Goal: Communication & Community: Answer question/provide support

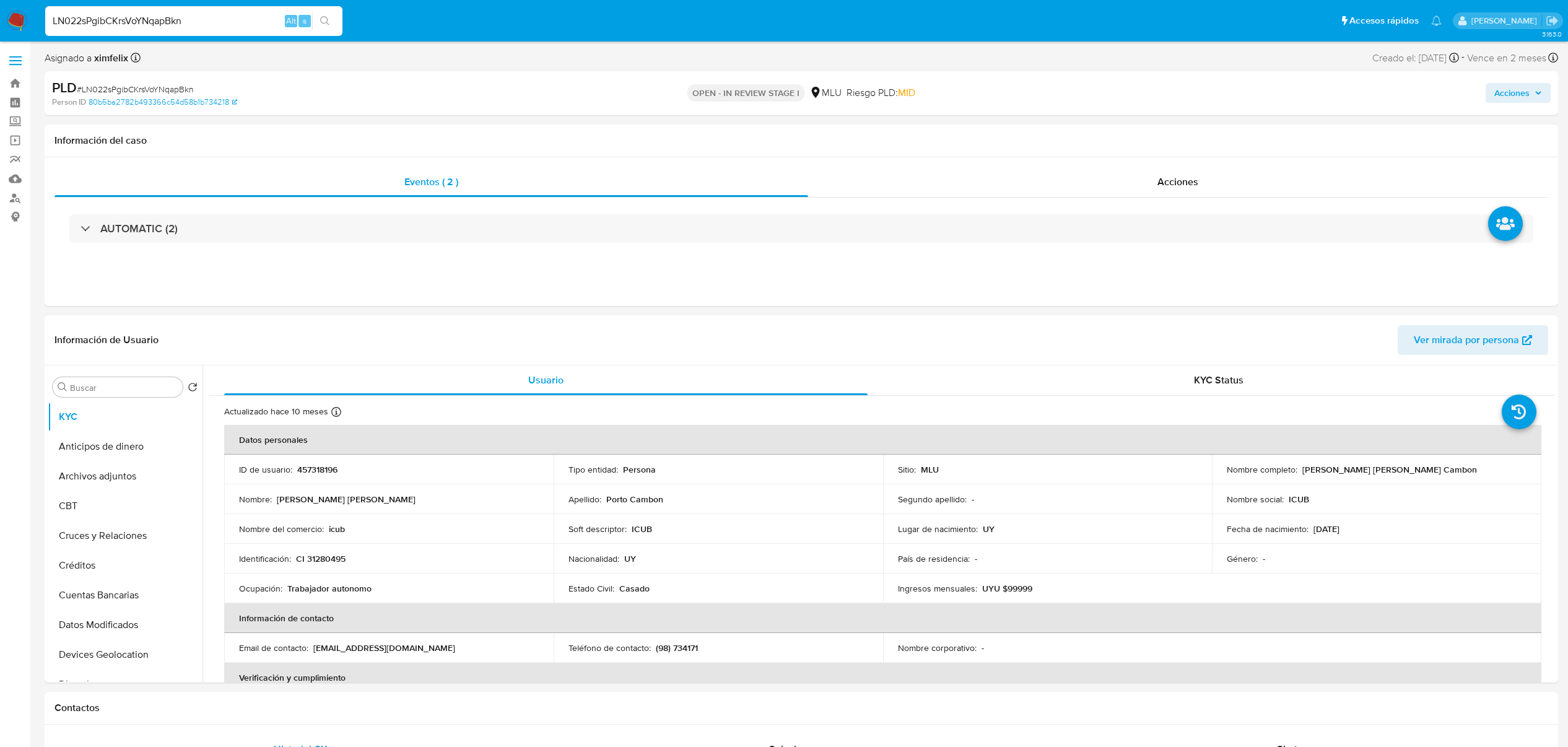
select select "10"
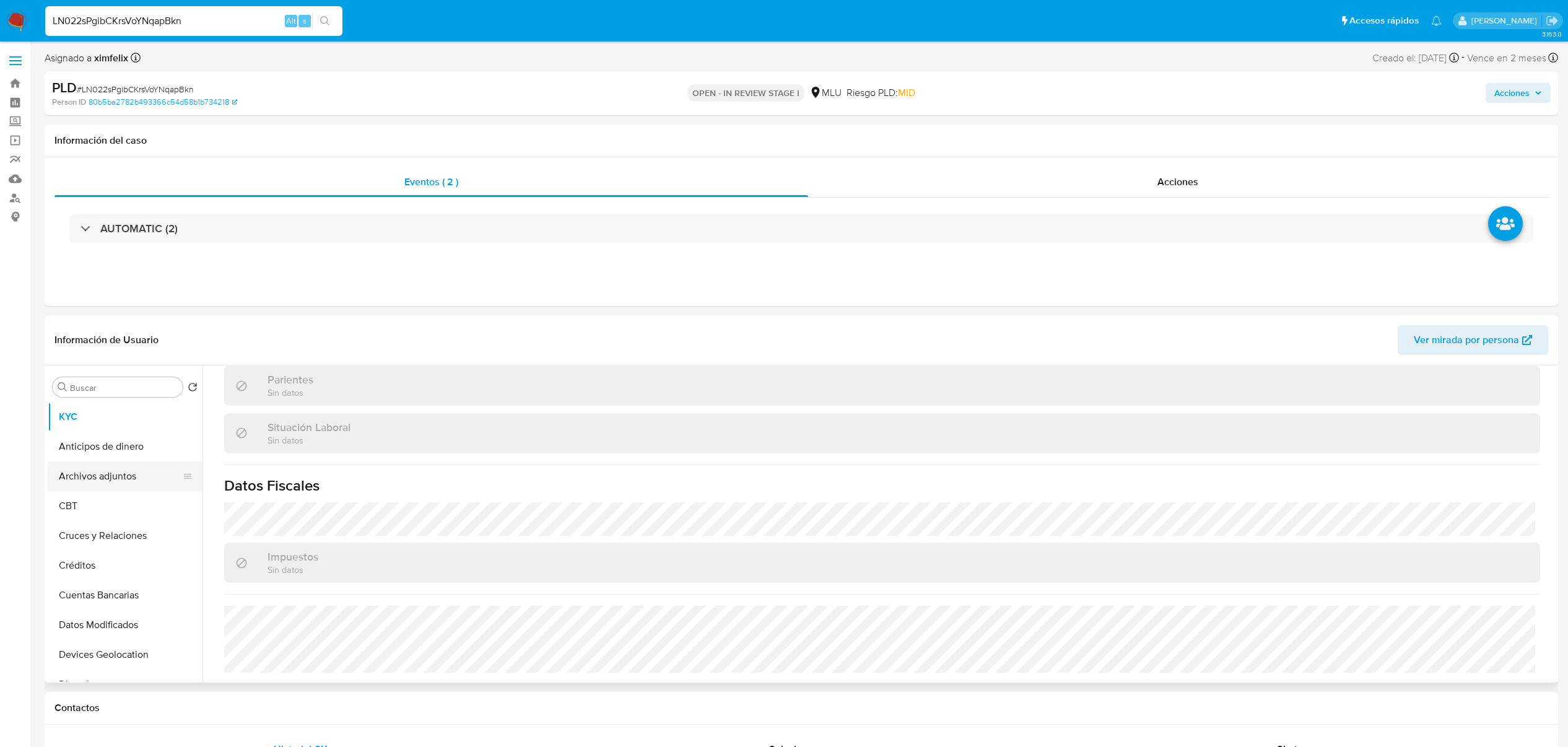
click at [113, 475] on button "Archivos adjuntos" at bounding box center [120, 476] width 145 height 30
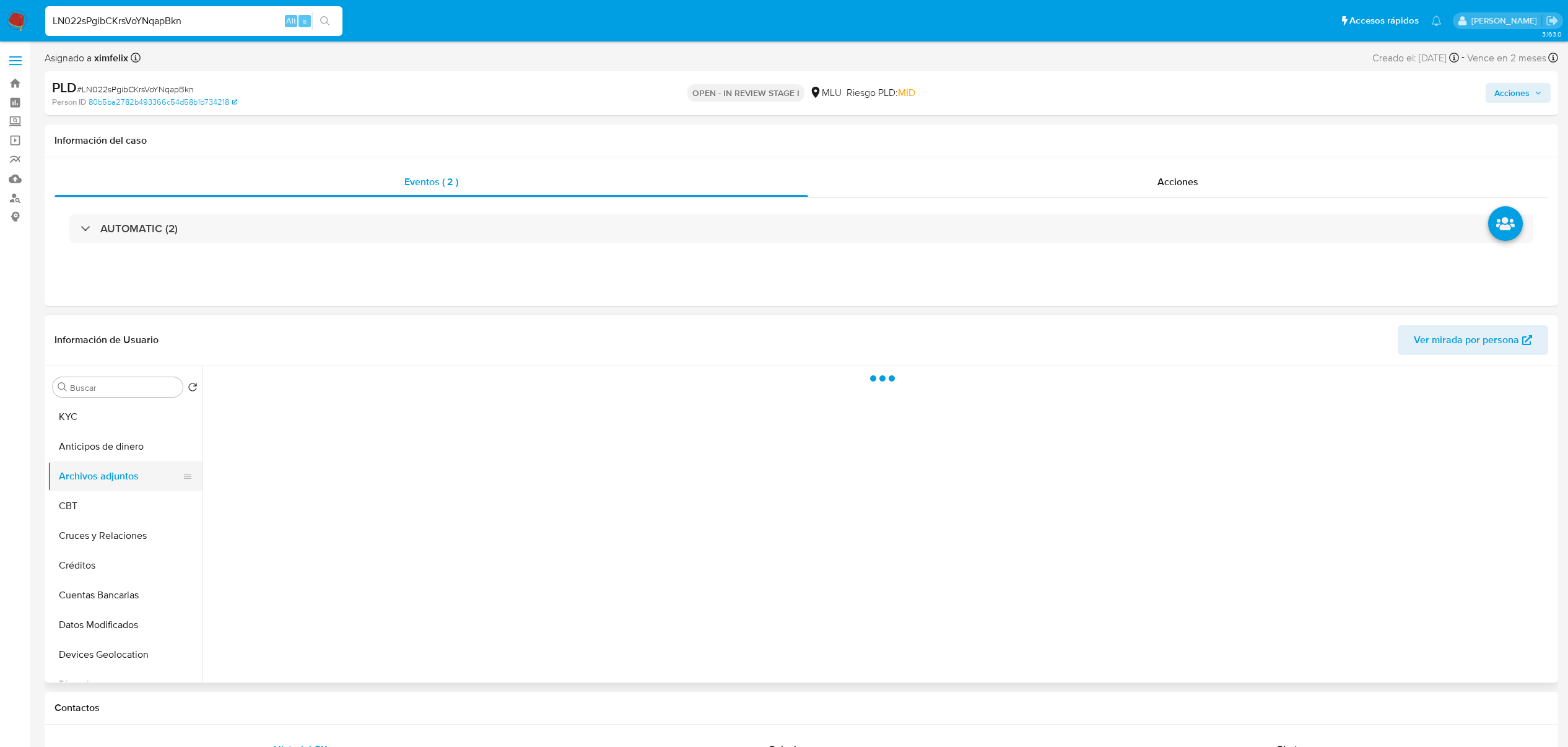
scroll to position [0, 0]
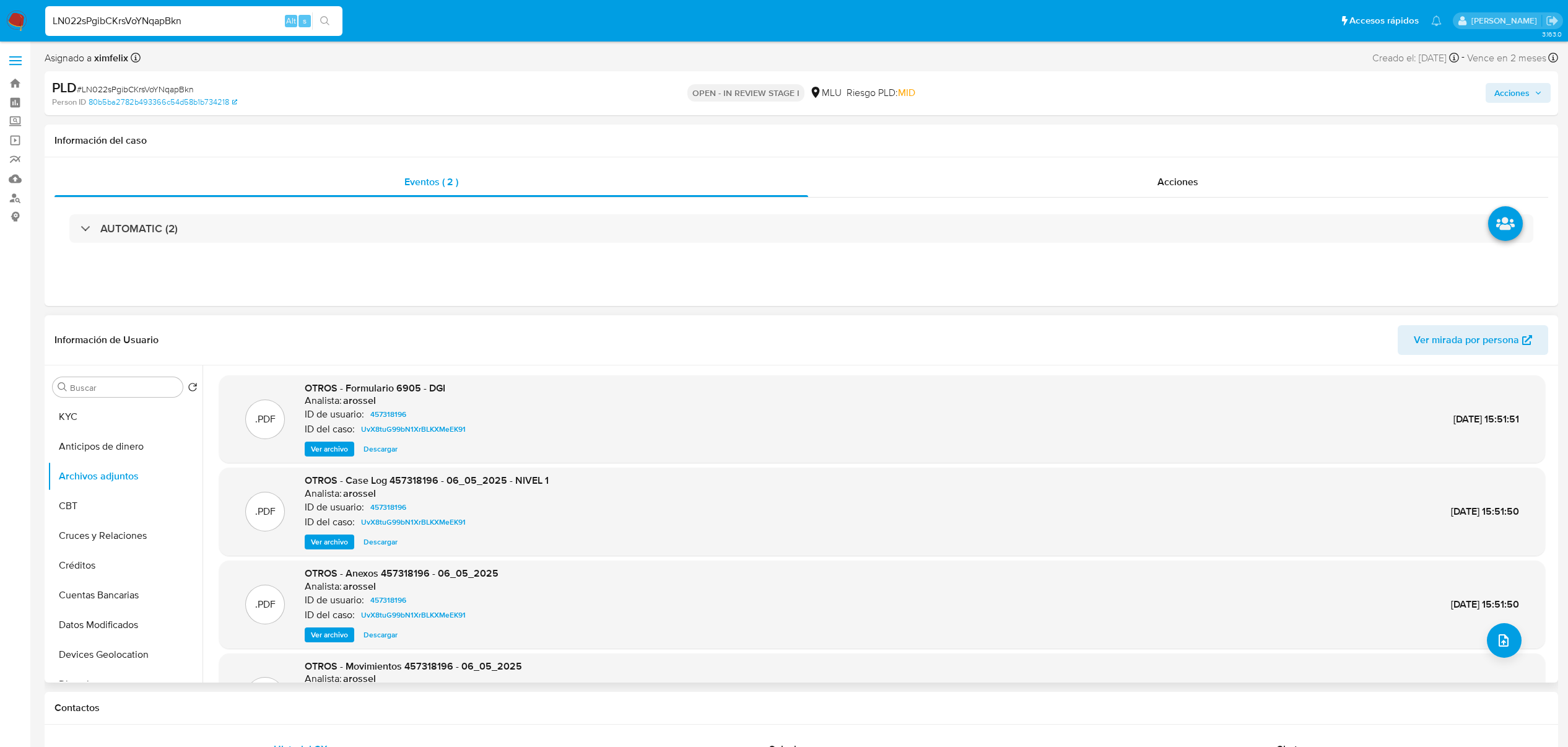
click at [333, 548] on span "Ver archivo" at bounding box center [329, 542] width 37 height 12
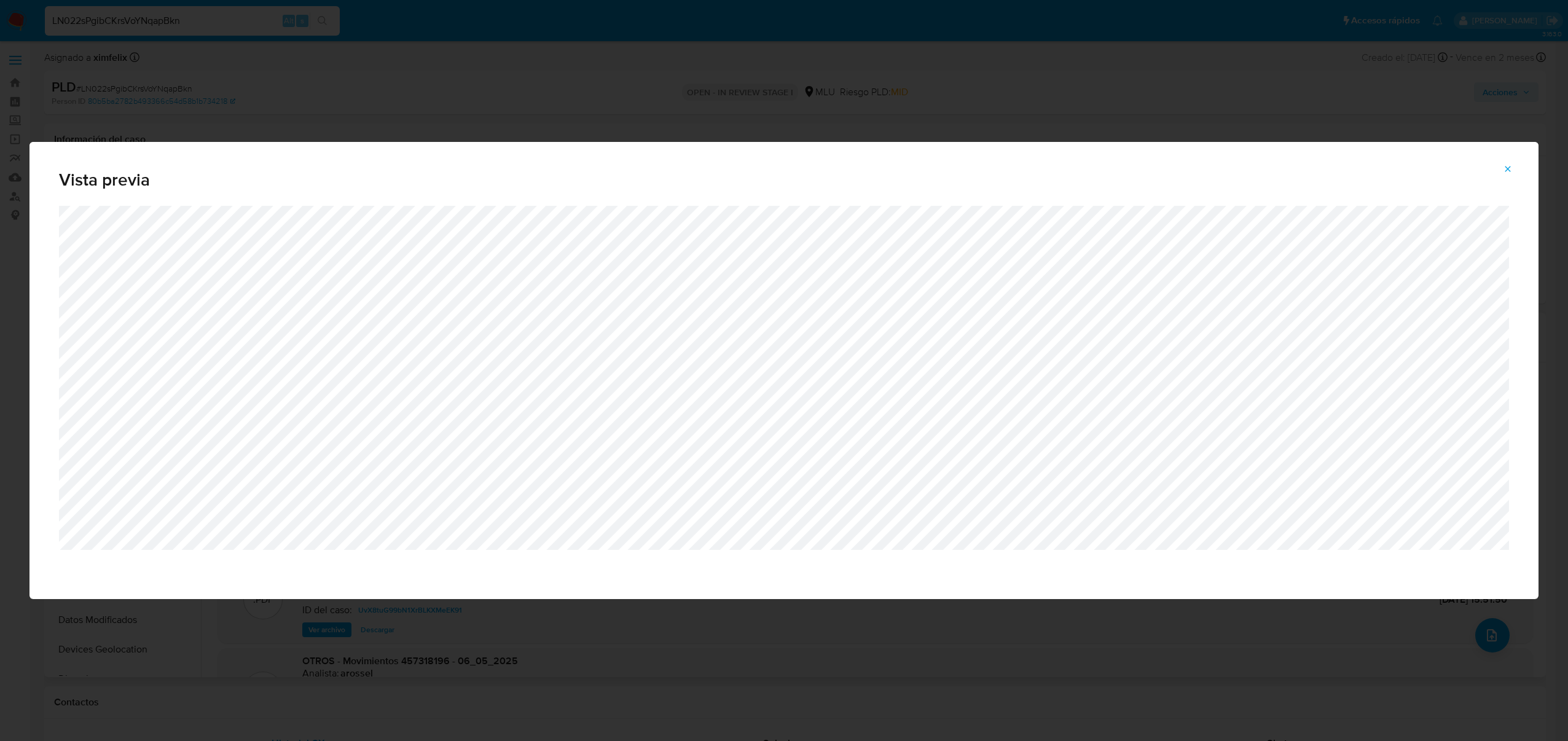
click at [1511, 172] on icon "Attachment preview" at bounding box center [1507, 168] width 10 height 10
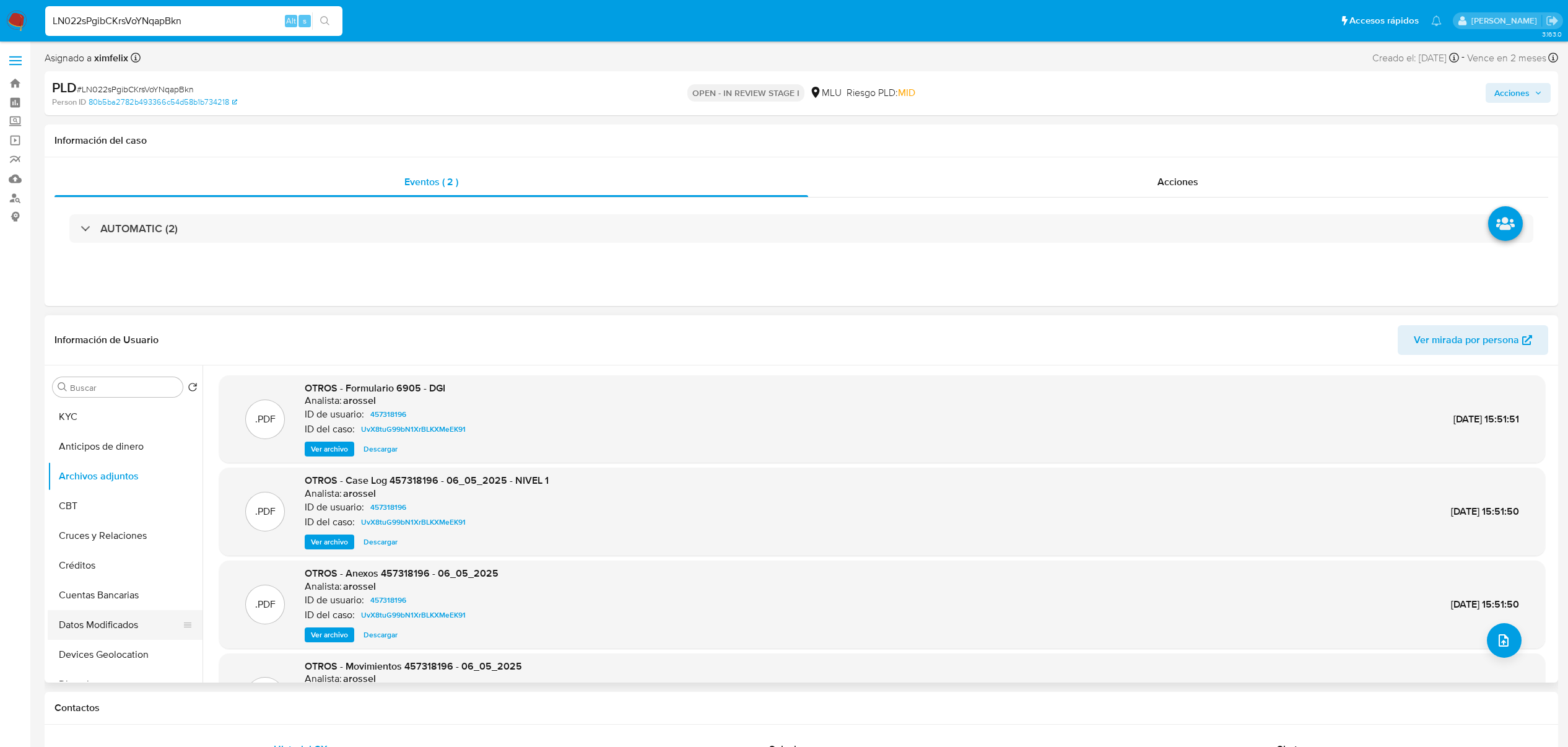
click at [108, 610] on button "Datos Modificados" at bounding box center [120, 625] width 145 height 30
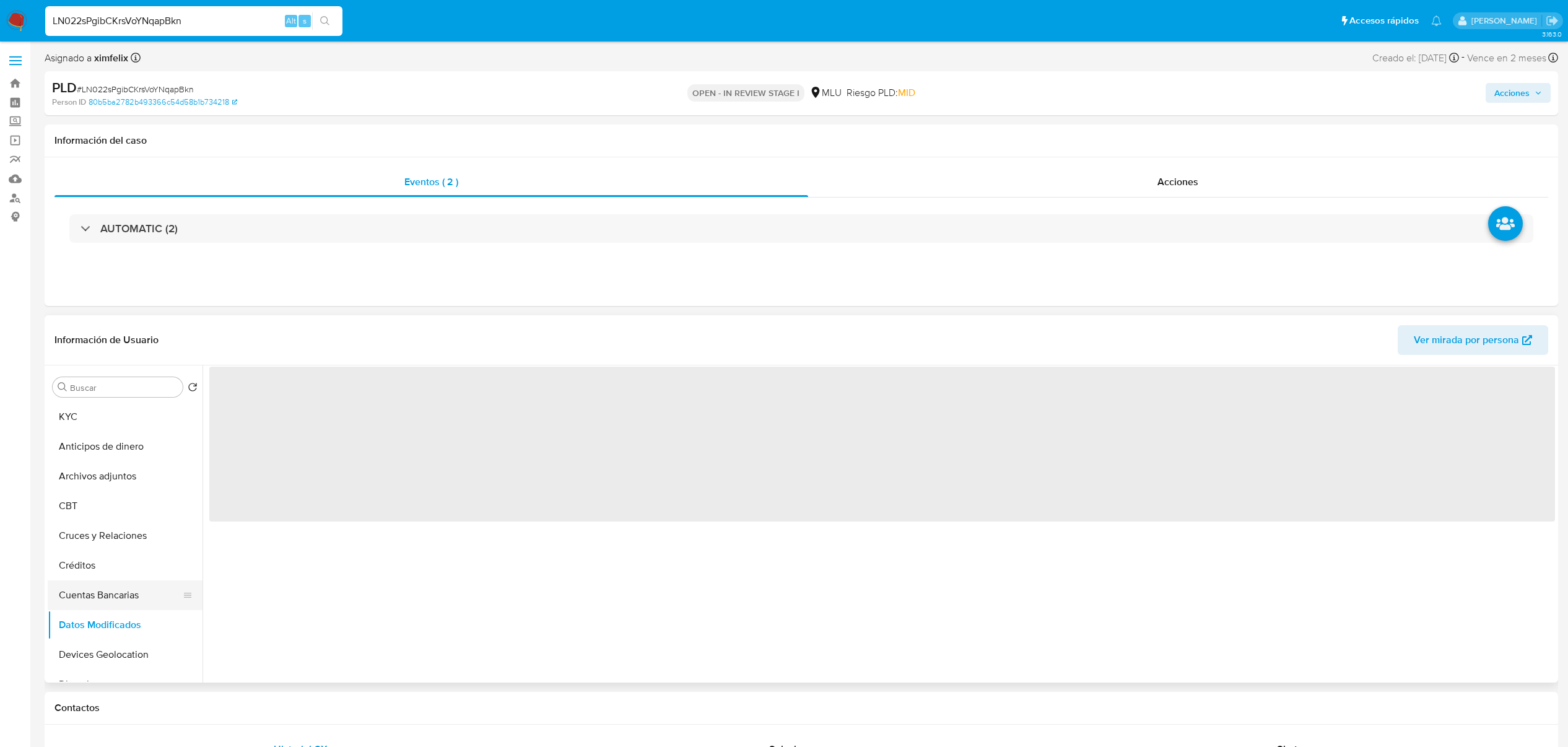
click at [107, 586] on button "Cuentas Bancarias" at bounding box center [120, 595] width 145 height 30
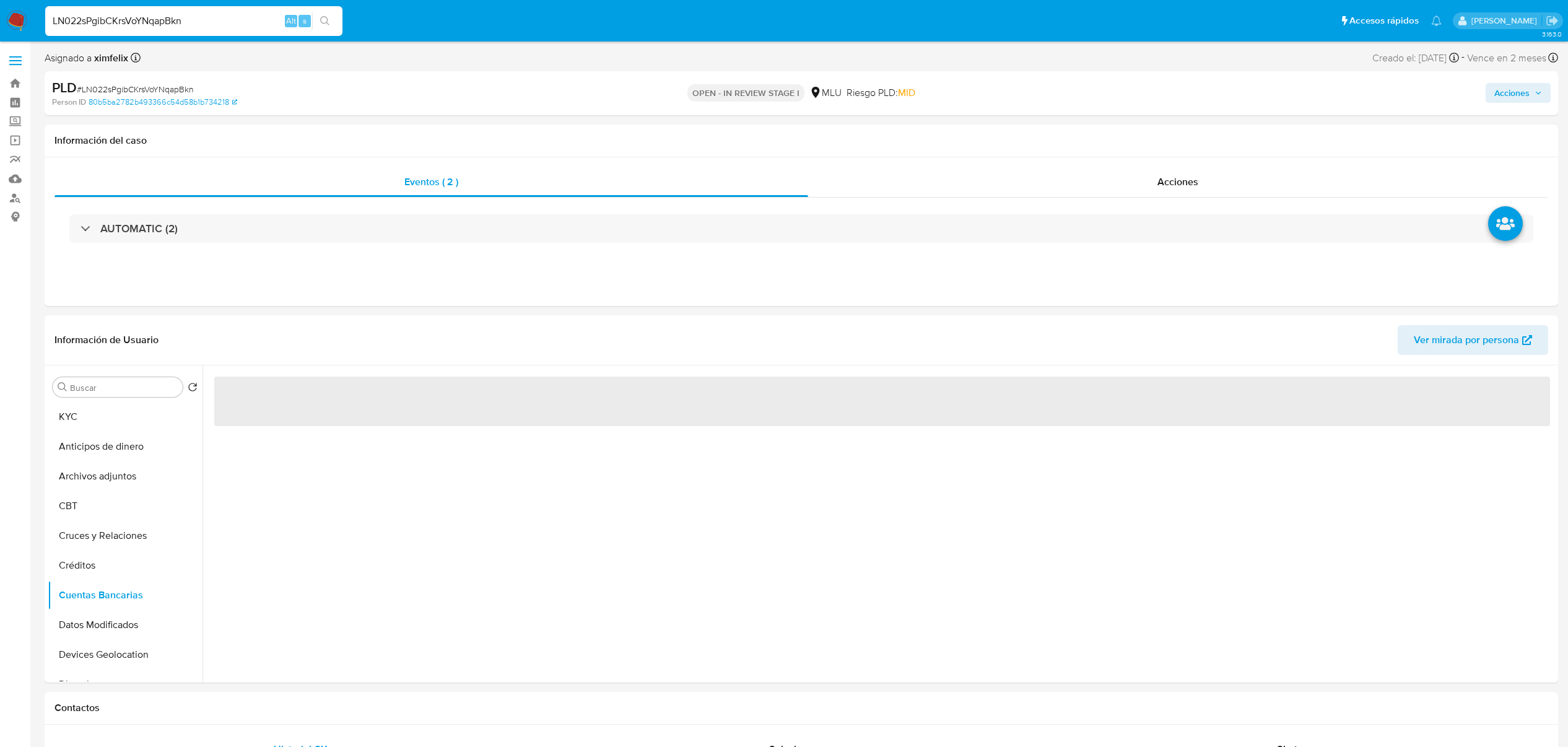
click at [362, 569] on div "‌" at bounding box center [879, 524] width 1352 height 317
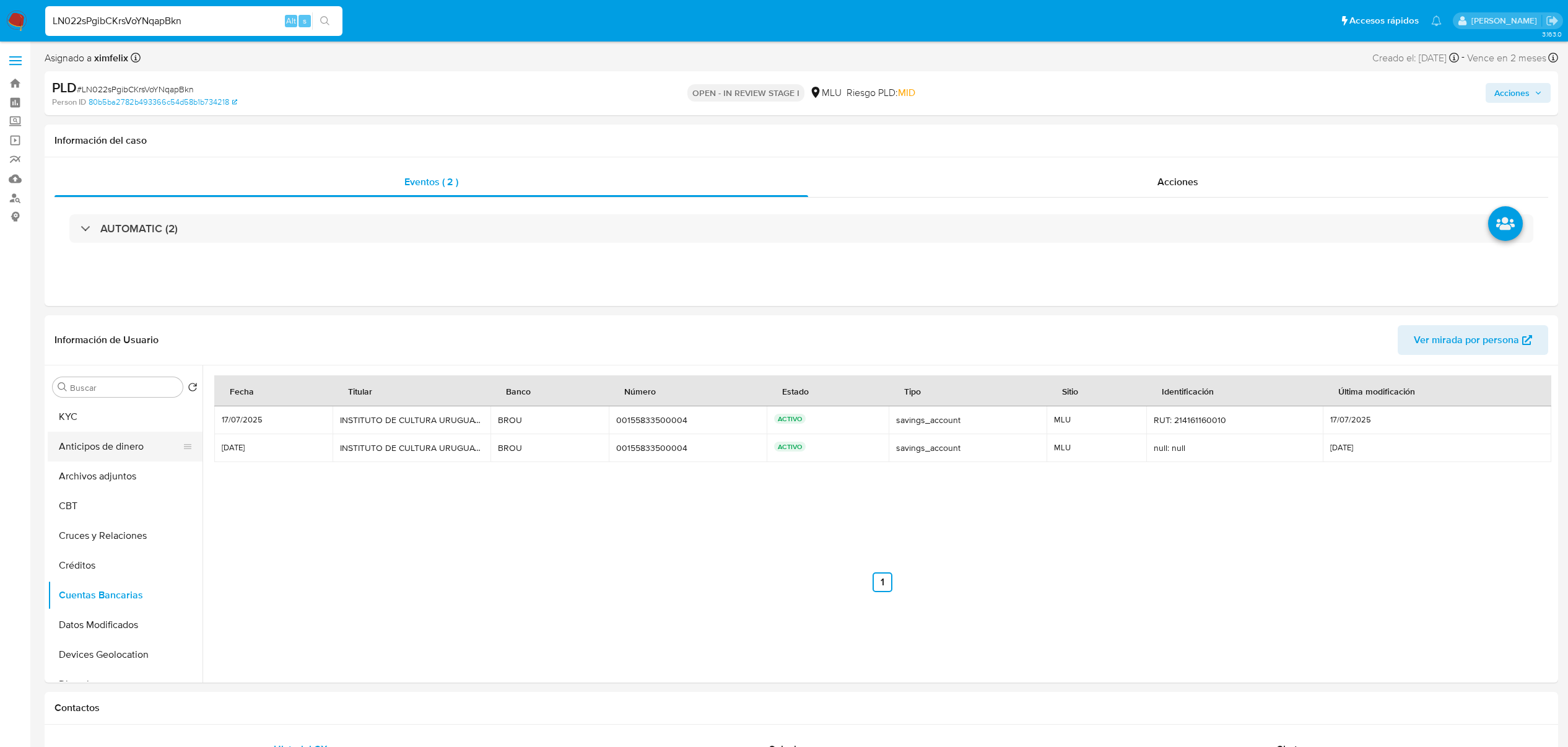
click at [120, 452] on button "Anticipos de dinero" at bounding box center [120, 447] width 145 height 30
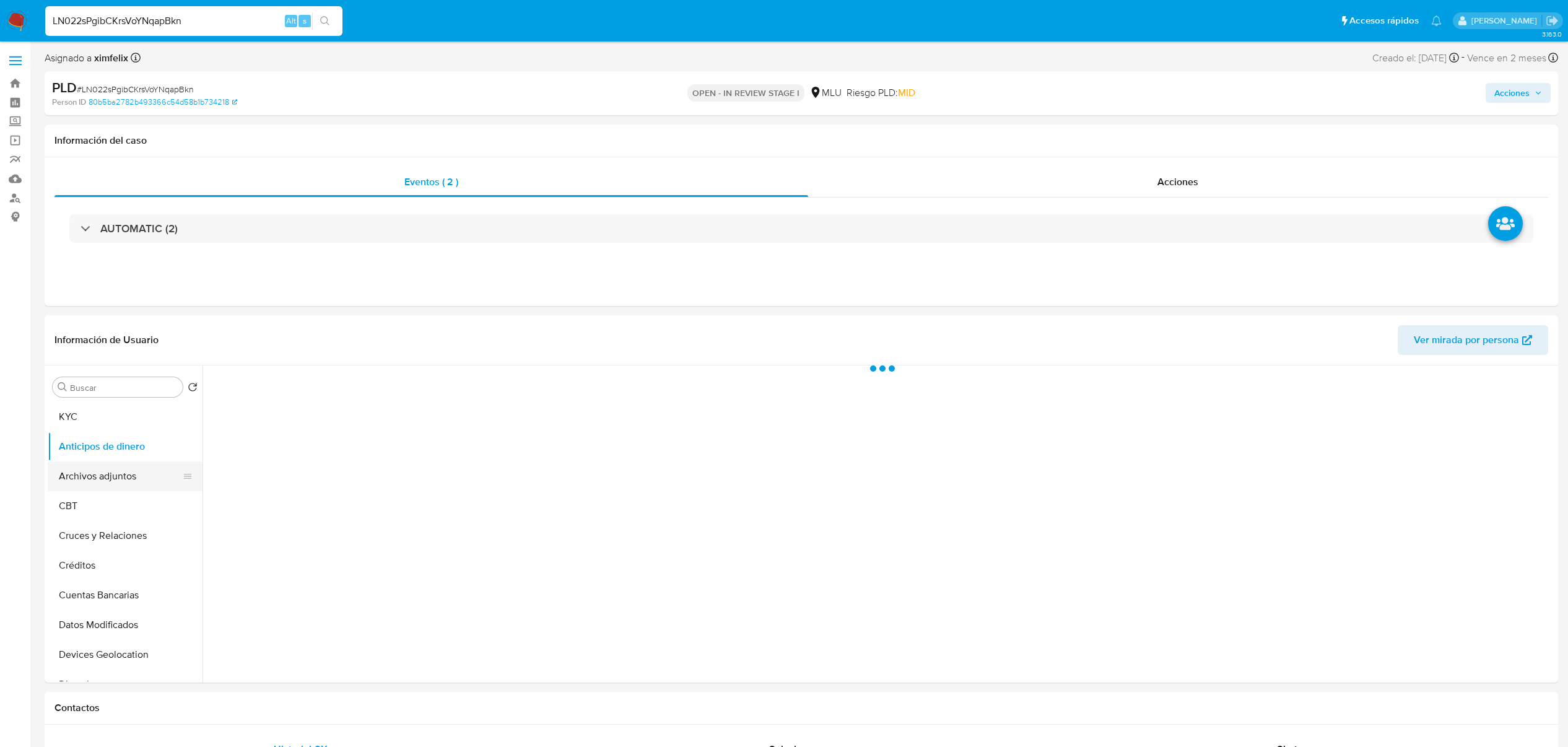
click at [120, 481] on button "Archivos adjuntos" at bounding box center [120, 476] width 145 height 30
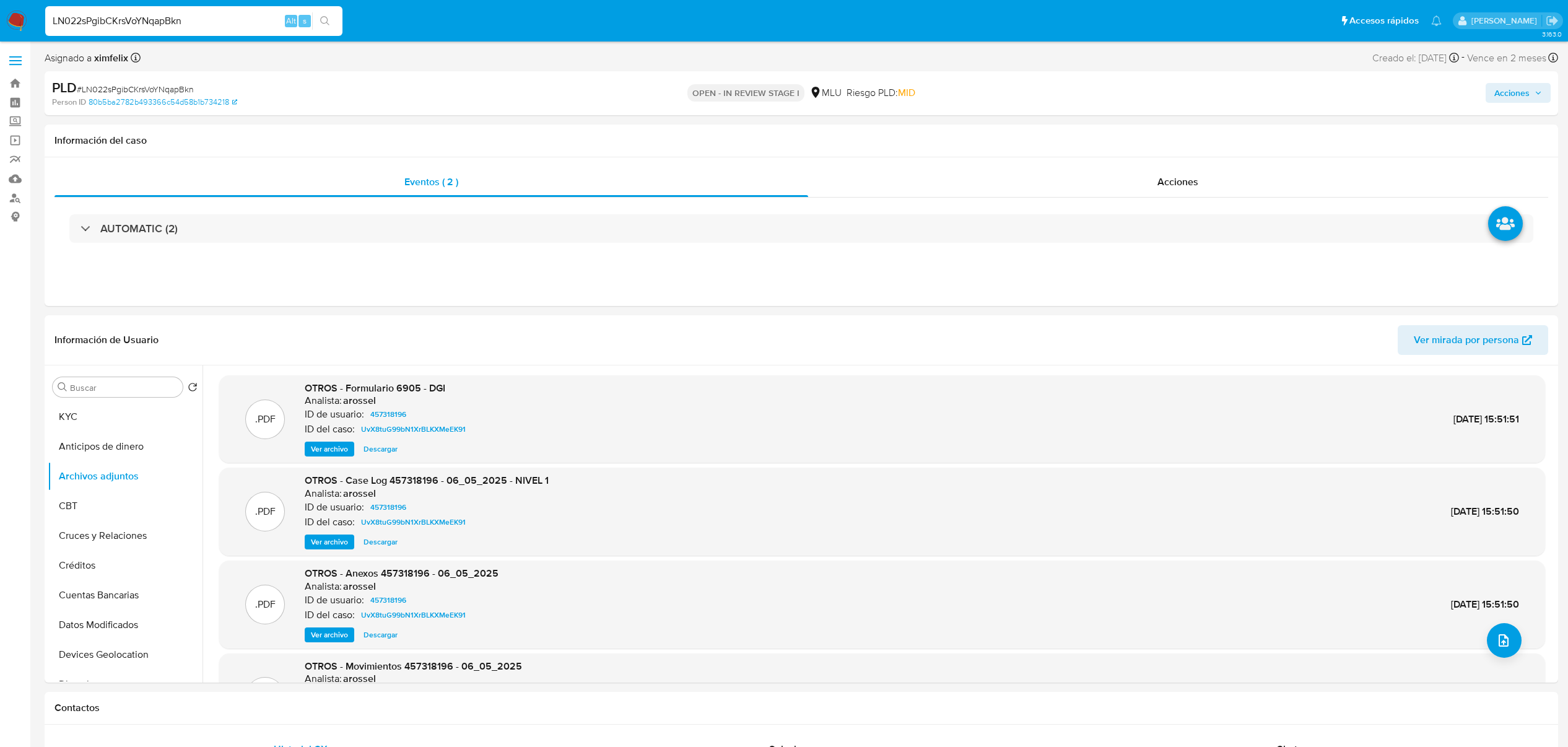
click at [321, 540] on span "Ver archivo" at bounding box center [329, 542] width 37 height 12
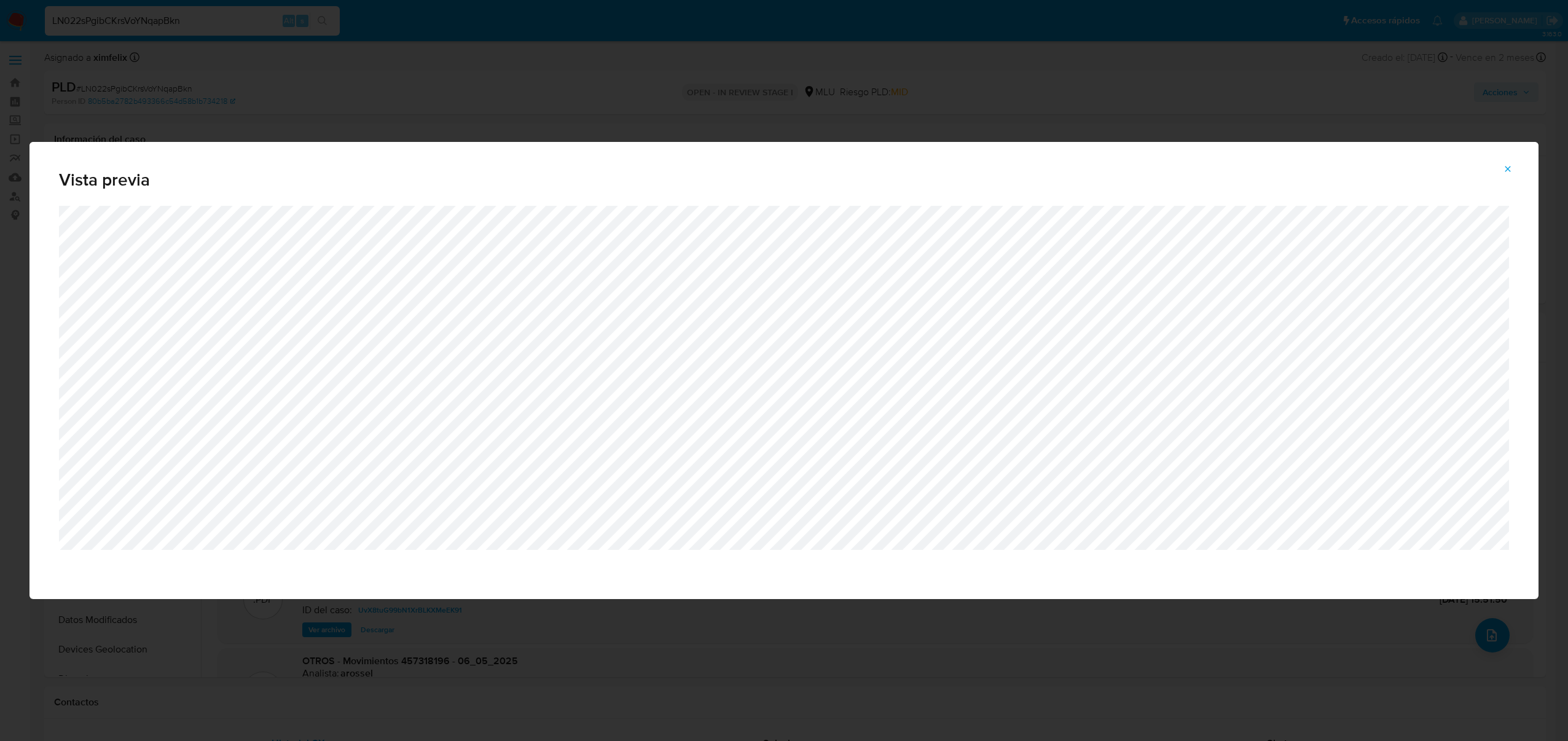
click at [1510, 171] on icon "Attachment preview" at bounding box center [1508, 168] width 6 height 6
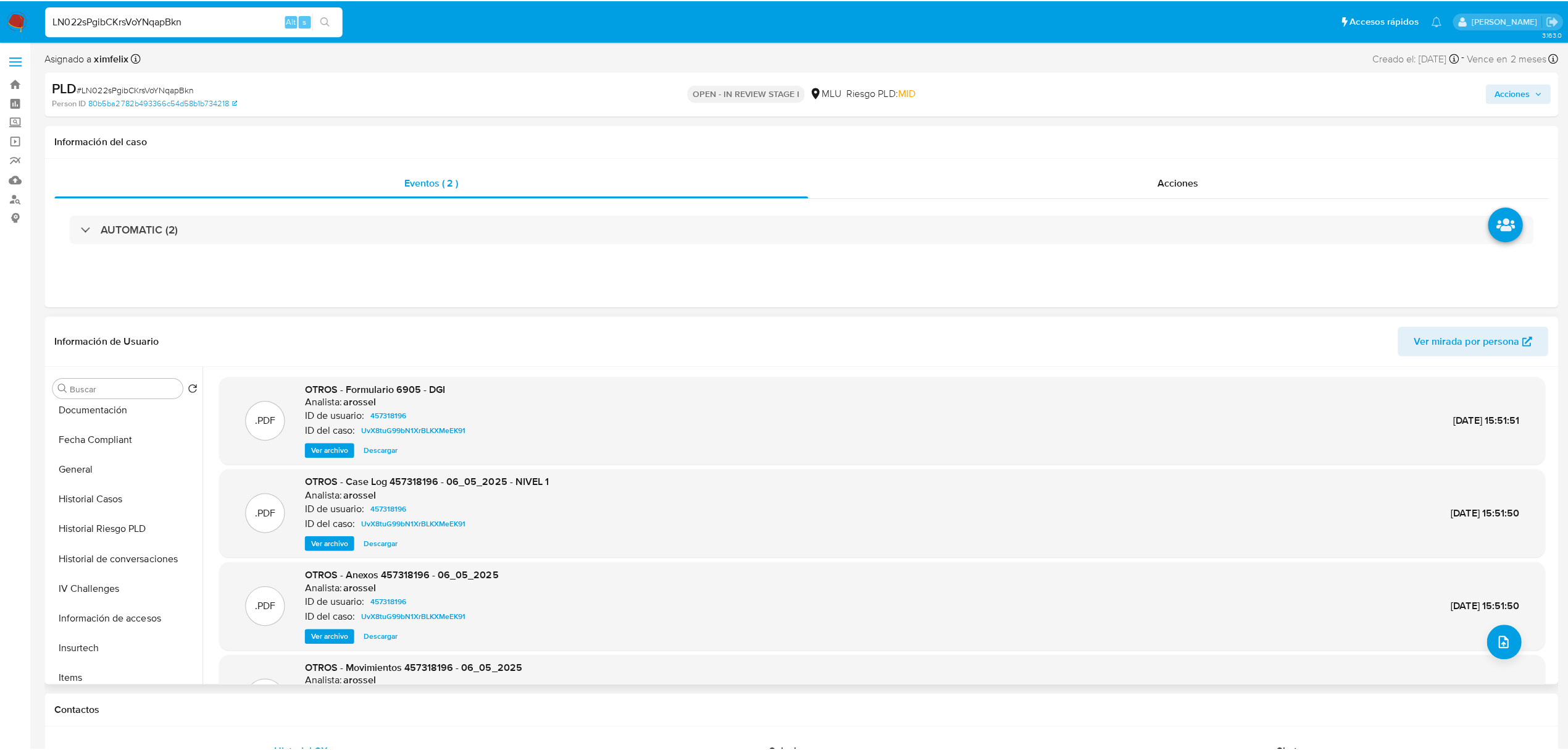
scroll to position [317, 0]
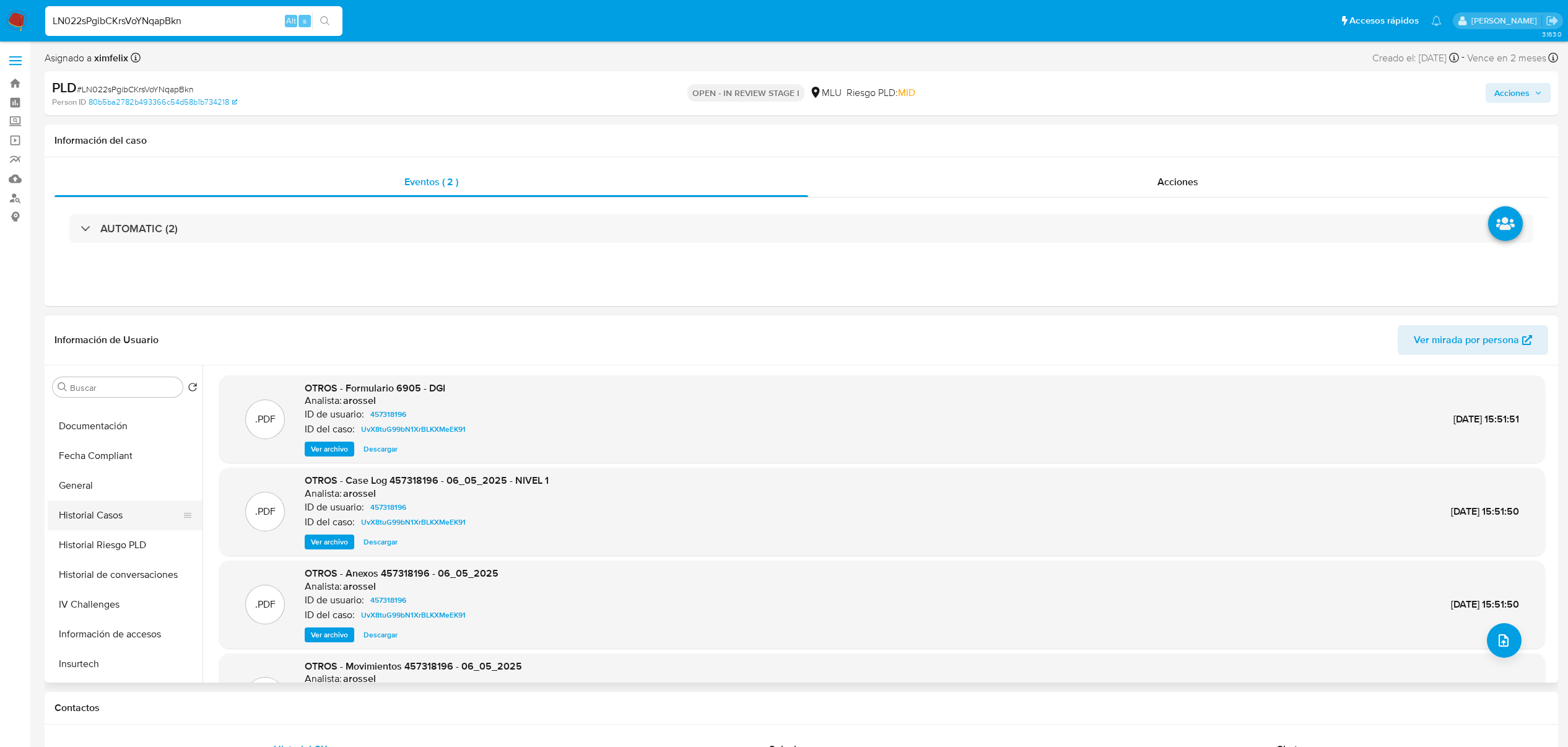
click at [123, 513] on button "Historial Casos" at bounding box center [120, 515] width 145 height 30
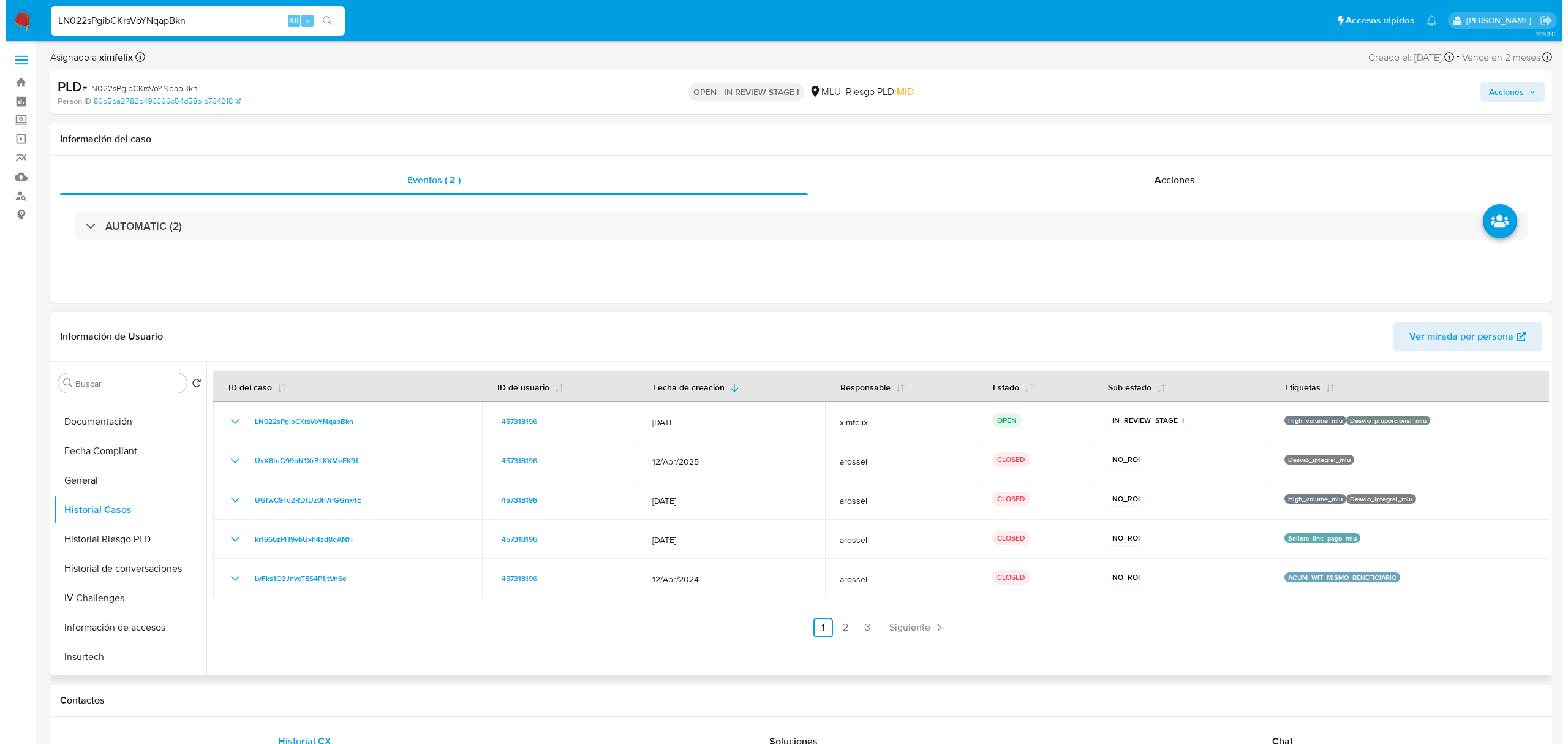
scroll to position [0, 0]
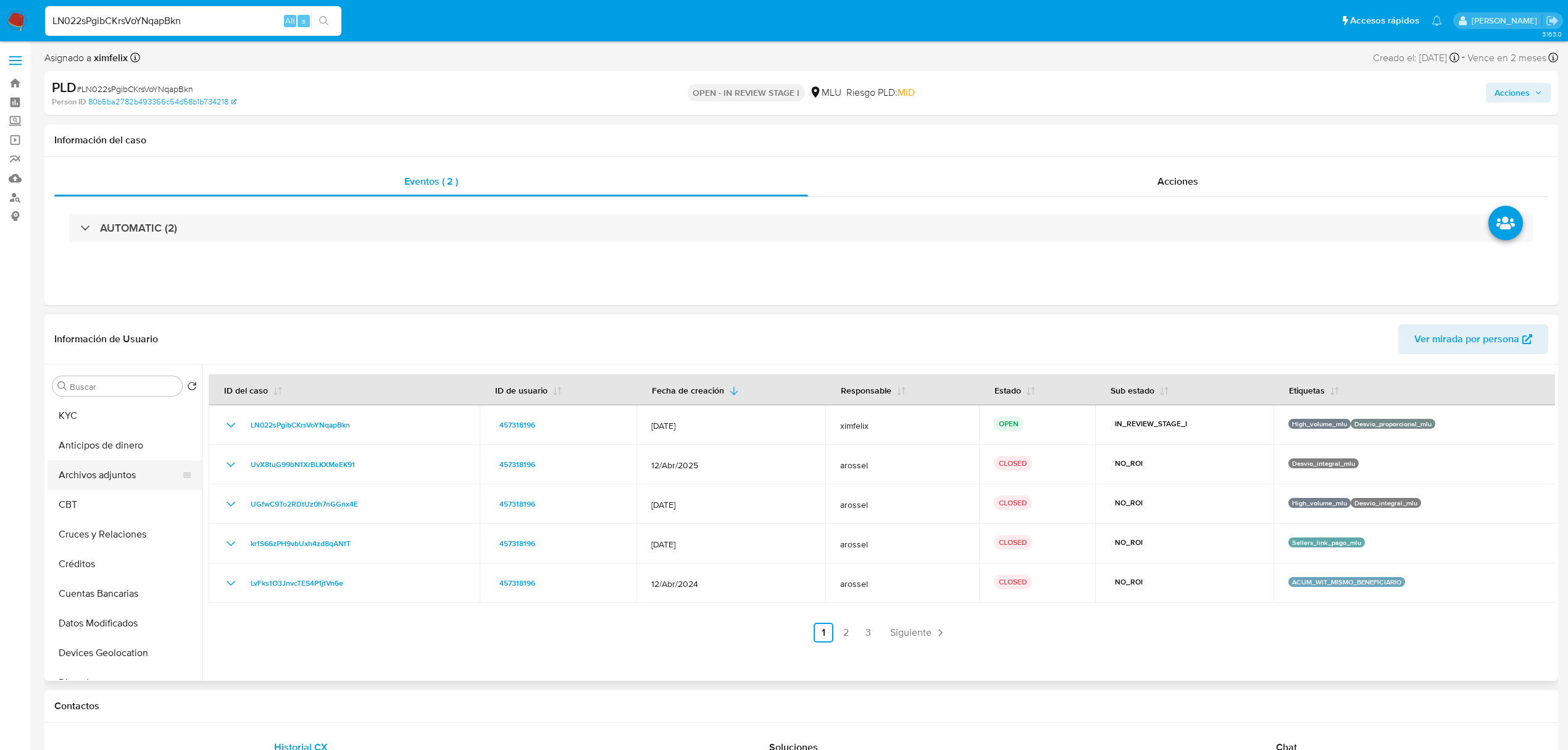
click at [126, 472] on button "Archivos adjuntos" at bounding box center [119, 475] width 144 height 30
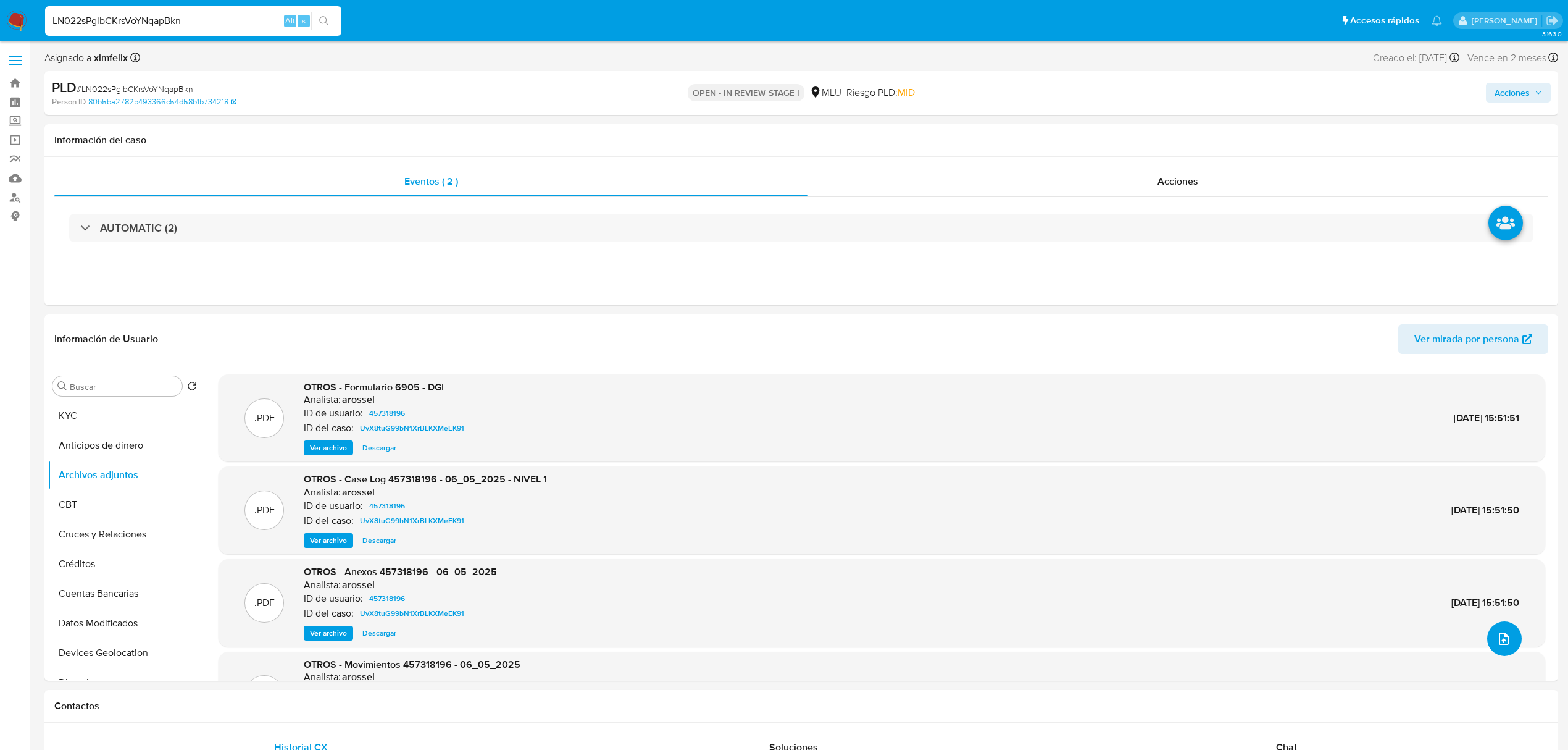
click at [1501, 646] on span "upload-file" at bounding box center [1503, 638] width 13 height 15
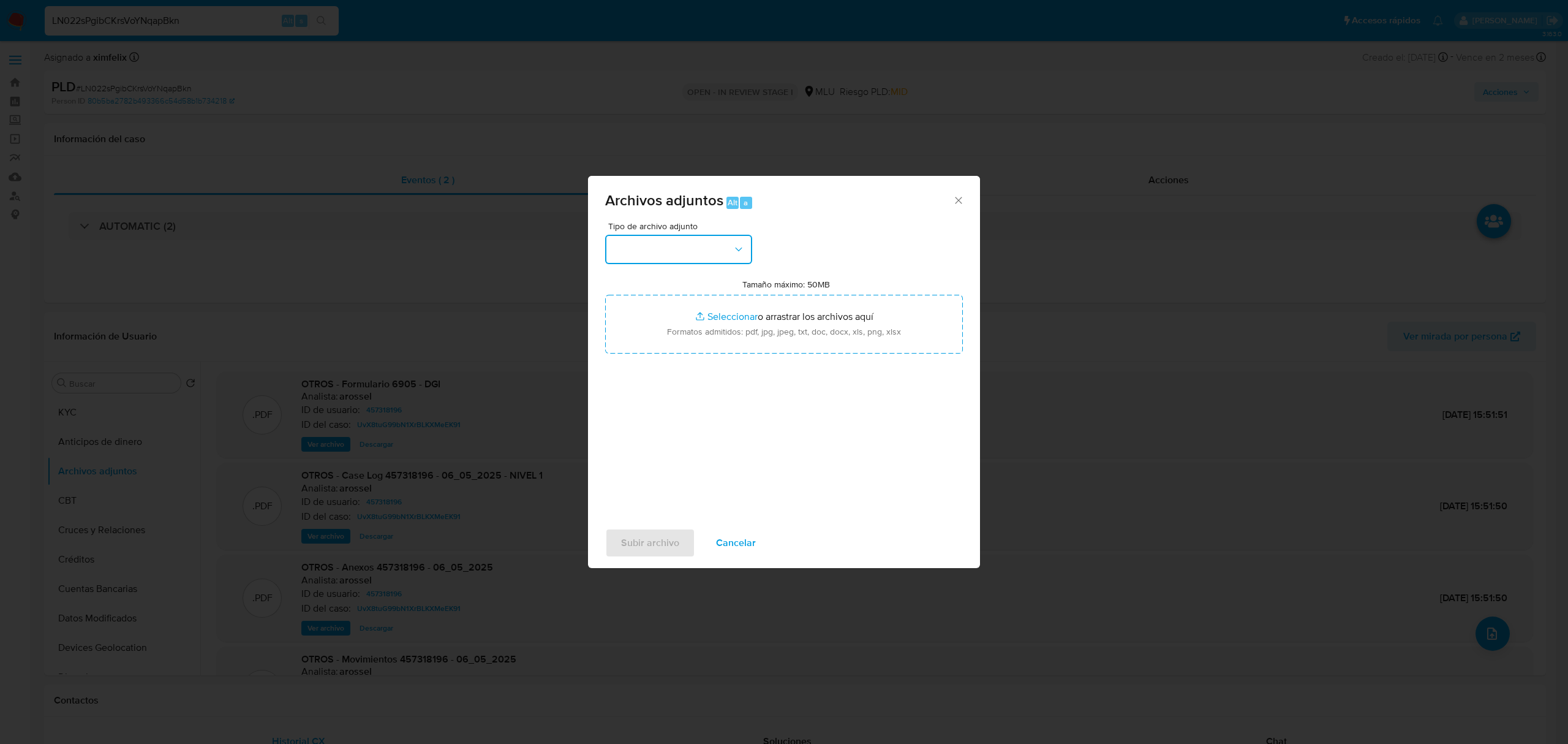
click at [694, 258] on button "button" at bounding box center [678, 249] width 147 height 29
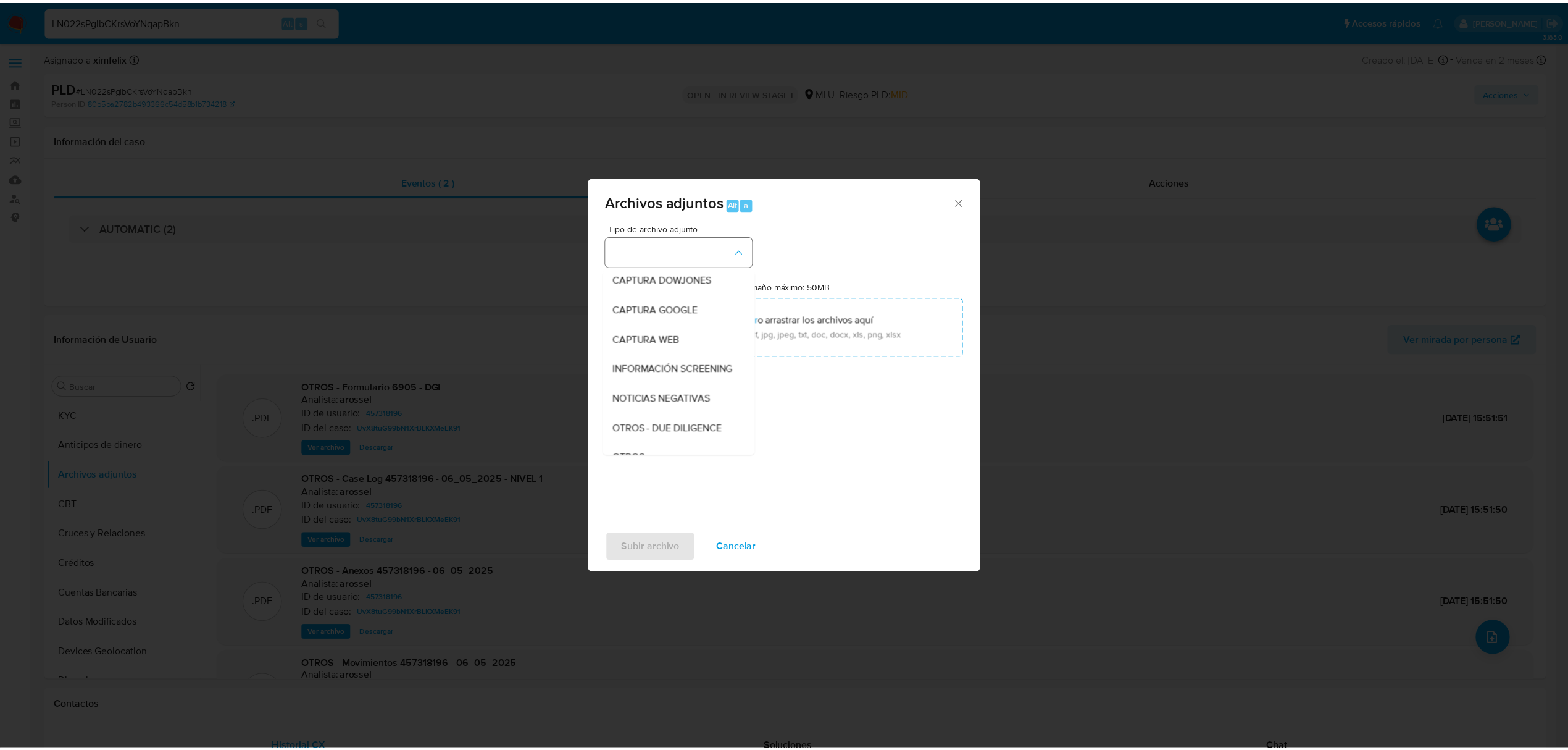
scroll to position [64, 0]
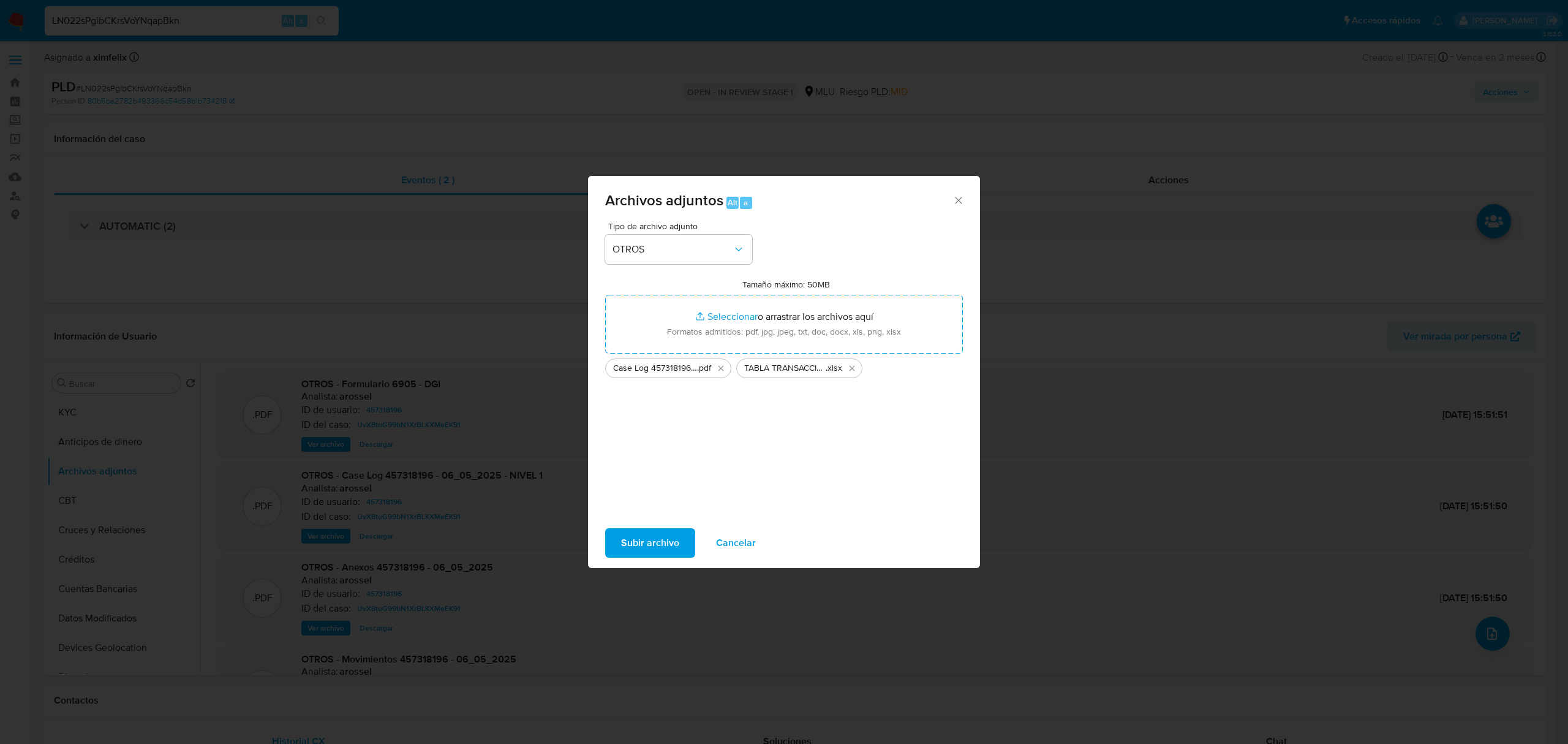
click at [641, 532] on span "Subir archivo" at bounding box center [650, 543] width 58 height 27
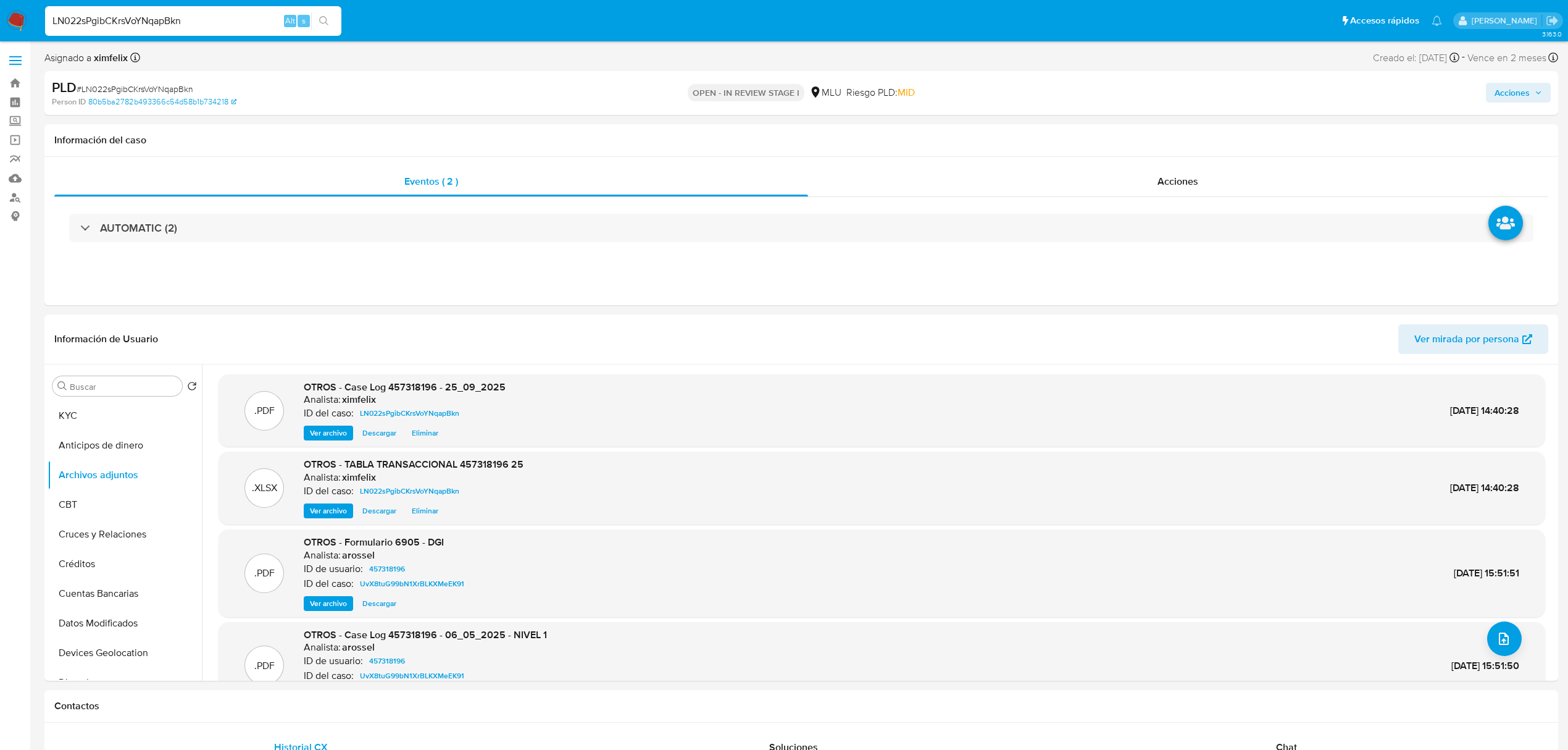
click at [1520, 90] on span "Acciones" at bounding box center [1512, 92] width 35 height 20
click at [1138, 135] on span "Resolución del caso" at bounding box center [1168, 132] width 89 height 14
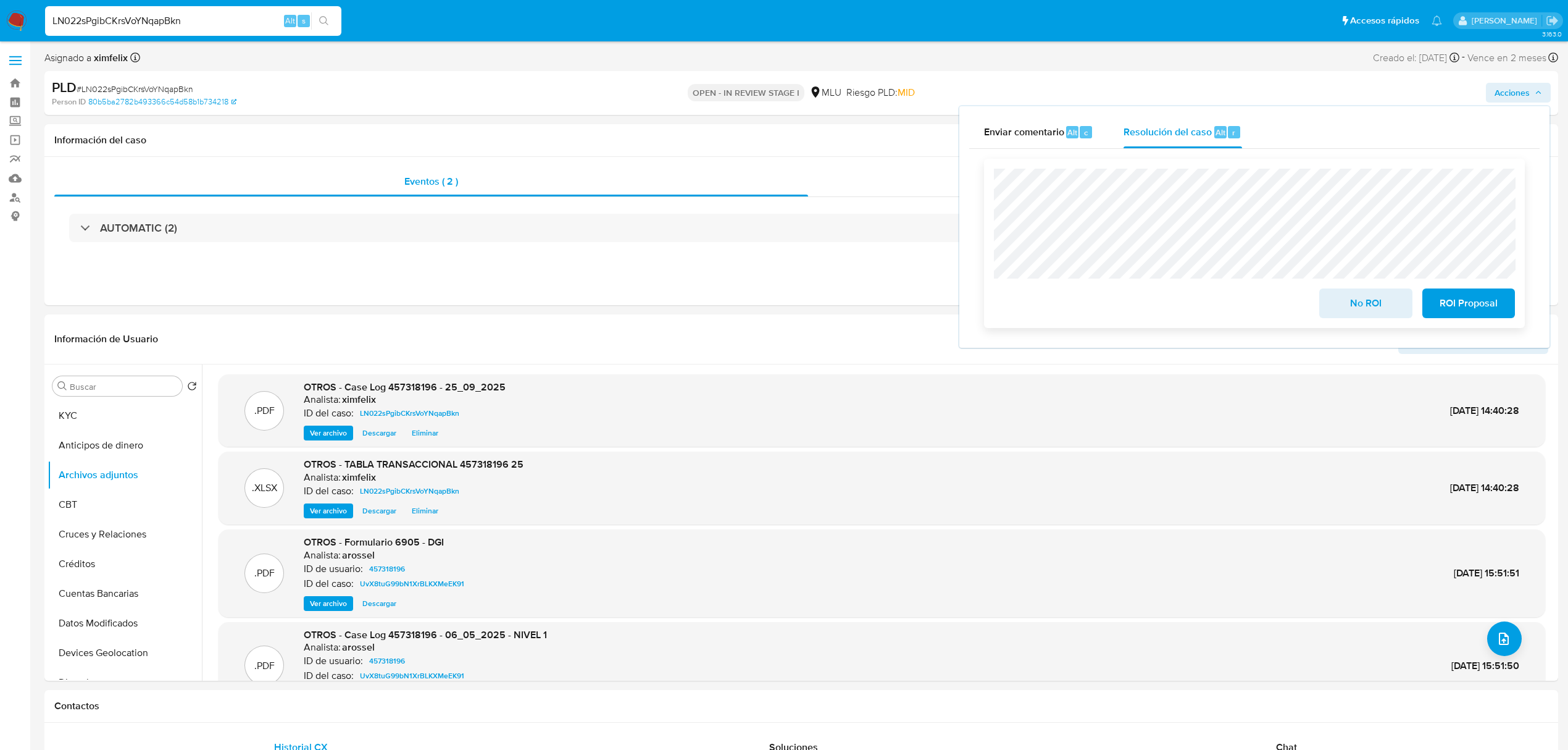
click at [1326, 305] on button "No ROI" at bounding box center [1365, 303] width 92 height 30
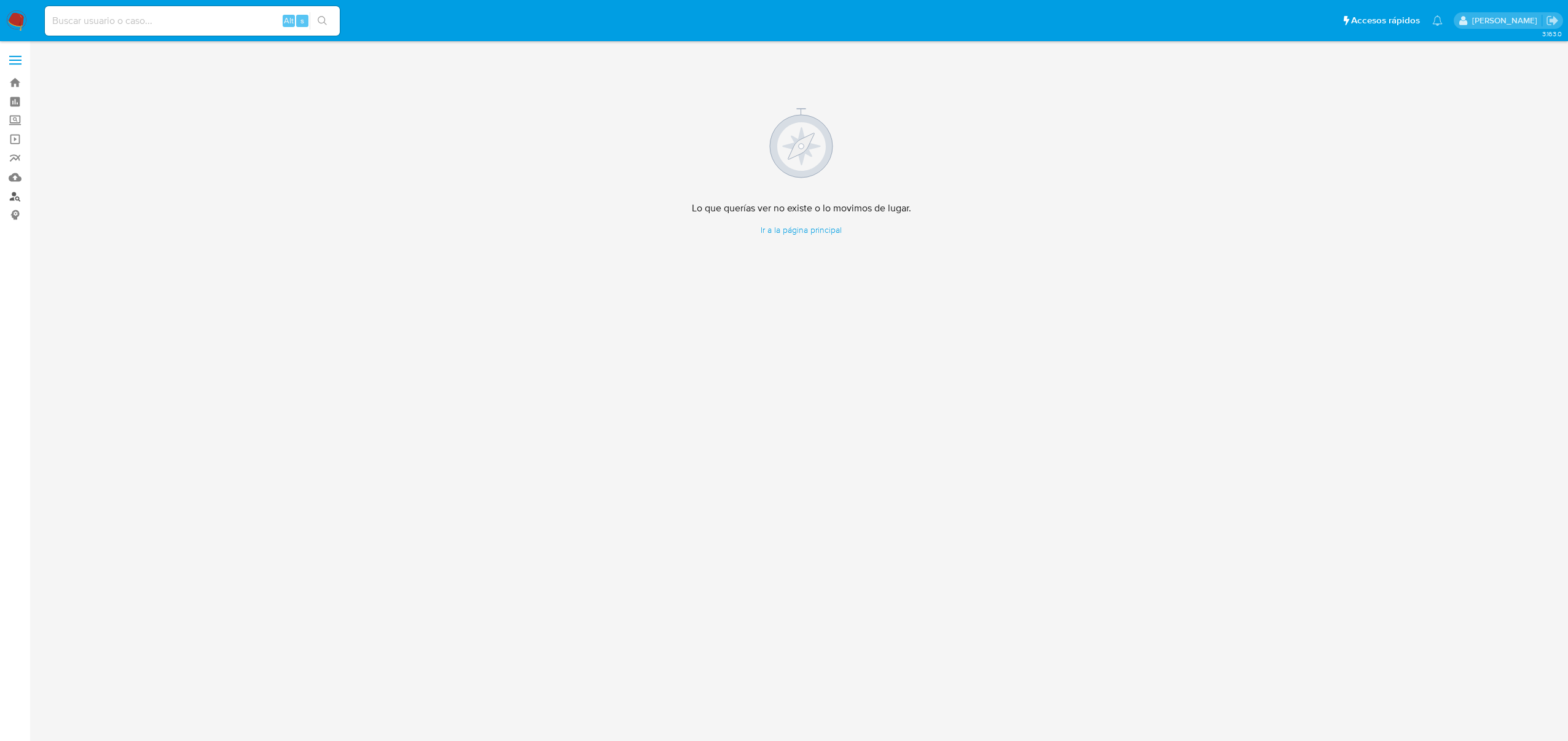
click at [8, 202] on link "Buscador de personas" at bounding box center [73, 197] width 146 height 19
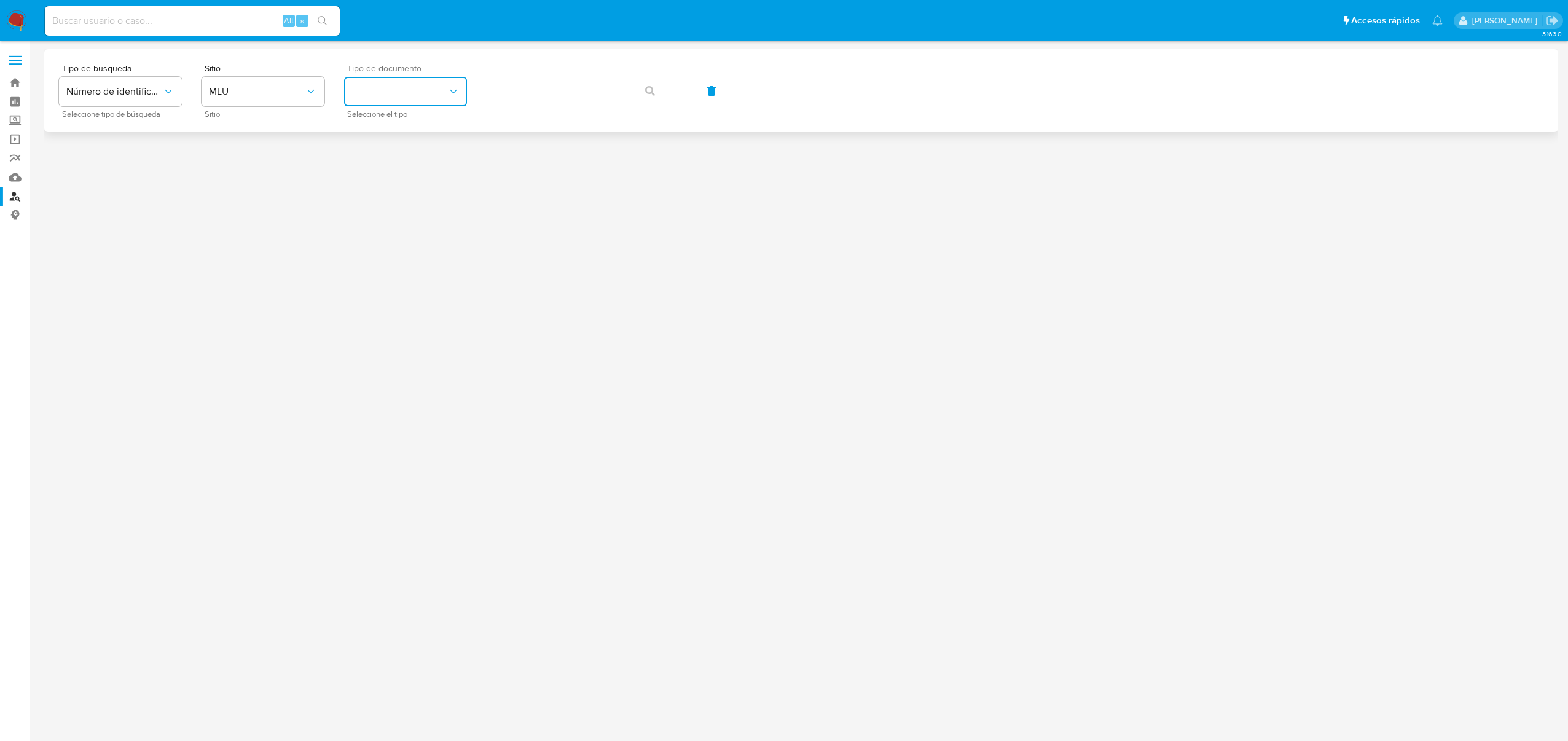
click at [384, 89] on button "identificationType" at bounding box center [405, 91] width 123 height 29
click at [369, 116] on div "CI CI" at bounding box center [402, 130] width 101 height 41
click at [664, 98] on button "button" at bounding box center [650, 91] width 41 height 29
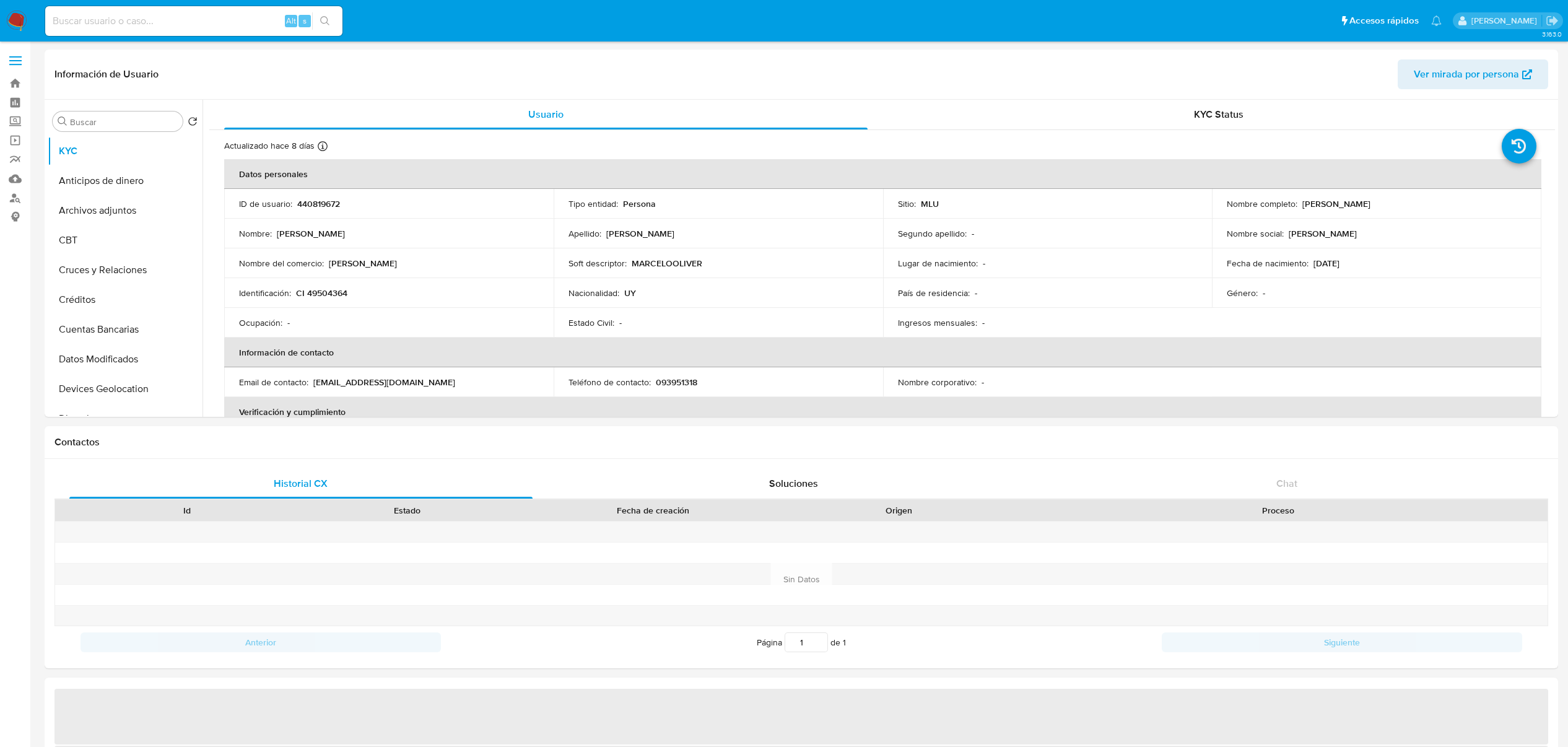
click at [1567, 201] on main "3.163.0 Información de Usuario Ver mirada por persona Buscar Volver al orden po…" at bounding box center [784, 734] width 1568 height 1469
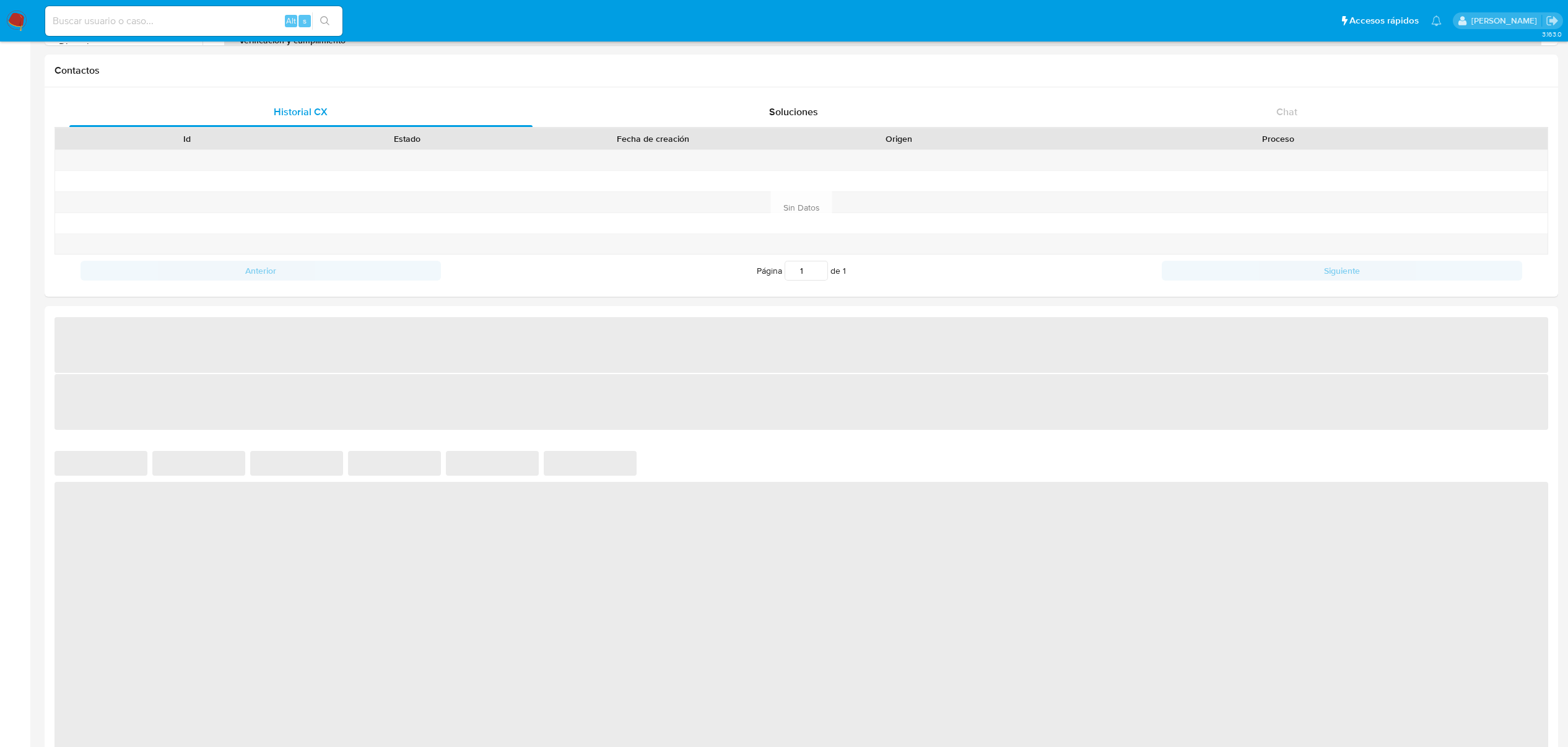
scroll to position [439, 0]
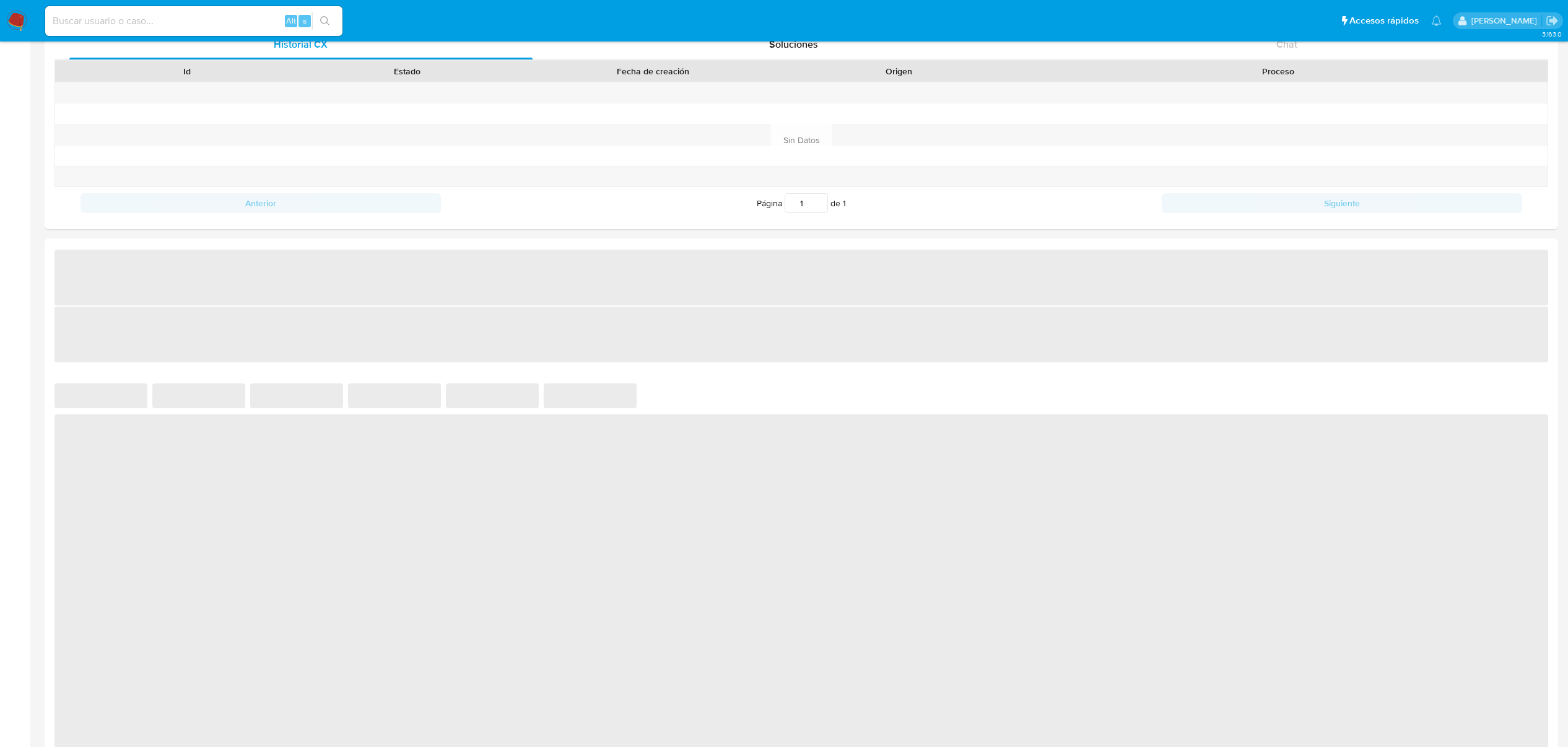
select select "10"
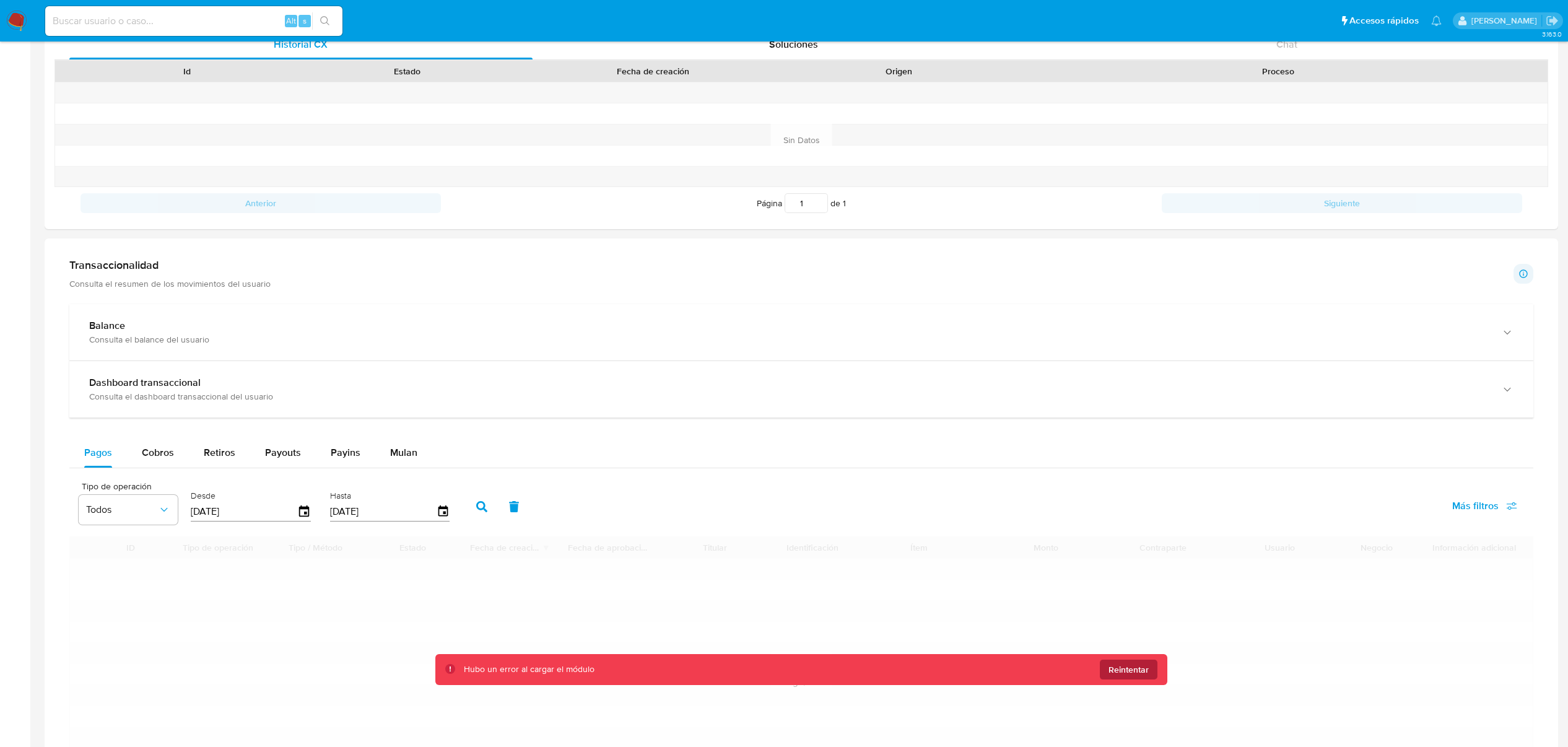
click at [1150, 679] on button "Reintentar" at bounding box center [1129, 669] width 58 height 20
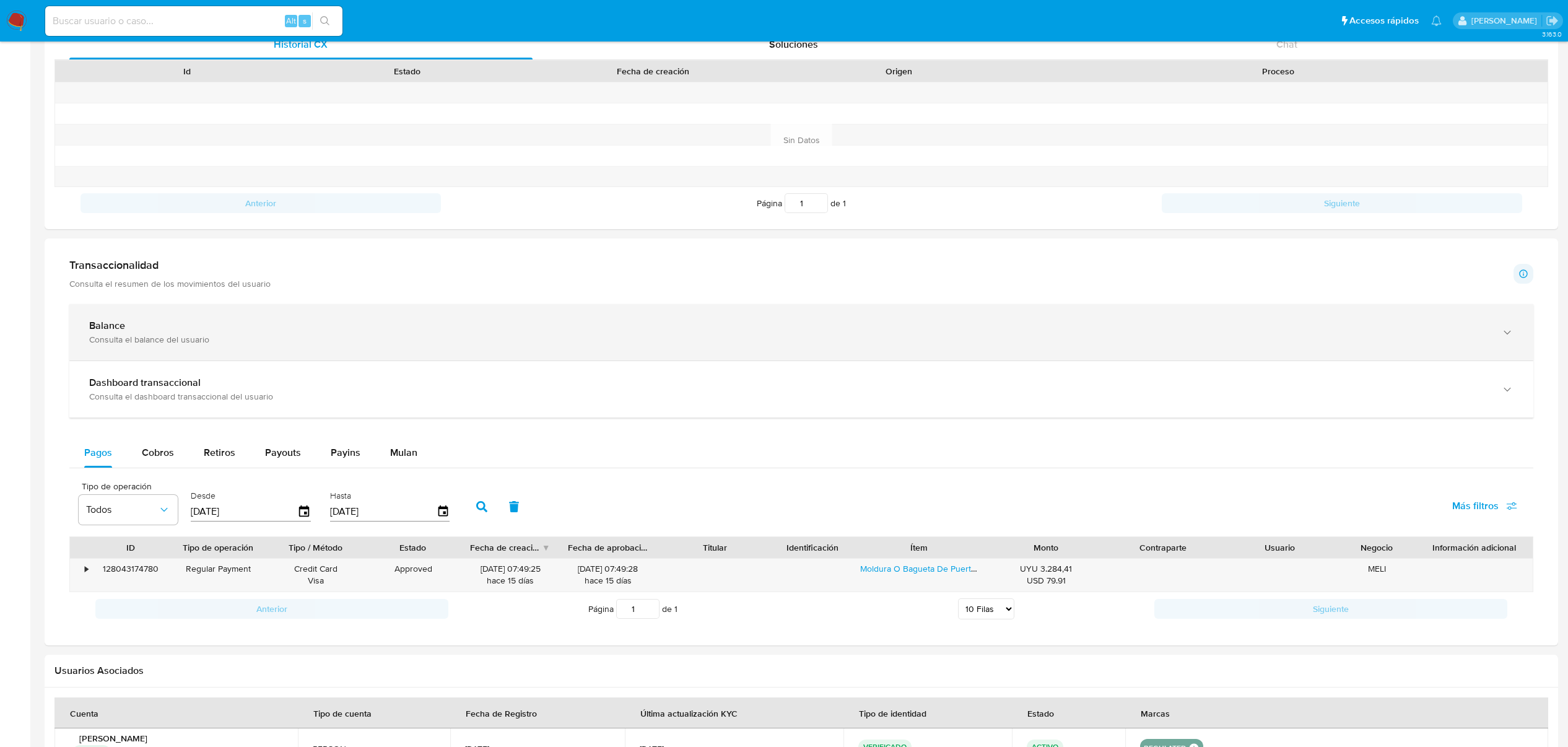
click at [246, 329] on div "Balance" at bounding box center [789, 326] width 1400 height 12
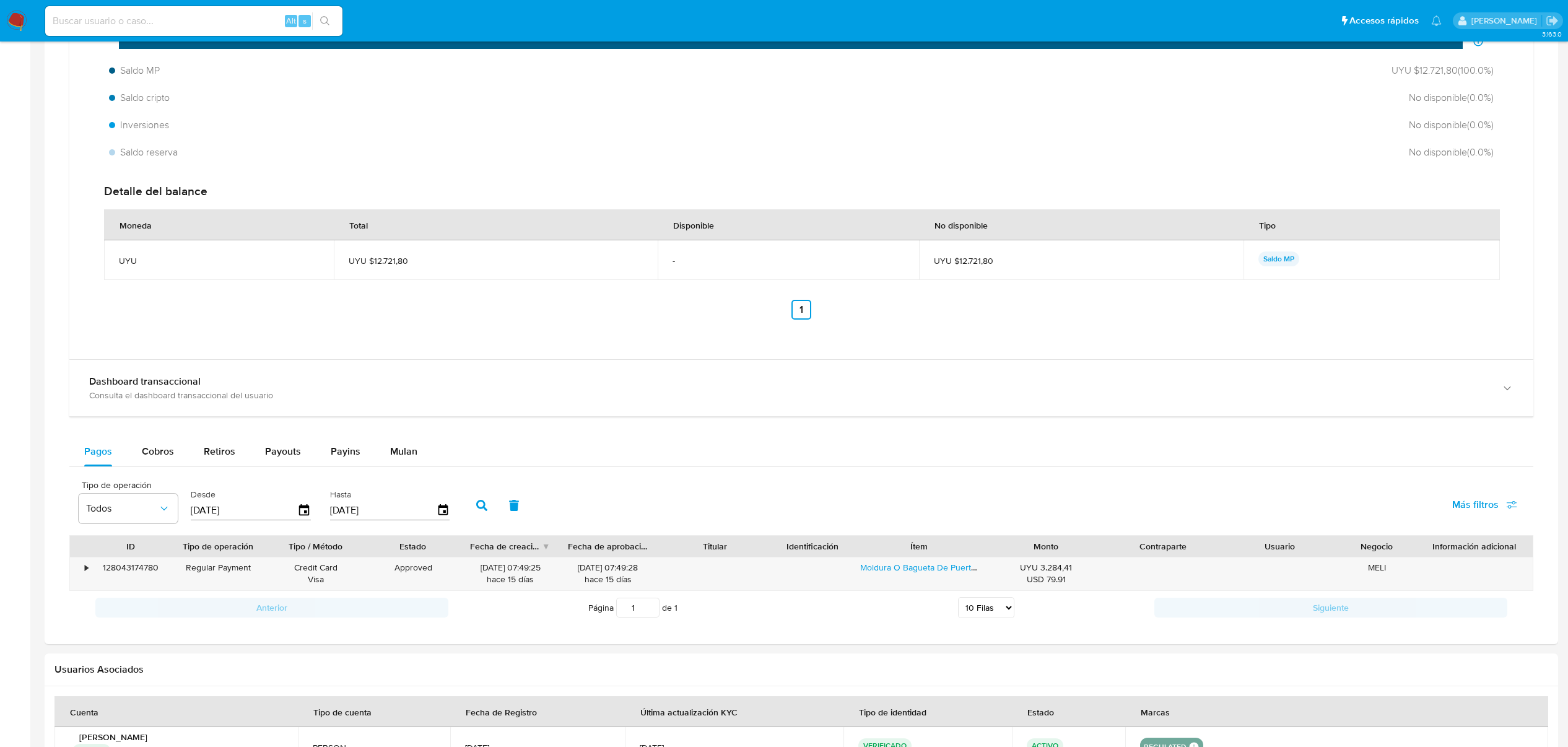
scroll to position [851, 0]
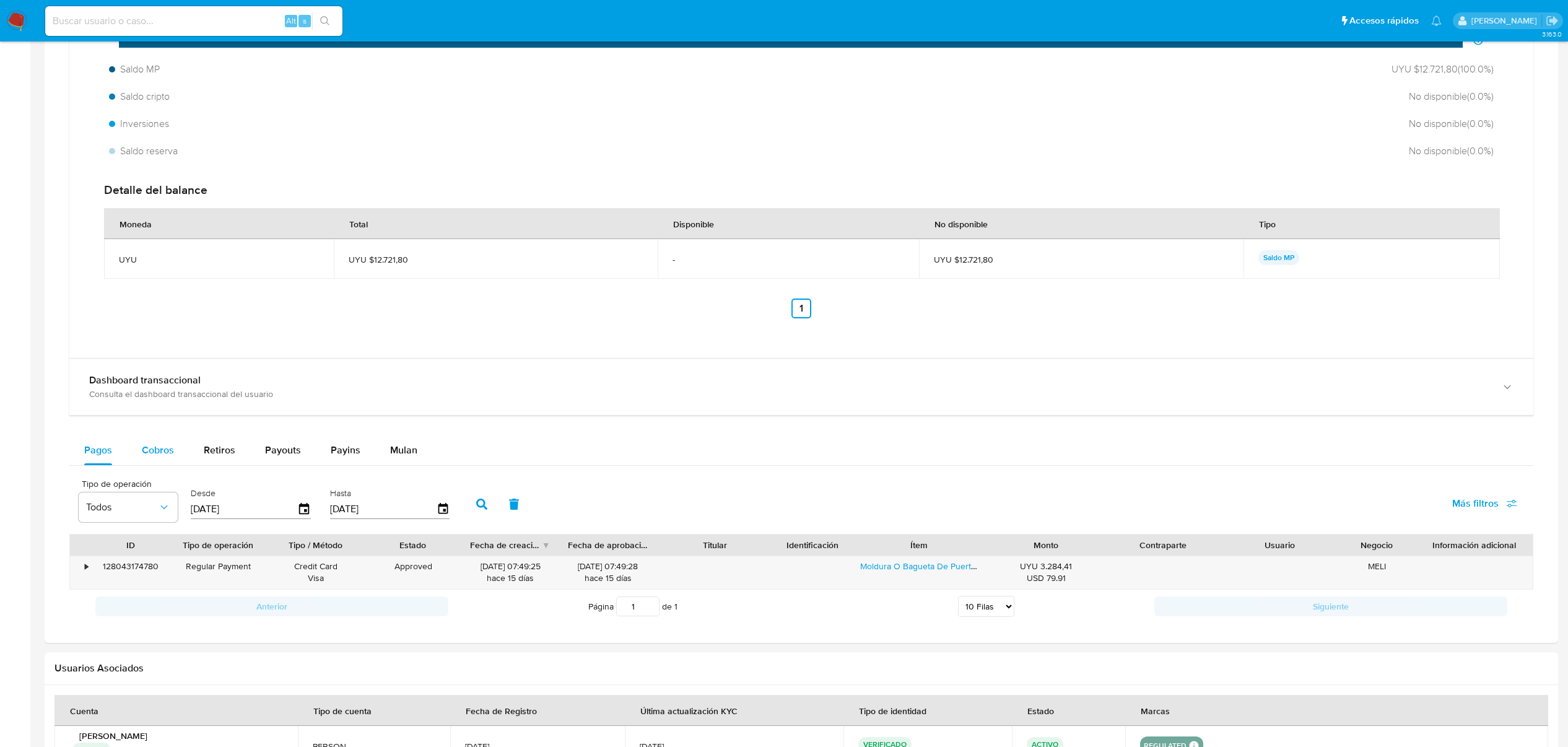
click at [154, 457] on span "Cobros" at bounding box center [158, 450] width 32 height 14
select select "10"
click at [85, 570] on div "•" at bounding box center [86, 566] width 3 height 12
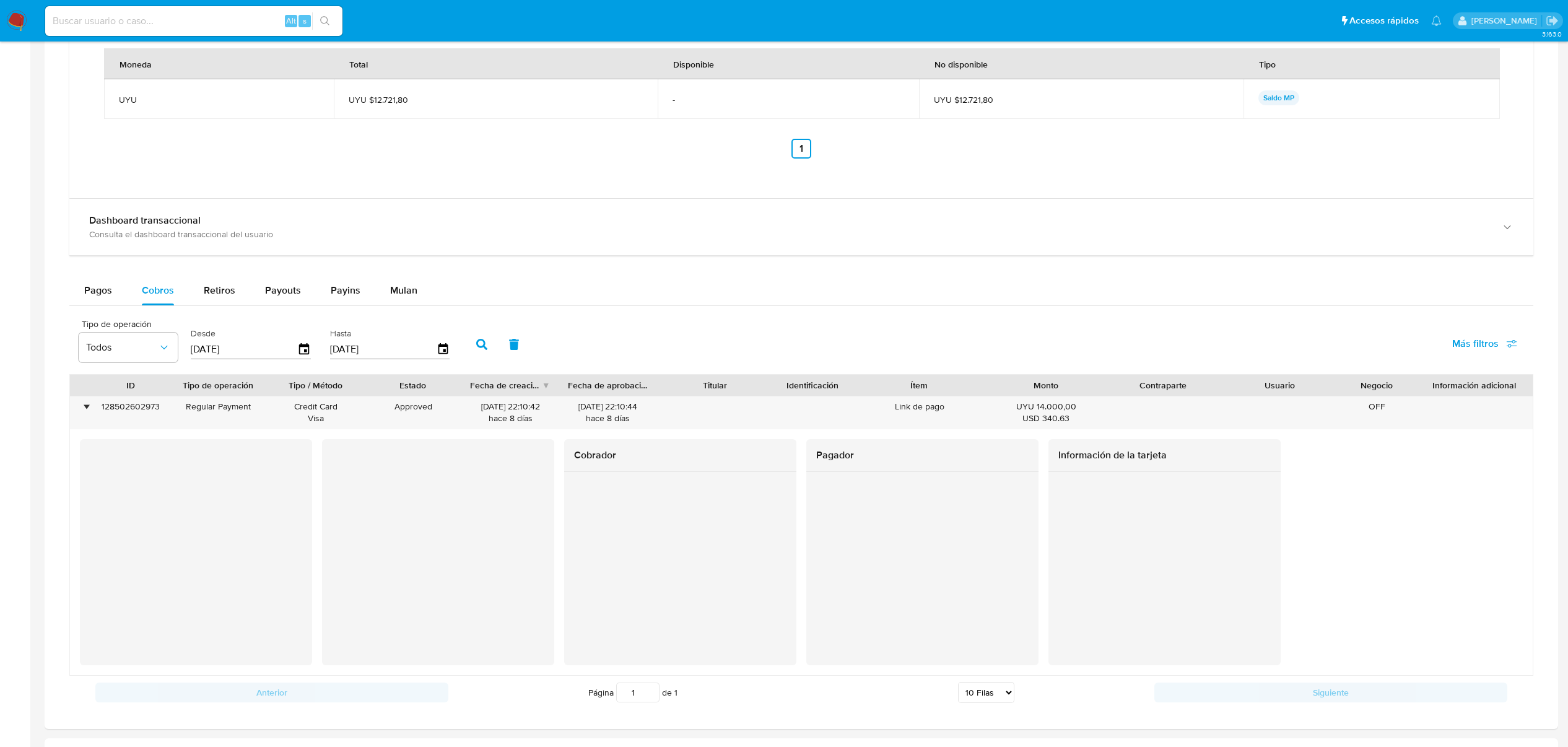
scroll to position [1013, 0]
click at [1272, 103] on p "Saldo MP" at bounding box center [1279, 95] width 41 height 15
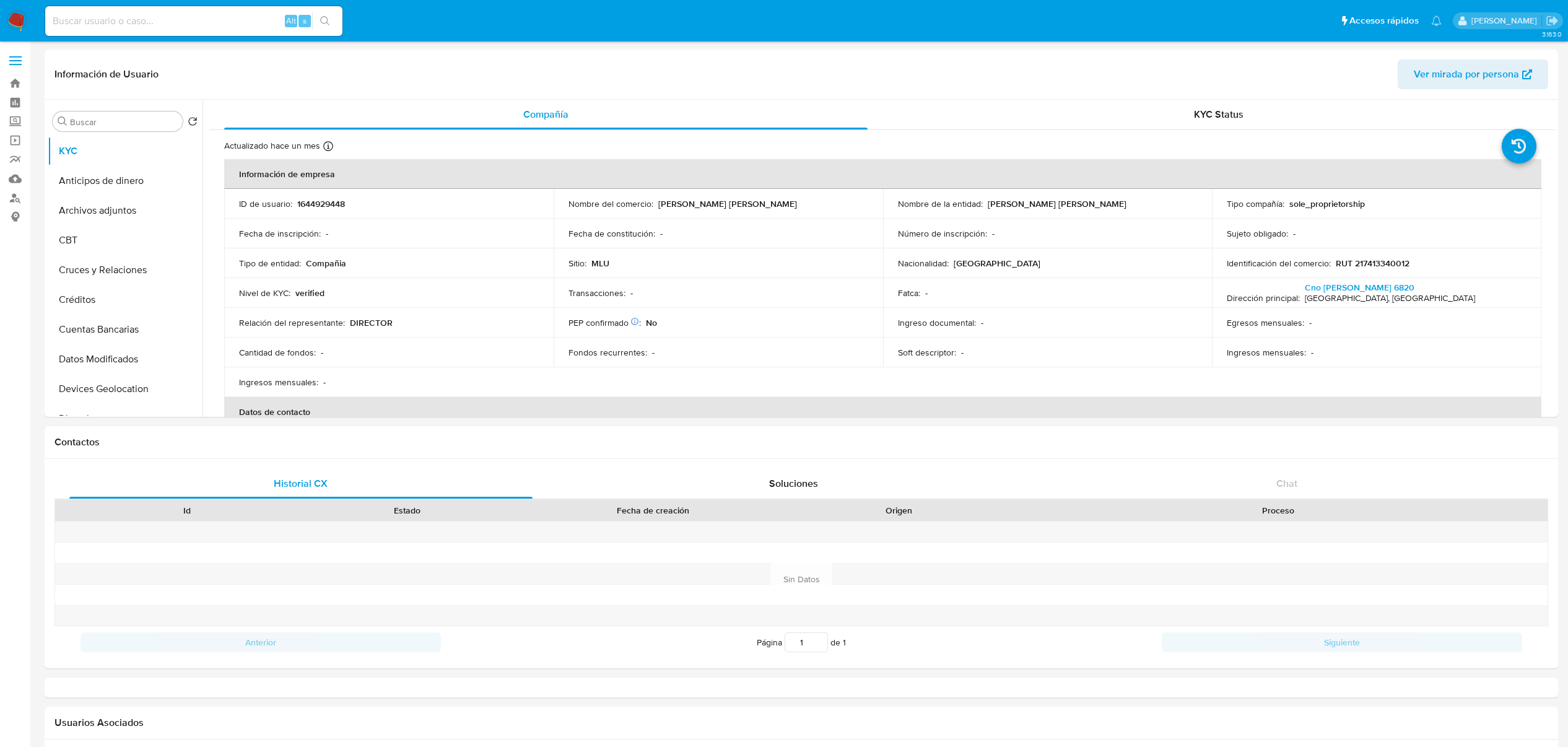
select select "10"
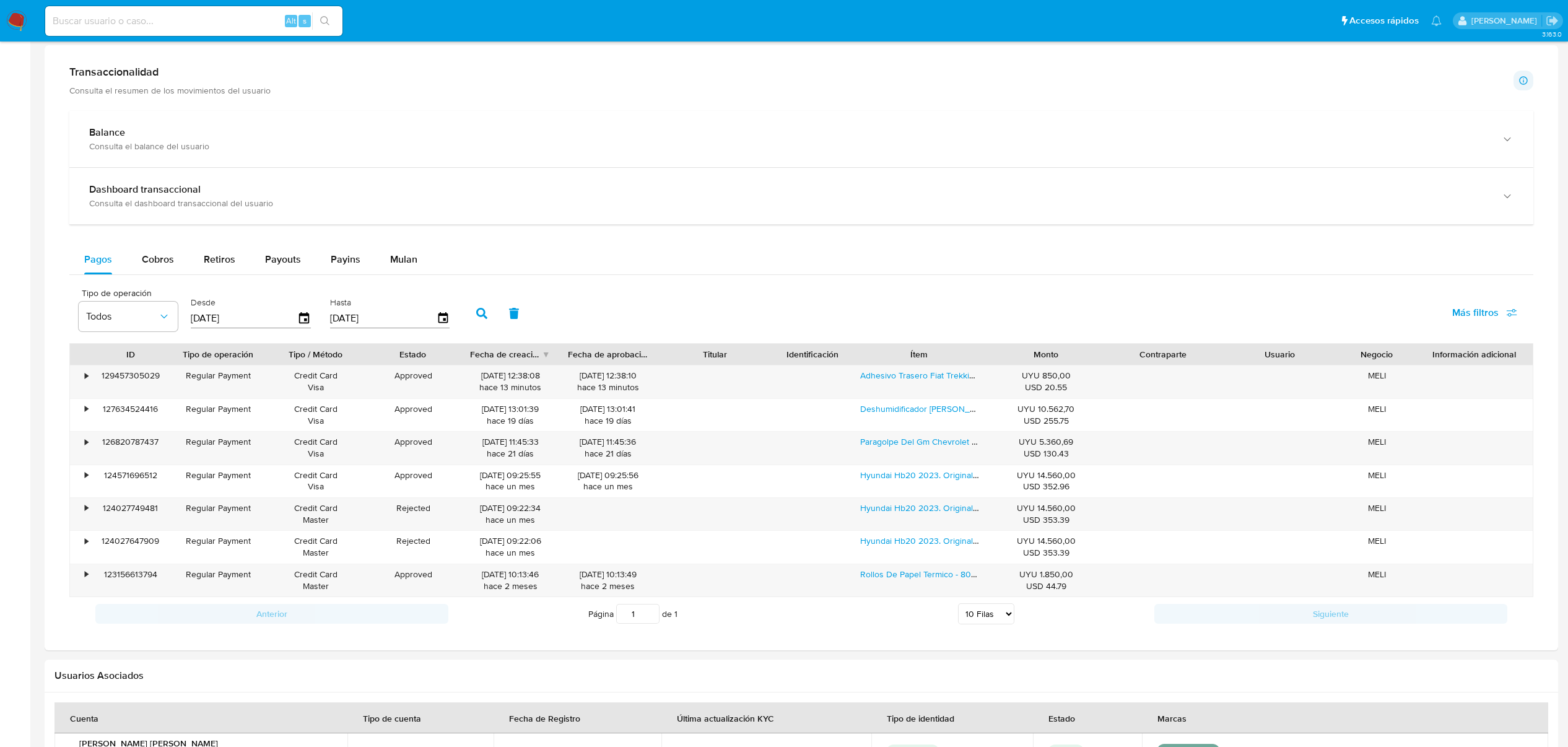
scroll to position [644, 0]
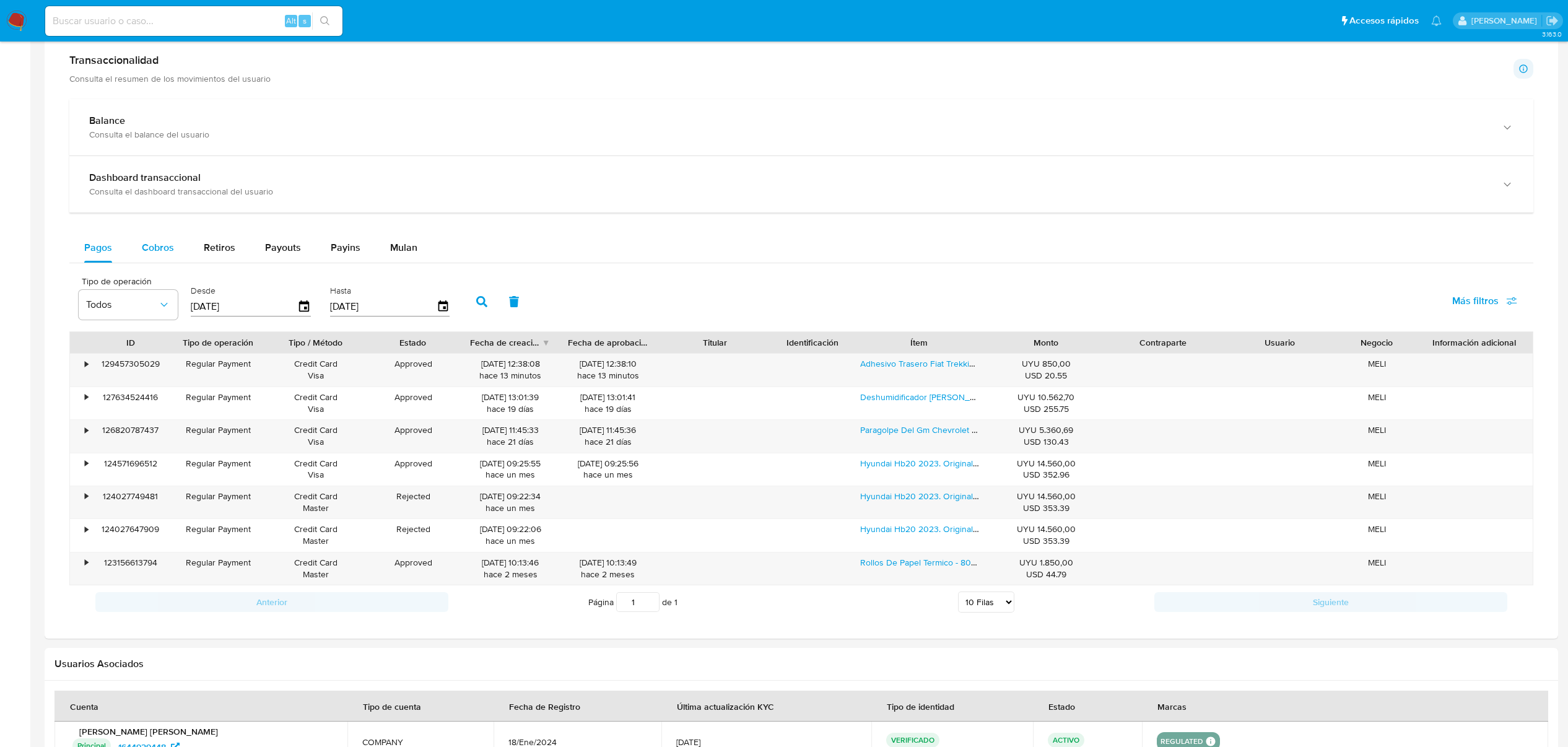
click at [158, 255] on span "Cobros" at bounding box center [158, 248] width 32 height 14
select select "10"
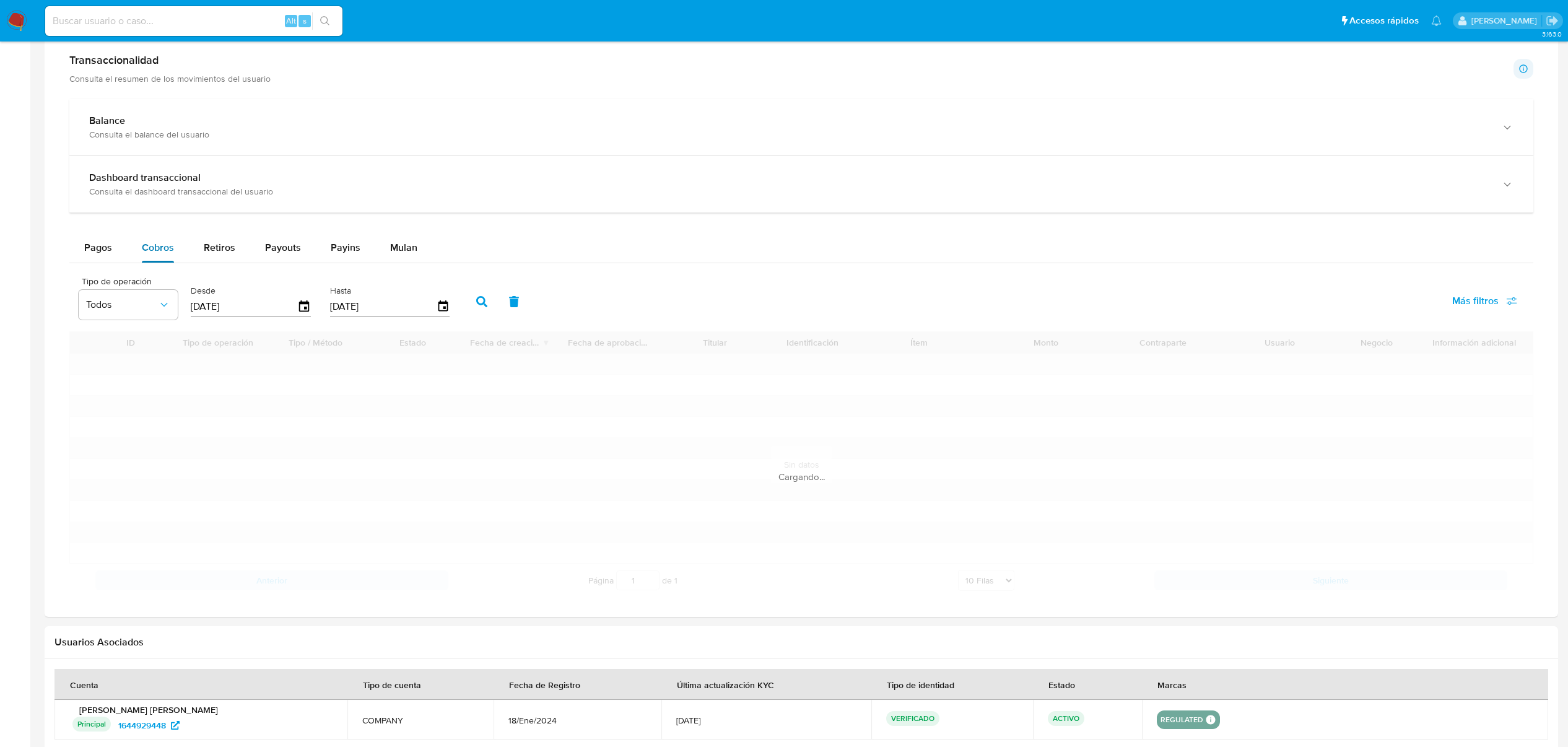
scroll to position [575, 0]
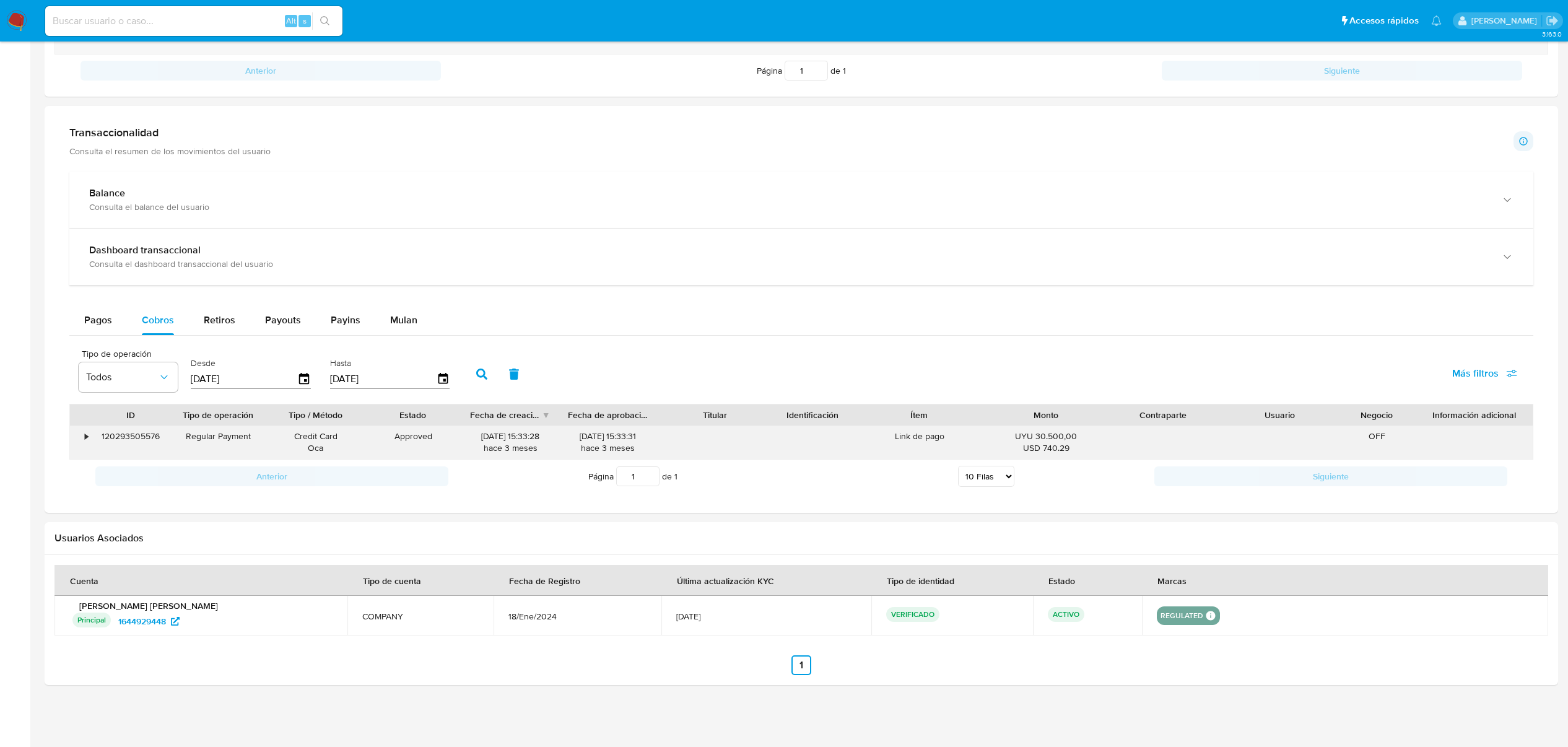
click at [87, 439] on div "•" at bounding box center [86, 436] width 3 height 12
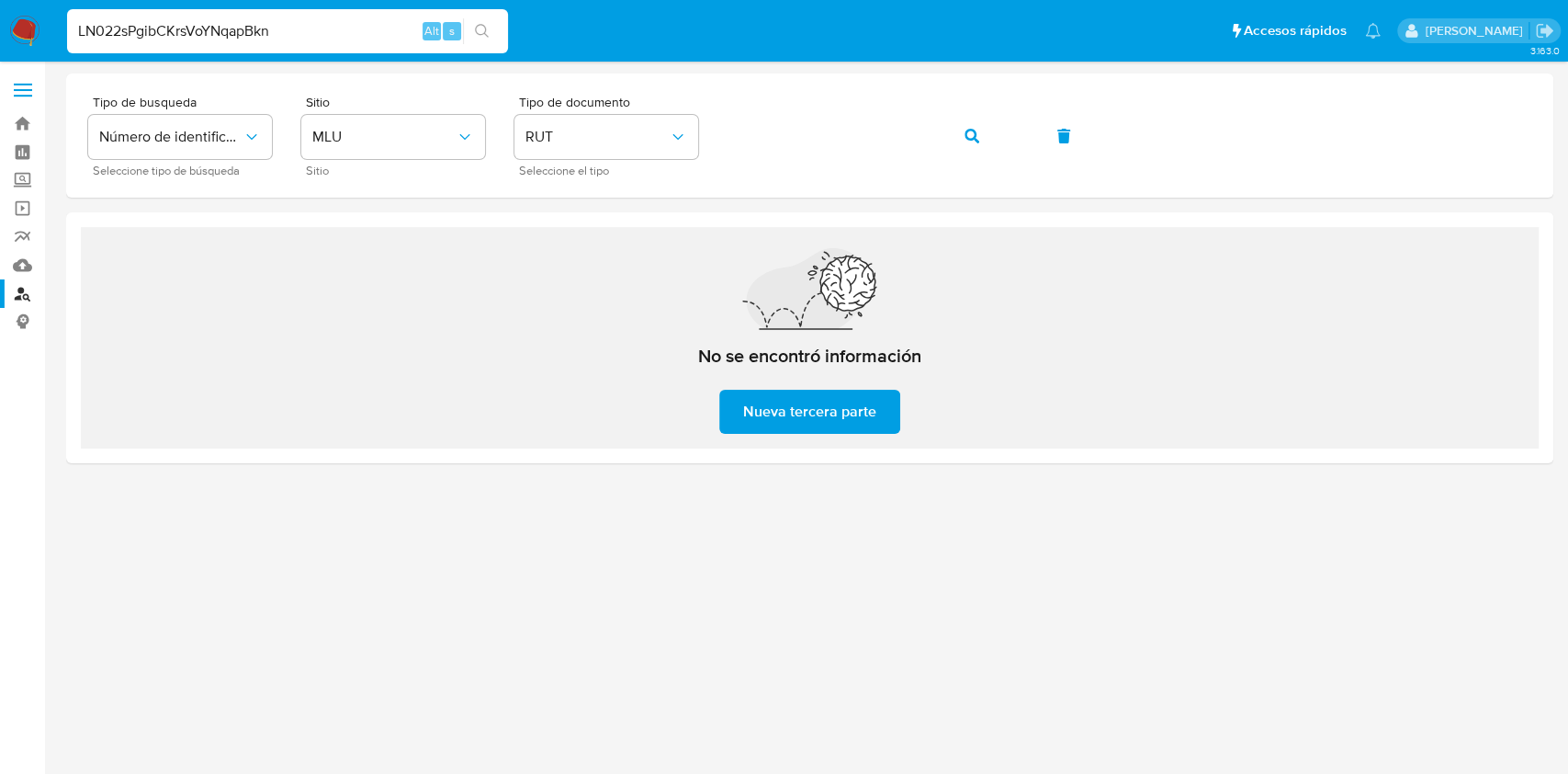
type input "LN022sPgibCKrsVoYNqapBkn"
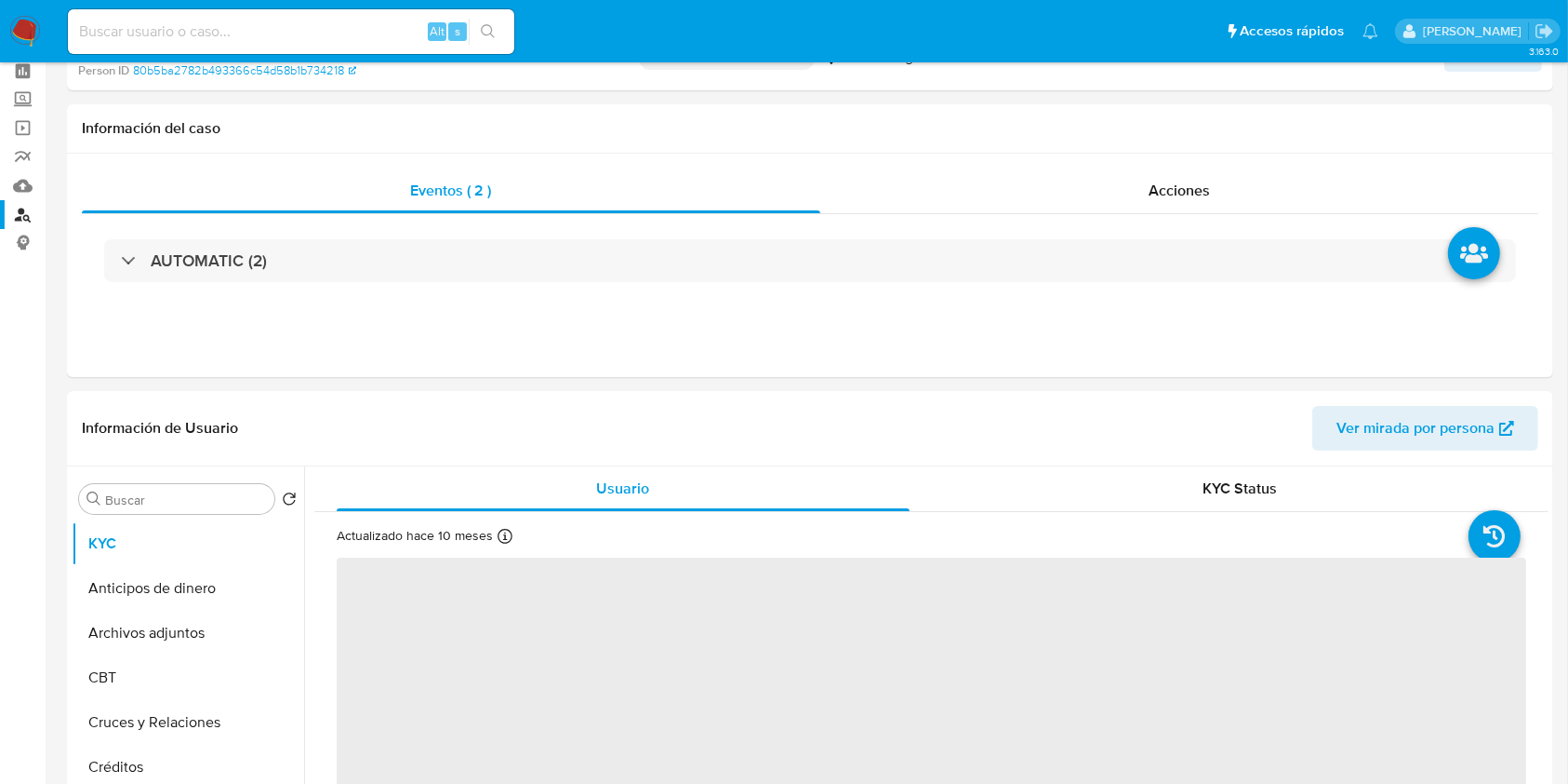
select select "10"
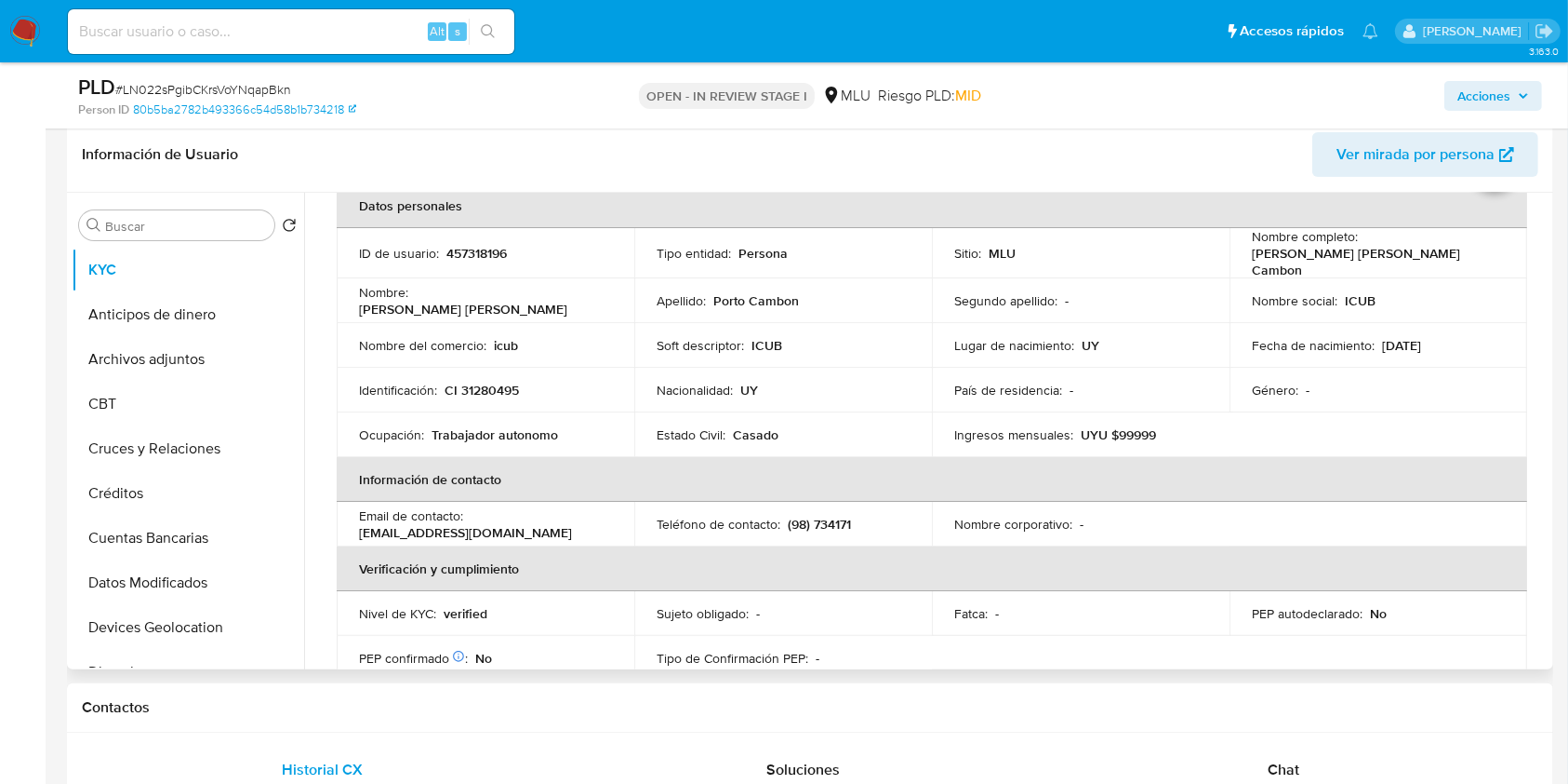
scroll to position [100, 0]
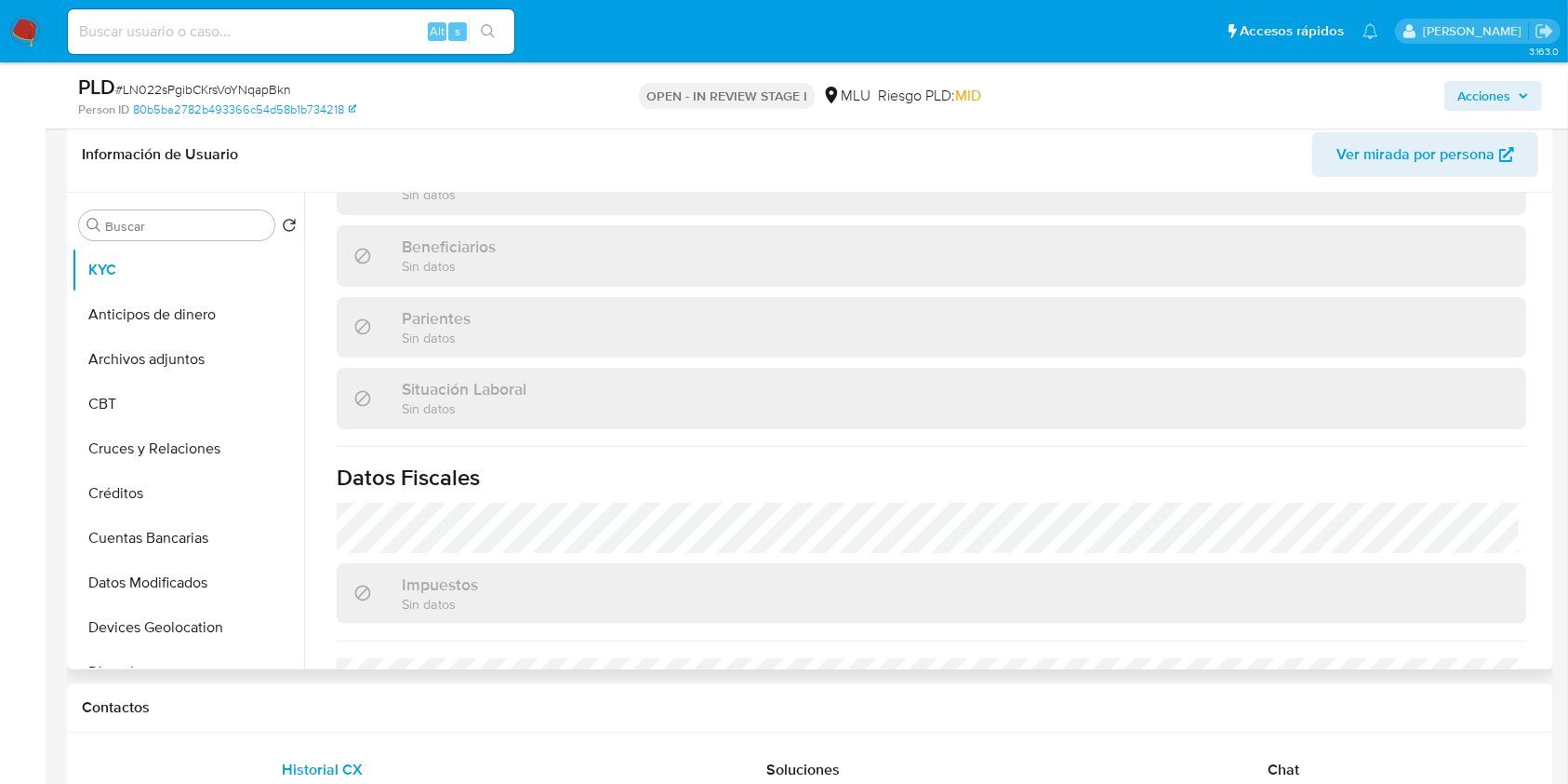
scroll to position [935, 0]
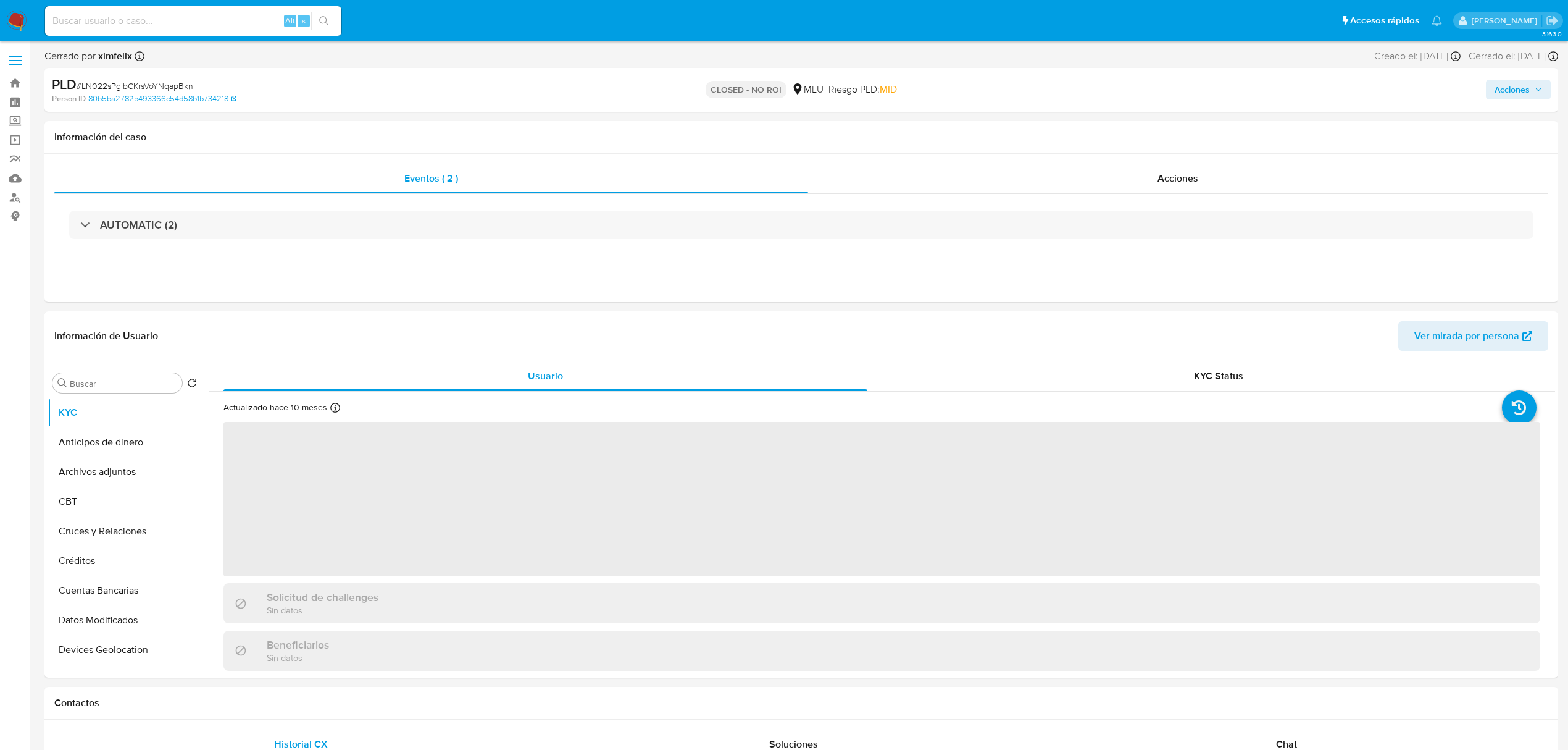
select select "10"
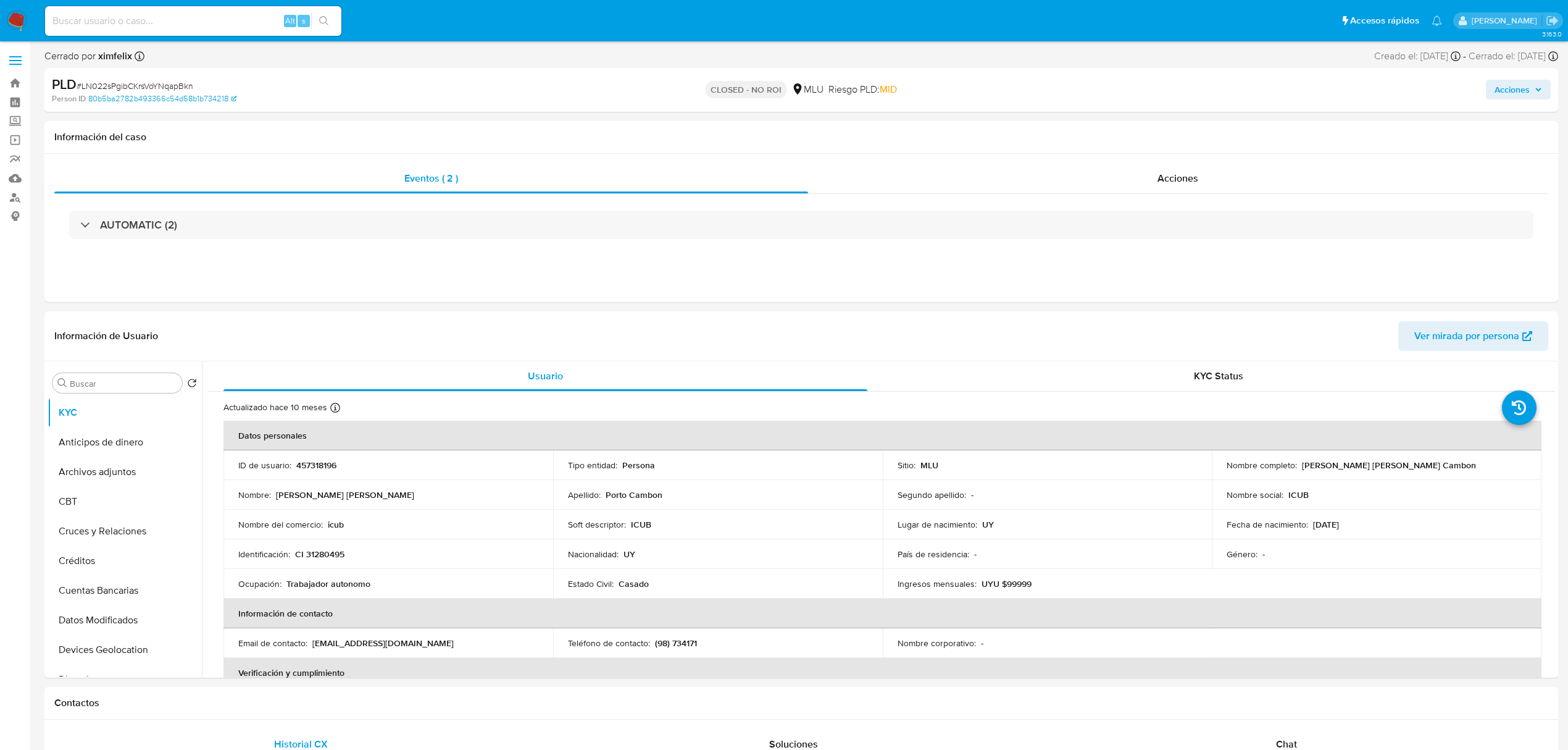
click at [186, 13] on input at bounding box center [193, 21] width 296 height 16
paste input "LN022sPgibCKrsVoYNqapBkn"
click at [166, 17] on input "LN022sPgibCKrsVoYNqapBkn" at bounding box center [193, 21] width 296 height 16
paste input "D2MvVUC2jO4pvHiUSKXOp5r3"
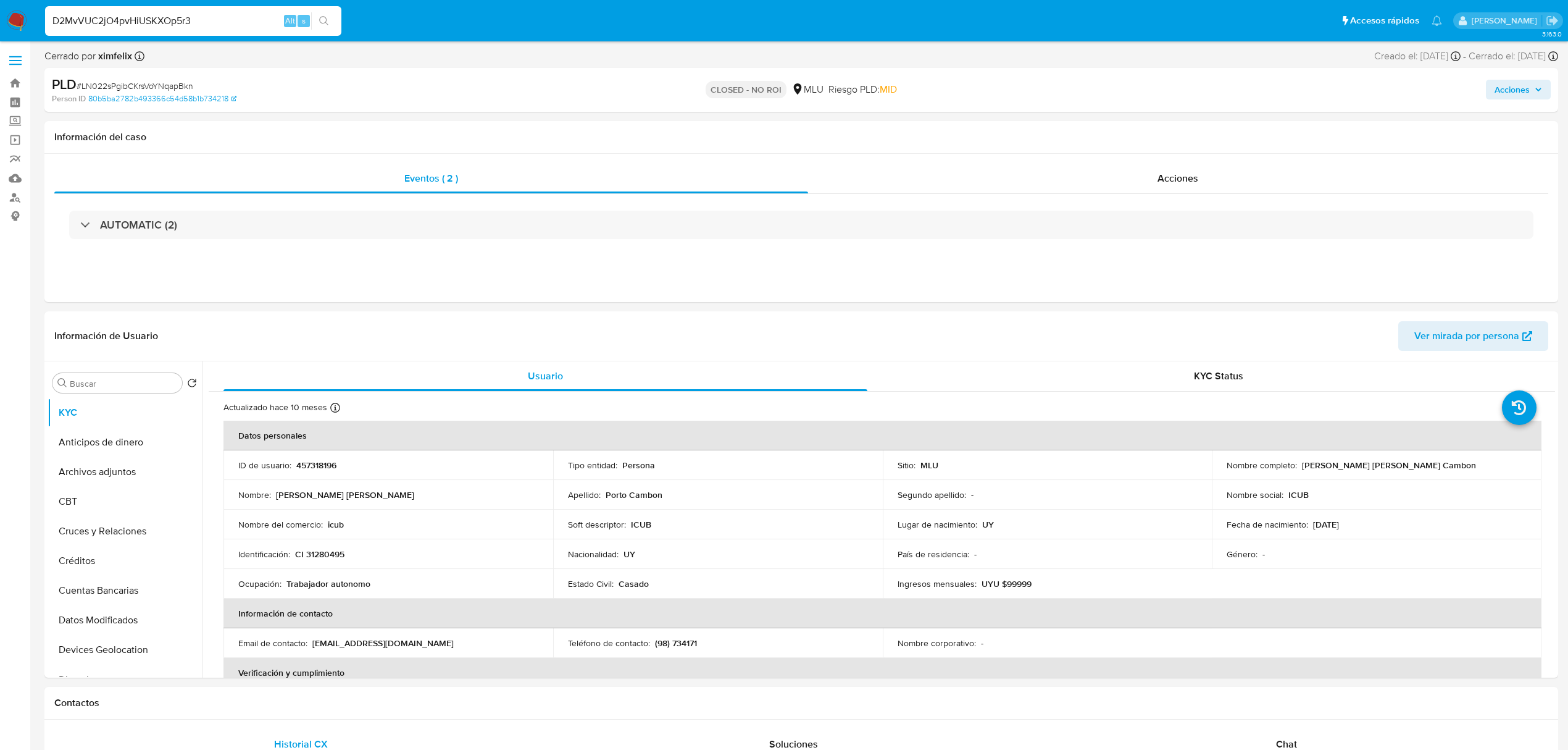
type input "D2MvVUC2jO4pvHiUSKXOp5r3"
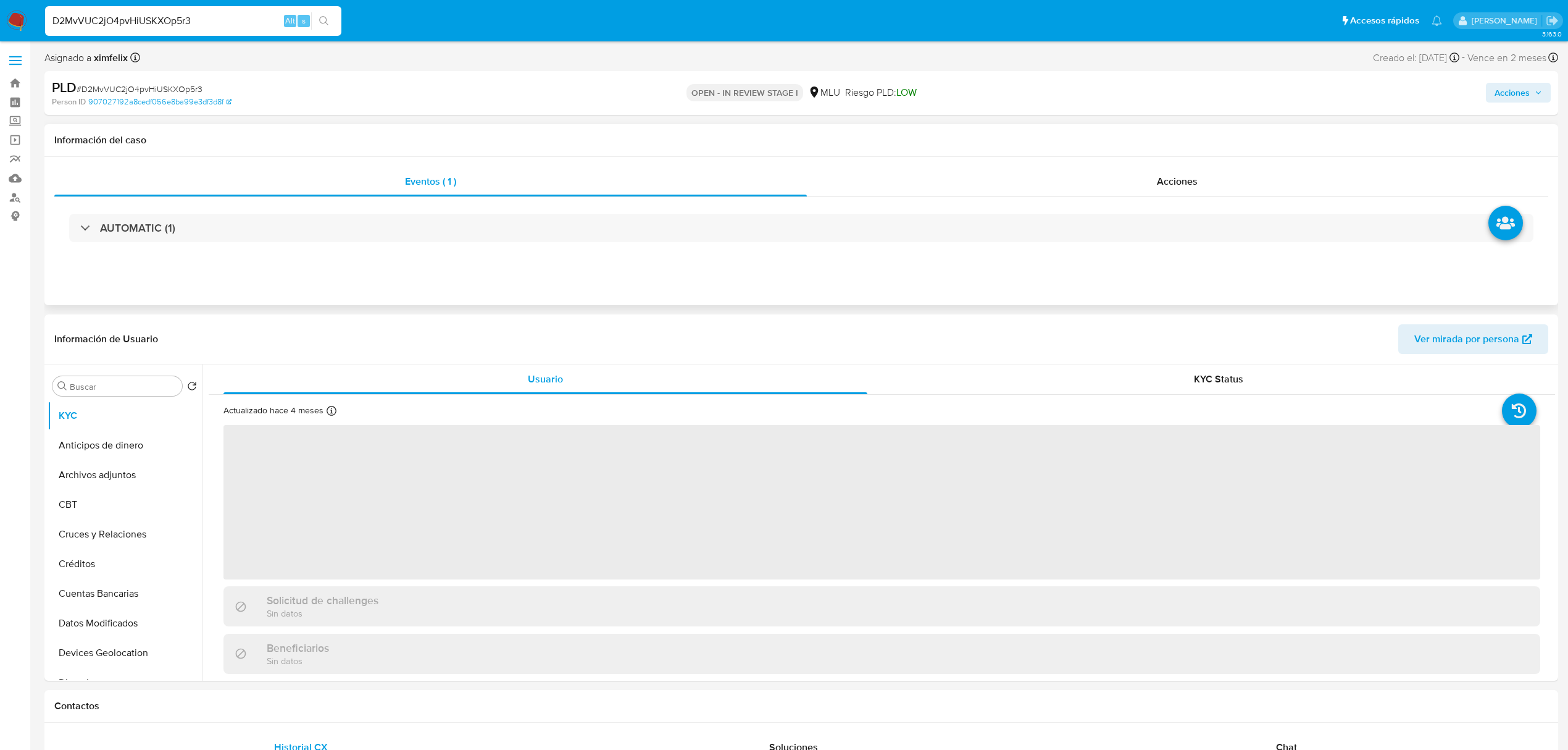
select select "10"
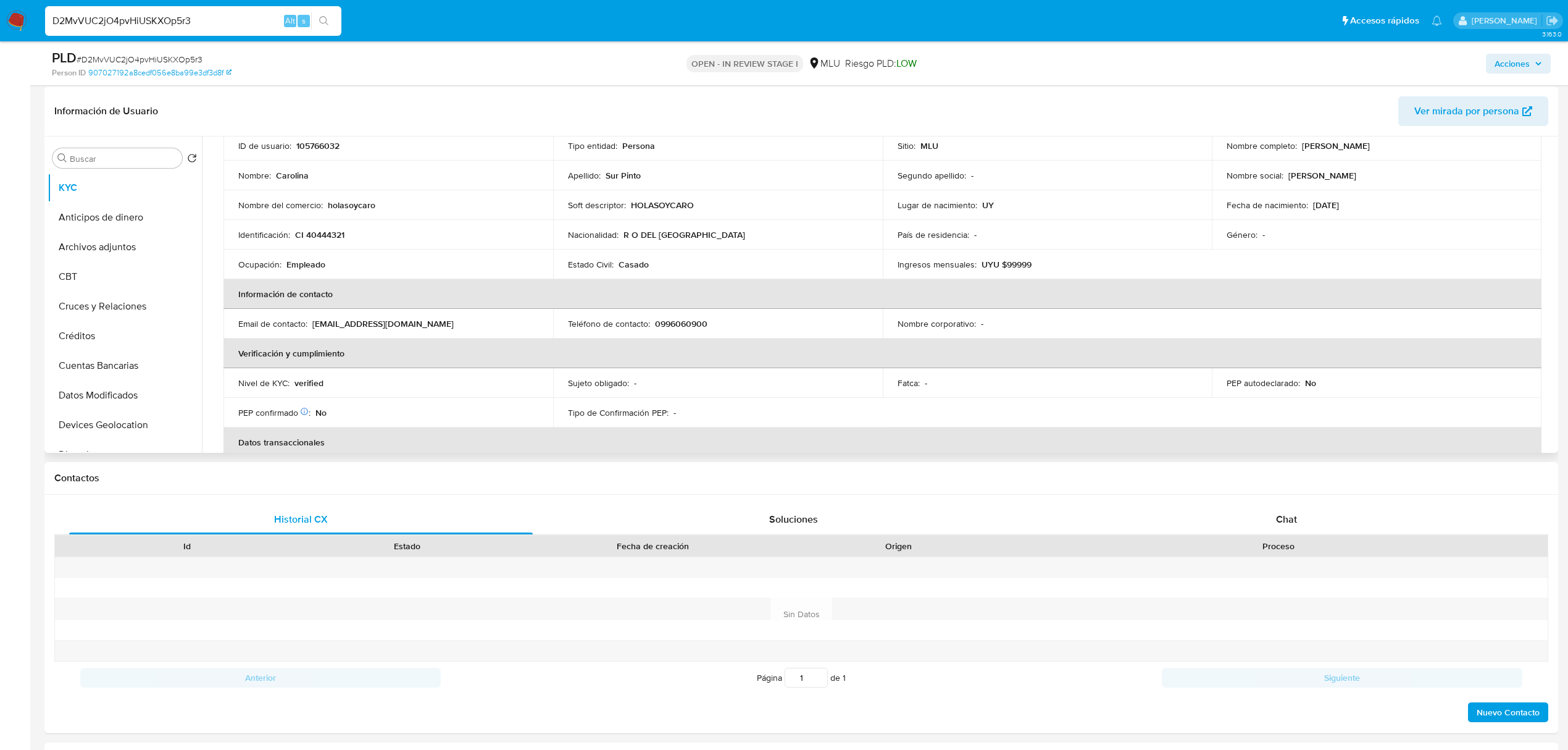
scroll to position [80, 0]
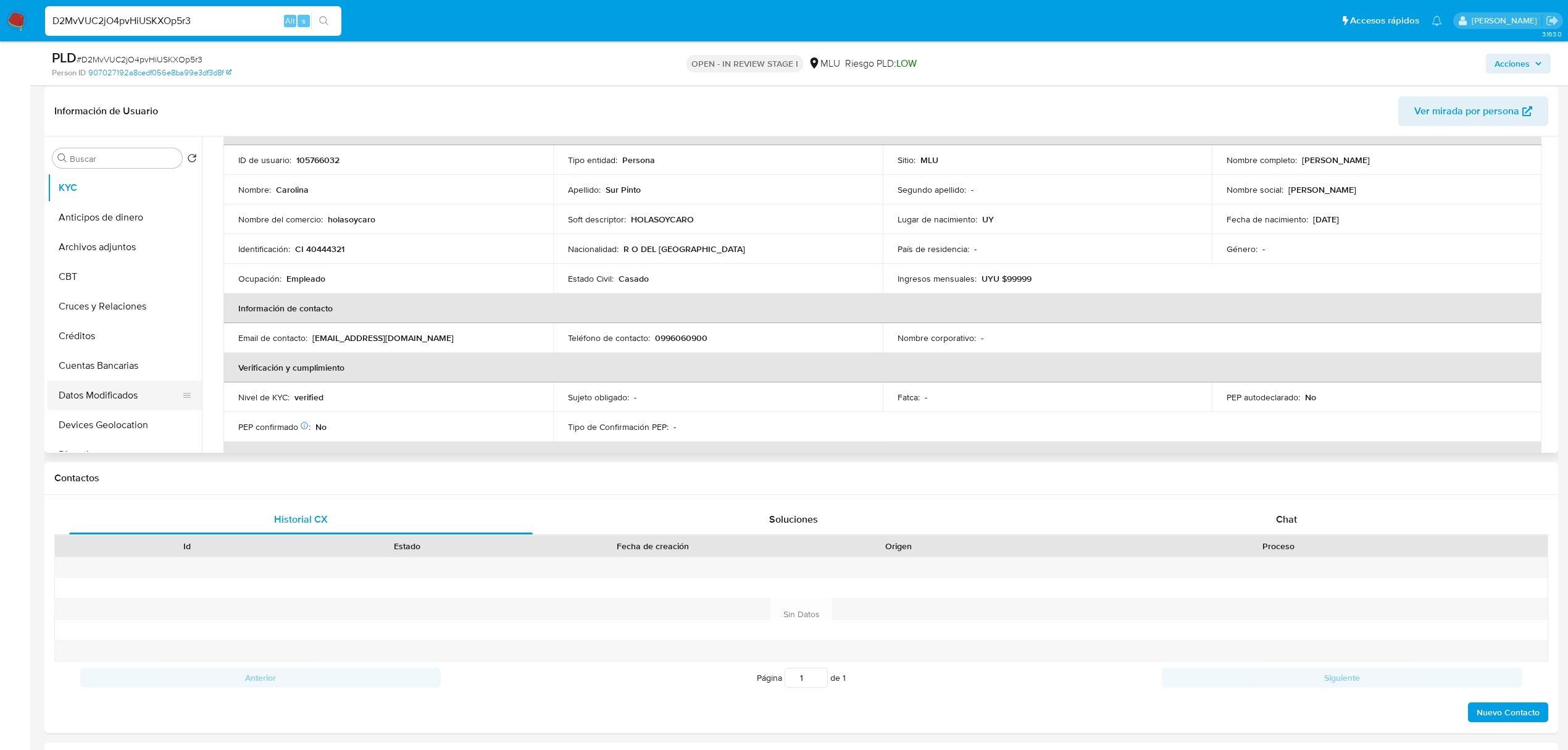
click at [99, 405] on button "Datos Modificados" at bounding box center [119, 395] width 144 height 30
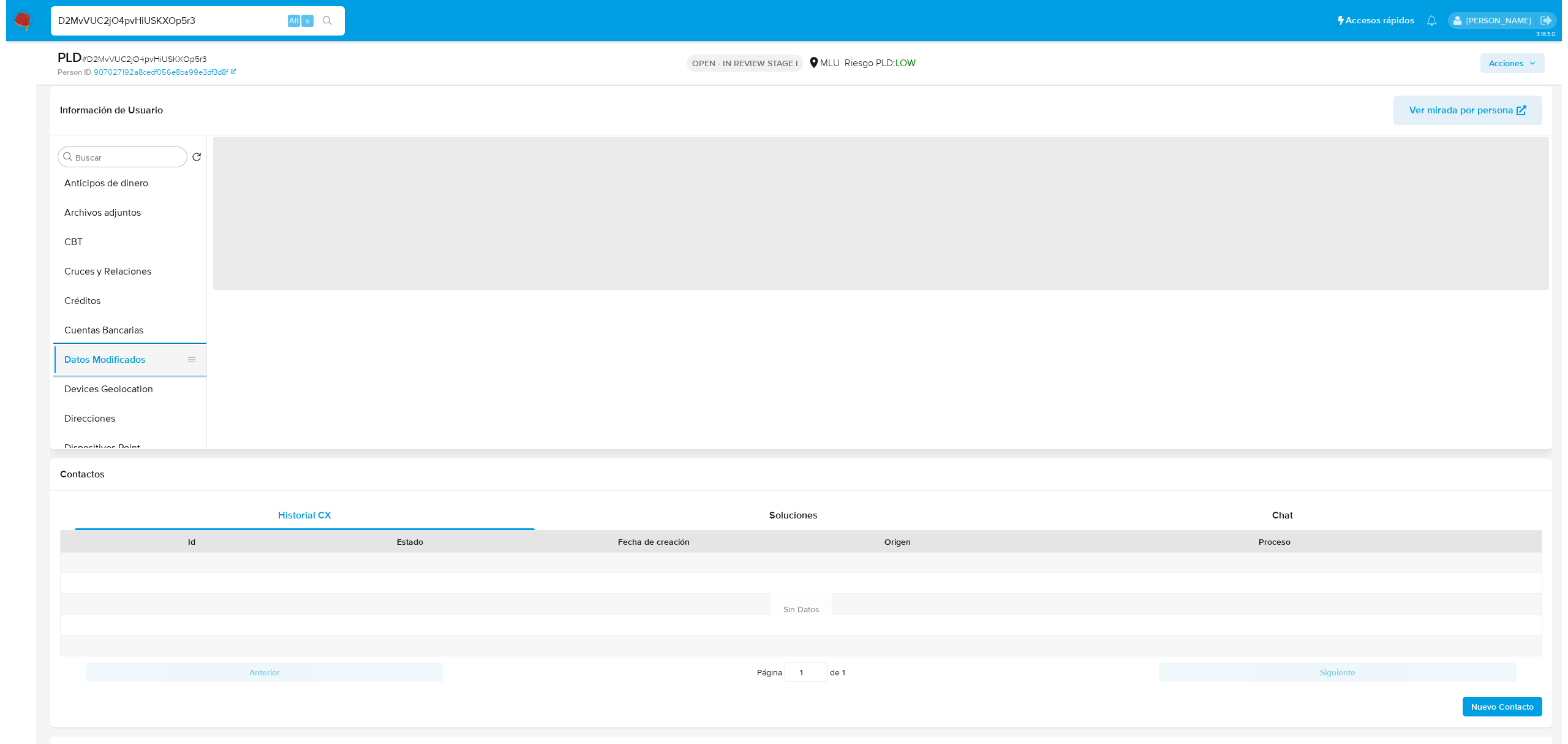
scroll to position [65, 0]
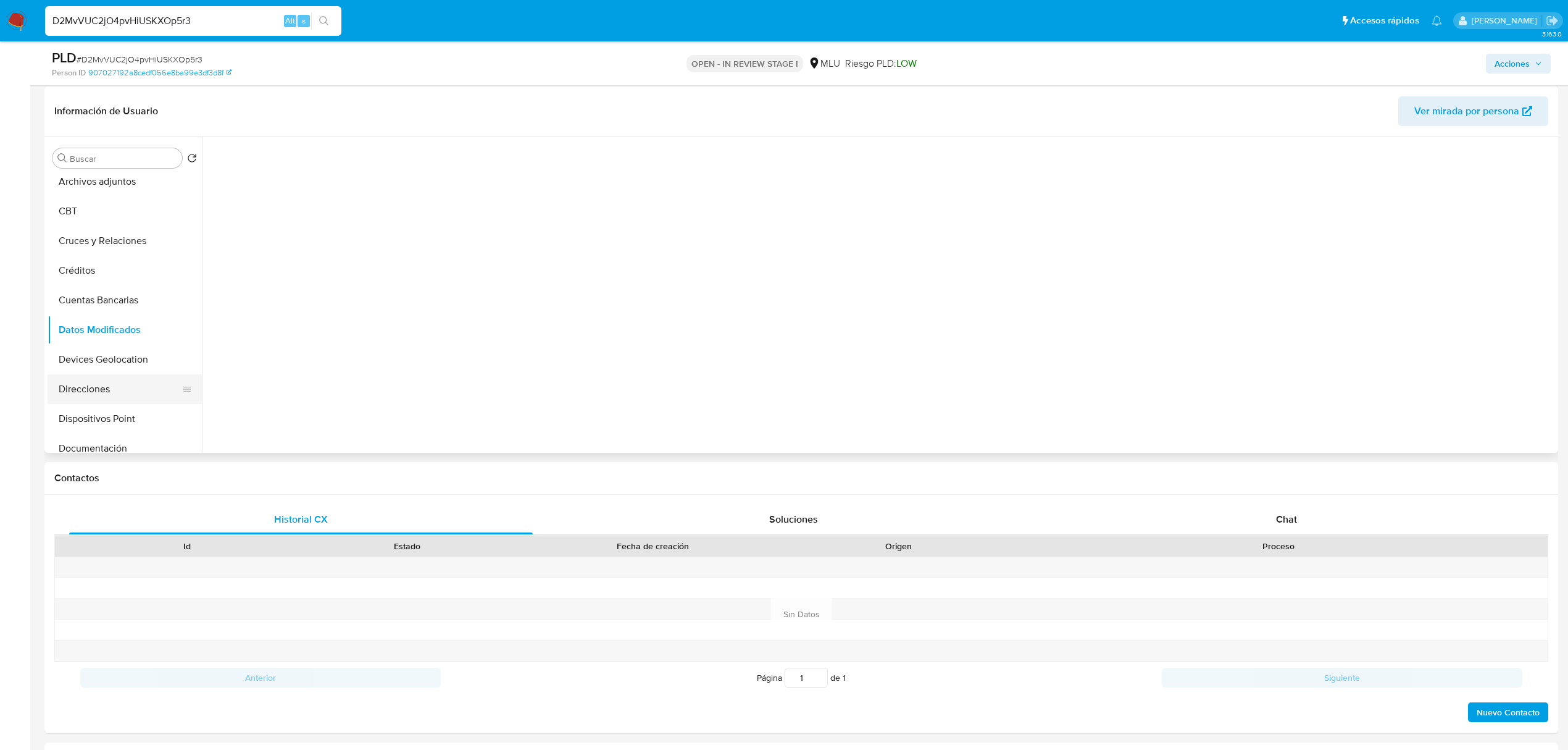
click at [115, 393] on button "Direcciones" at bounding box center [119, 389] width 144 height 30
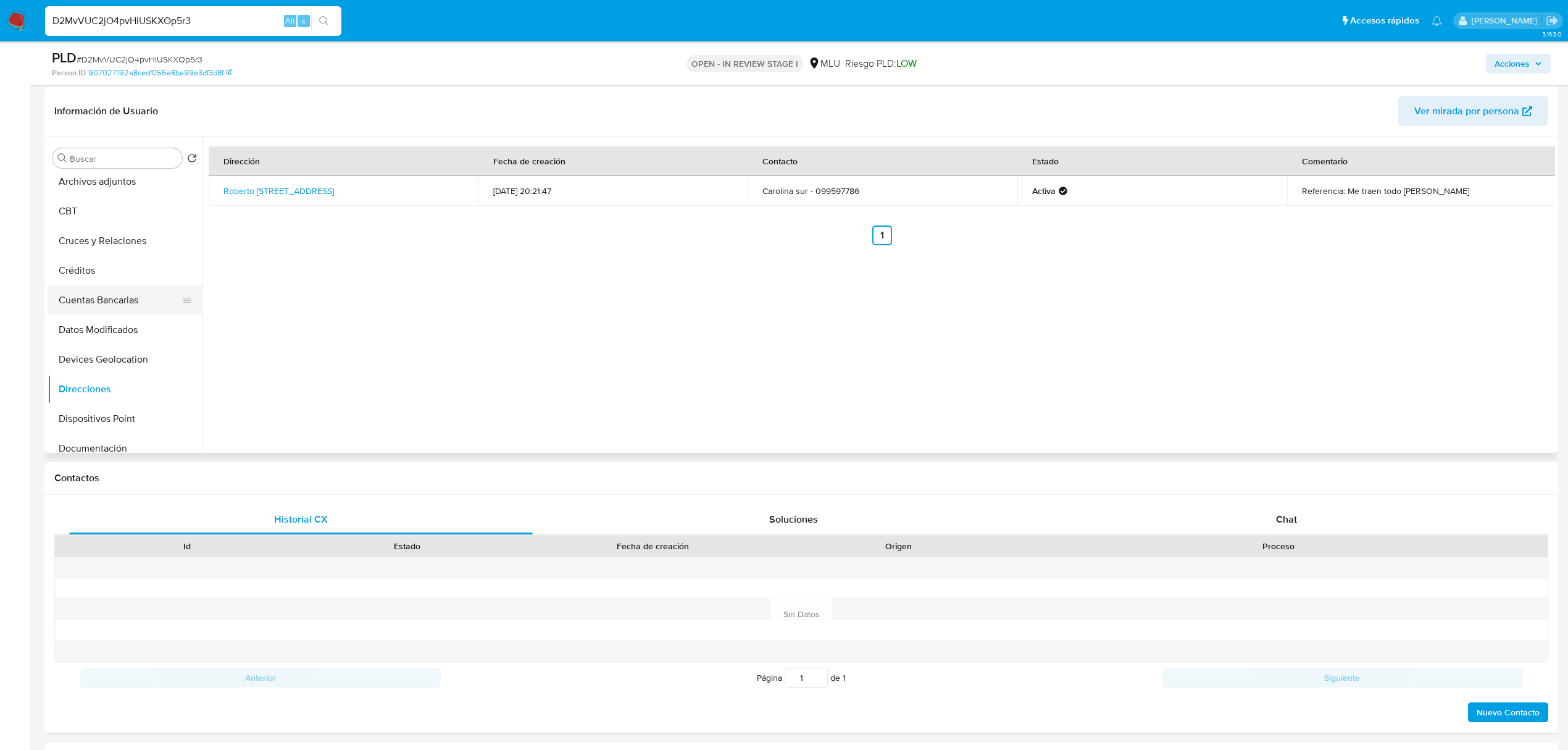
click at [117, 292] on button "Cuentas Bancarias" at bounding box center [119, 300] width 144 height 30
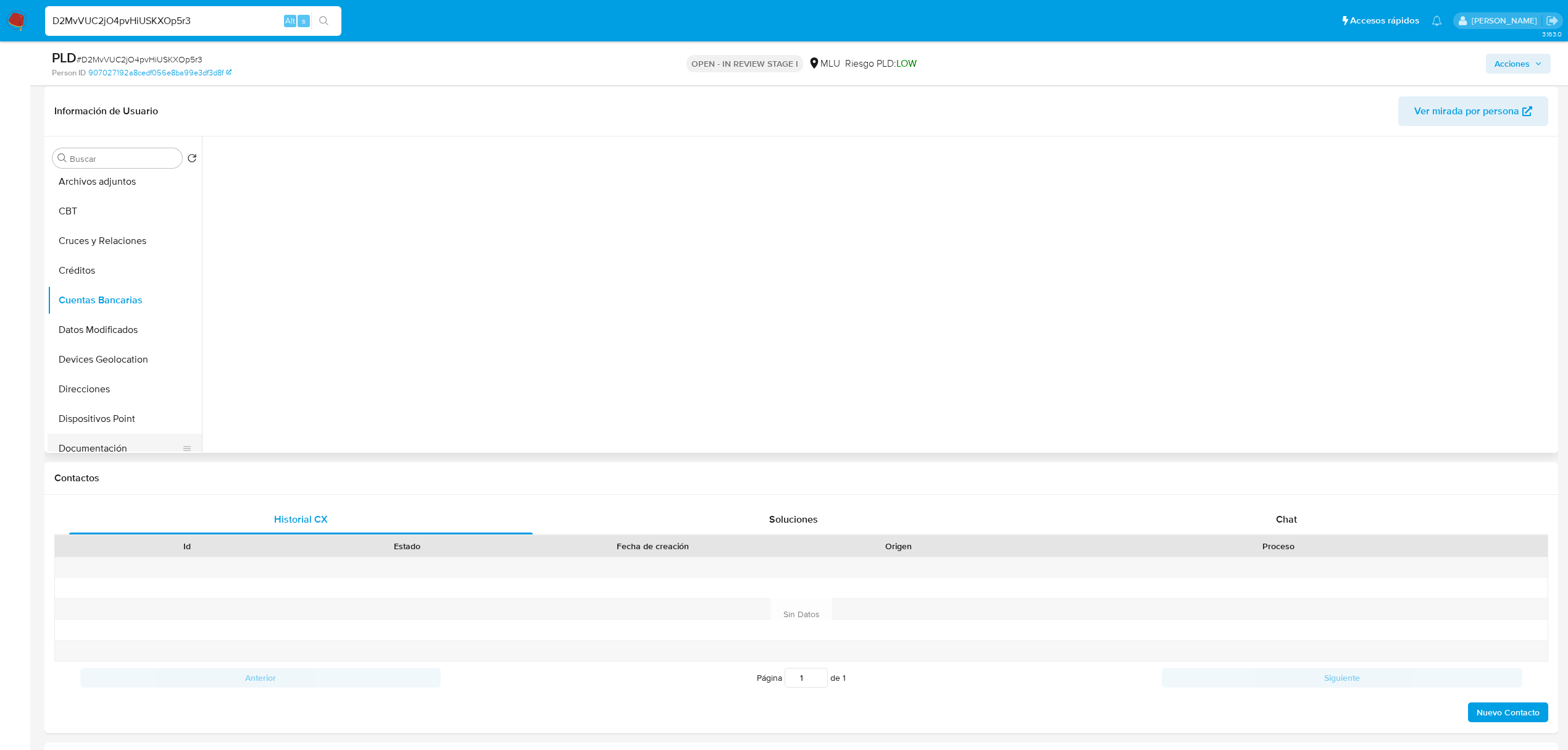
click at [114, 440] on button "Documentación" at bounding box center [119, 448] width 144 height 30
click at [384, 228] on button "Identificación" at bounding box center [367, 228] width 317 height 31
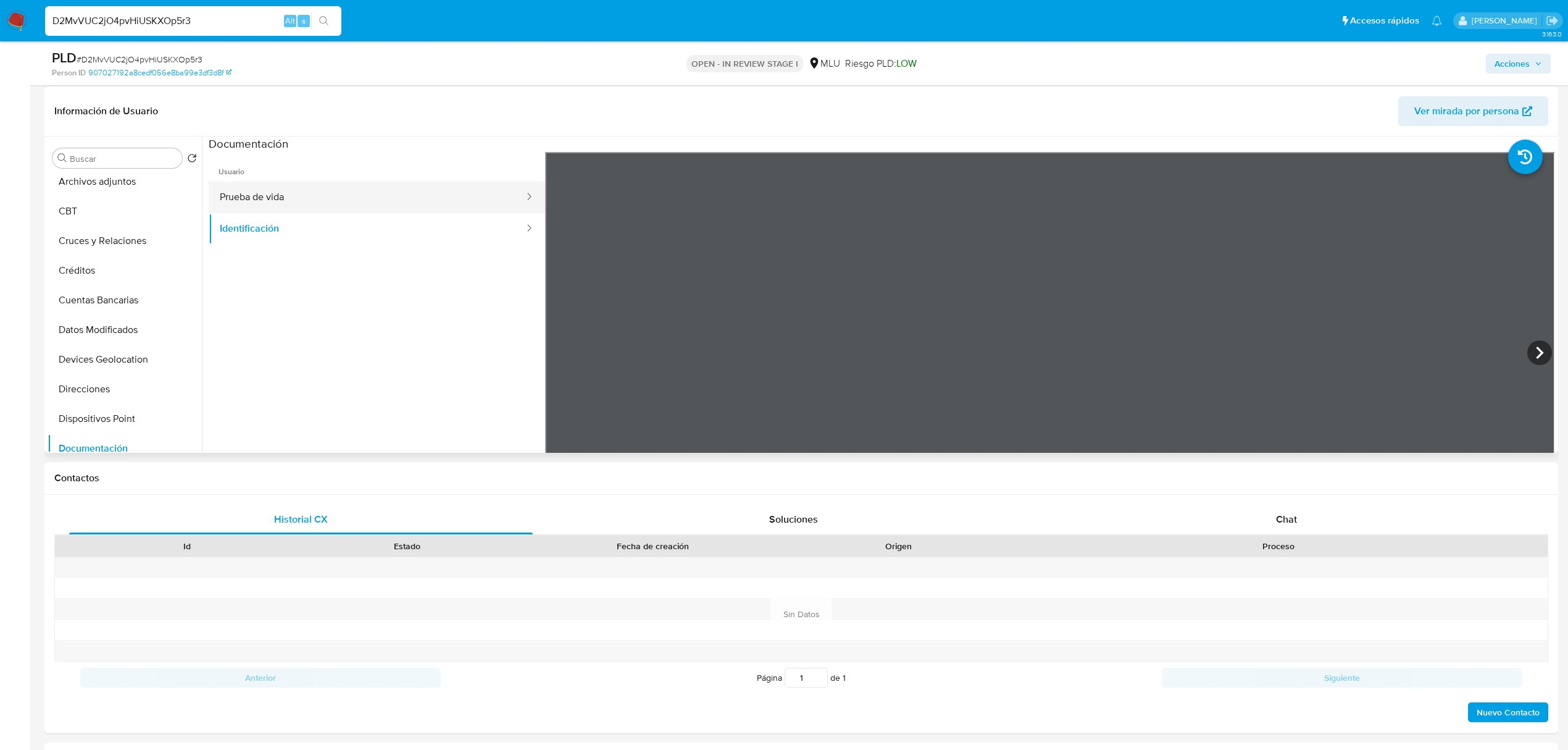
click at [410, 188] on button "Prueba de vida" at bounding box center [367, 197] width 317 height 31
click at [128, 302] on button "Cuentas Bancarias" at bounding box center [119, 300] width 144 height 30
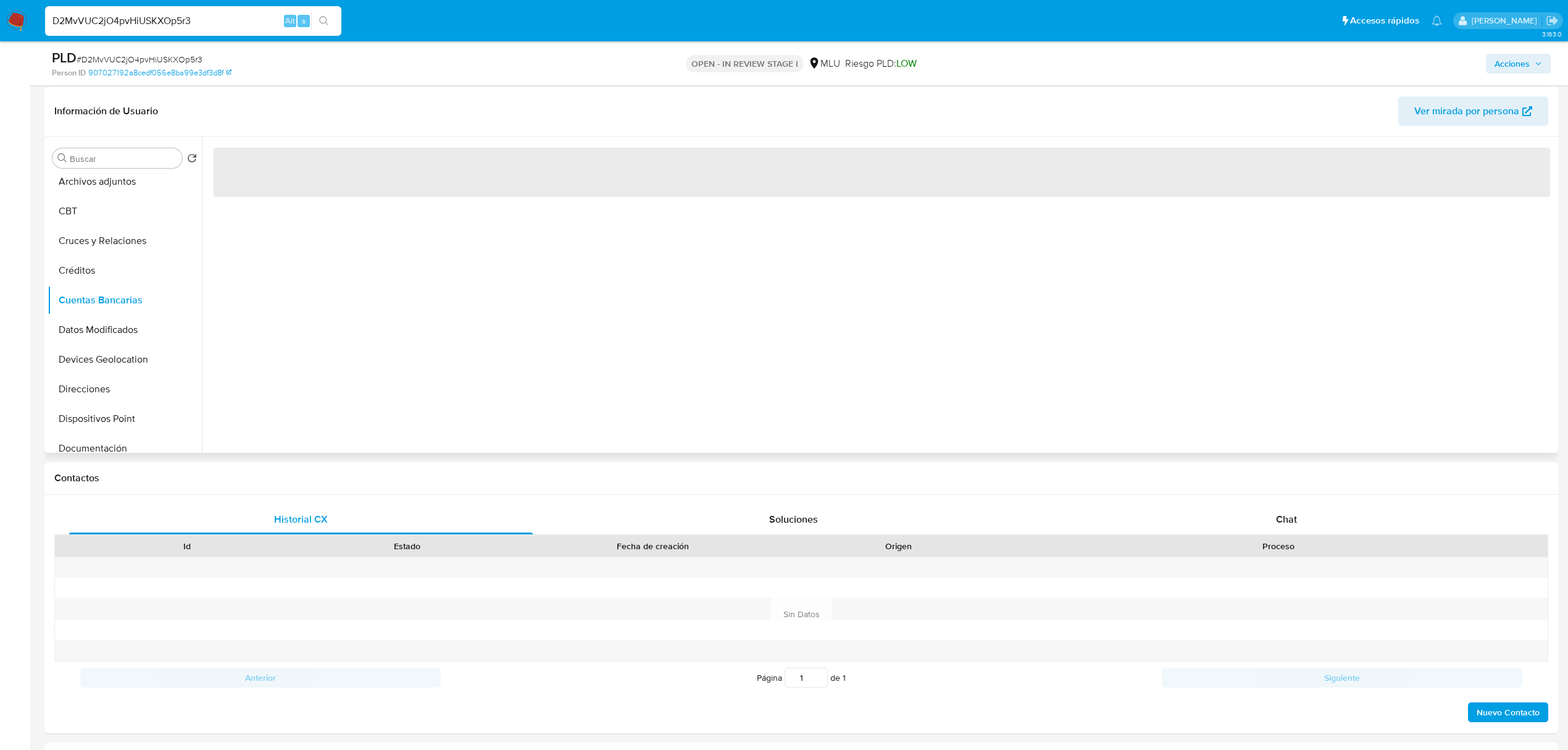
click at [447, 355] on div "‌" at bounding box center [879, 294] width 1353 height 316
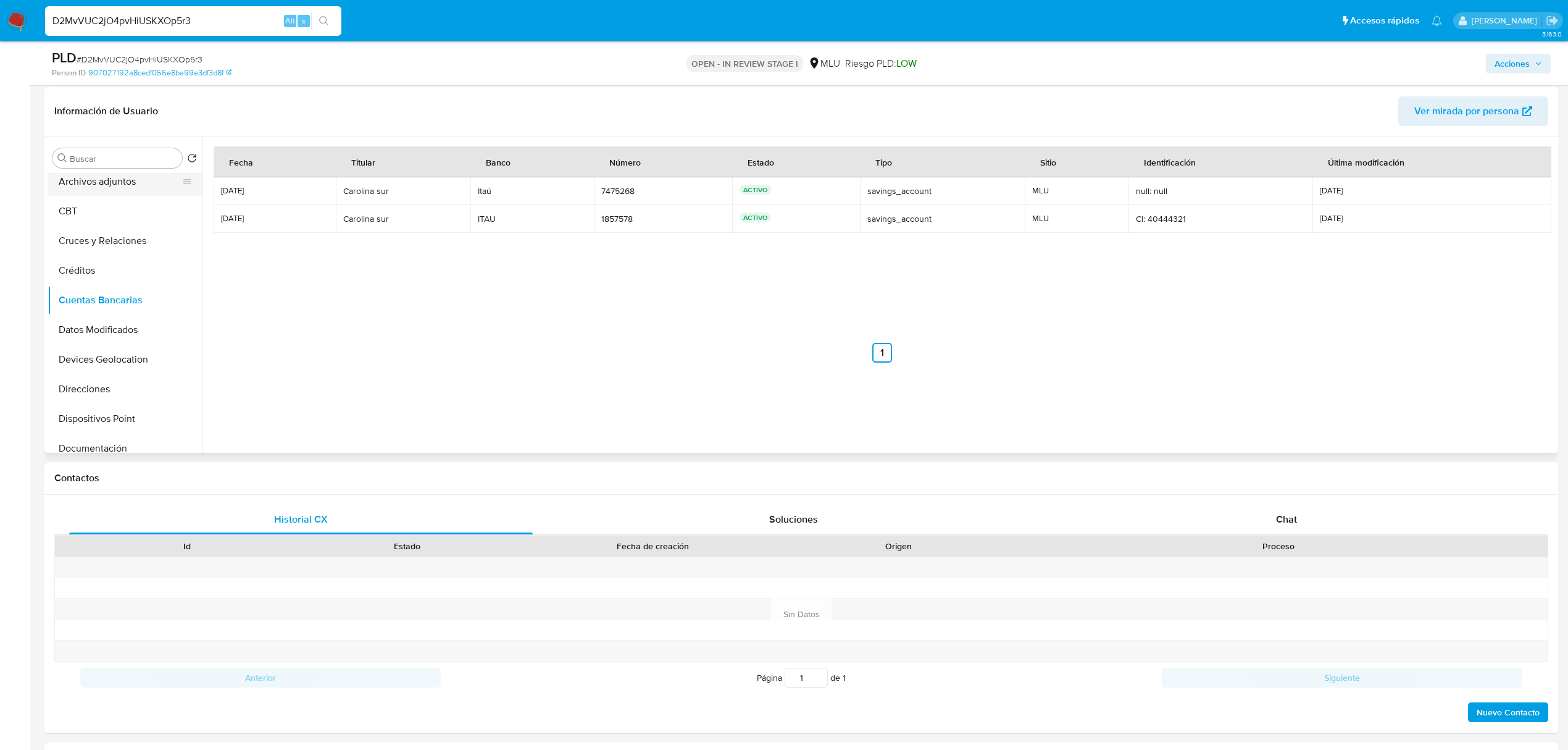
click at [159, 187] on button "Archivos adjuntos" at bounding box center [119, 182] width 144 height 30
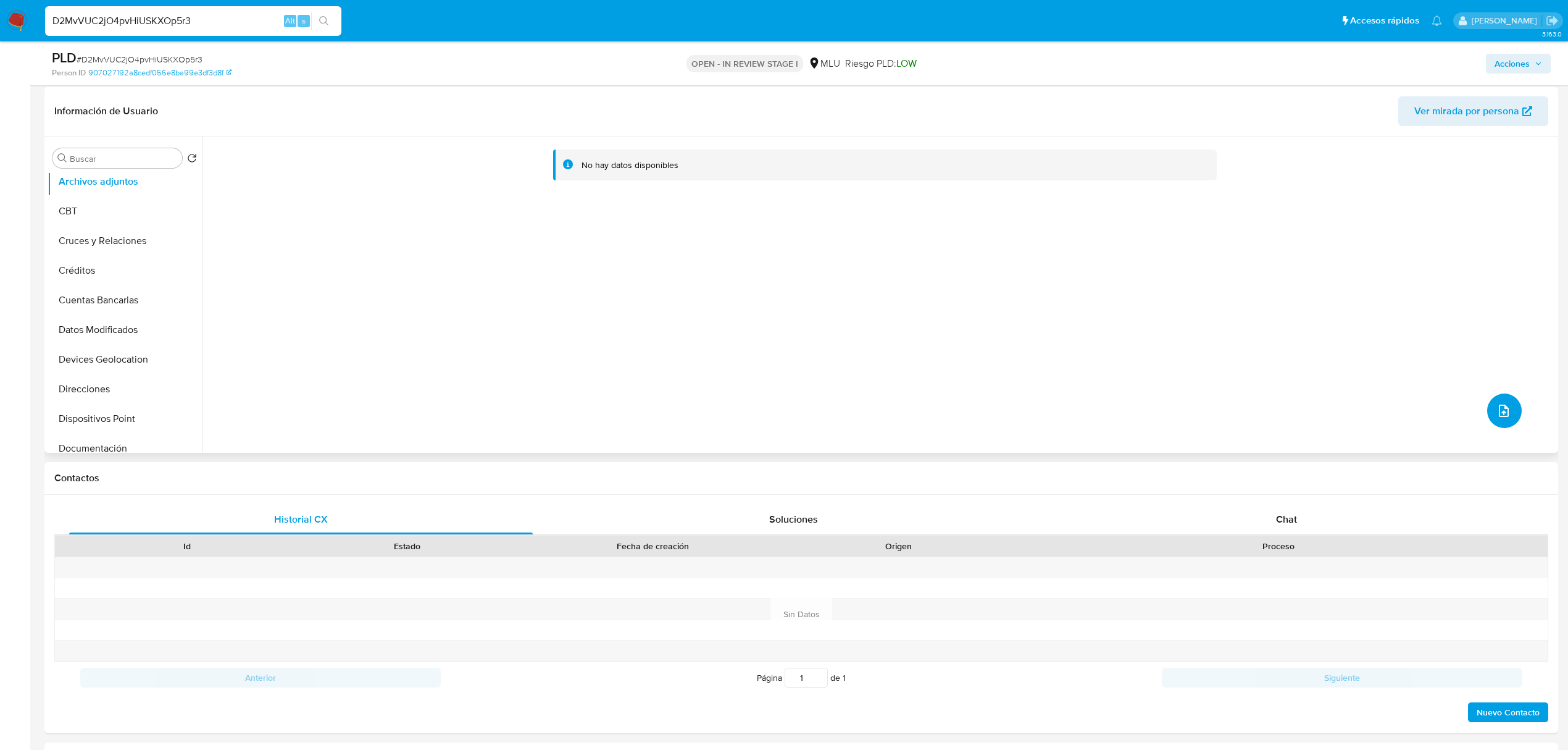
click at [1497, 404] on icon "upload-file" at bounding box center [1504, 411] width 15 height 15
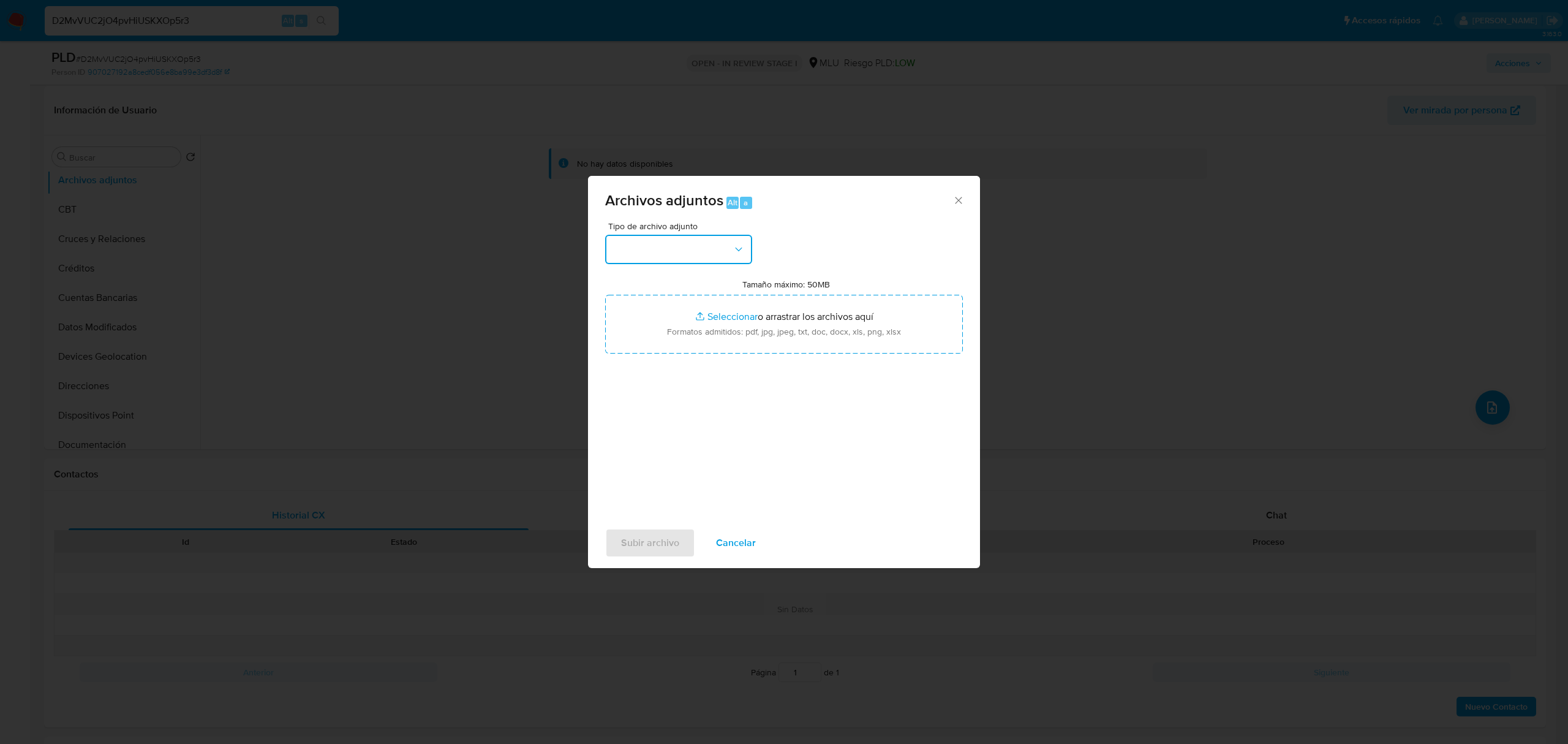
click at [716, 248] on button "button" at bounding box center [678, 249] width 147 height 29
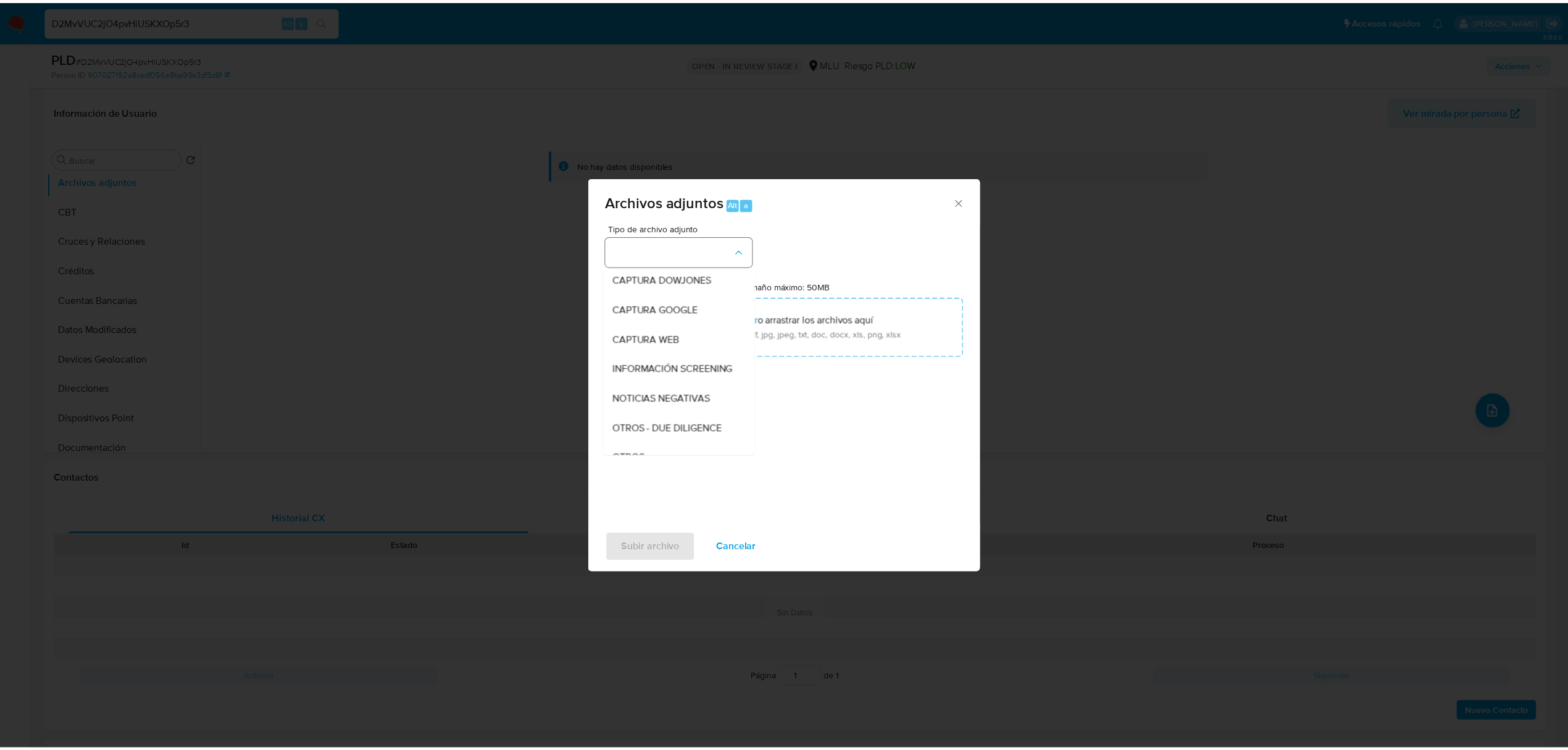
scroll to position [64, 0]
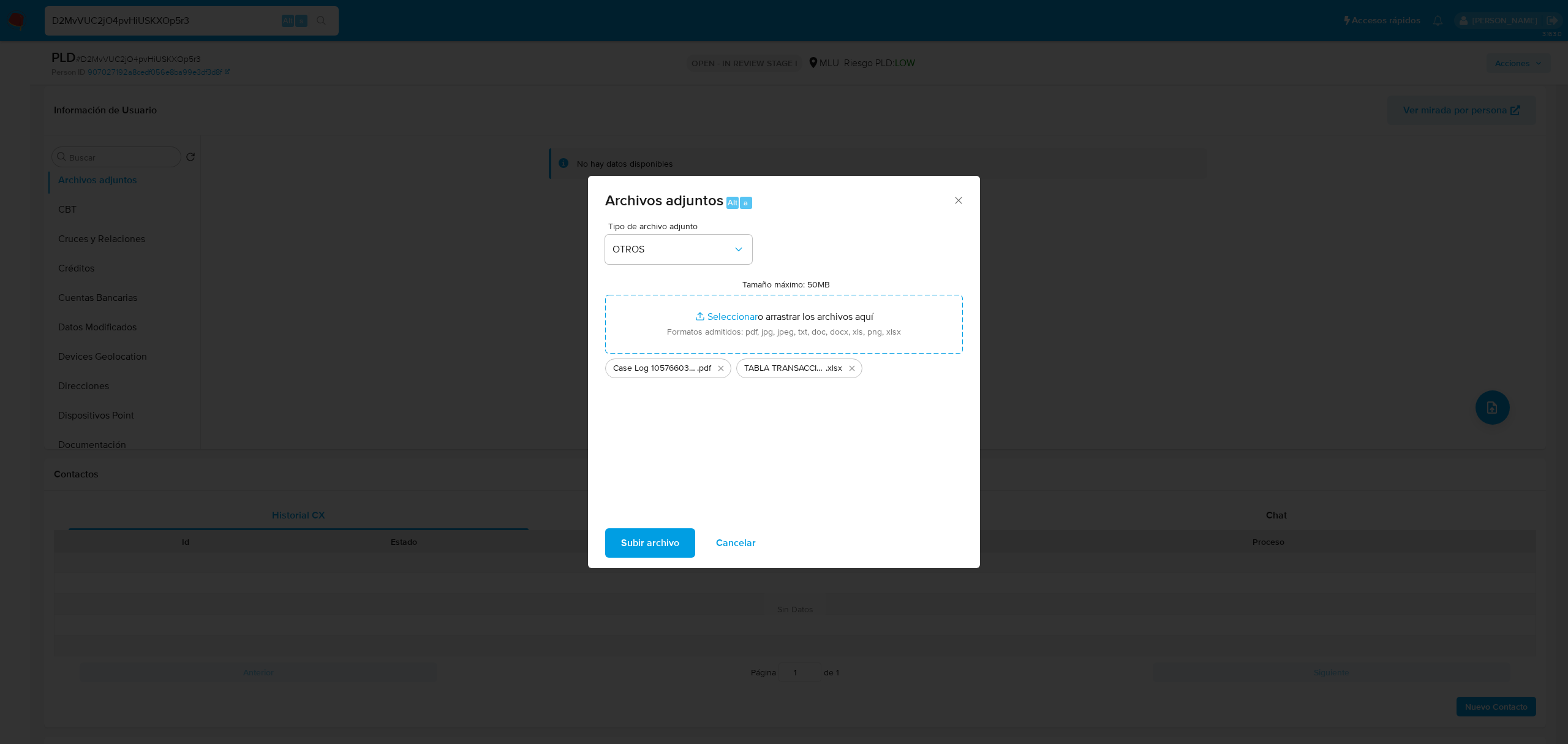
click at [646, 530] on span "Subir archivo" at bounding box center [650, 543] width 58 height 27
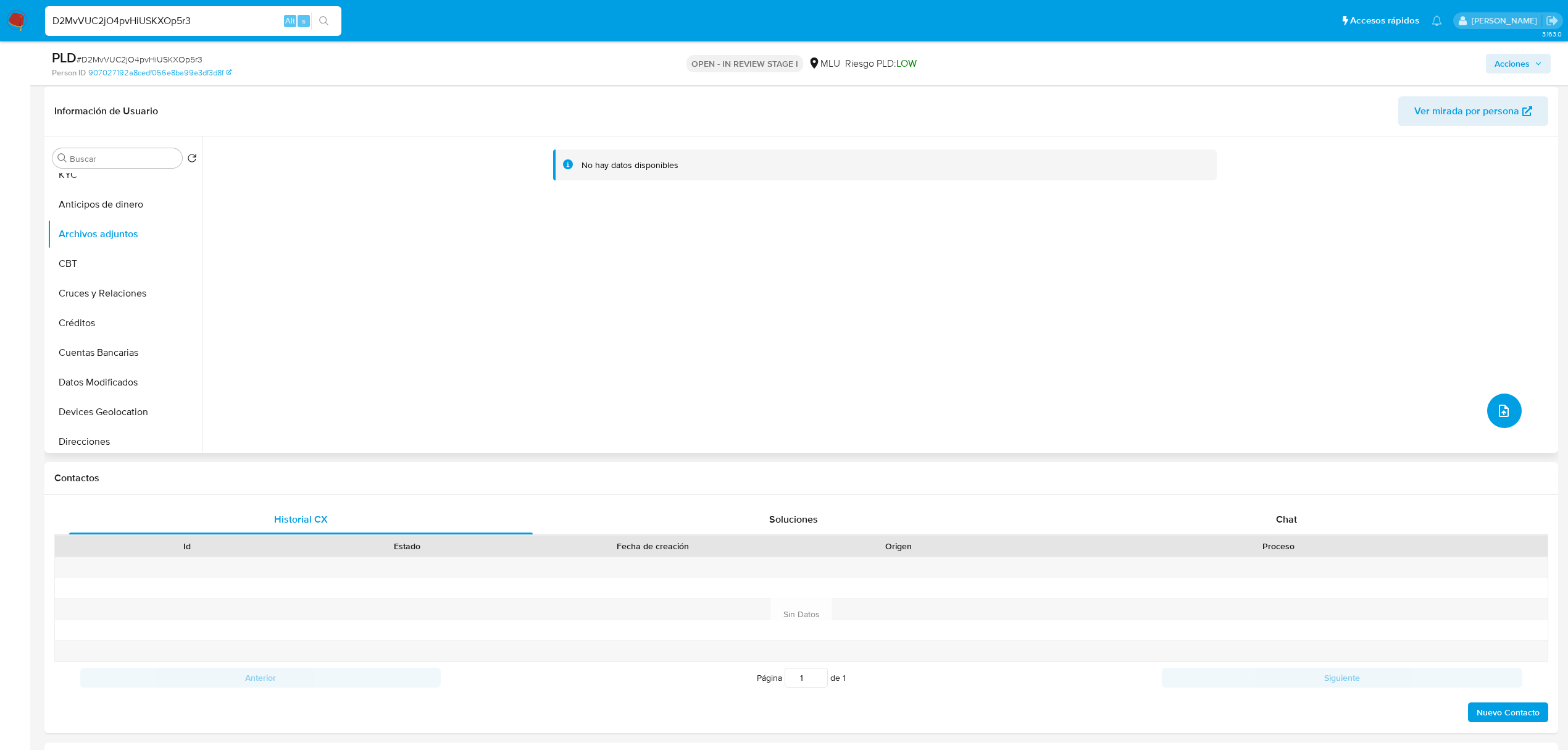
scroll to position [0, 0]
click at [117, 191] on button "KYC" at bounding box center [119, 188] width 144 height 30
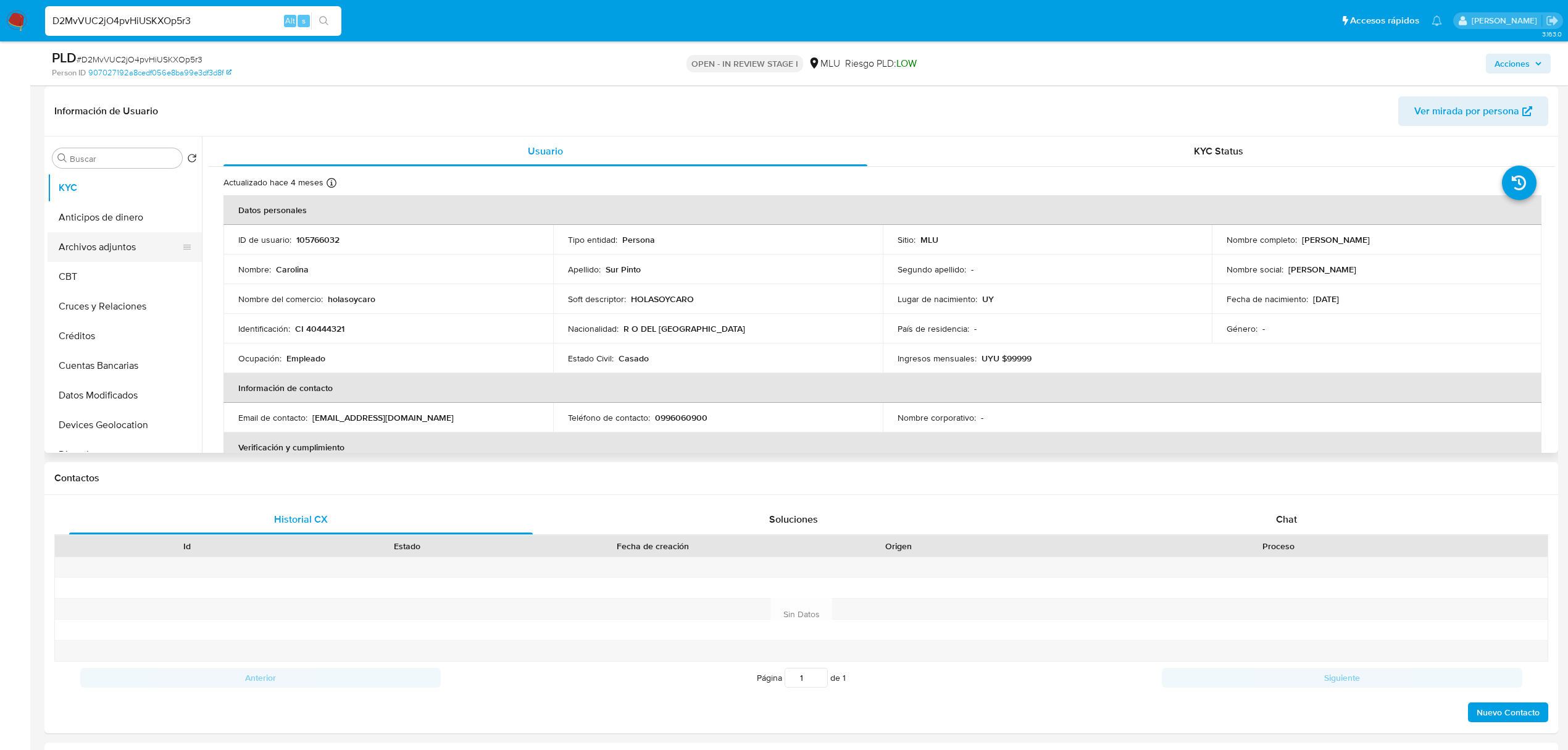
click at [122, 238] on button "Archivos adjuntos" at bounding box center [119, 247] width 144 height 30
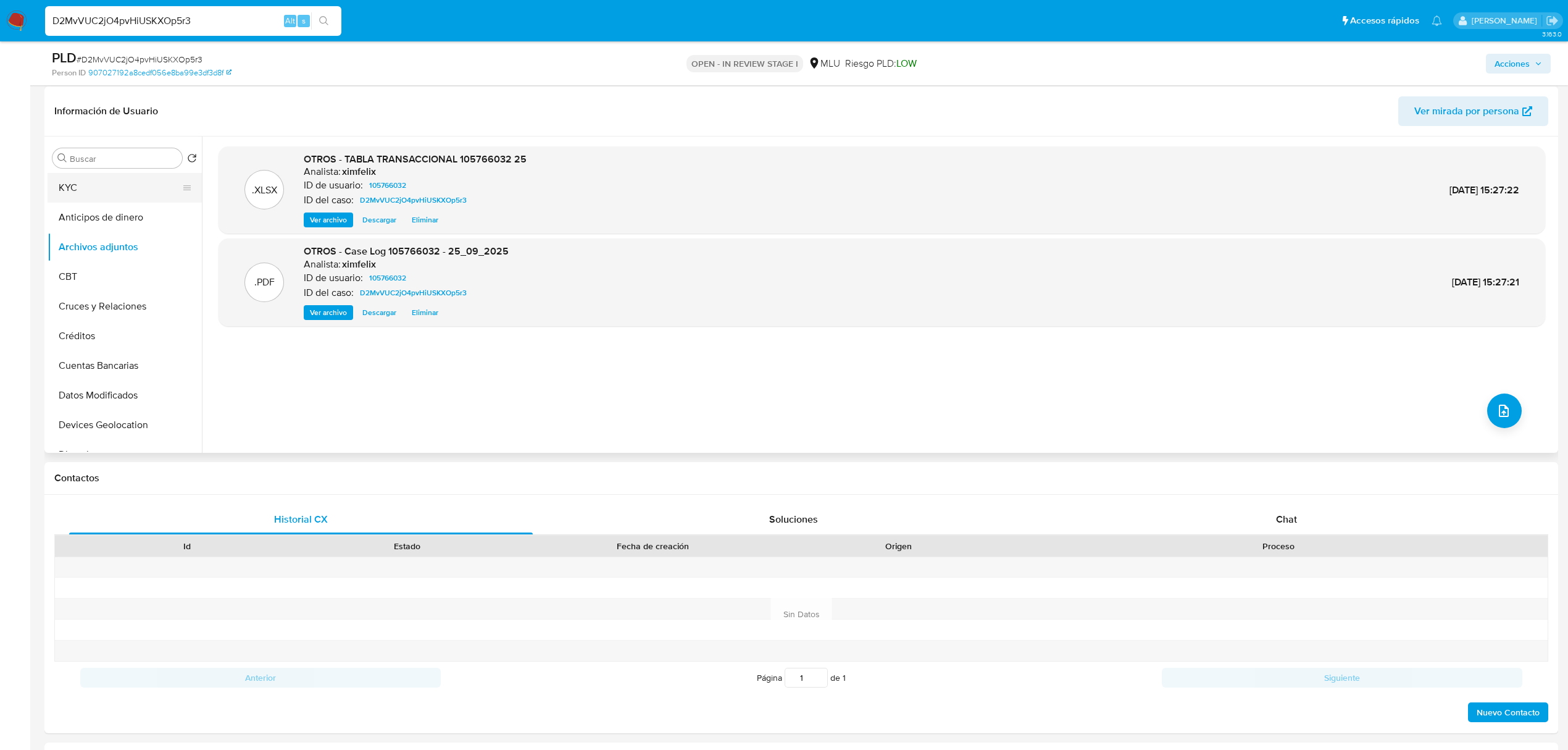
click at [137, 181] on button "KYC" at bounding box center [119, 188] width 144 height 30
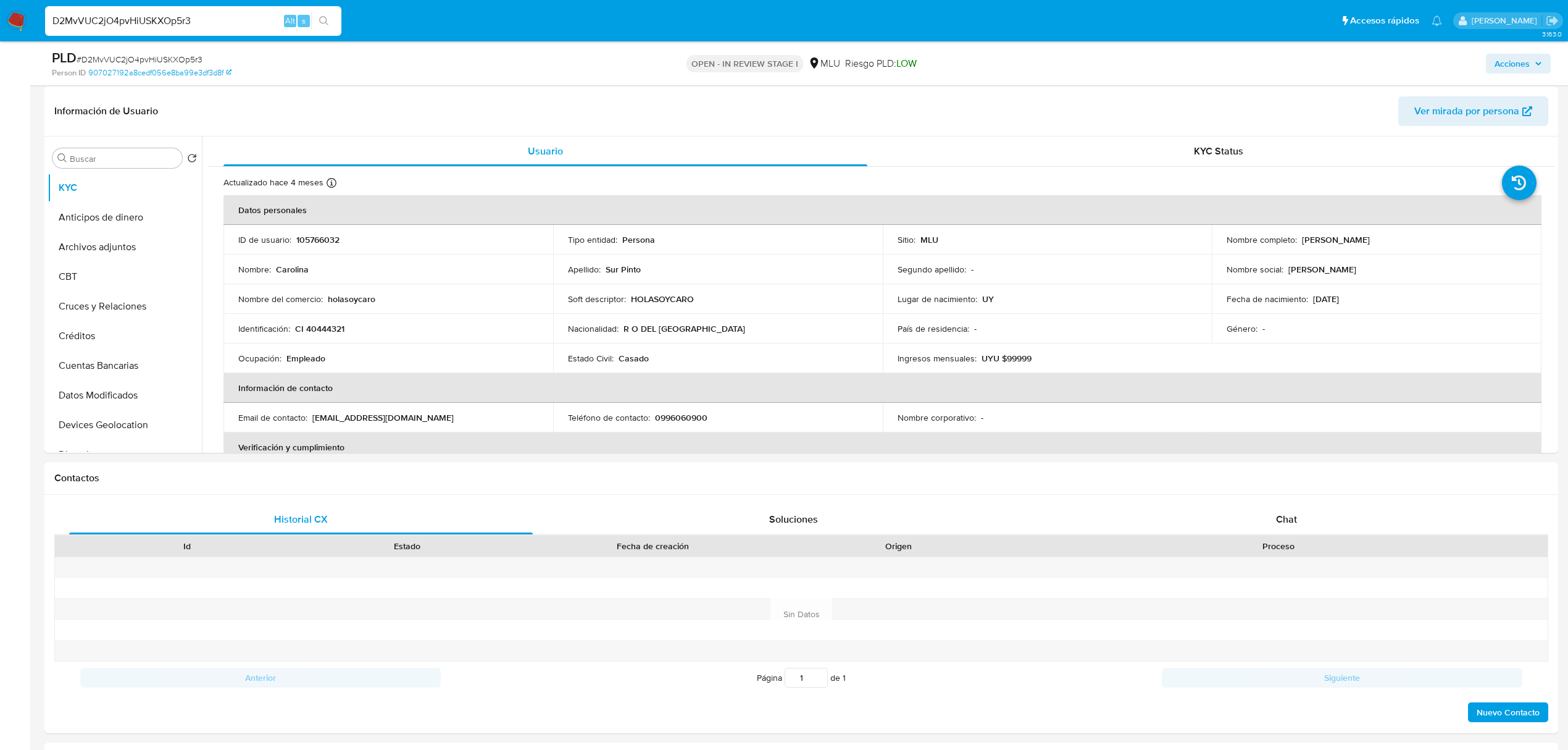
click at [1534, 67] on span "Acciones" at bounding box center [1519, 64] width 47 height 17
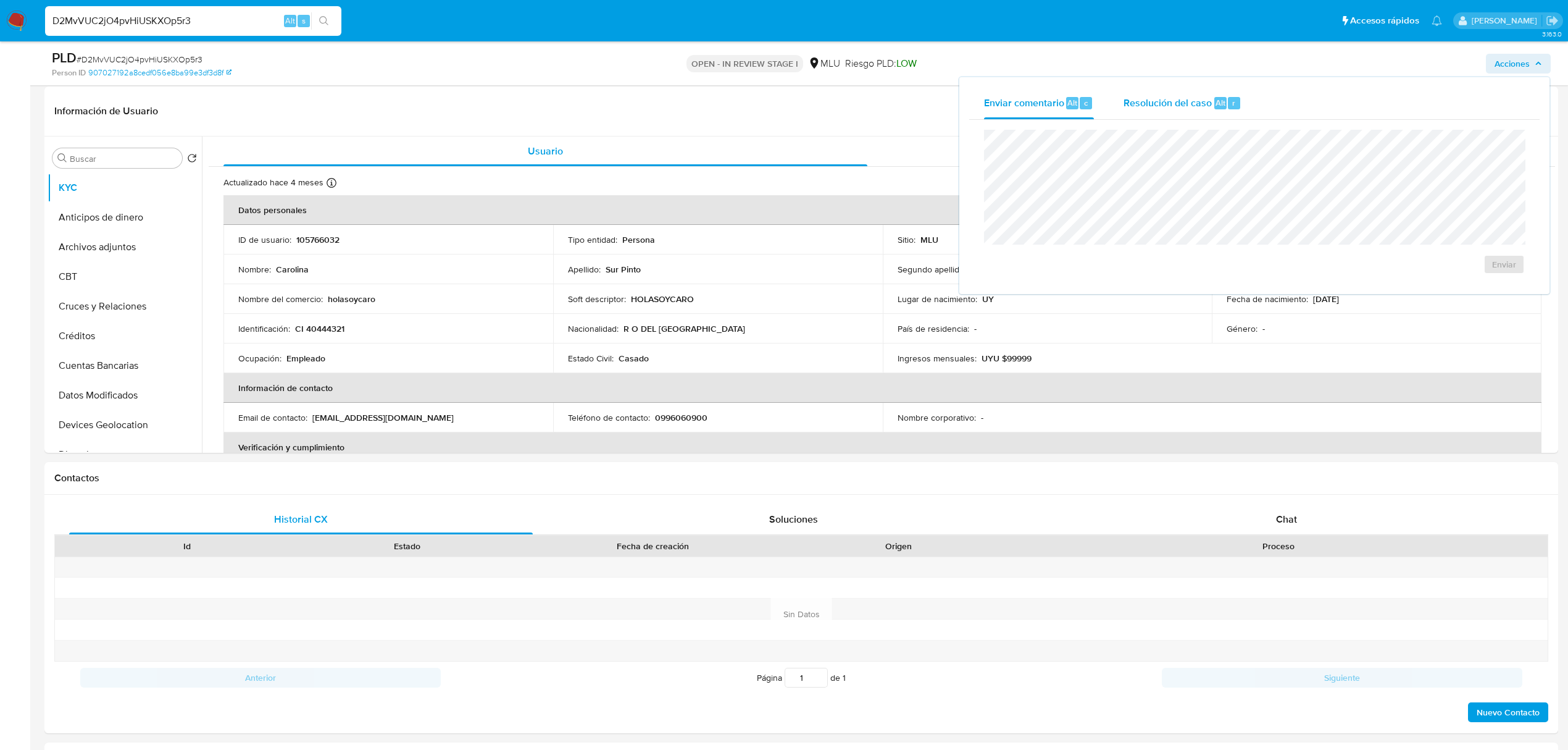
click at [1158, 109] on div "Resolución del caso Alt r" at bounding box center [1183, 103] width 118 height 32
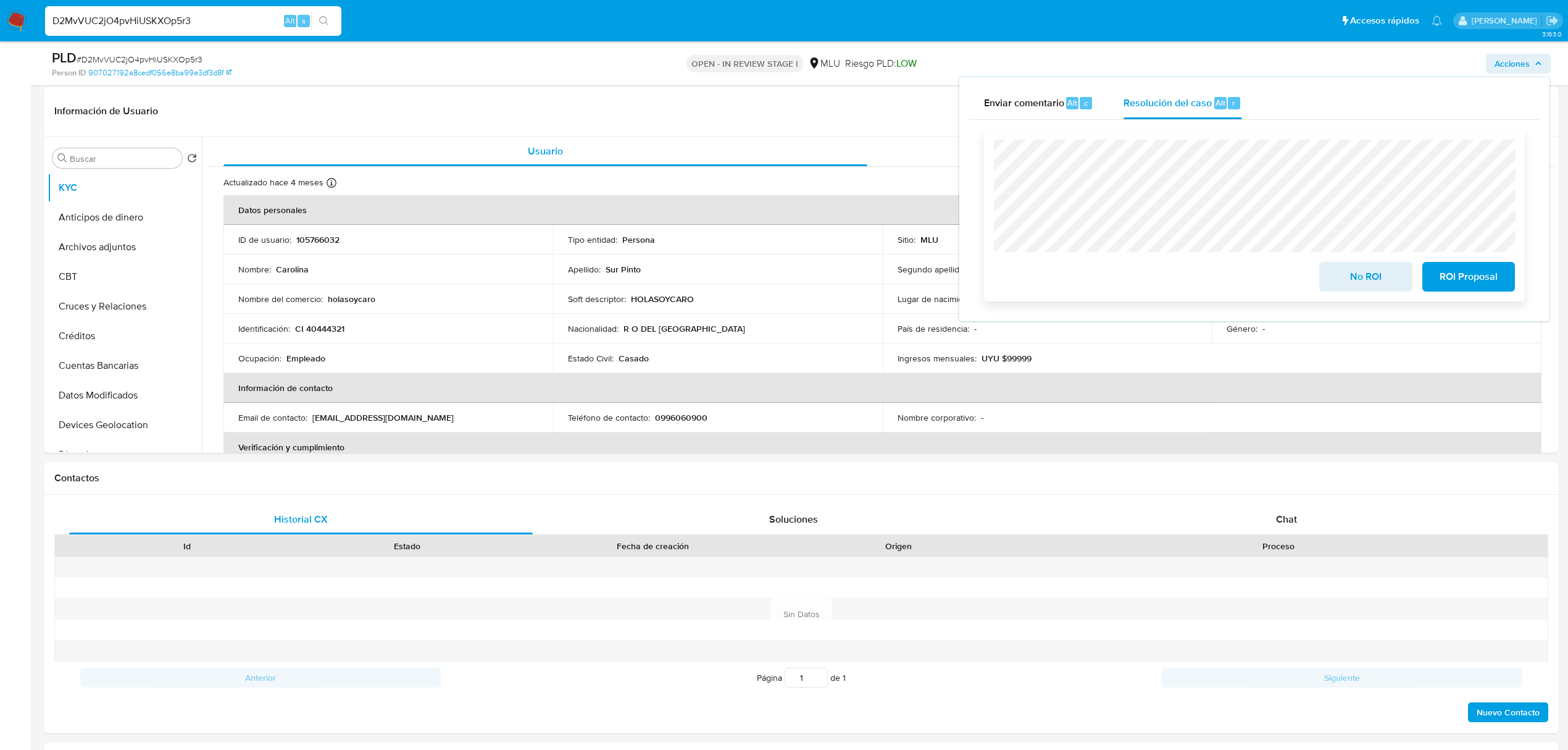
click at [1358, 277] on span "No ROI" at bounding box center [1365, 277] width 60 height 27
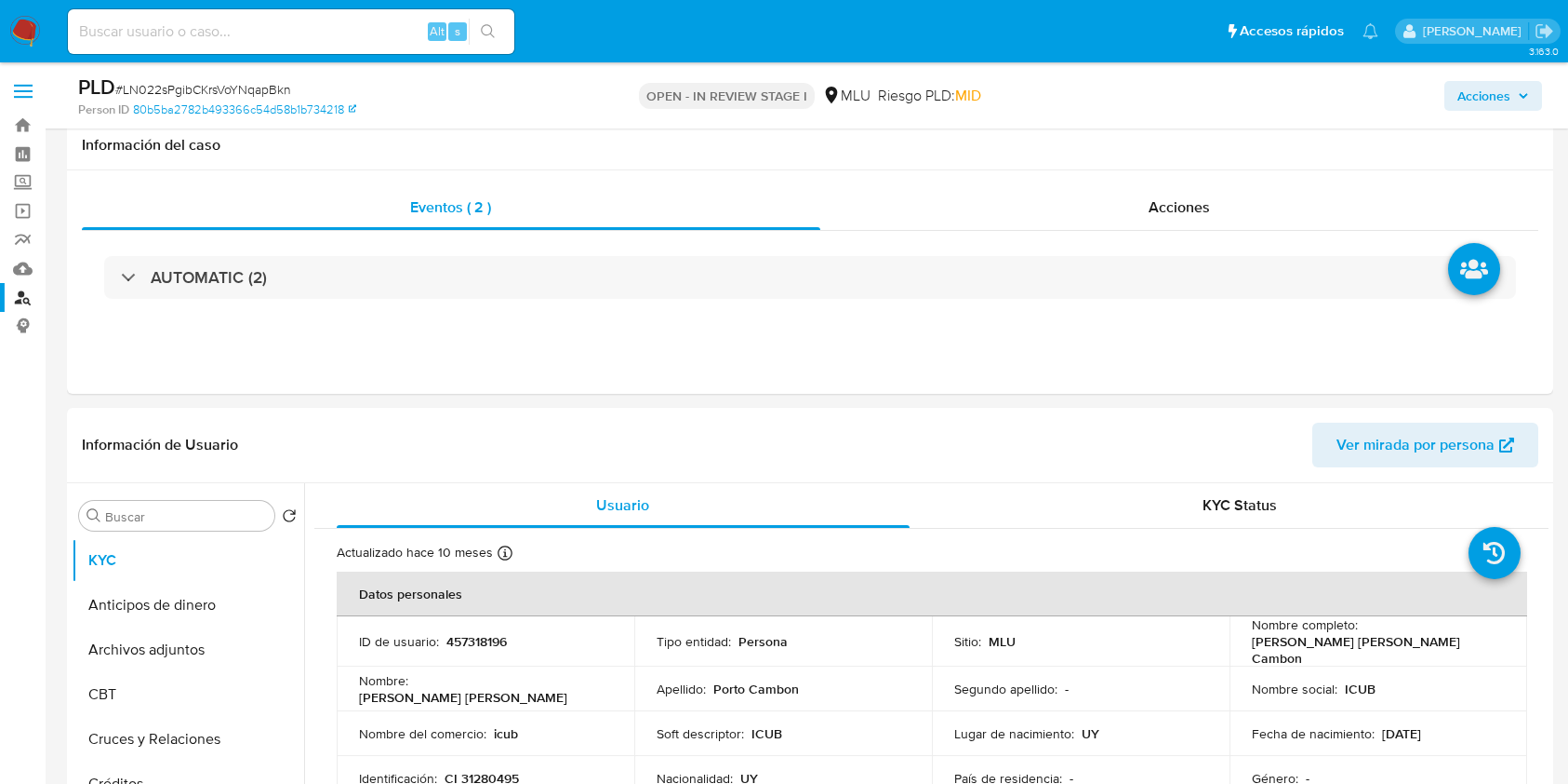
select select "10"
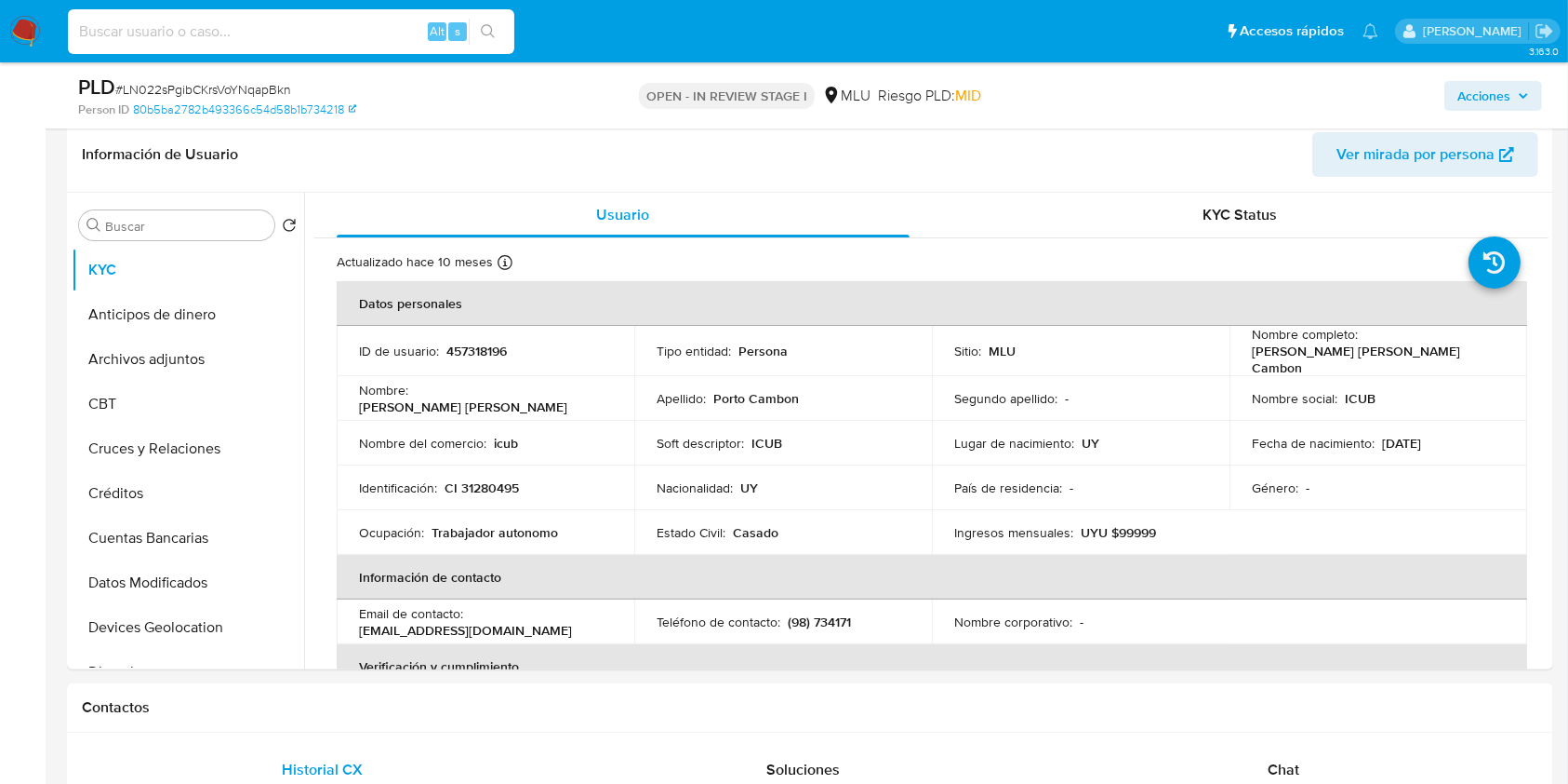
click at [262, 26] on input at bounding box center [291, 31] width 446 height 24
paste input "D2MvVUC2jO4pvHiUSKXOp5r3"
type input "D2MvVUC2jO4pvHiUSKXOp5r3"
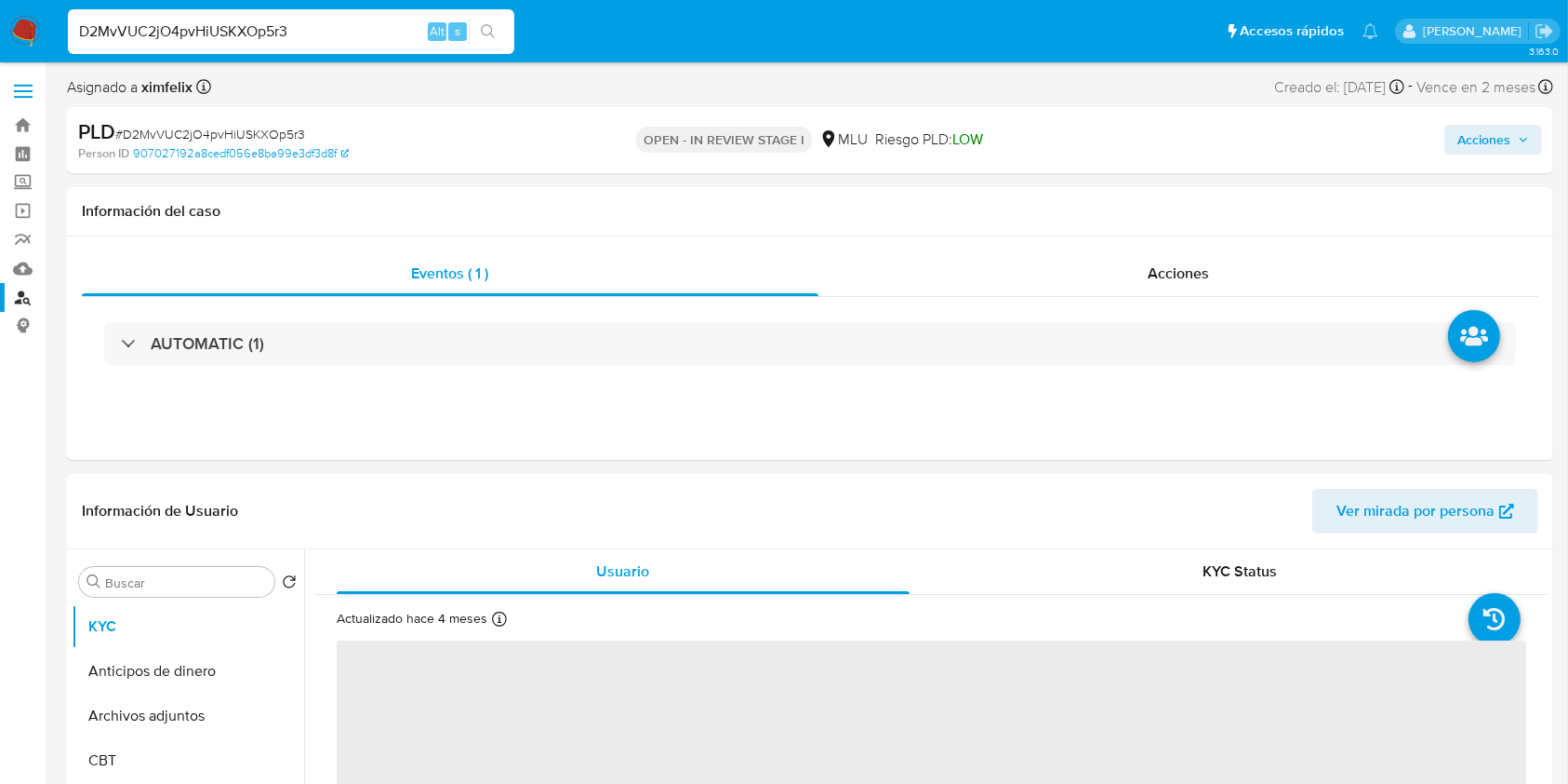
select select "10"
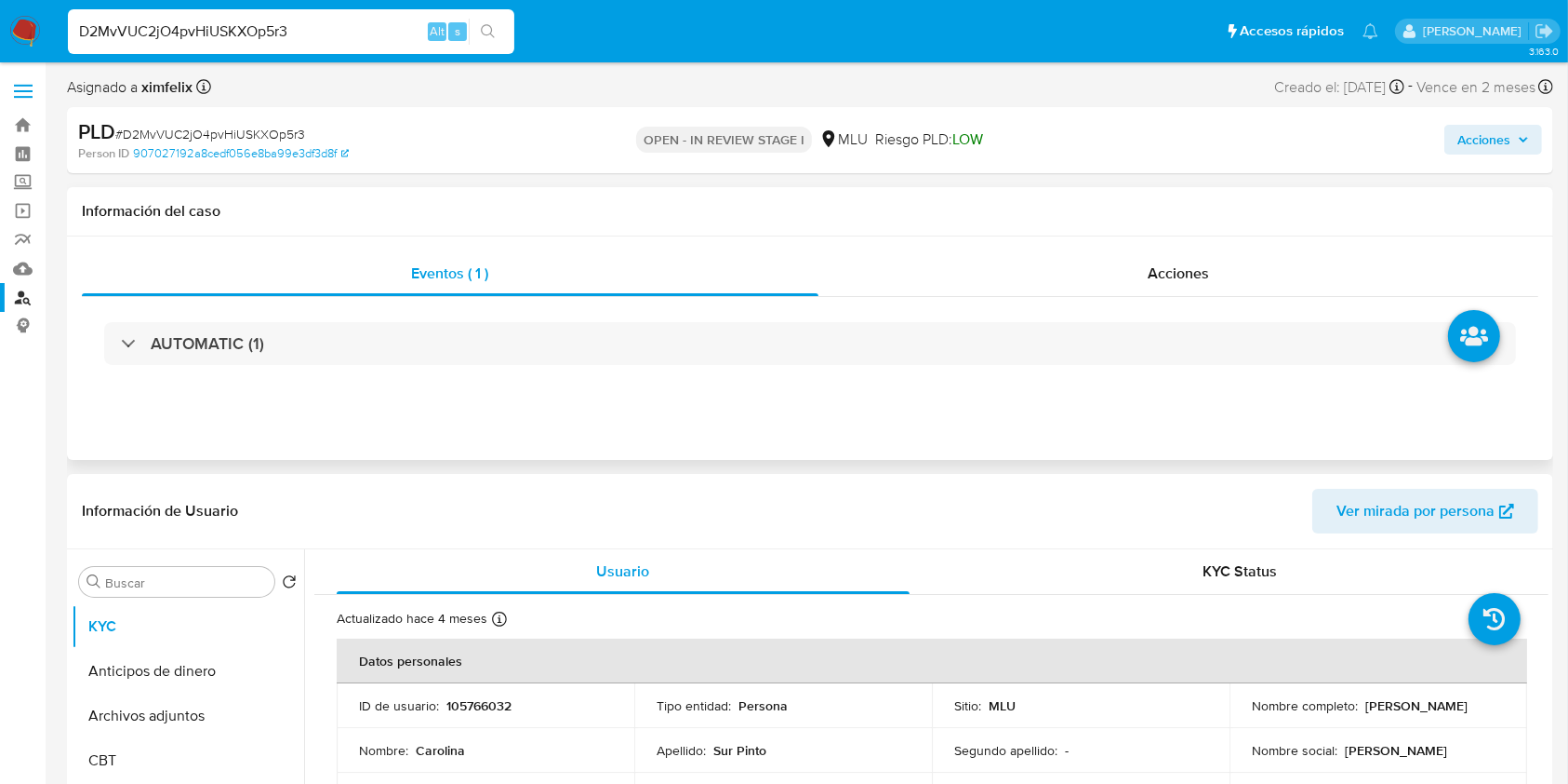
click at [342, 374] on div "AUTOMATIC (1)" at bounding box center [811, 343] width 1457 height 93
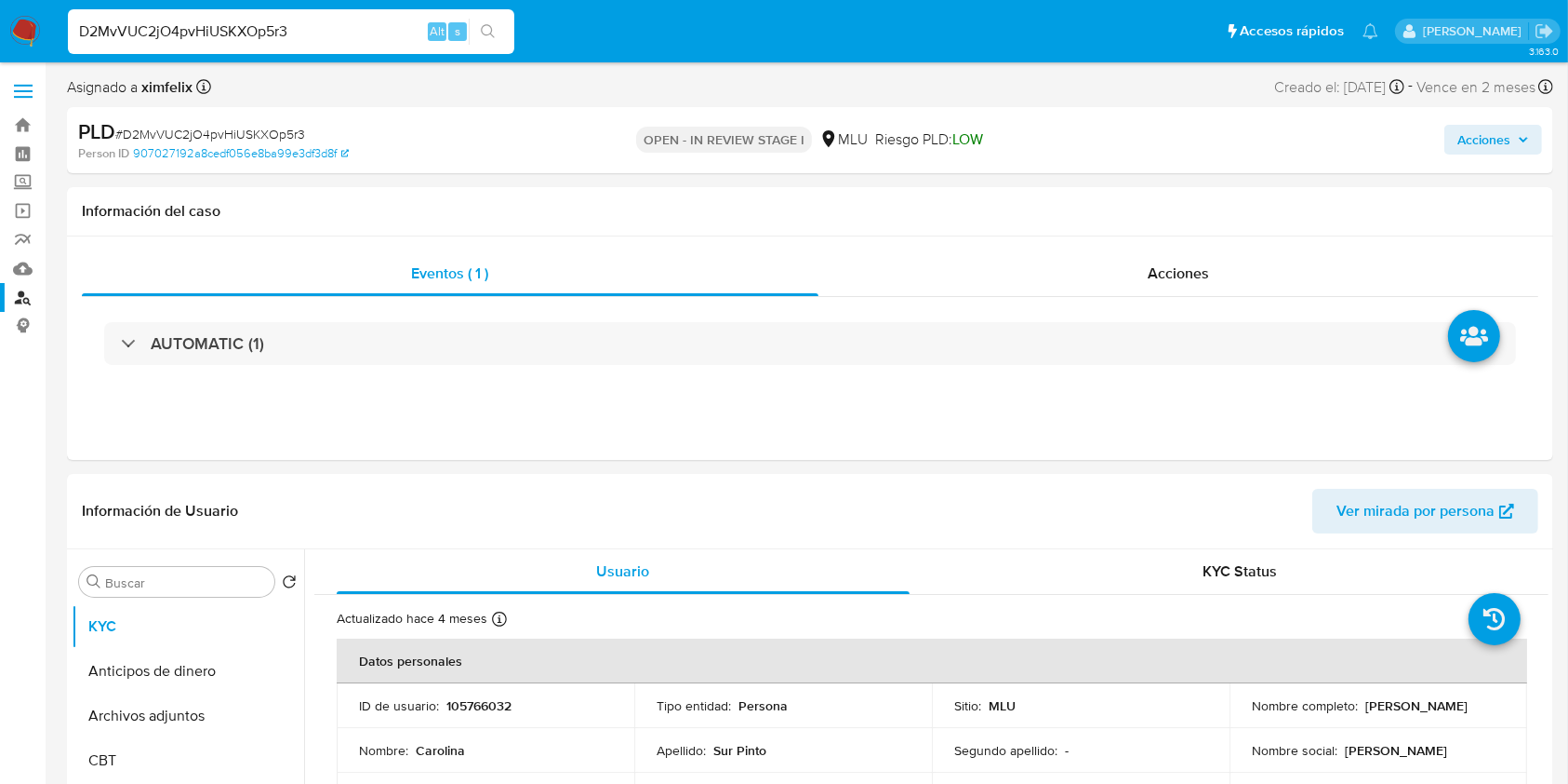
drag, startPoint x: 1557, startPoint y: 212, endPoint x: 1564, endPoint y: 205, distance: 9.9
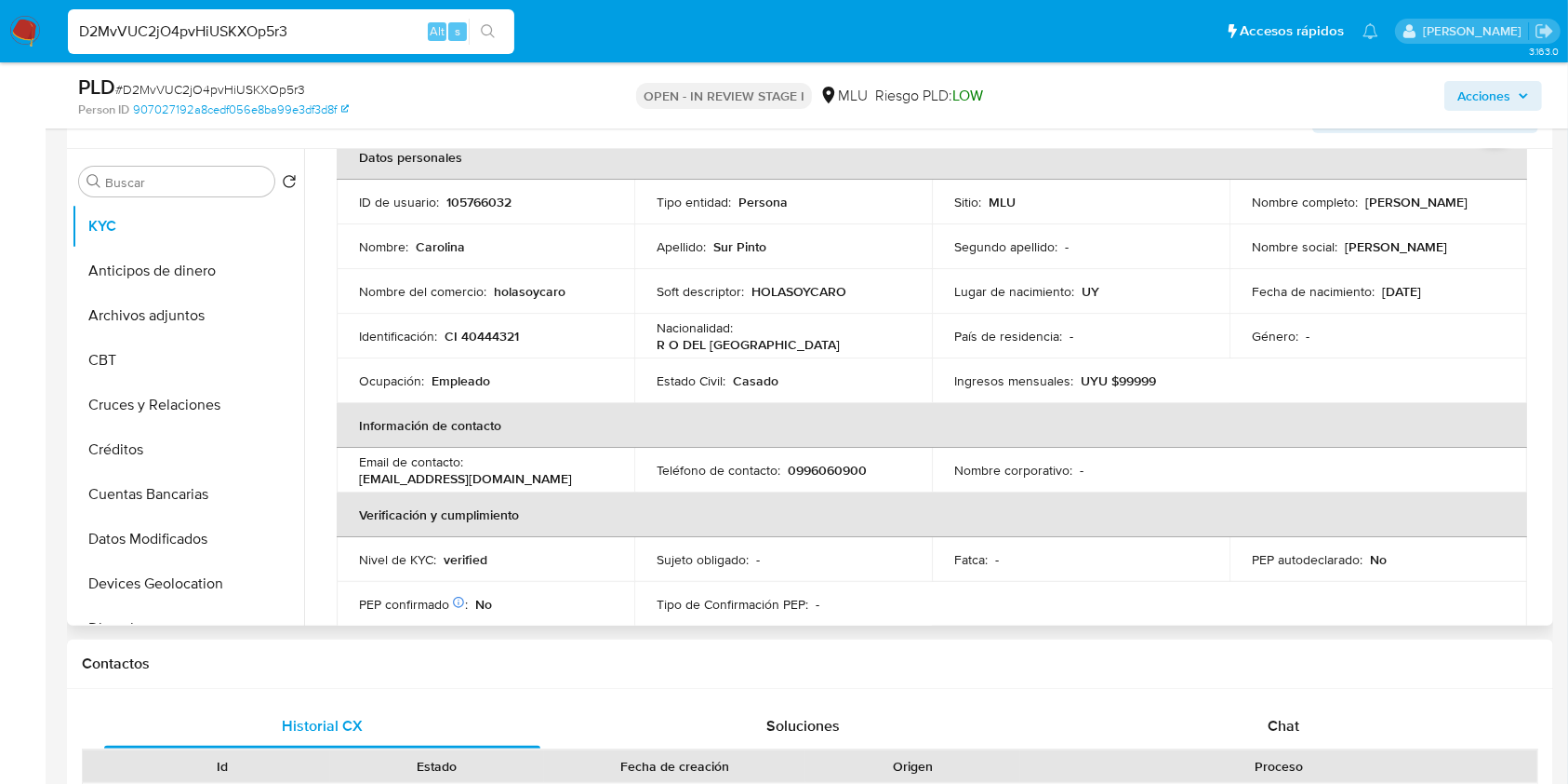
scroll to position [103, 0]
click at [1455, 450] on table "Datos personales ID de usuario : 105766032 Tipo entidad : Persona Sitio : MLU N…" at bounding box center [931, 469] width 1190 height 670
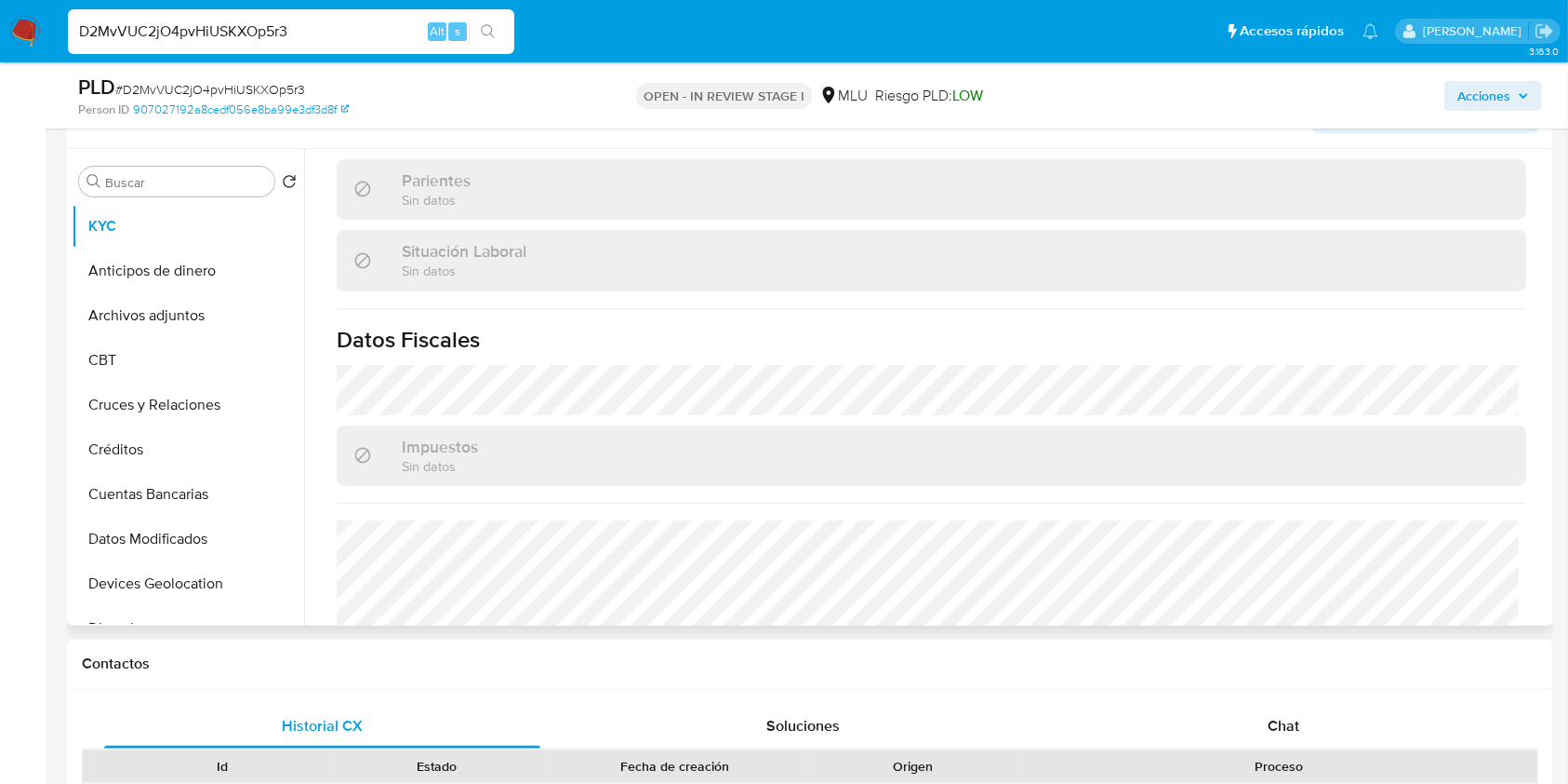
scroll to position [935, 0]
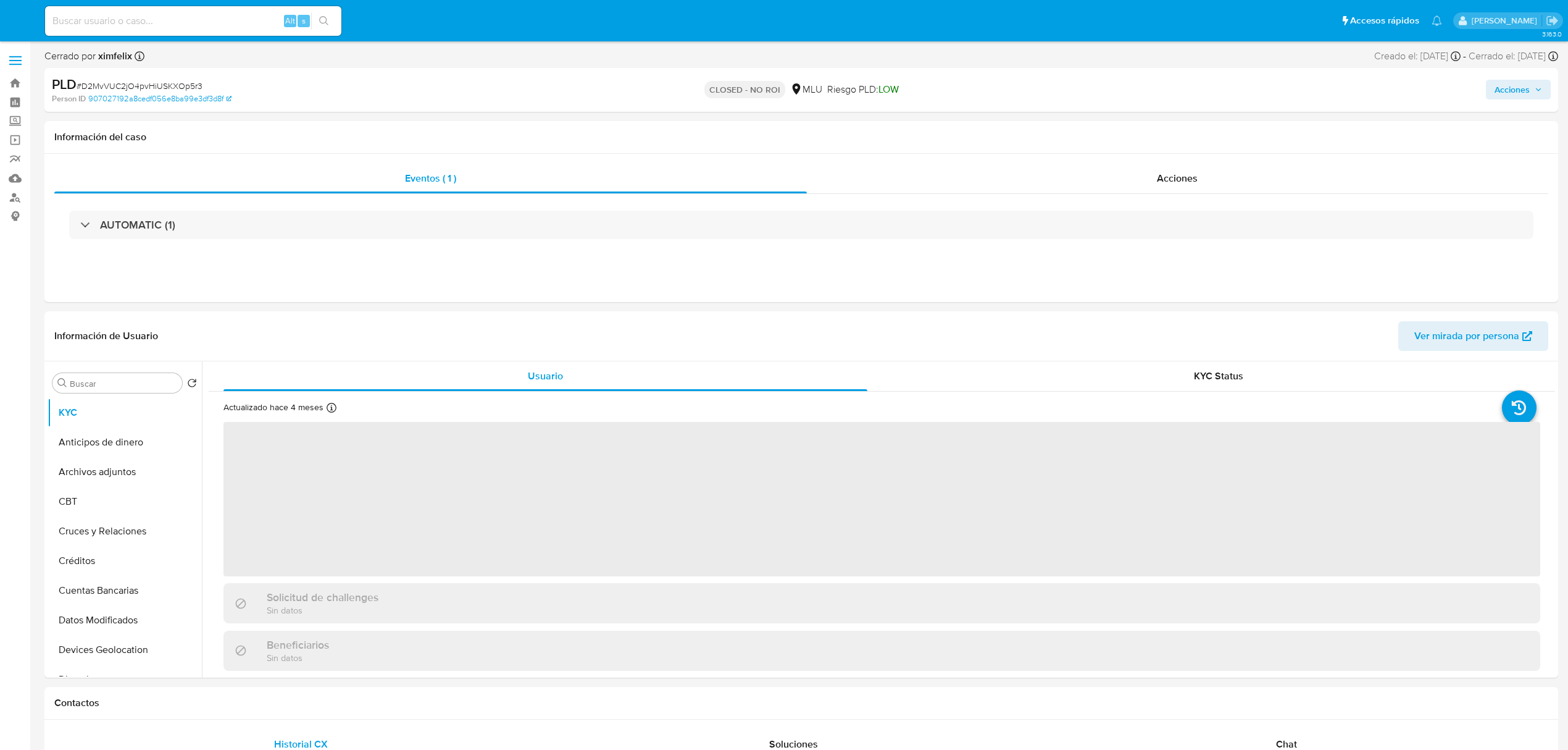
select select "10"
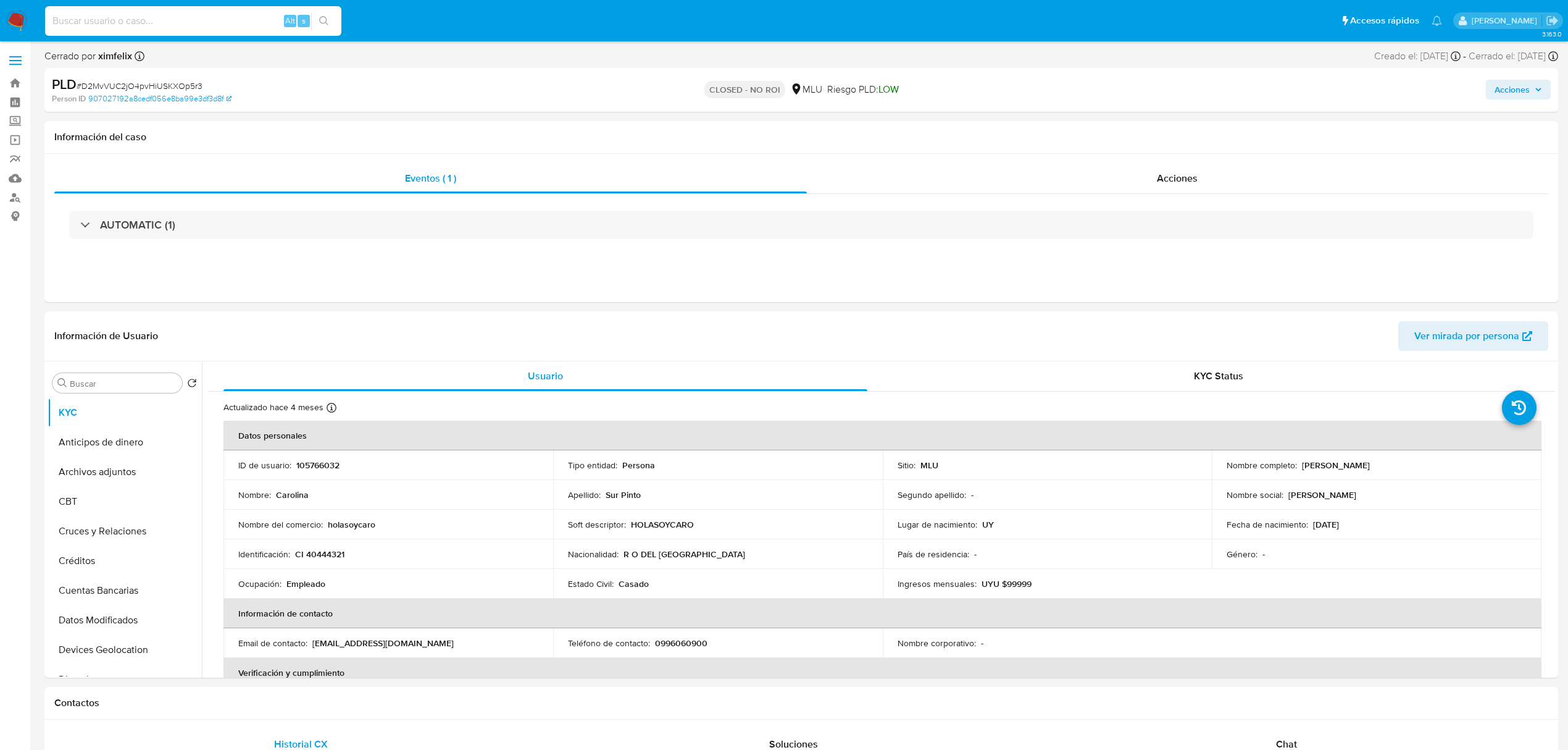
click at [190, 25] on input at bounding box center [193, 21] width 296 height 16
paste input "l1ljjnQSH0xXGQzvuiJDY5Kr"
type input "l1ljjnQSH0xXGQzvuiJDY5Kr"
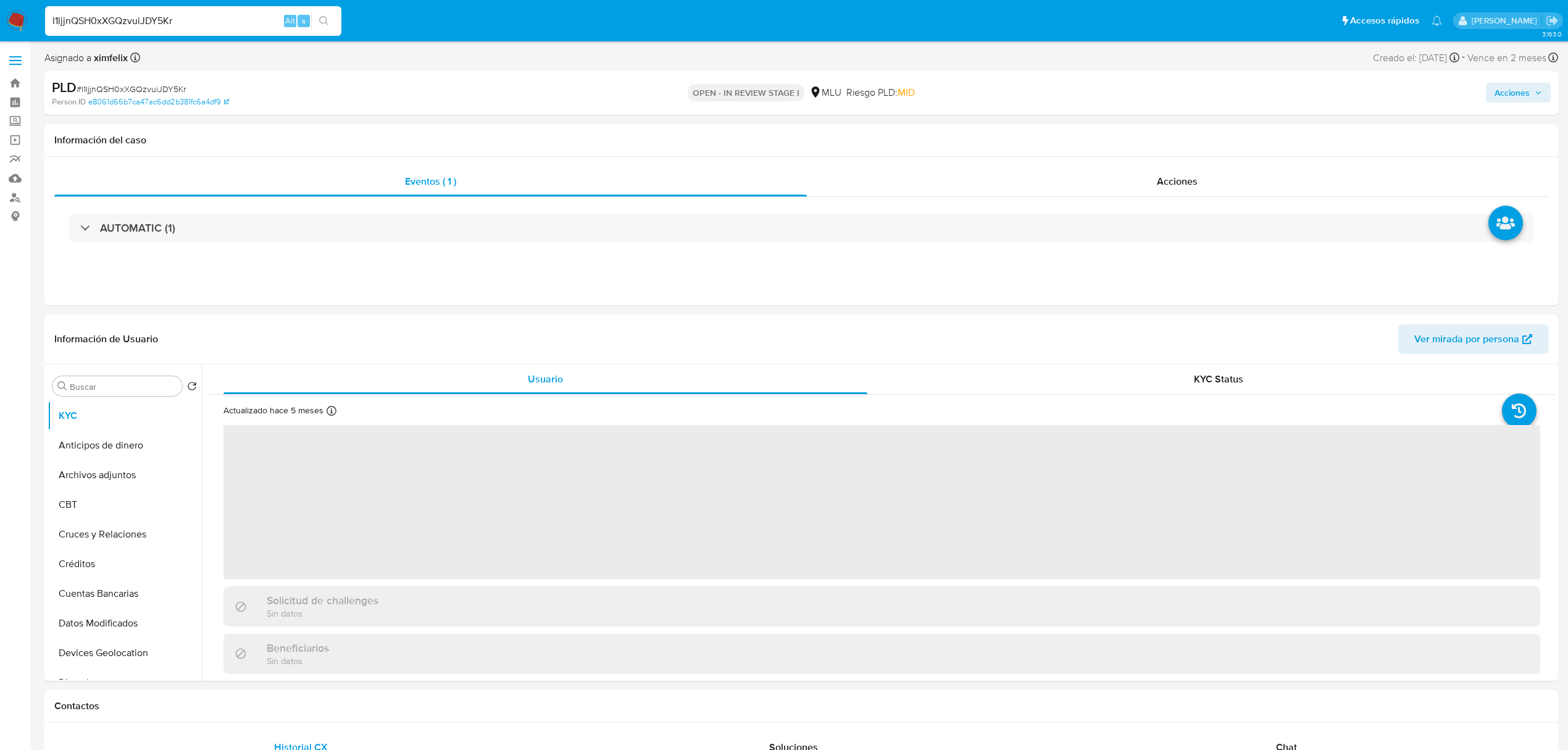
select select "10"
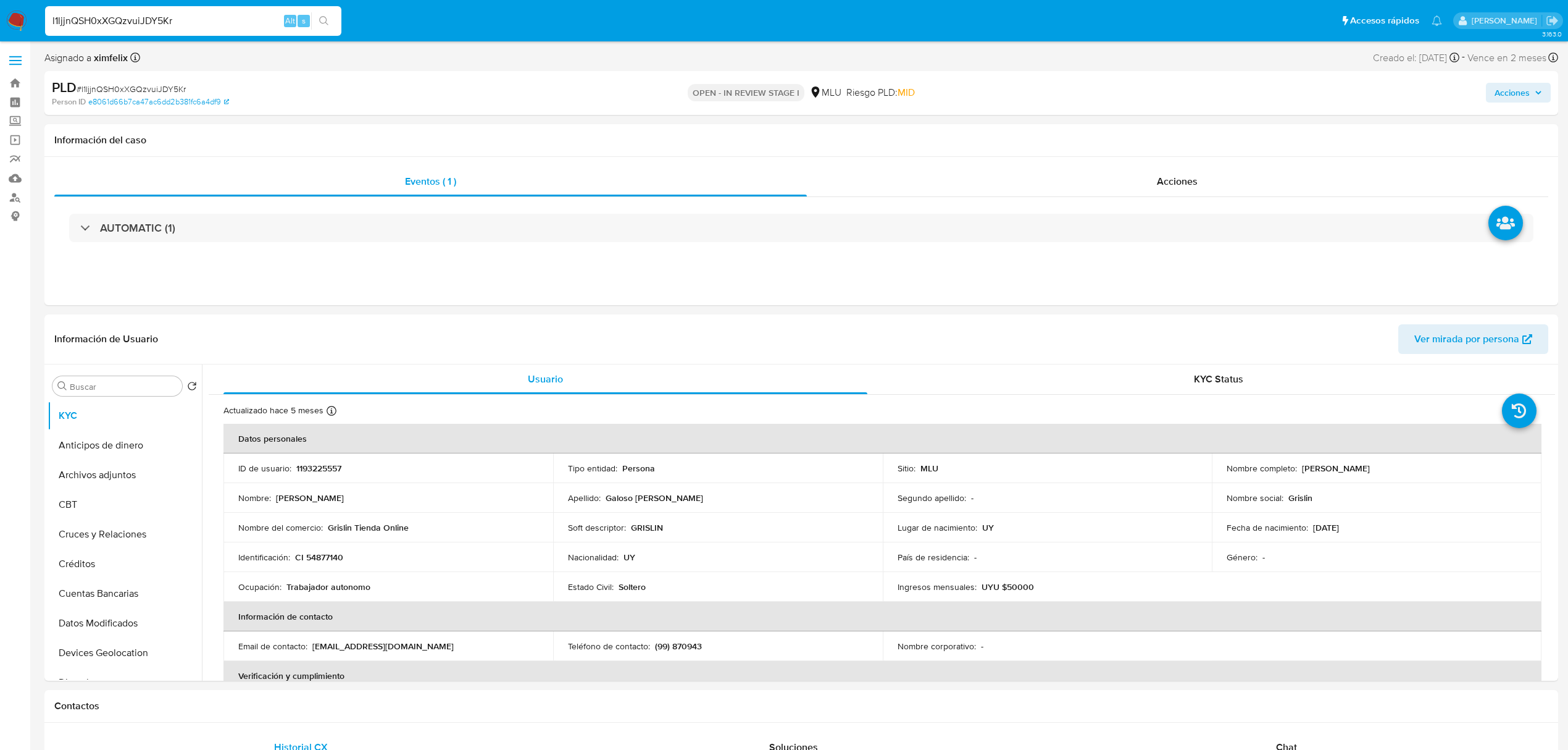
drag, startPoint x: 216, startPoint y: 25, endPoint x: 0, endPoint y: 28, distance: 216.0
click at [0, 28] on nav "Pausado Ver notificaciones l1ljjnQSH0xXGQzvuiJDY5Kr Alt s Accesos rápidos Presi…" at bounding box center [784, 21] width 1568 height 41
paste input "oH4d6PO6MmDBStUtz1pnxhEn"
type input "oH4d6PO6MmDBStUtz1pnxhEn"
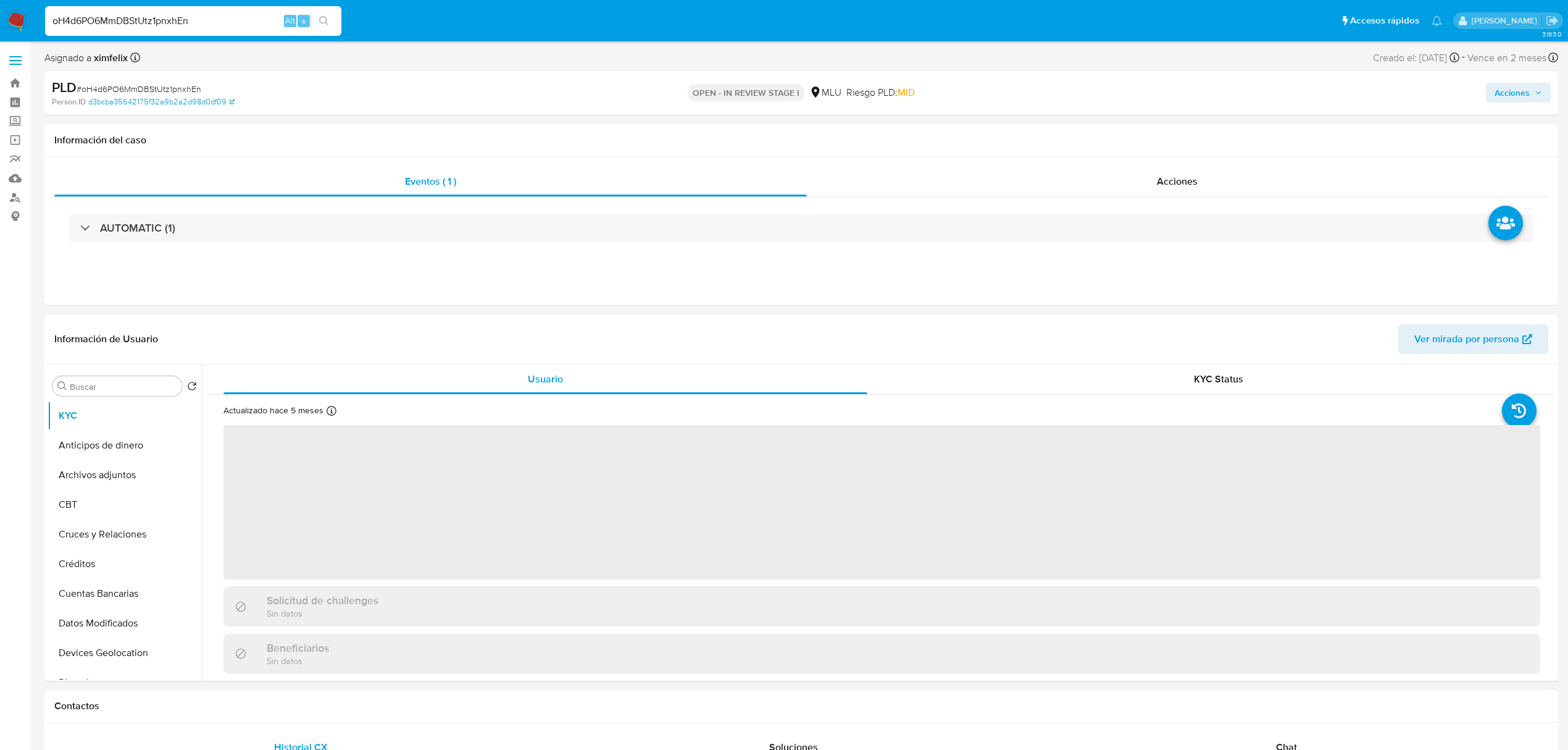
select select "10"
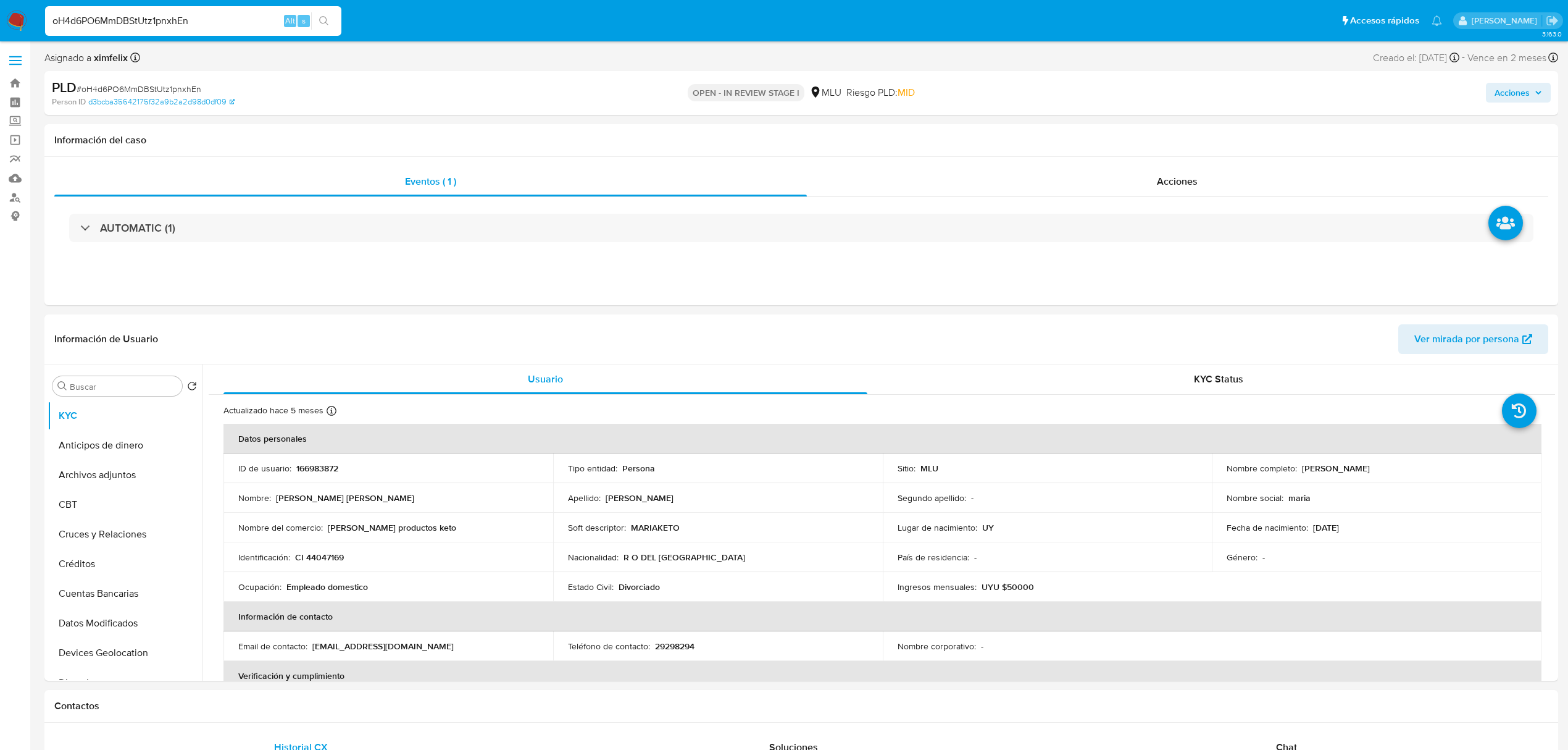
click at [25, 21] on img at bounding box center [17, 21] width 21 height 21
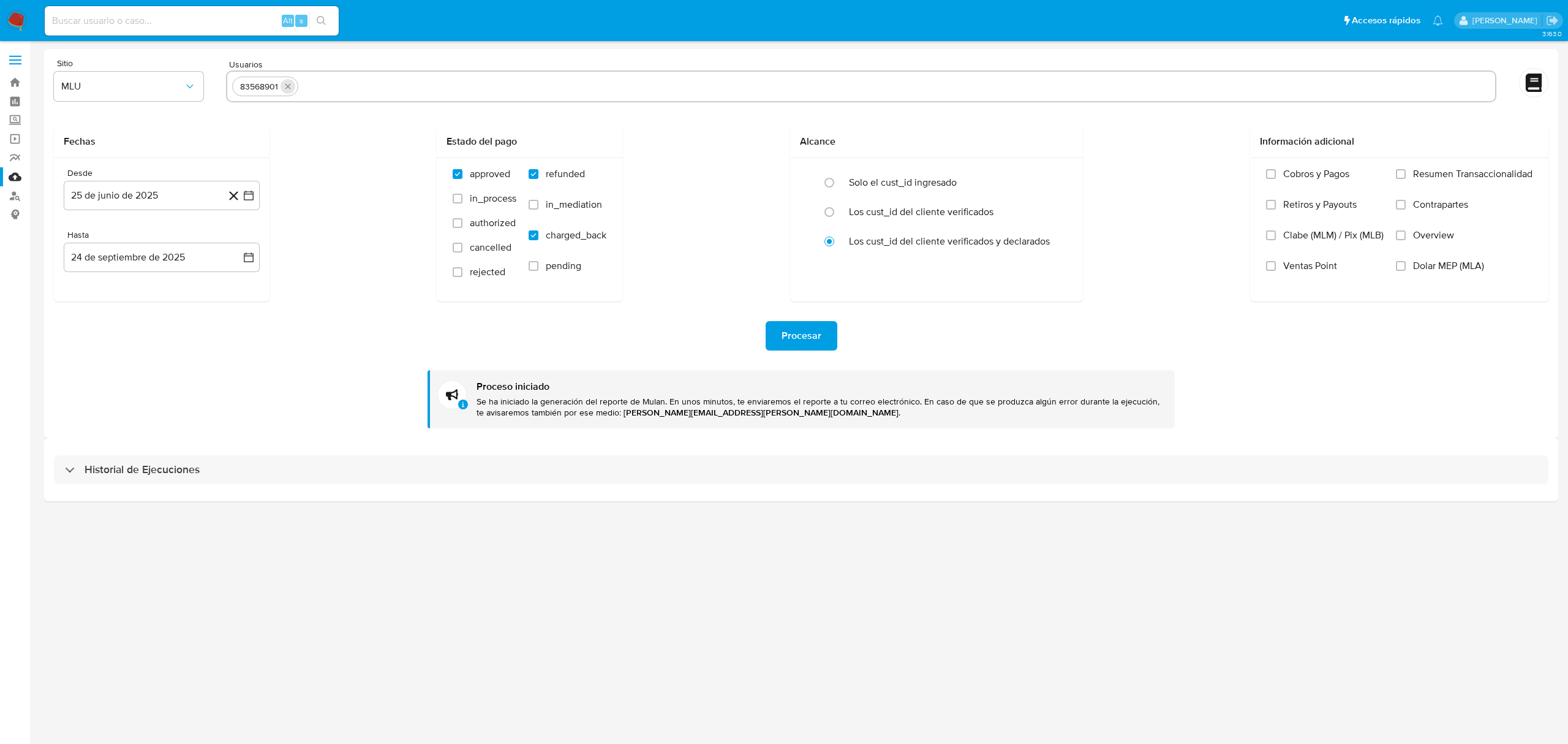
click at [286, 93] on button "quitar 83568901" at bounding box center [288, 86] width 15 height 15
click at [162, 184] on button "25 de junio de 2025" at bounding box center [162, 195] width 196 height 29
click at [164, 238] on span "junio 2025" at bounding box center [155, 240] width 49 height 12
click at [147, 241] on span "2025" at bounding box center [155, 240] width 23 height 12
click at [160, 244] on span "junio 2025" at bounding box center [155, 240] width 49 height 12
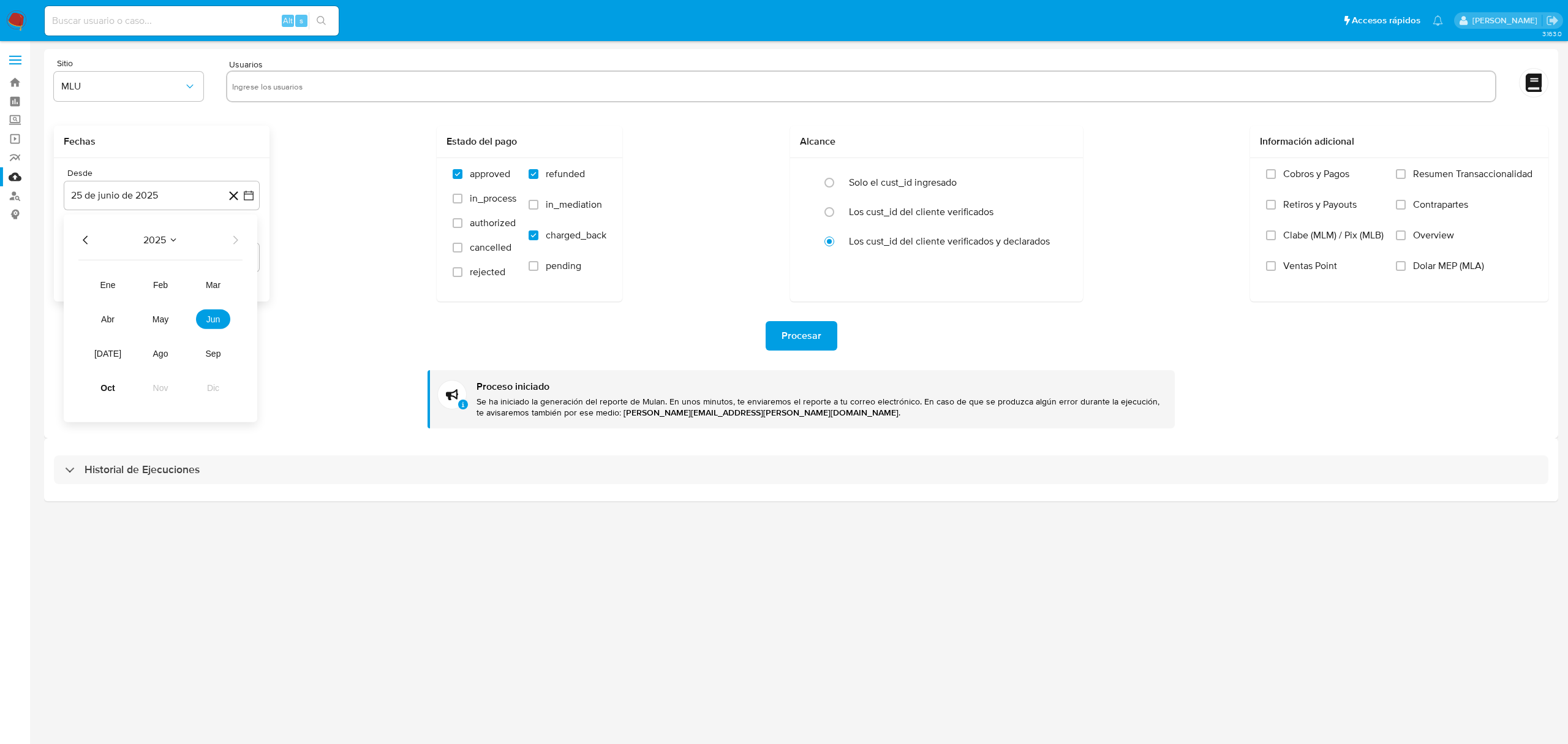
click at [88, 241] on icon "Año anterior" at bounding box center [85, 240] width 15 height 15
click at [212, 388] on span "dic" at bounding box center [213, 388] width 12 height 10
click at [163, 339] on button "12" at bounding box center [162, 334] width 20 height 20
click at [130, 261] on button "15 de octubre de 2025" at bounding box center [162, 257] width 196 height 29
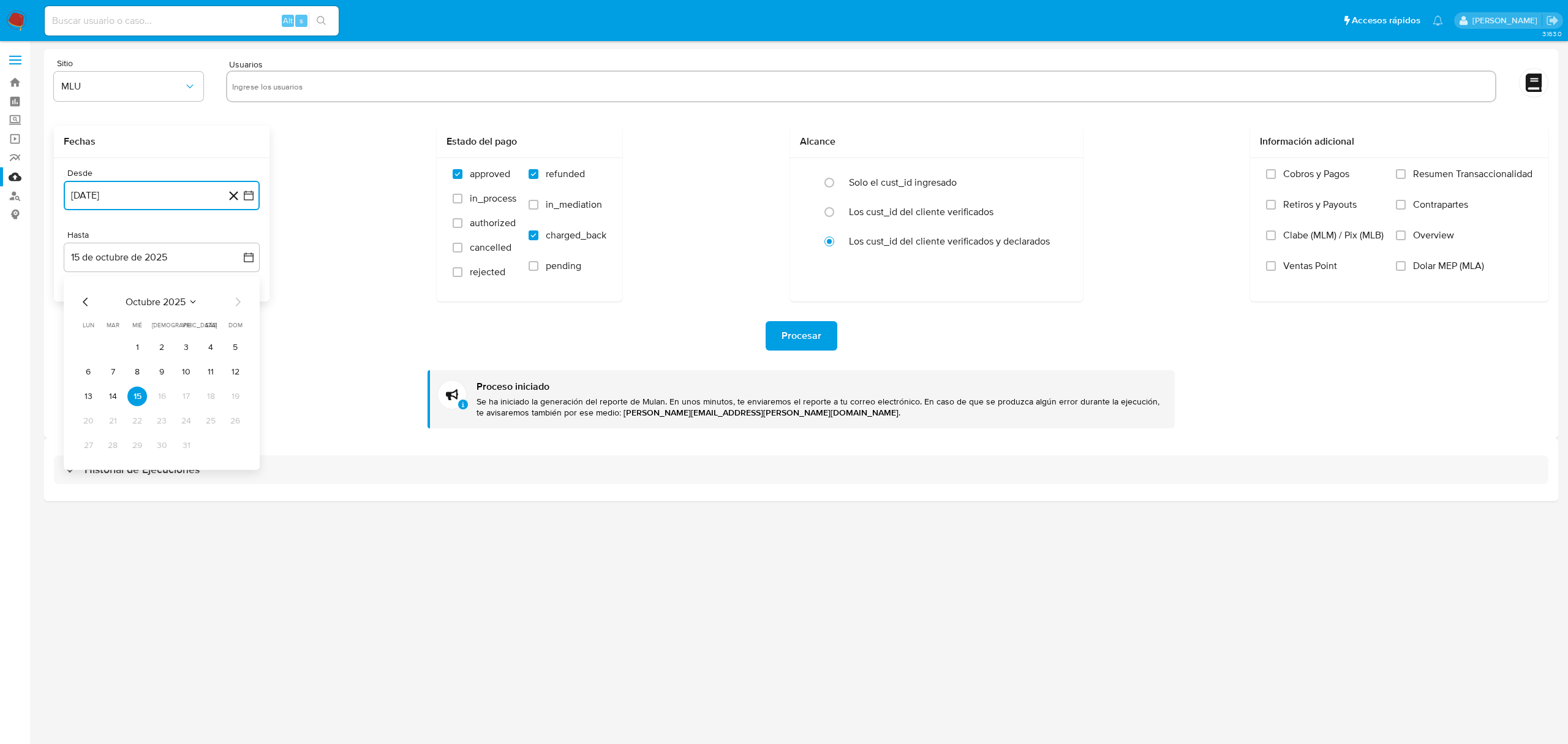
click at [92, 302] on icon "Mes anterior" at bounding box center [85, 302] width 15 height 15
click at [140, 422] on button "24" at bounding box center [137, 421] width 20 height 20
click at [292, 90] on input "text" at bounding box center [861, 86] width 1258 height 20
type input "1193225557"
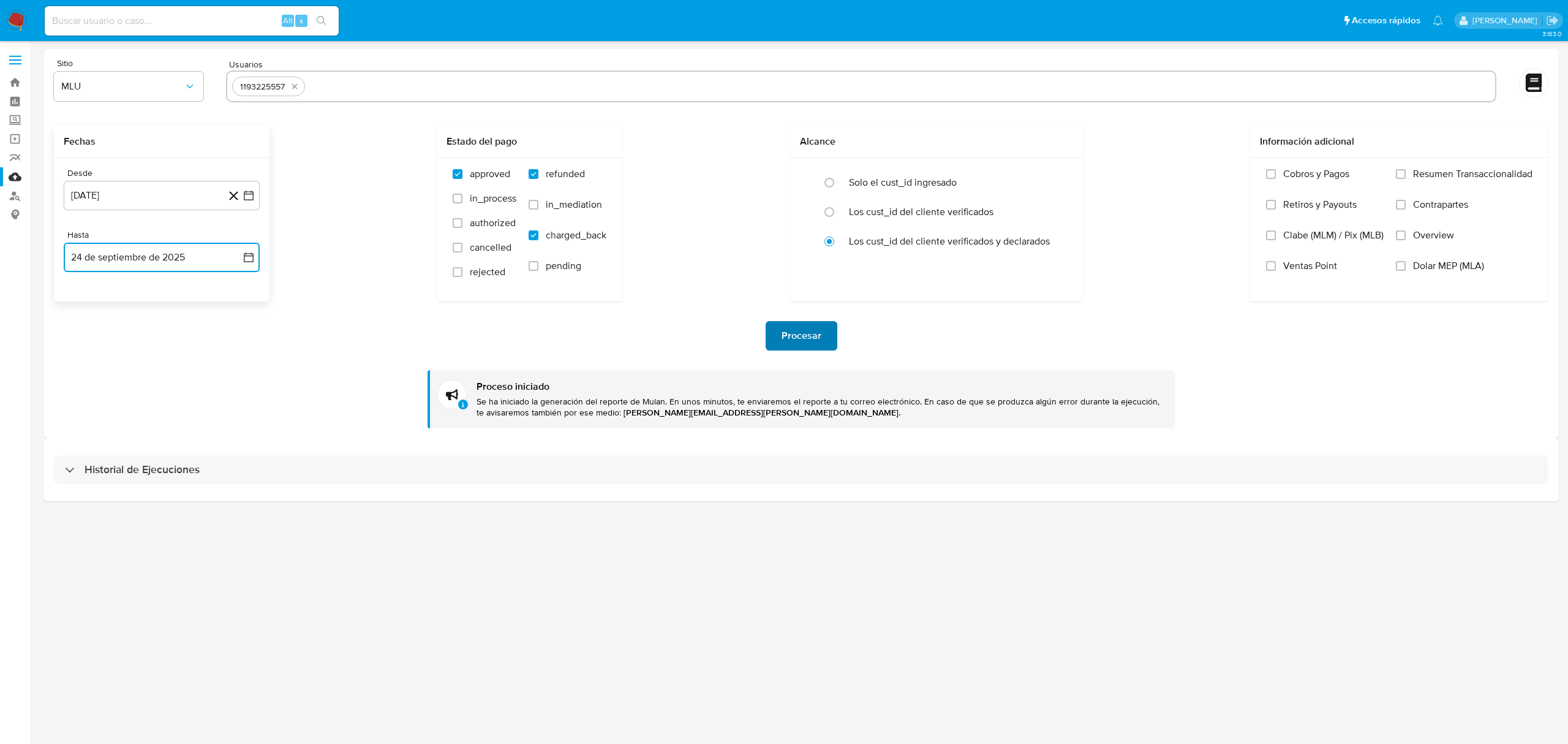
click at [775, 332] on button "Procesar" at bounding box center [801, 335] width 72 height 29
click at [182, 192] on button "12 de diciembre de 2024" at bounding box center [162, 195] width 196 height 29
click at [237, 240] on icon "Mes siguiente" at bounding box center [237, 240] width 15 height 15
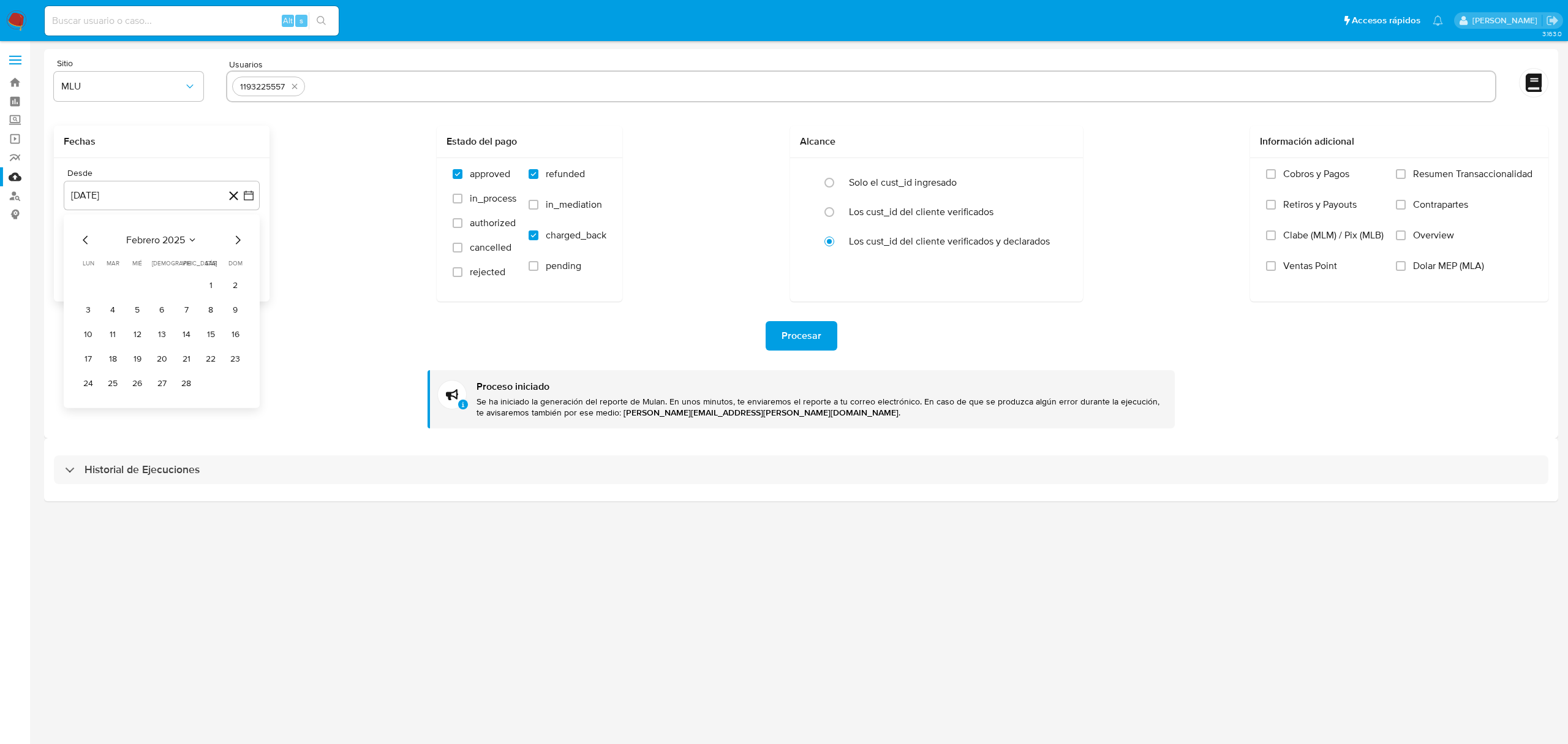
click at [237, 240] on icon "Mes siguiente" at bounding box center [237, 240] width 15 height 15
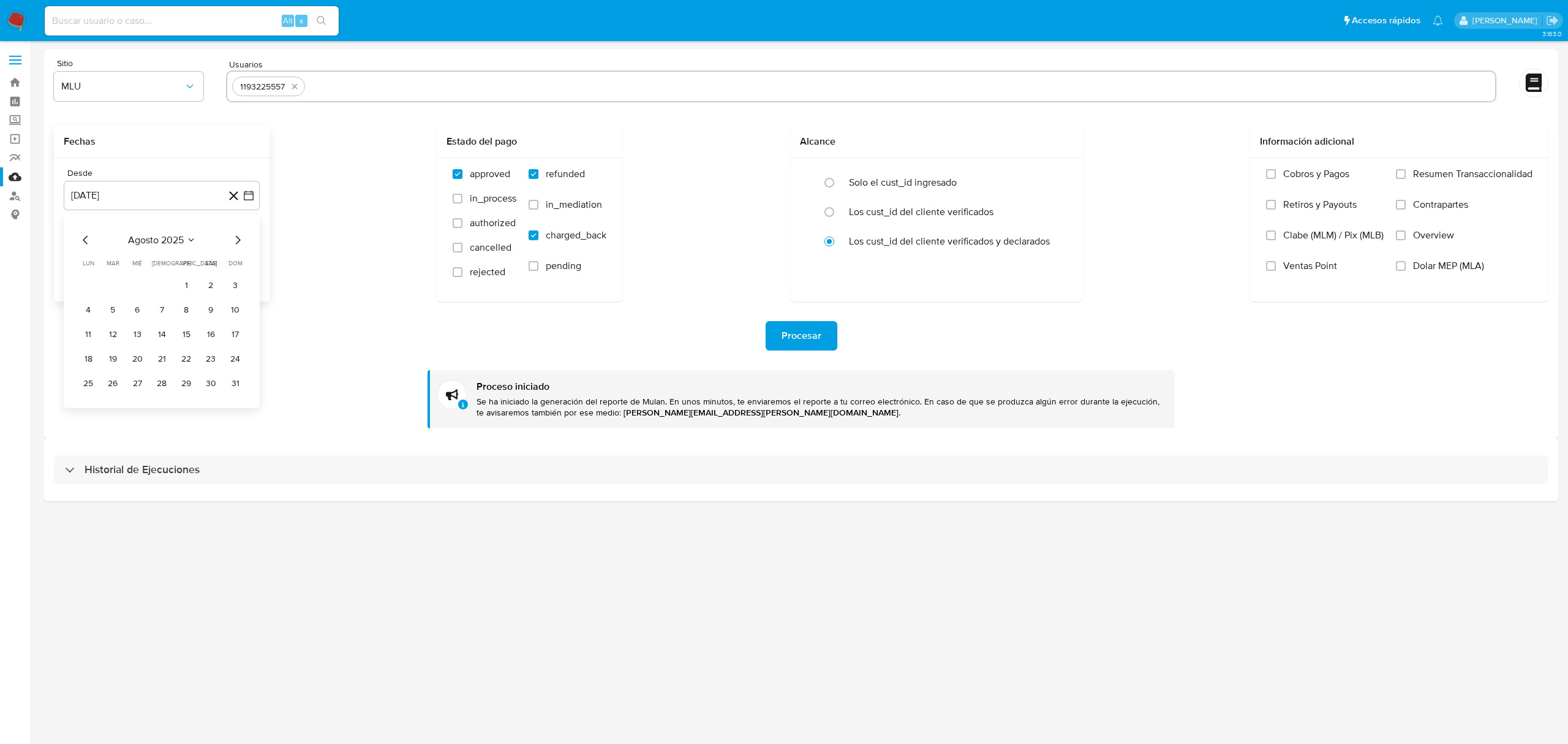
click at [237, 240] on icon "Mes siguiente" at bounding box center [237, 240] width 15 height 15
click at [162, 358] on button "25" at bounding box center [162, 359] width 20 height 20
click at [211, 263] on button "15 de octubre de 2025" at bounding box center [162, 257] width 196 height 29
click at [74, 300] on div "octubre 2025 octubre 2025 lun lunes mar martes mié miércoles jue jueves vie vie…" at bounding box center [162, 373] width 196 height 193
click at [81, 302] on icon "Mes anterior" at bounding box center [85, 302] width 15 height 15
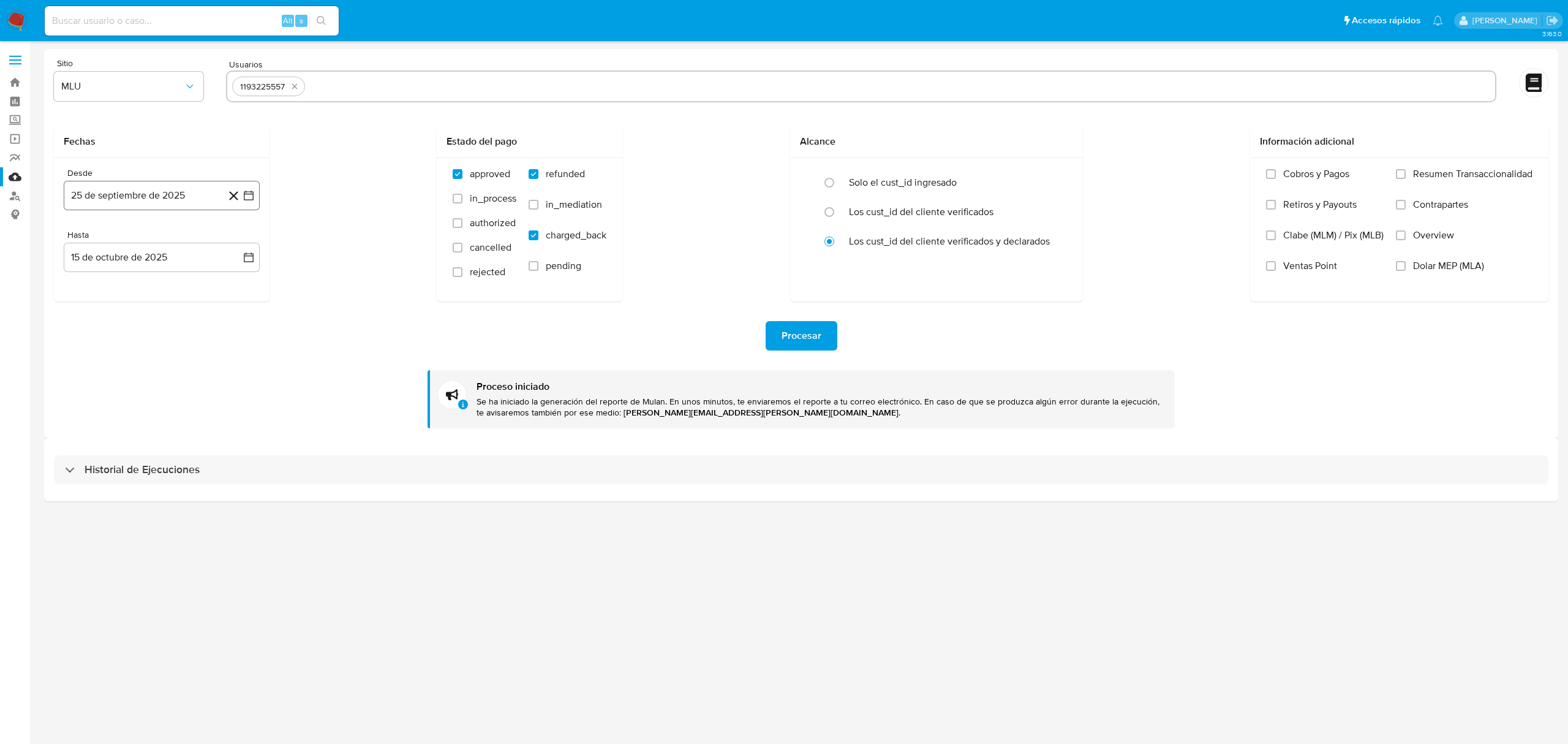
click at [178, 197] on button "25 de septiembre de 2025" at bounding box center [162, 195] width 196 height 29
click at [181, 235] on span "septiembre 2025" at bounding box center [155, 240] width 74 height 12
click at [78, 240] on icon "Año anterior" at bounding box center [85, 240] width 15 height 15
click at [214, 351] on span "sep" at bounding box center [213, 353] width 15 height 10
click at [136, 381] on button "25" at bounding box center [137, 383] width 20 height 20
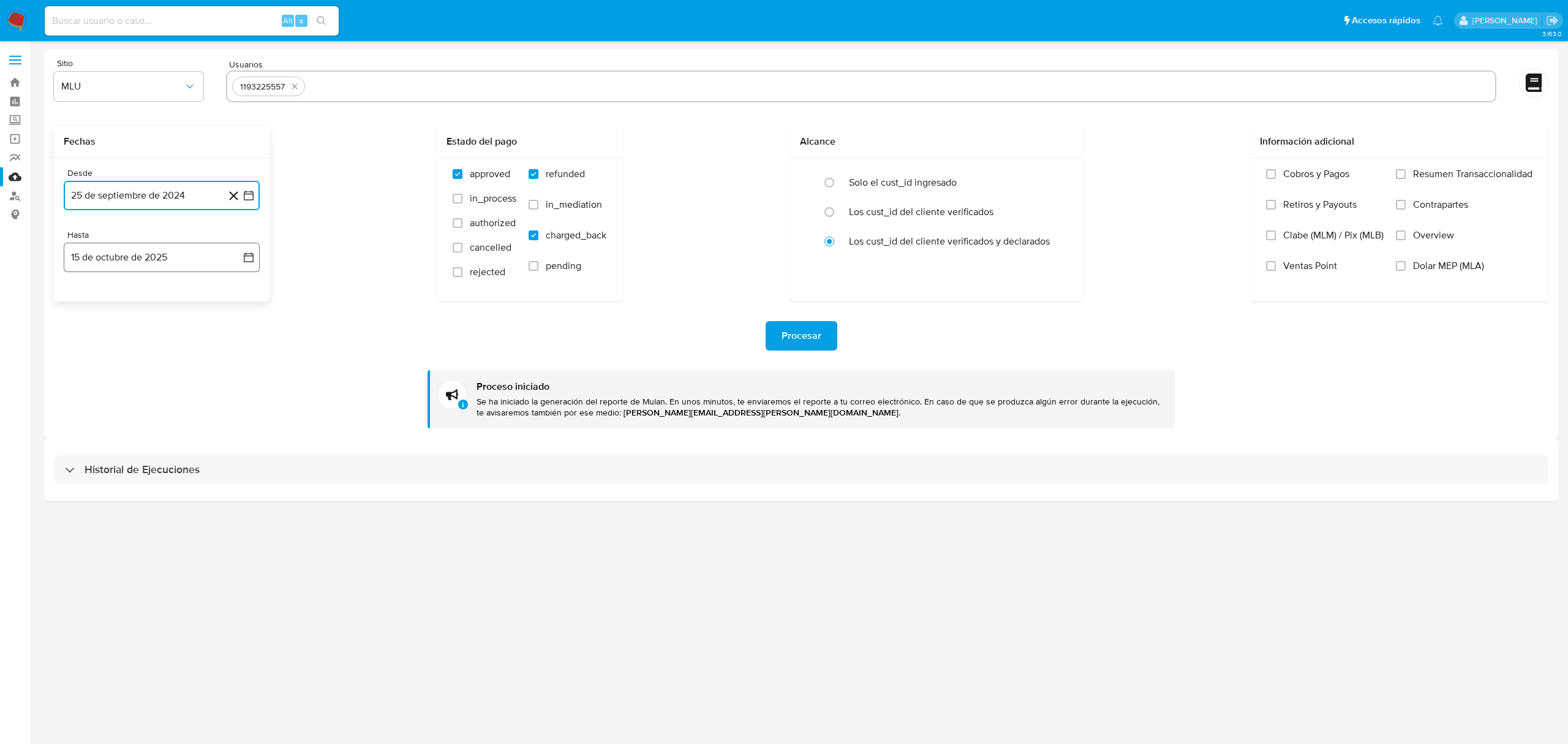
click at [167, 254] on button "15 de octubre de 2025" at bounding box center [162, 257] width 196 height 29
click at [83, 297] on icon "Mes anterior" at bounding box center [85, 302] width 15 height 15
click at [132, 419] on button "24" at bounding box center [137, 421] width 20 height 20
click at [287, 87] on button "quitar 1193225557" at bounding box center [294, 86] width 15 height 15
click at [287, 87] on input "text" at bounding box center [861, 86] width 1258 height 20
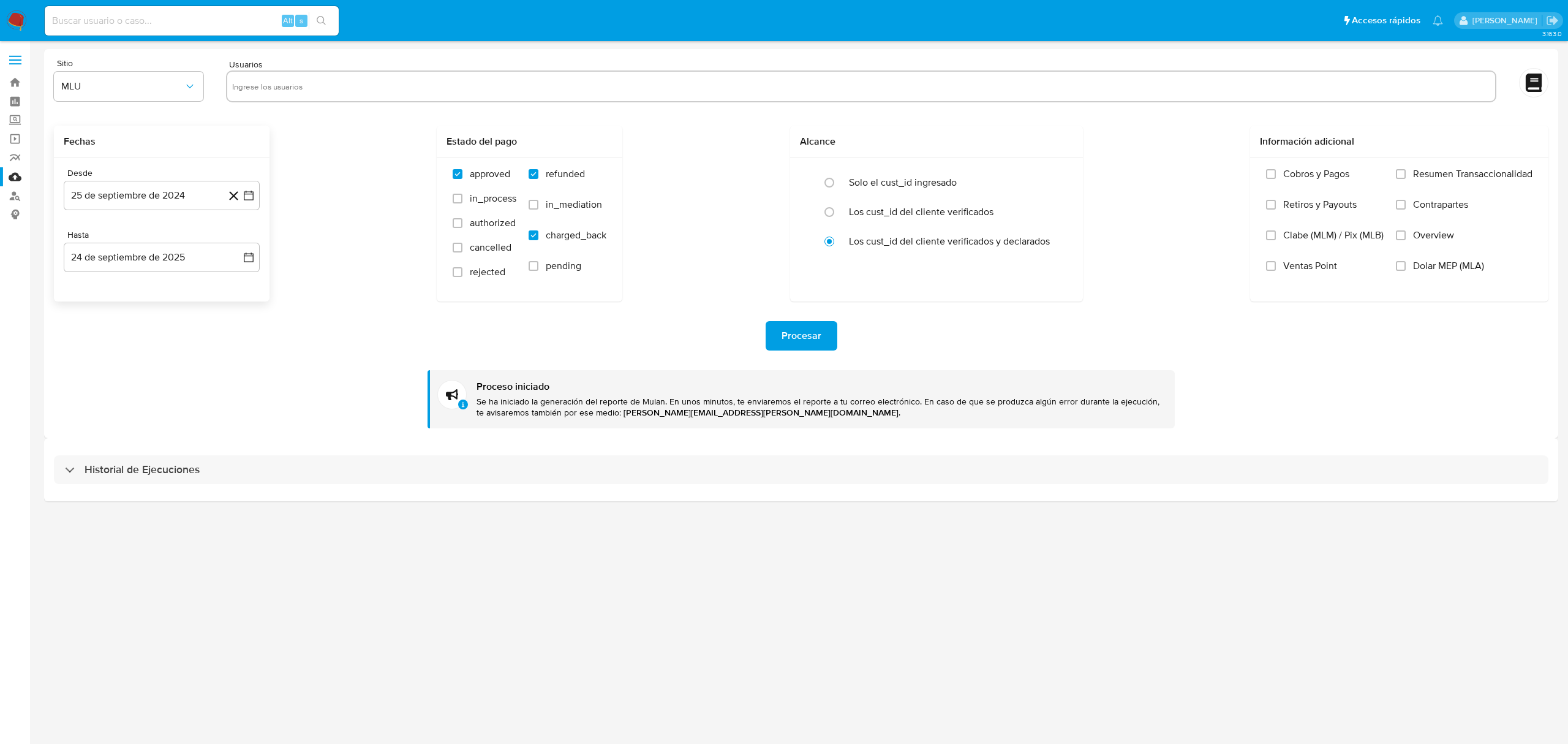
paste input "166983872 37314117 788961651 207900806 1057627650 2468355312"
type input "166983872"
paste input "37314117 788961651 207900806 1057627650 2468355312"
type input "37314117"
paste input "788961651 207900806 1057627650 2468355312"
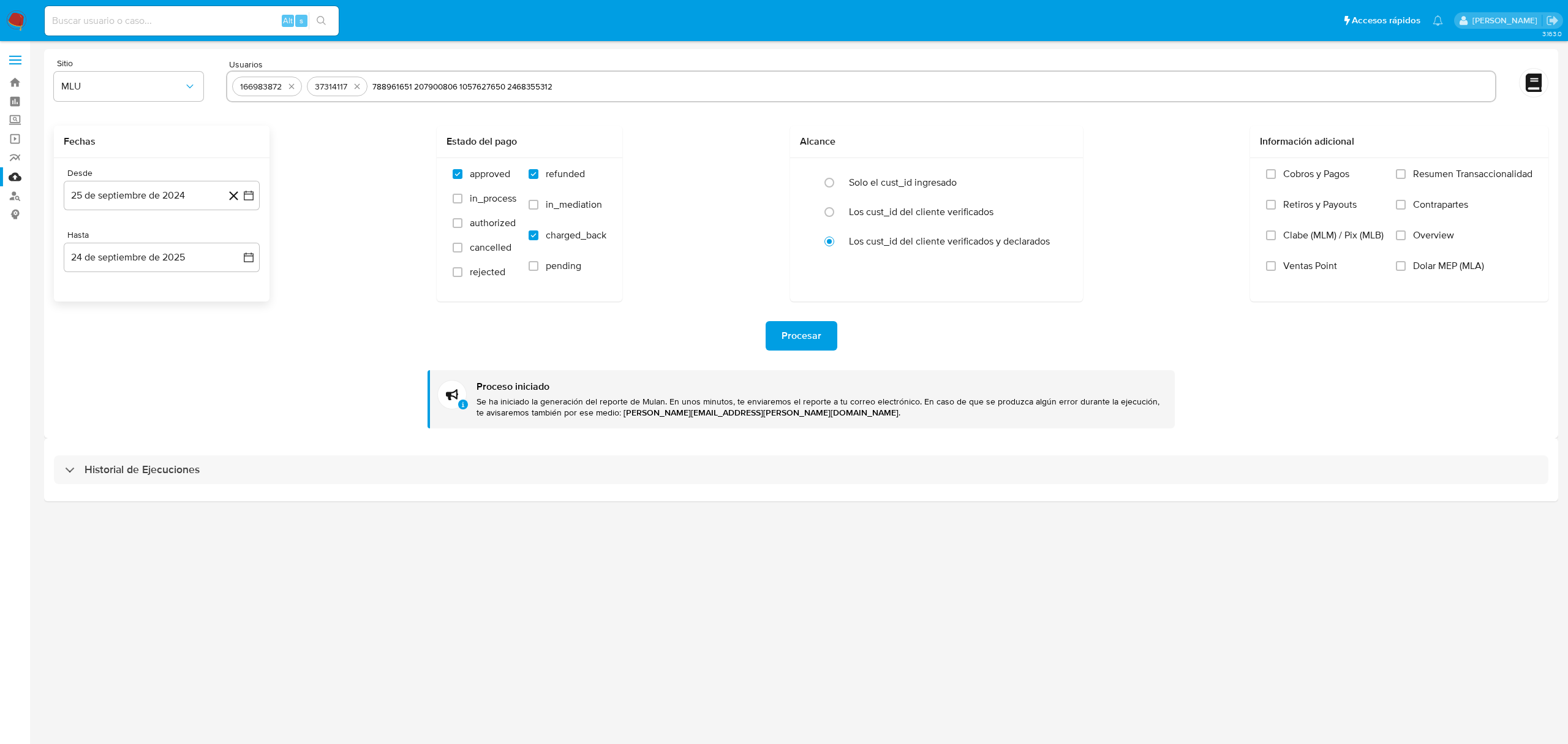
type input "788961651"
paste input "207900806 1057627650 2468355312"
type input "207900806"
paste input "1057627650 2468355312"
type input "1057627650"
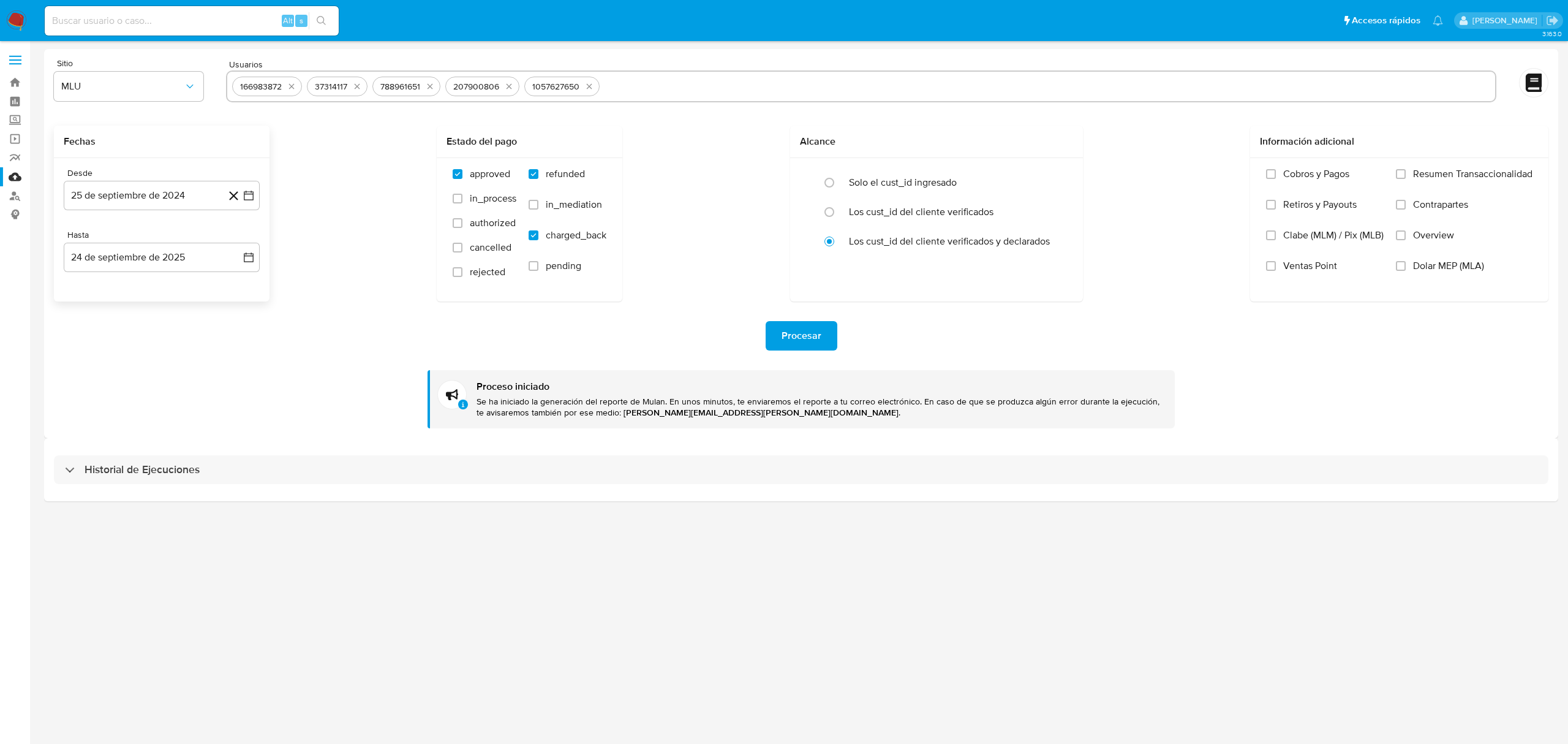
paste input "2468355312"
type input "2468355312"
click at [810, 336] on span "Procesar" at bounding box center [801, 335] width 40 height 27
click at [293, 80] on button "quitar 166983872" at bounding box center [291, 86] width 15 height 15
click at [293, 80] on div "37314117 788961651 207900806 1057627650 2468355312" at bounding box center [861, 87] width 1271 height 32
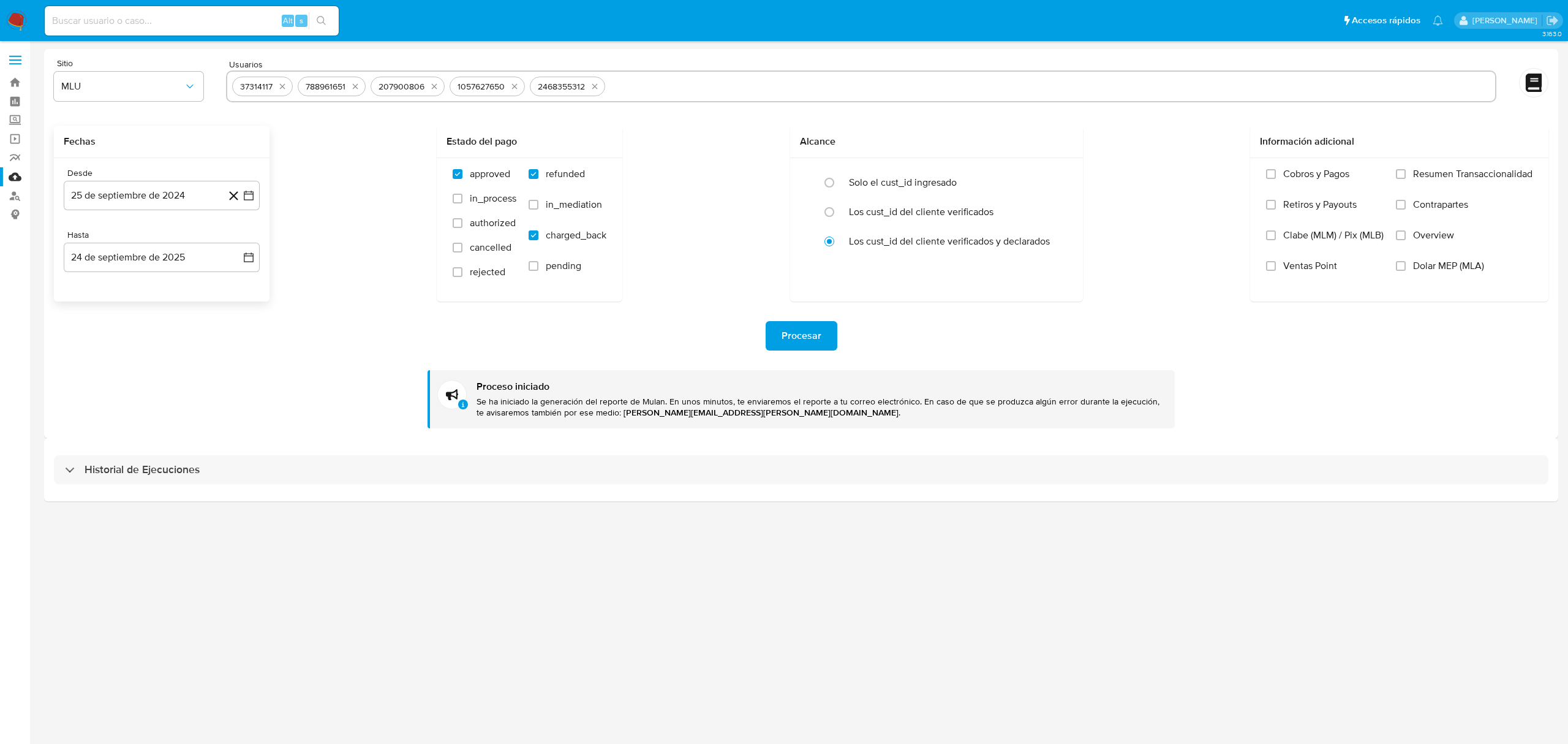
click at [293, 80] on div "37314117 788961651 207900806 1057627650 2468355312" at bounding box center [861, 87] width 1271 height 32
click at [283, 87] on icon "quitar 37314117" at bounding box center [282, 86] width 10 height 10
click at [348, 87] on button "quitar 788961651" at bounding box center [355, 86] width 15 height 15
click at [283, 87] on div "207900806" at bounding box center [263, 87] width 56 height 11
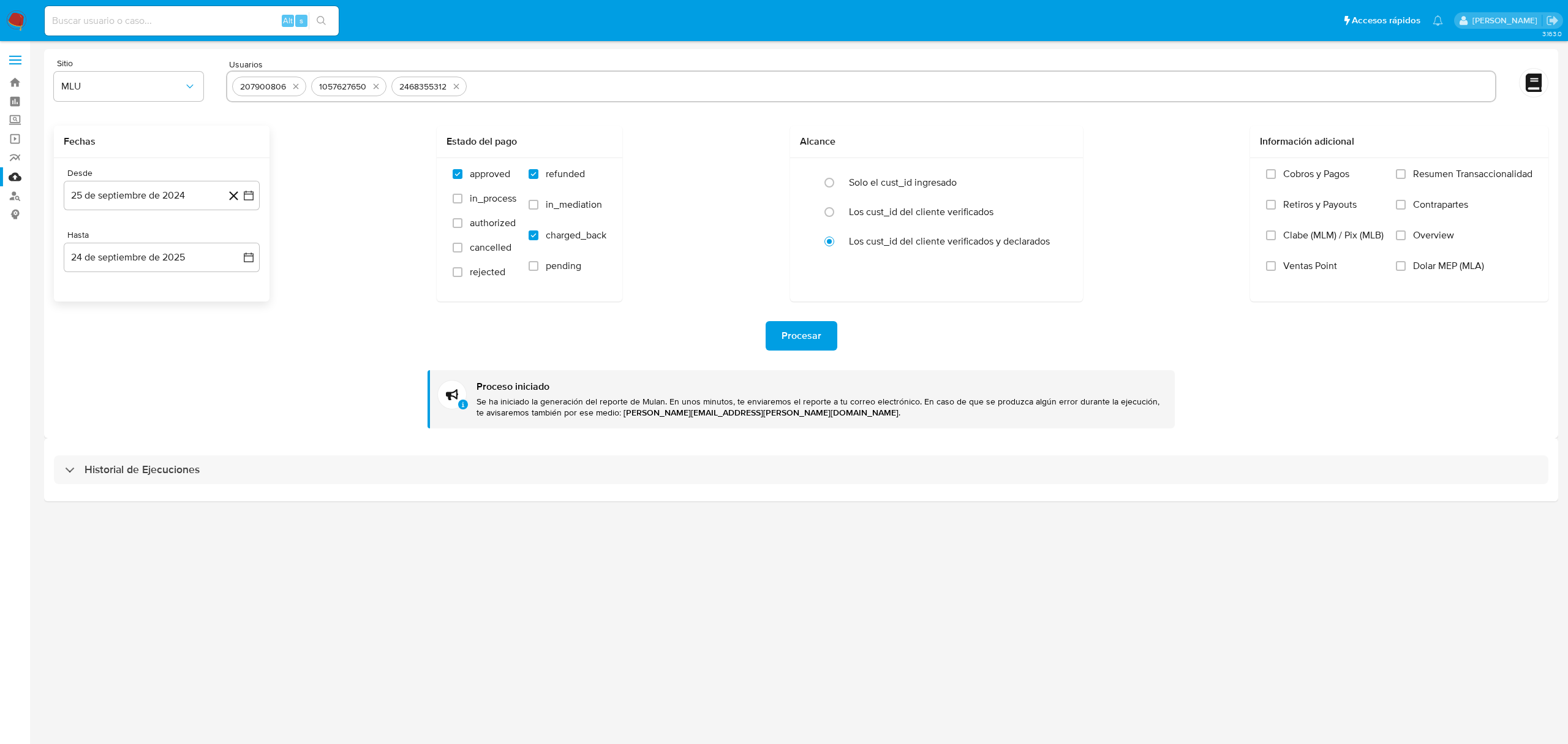
click at [283, 87] on div "207900806" at bounding box center [263, 87] width 56 height 11
click at [289, 87] on button "quitar 207900806" at bounding box center [295, 86] width 15 height 15
click at [290, 87] on button "quitar 1057627650" at bounding box center [297, 86] width 15 height 15
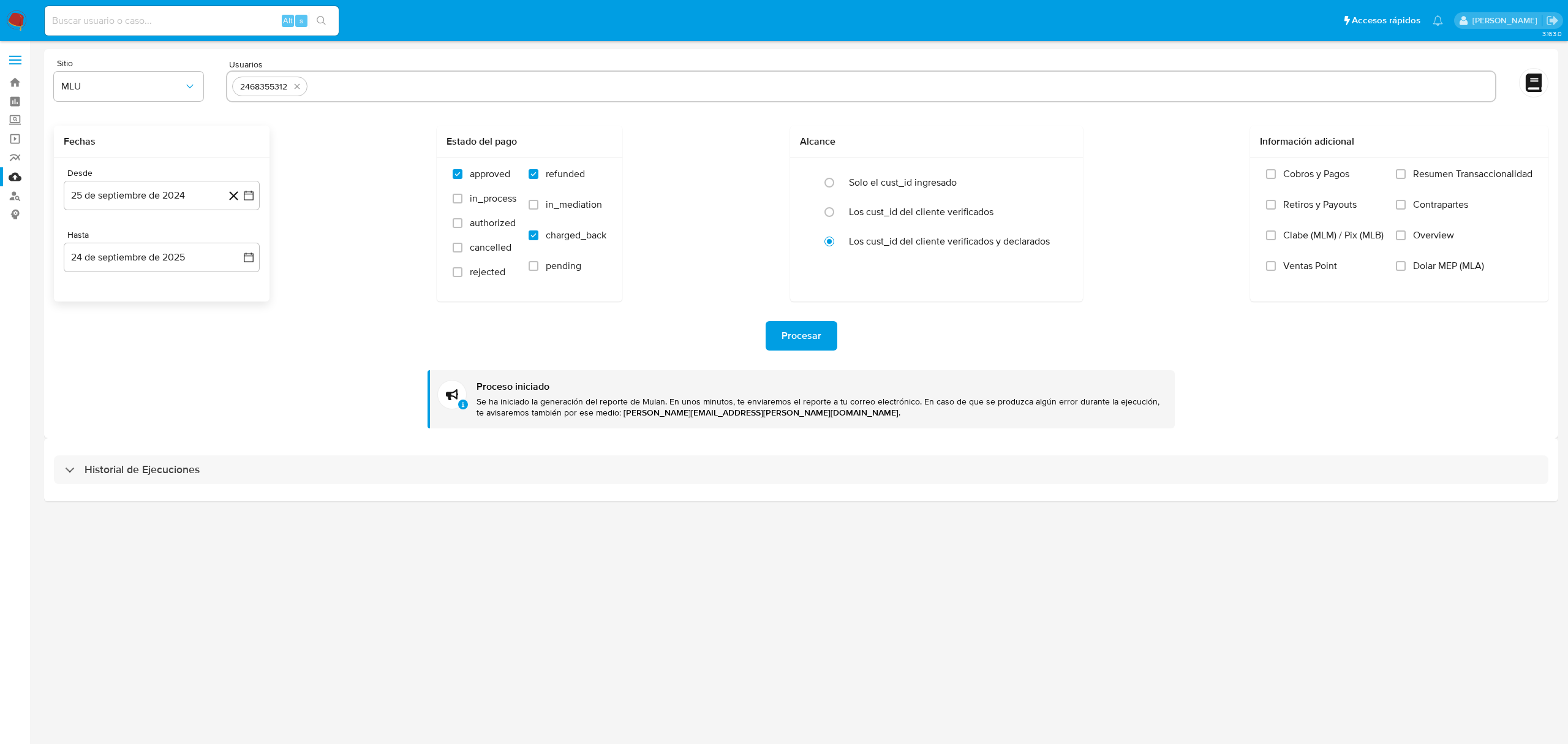
click at [290, 87] on button "quitar 2468355312" at bounding box center [297, 86] width 15 height 15
click at [289, 87] on input "text" at bounding box center [861, 86] width 1258 height 20
paste input "1352499355"
type input "1352499355"
click at [181, 200] on button "25 de septiembre de 2024" at bounding box center [162, 195] width 196 height 29
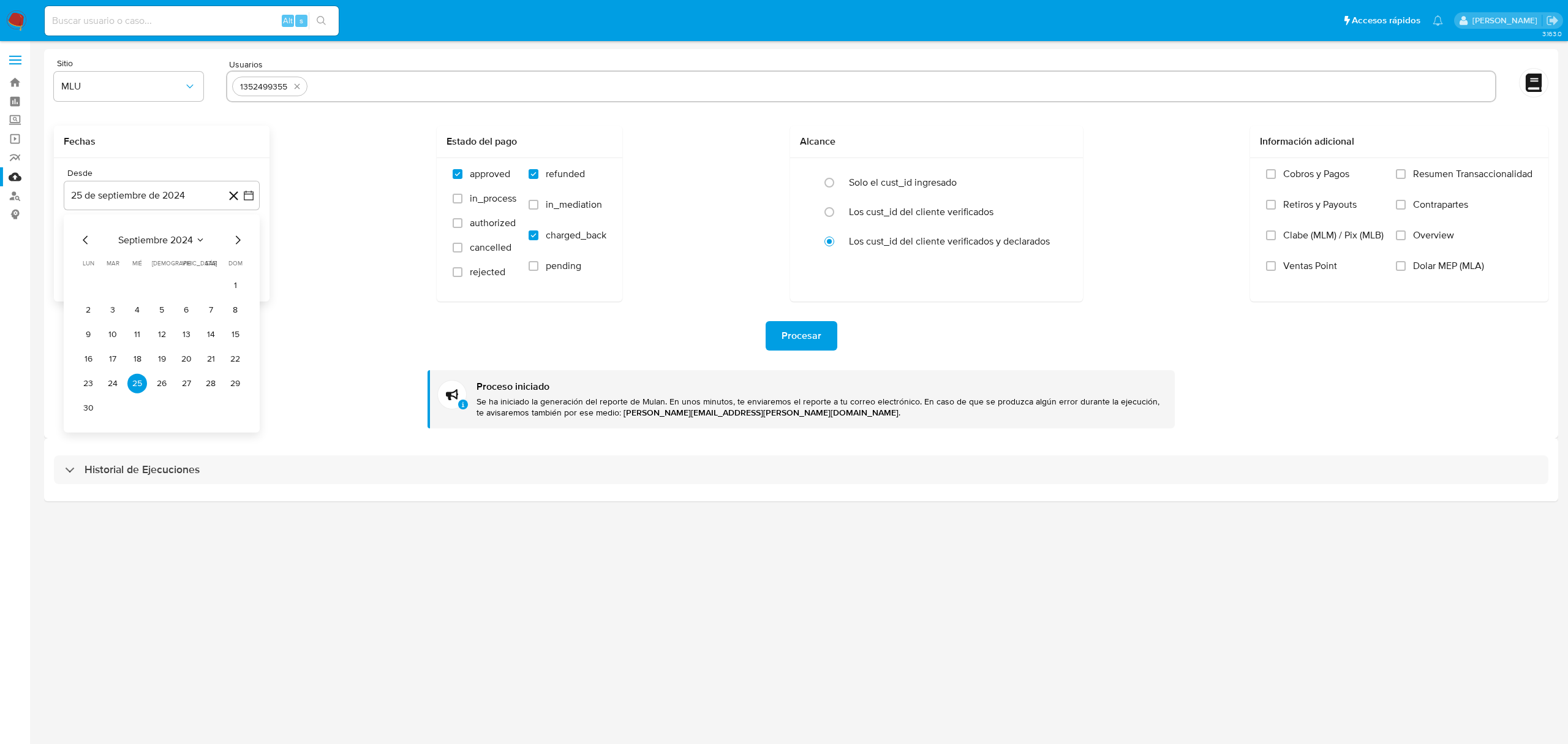
click at [236, 241] on icon "Mes siguiente" at bounding box center [237, 240] width 15 height 15
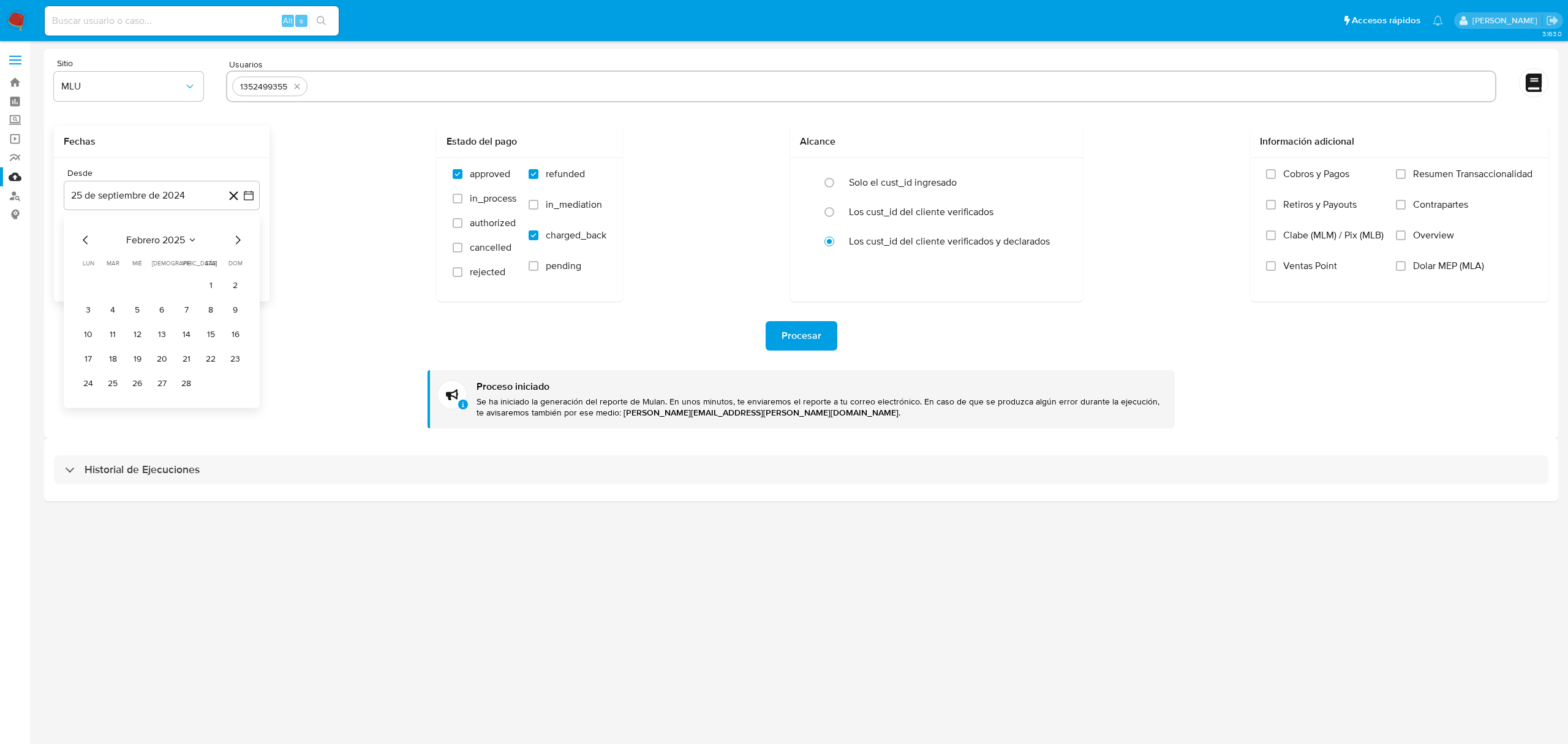
click at [236, 241] on icon "Mes siguiente" at bounding box center [237, 240] width 15 height 15
click at [94, 238] on div "abril 2025" at bounding box center [162, 240] width 167 height 15
click at [82, 240] on icon "Mes anterior" at bounding box center [85, 240] width 15 height 15
click at [186, 390] on button "28" at bounding box center [186, 383] width 20 height 20
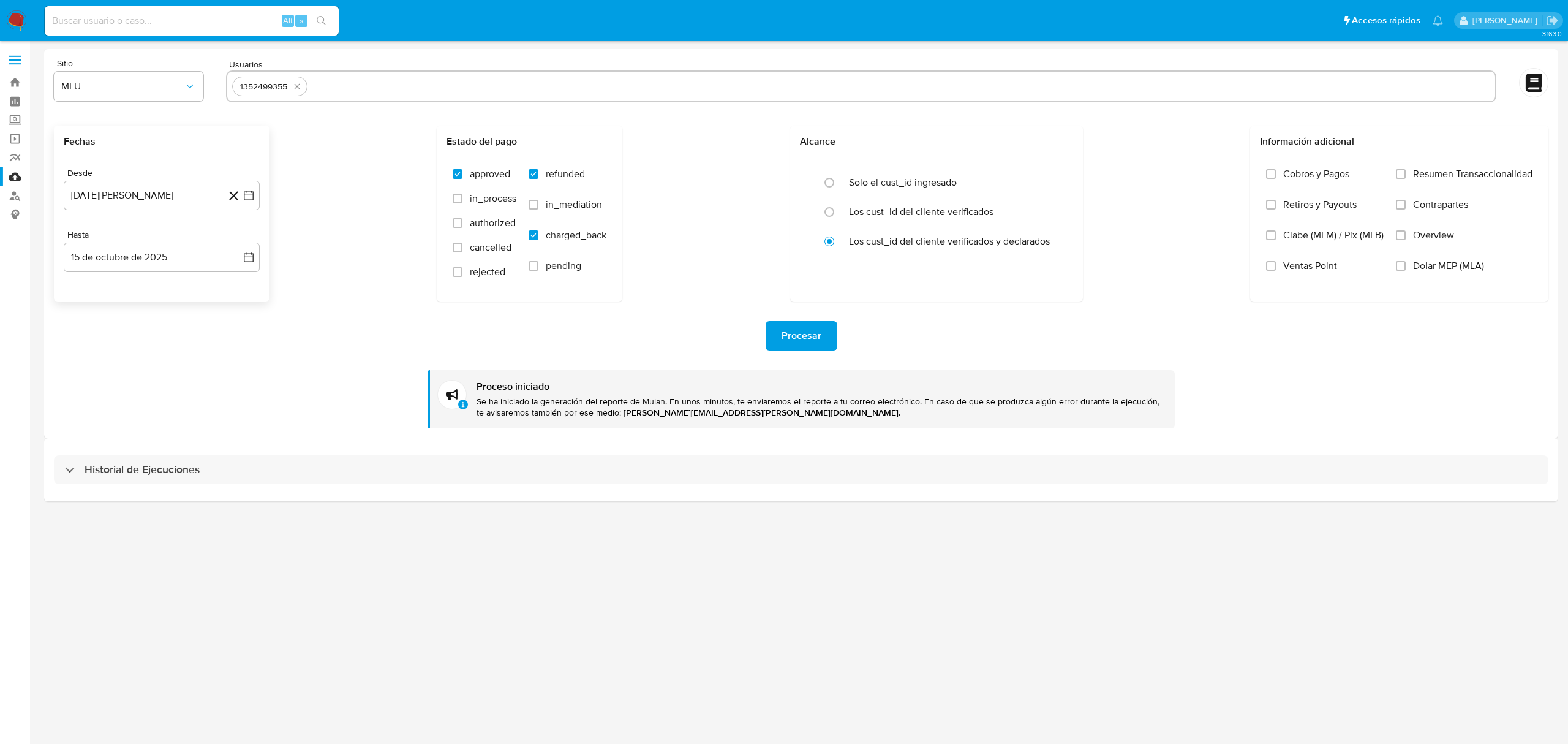
click at [172, 277] on div "Desde 28 de marzo de 2025 25-06-2025 Hasta 15 de octubre de 2025 24-09-2025" at bounding box center [162, 229] width 216 height 143
click at [132, 251] on button "15 de octubre de 2025" at bounding box center [162, 257] width 196 height 29
click at [86, 304] on icon "Mes anterior" at bounding box center [85, 302] width 5 height 8
click at [162, 415] on button "25" at bounding box center [162, 421] width 20 height 20
click at [160, 241] on div "Hasta 25 de septiembre de 2025 24-09-2025" at bounding box center [162, 251] width 196 height 42
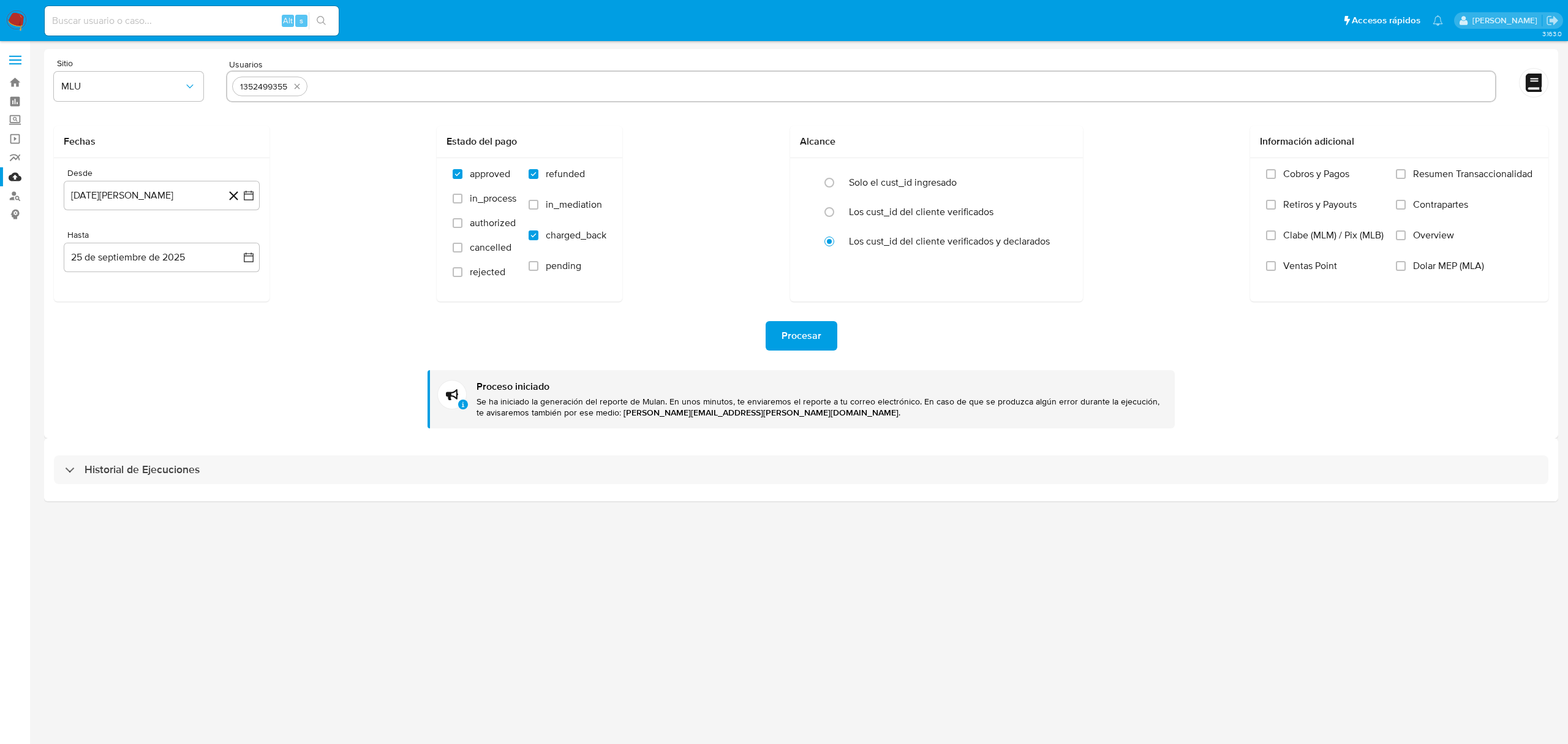
click at [147, 272] on div "Desde 28 de marzo de 2025 25-06-2025 Hasta 25 de septiembre de 2025 24-09-2025" at bounding box center [162, 229] width 216 height 143
click at [148, 266] on button "25 de septiembre de 2025" at bounding box center [162, 257] width 196 height 29
click at [141, 425] on button "24" at bounding box center [137, 421] width 20 height 20
click at [789, 342] on span "Procesar" at bounding box center [801, 335] width 40 height 27
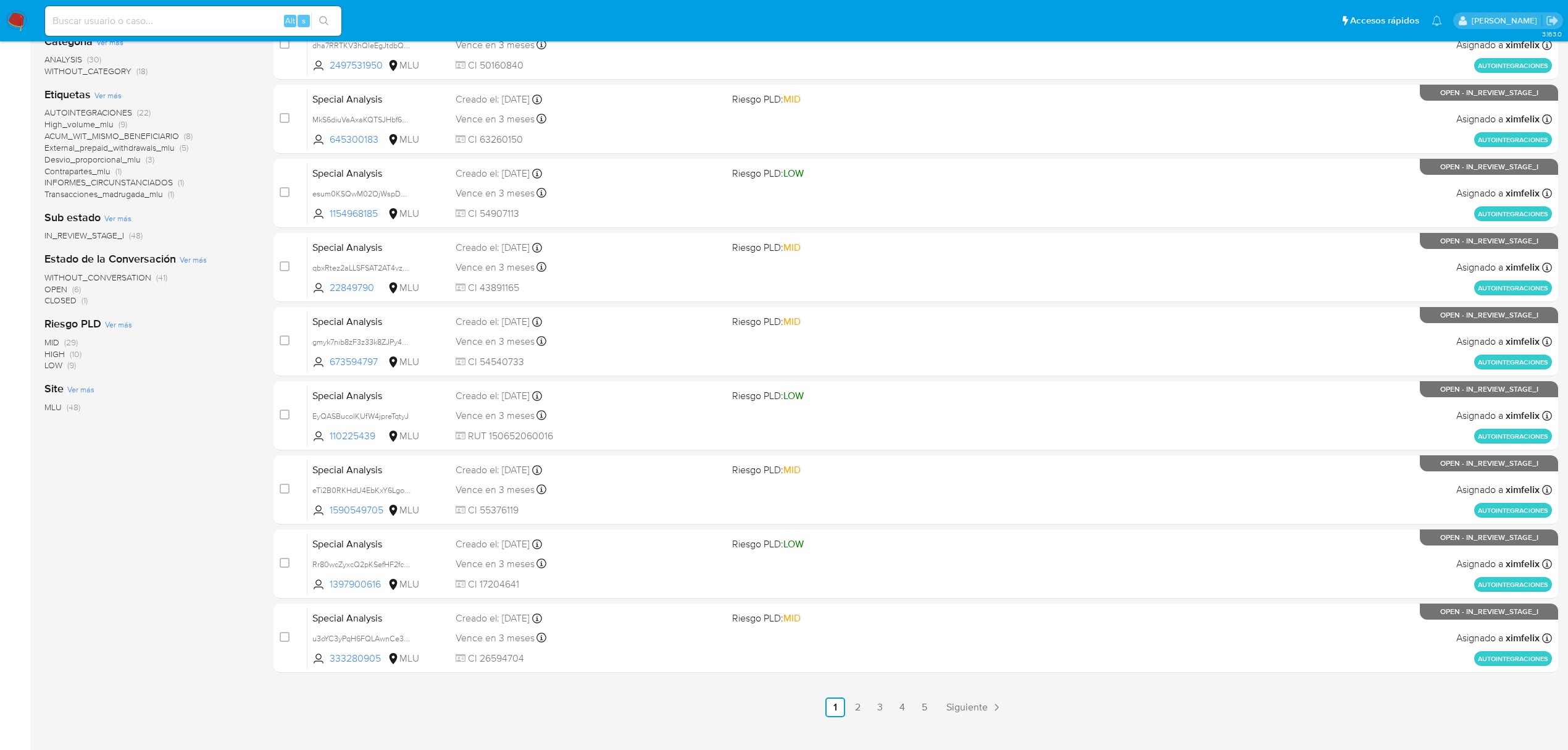
scroll to position [235, 0]
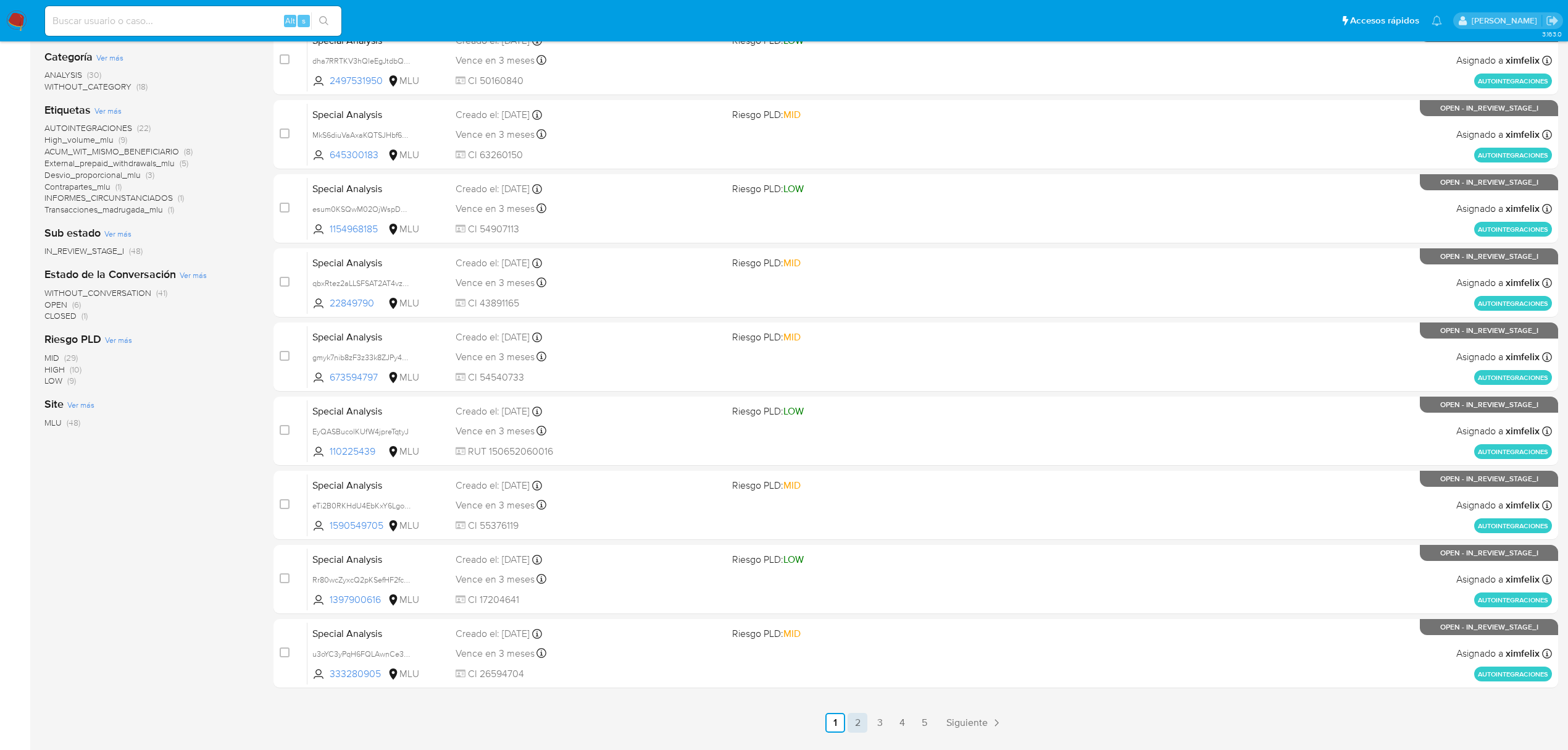
click at [862, 718] on link "2" at bounding box center [857, 722] width 20 height 20
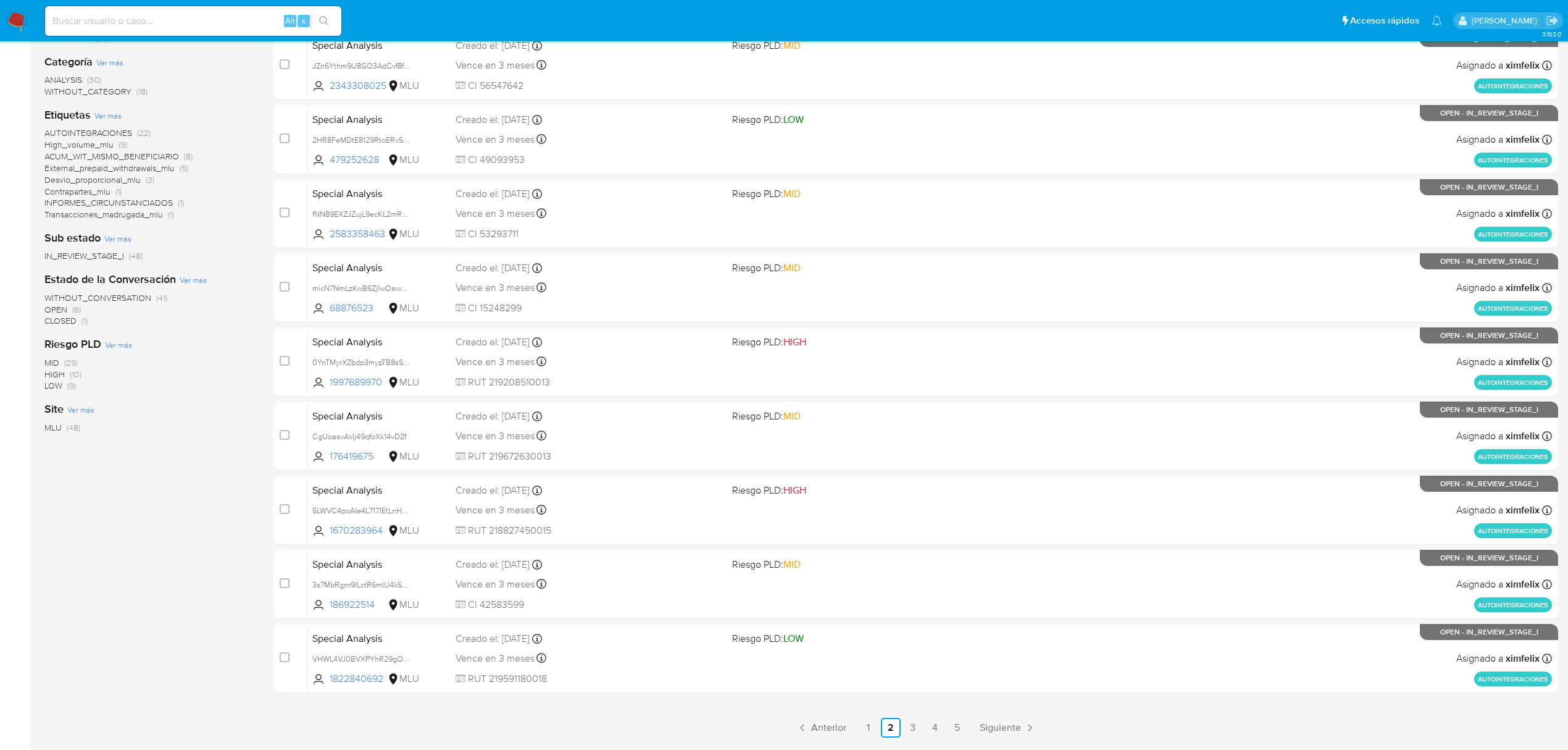
scroll to position [269, 0]
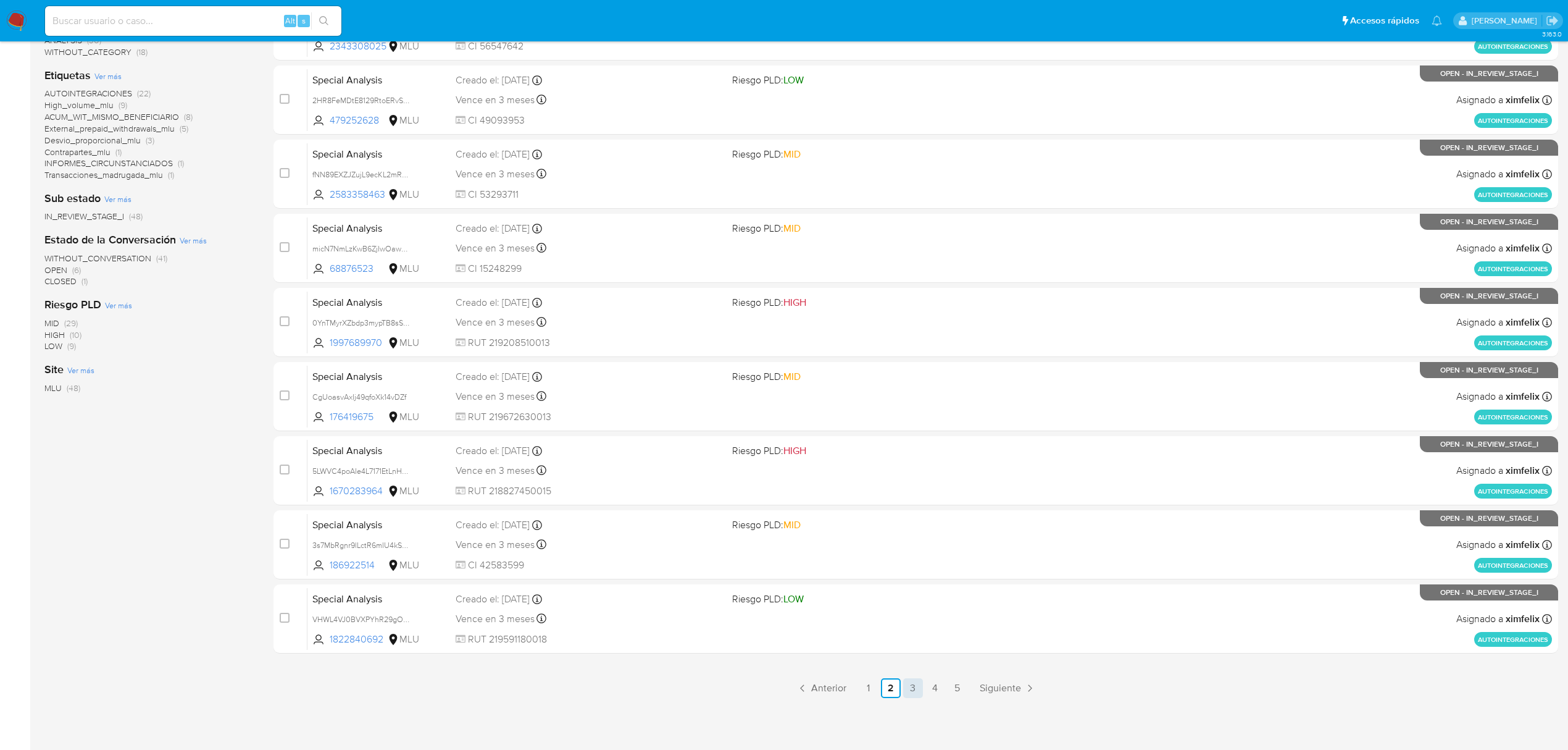
click at [915, 685] on link "3" at bounding box center [913, 688] width 20 height 20
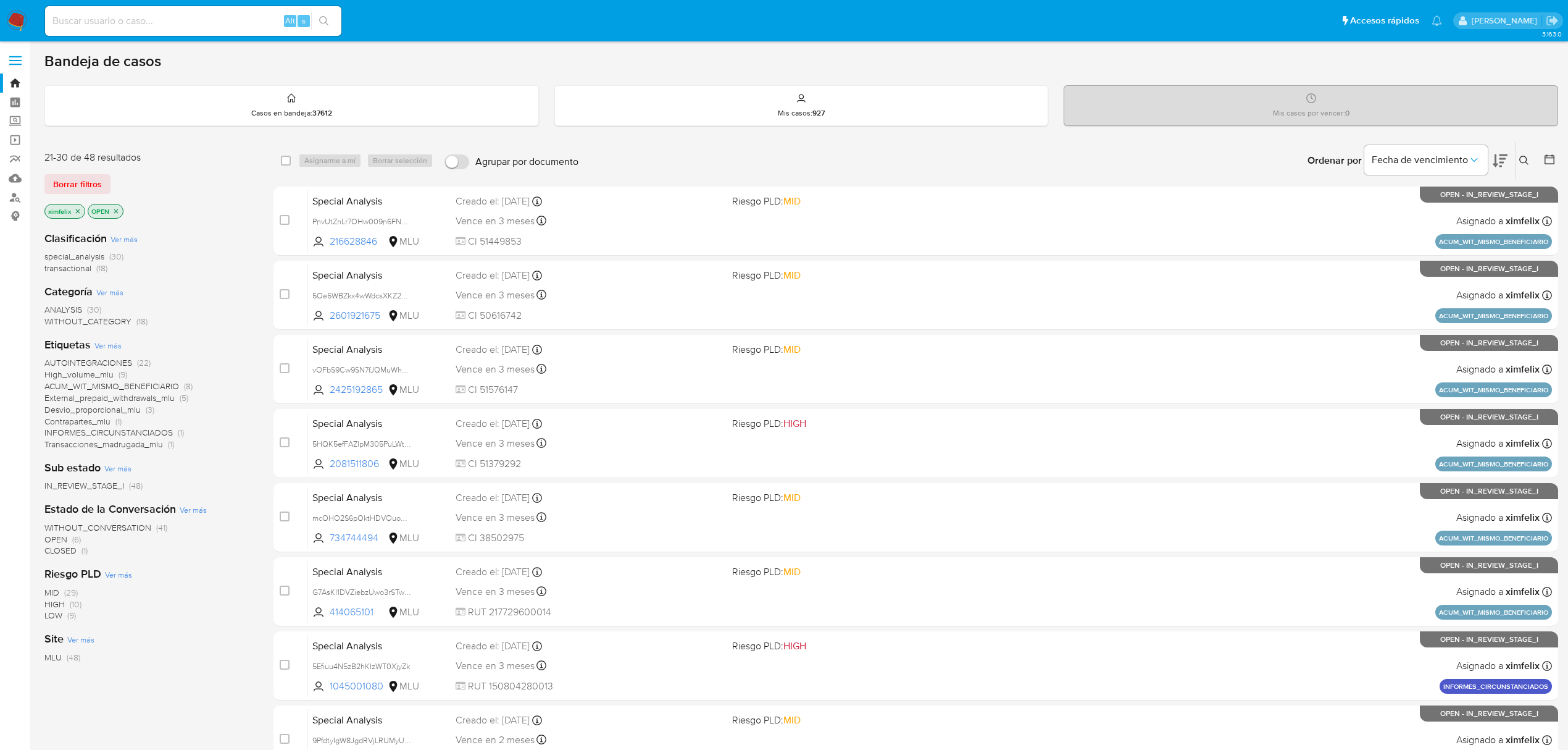
click at [64, 552] on span "CLOSED" at bounding box center [60, 550] width 32 height 12
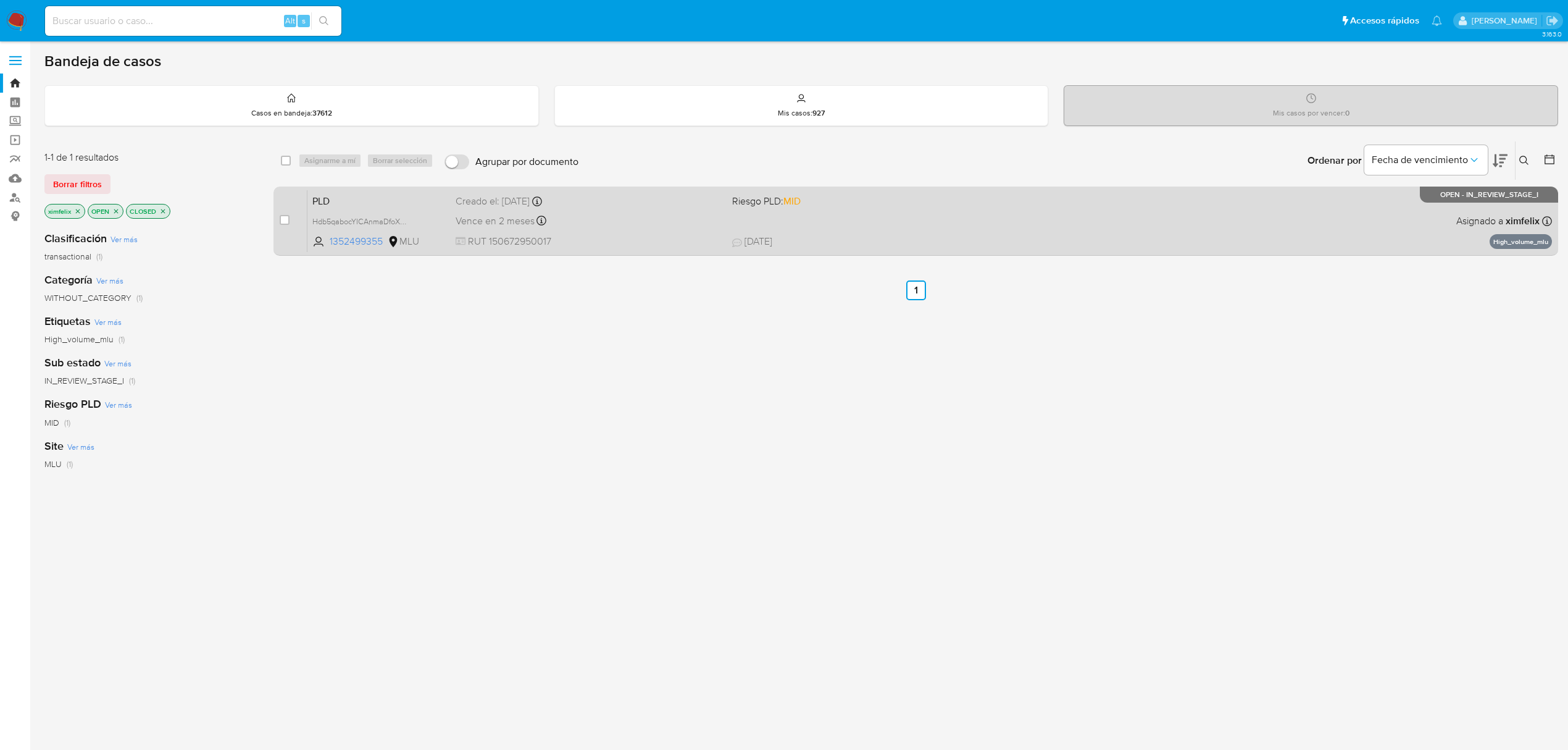
click at [827, 217] on div "PLD Hdb5qabocYICAnmaDfoXGdNN 1352499355 MLU Riesgo PLD: MID Creado el: [DATE] C…" at bounding box center [929, 221] width 1245 height 62
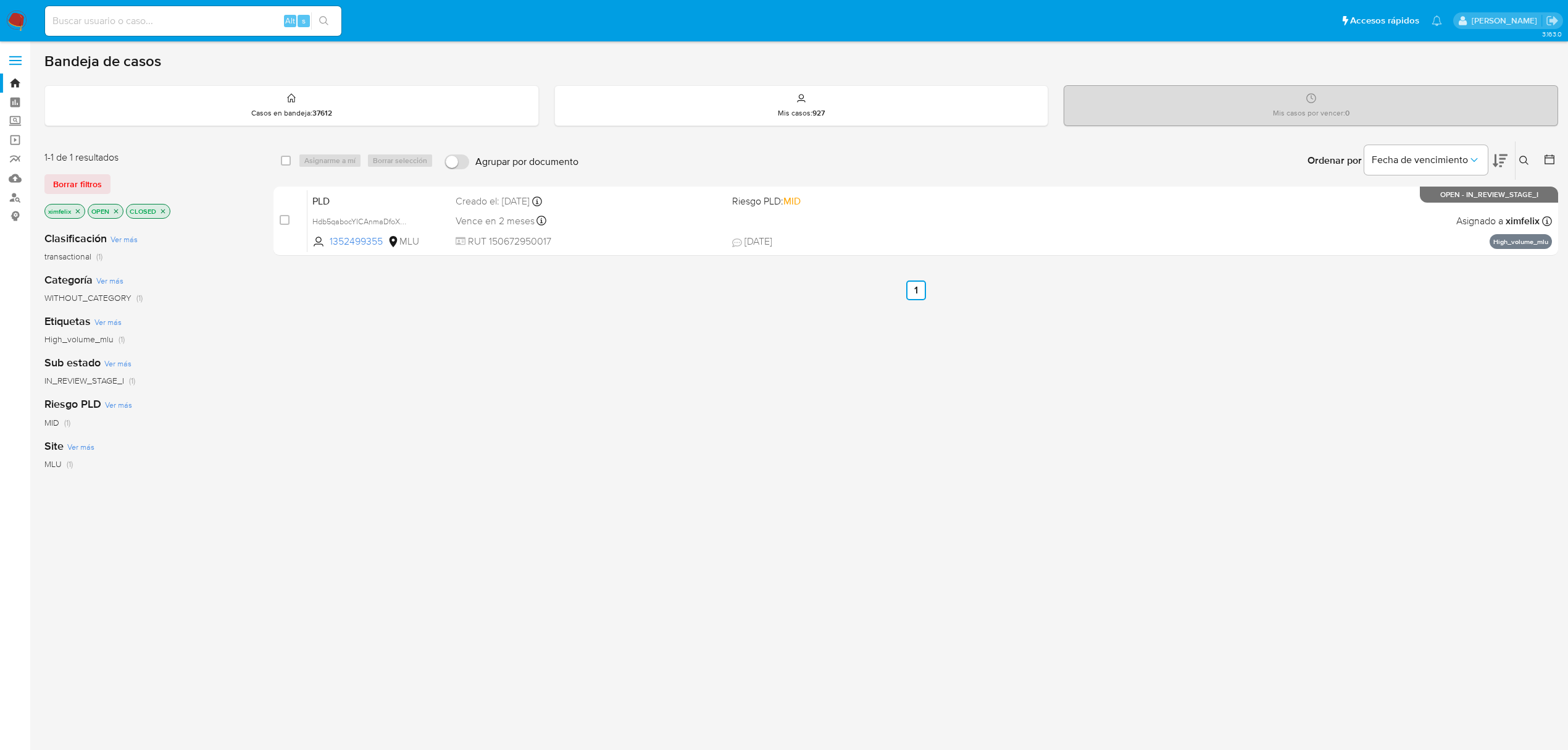
click at [164, 215] on p "CLOSED" at bounding box center [148, 211] width 43 height 13
click at [163, 206] on p "CLOSED" at bounding box center [148, 211] width 43 height 13
click at [164, 210] on icon "close-filter" at bounding box center [163, 211] width 8 height 8
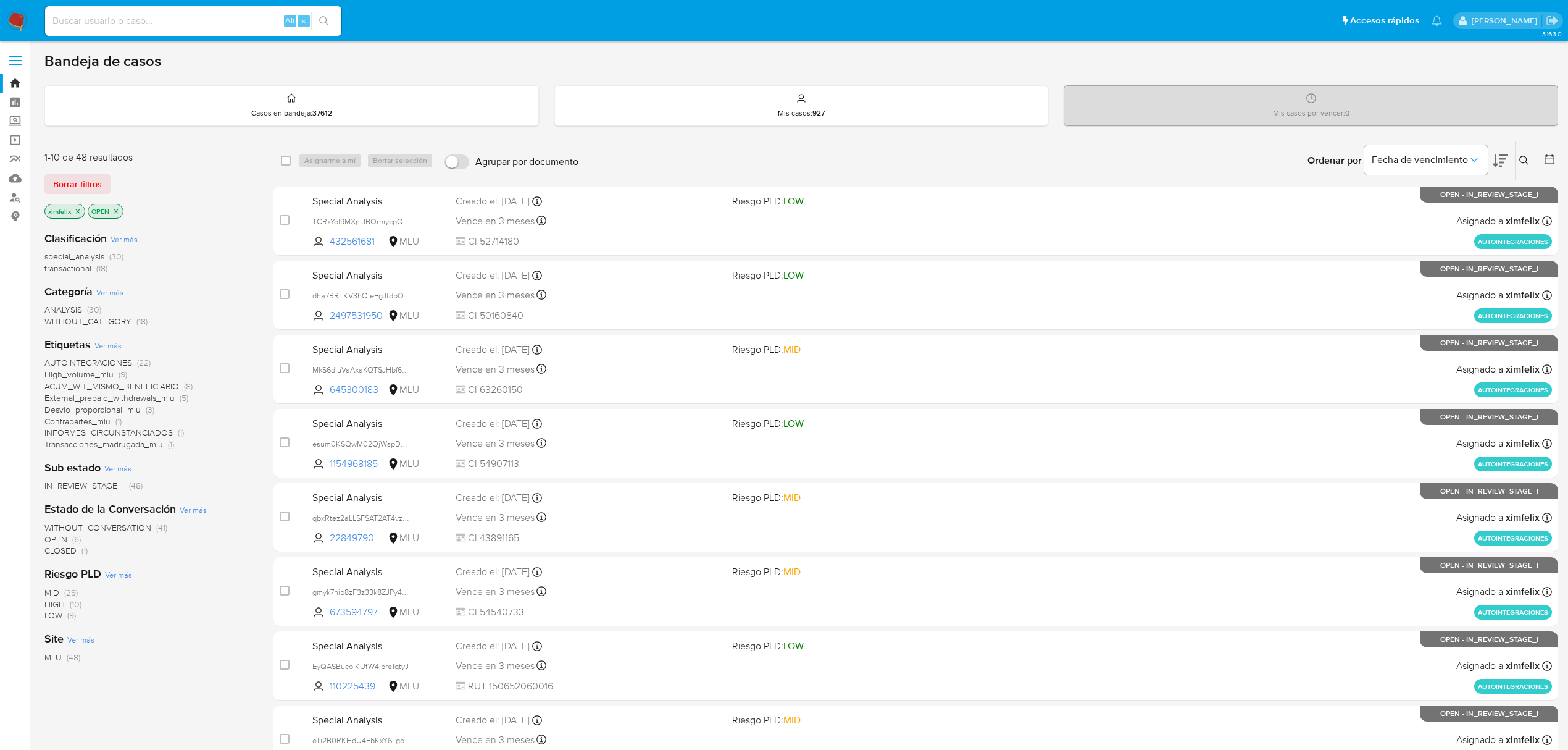
click at [114, 471] on span "Ver más" at bounding box center [118, 468] width 27 height 11
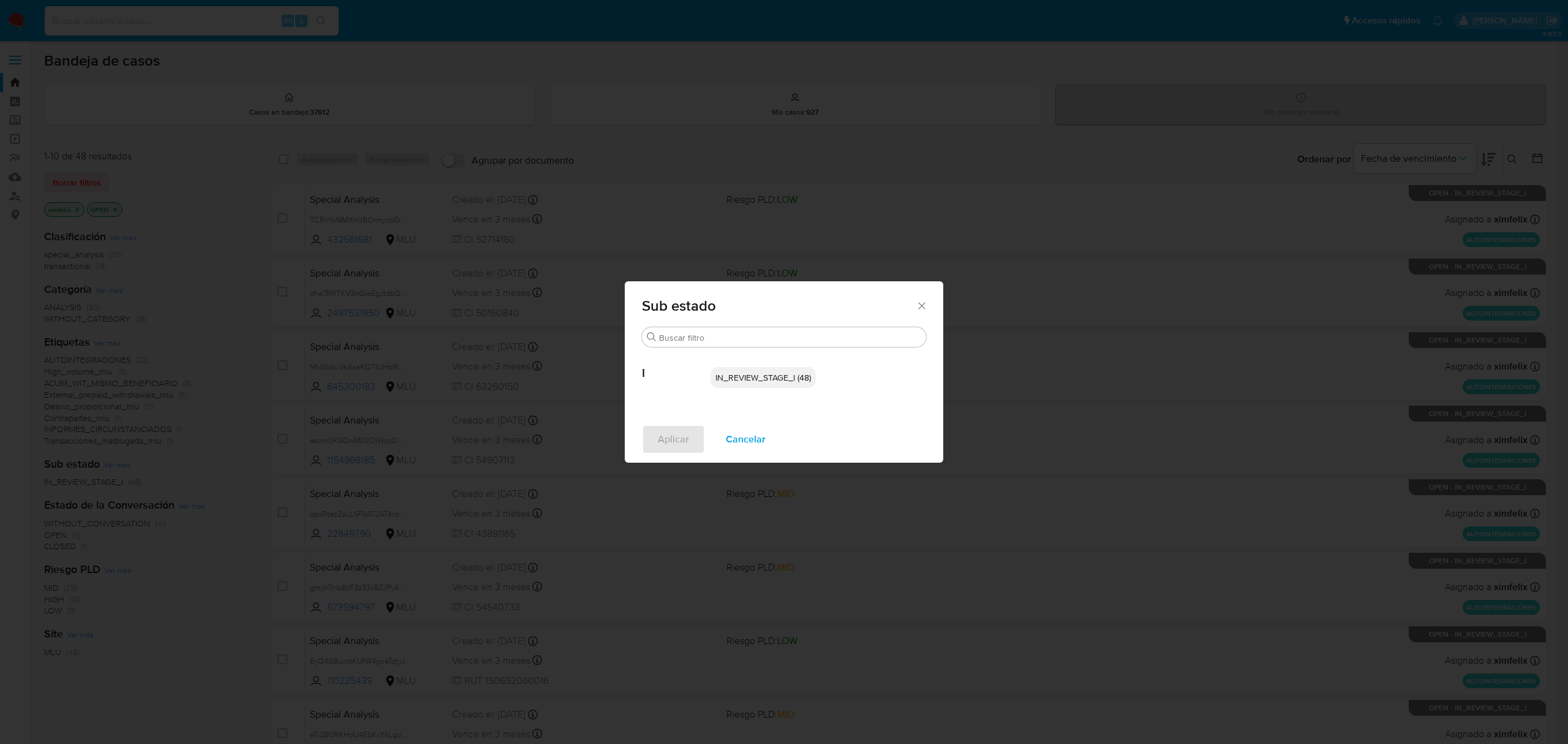
click at [204, 465] on div "Sub estado Buscar I IN_REVIEW_STAGE_I (48) Aplicar Cancelar" at bounding box center [784, 372] width 1568 height 744
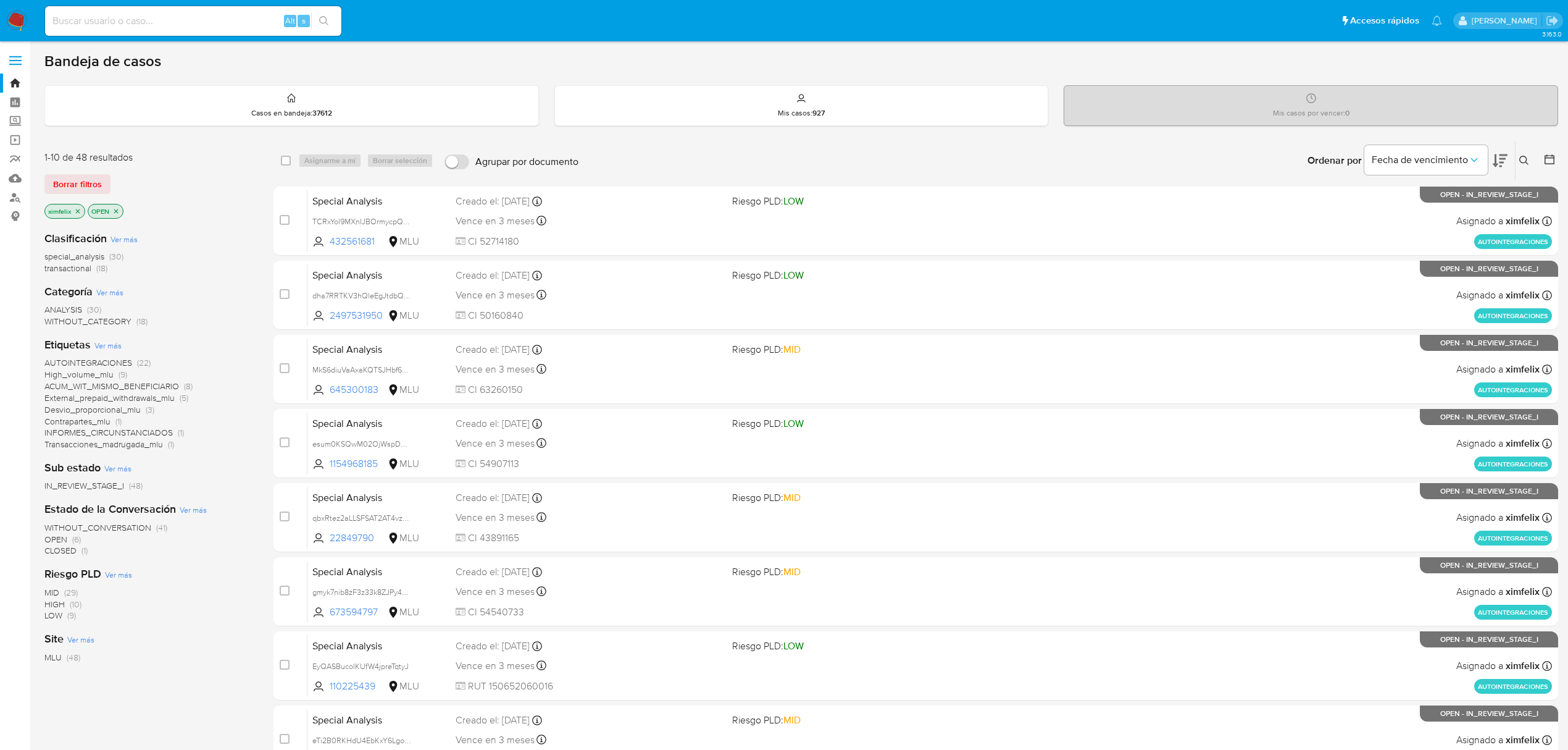
click at [73, 537] on span "(6)" at bounding box center [76, 539] width 8 height 12
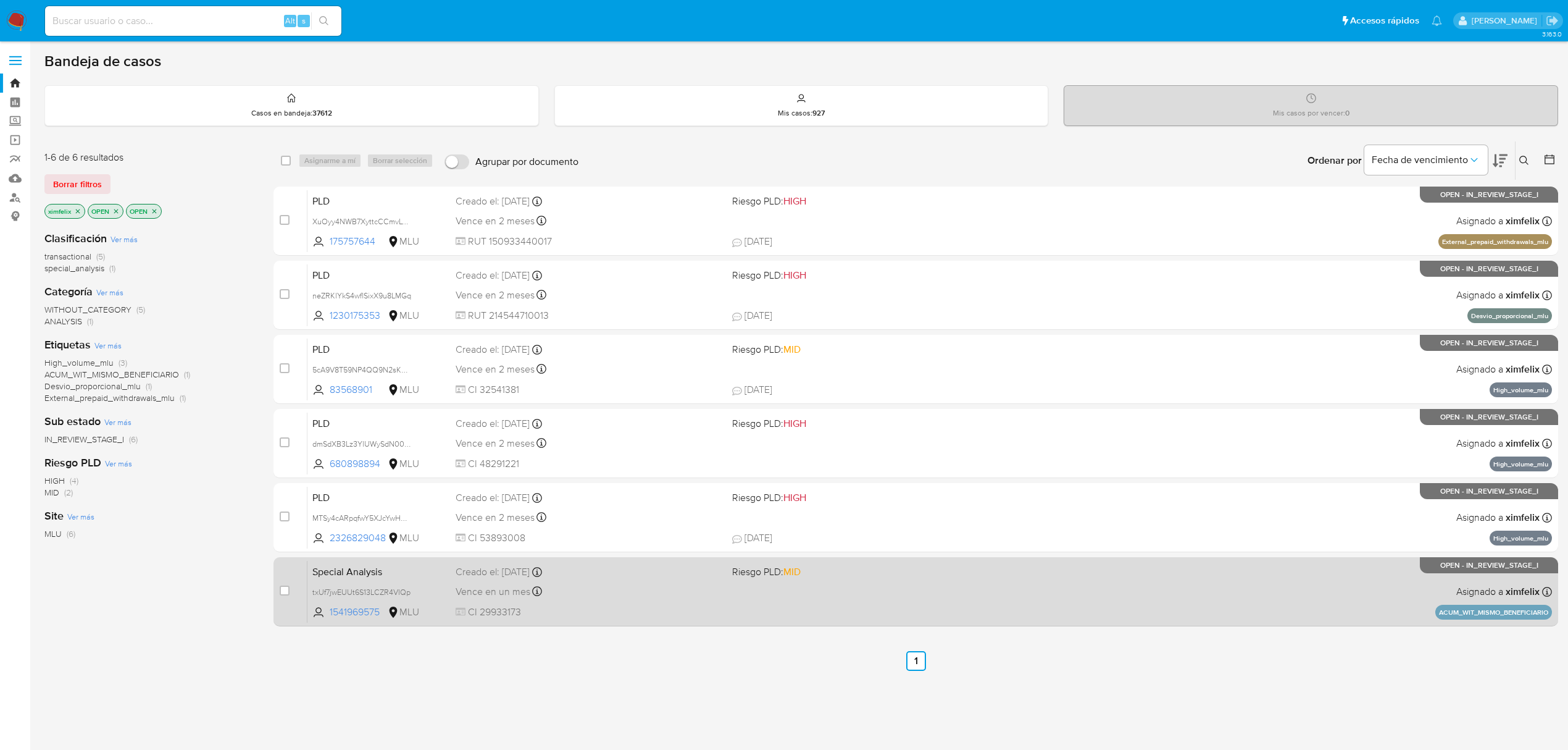
click at [1260, 602] on div "Special Analysis txUf7jwEUUt6S13LCZR4VIQp 1541969575 MLU Riesgo PLD: MID Creado…" at bounding box center [929, 591] width 1245 height 62
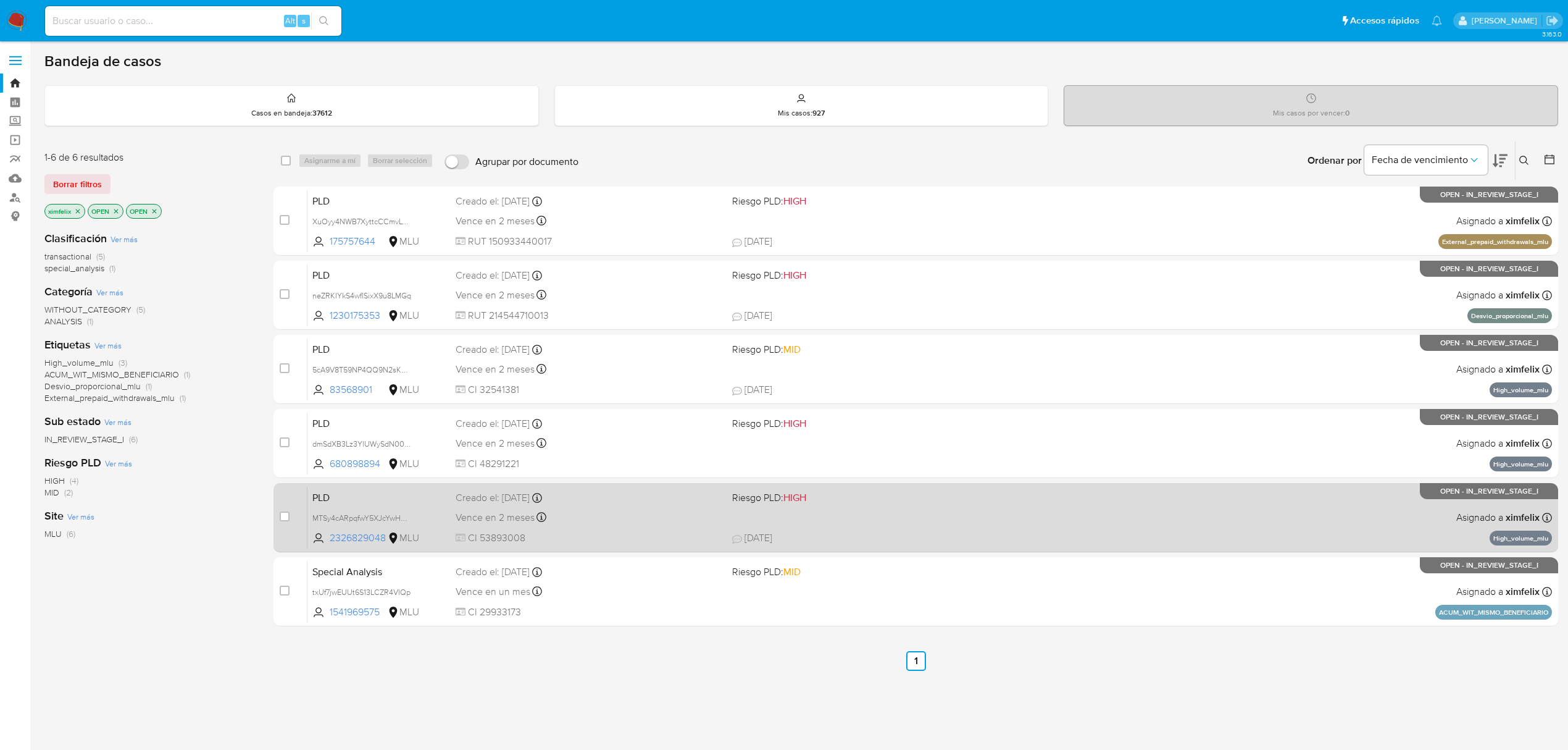
click at [936, 516] on span at bounding box center [866, 517] width 267 height 3
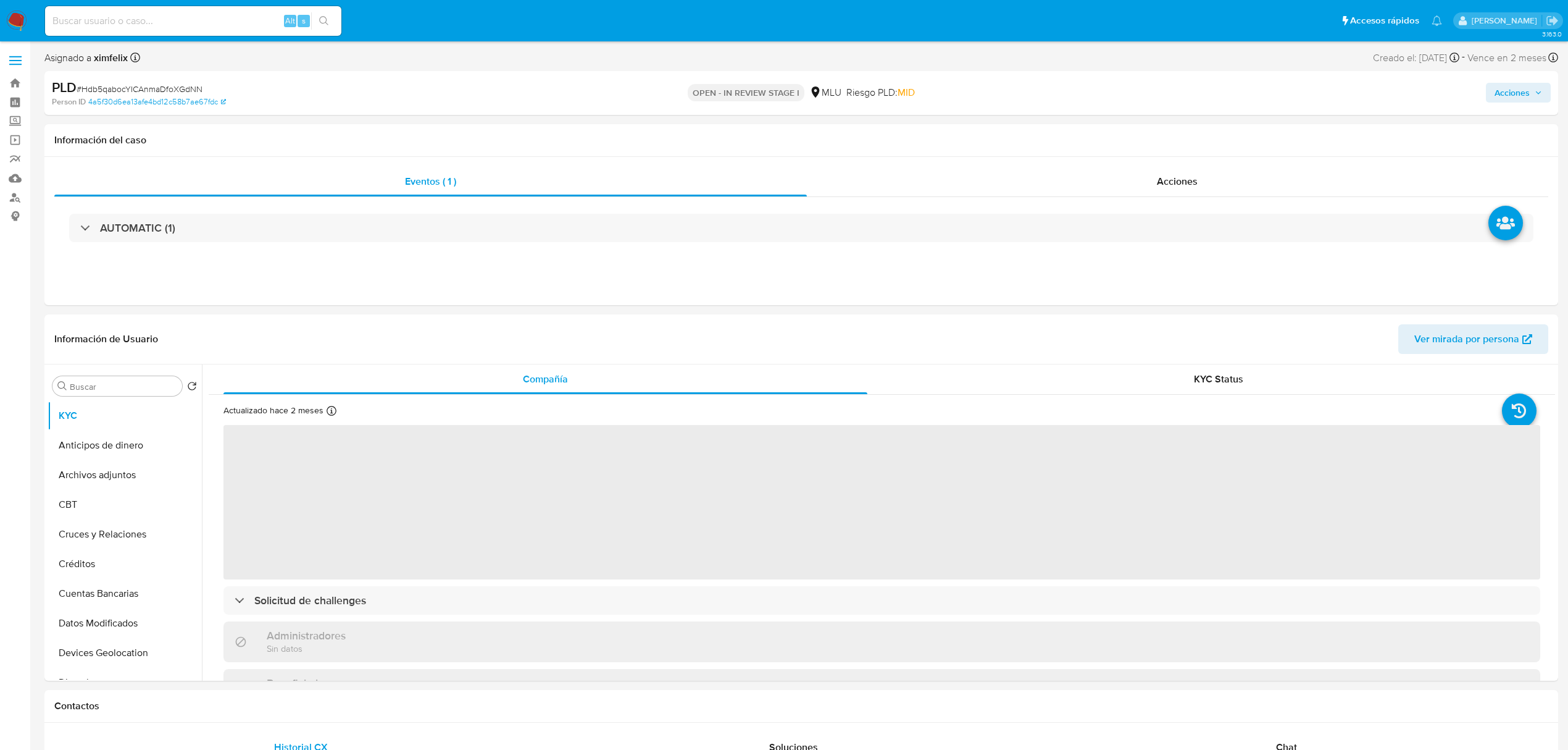
select select "10"
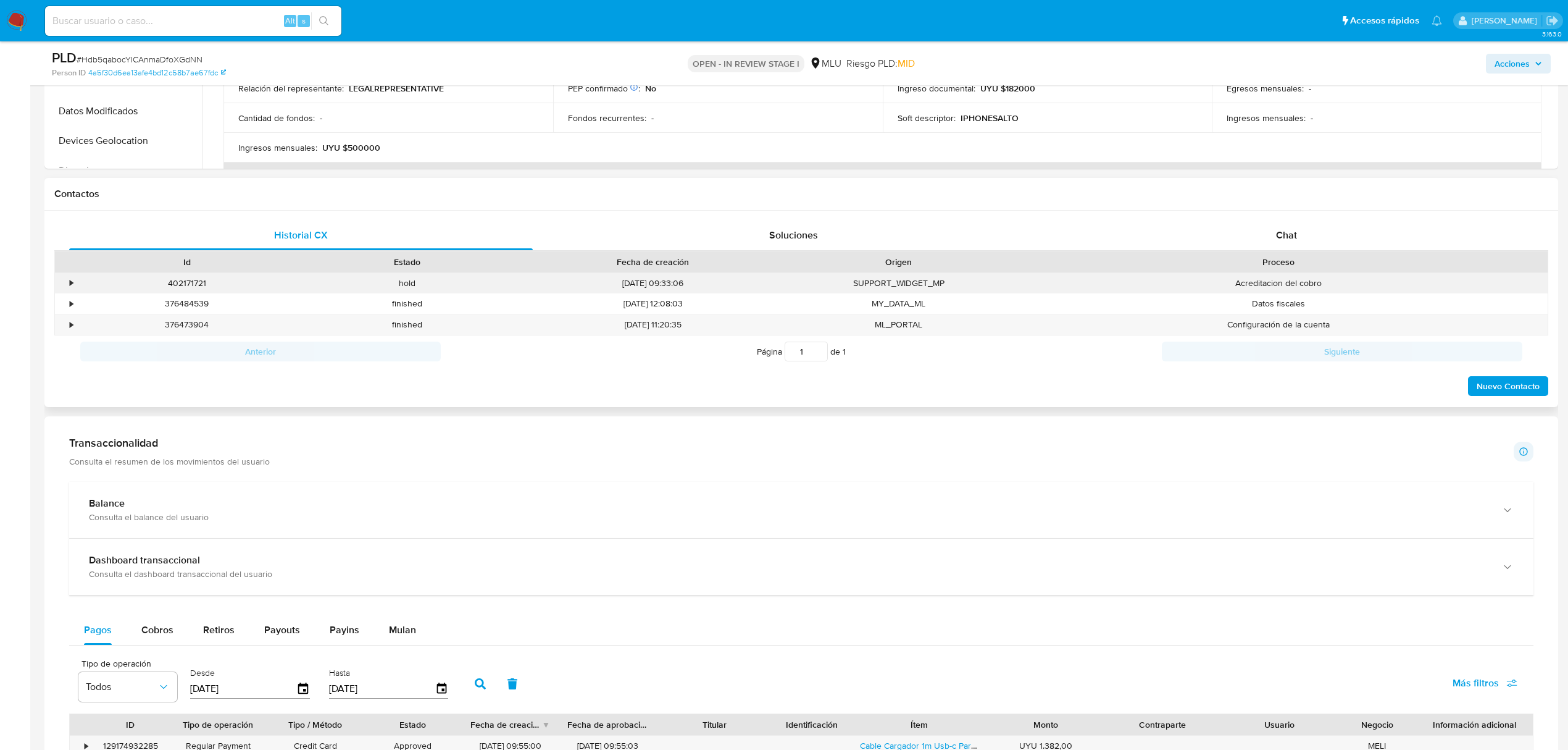
scroll to position [461, 0]
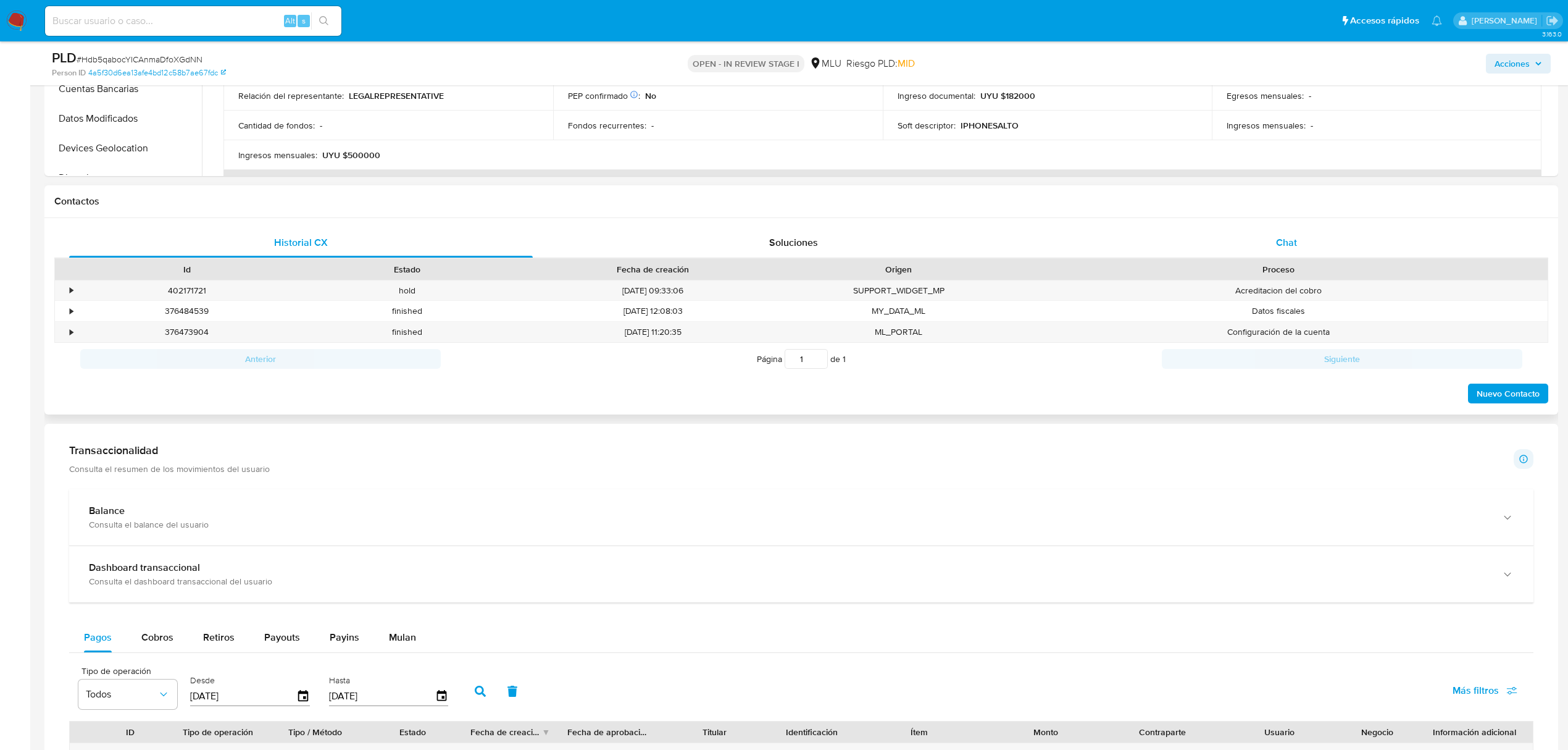
drag, startPoint x: 1346, startPoint y: 258, endPoint x: 1311, endPoint y: 236, distance: 41.3
click at [1311, 236] on div "Historial CX Soluciones Chat Id Estado Fecha de creación Origen Proceso • 40217…" at bounding box center [802, 316] width 1494 height 177
click at [1311, 236] on div "Chat" at bounding box center [1286, 243] width 464 height 30
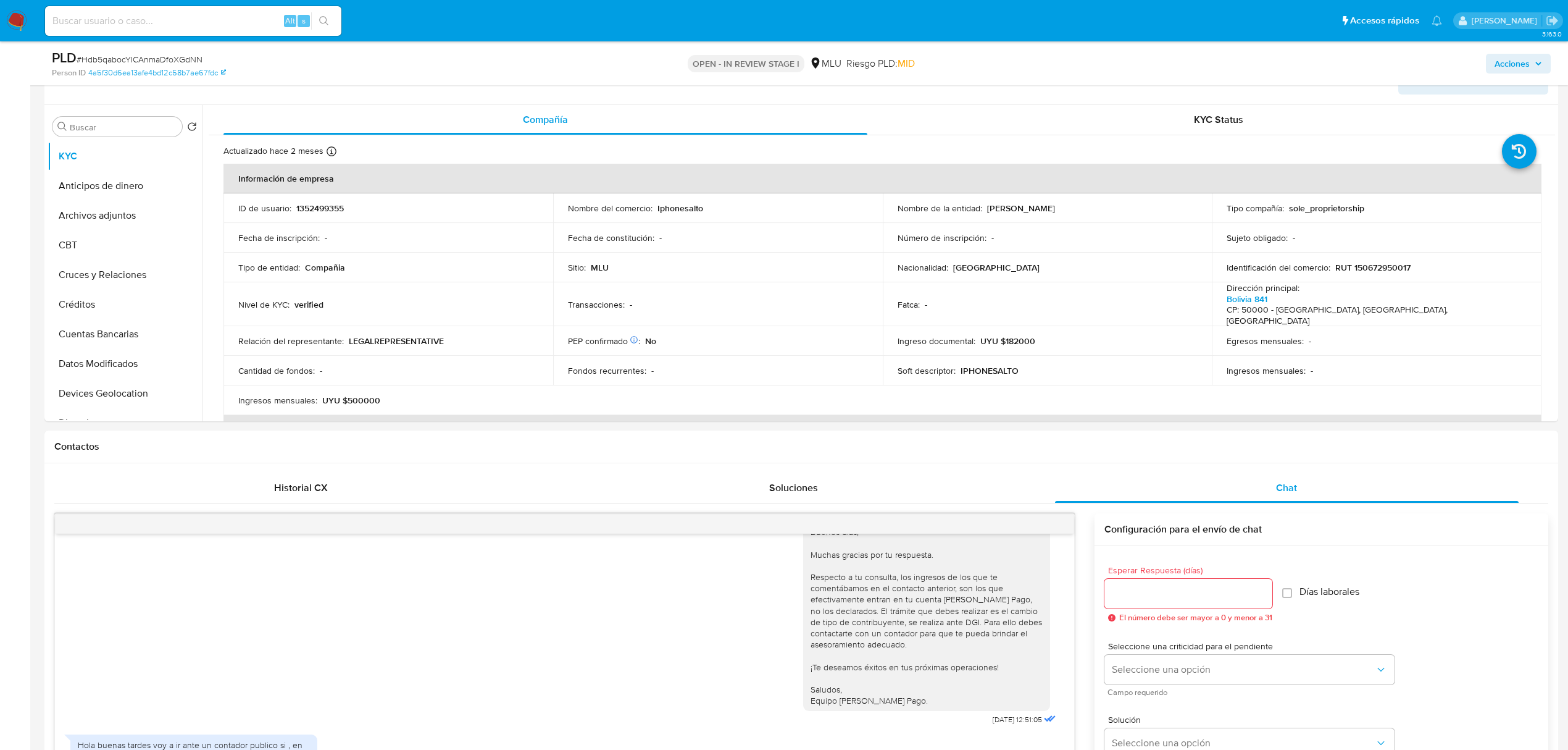
scroll to position [221, 0]
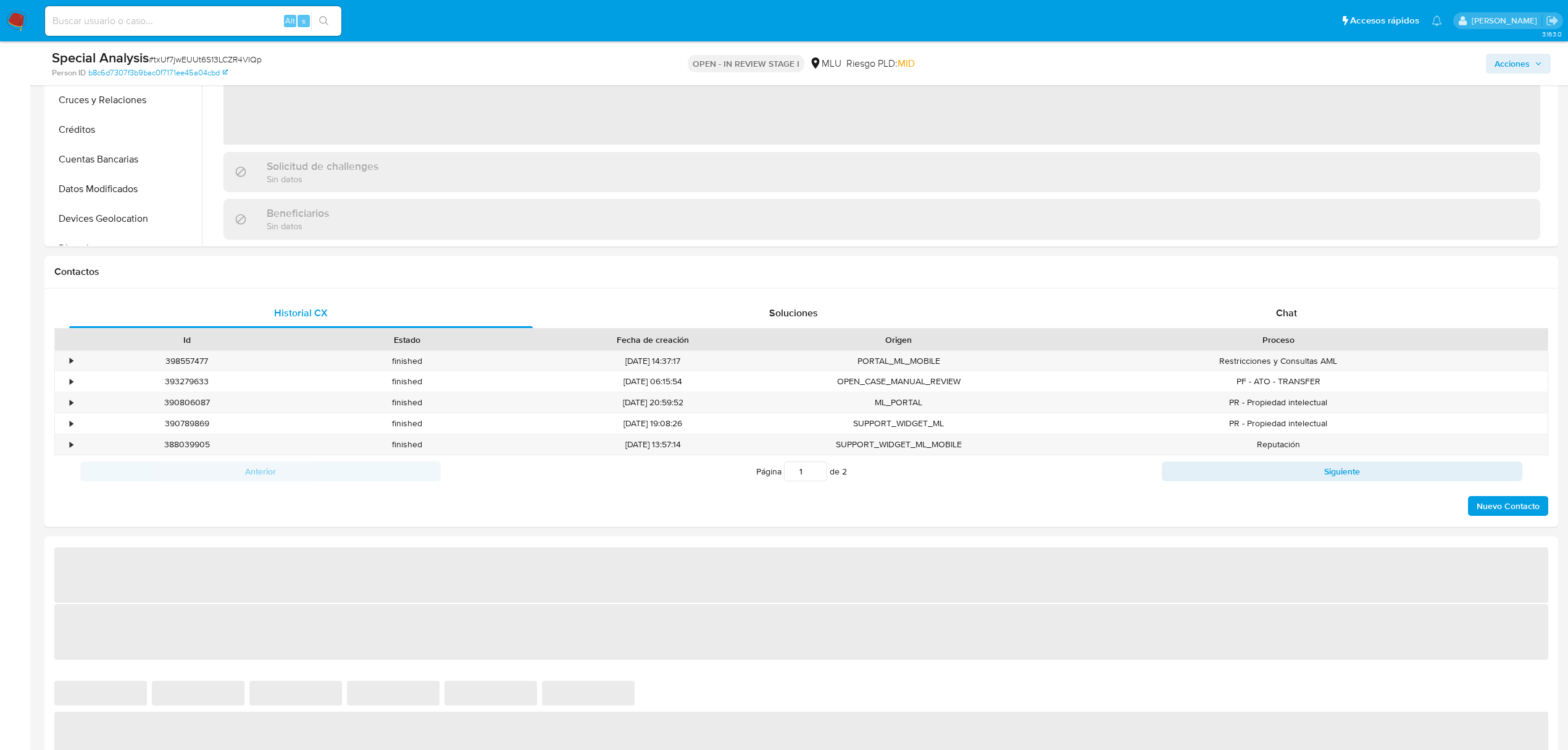
scroll to position [395, 0]
select select "10"
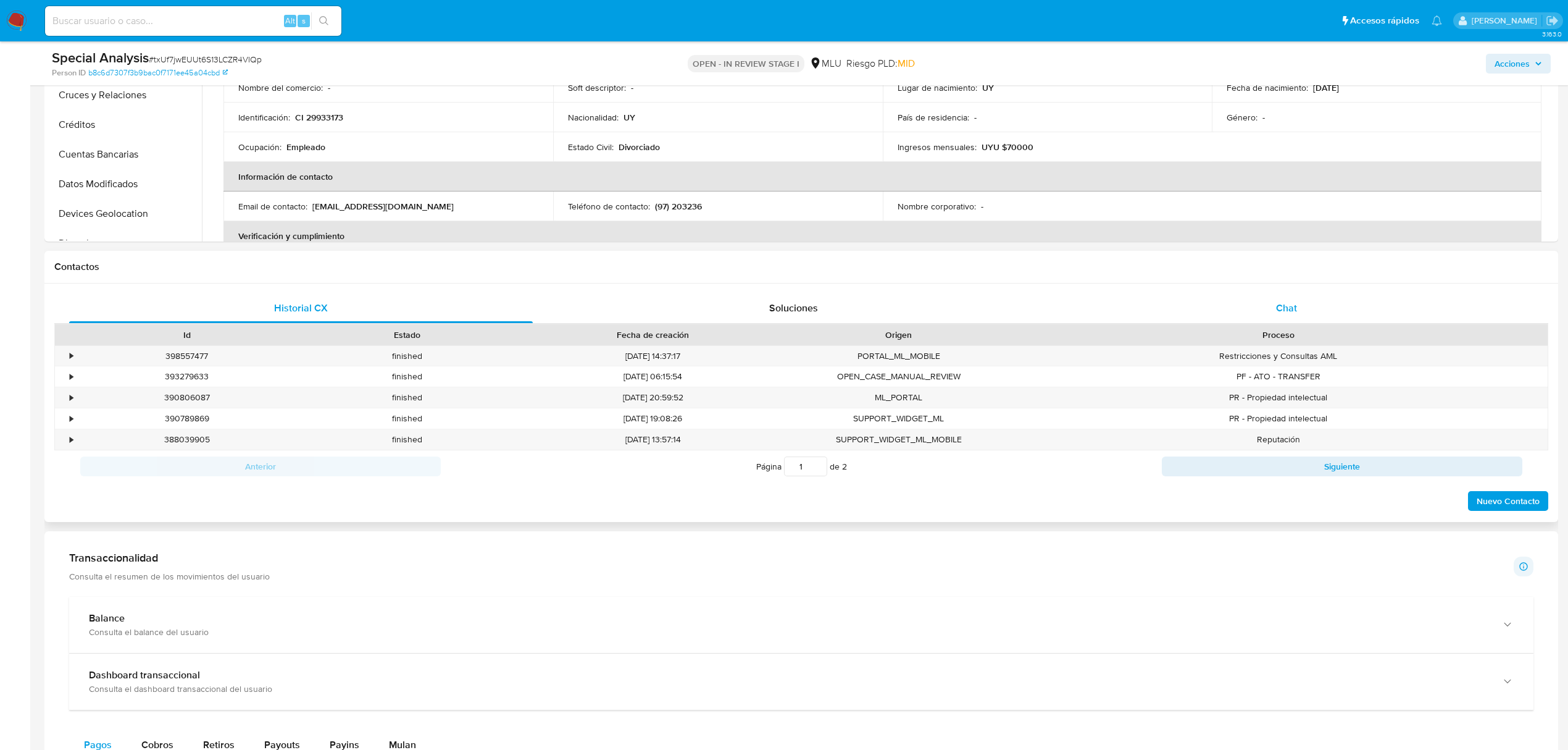
click at [1295, 309] on span "Chat" at bounding box center [1286, 308] width 21 height 14
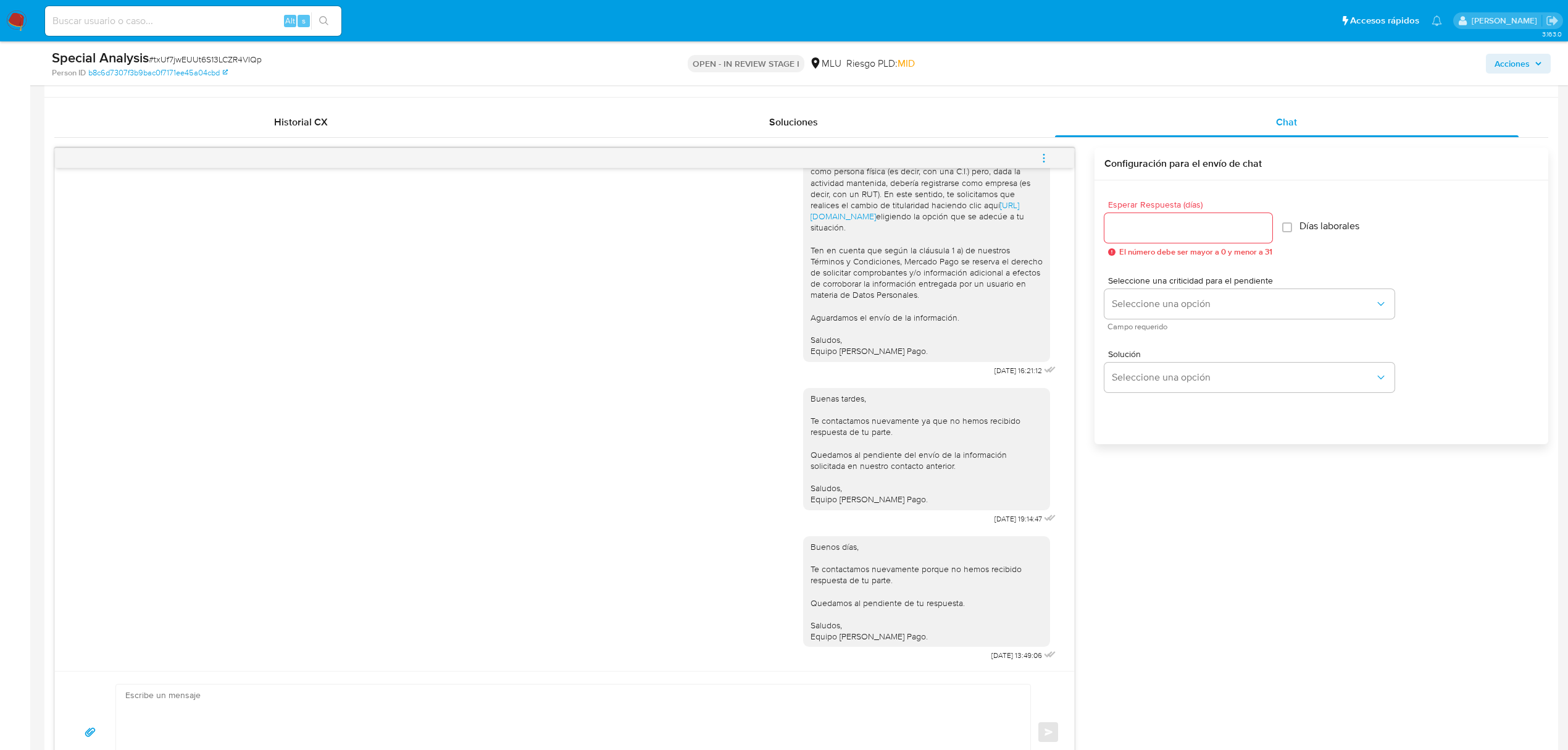
scroll to position [587, 0]
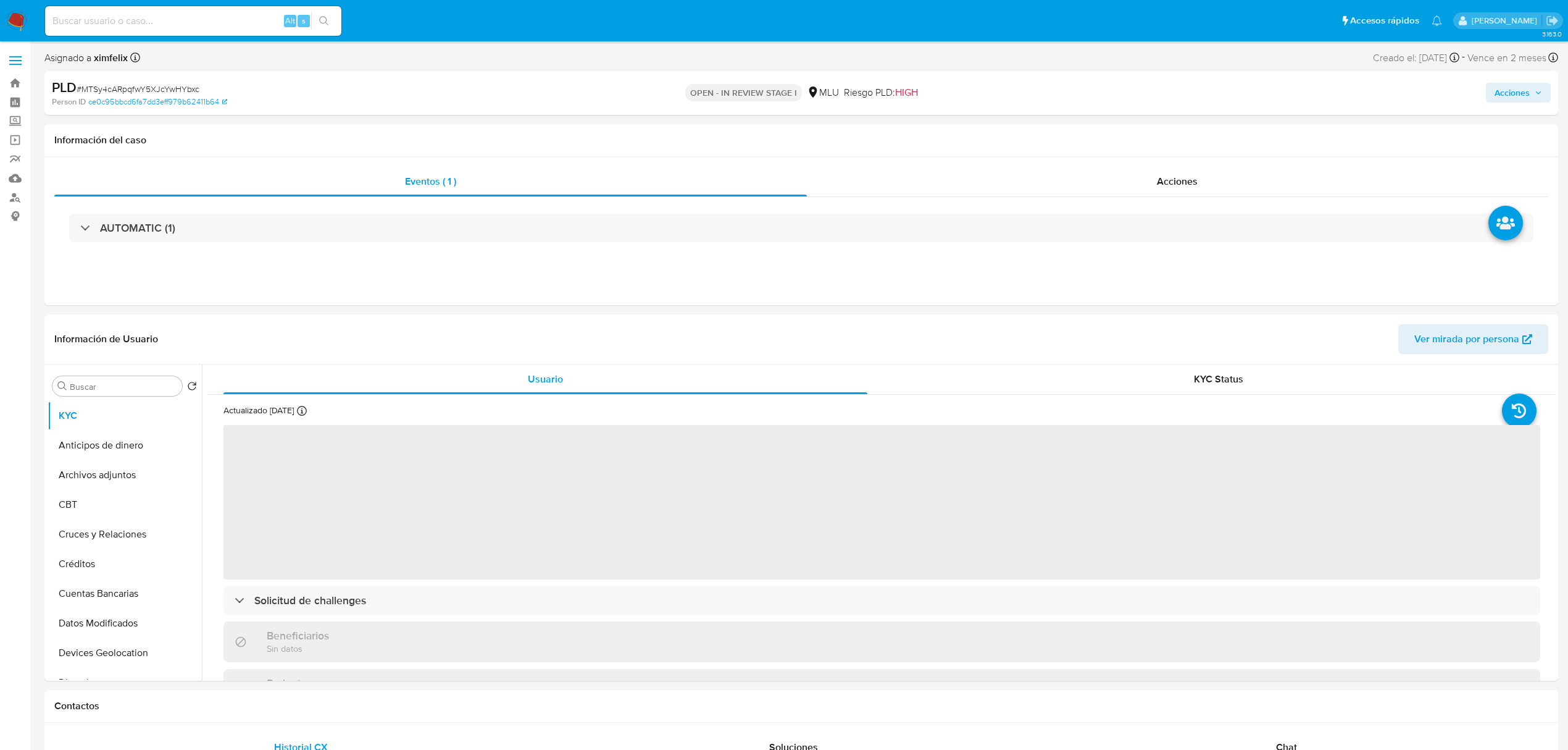
select select "10"
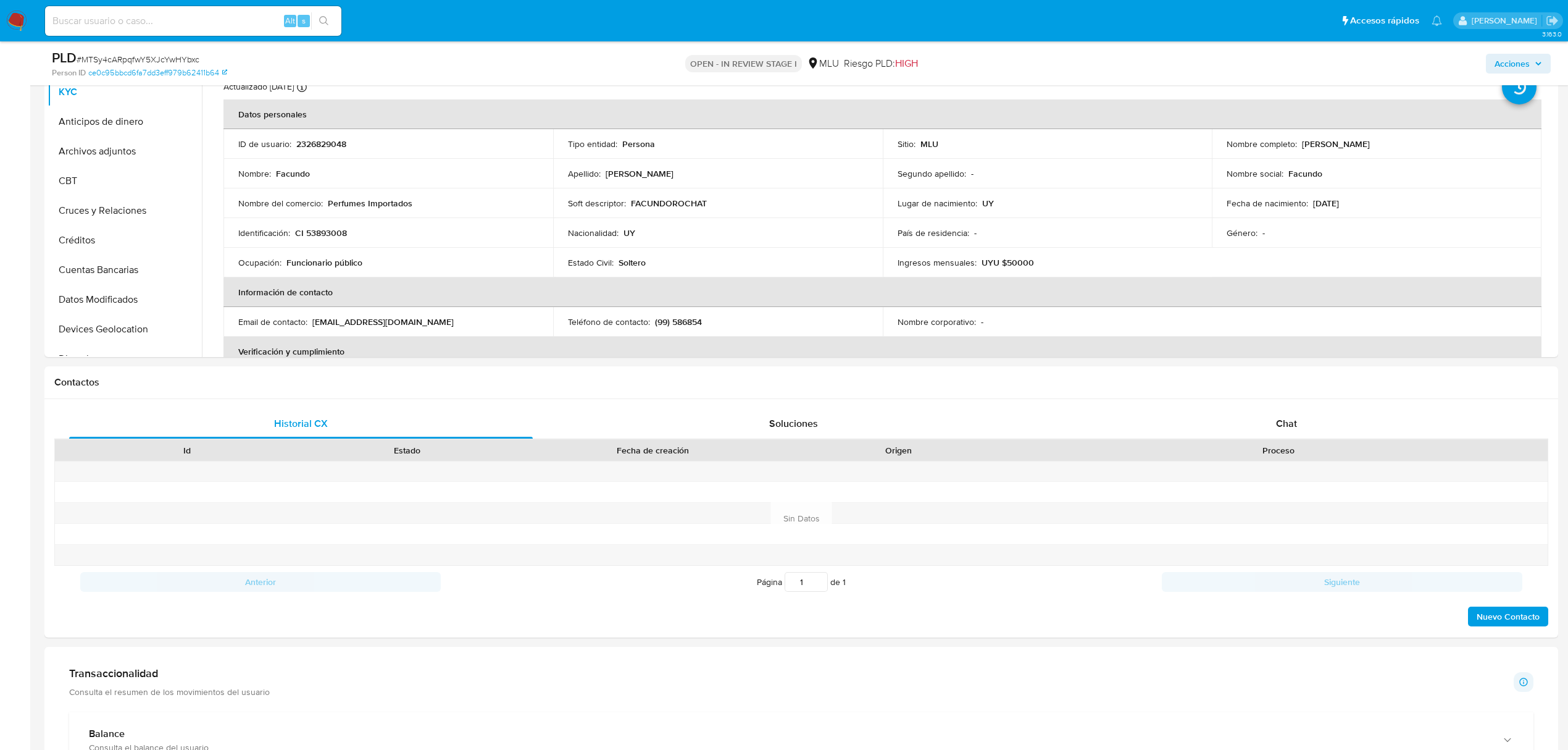
scroll to position [295, 0]
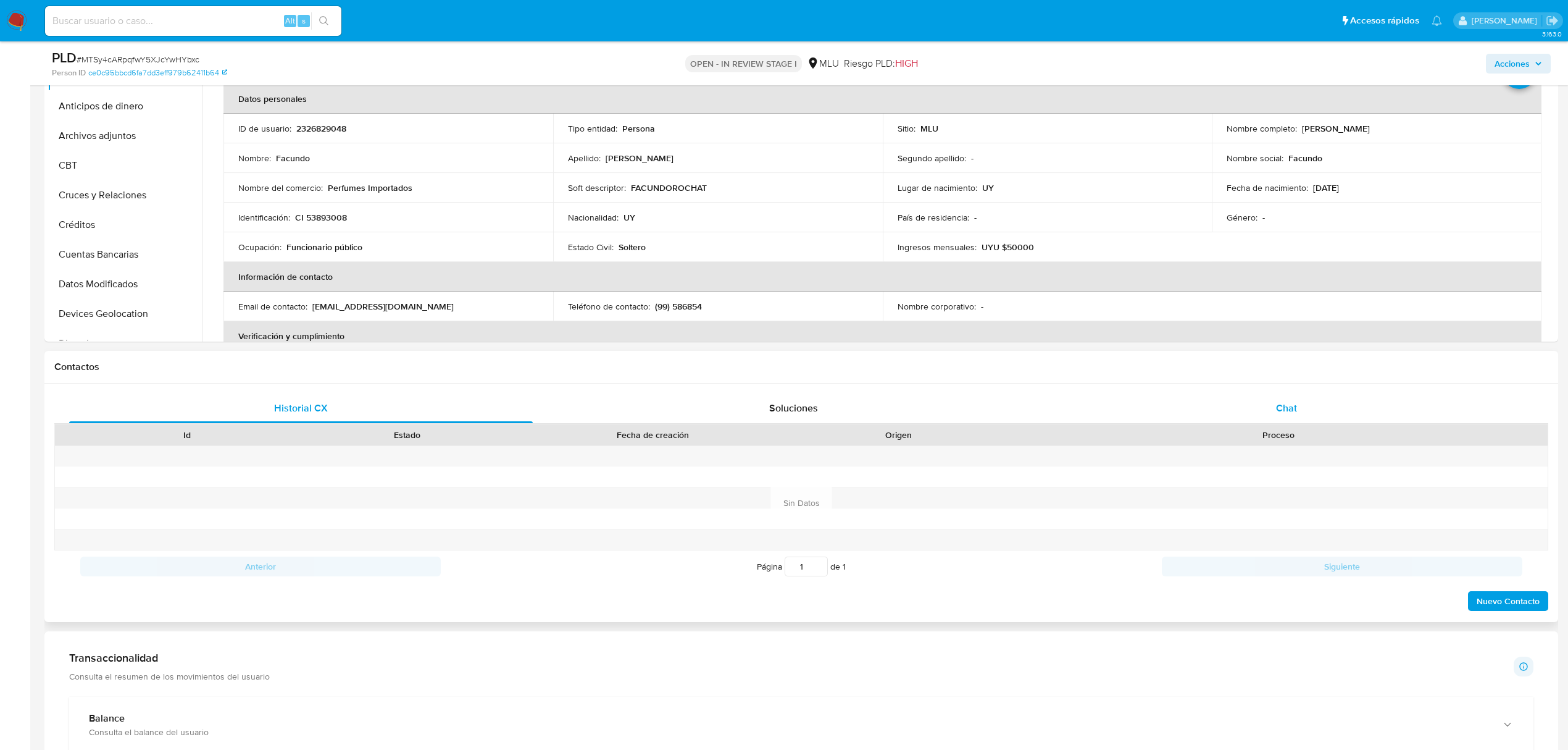
click at [1276, 401] on span "Chat" at bounding box center [1286, 408] width 21 height 14
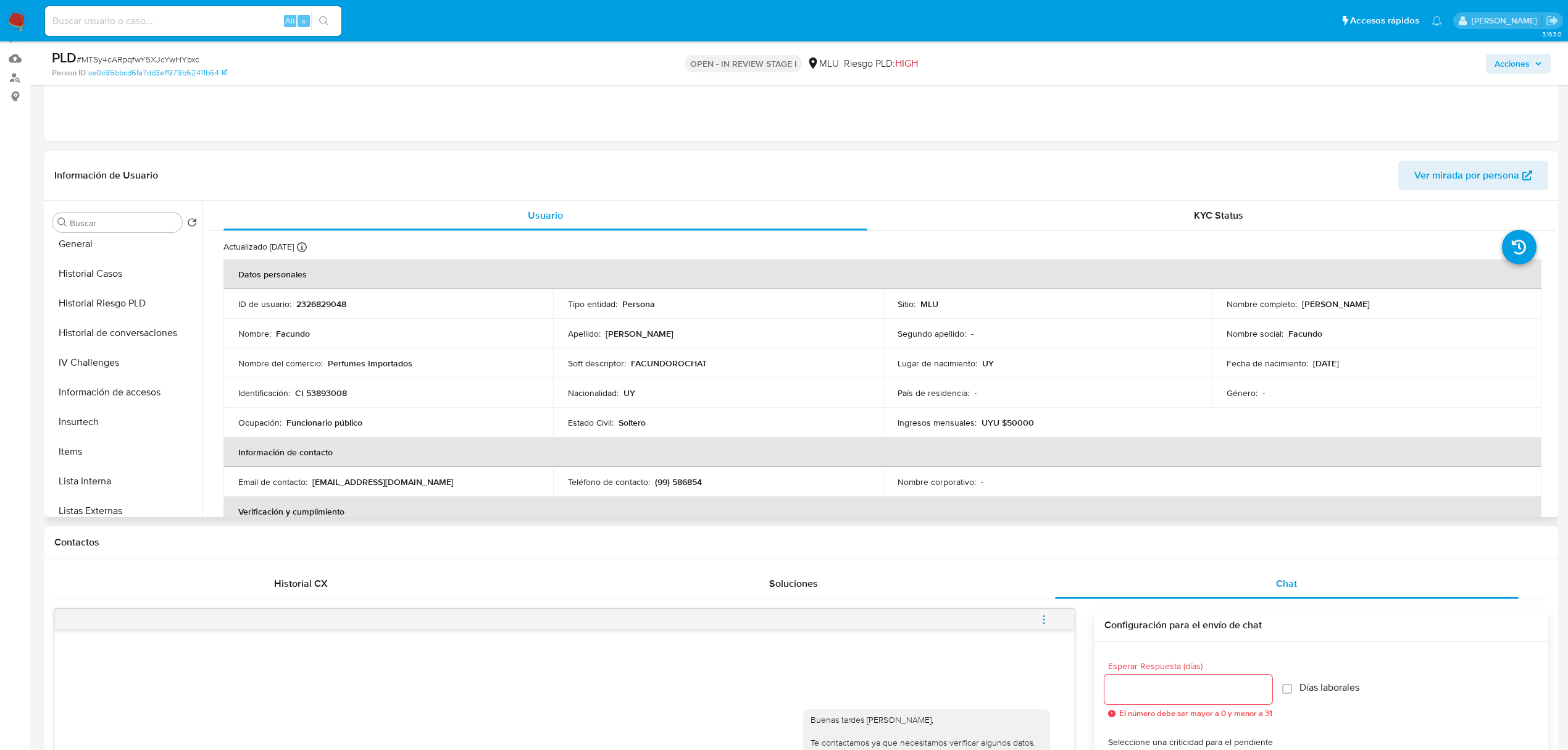
scroll to position [416, 0]
click at [108, 275] on button "Historial Riesgo PLD" at bounding box center [119, 281] width 144 height 30
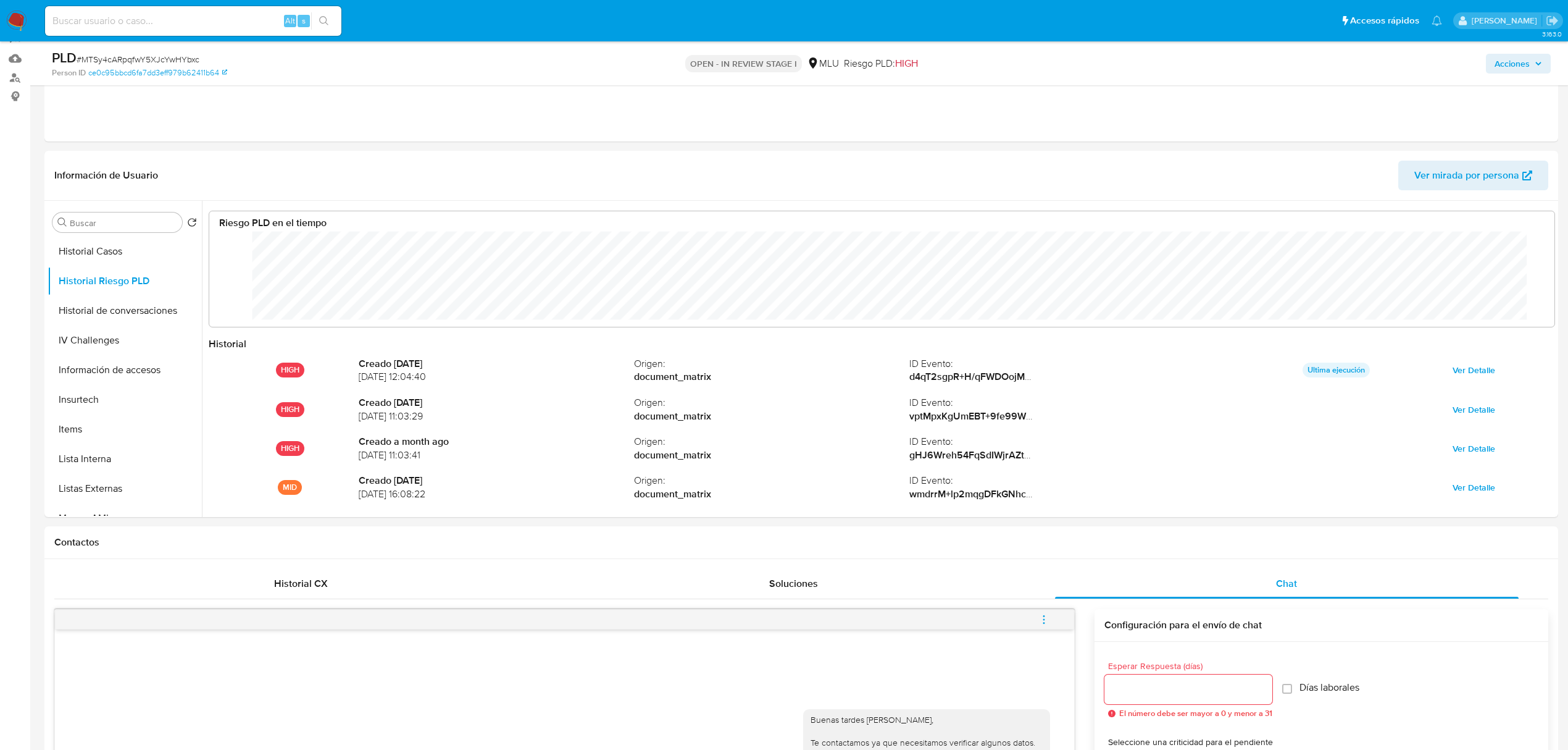
scroll to position [617534, 616051]
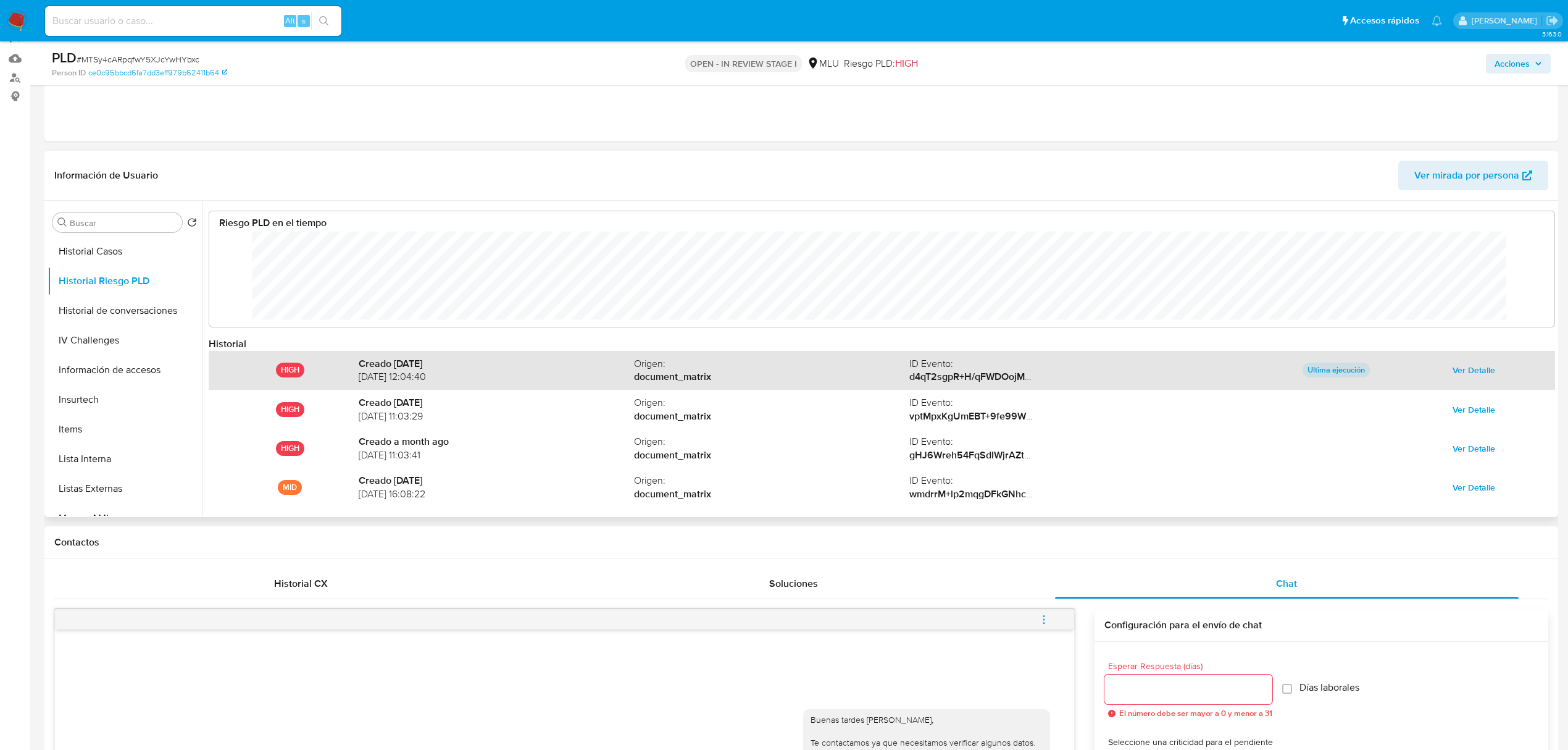
click at [1460, 366] on span "Ver Detalle" at bounding box center [1474, 370] width 42 height 17
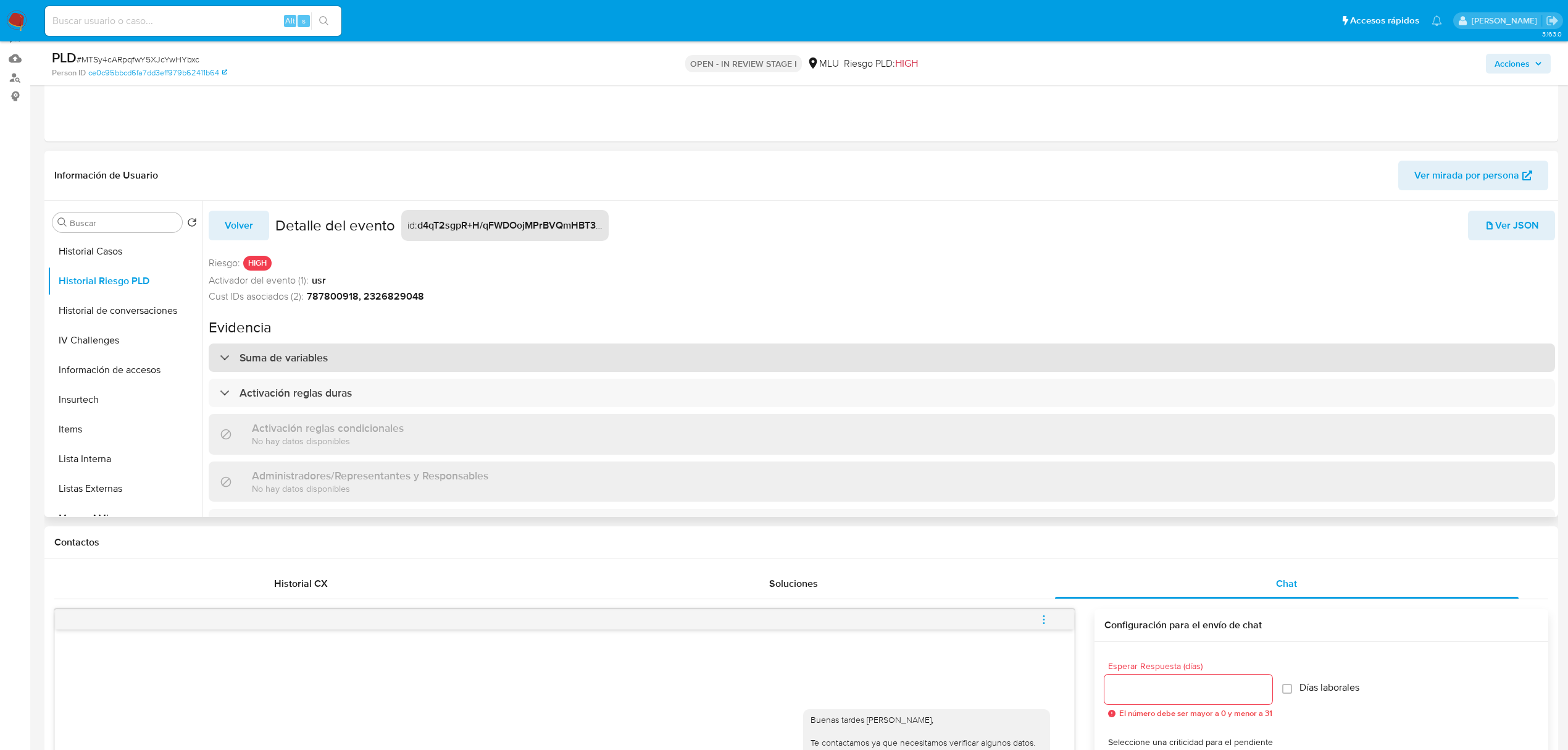
click at [1309, 354] on div "Suma de variables" at bounding box center [882, 357] width 1347 height 28
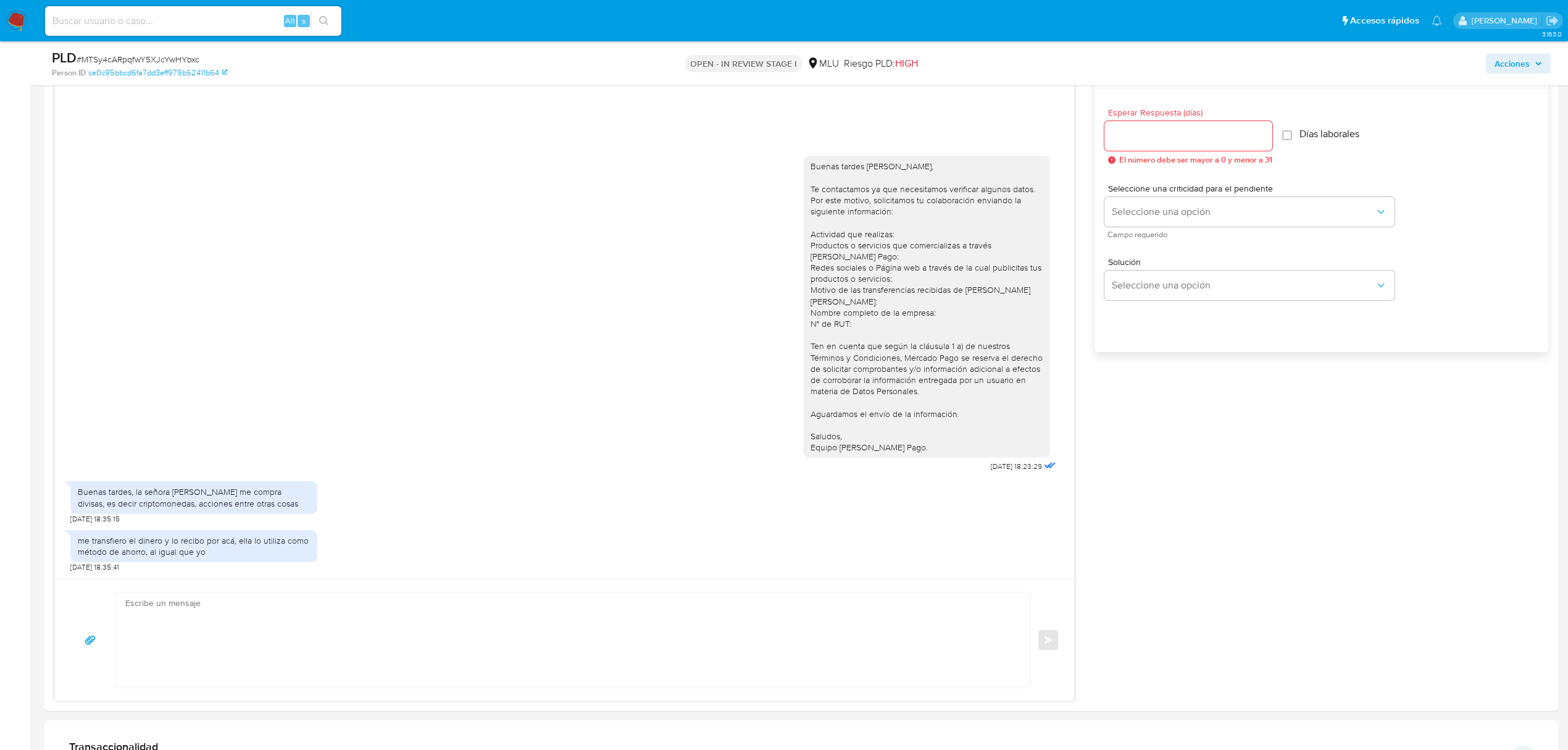
scroll to position [683, 0]
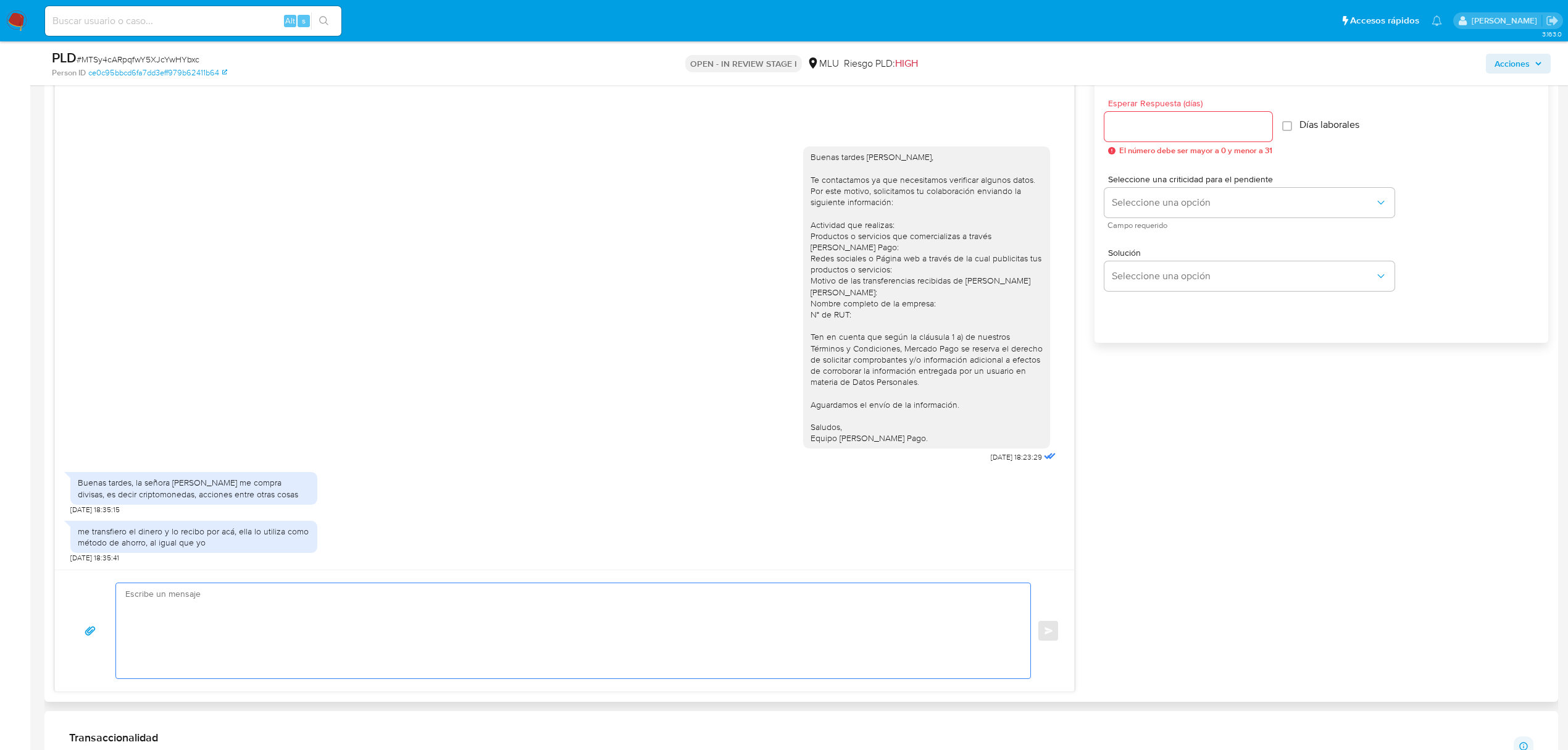
click at [366, 626] on textarea at bounding box center [569, 631] width 889 height 95
click at [332, 611] on textarea "Buenas tardes, Muchas gracias por tu respuesta. ¿Cuentas con una empresa? De se…" at bounding box center [569, 631] width 889 height 95
click at [305, 622] on textarea "Buenas tardes, Muchas gracias por tu respuesta. ¿Cuentas con una empresa? De se…" at bounding box center [569, 631] width 889 height 95
click at [253, 619] on textarea "Buenas tardes, Muchas gracias por tu respuesta. Tienes alguna documentación que…" at bounding box center [569, 631] width 889 height 95
click at [374, 652] on textarea "Buenas tardes, Muchas gracias por tu respuesta. ¿Tienes alguna documentación qu…" at bounding box center [569, 631] width 889 height 95
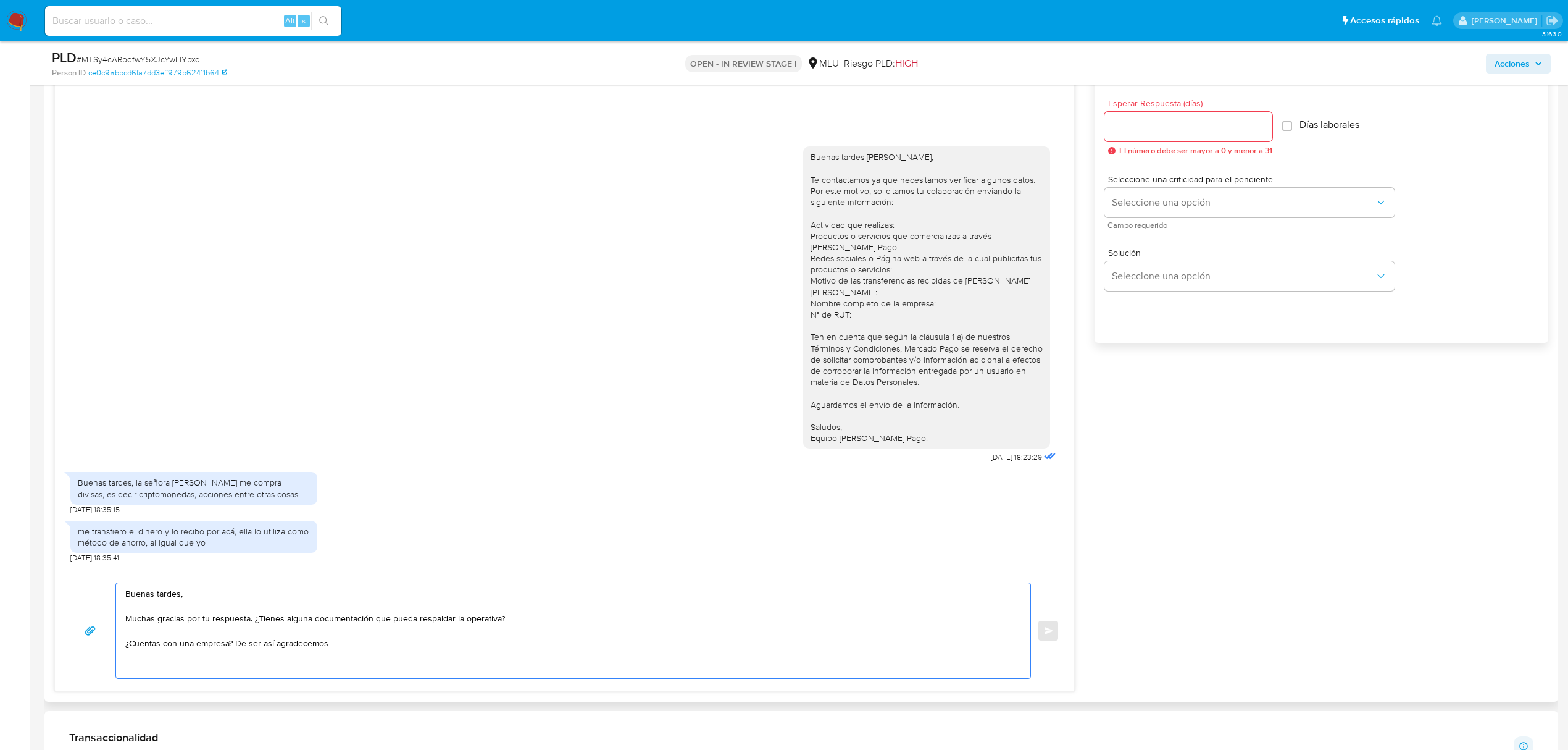
click at [436, 654] on textarea "Buenas tardes, Muchas gracias por tu respuesta. ¿Tienes alguna documentación qu…" at bounding box center [569, 631] width 889 height 95
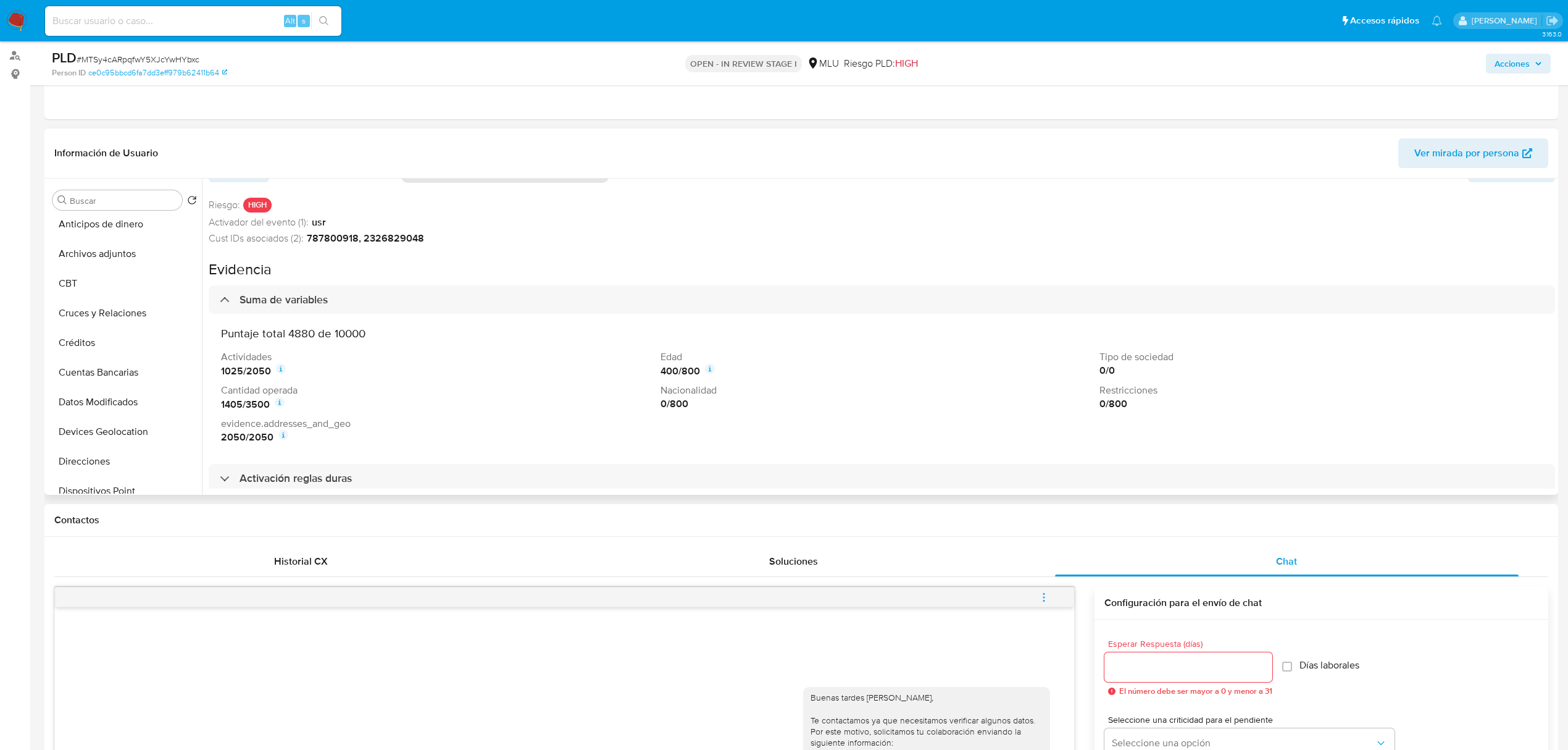
scroll to position [0, 0]
click at [119, 227] on button "KYC" at bounding box center [119, 230] width 144 height 30
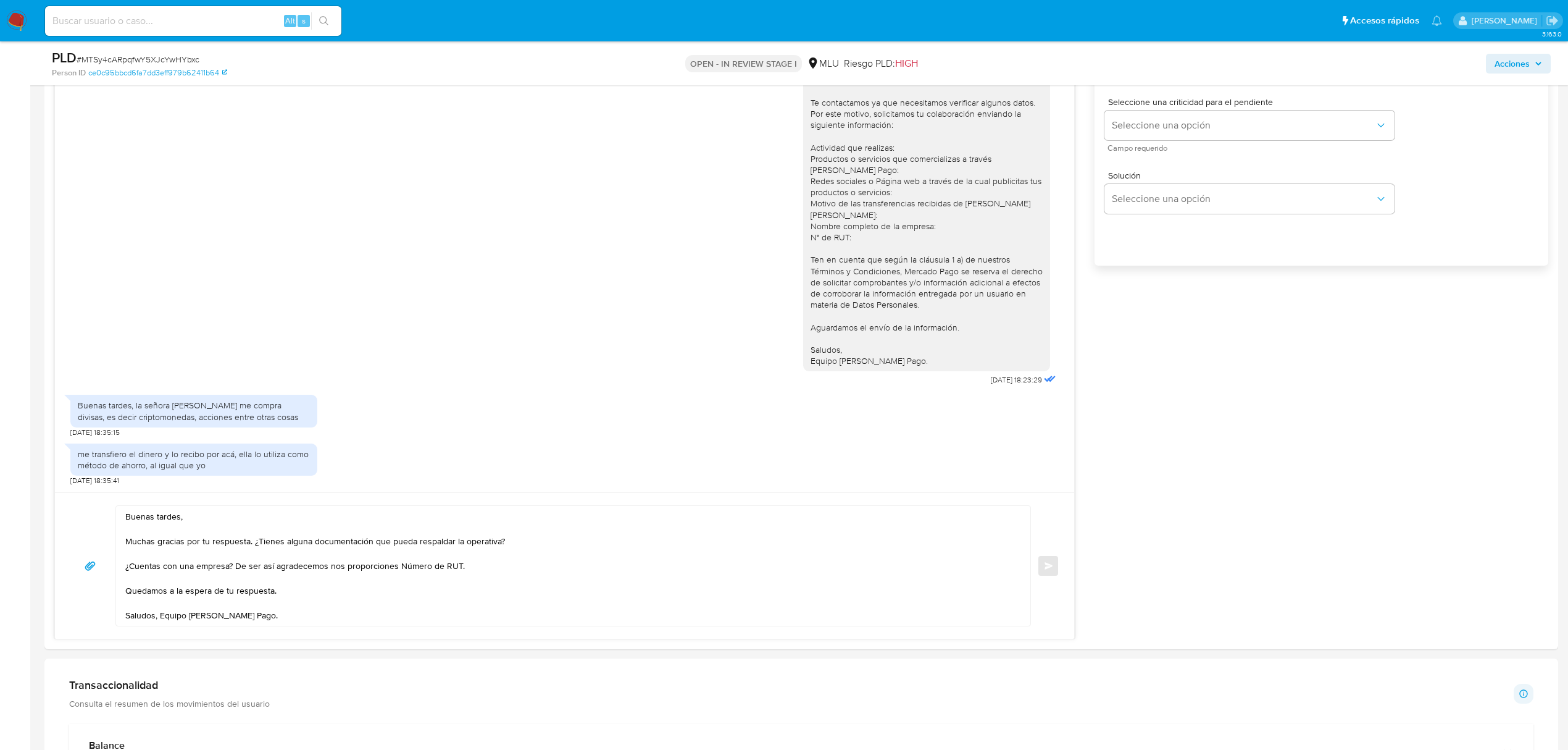
scroll to position [794, 0]
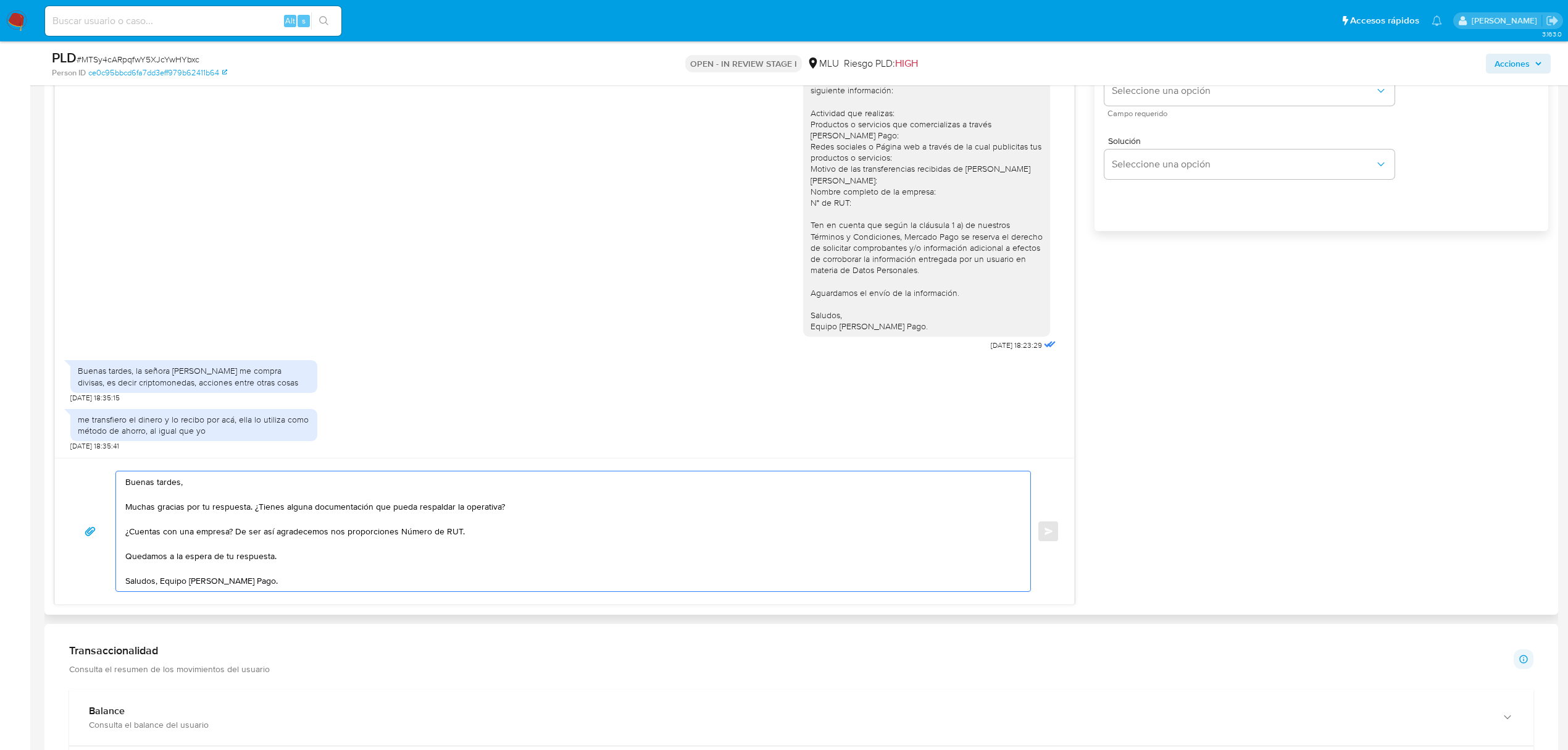
click at [159, 582] on textarea "Buenas tardes, Muchas gracias por tu respuesta. ¿Tienes alguna documentación qu…" at bounding box center [569, 531] width 889 height 120
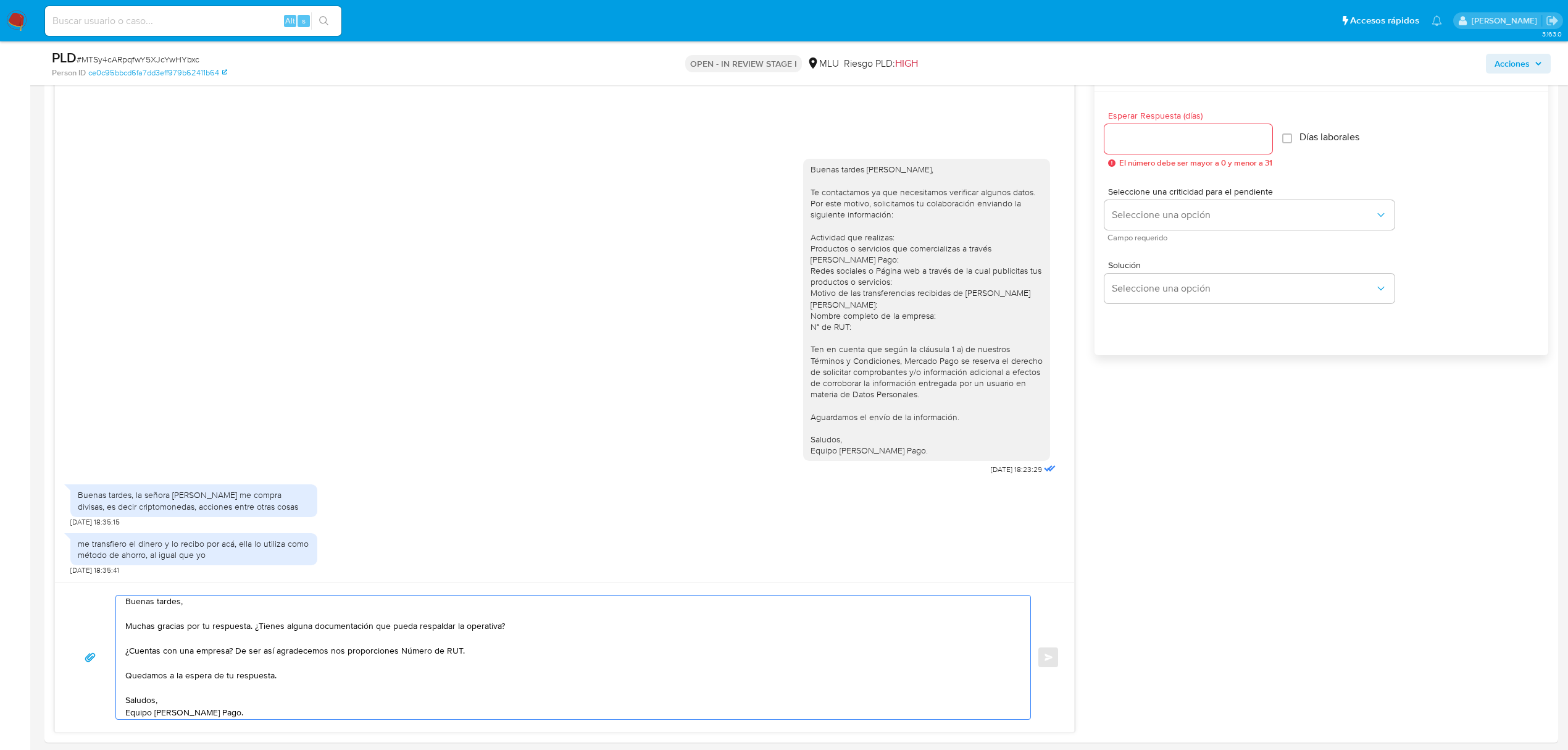
scroll to position [654, 0]
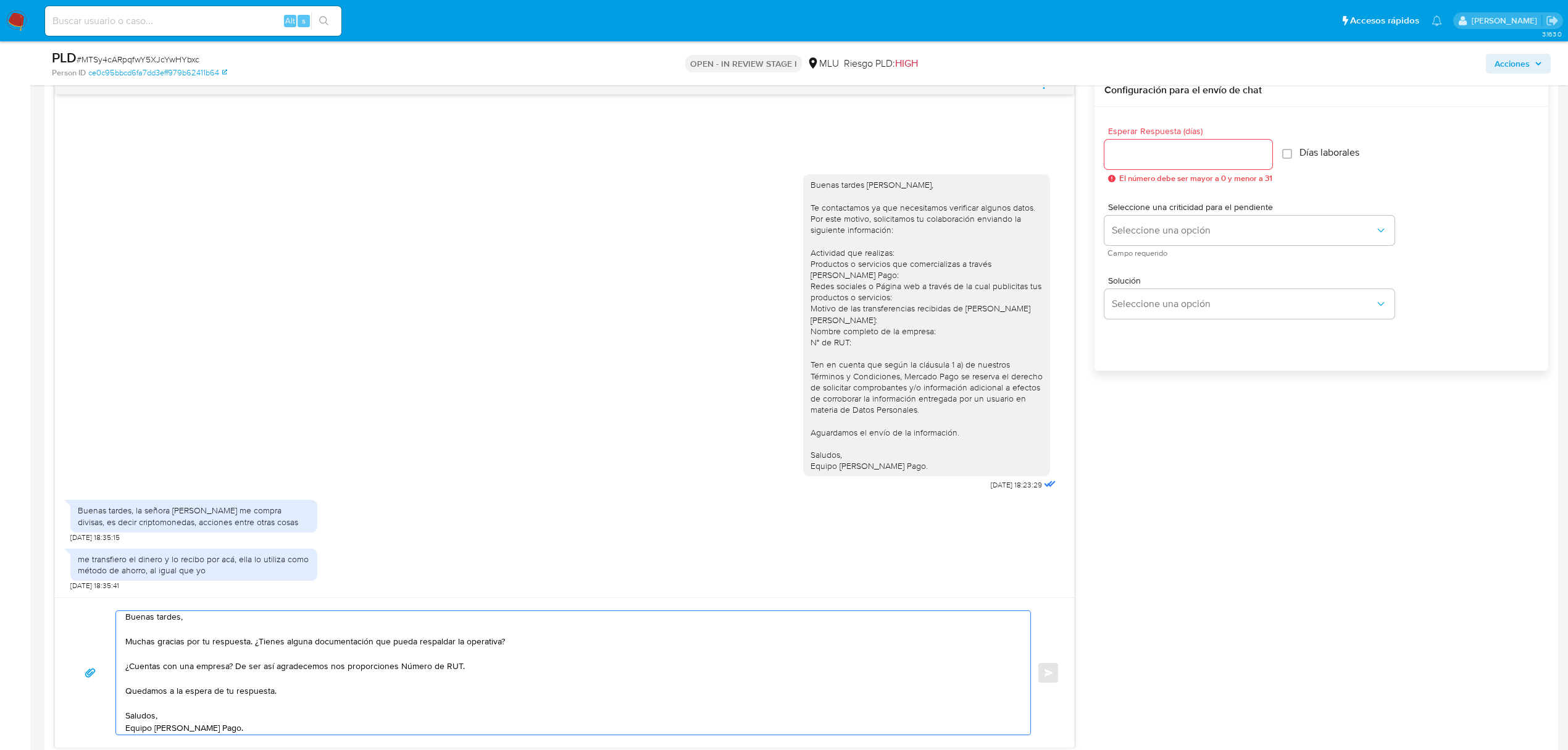
type textarea "Buenas tardes, Muchas gracias por tu respuesta. ¿Tienes alguna documentación qu…"
click at [1161, 158] on div at bounding box center [1188, 155] width 168 height 30
click at [1161, 158] on input "Esperar Respuesta (días)" at bounding box center [1188, 154] width 168 height 16
type input "3"
click at [1177, 235] on span "Seleccione una opción" at bounding box center [1243, 230] width 263 height 12
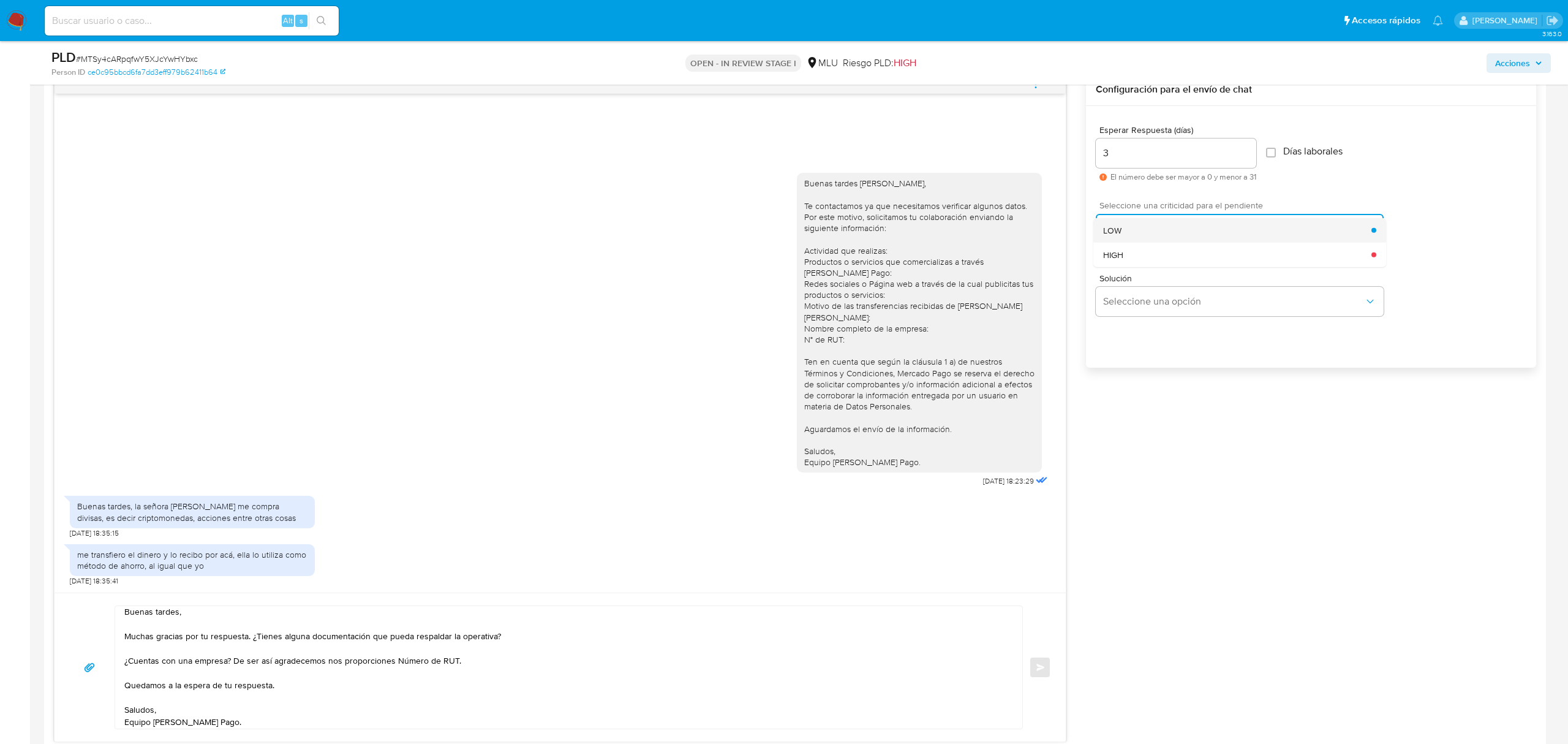
click at [1143, 228] on div "LOW" at bounding box center [1238, 230] width 269 height 25
click at [1044, 663] on button "Enviar" at bounding box center [1040, 667] width 22 height 22
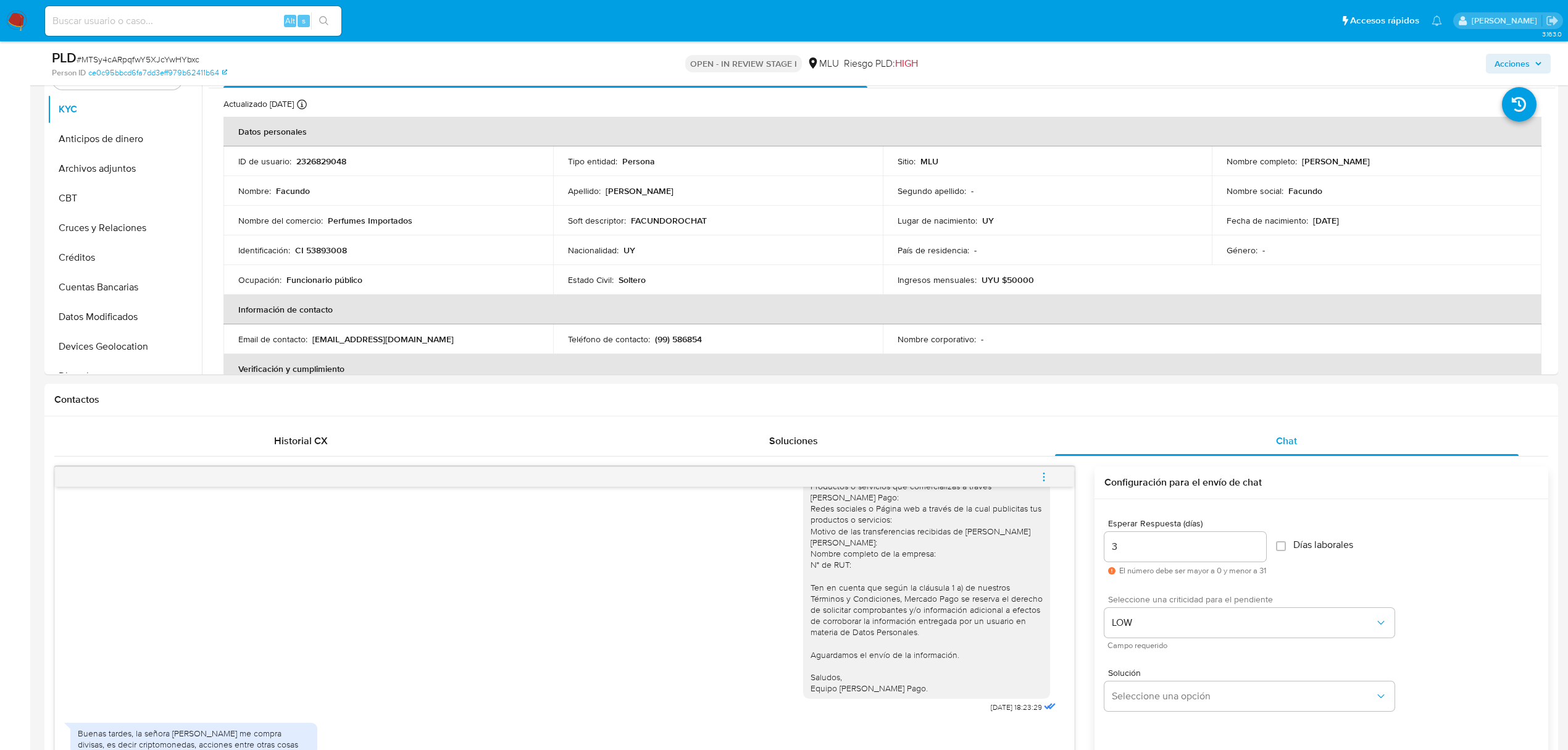
scroll to position [241, 0]
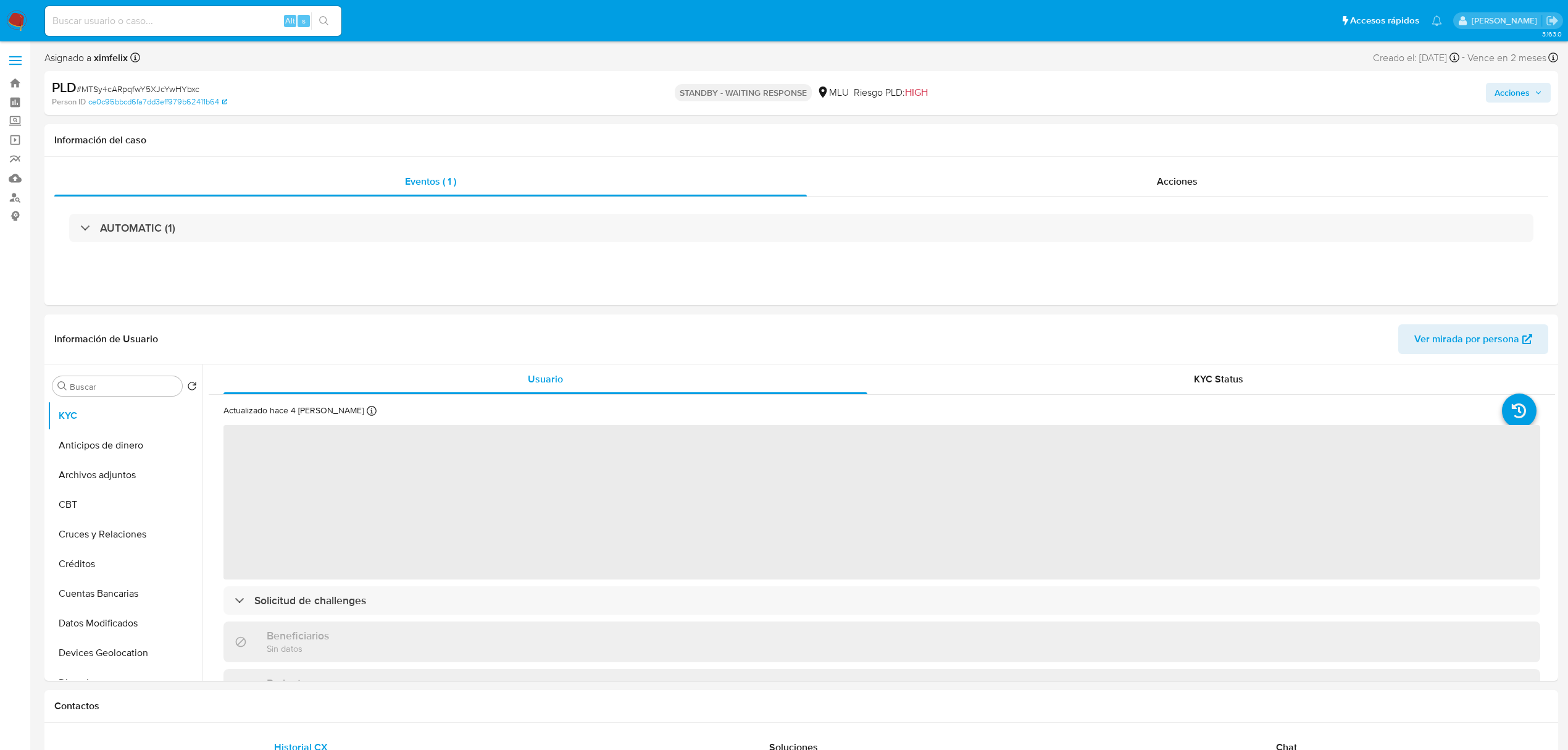
select select "10"
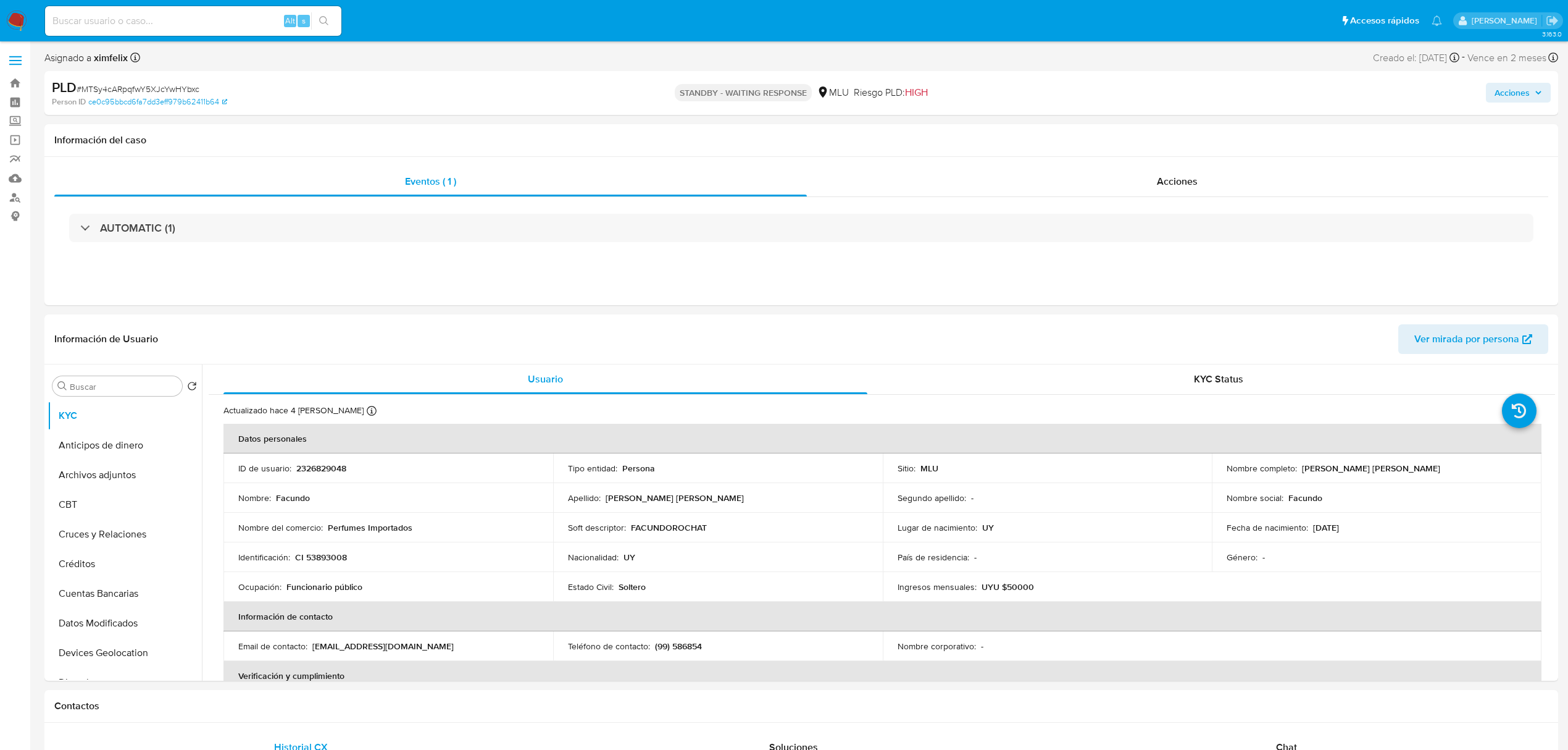
click at [10, 18] on img at bounding box center [17, 21] width 21 height 21
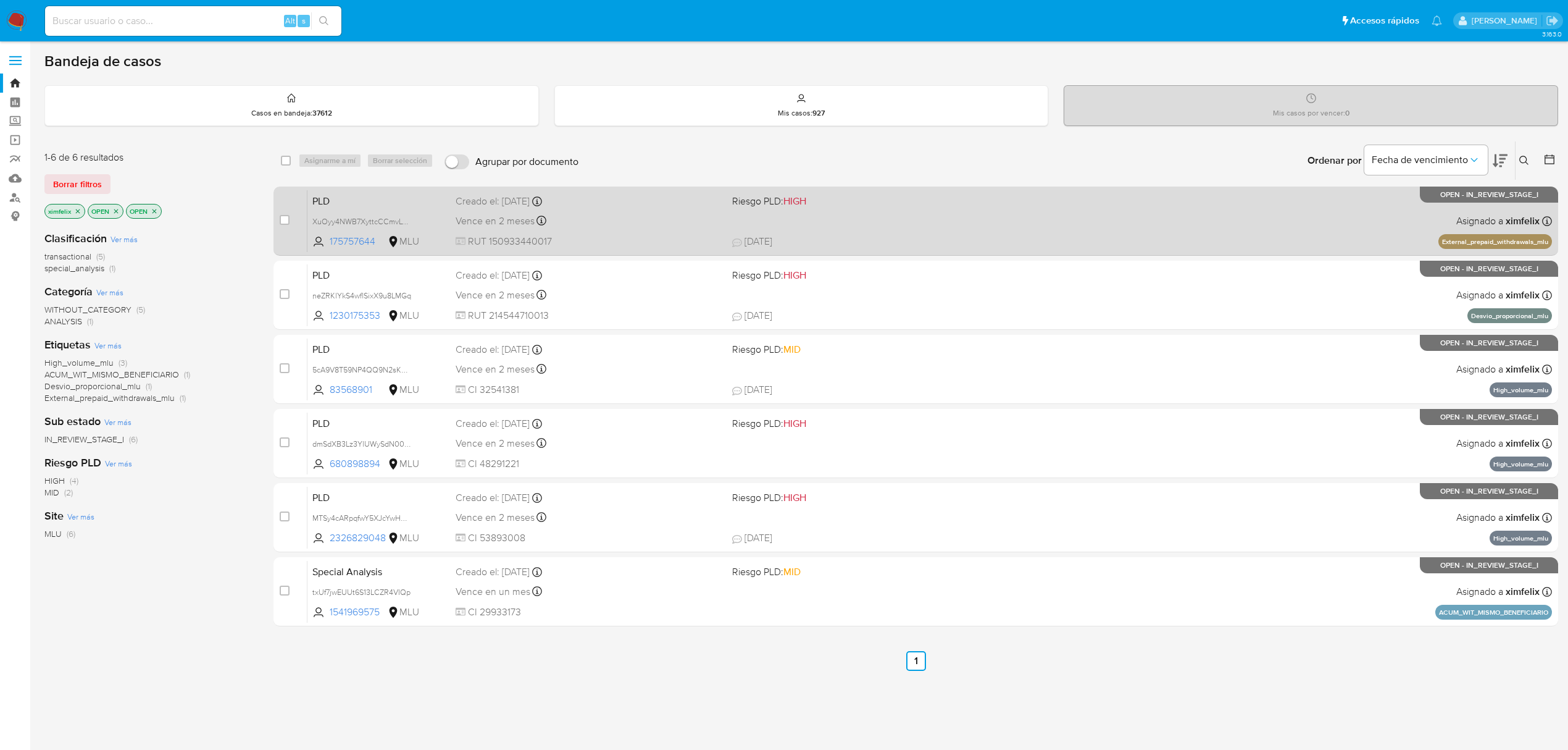
click at [1029, 209] on div "PLD XuOyy4NWB7XyttcCCmvLTd6u 175757644 MLU Riesgo PLD: HIGH Creado el: [DATE] C…" at bounding box center [929, 221] width 1245 height 62
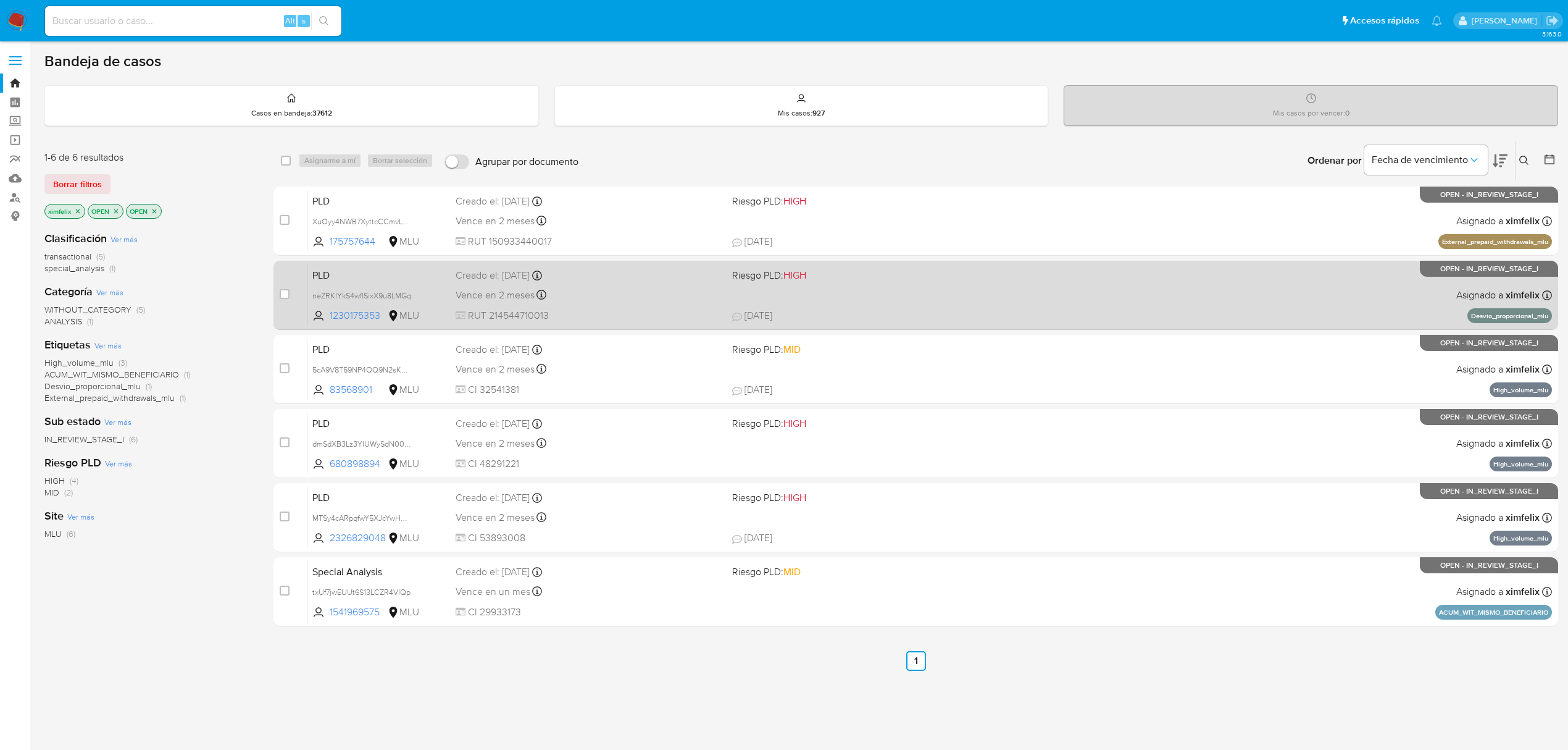
click at [1094, 327] on div "case-item-checkbox No es posible asignar el caso PLD neZRKlYkS4wflSixX9u8LMGq 1…" at bounding box center [915, 295] width 1285 height 69
click at [1069, 305] on div "PLD neZRKlYkS4wflSixX9u8LMGq 1230175353 MLU Riesgo PLD: HIGH Creado el: 12/09/2…" at bounding box center [929, 294] width 1245 height 62
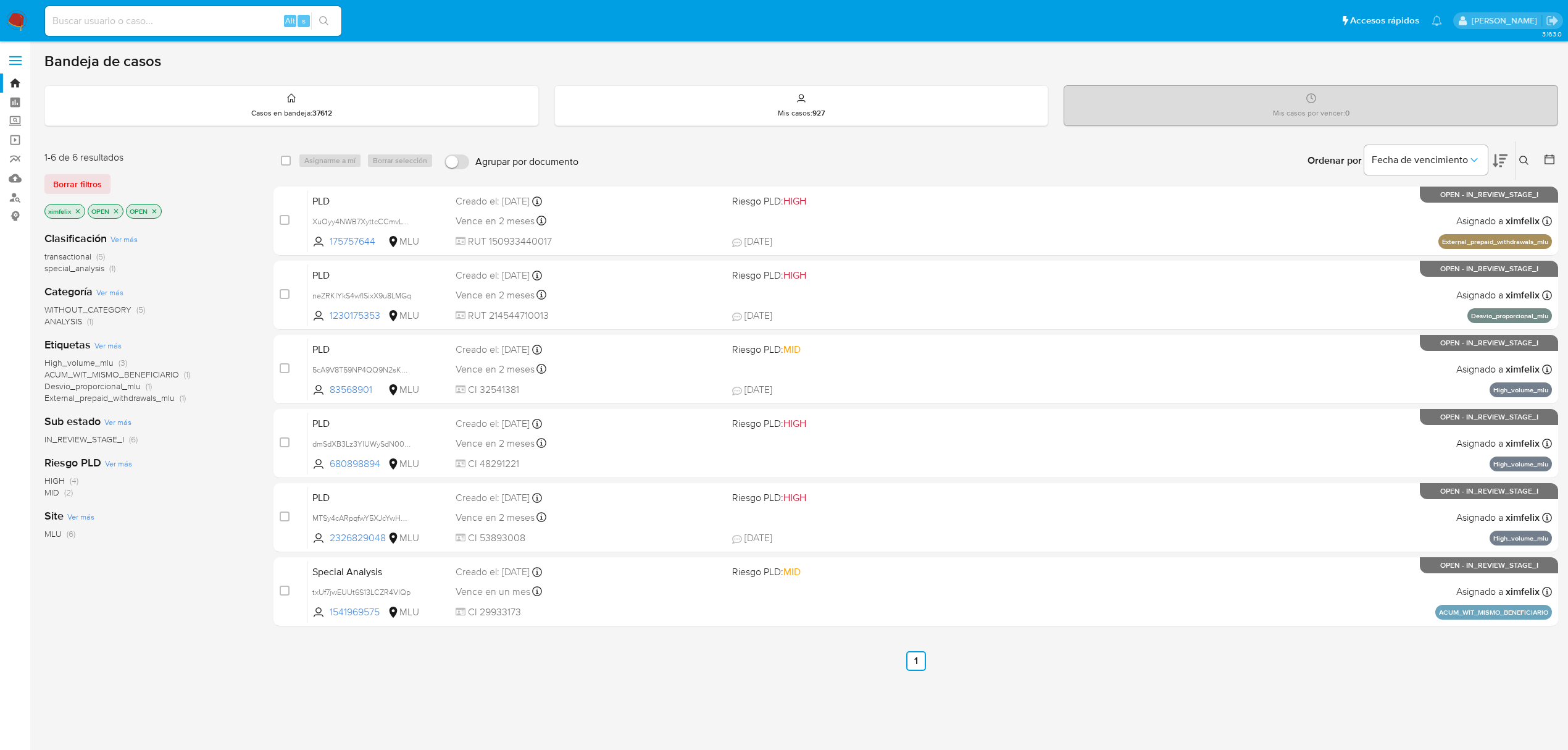
click at [17, 18] on img at bounding box center [17, 21] width 21 height 21
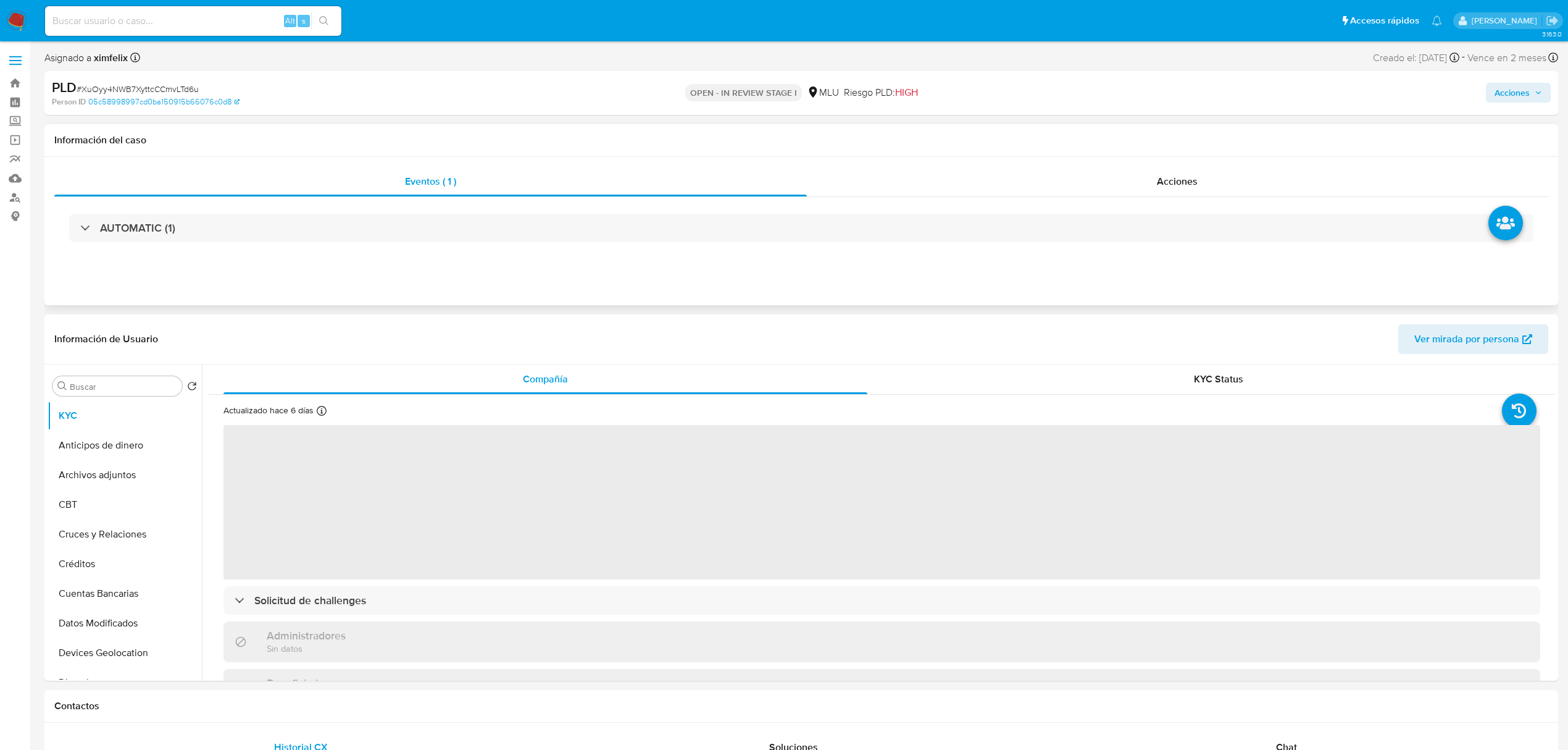
select select "10"
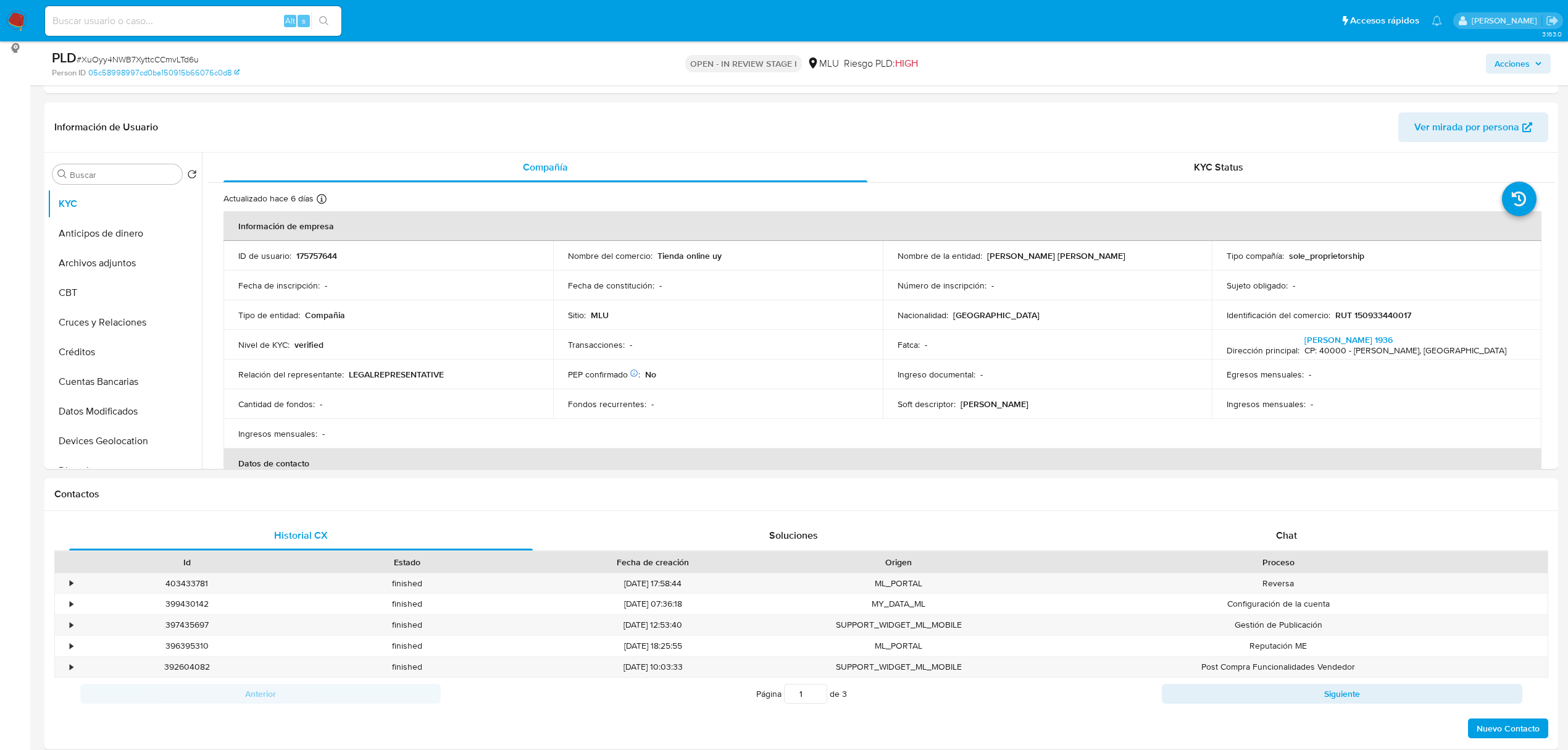
scroll to position [188, 0]
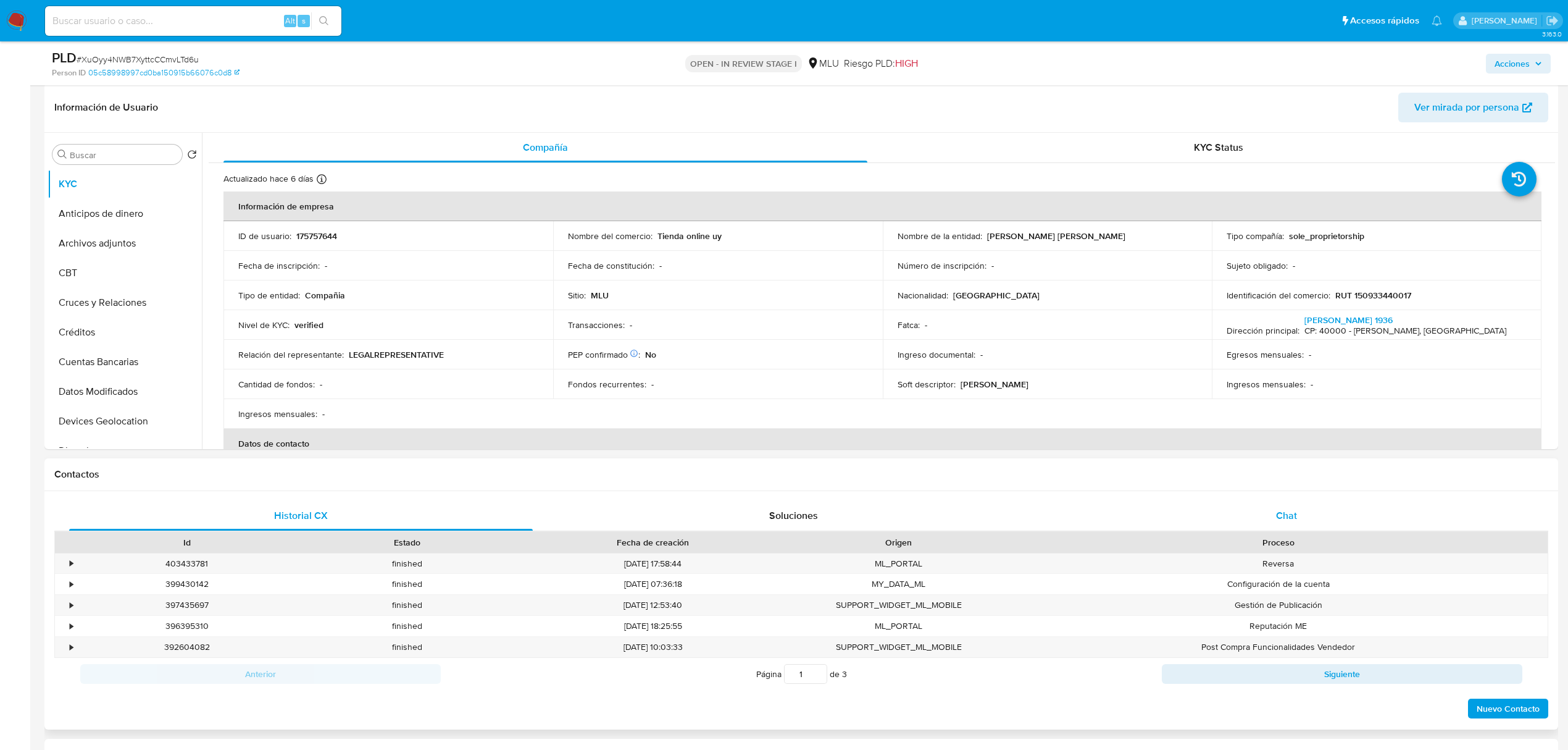
click at [1277, 503] on div "Chat" at bounding box center [1286, 516] width 464 height 30
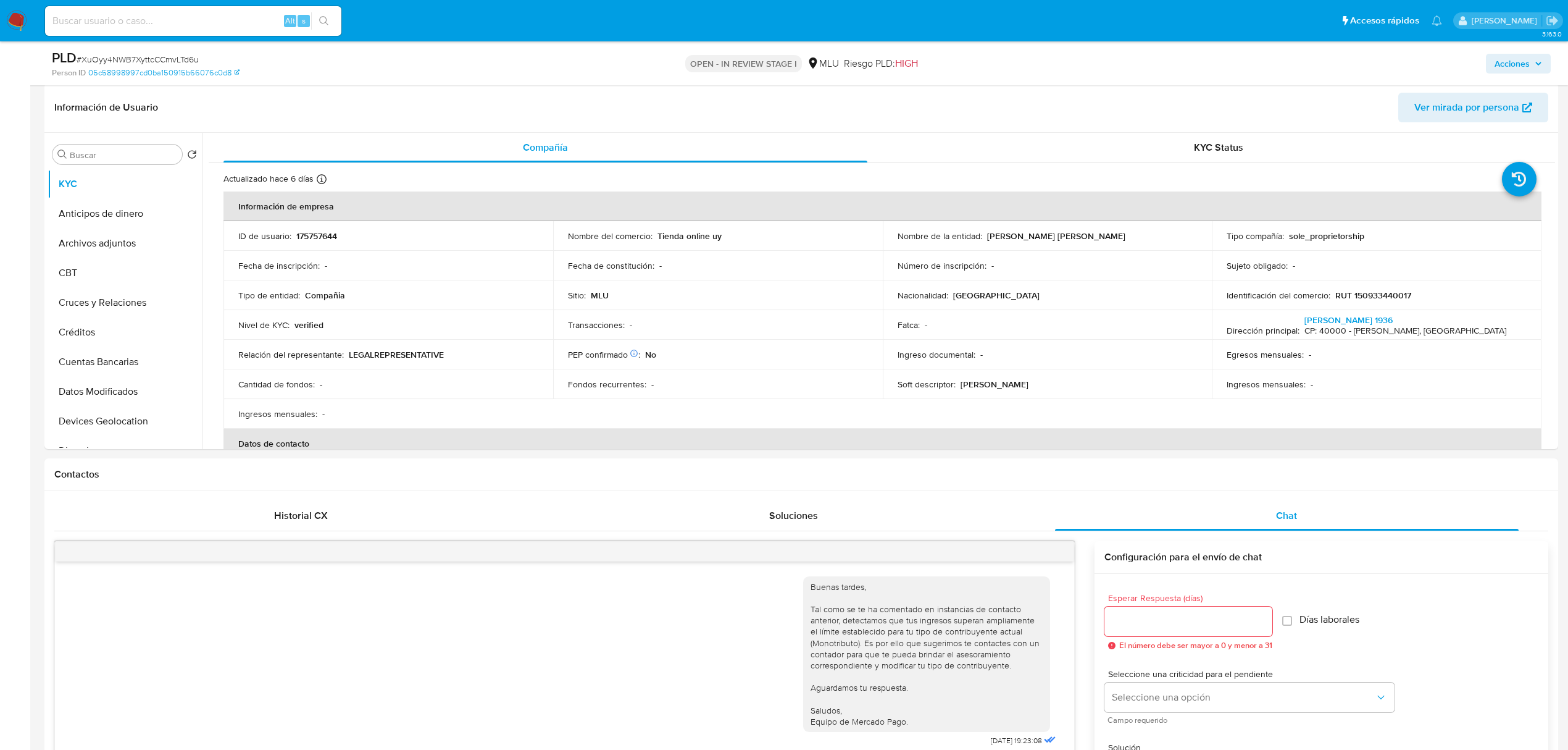
scroll to position [72, 0]
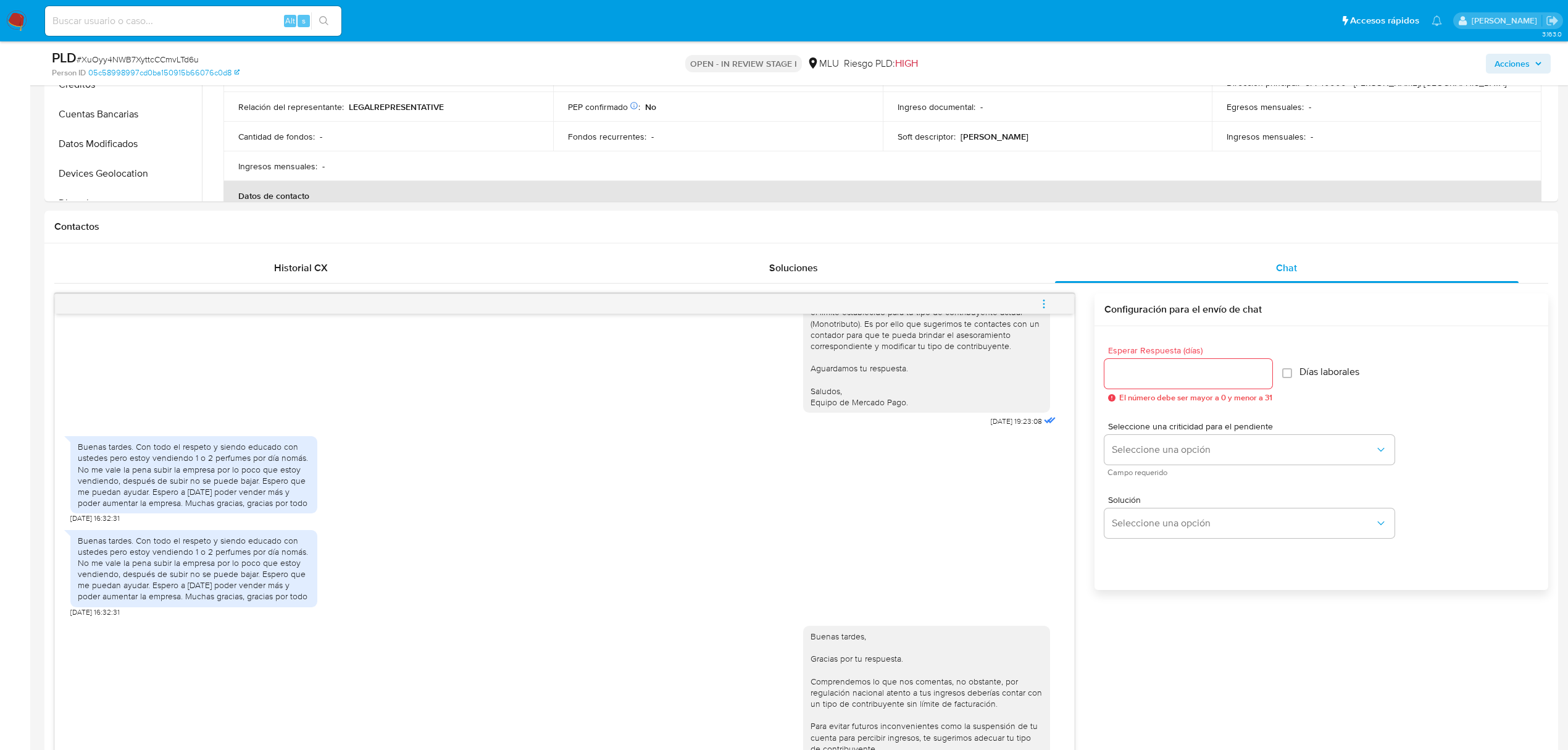
scroll to position [375, 0]
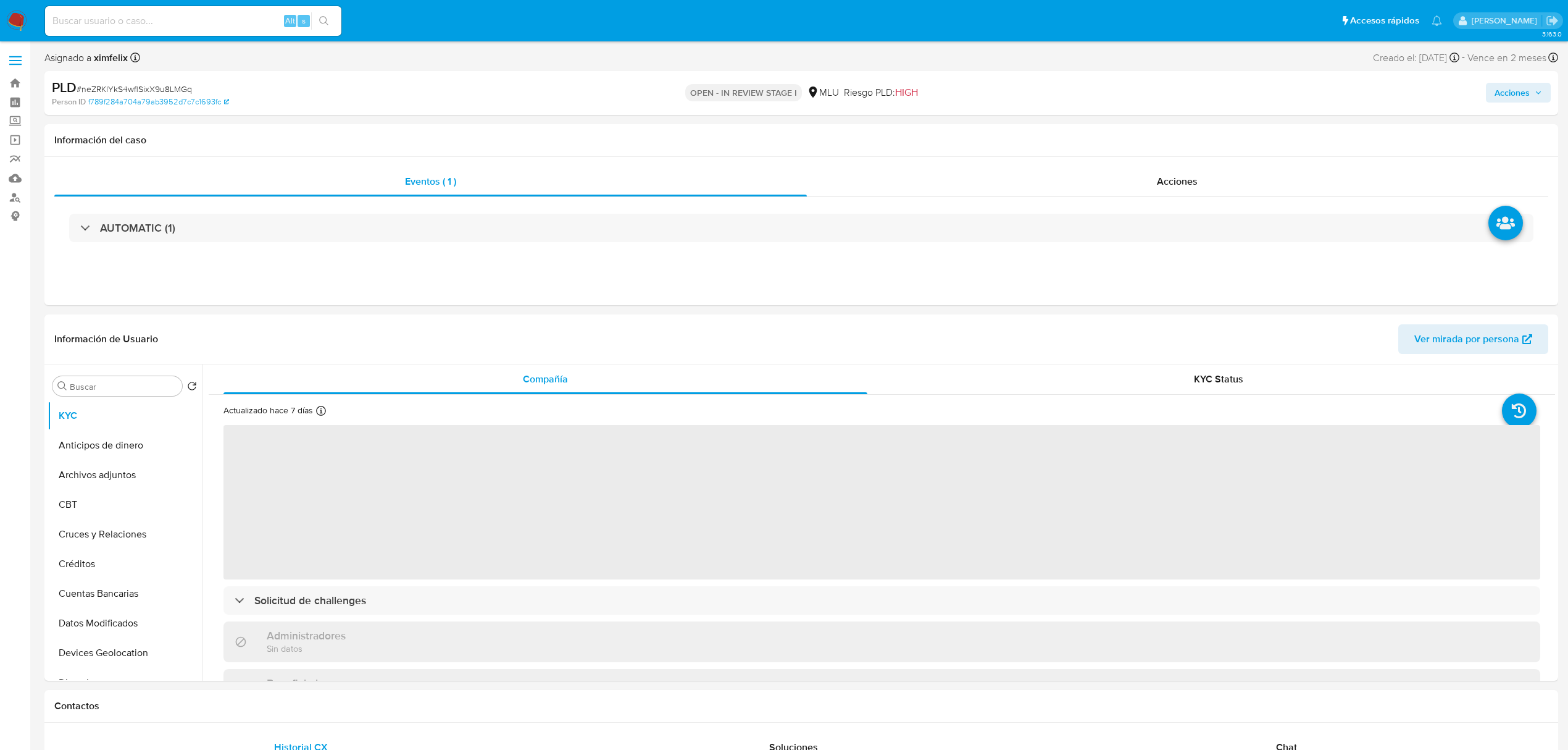
select select "10"
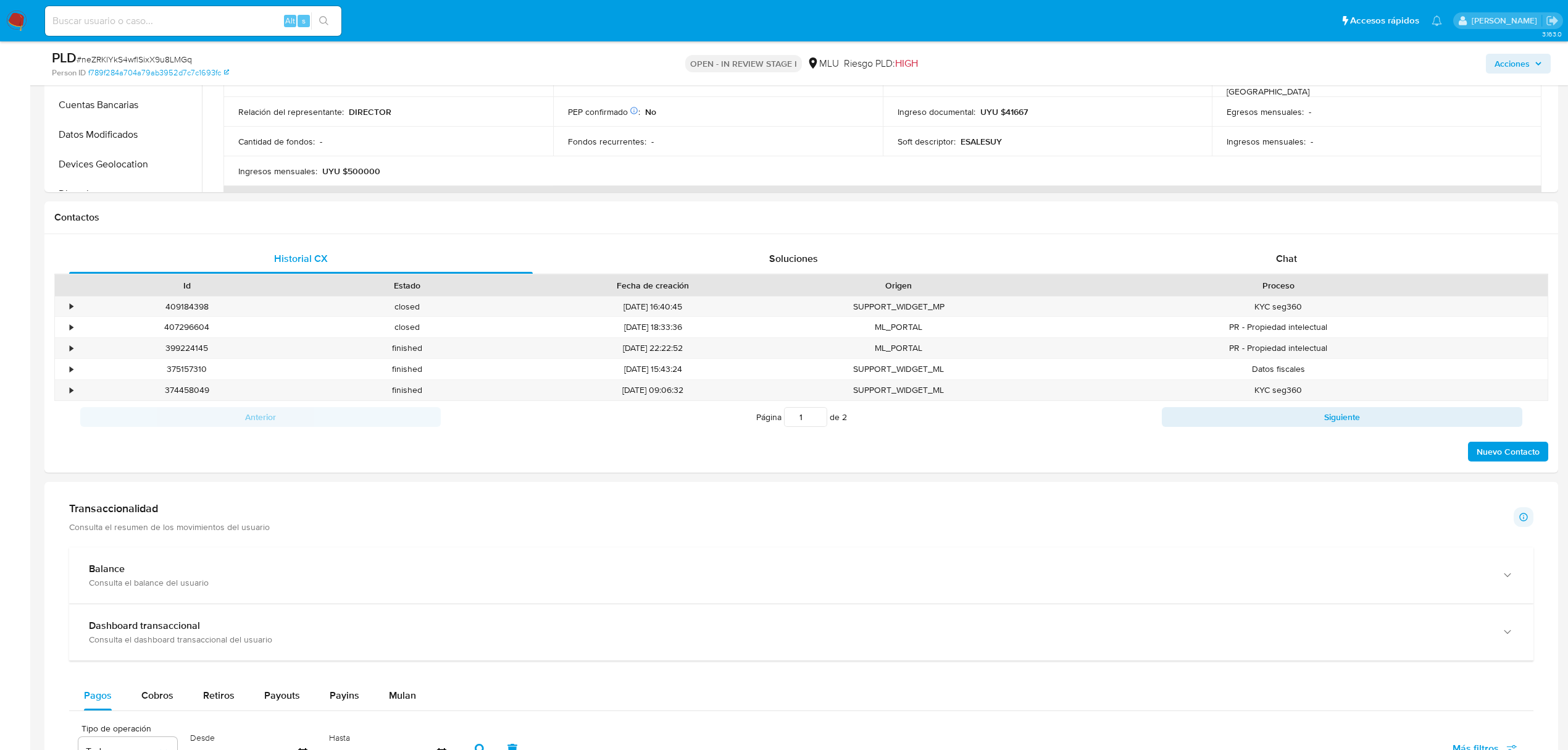
scroll to position [438, 0]
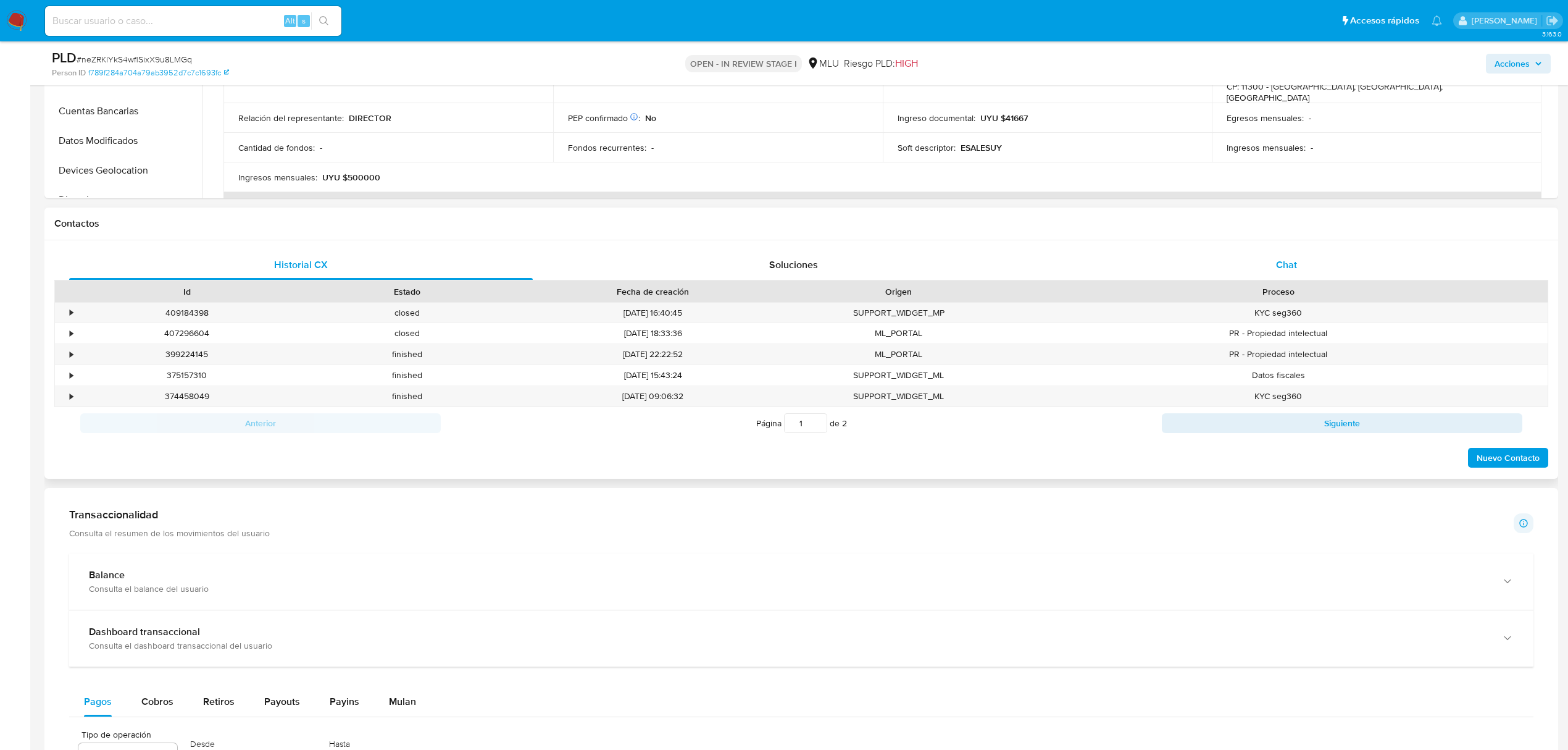
click at [1267, 272] on div "Chat" at bounding box center [1286, 265] width 464 height 30
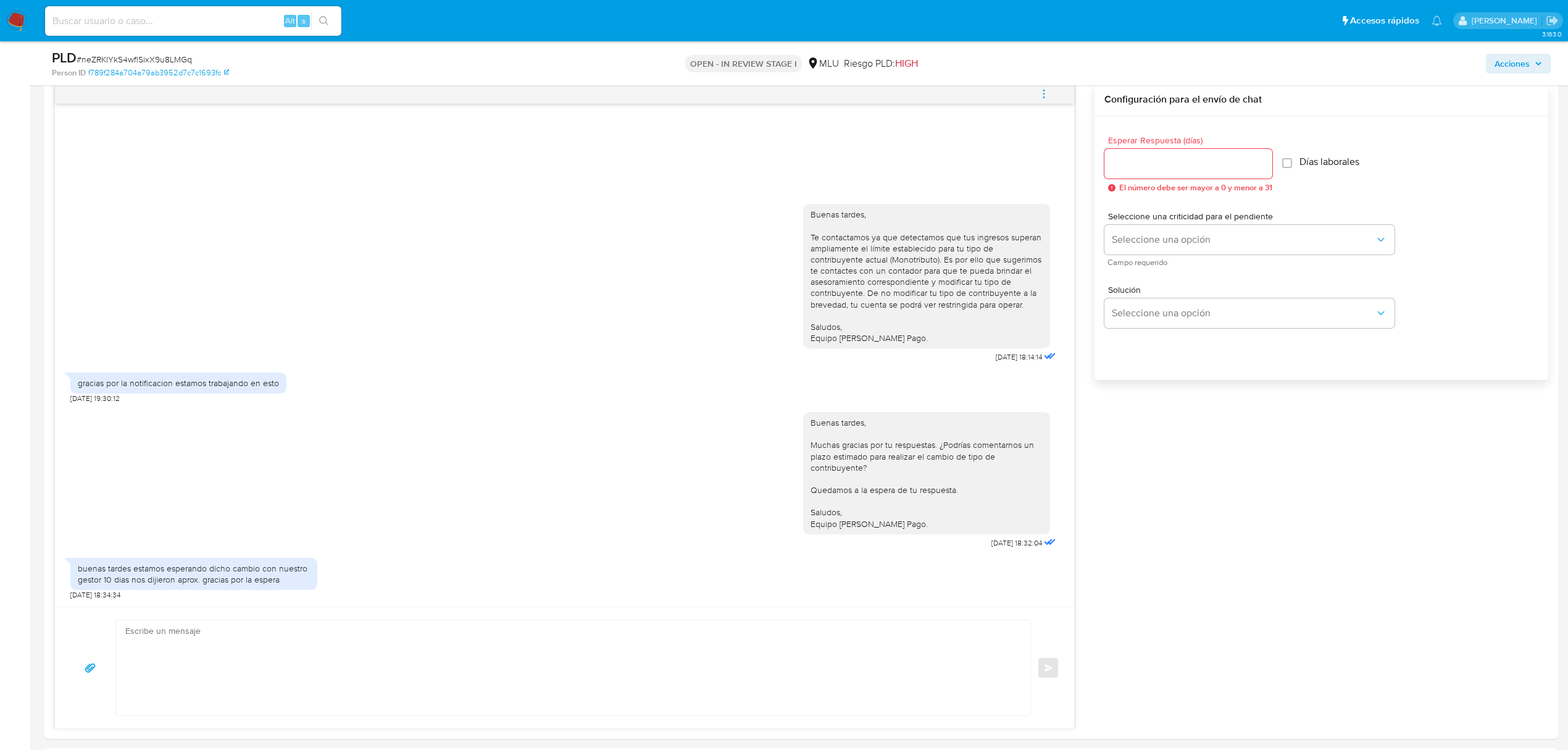
scroll to position [648, 0]
click at [214, 15] on input at bounding box center [193, 21] width 296 height 16
paste input "oH4d6PO6MmDBStUtz1pnxhEn"
type input "oH4d6PO6MmDBStUtz1pnxhEn"
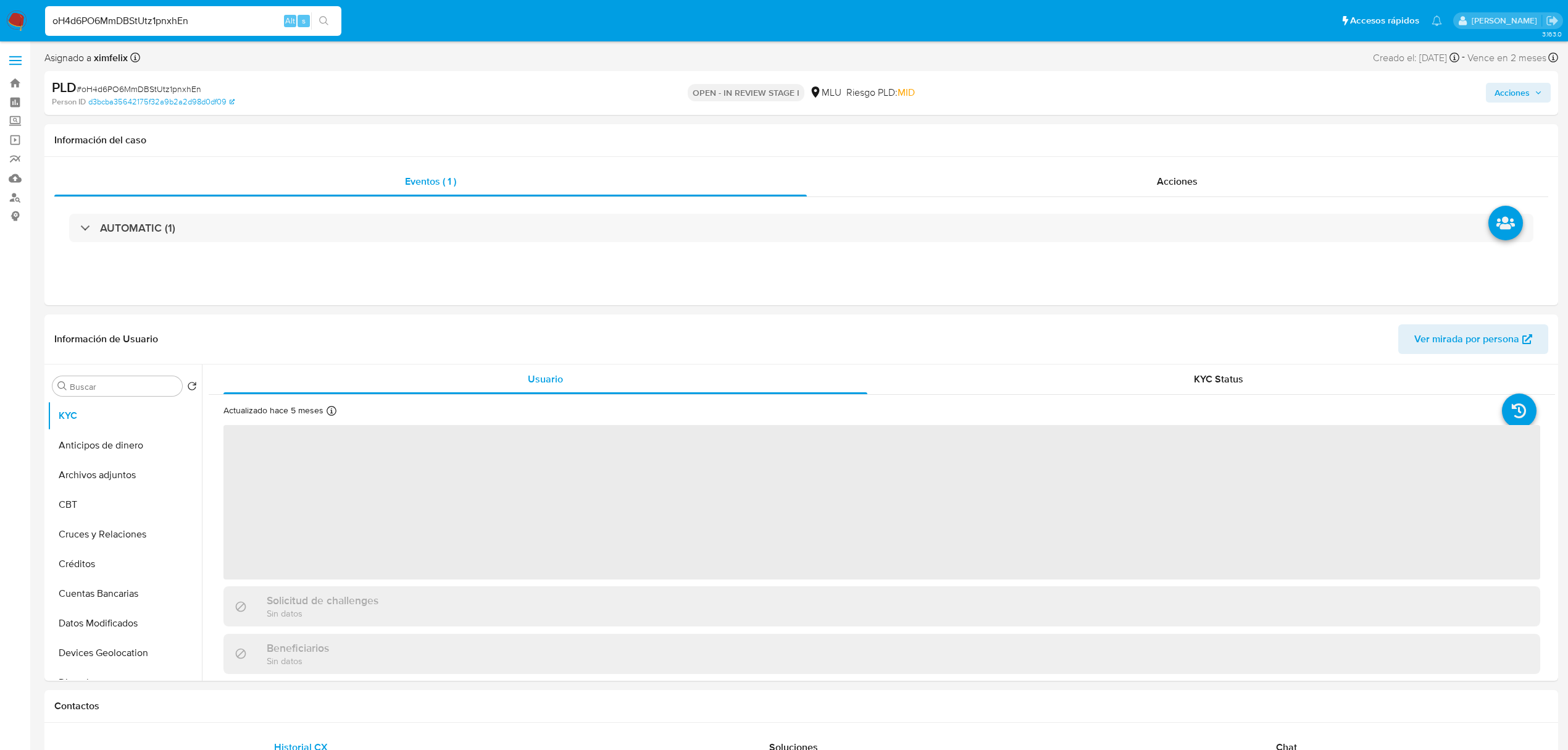
select select "10"
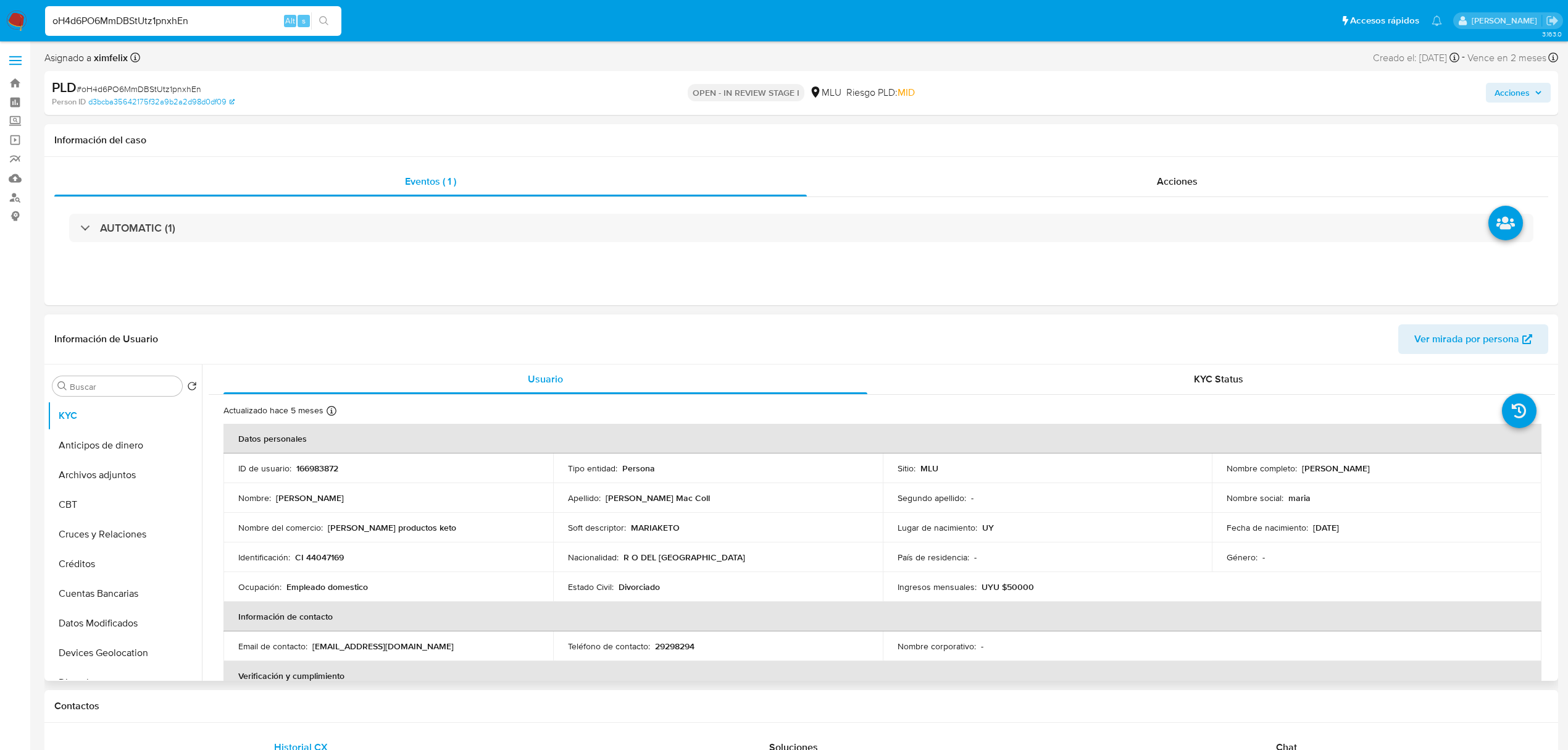
click at [677, 640] on p "29298294" at bounding box center [675, 645] width 40 height 11
copy p "29298294"
click at [1047, 248] on div "AUTOMATIC (1)" at bounding box center [802, 228] width 1494 height 62
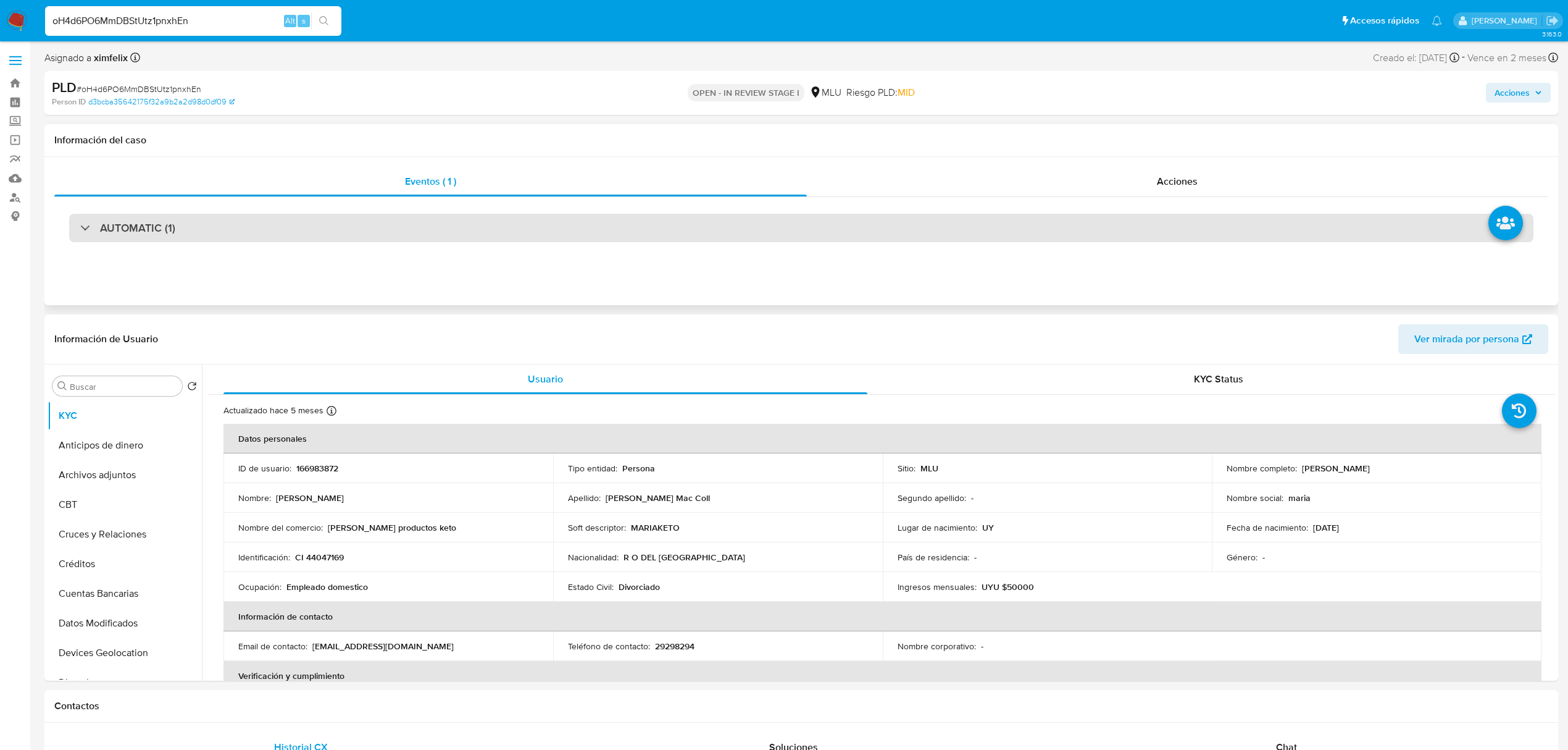
click at [1063, 219] on div "AUTOMATIC (1)" at bounding box center [801, 228] width 1464 height 28
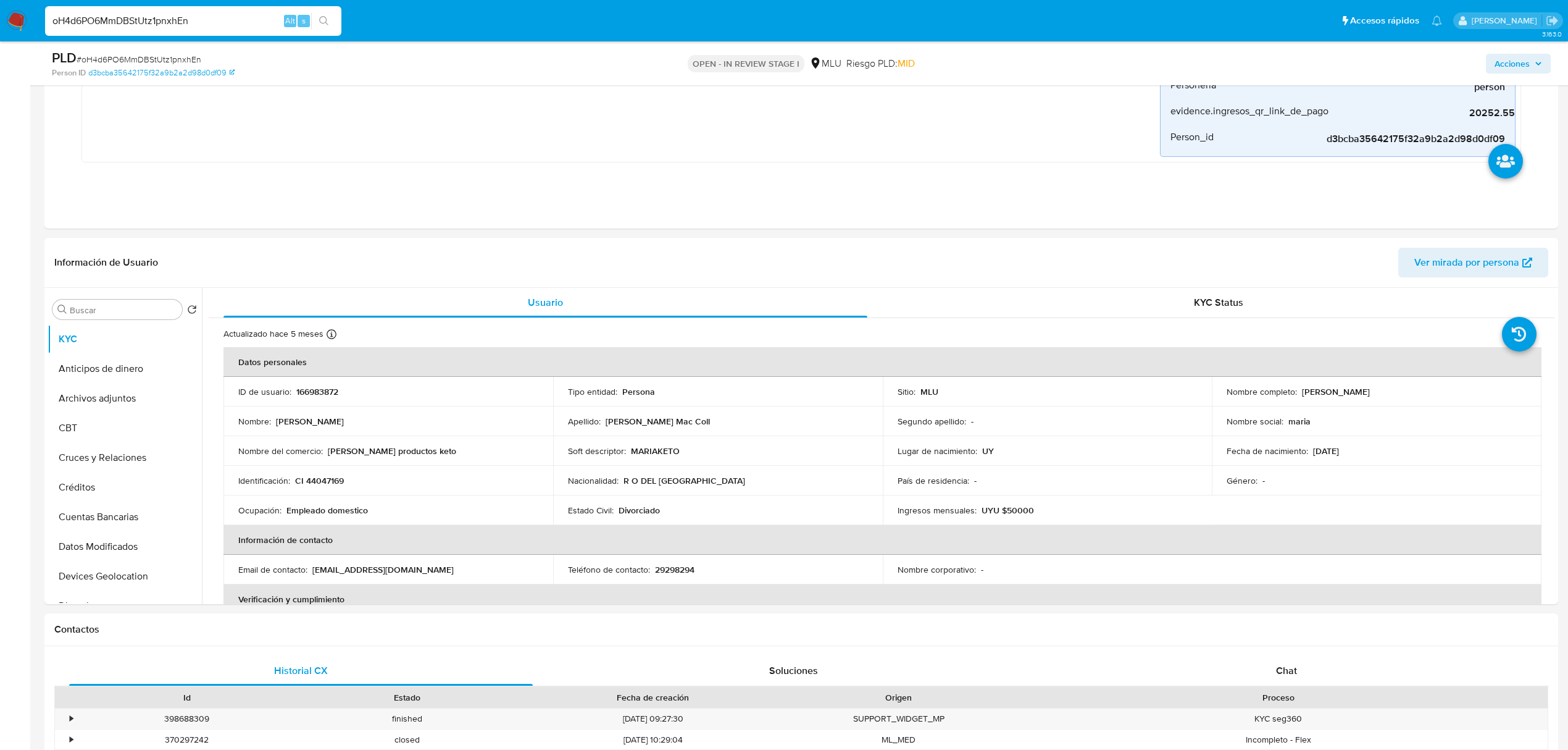
scroll to position [465, 0]
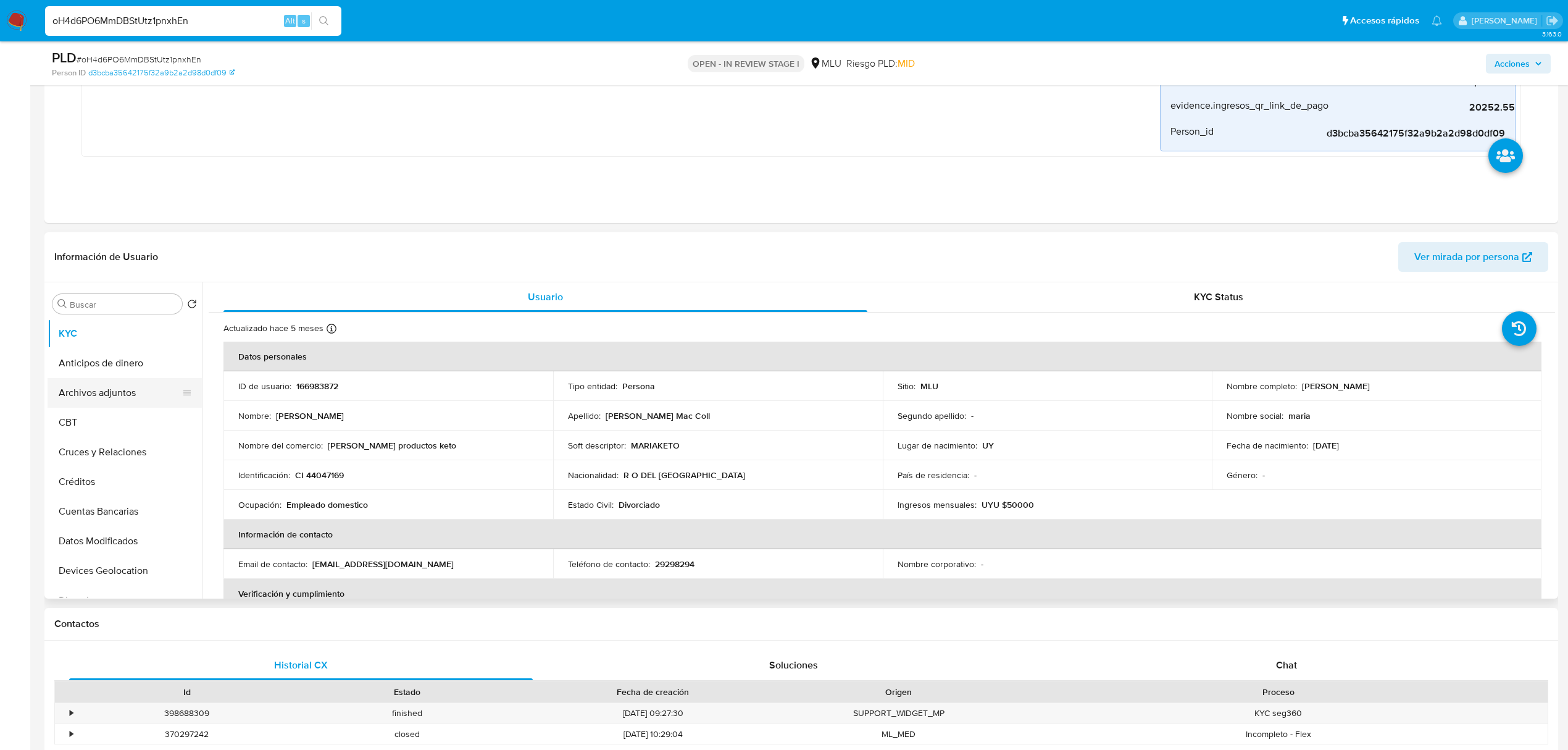
click at [96, 391] on button "Archivos adjuntos" at bounding box center [119, 393] width 144 height 30
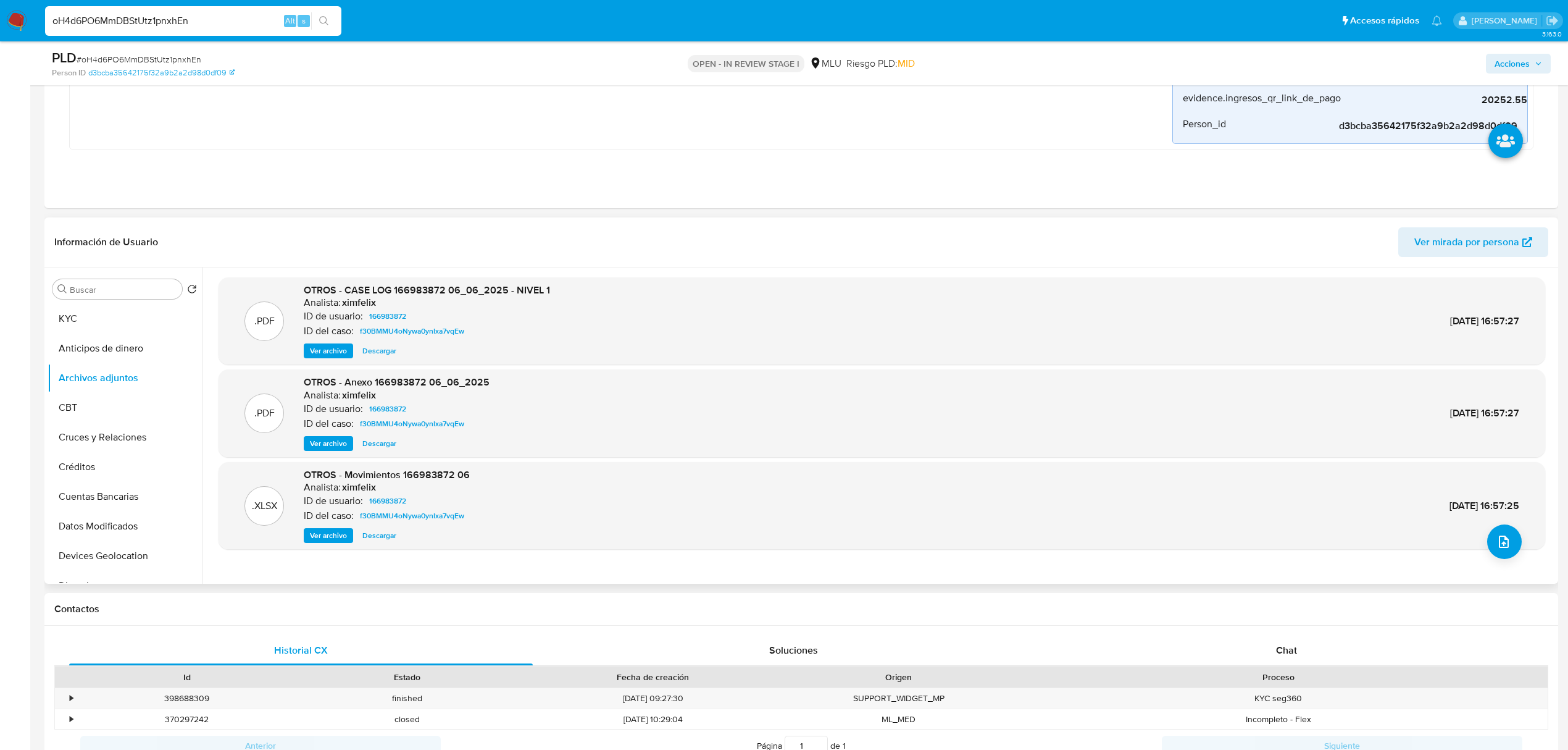
click at [332, 357] on span "Ver archivo" at bounding box center [328, 350] width 37 height 12
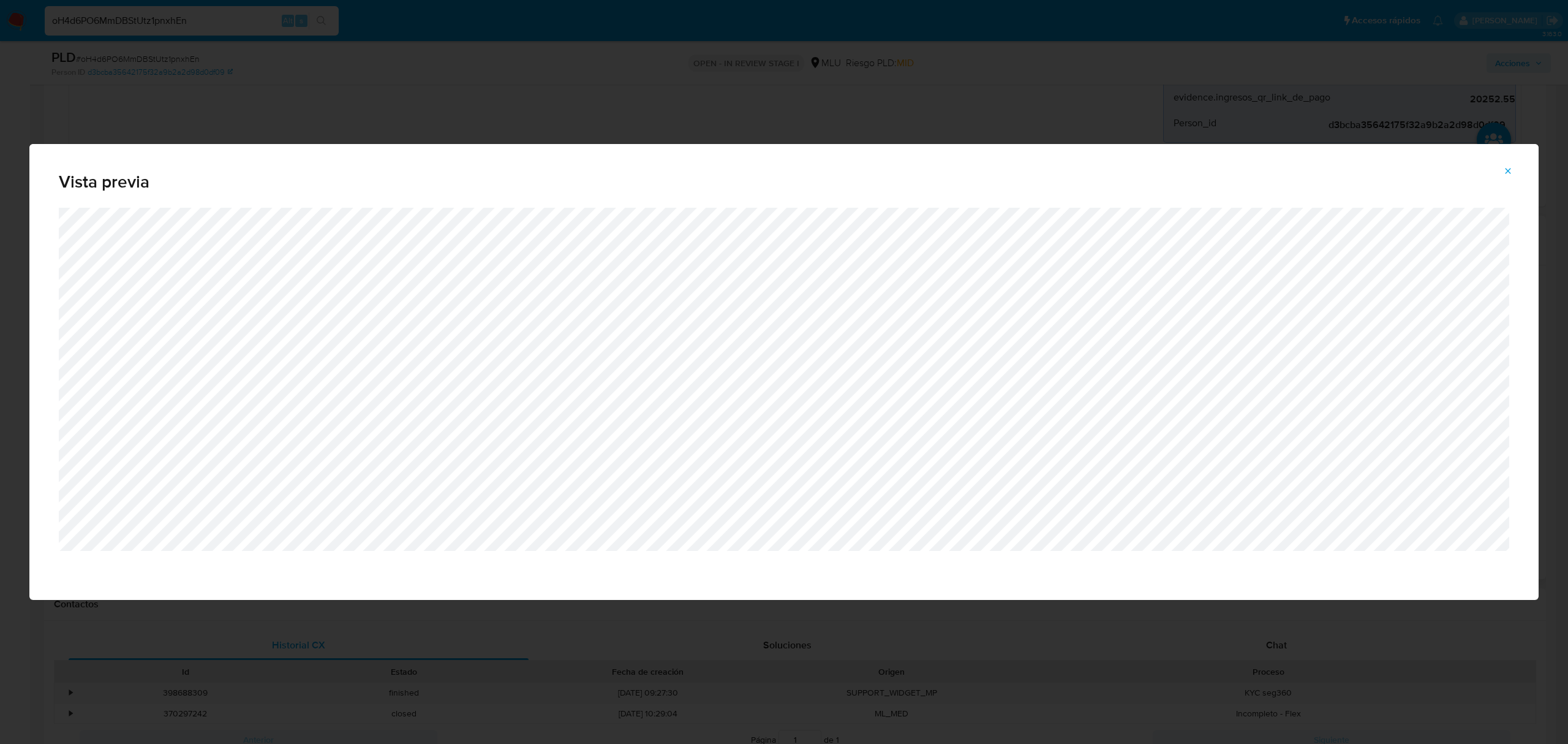
click at [1510, 181] on div "Vista previa" at bounding box center [784, 176] width 1509 height 64
click at [1516, 171] on button "Attachment preview" at bounding box center [1508, 171] width 27 height 20
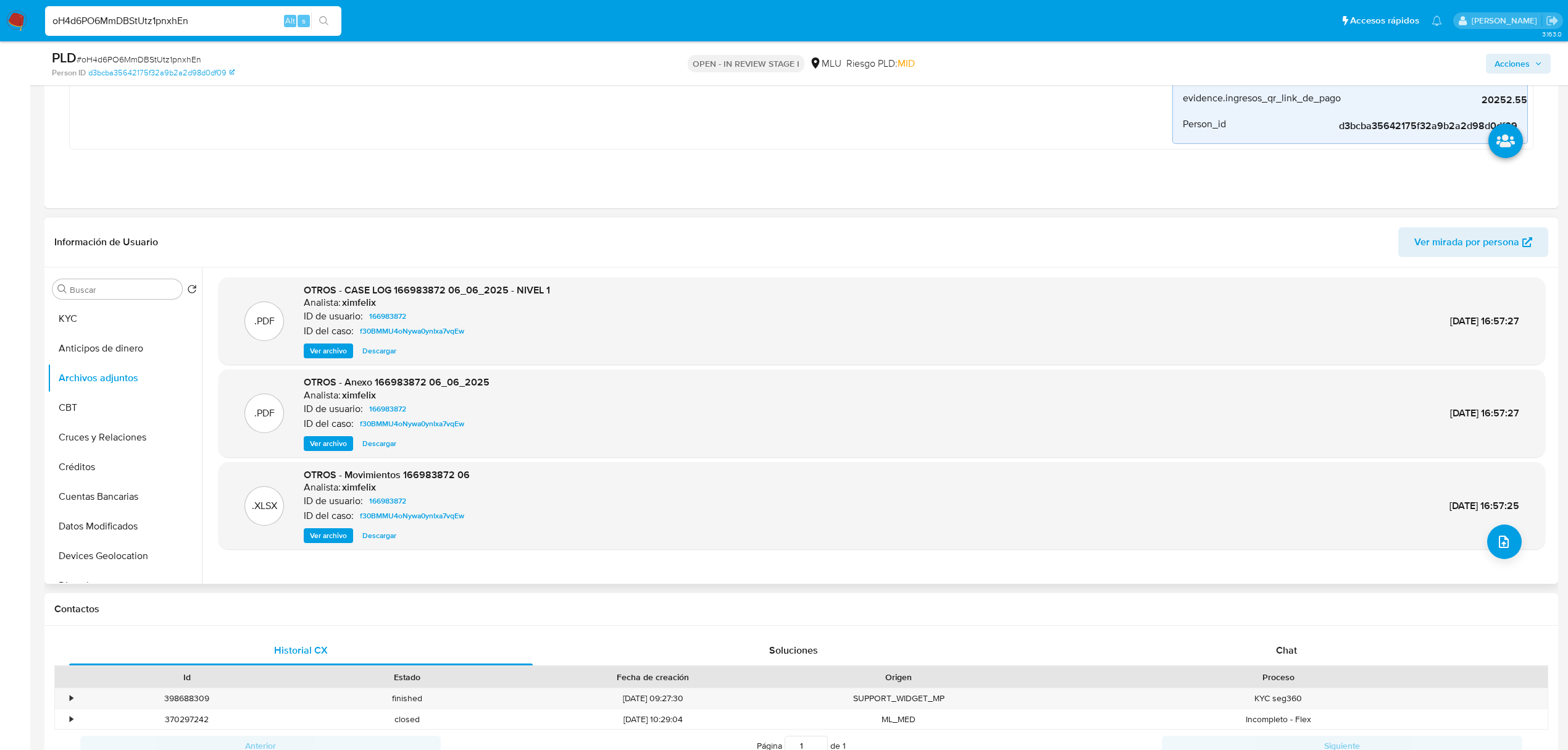
click at [181, 28] on div "oH4d6PO6MmDBStUtz1pnxhEn Alt s" at bounding box center [193, 21] width 296 height 30
drag, startPoint x: 220, startPoint y: 21, endPoint x: 0, endPoint y: 21, distance: 220.0
click at [0, 21] on nav "Pausado Ver notificaciones oH4d6PO6MmDBStUtz1pnxhEn Alt s Accesos rápidos Presi…" at bounding box center [784, 21] width 1568 height 41
paste input "l1ljjnQSH0xXGQzvuiJDY5Kr"
type input "l1ljjnQSH0xXGQzvuiJDY5Kr"
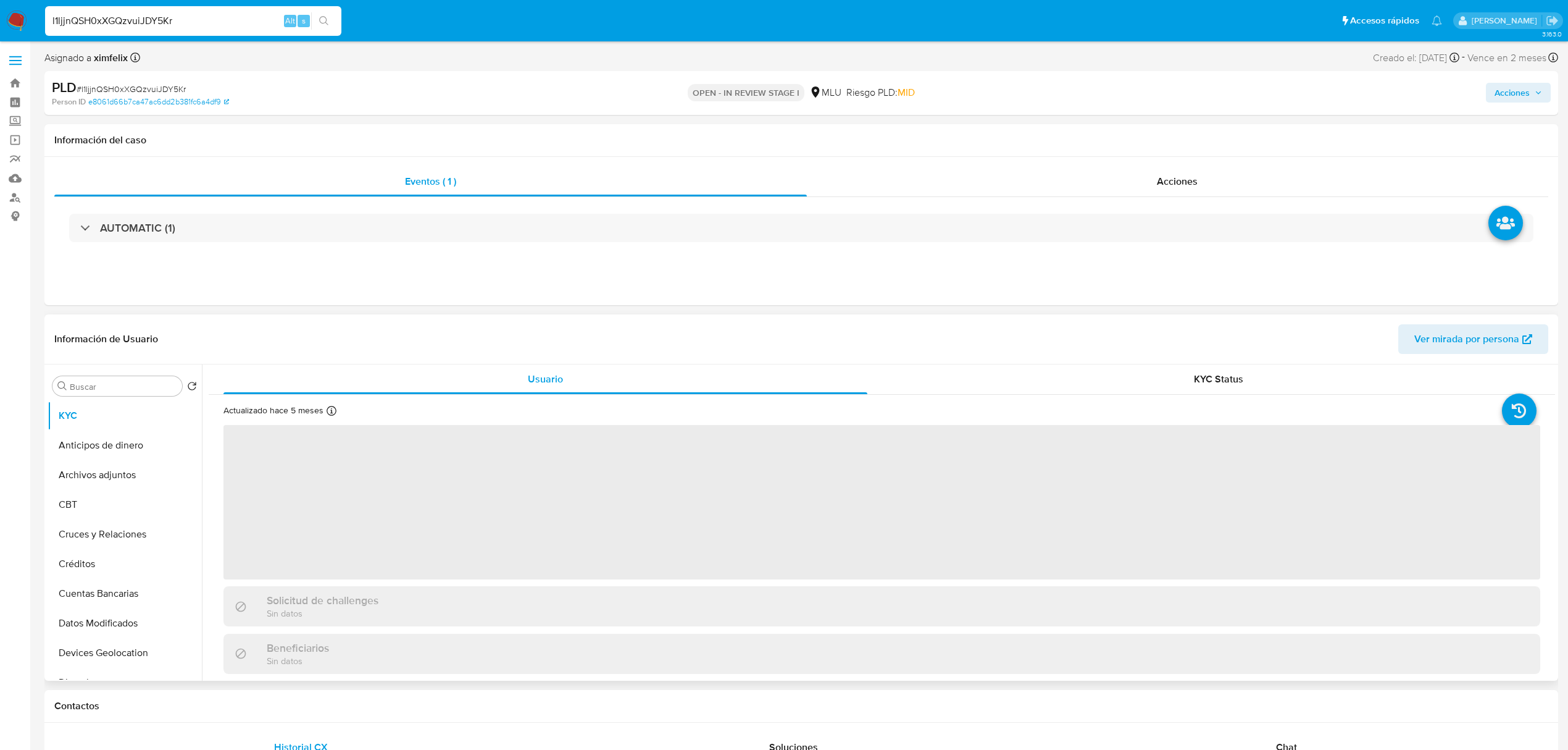
select select "10"
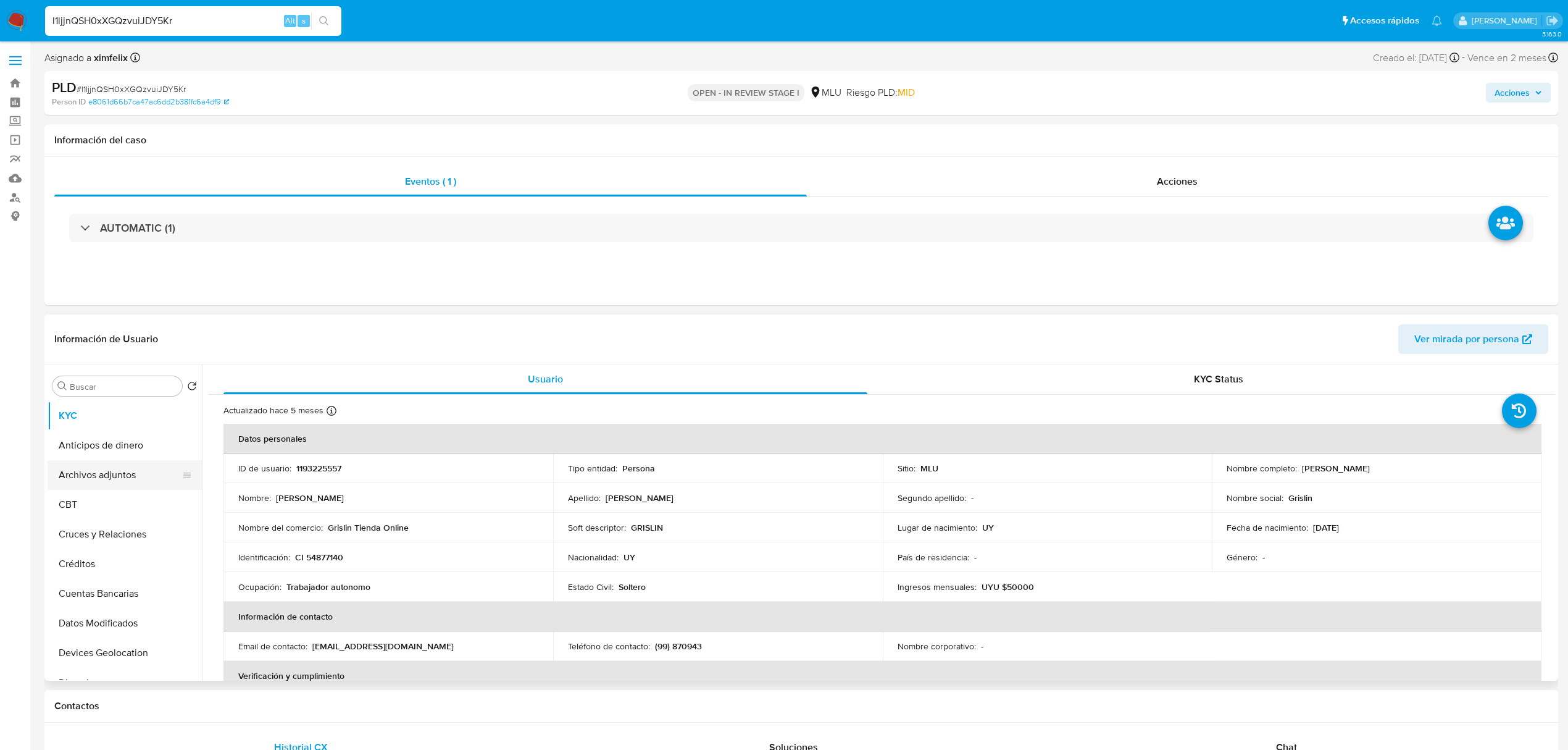
click at [144, 470] on button "Archivos adjuntos" at bounding box center [119, 475] width 144 height 30
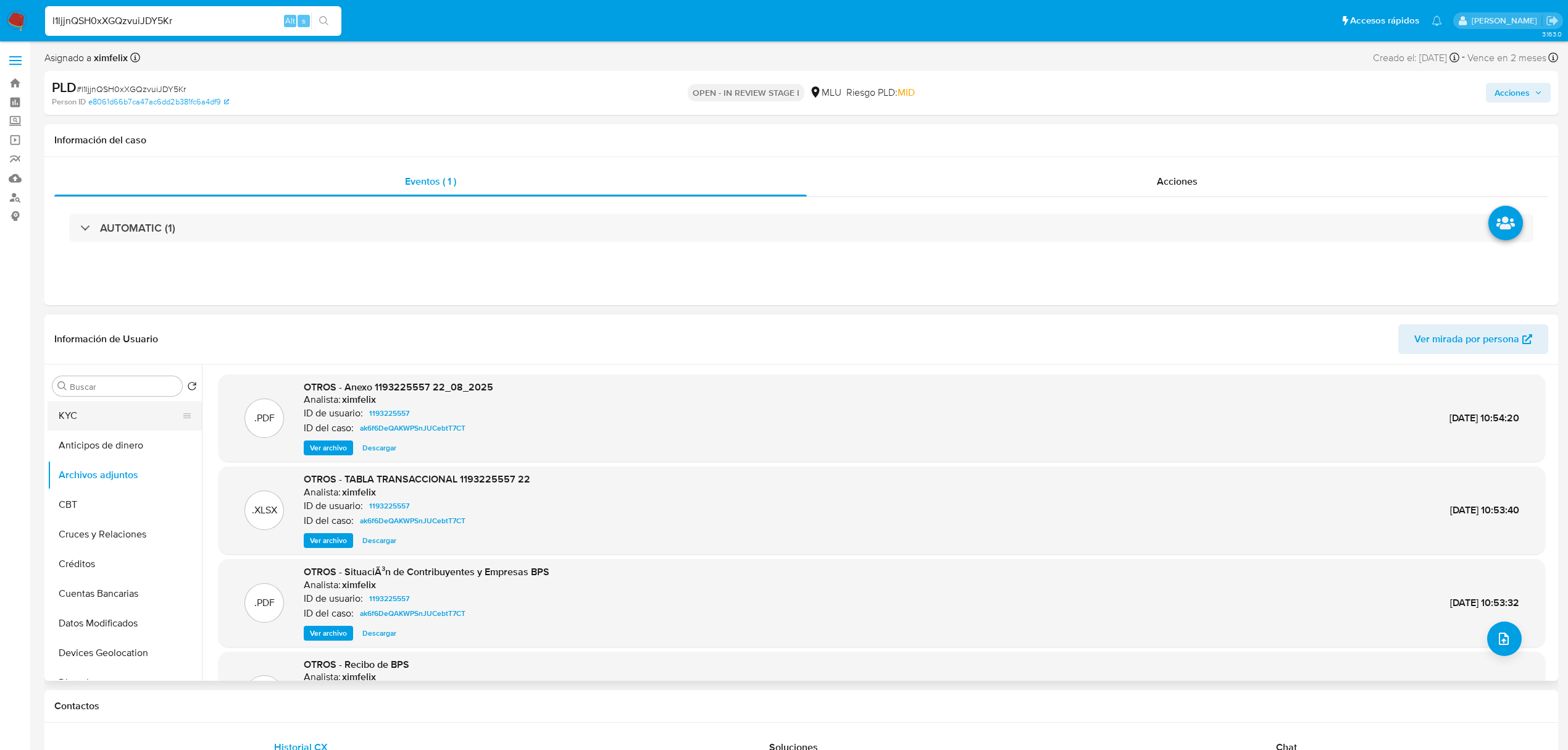
click at [140, 422] on button "KYC" at bounding box center [119, 416] width 144 height 30
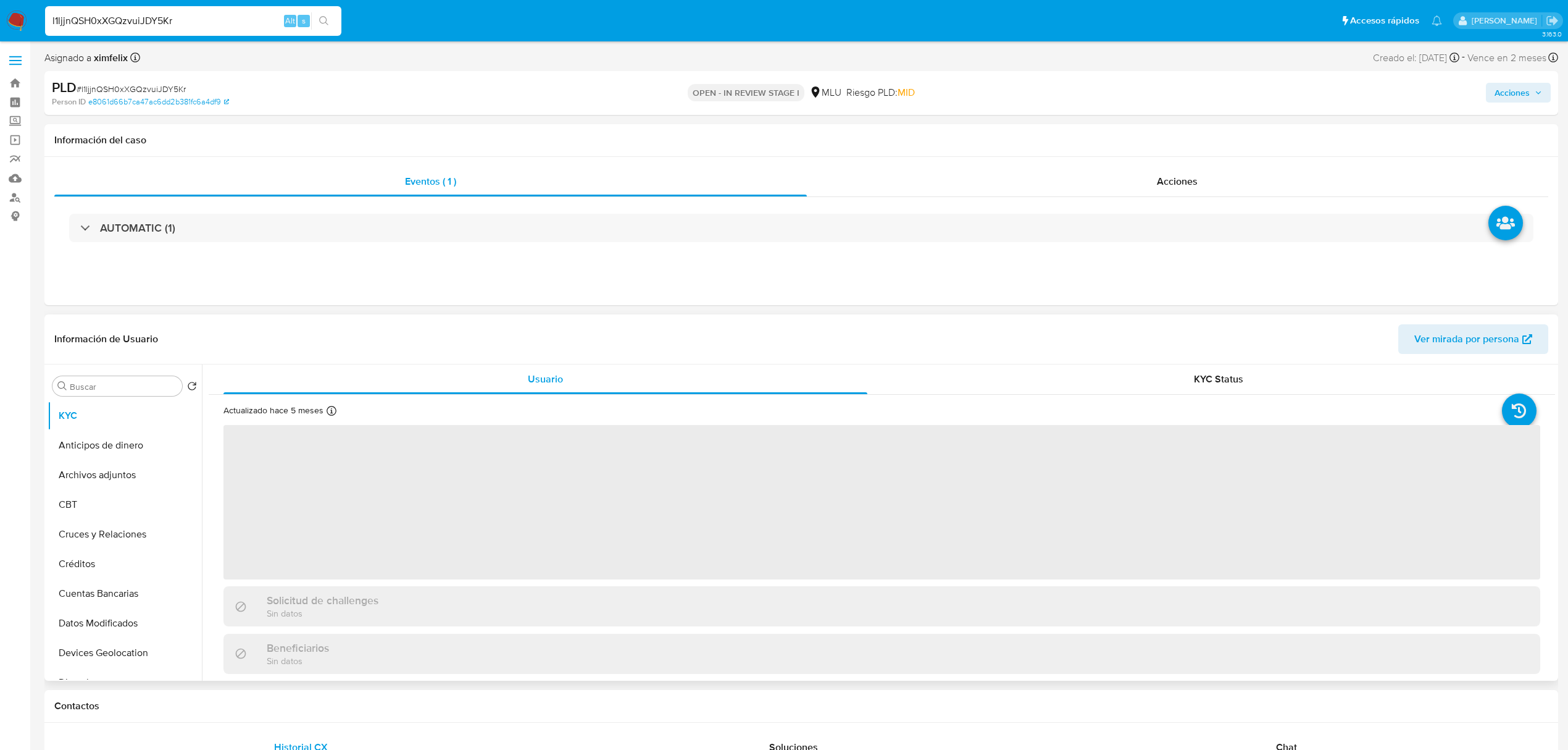
click at [689, 559] on span "‌" at bounding box center [881, 502] width 1317 height 155
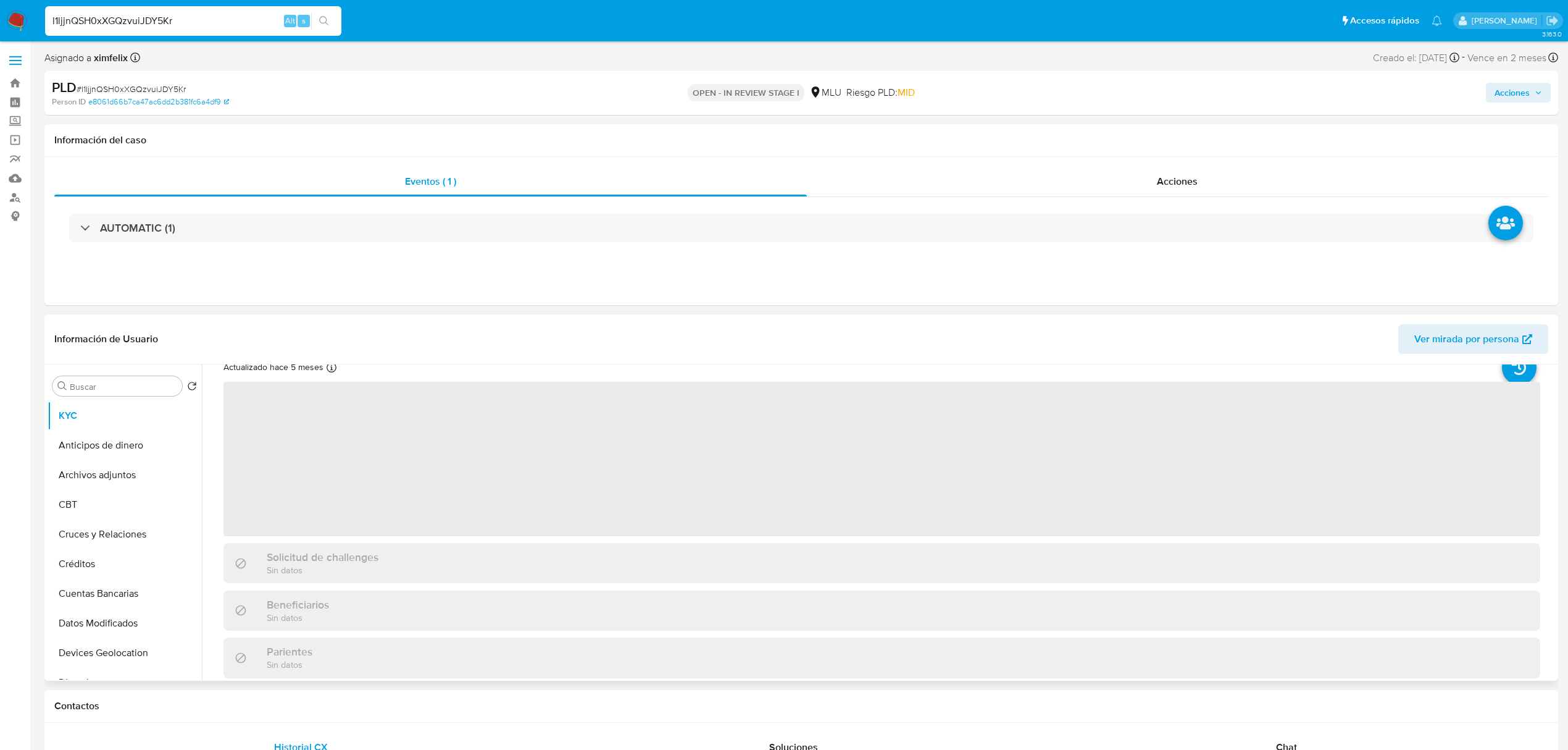
scroll to position [65, 0]
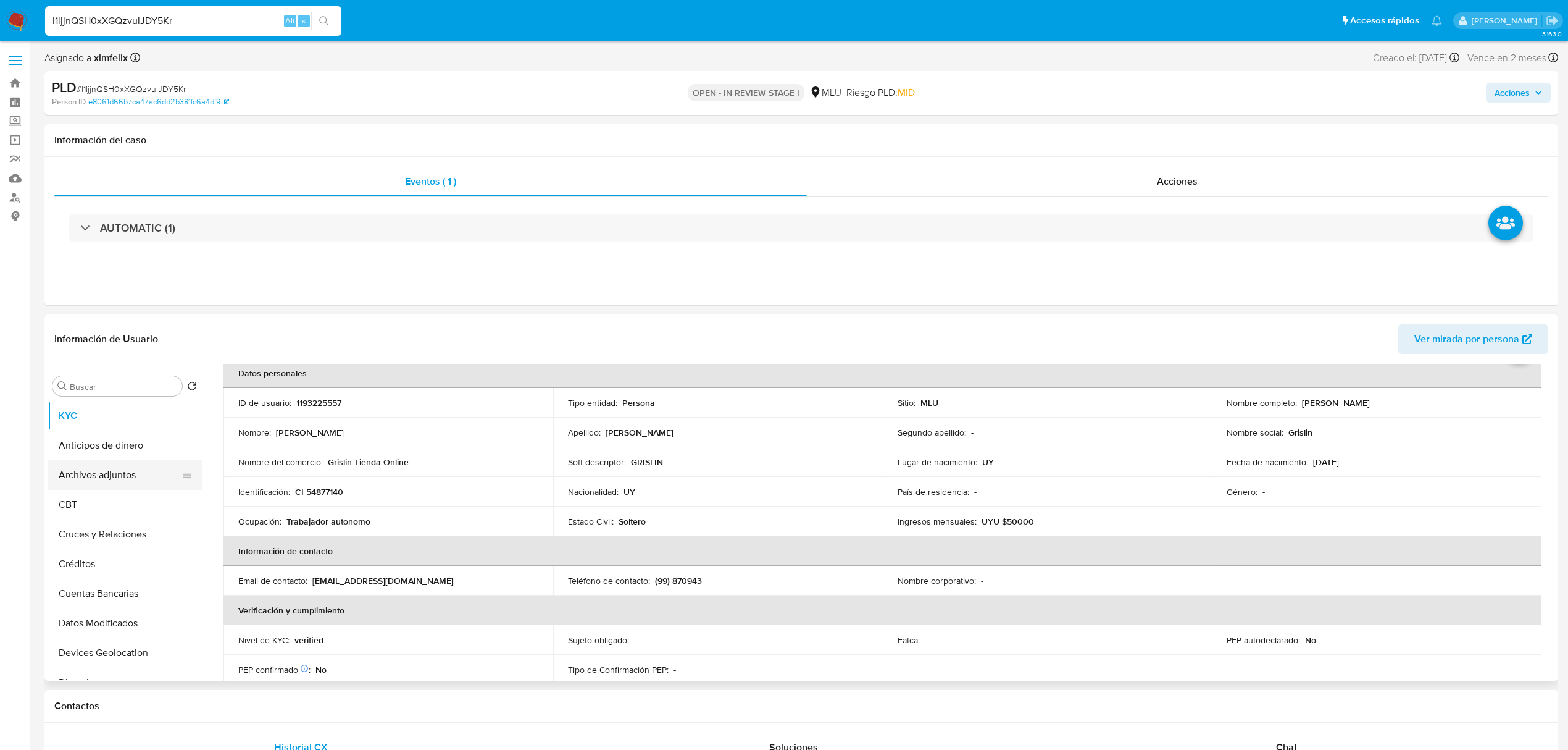
click at [122, 482] on button "Archivos adjuntos" at bounding box center [119, 475] width 144 height 30
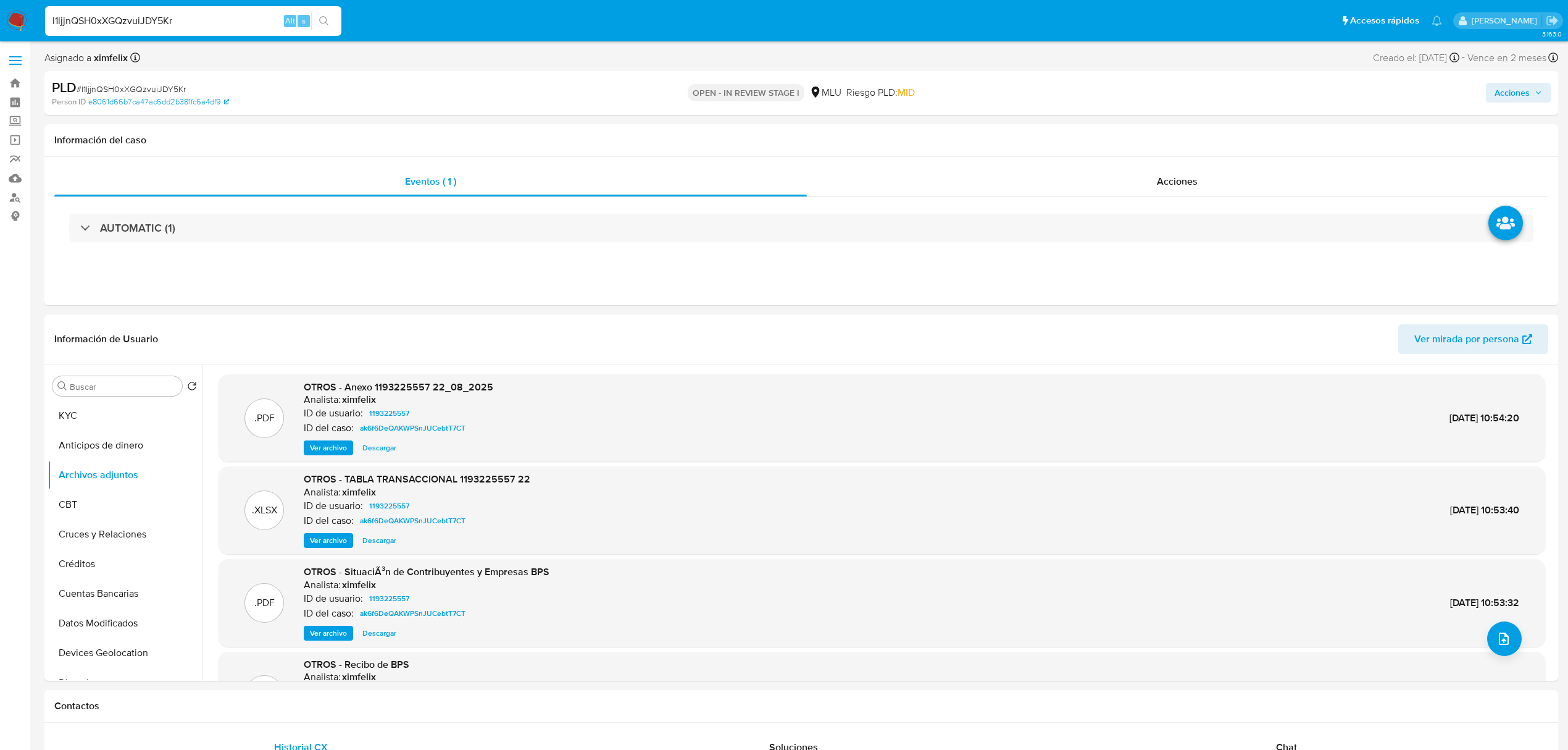
scroll to position [104, 0]
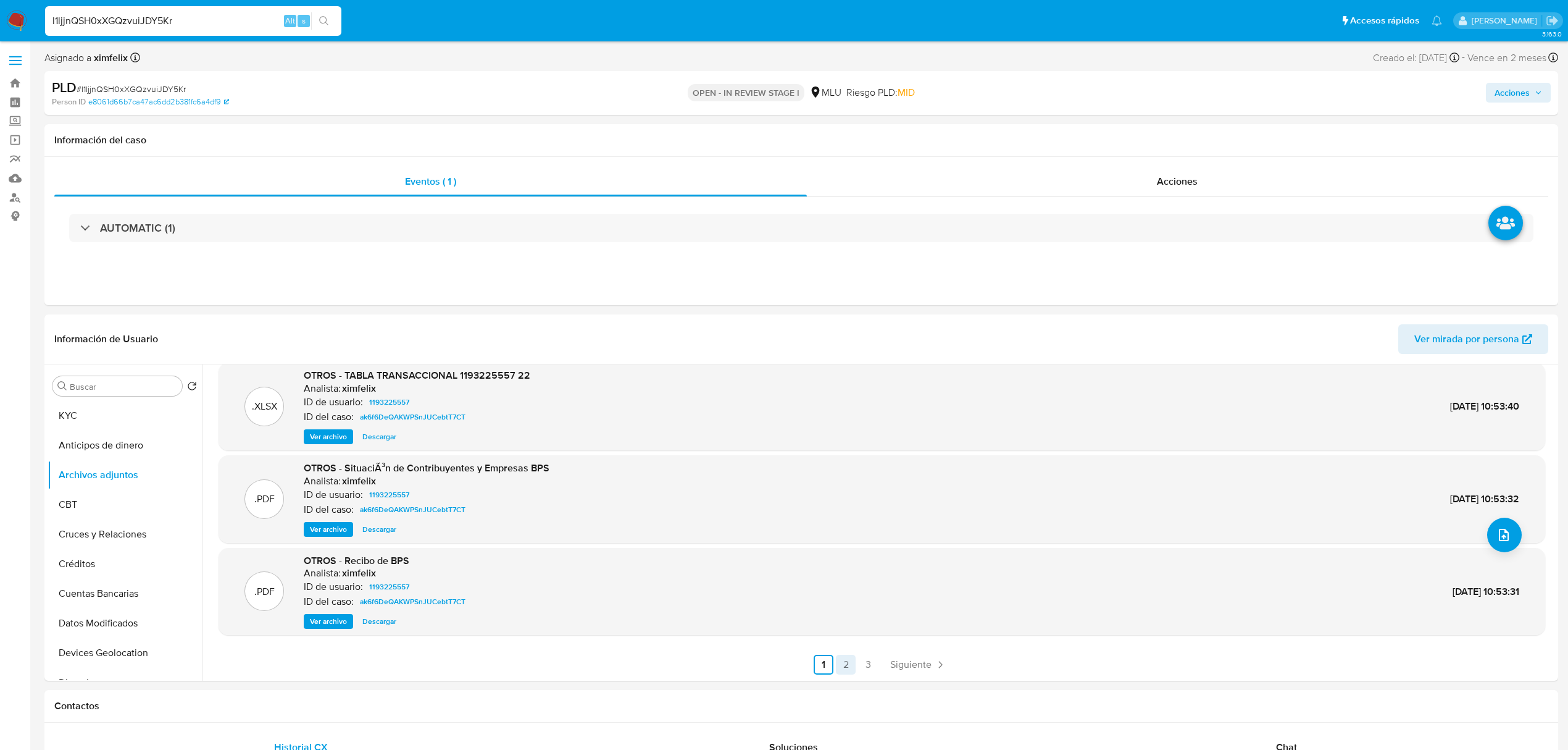
click at [842, 666] on link "2" at bounding box center [845, 664] width 20 height 20
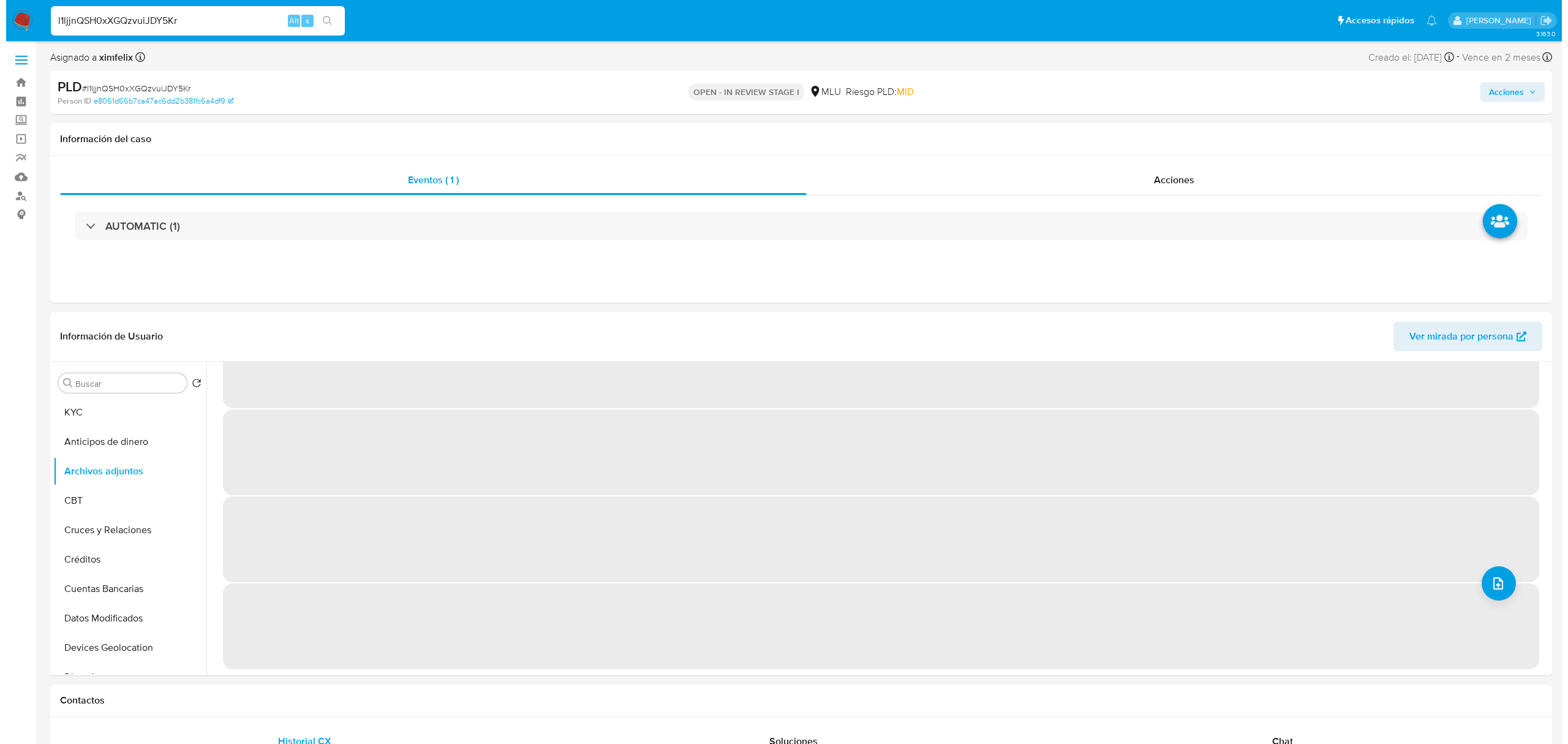
scroll to position [0, 0]
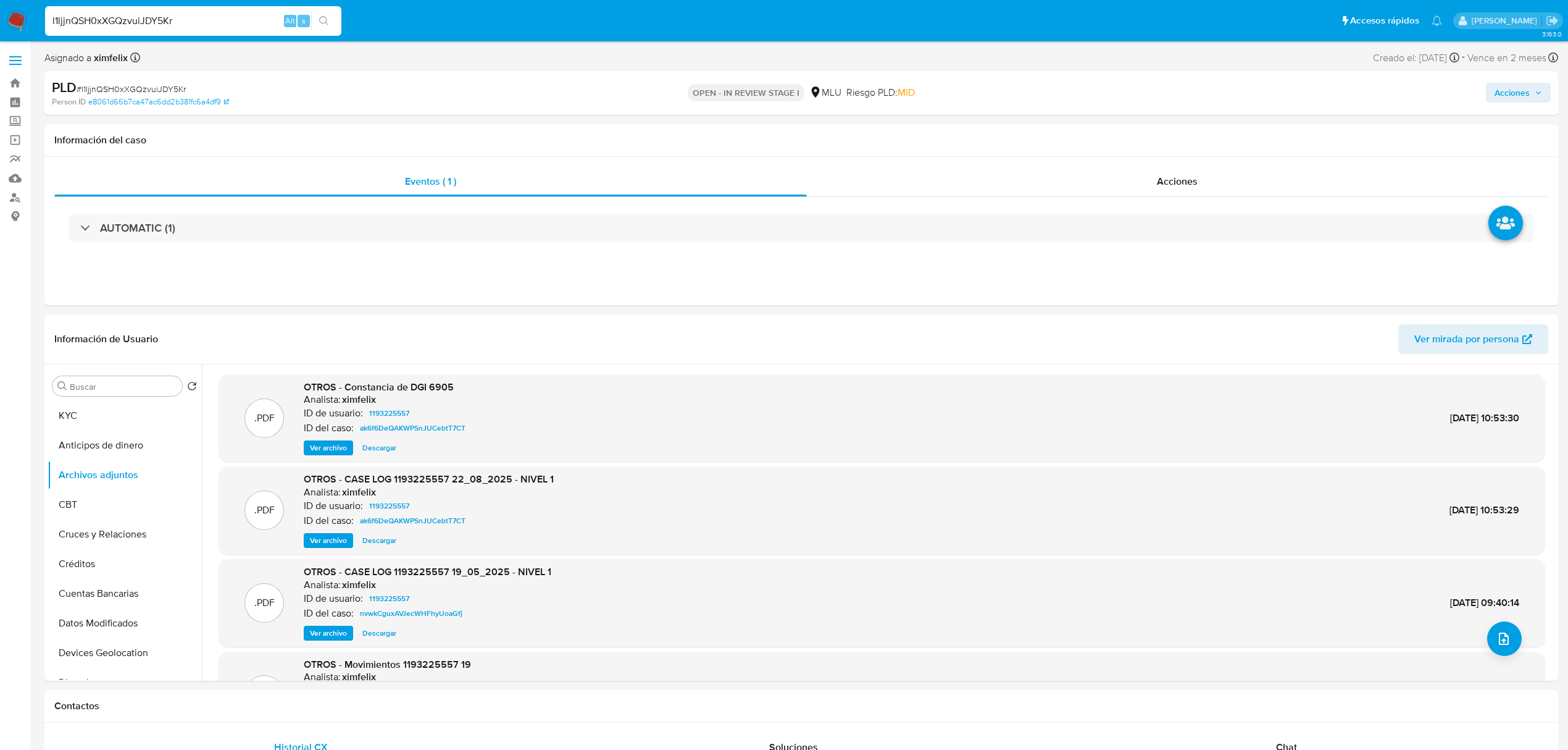
click at [324, 542] on span "Ver archivo" at bounding box center [328, 540] width 37 height 12
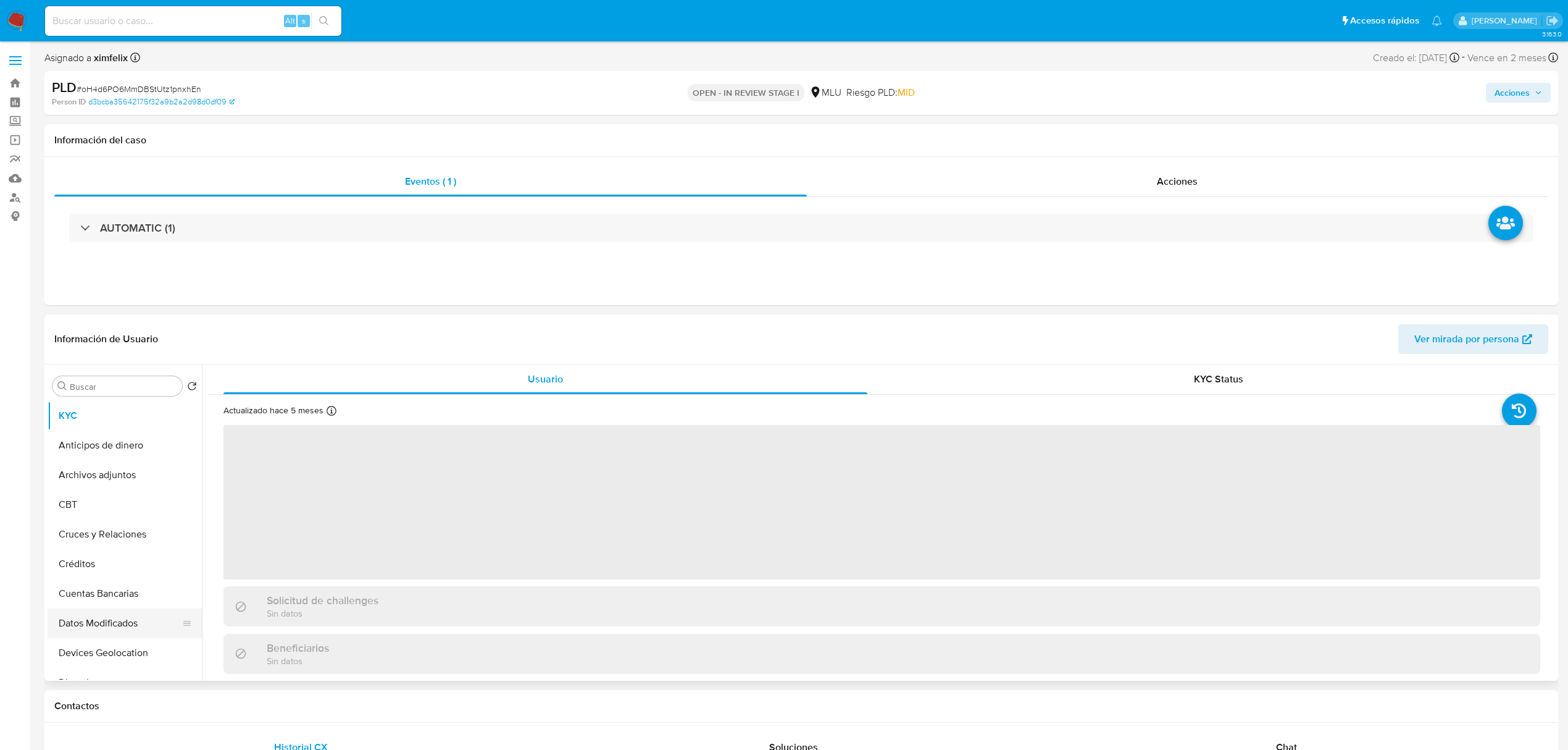
select select "10"
click at [117, 616] on button "Datos Modificados" at bounding box center [119, 623] width 144 height 30
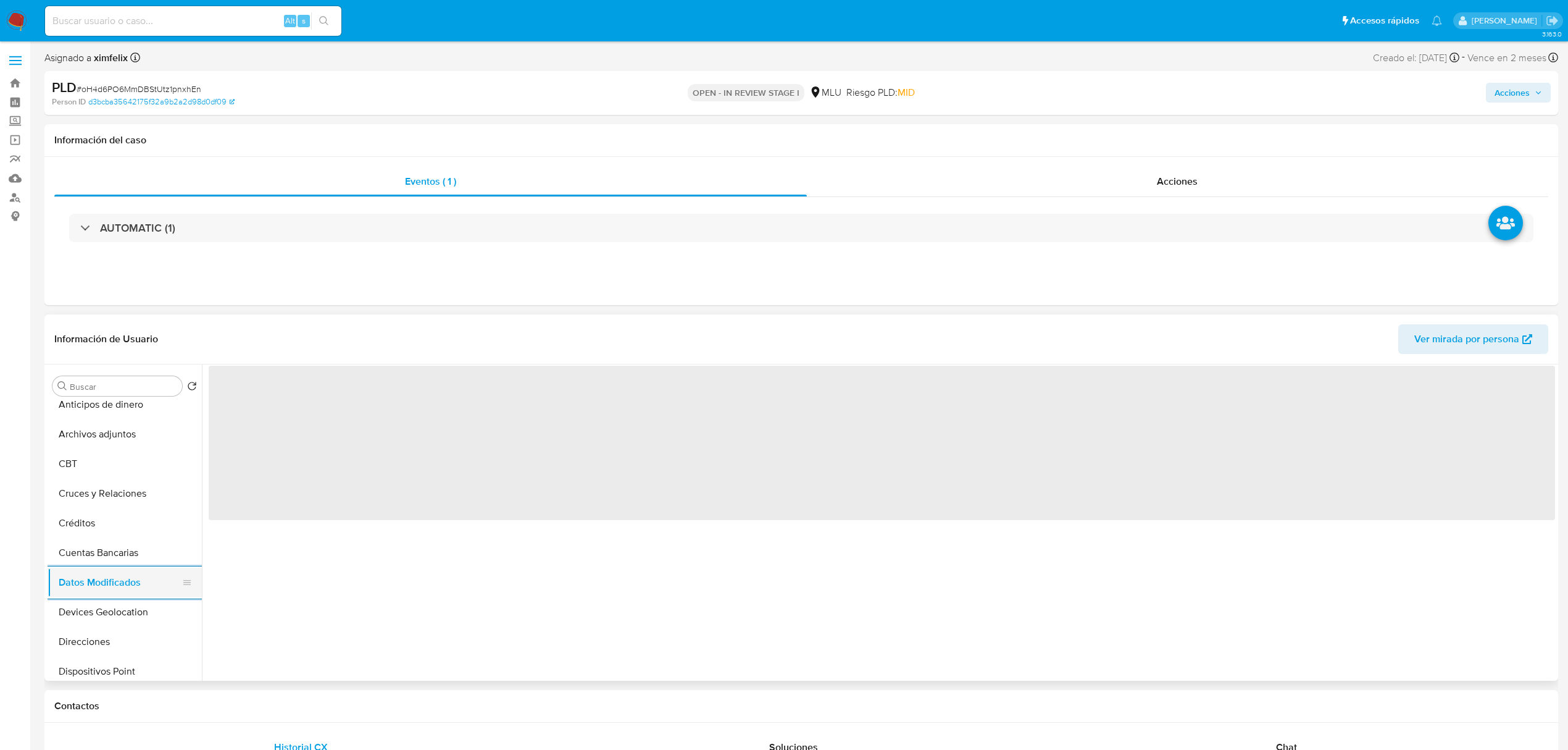
scroll to position [99, 0]
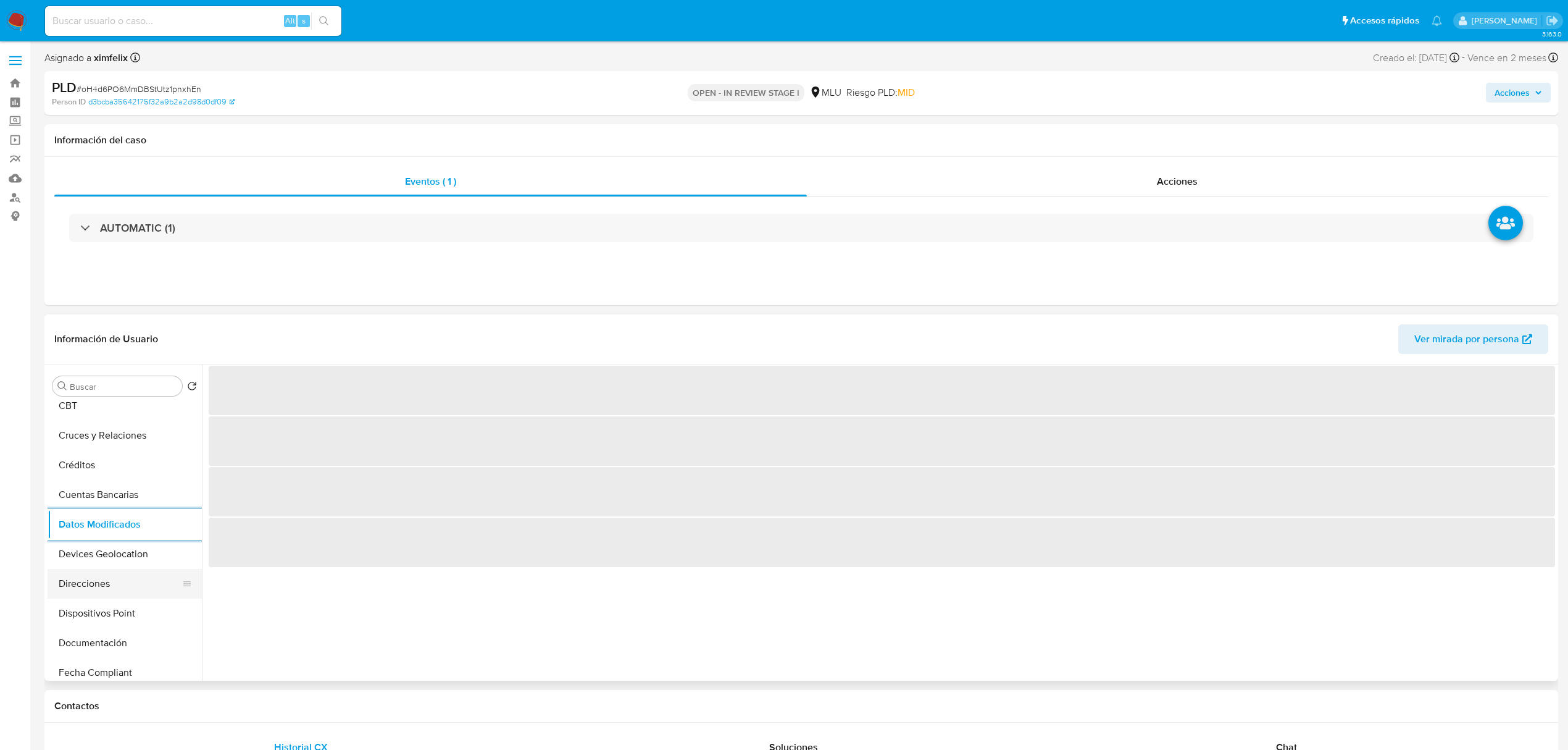
click at [117, 593] on button "Direcciones" at bounding box center [119, 584] width 144 height 30
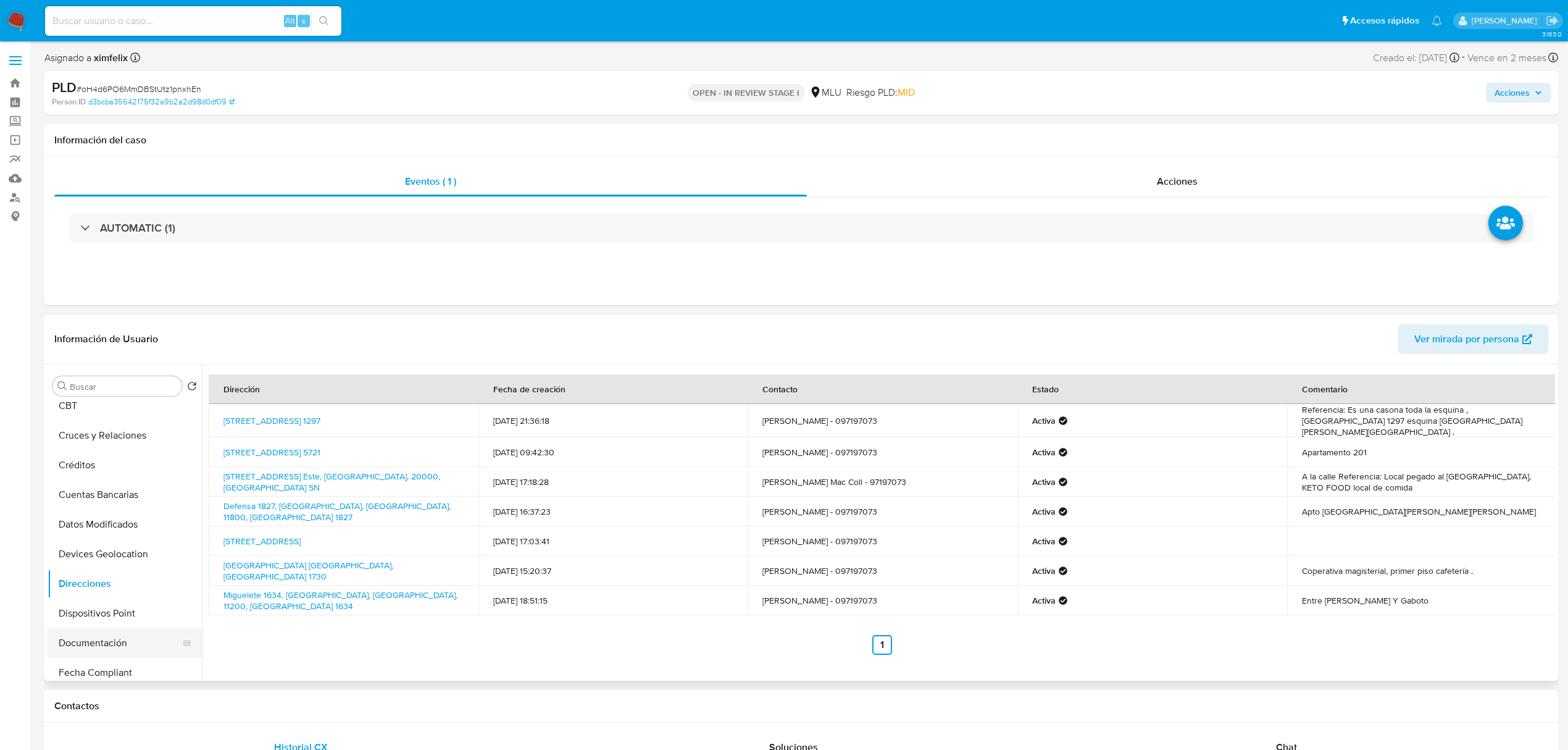
click at [139, 631] on button "Documentación" at bounding box center [119, 643] width 144 height 30
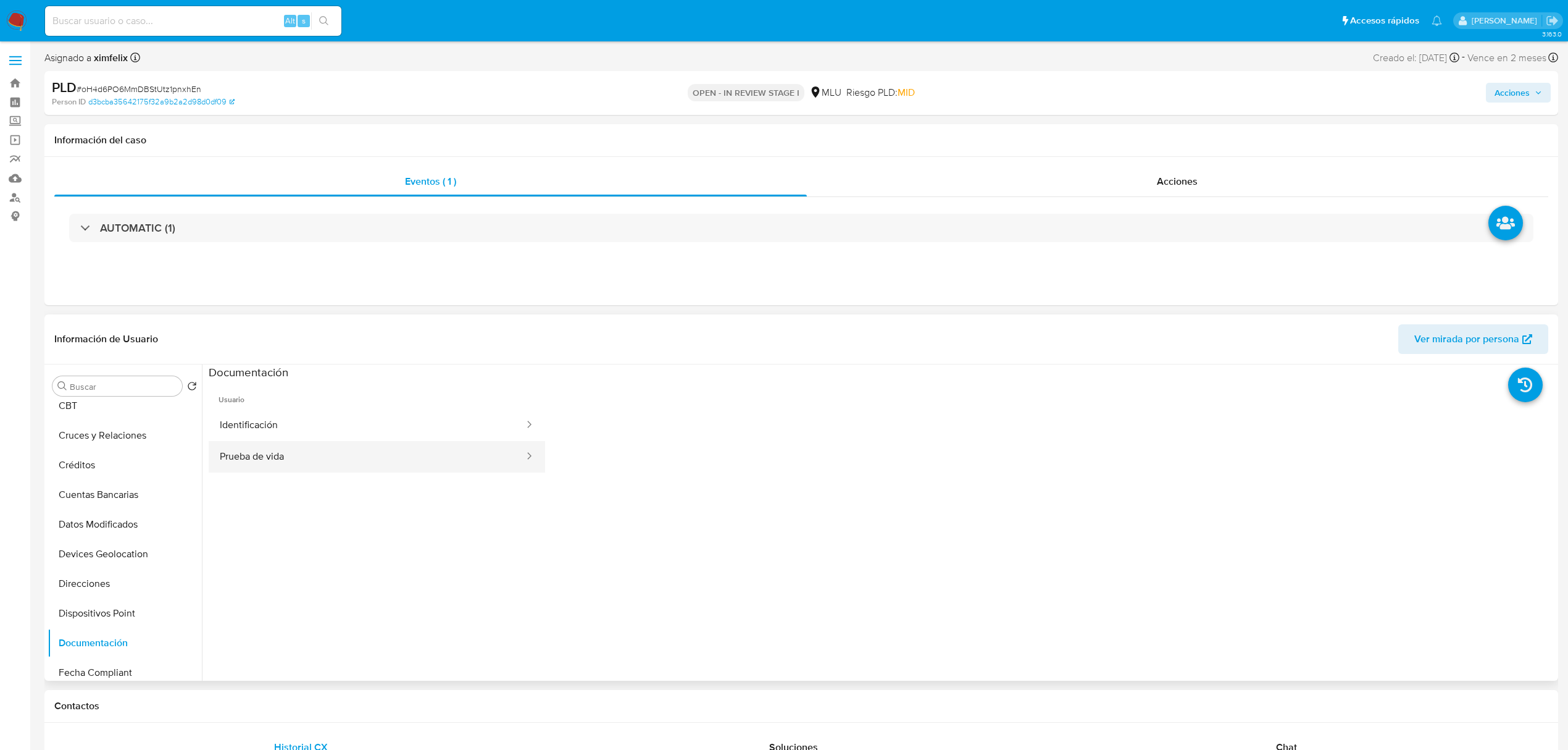
click at [465, 462] on button "Prueba de vida" at bounding box center [367, 456] width 317 height 31
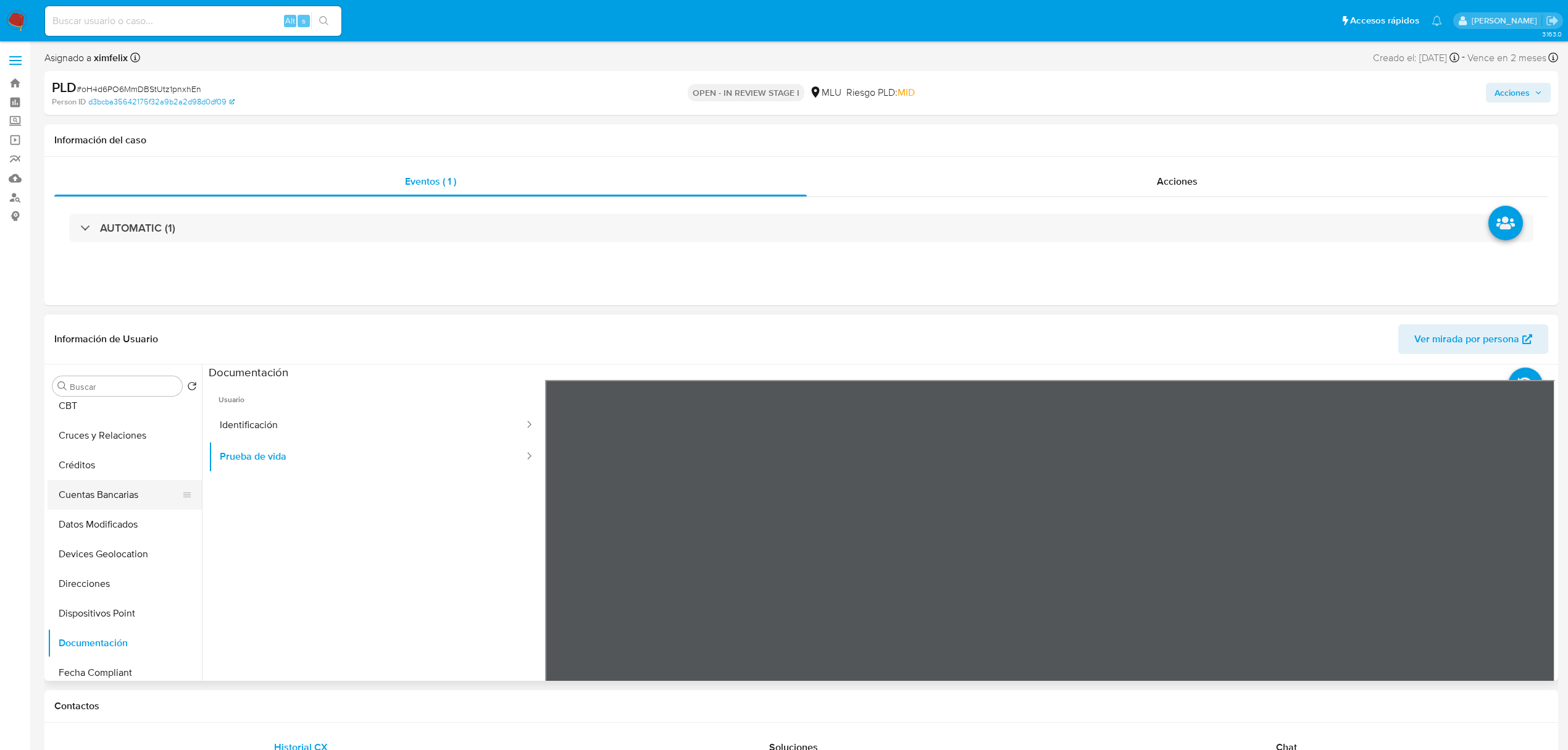
click at [99, 493] on button "Cuentas Bancarias" at bounding box center [119, 495] width 144 height 30
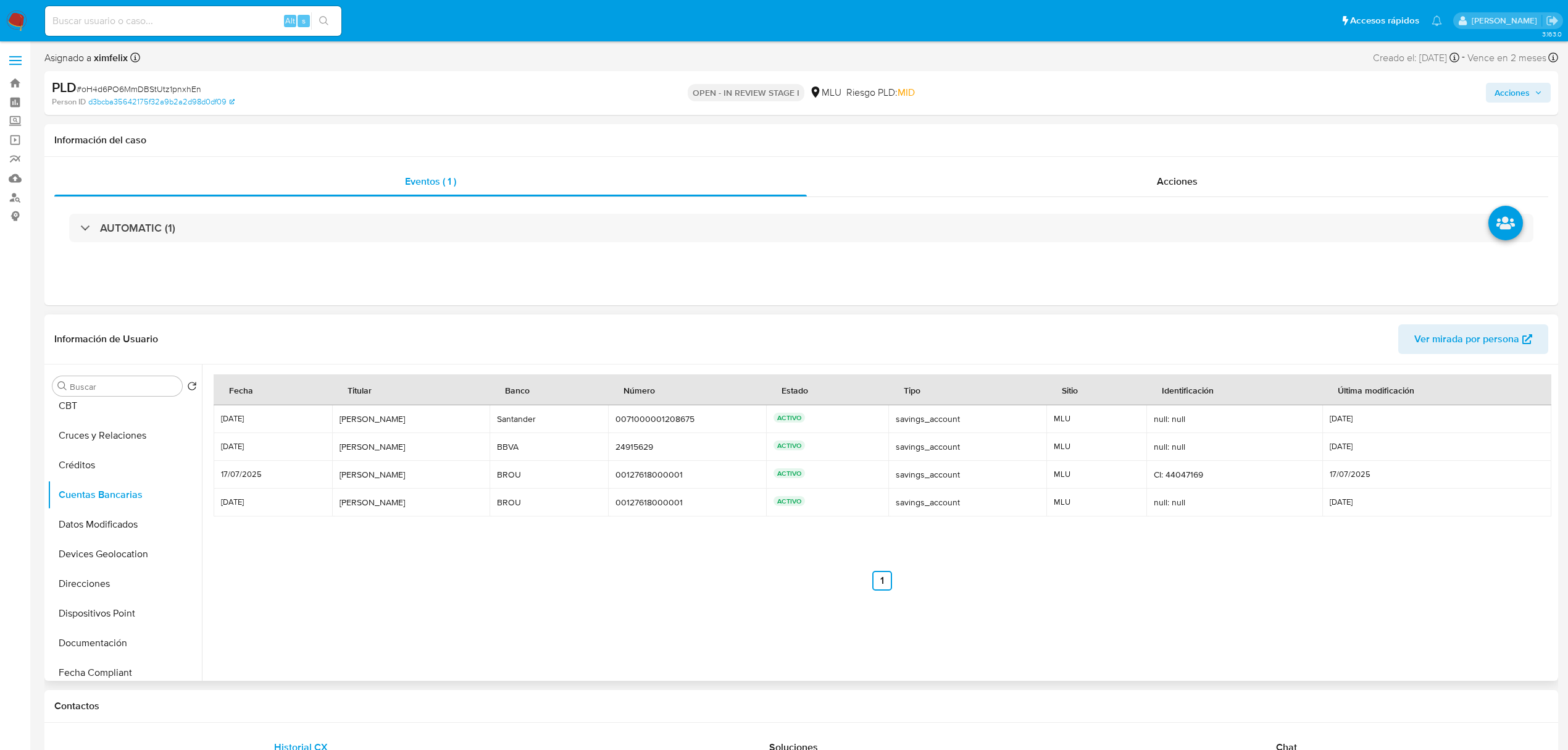
click at [391, 554] on nav "Anterior 1 Siguiente" at bounding box center [882, 571] width 1336 height 40
click at [136, 471] on button "Archivos adjuntos" at bounding box center [119, 475] width 144 height 30
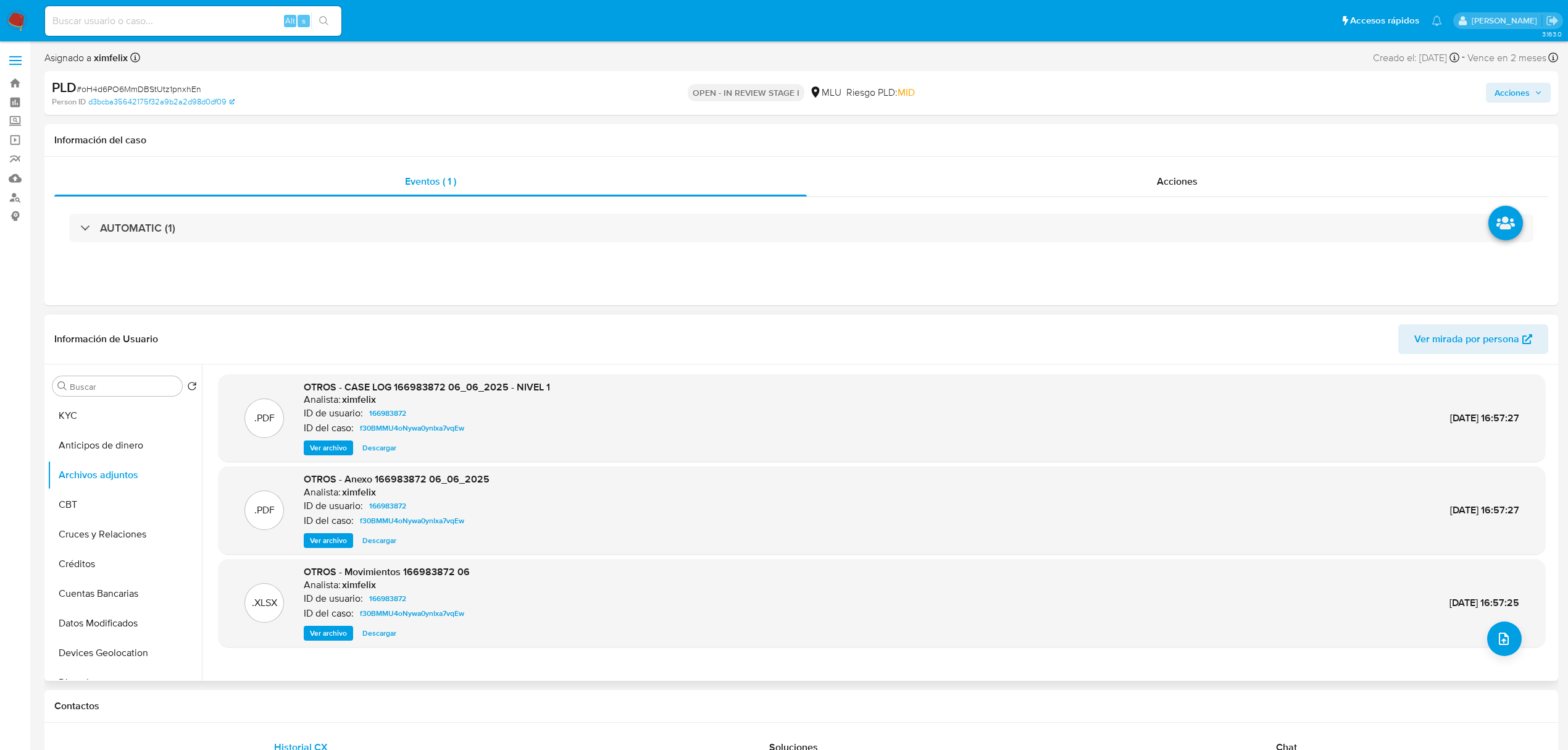
click at [334, 443] on span "Ver archivo" at bounding box center [328, 447] width 37 height 12
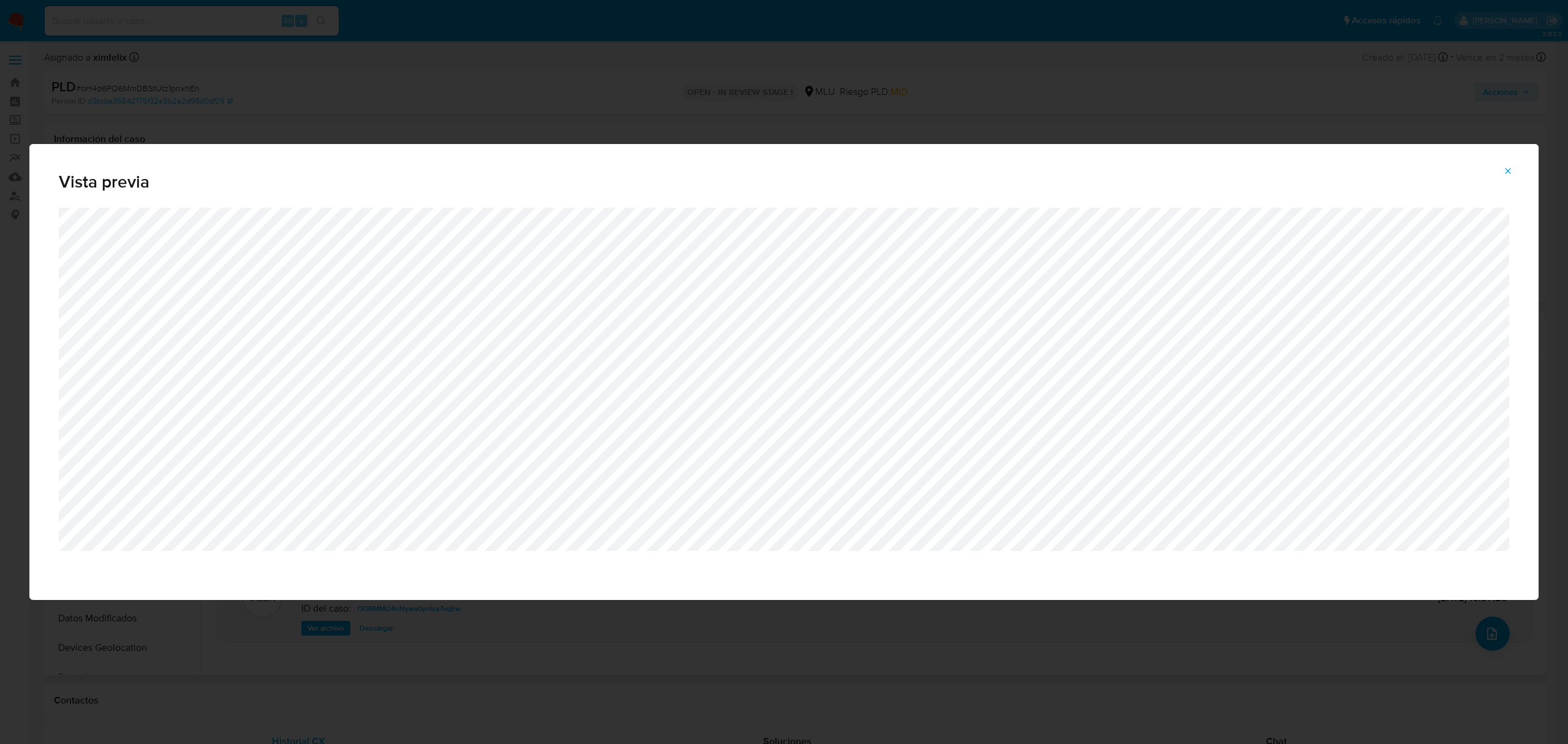
click at [564, 148] on div "Vista previa" at bounding box center [784, 176] width 1509 height 64
click at [944, 101] on div "Vista previa" at bounding box center [784, 372] width 1568 height 744
click at [1501, 170] on button "Attachment preview" at bounding box center [1508, 171] width 27 height 20
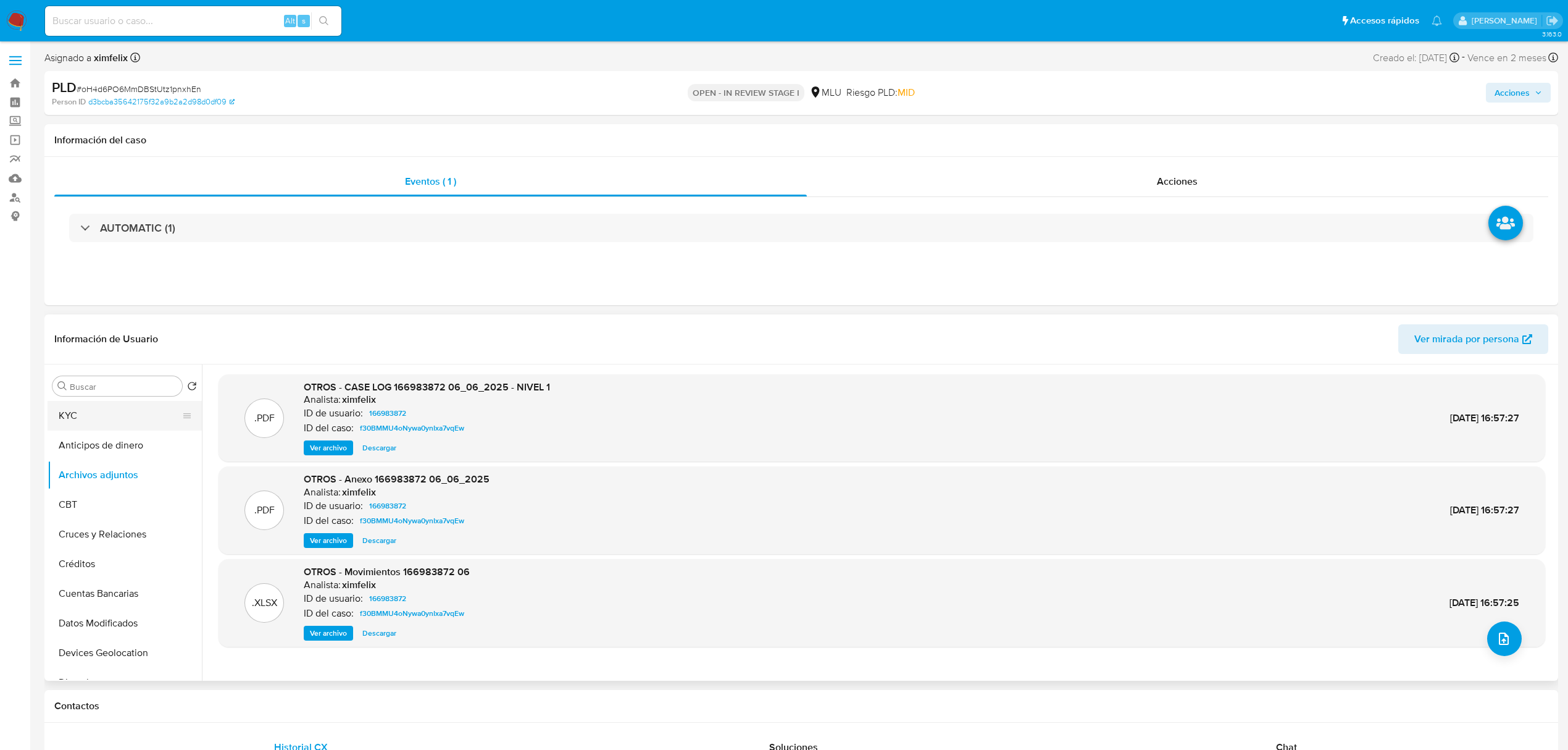
click at [85, 413] on button "KYC" at bounding box center [119, 416] width 144 height 30
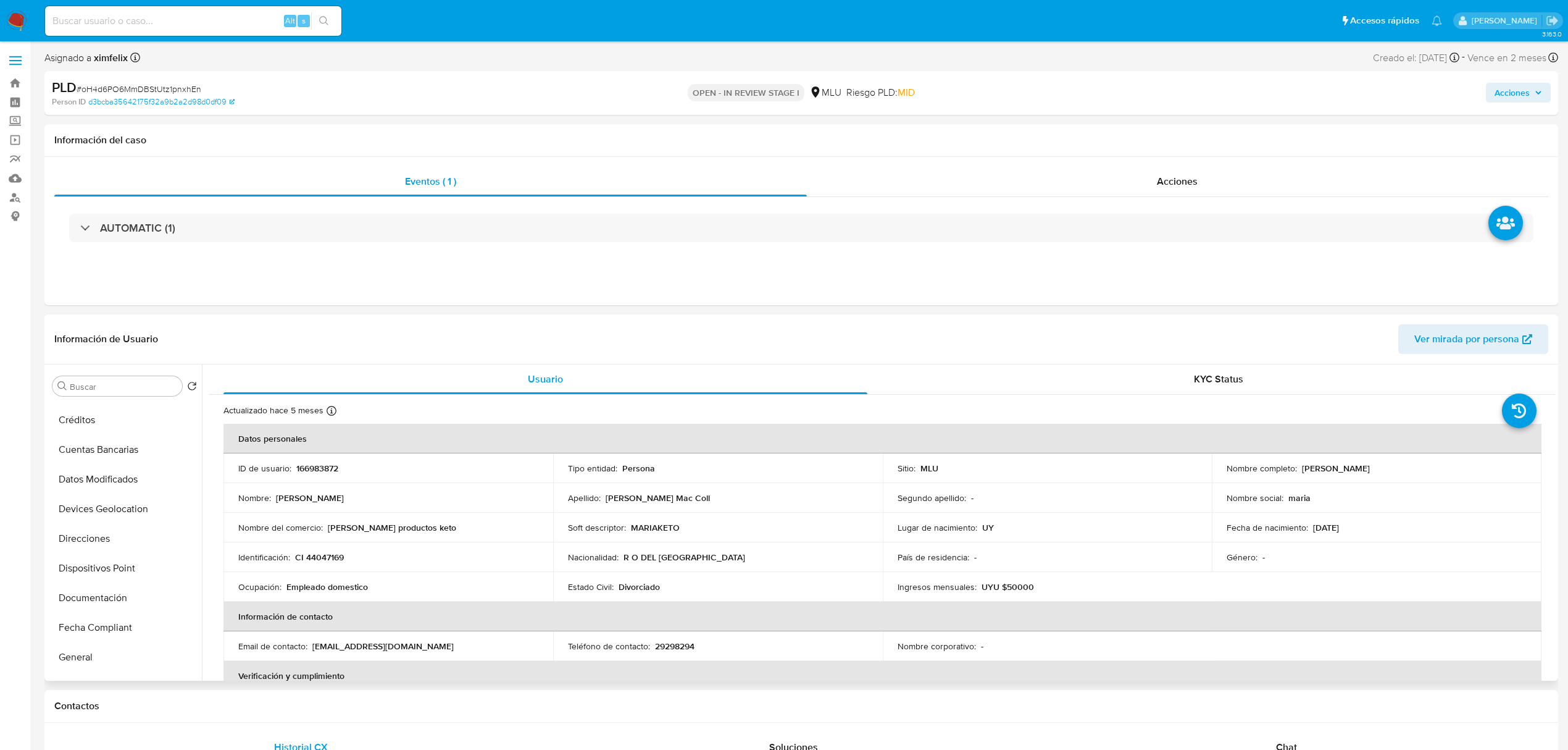
scroll to position [182, 0]
click at [132, 665] on button "Historial Riesgo PLD" at bounding box center [119, 679] width 144 height 30
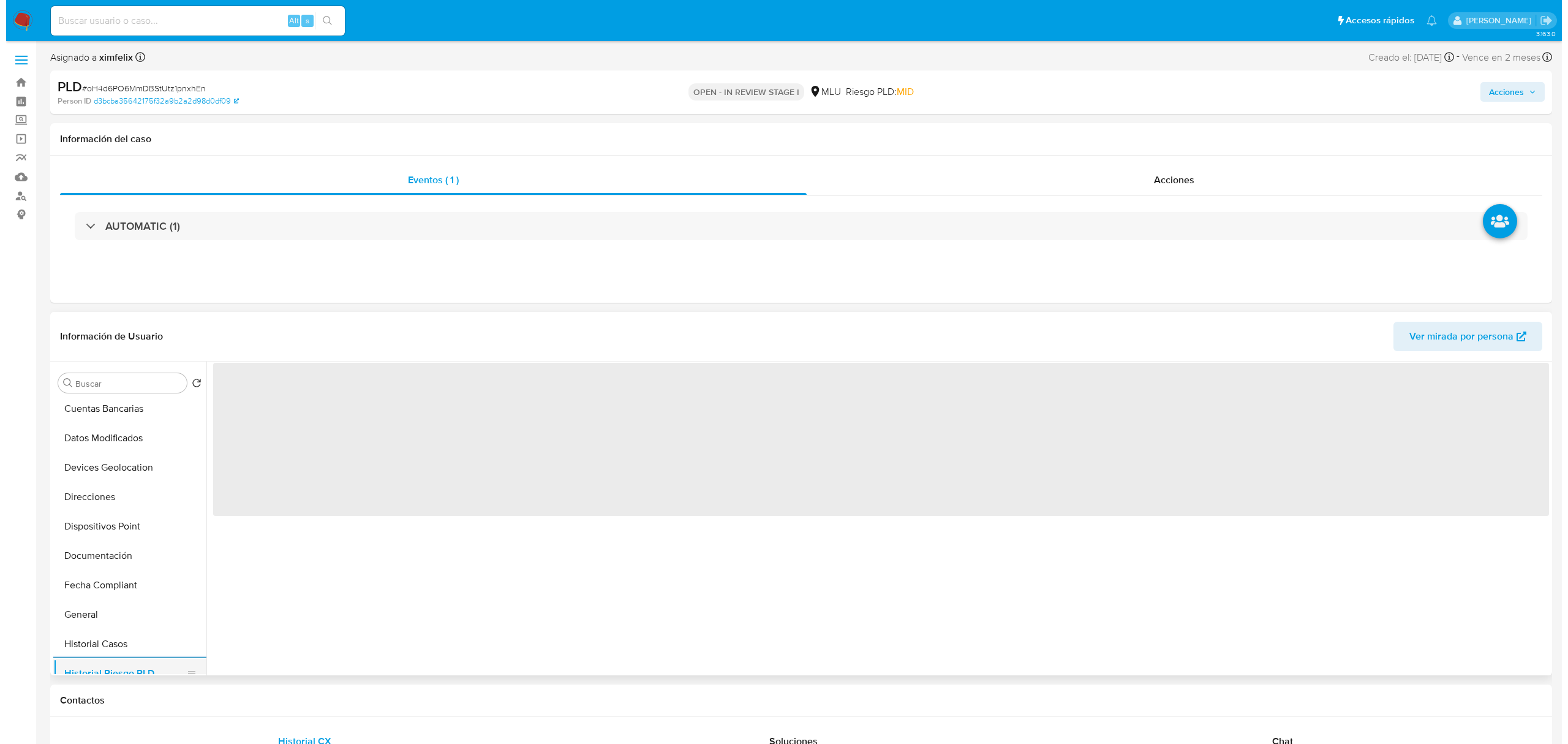
scroll to position [213, 0]
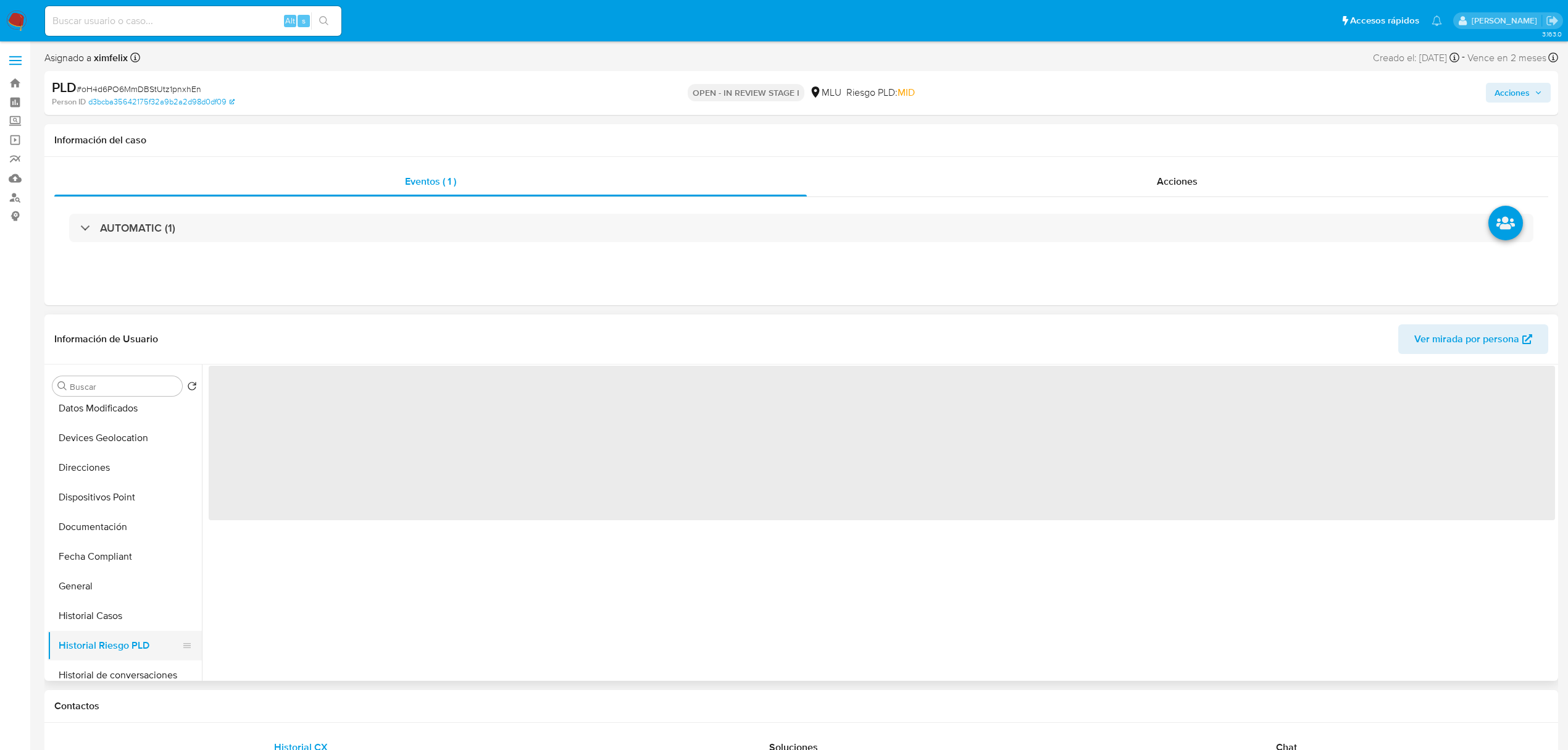
click at [132, 665] on button "Historial de conversaciones" at bounding box center [124, 675] width 155 height 30
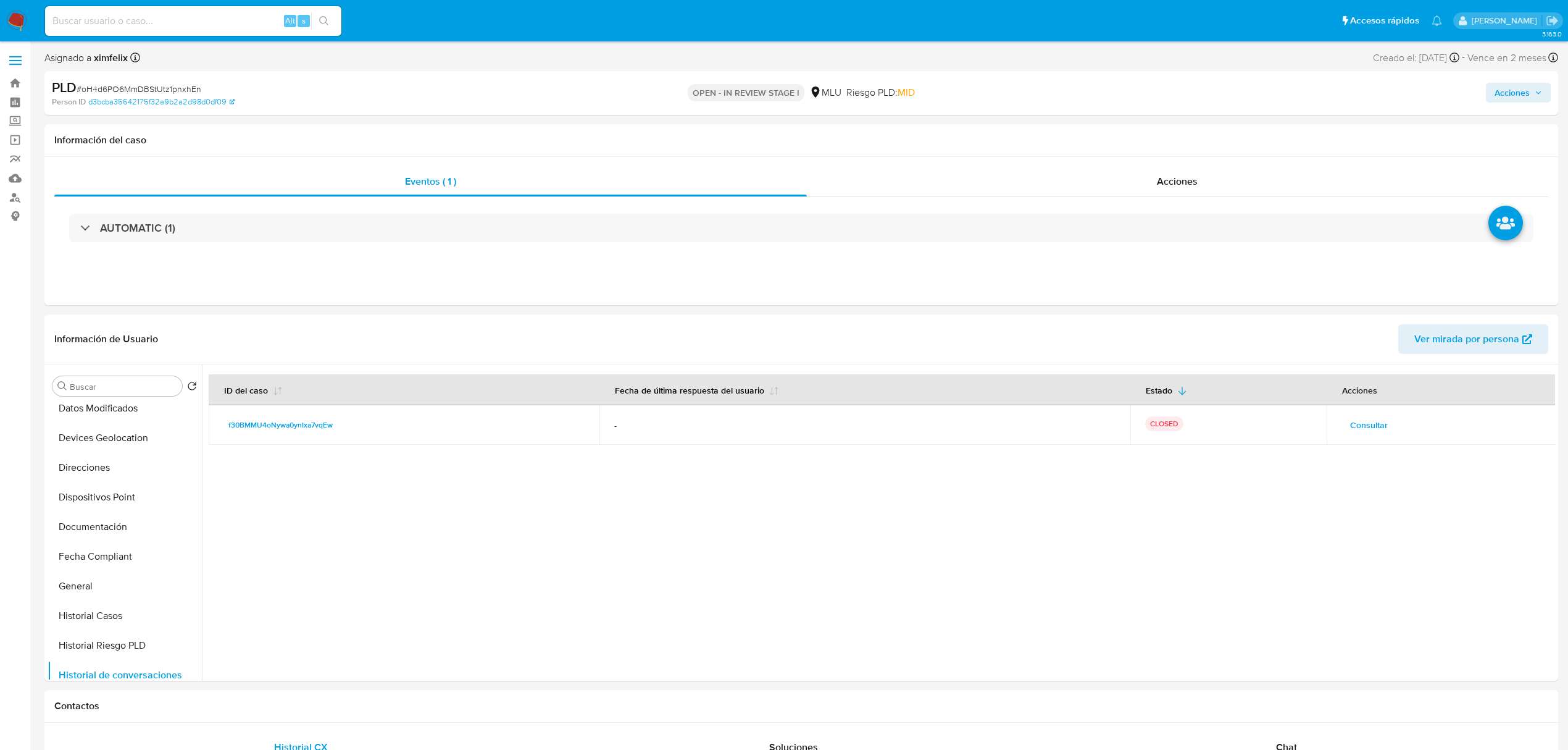
click at [1350, 431] on span "Consultar" at bounding box center [1369, 425] width 38 height 17
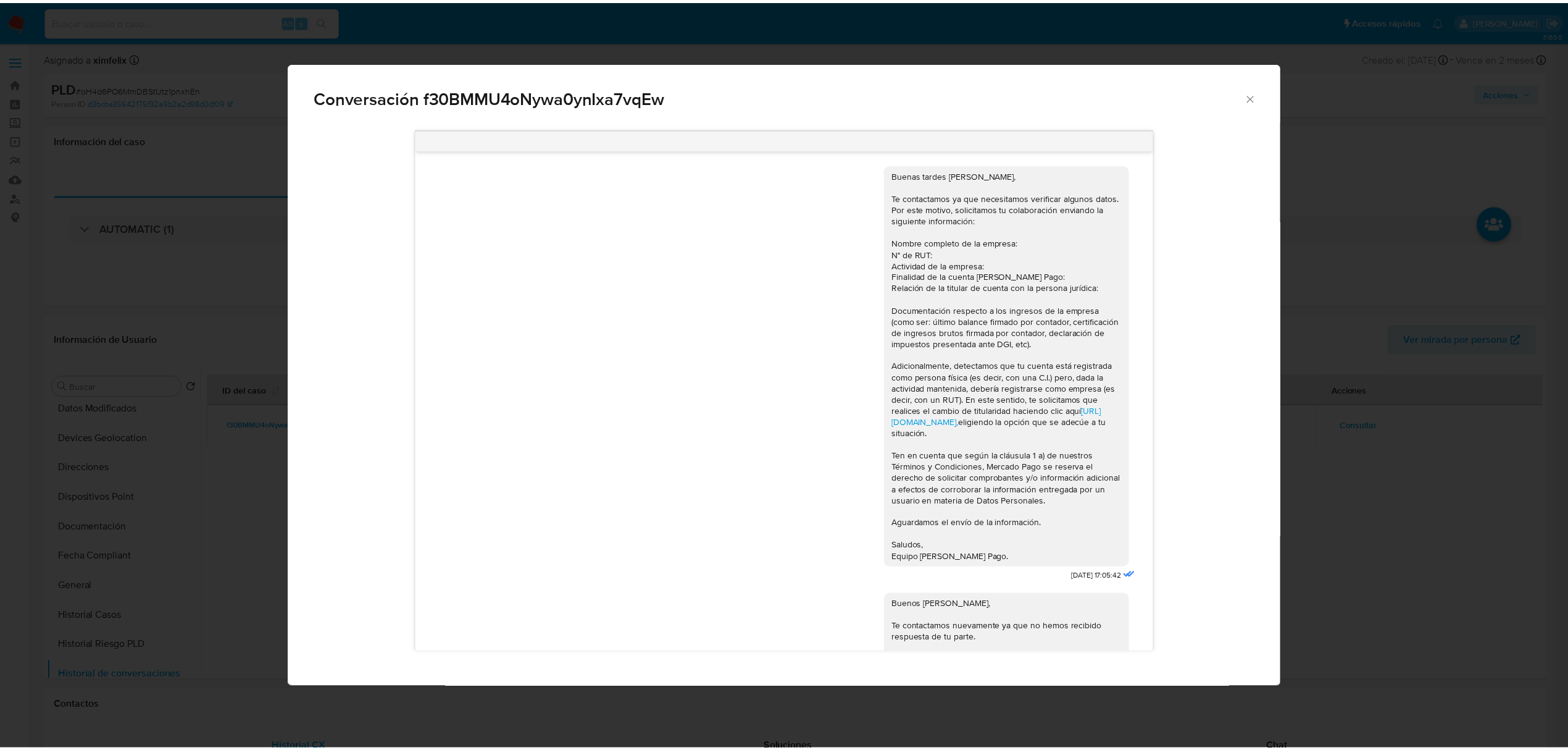
scroll to position [603, 0]
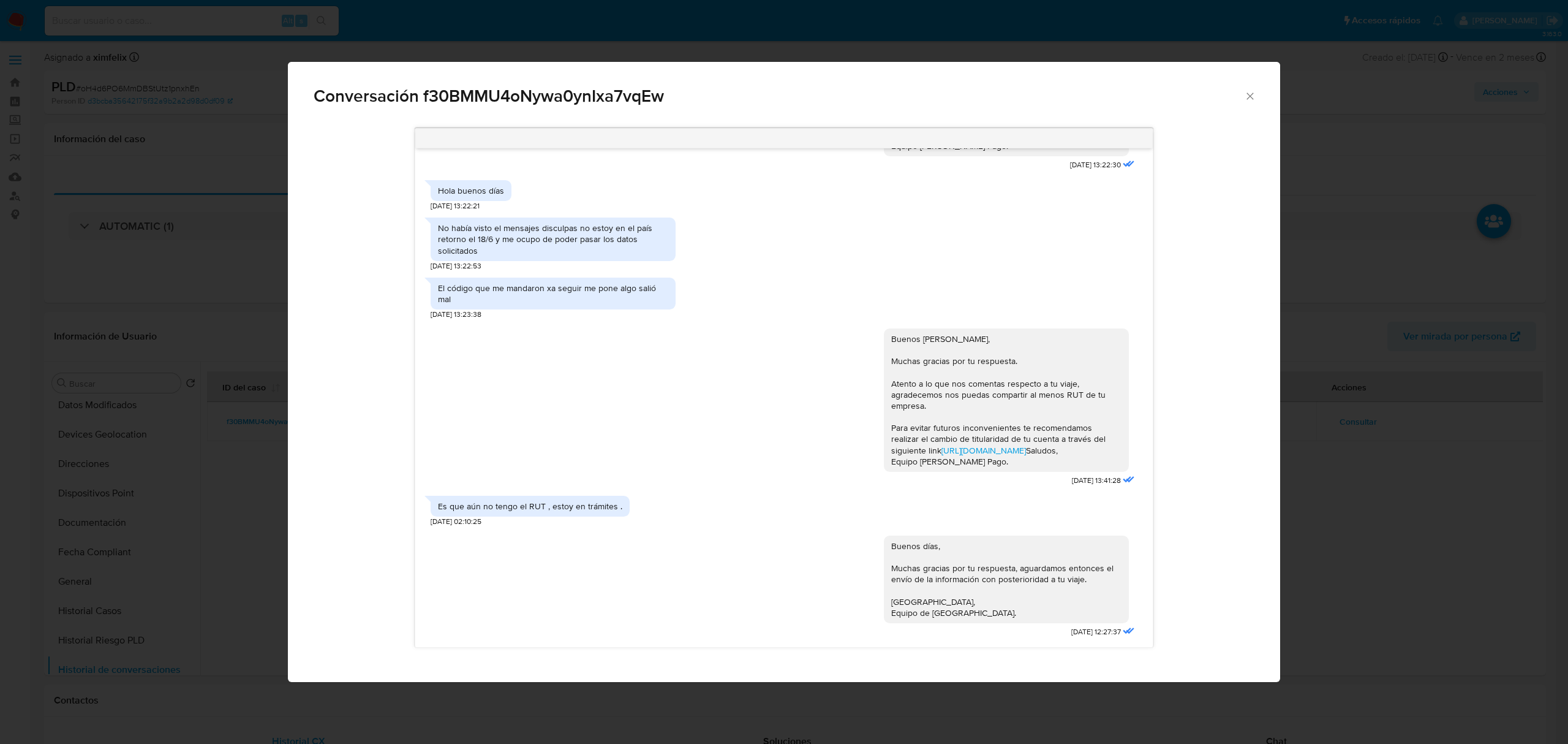
click at [1355, 502] on div "Conversación f30BMMU4oNywa0ynIxa7vqEw Buenas tardes Maria, Te contactamos ya qu…" at bounding box center [784, 372] width 1568 height 744
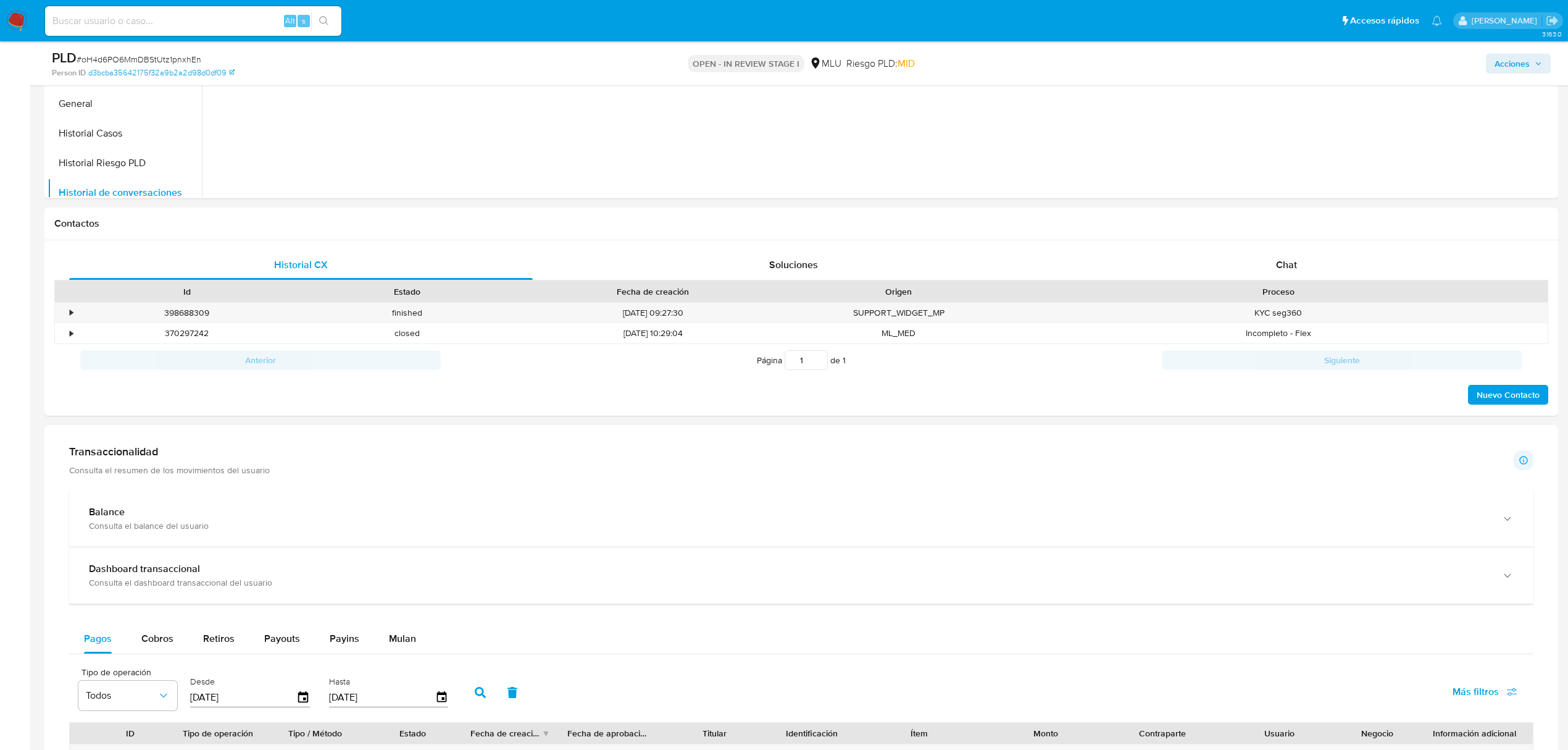
scroll to position [457, 0]
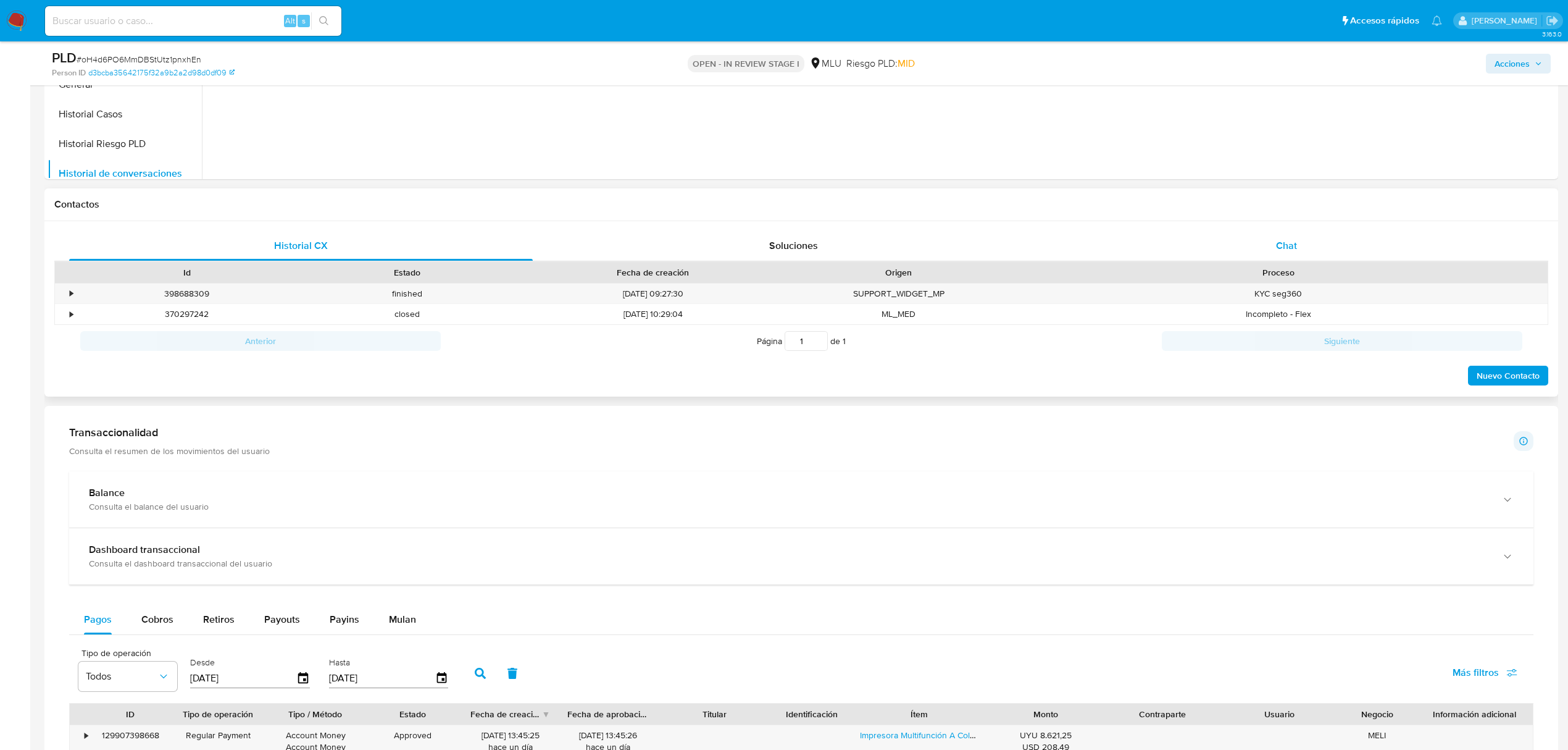
click at [1302, 233] on div "Chat" at bounding box center [1286, 246] width 464 height 30
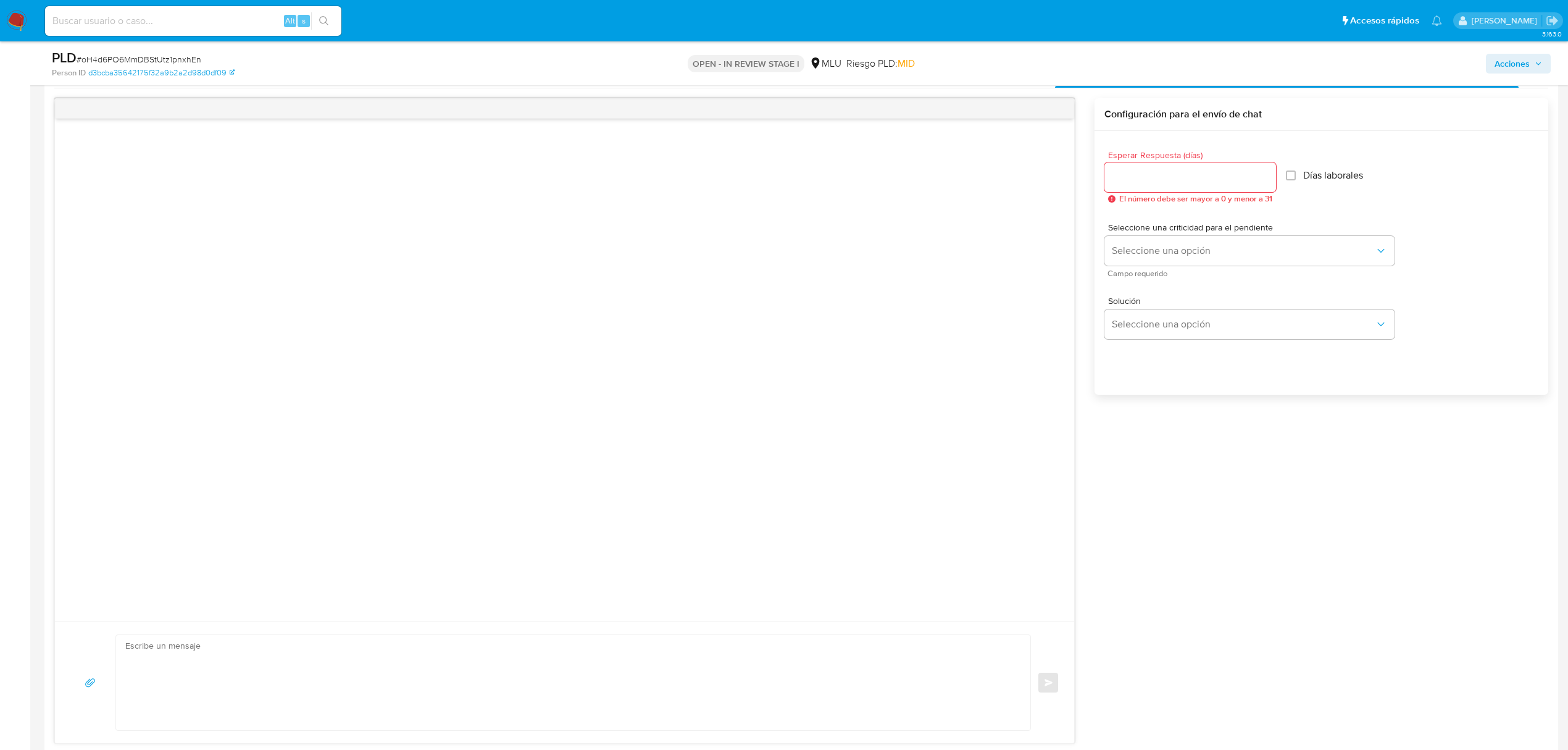
scroll to position [667, 0]
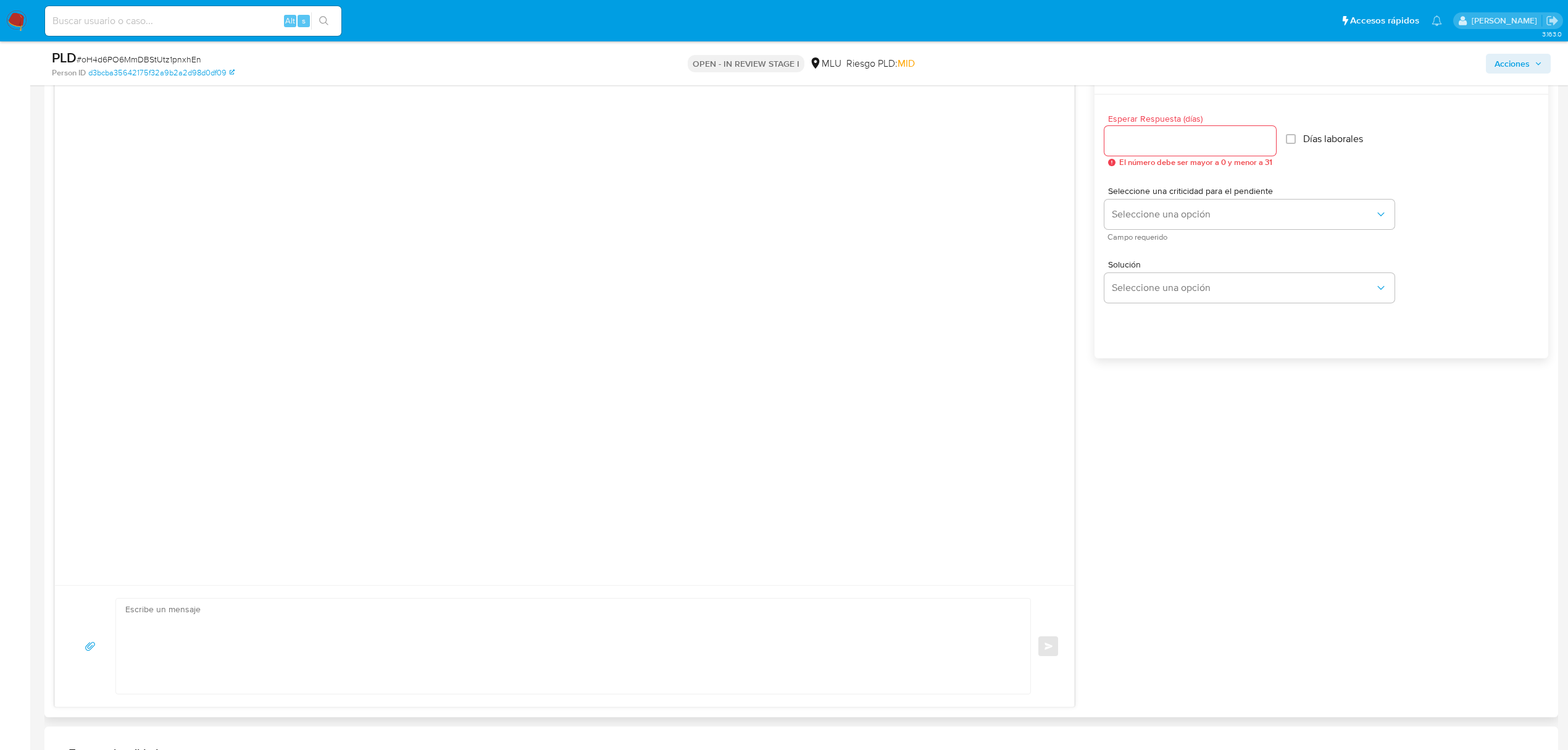
click at [514, 645] on textarea at bounding box center [569, 646] width 889 height 95
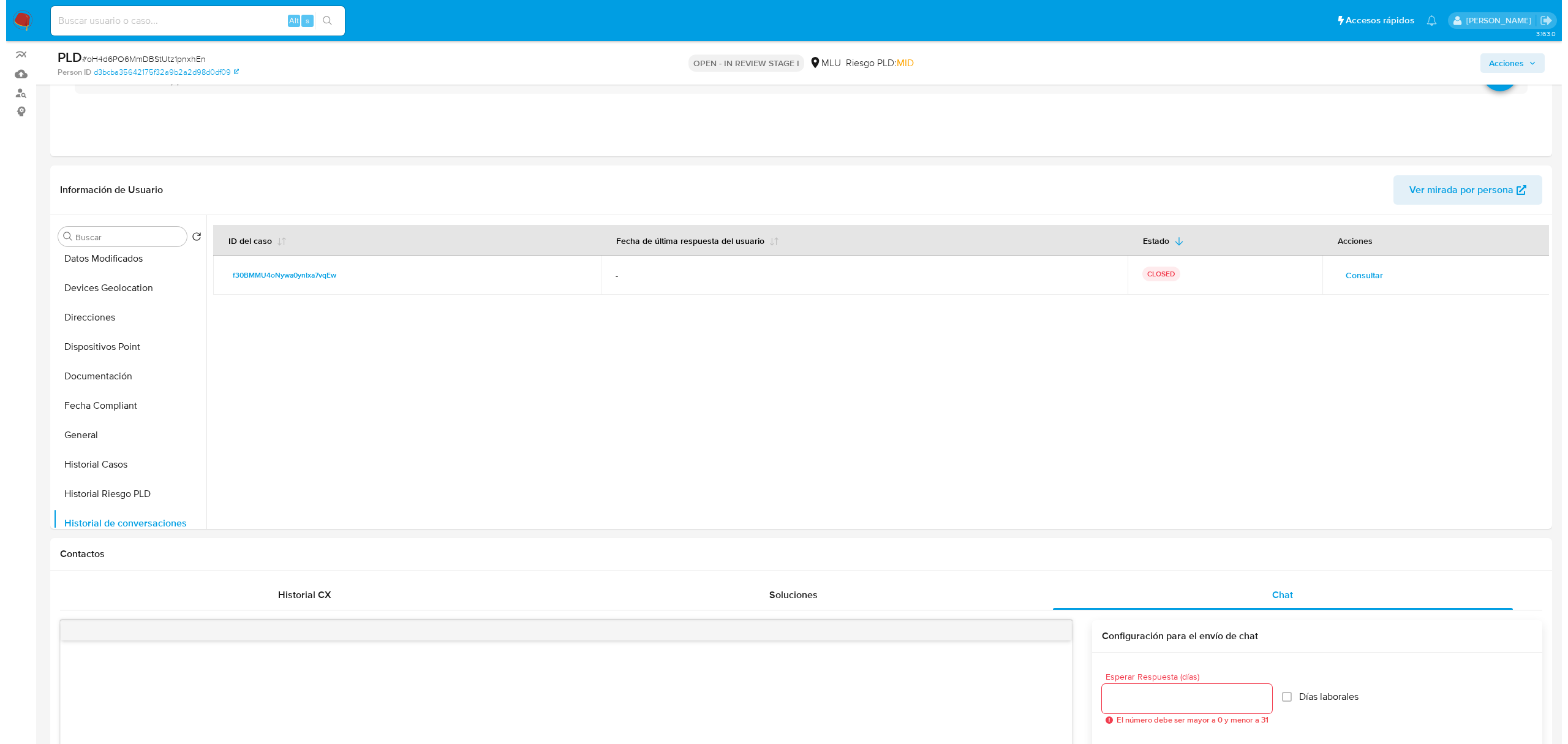
scroll to position [101, 0]
click at [1351, 287] on td "Consultar" at bounding box center [1431, 277] width 228 height 39
click at [1354, 277] on span "Consultar" at bounding box center [1358, 277] width 38 height 17
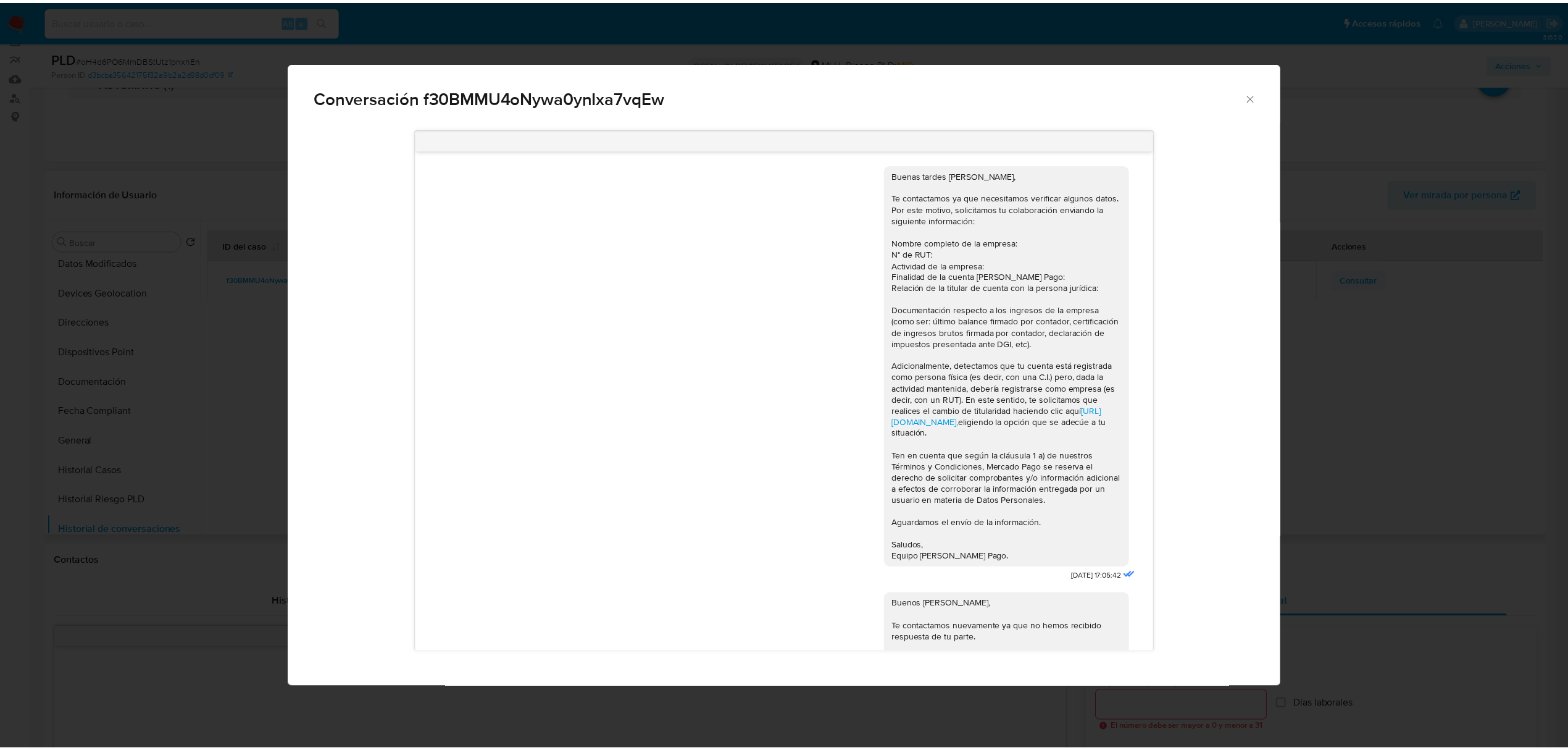
scroll to position [603, 0]
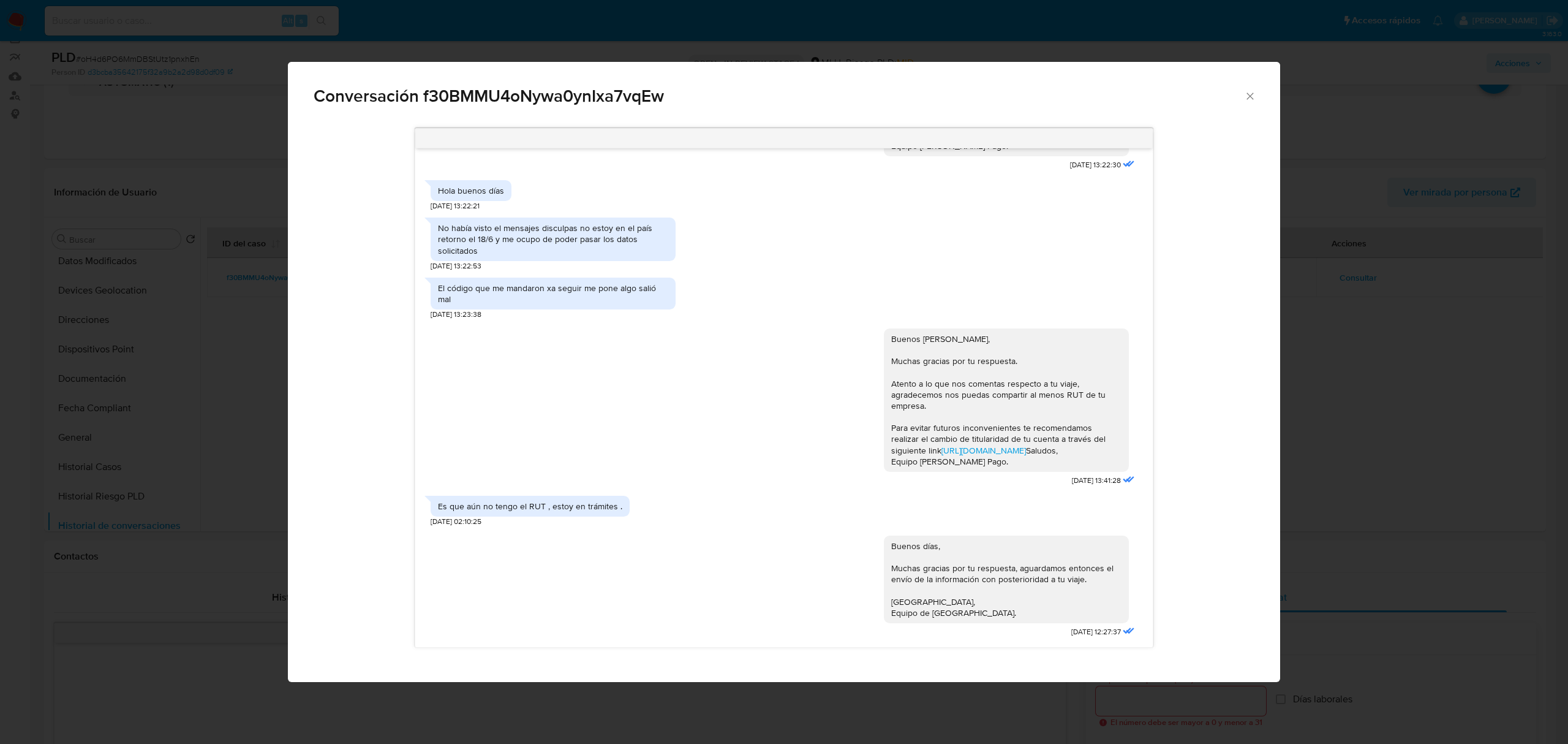
click at [1376, 594] on div "Conversación f30BMMU4oNywa0ynIxa7vqEw Buenas tardes Maria, Te contactamos ya qu…" at bounding box center [784, 372] width 1568 height 744
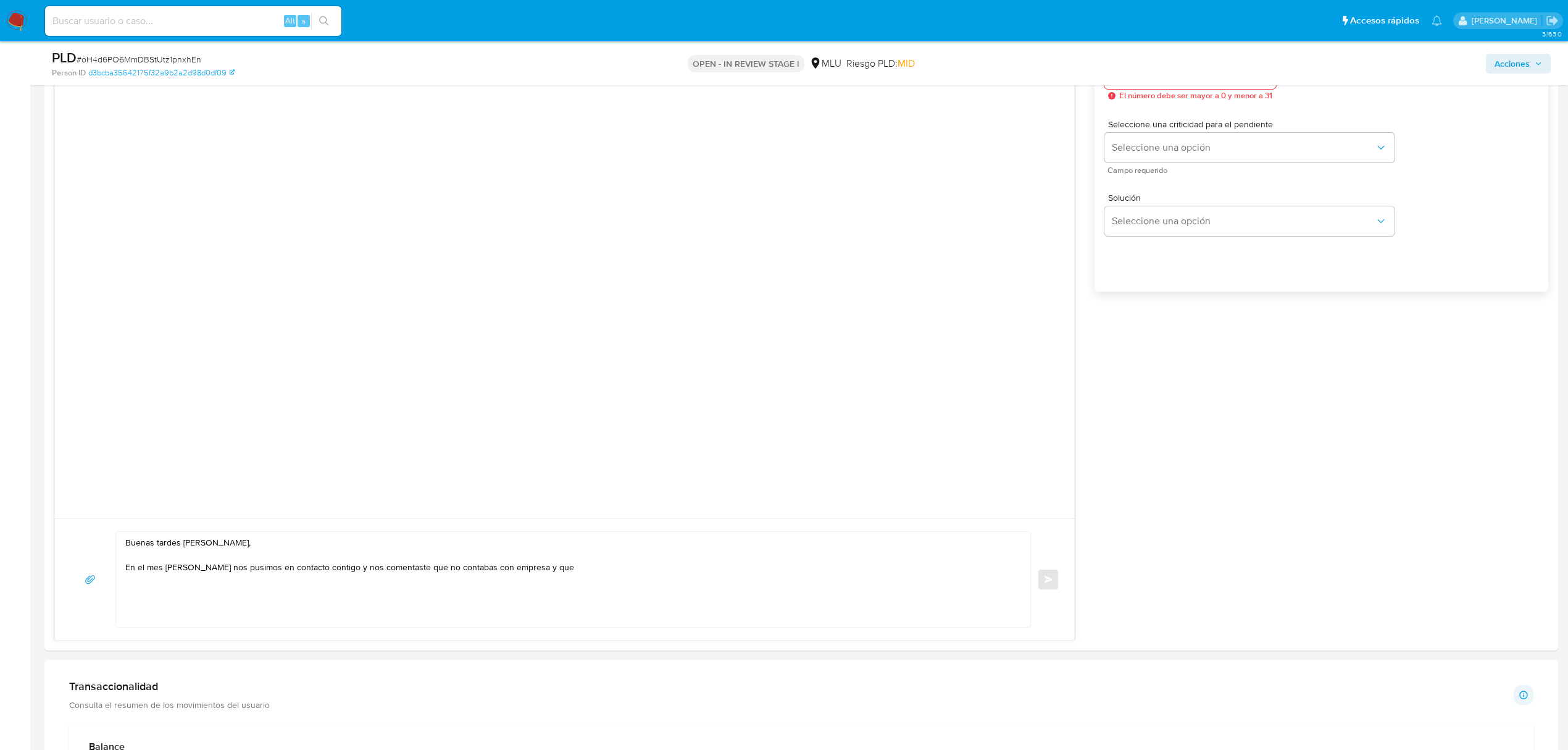
scroll to position [769, 0]
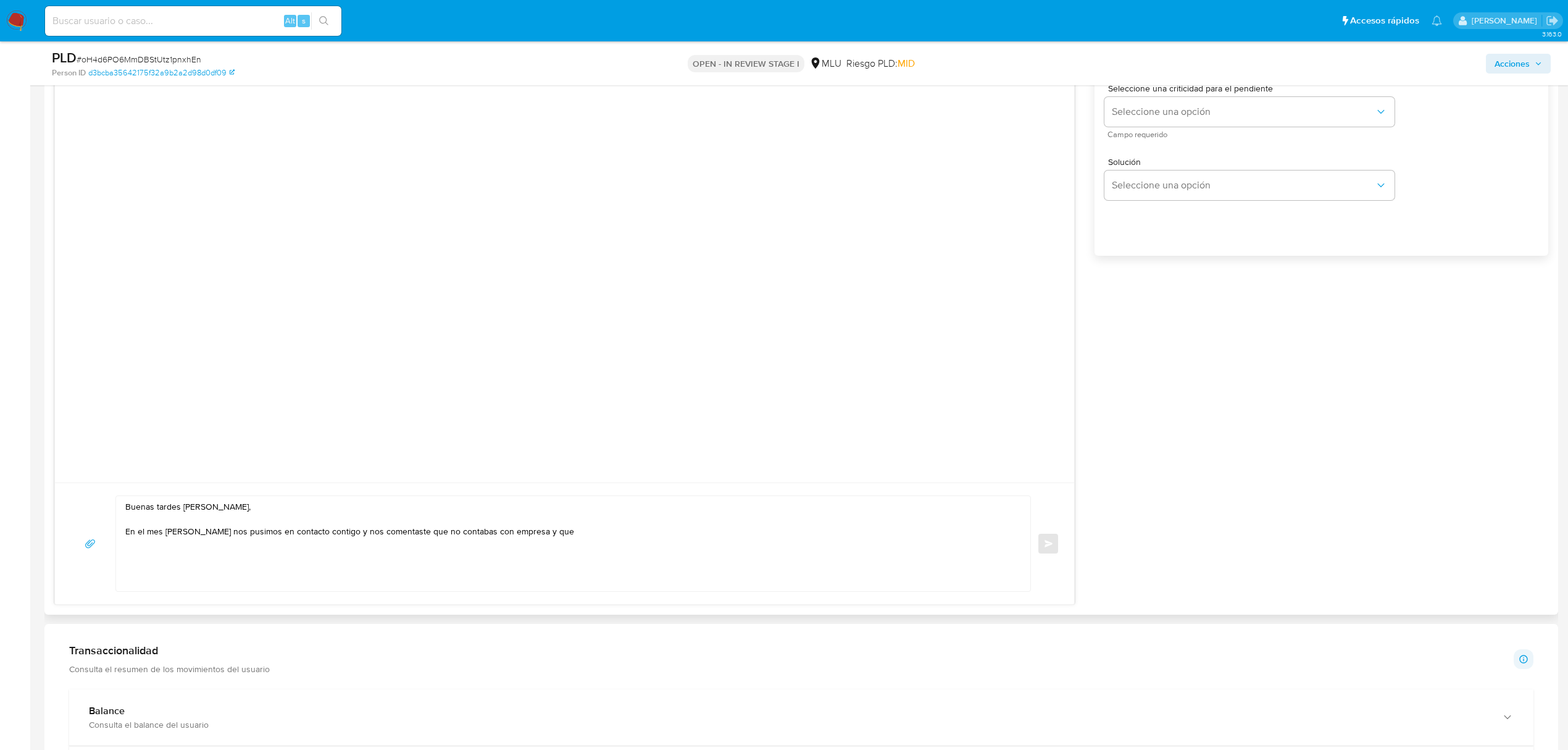
click at [645, 549] on textarea "Buenas tardes Maria, En el mes de junio nos pusimos en contacto contigo y nos c…" at bounding box center [569, 543] width 889 height 95
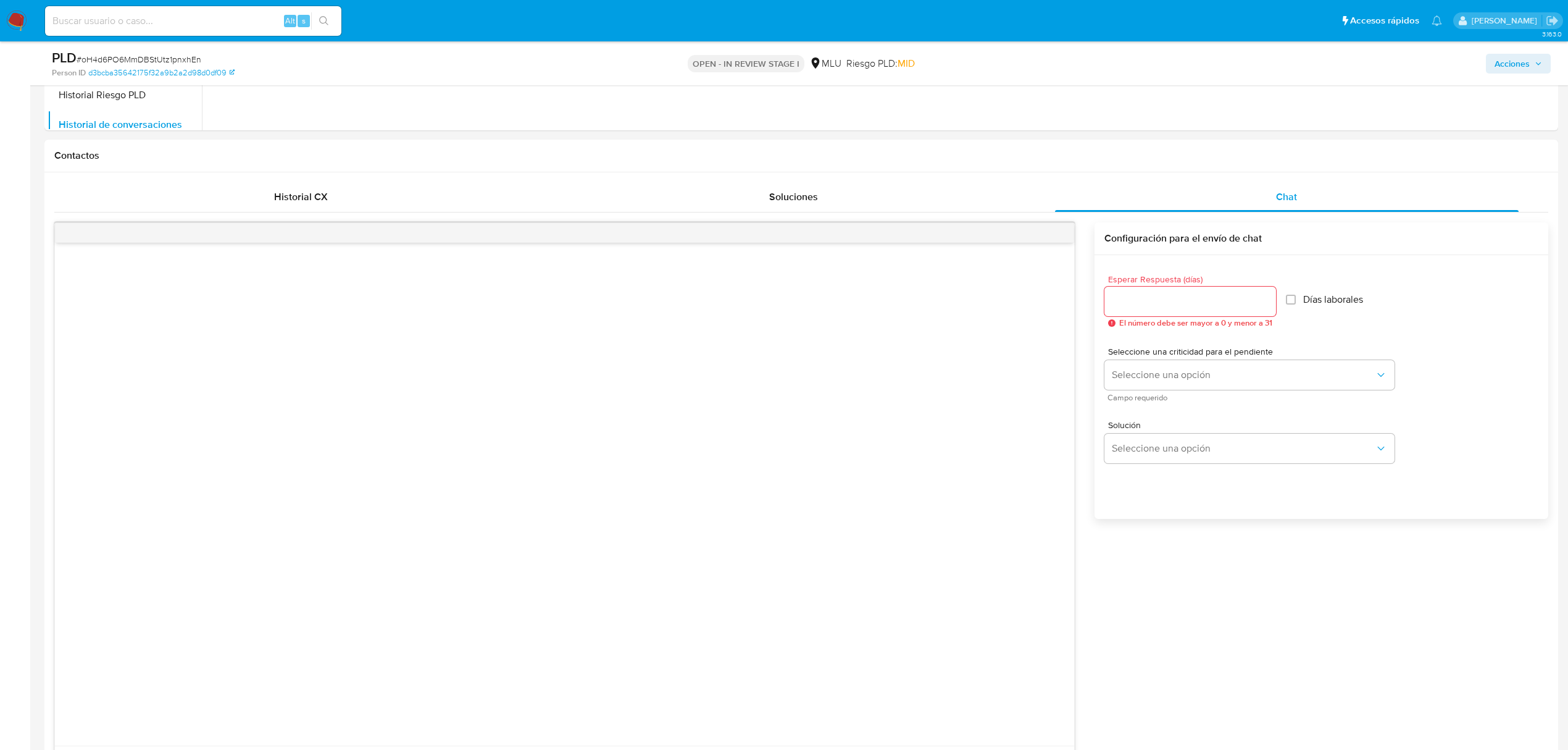
scroll to position [504, 0]
type textarea "Buenas tardes Maria, En el mes de junio nos pusimos en contacto contigo y nos c…"
click at [1133, 303] on input "Esperar Respuesta (días)" at bounding box center [1190, 303] width 172 height 16
type input "3"
click at [1147, 372] on span "Seleccione una opción" at bounding box center [1243, 377] width 263 height 12
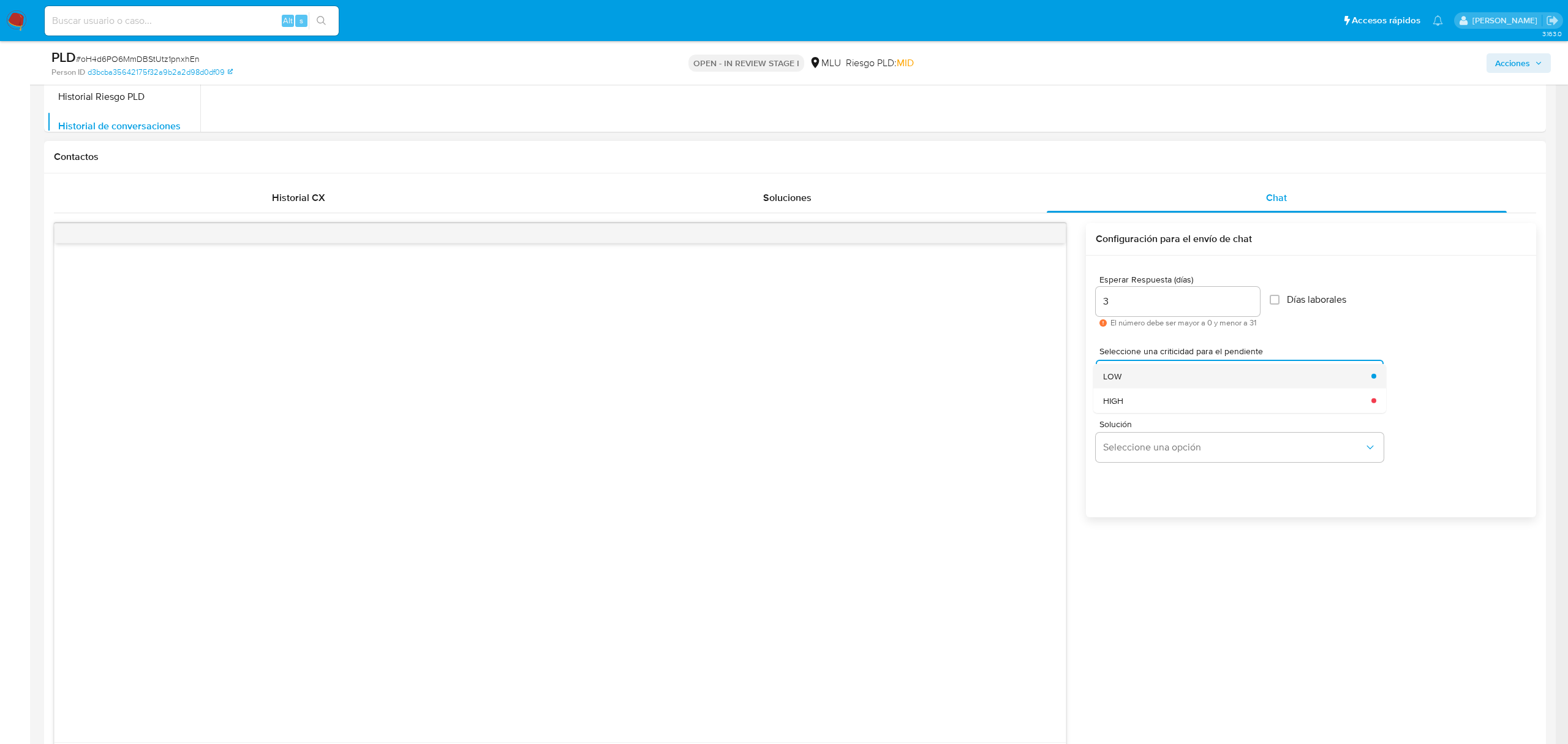
click at [1137, 370] on div "LOW" at bounding box center [1234, 376] width 261 height 25
drag, startPoint x: 1542, startPoint y: 324, endPoint x: 1559, endPoint y: 334, distance: 19.7
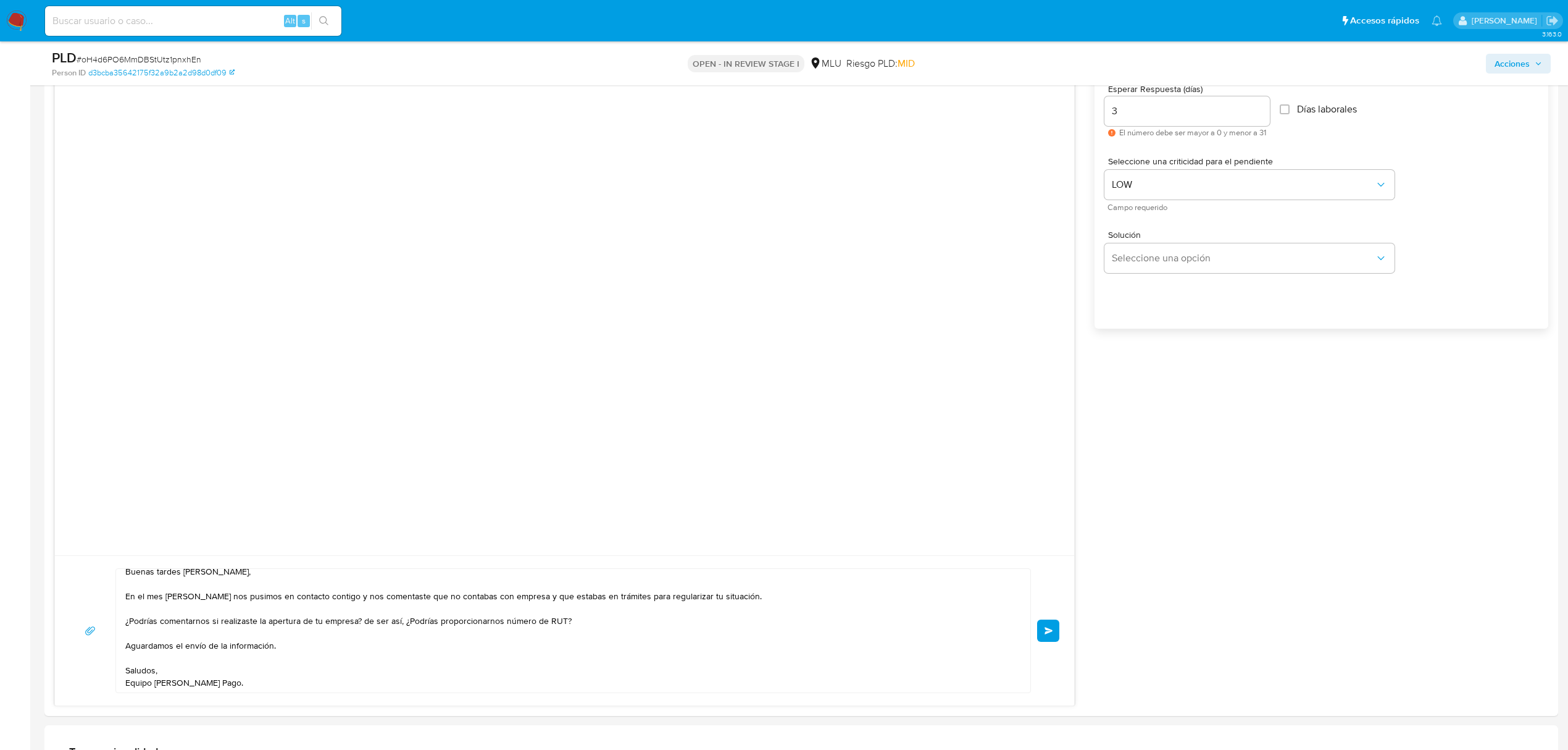
scroll to position [693, 0]
click at [1050, 640] on button "Enviar" at bounding box center [1048, 634] width 22 height 22
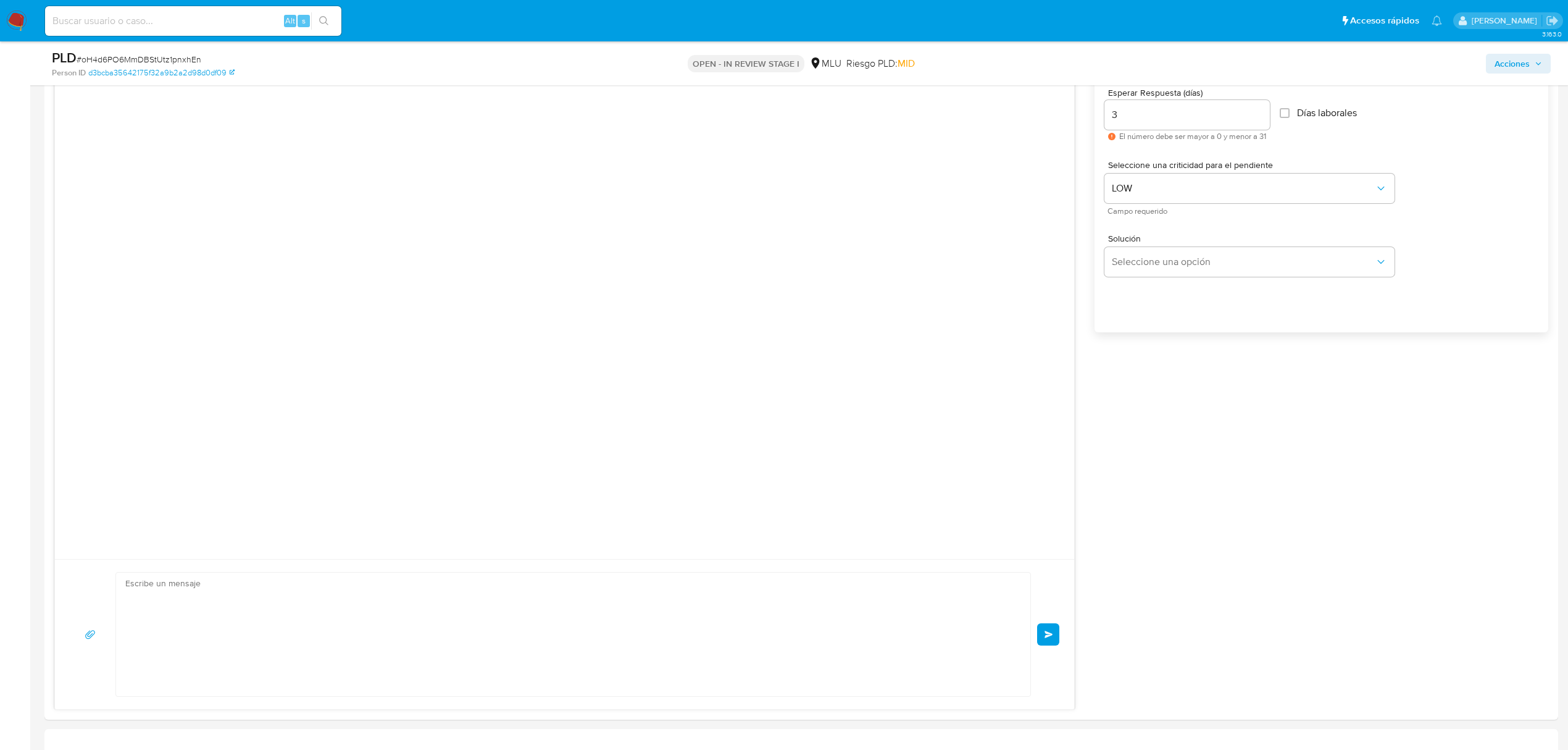
scroll to position [0, 0]
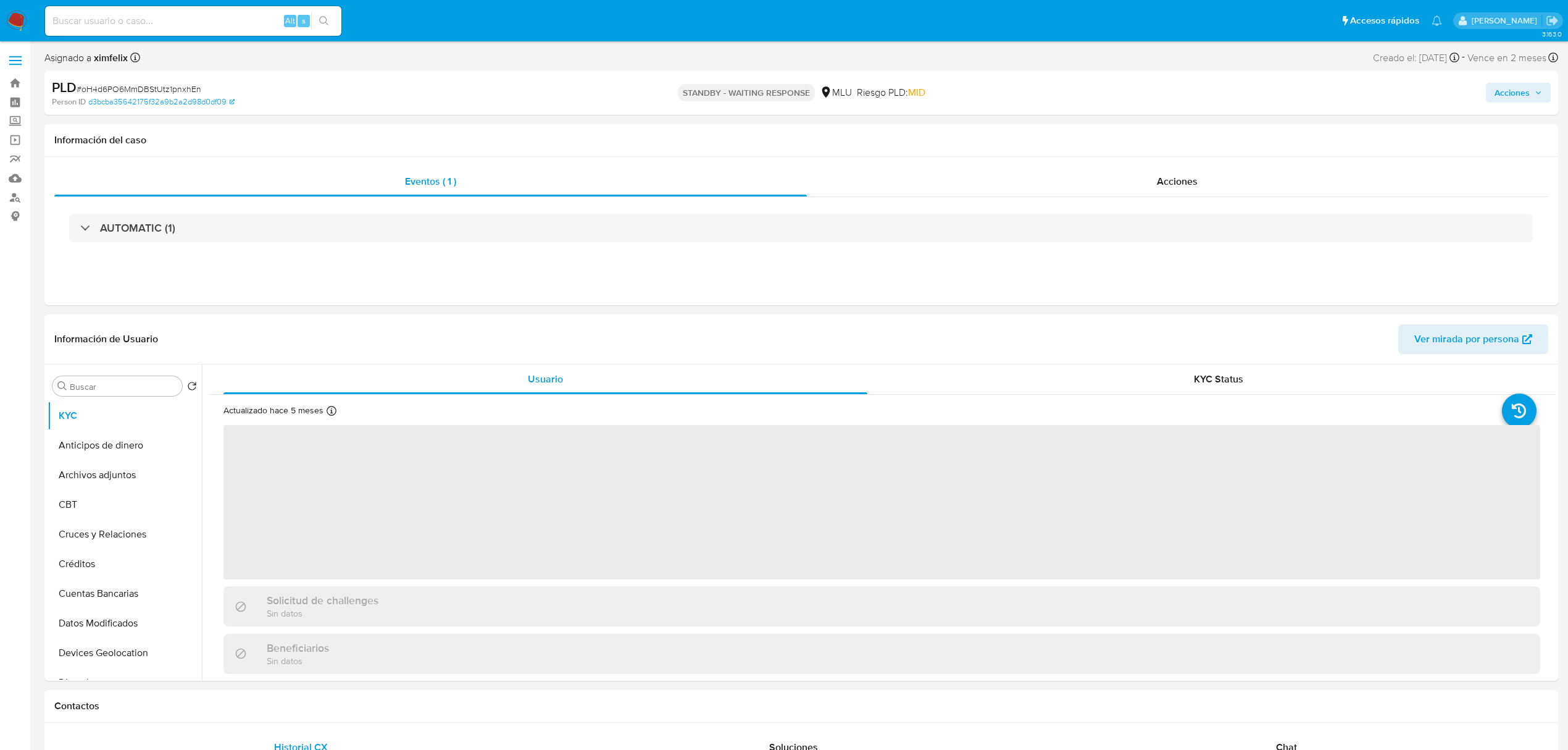
select select "10"
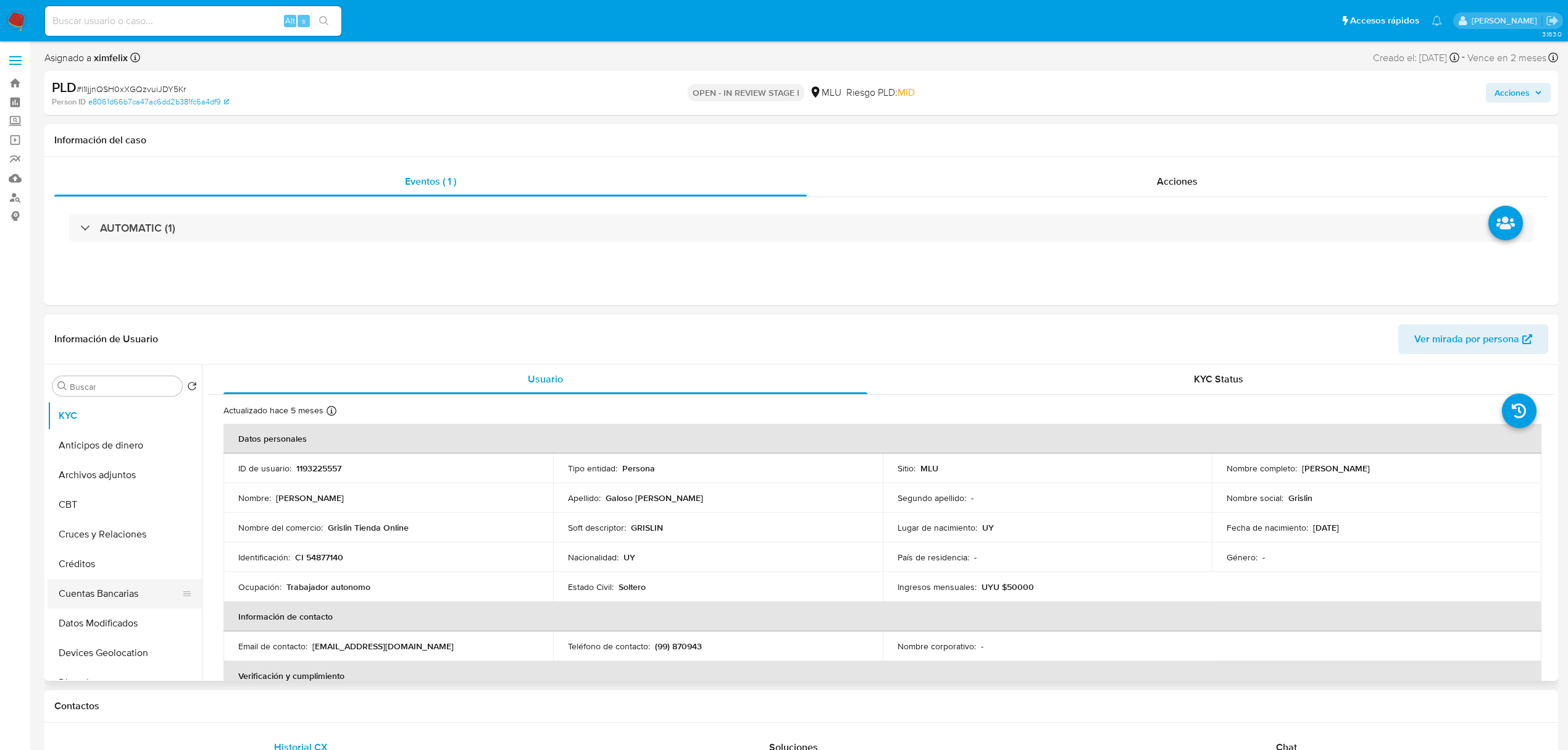
click at [122, 604] on button "Cuentas Bancarias" at bounding box center [119, 593] width 144 height 30
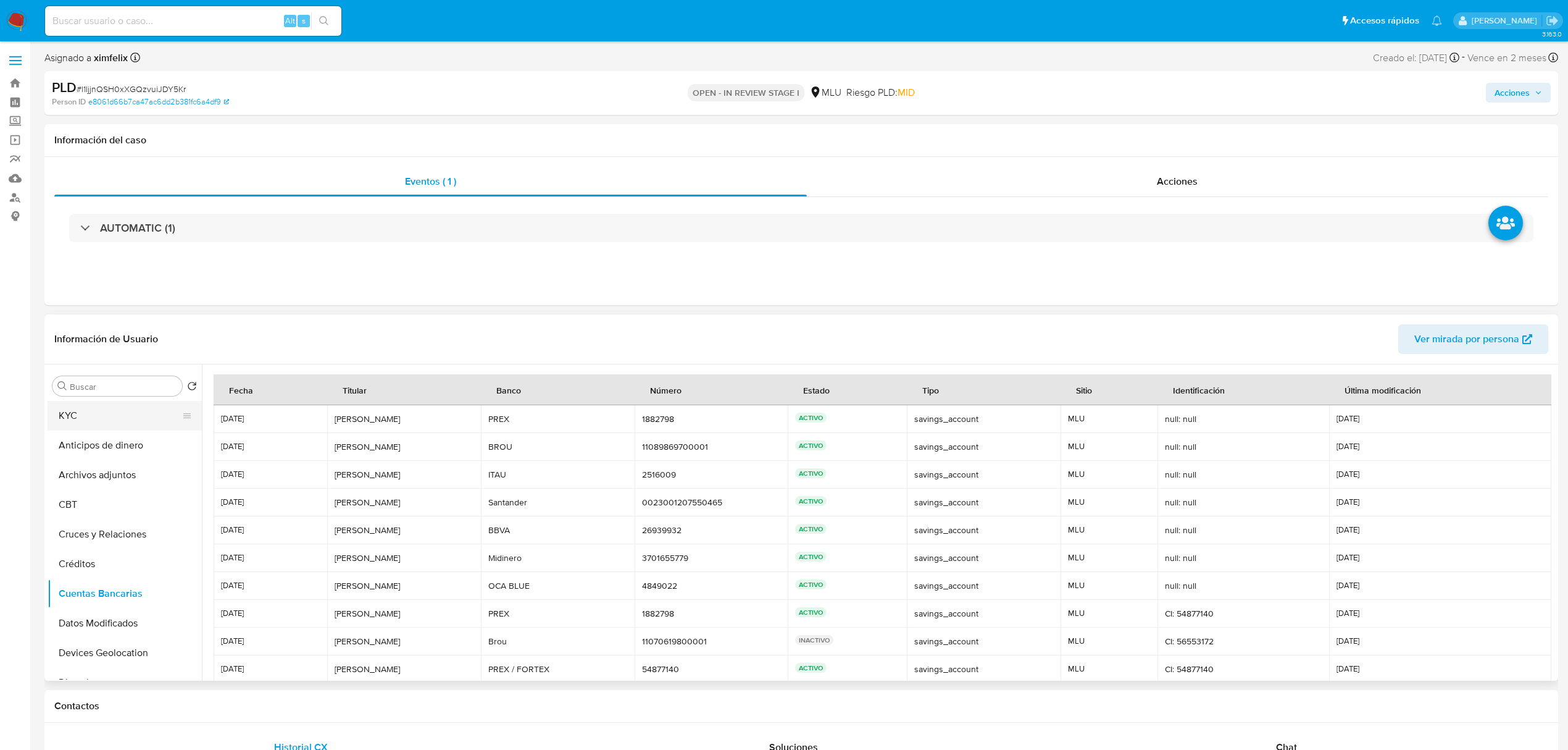
click at [111, 428] on button "KYC" at bounding box center [119, 416] width 144 height 30
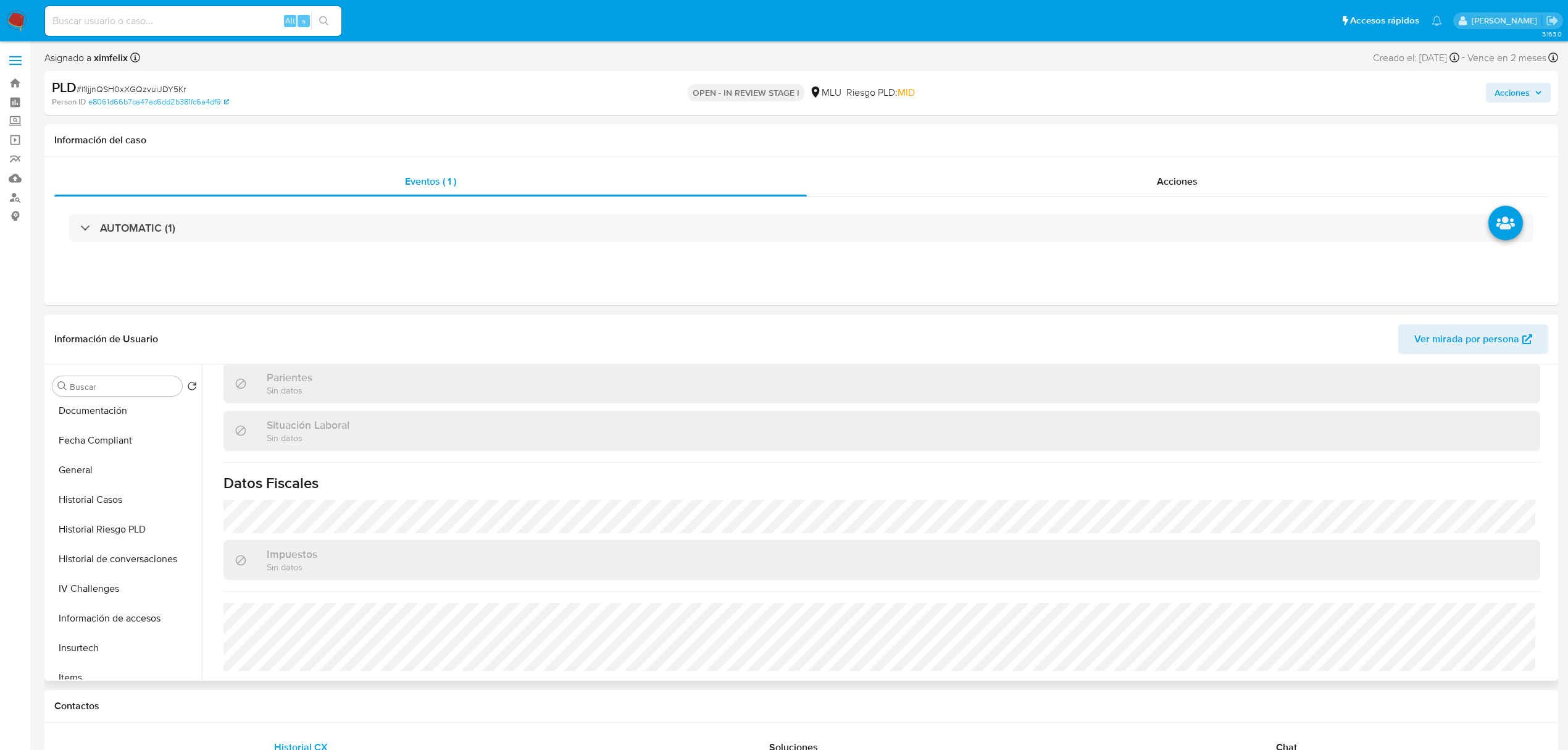
scroll to position [337, 0]
click at [108, 488] on button "Historial Casos" at bounding box center [119, 494] width 144 height 30
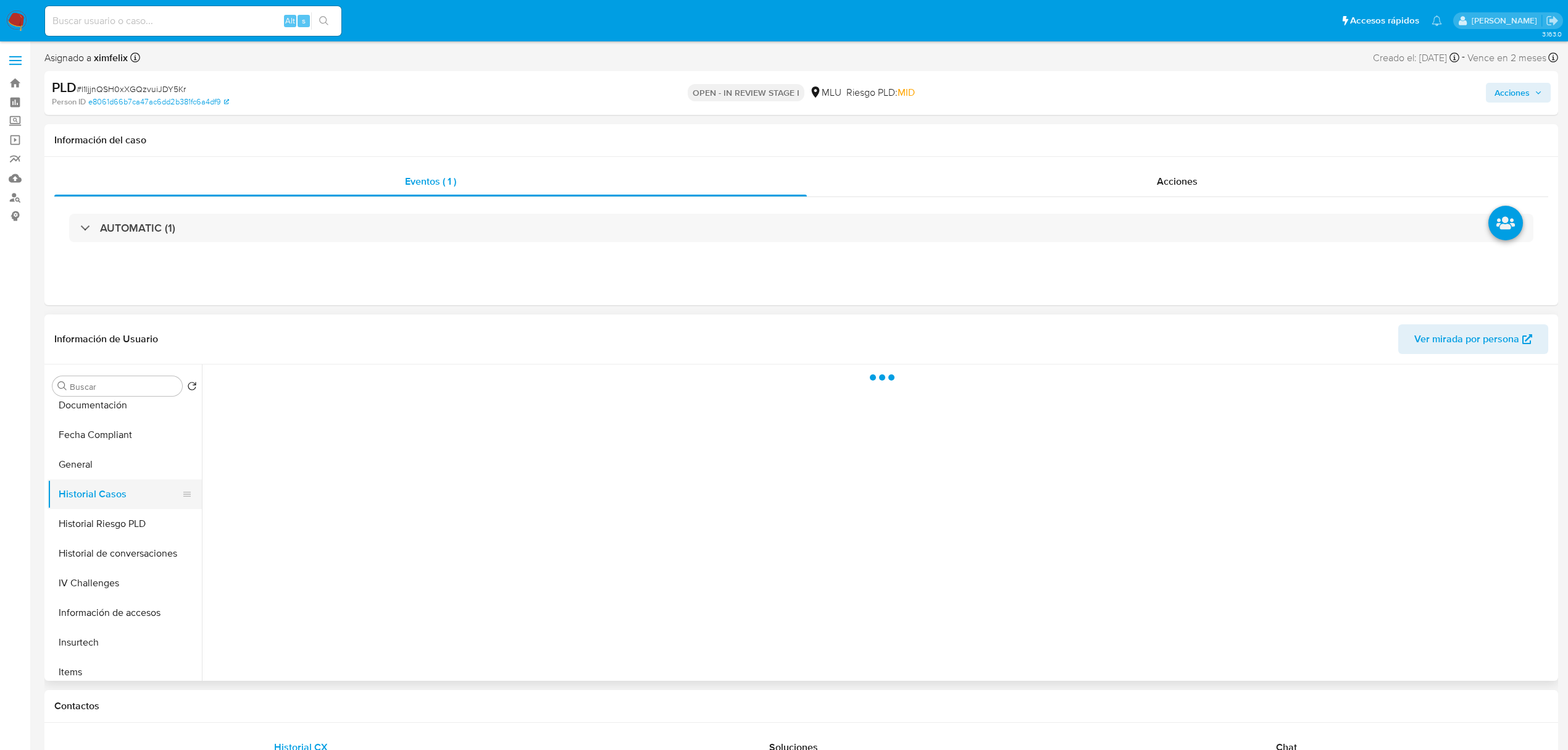
scroll to position [0, 0]
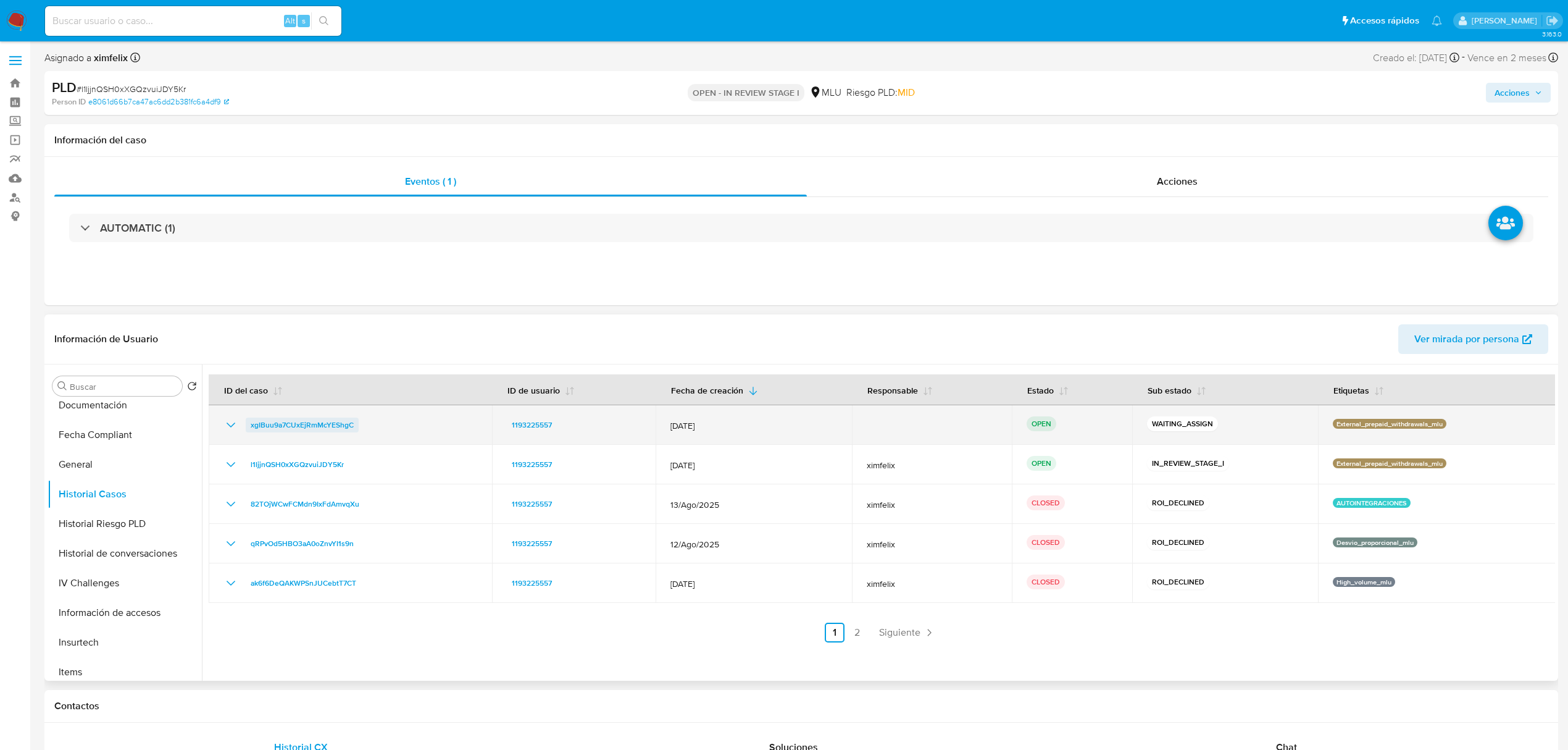
drag, startPoint x: 363, startPoint y: 426, endPoint x: 247, endPoint y: 429, distance: 116.0
click at [247, 429] on div "xgIBuu9a7CUxEjRmMcYEShgC" at bounding box center [350, 425] width 254 height 15
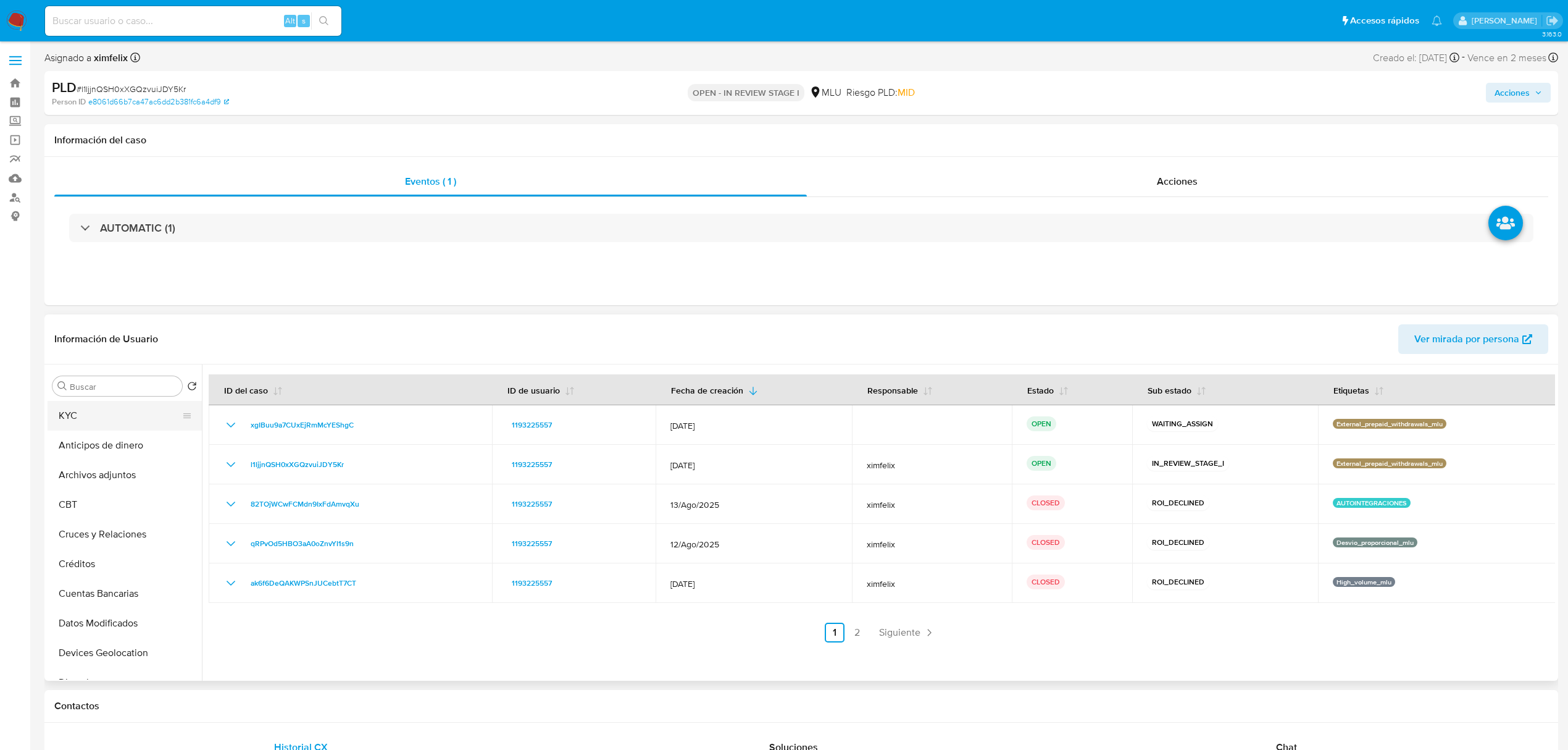
click at [97, 427] on button "KYC" at bounding box center [119, 416] width 144 height 30
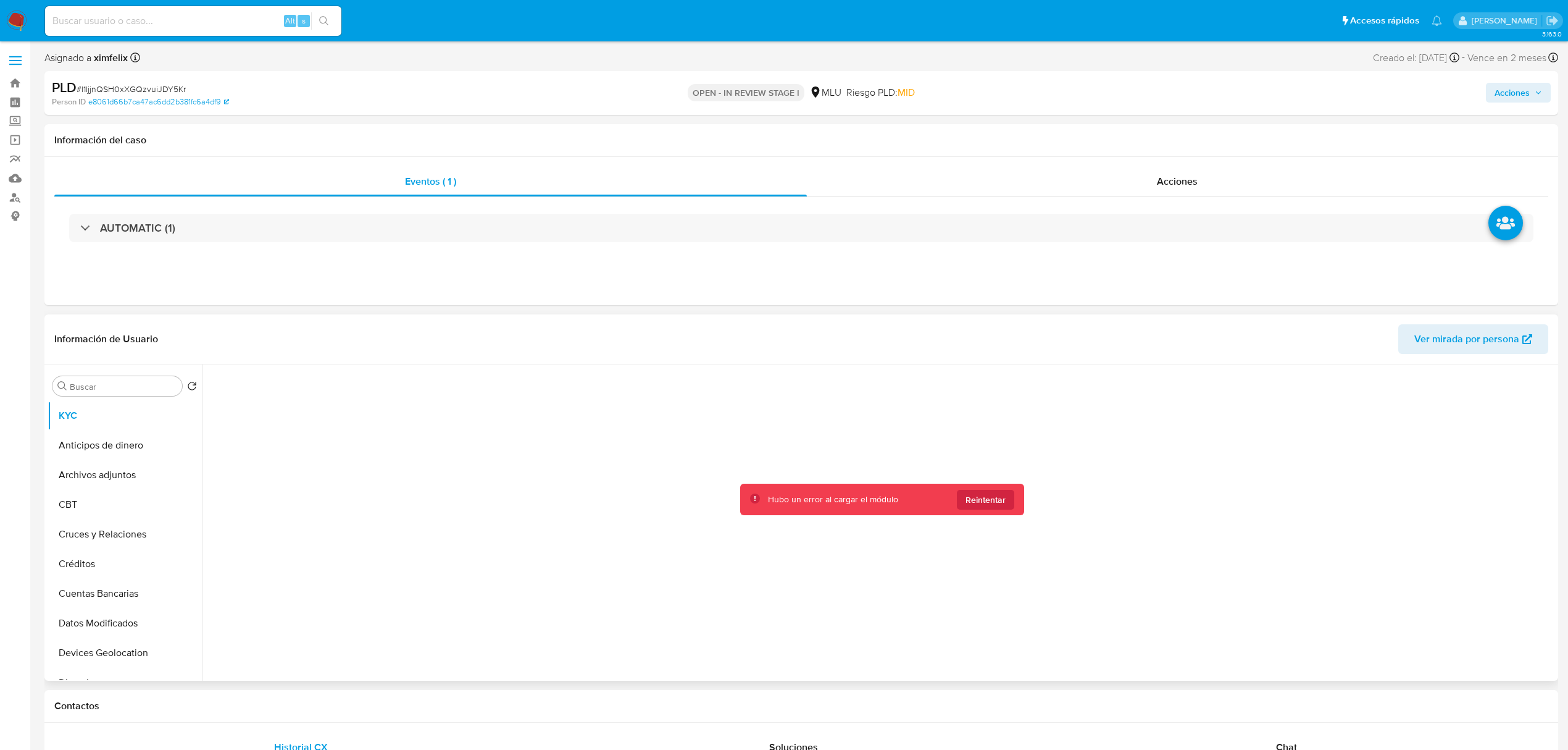
click at [989, 513] on div "Hubo un error al cargar el módulo Reintentar" at bounding box center [882, 499] width 284 height 31
click at [990, 506] on span "Reintentar" at bounding box center [986, 499] width 40 height 20
click at [972, 499] on span "Reintentar" at bounding box center [986, 499] width 40 height 20
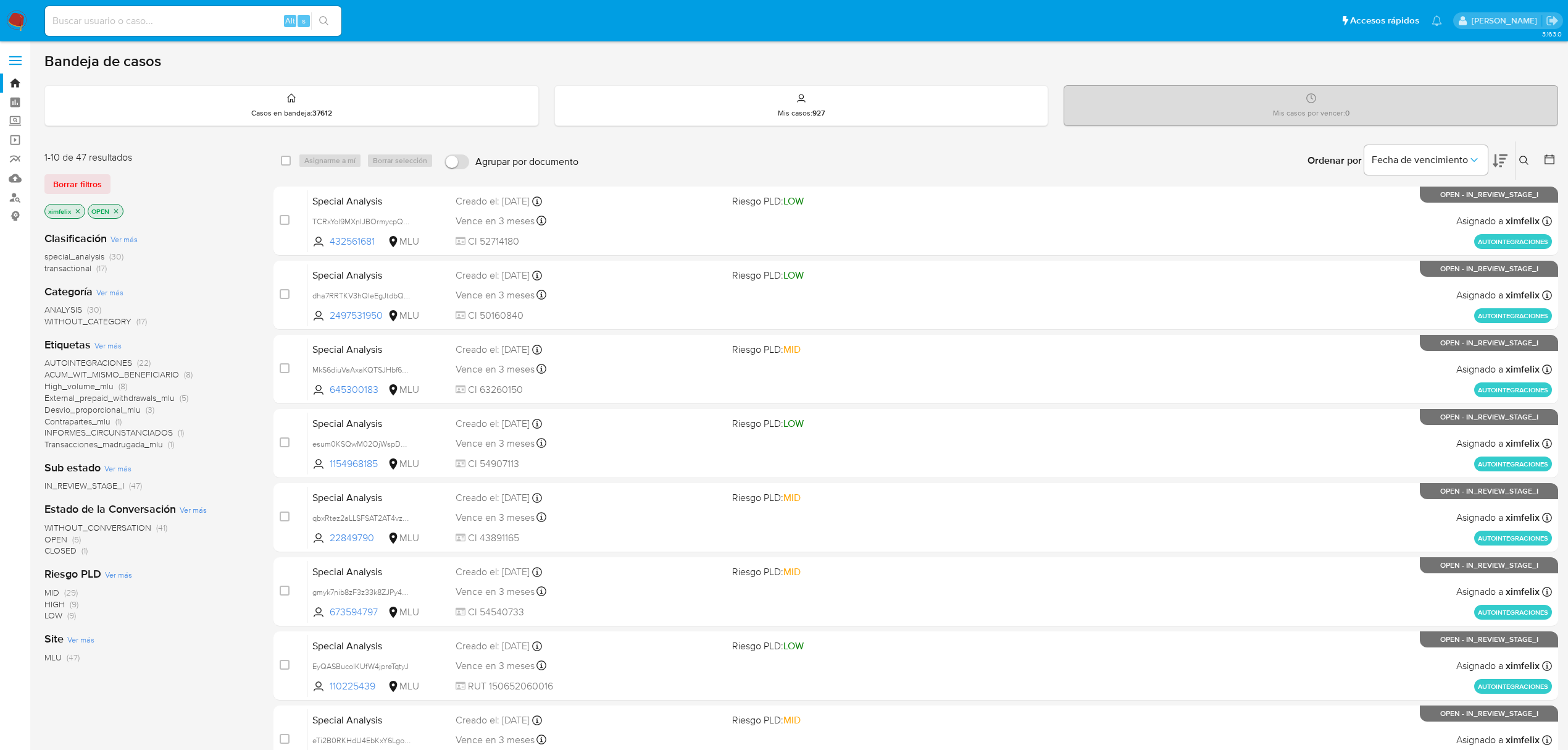
click at [80, 215] on p "ximfelix" at bounding box center [65, 211] width 40 height 13
click at [79, 210] on icon "close-filter" at bounding box center [78, 211] width 8 height 8
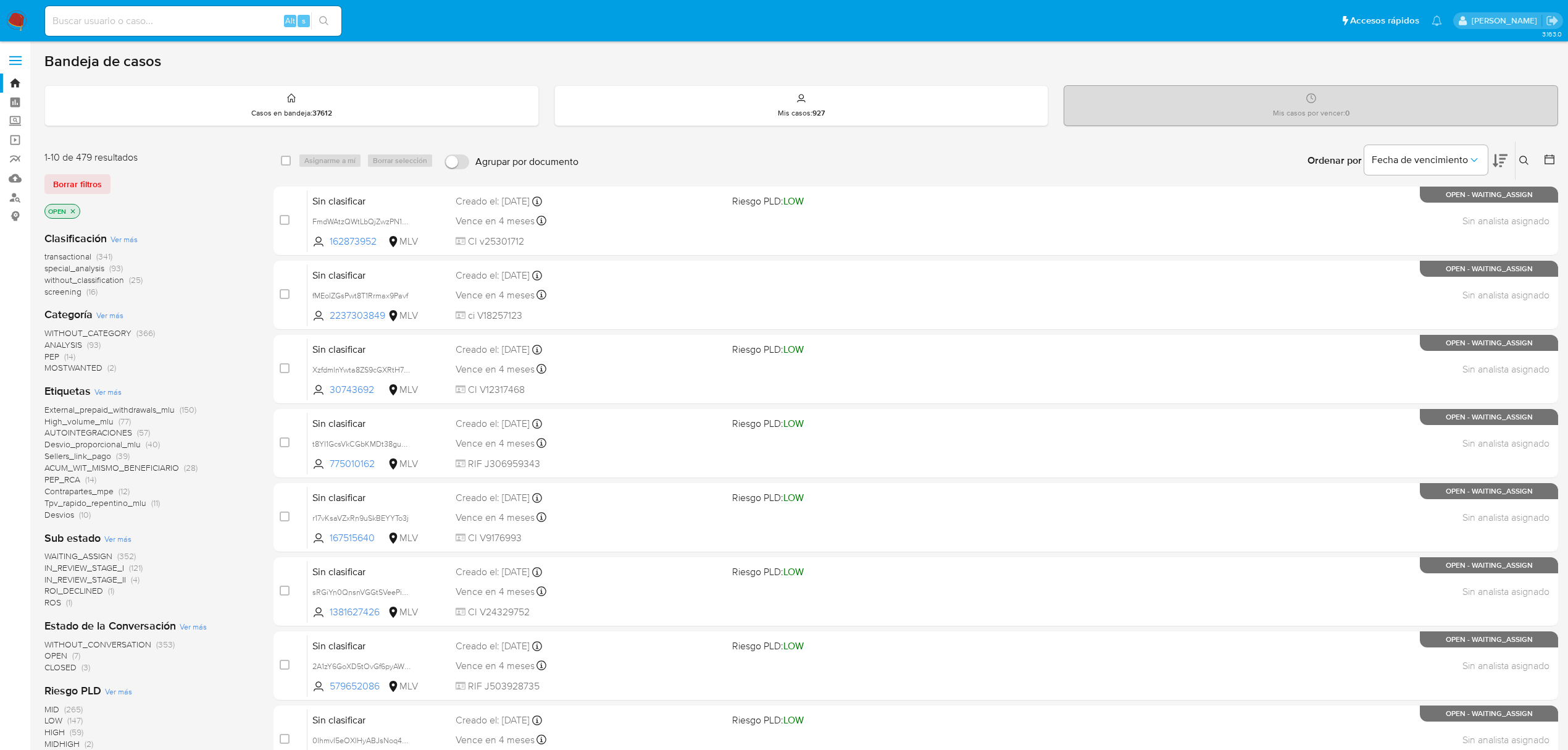
click at [1529, 158] on icon at bounding box center [1524, 160] width 10 height 10
click at [1349, 214] on input at bounding box center [1421, 207] width 208 height 16
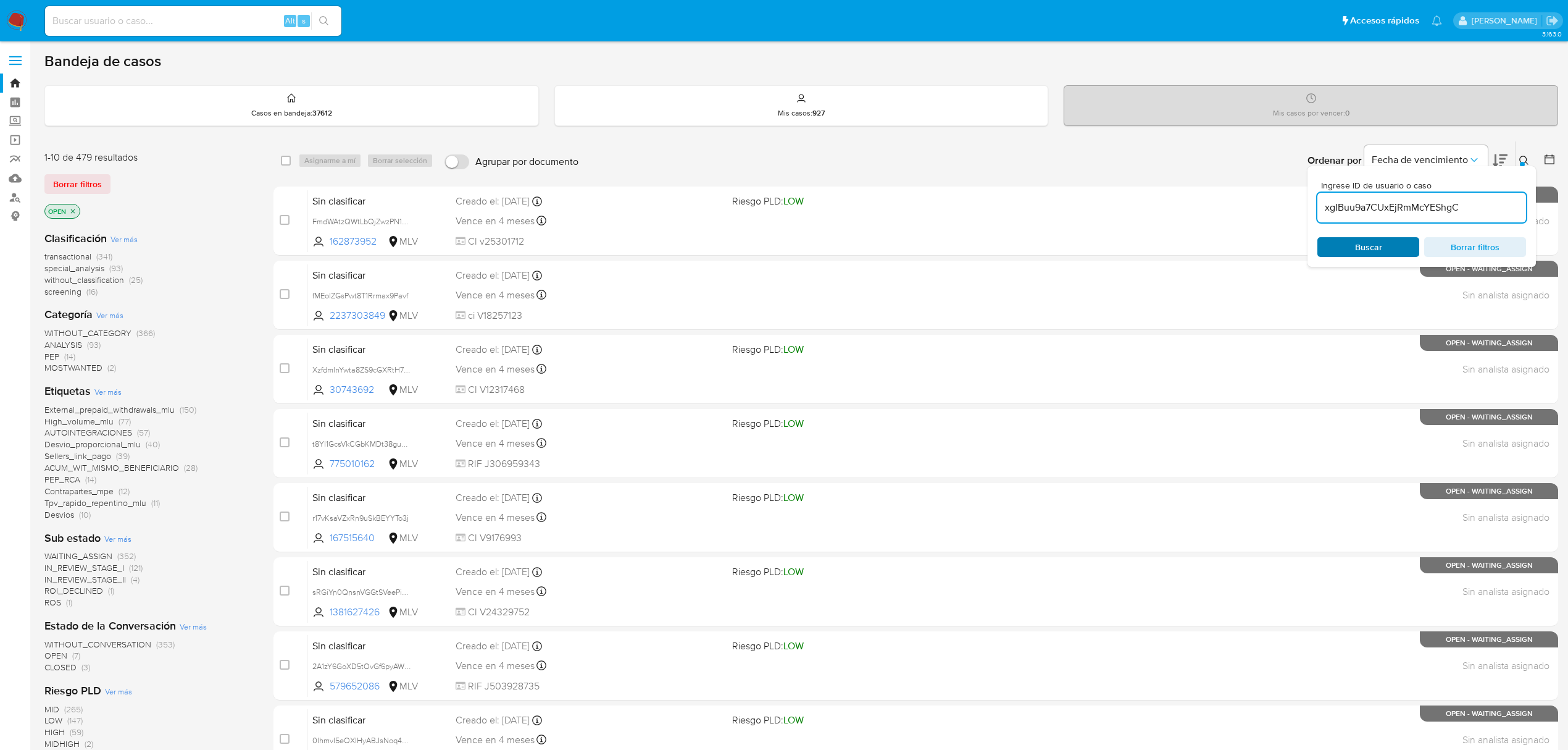
type input "xgIBuu9a7CUxEjRmMcYEShgC"
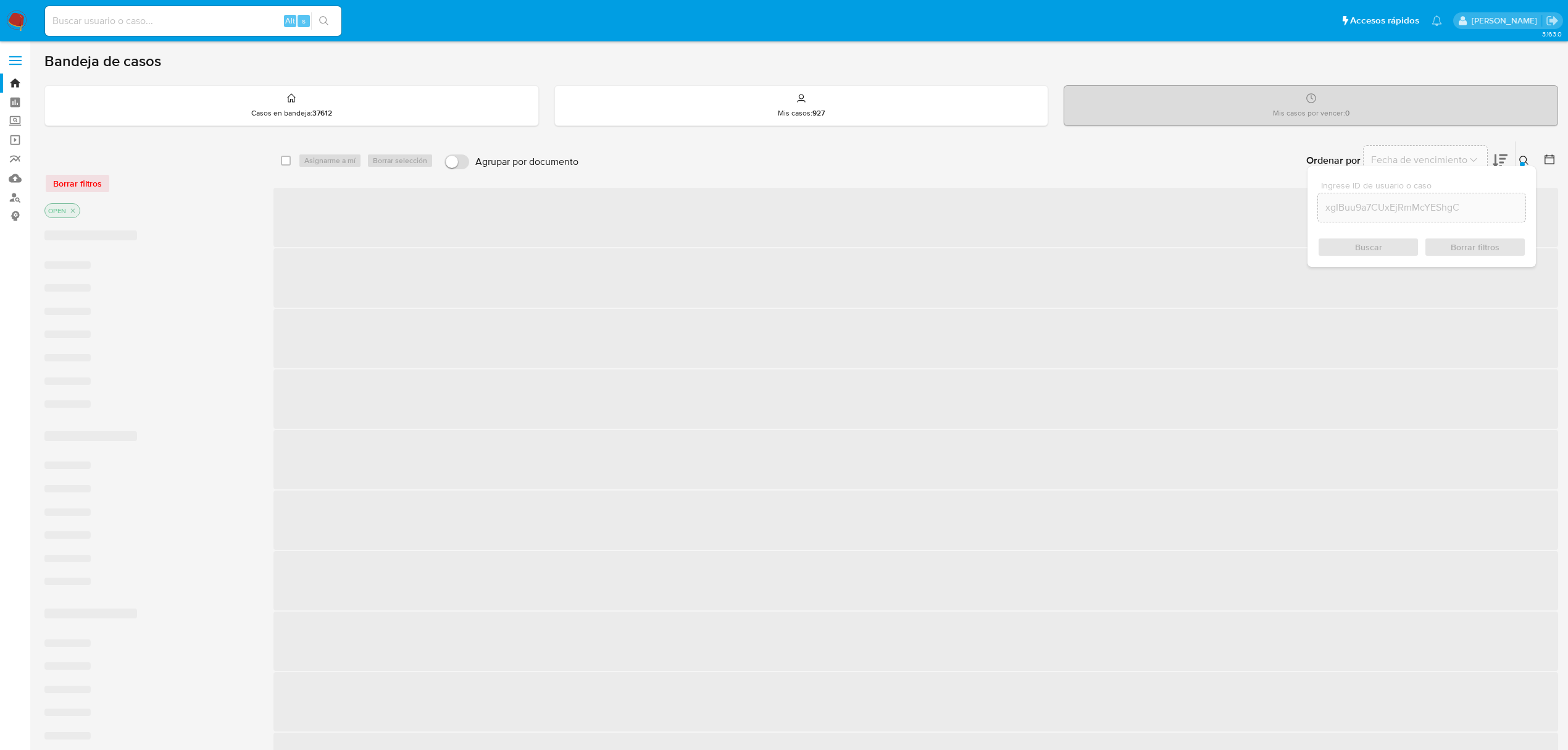
click at [1361, 243] on div "Buscar Borrar filtros" at bounding box center [1421, 247] width 208 height 20
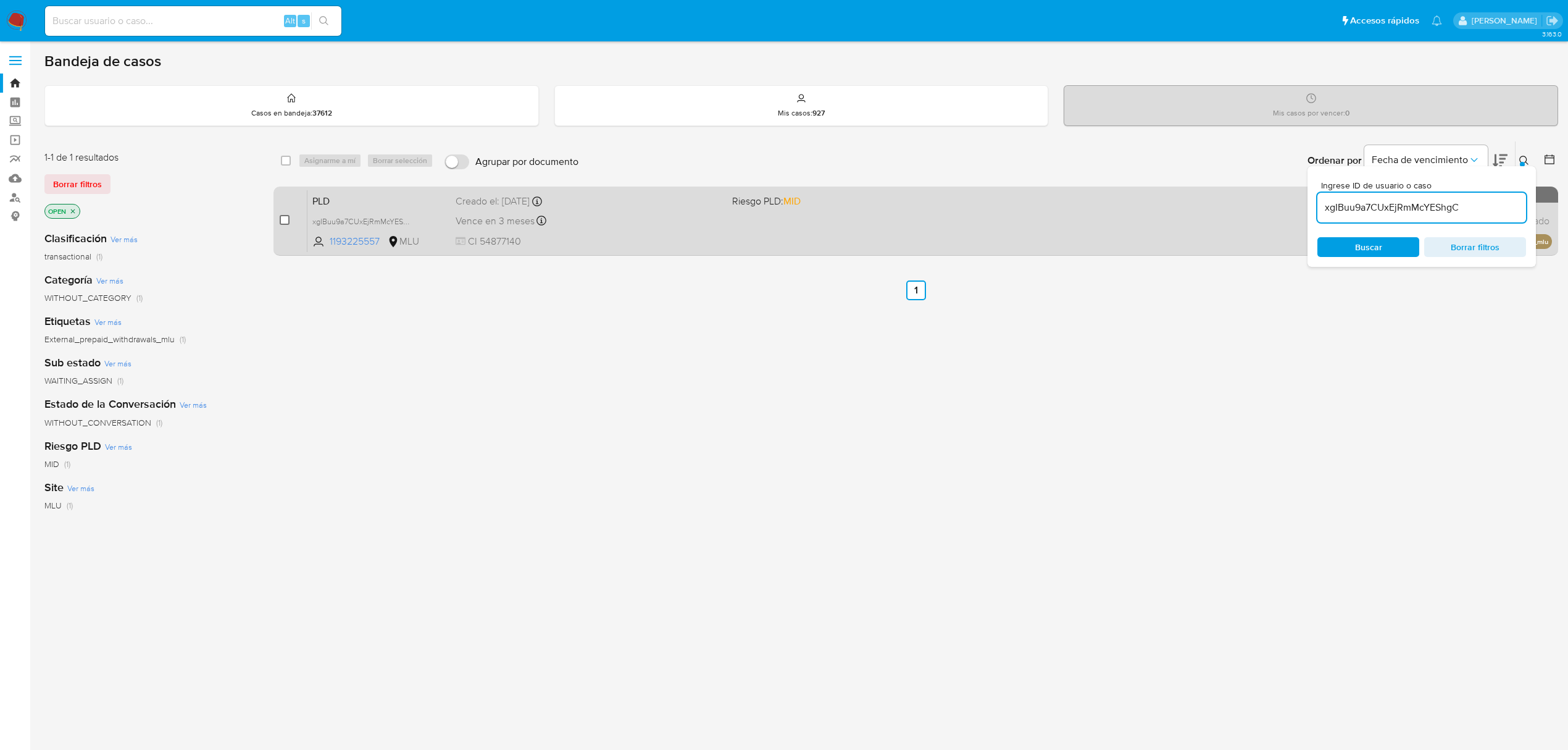
click at [287, 218] on input "checkbox" at bounding box center [284, 219] width 10 height 10
checkbox input "true"
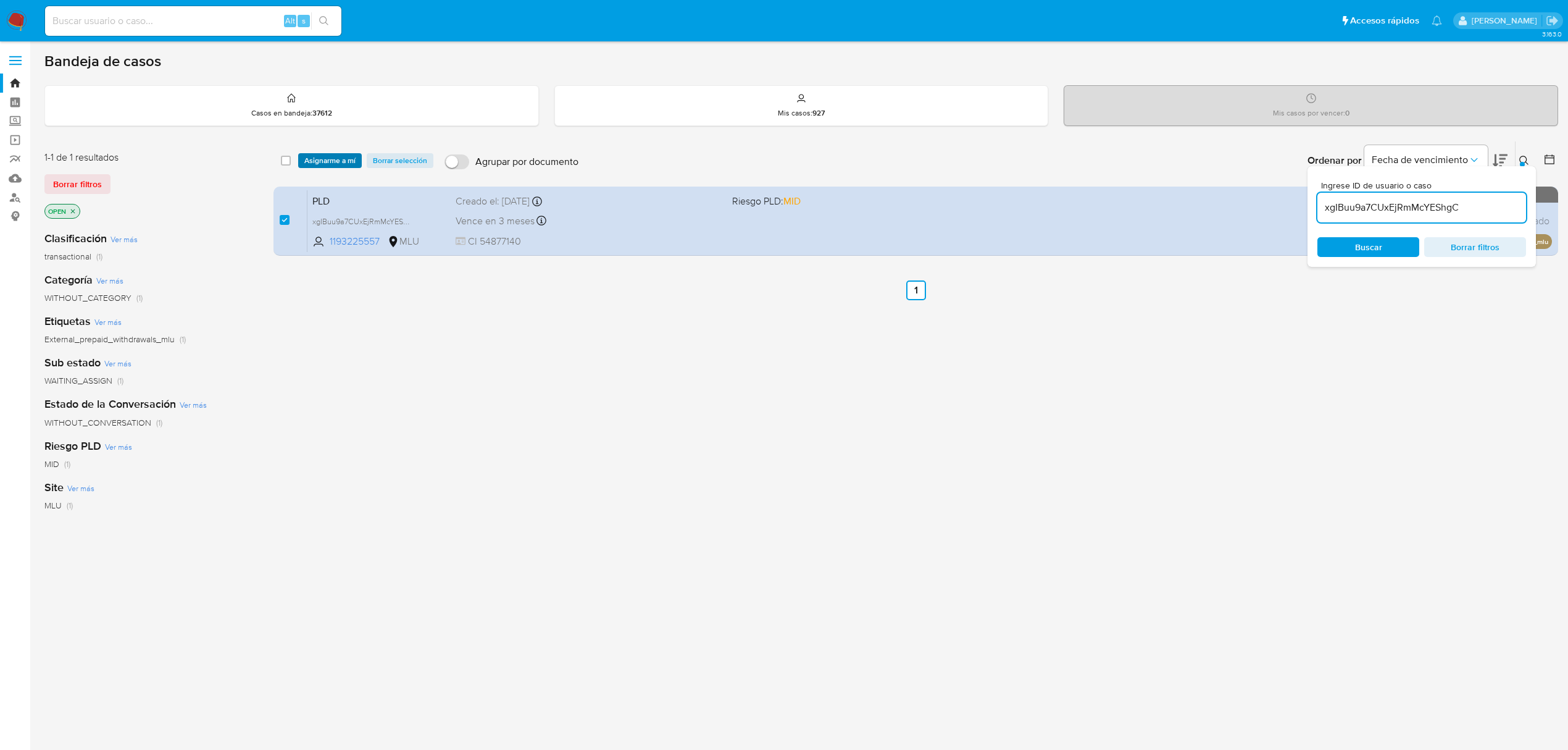
click at [341, 159] on span "Asignarme a mí" at bounding box center [330, 160] width 51 height 12
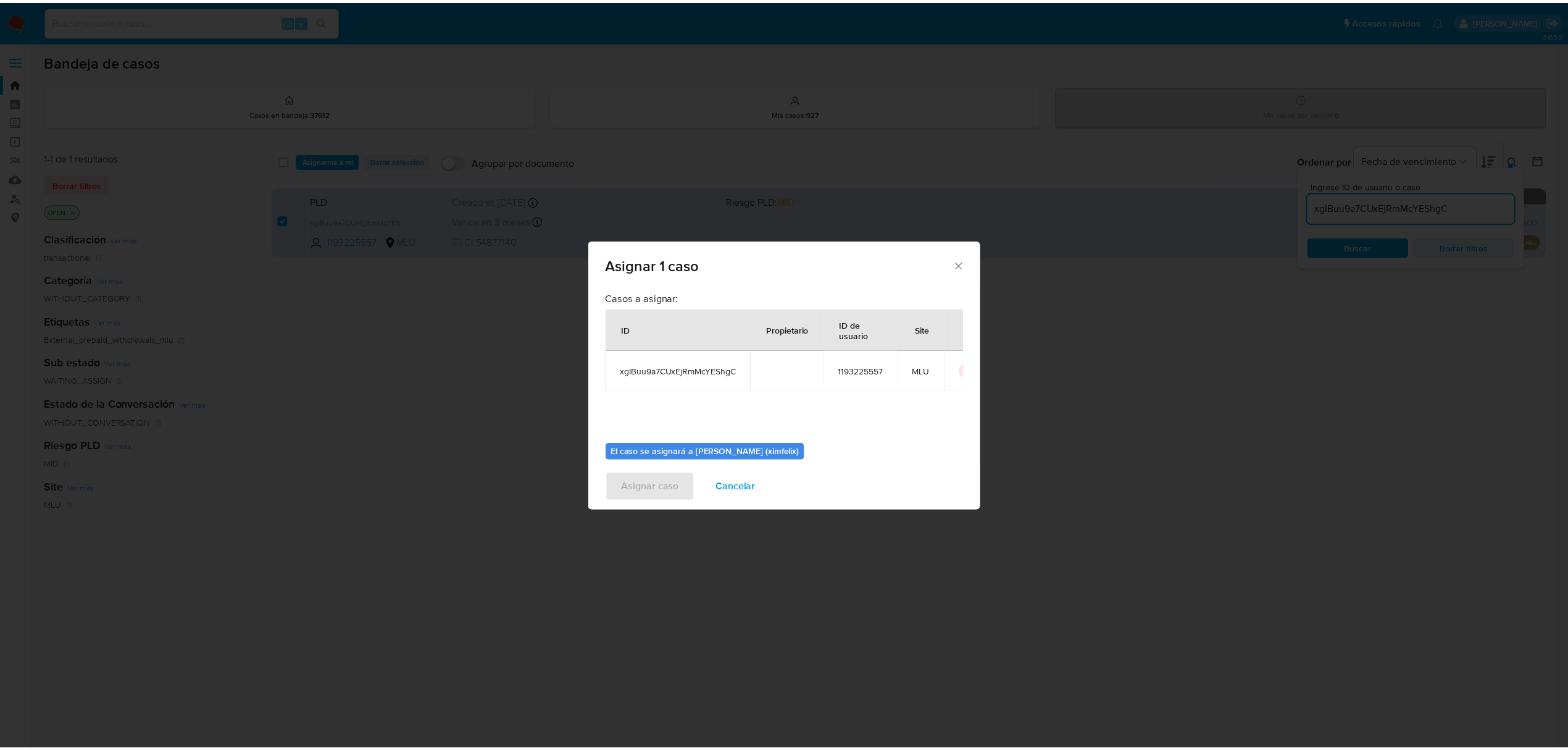
scroll to position [63, 0]
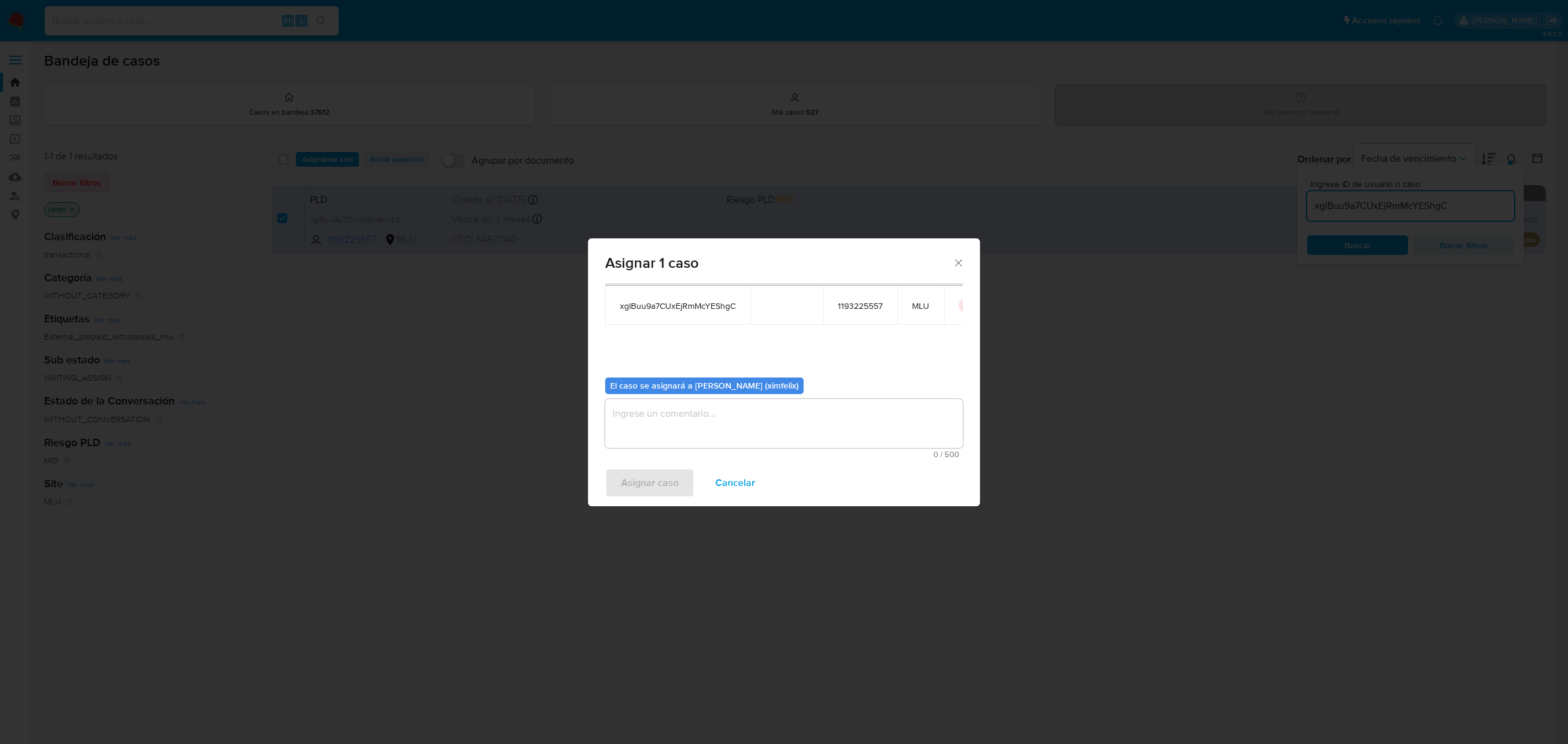
click at [783, 449] on div "0 / 500 500 caracteres restantes" at bounding box center [784, 428] width 358 height 59
click at [780, 426] on textarea "assign-modal" at bounding box center [784, 423] width 358 height 49
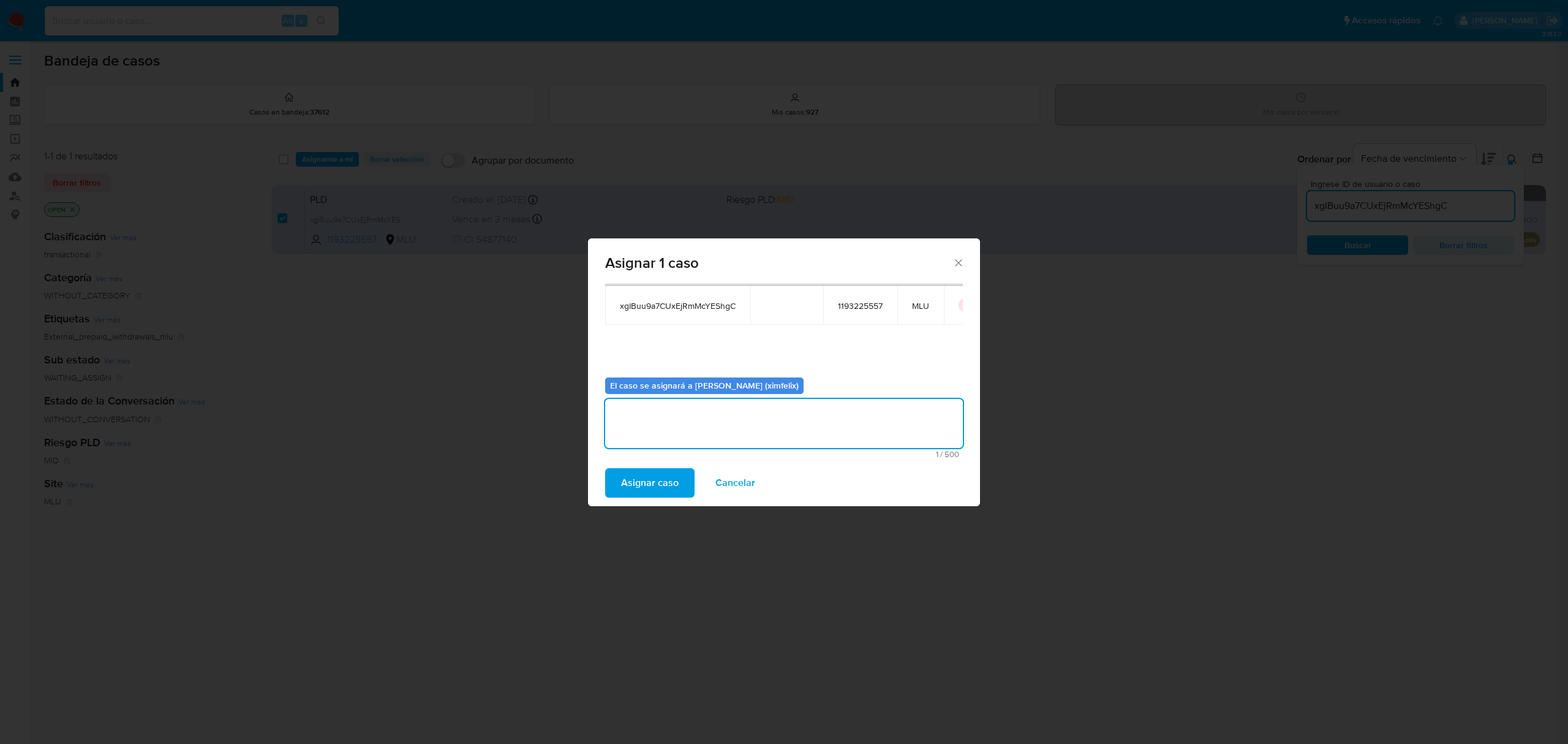
click at [660, 486] on span "Asignar caso" at bounding box center [650, 482] width 57 height 27
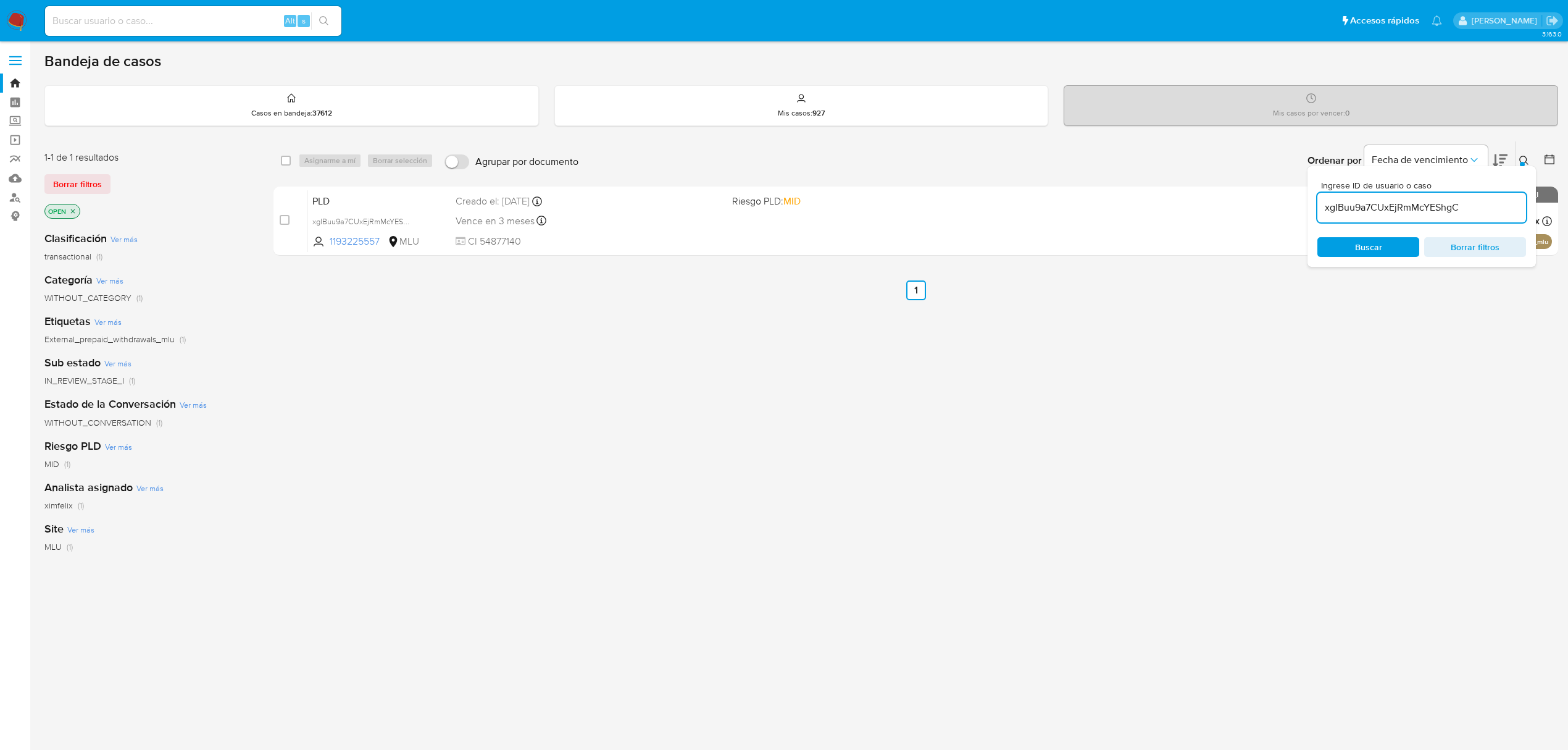
click at [21, 26] on img at bounding box center [17, 21] width 21 height 21
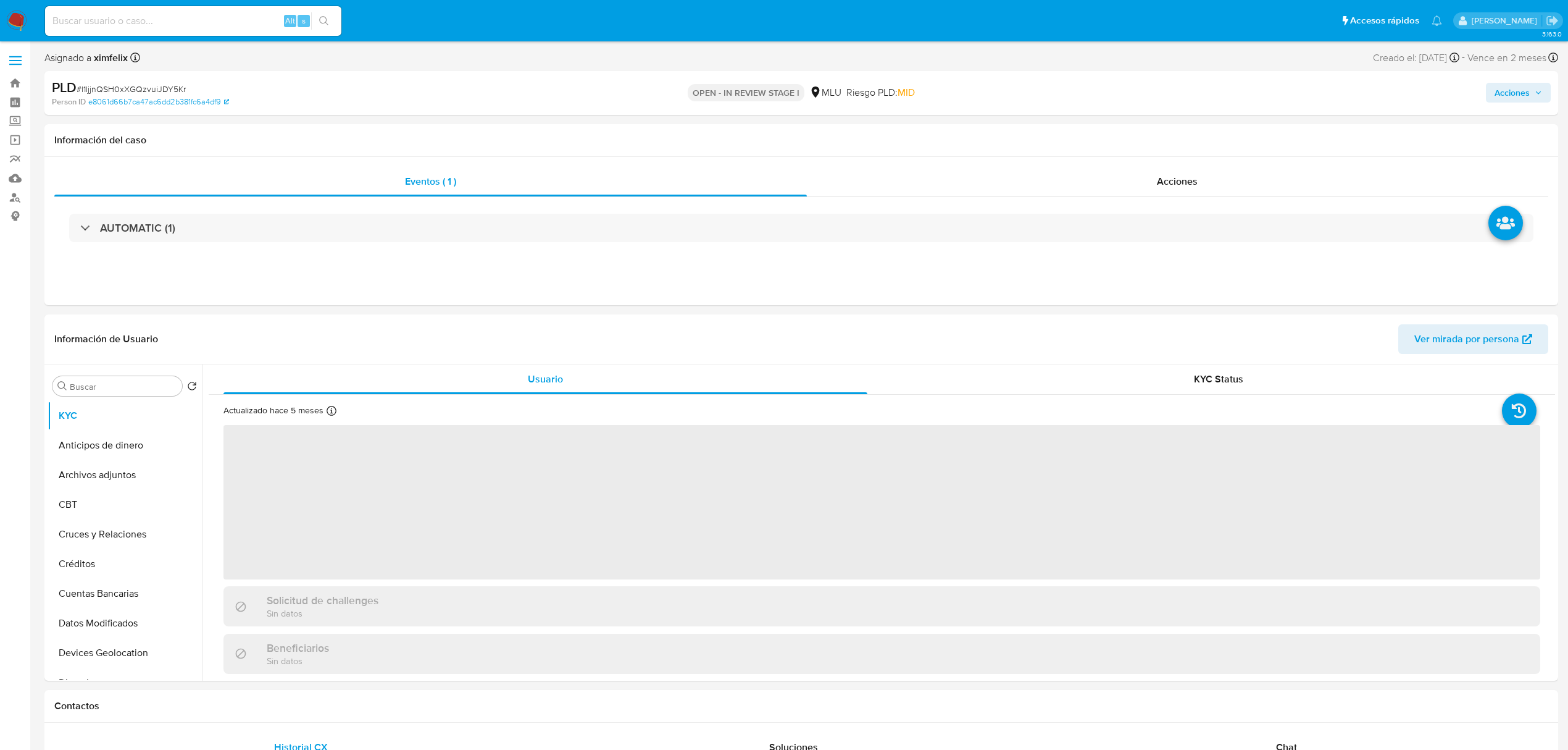
select select "10"
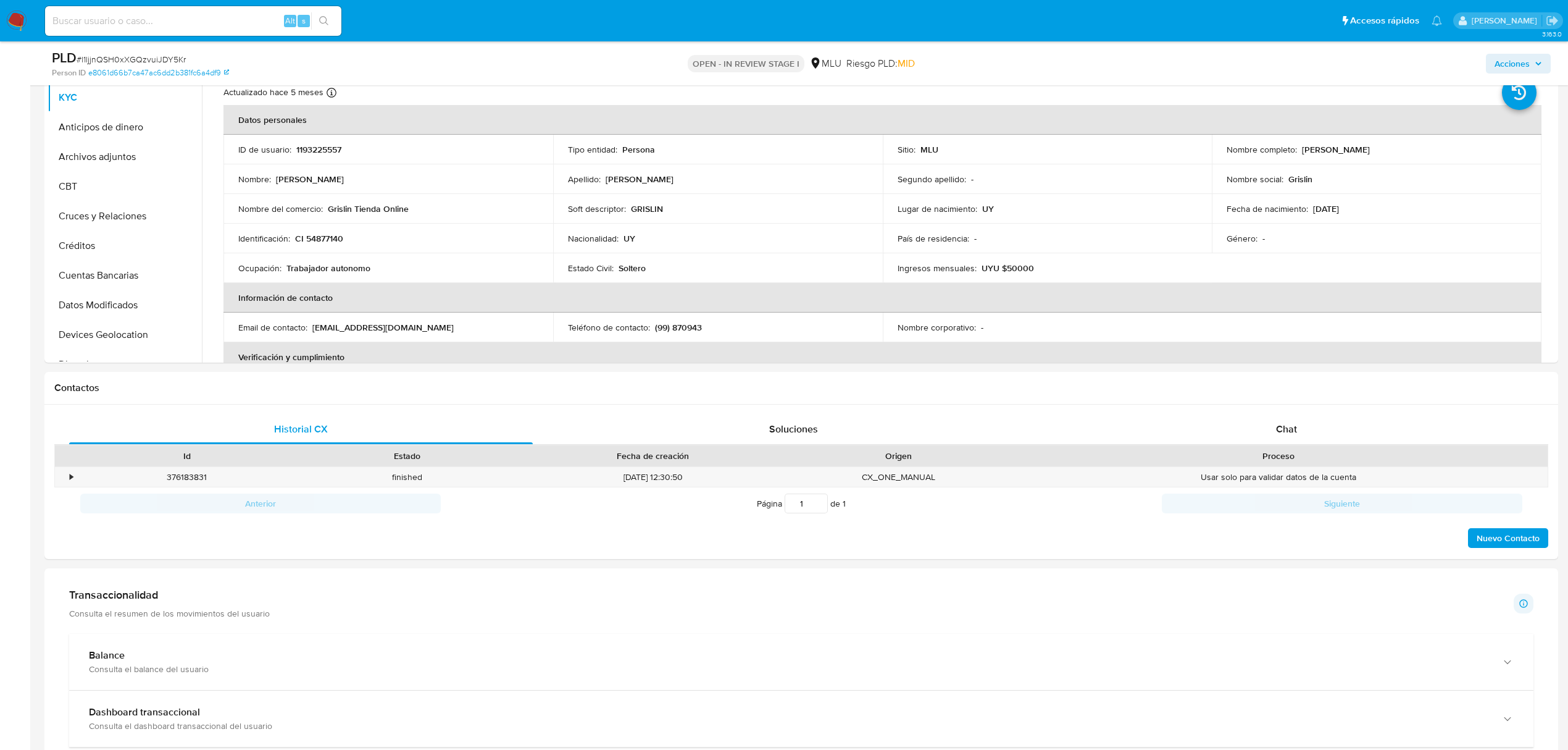
scroll to position [298, 0]
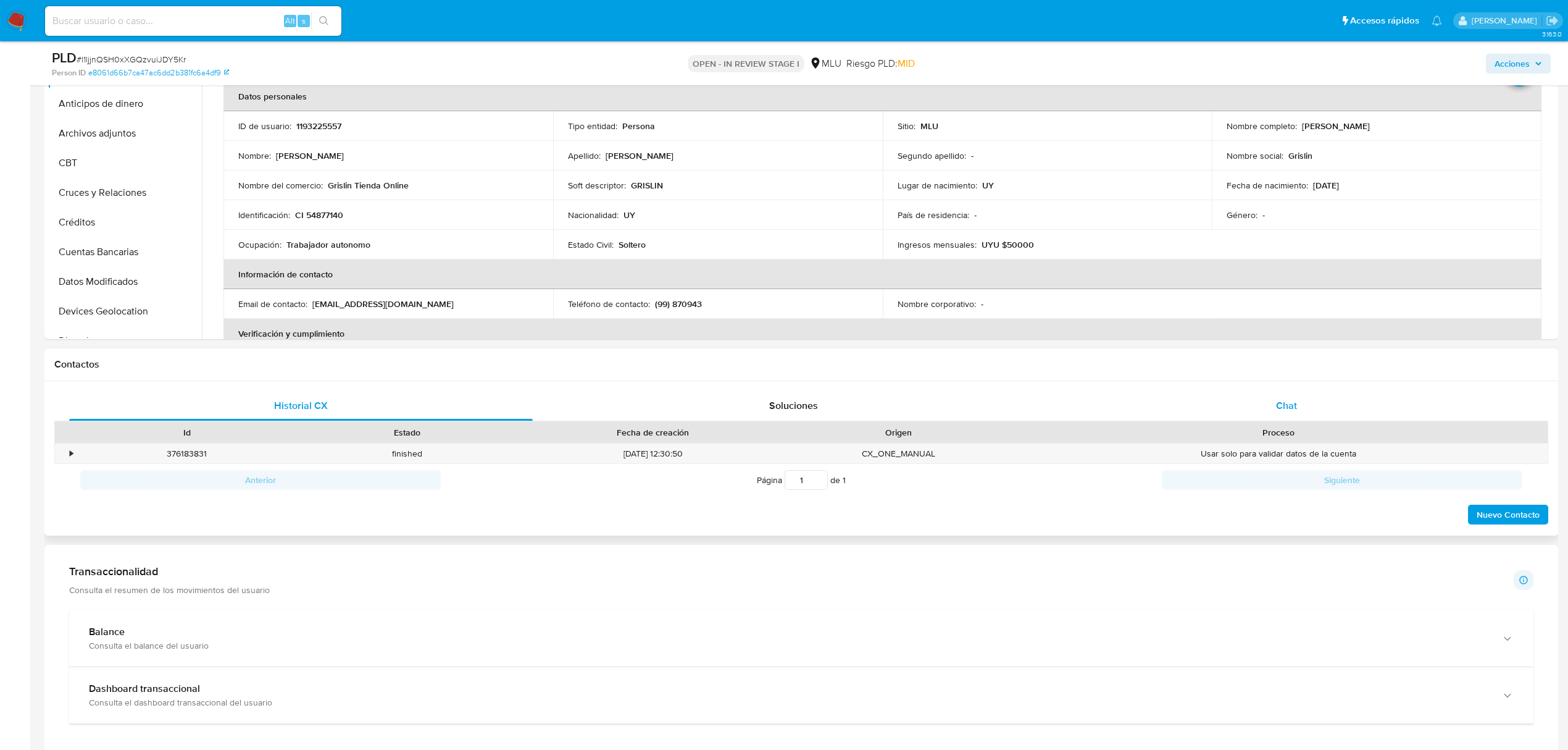
click at [1297, 413] on div "Chat" at bounding box center [1286, 405] width 464 height 30
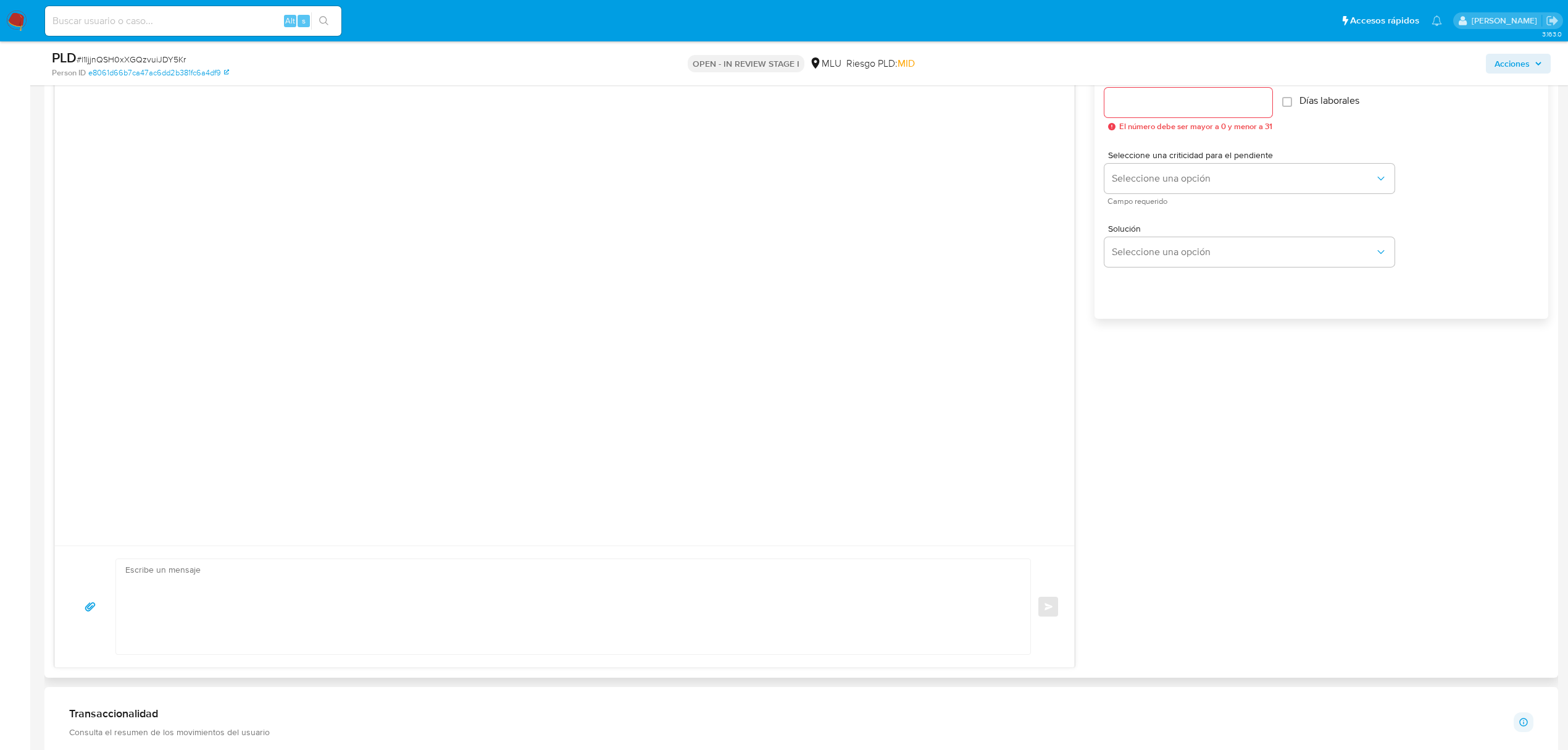
scroll to position [715, 0]
click at [736, 581] on textarea at bounding box center [569, 598] width 889 height 95
paste textarea "Te contactamos ya que detectamos que tus ingresos superan ampliamente el límite…"
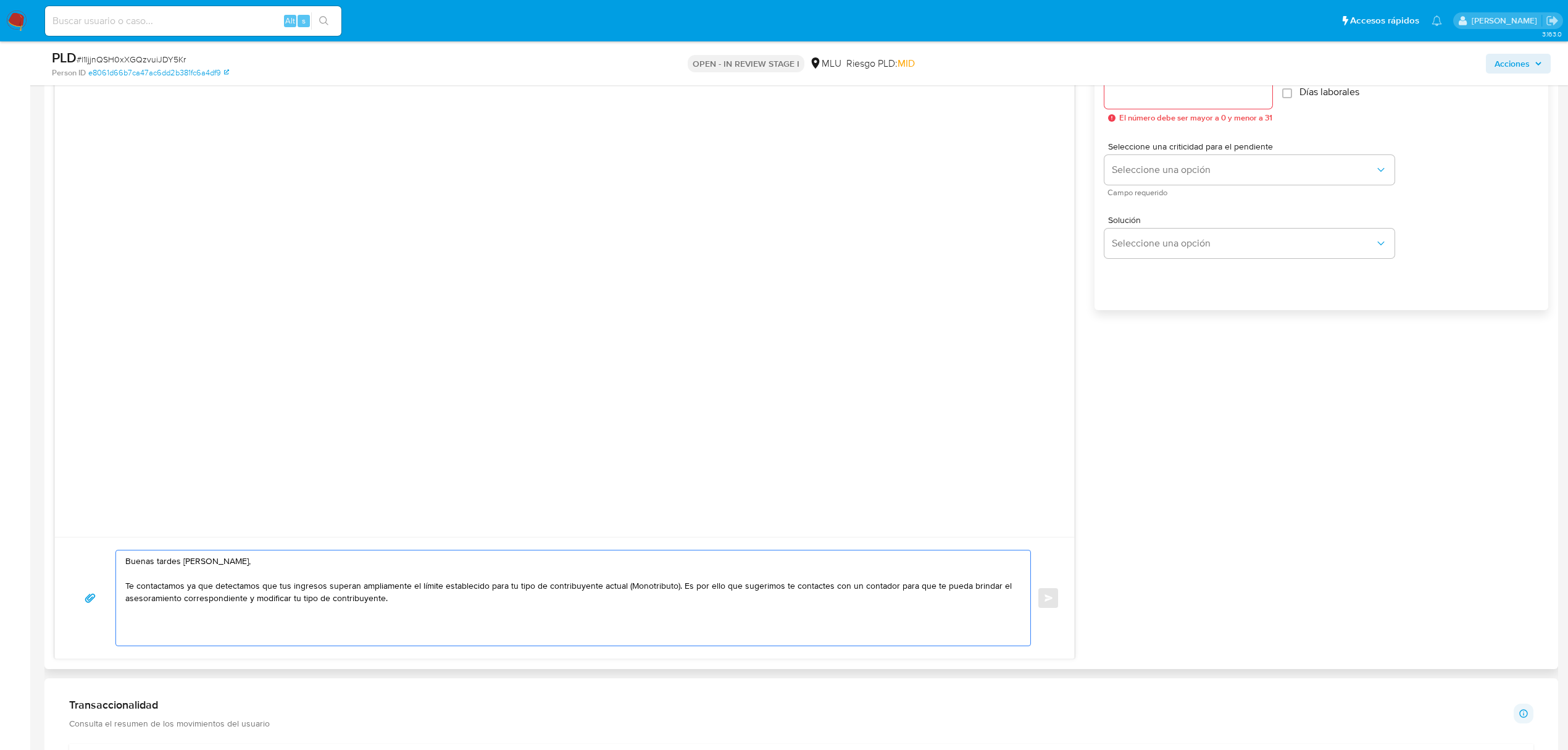
click at [223, 623] on textarea "Buenas tardes [PERSON_NAME], Te contactamos ya que detectamos que tus ingresos …" at bounding box center [569, 598] width 889 height 95
paste textarea "Adicionalmente, detectamos que tu cuenta está registrada como persona física (e…"
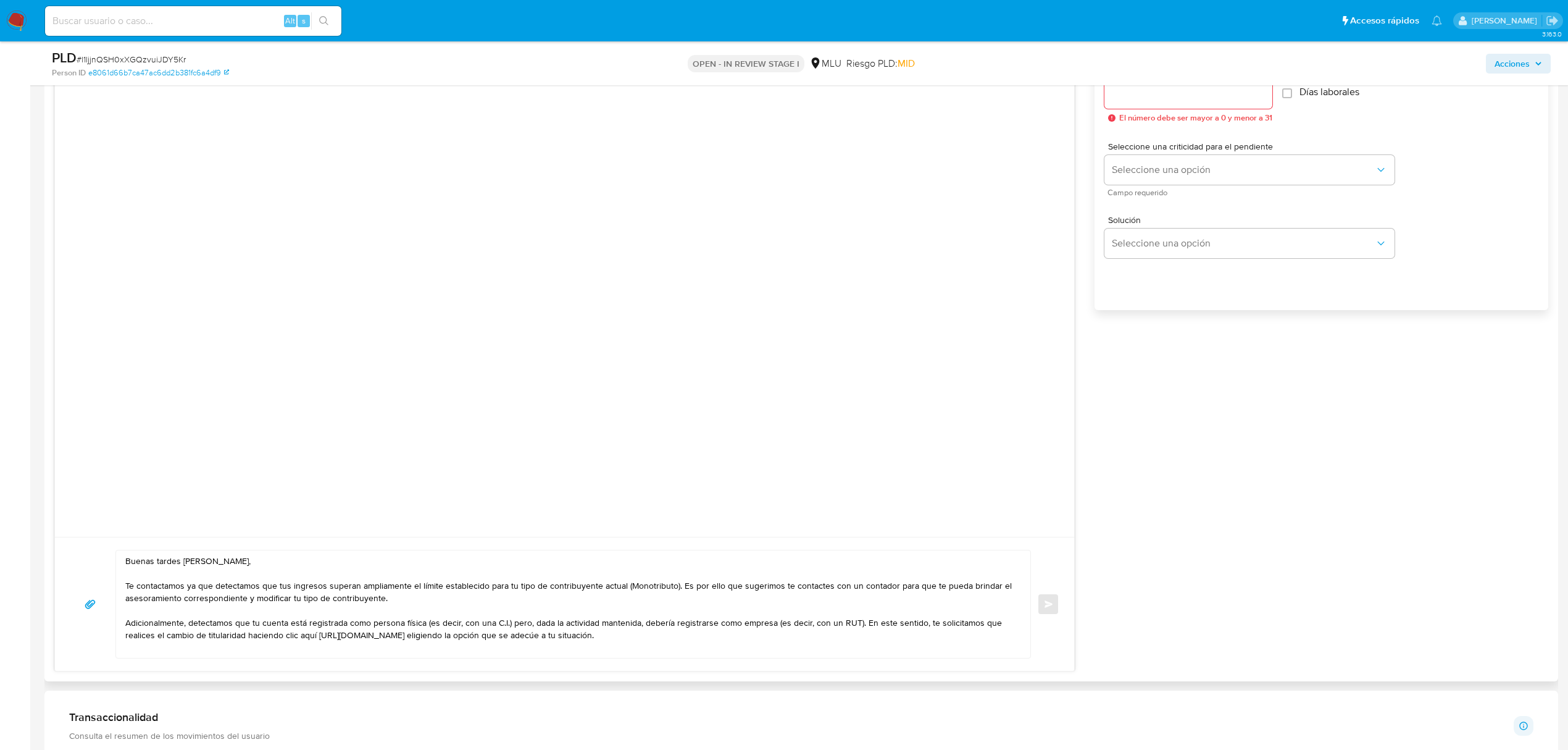
click at [782, 654] on textarea "Buenas tardes [PERSON_NAME], Te contactamos ya que detectamos que tus ingresos …" at bounding box center [569, 604] width 889 height 108
paste textarea "Saludos, Equipo [PERSON_NAME] Pago."
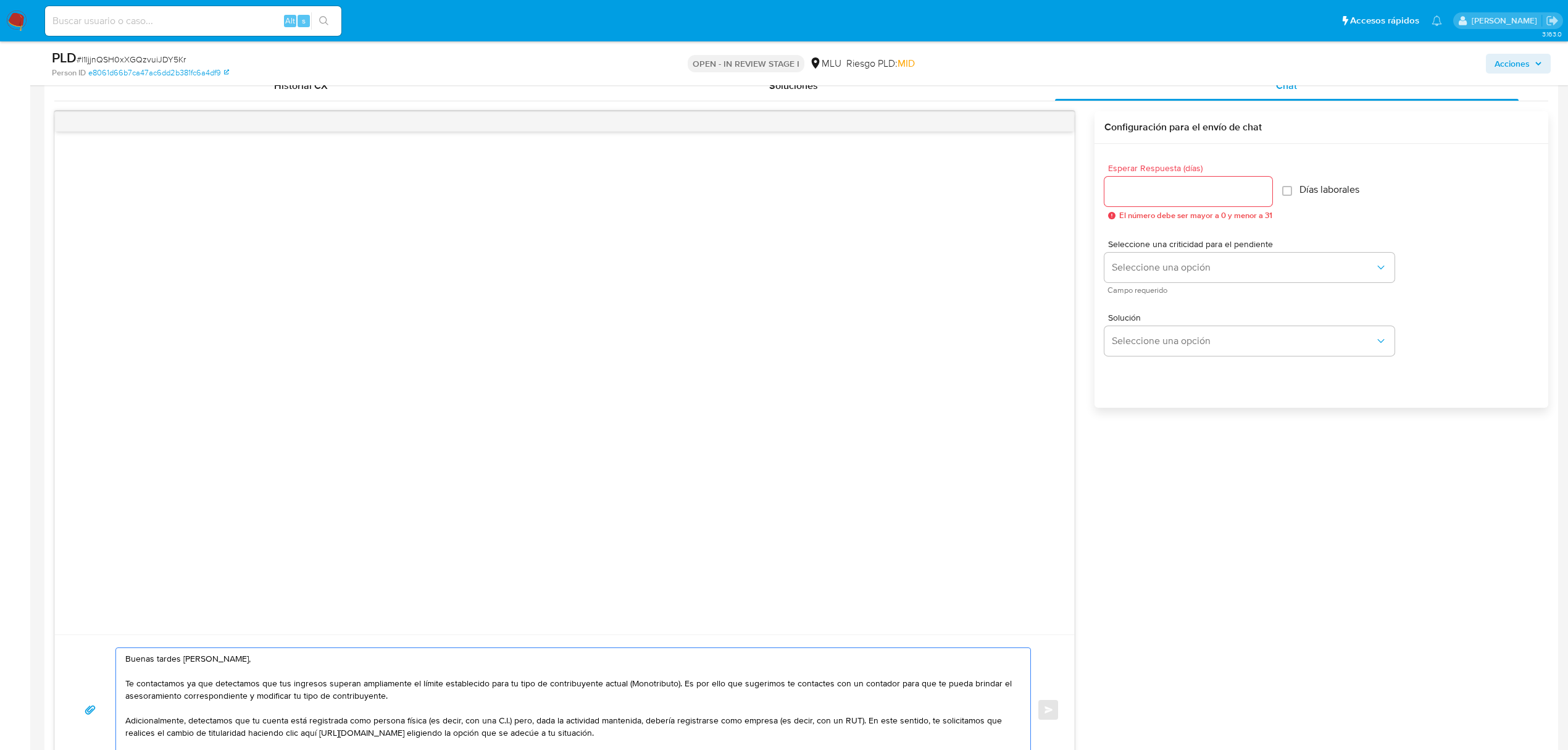
scroll to position [590, 0]
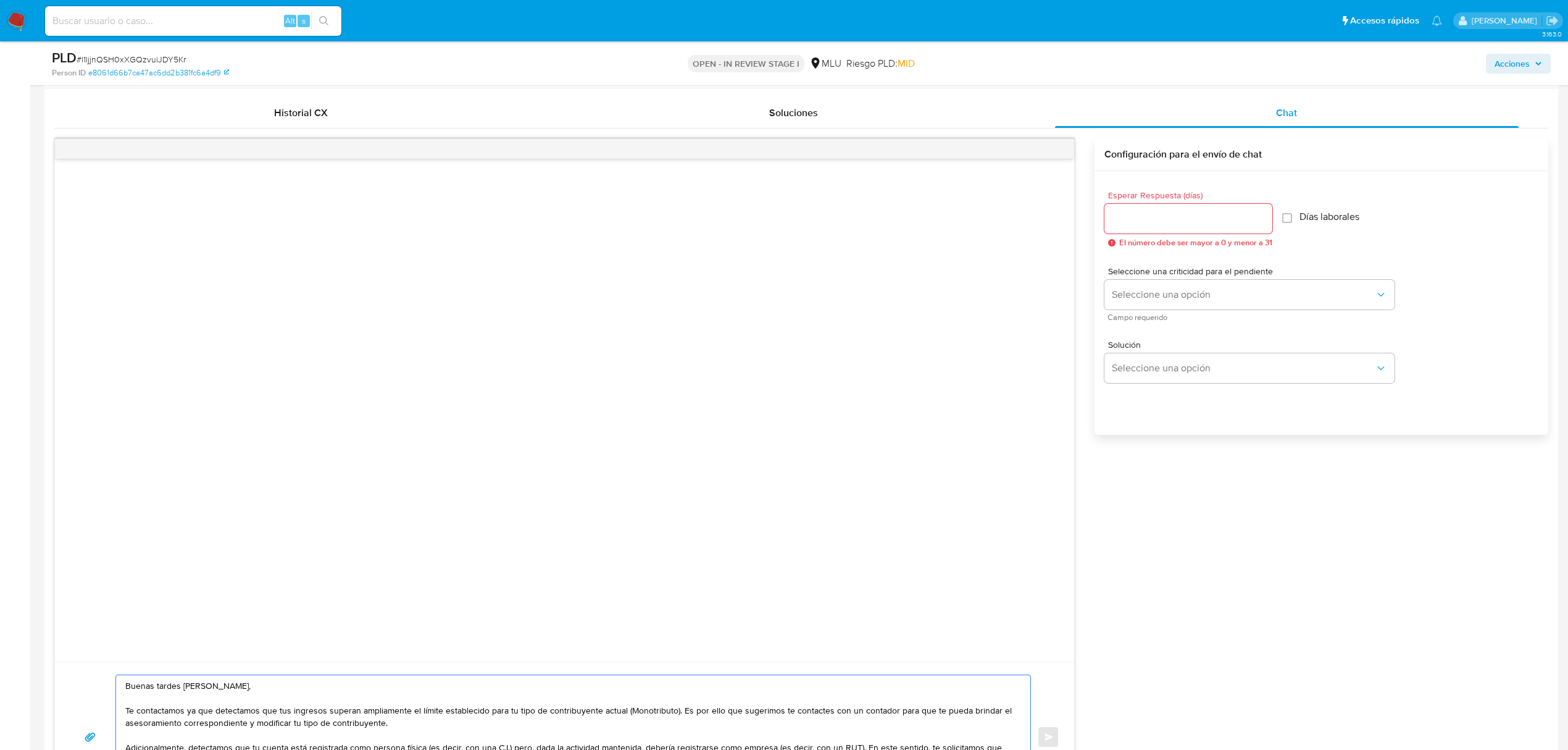
type textarea "Buenas tardes [PERSON_NAME], Te contactamos ya que detectamos que tus ingresos …"
click at [1149, 216] on input "Esperar Respuesta (días)" at bounding box center [1188, 218] width 168 height 16
type input "3"
click at [1141, 294] on span "Seleccione una opción" at bounding box center [1243, 294] width 263 height 12
click at [1163, 300] on div "LOW" at bounding box center [1247, 296] width 271 height 25
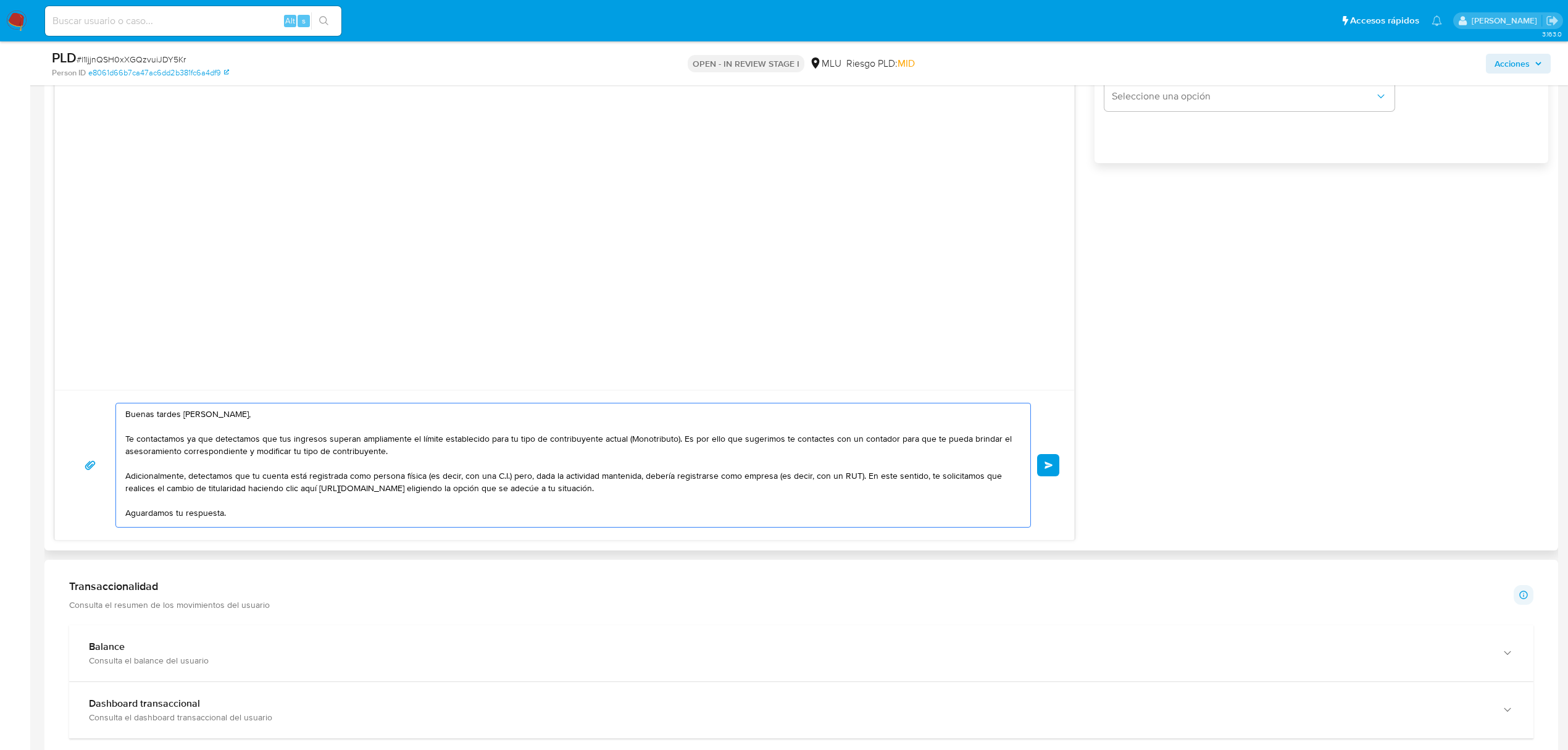
scroll to position [33, 0]
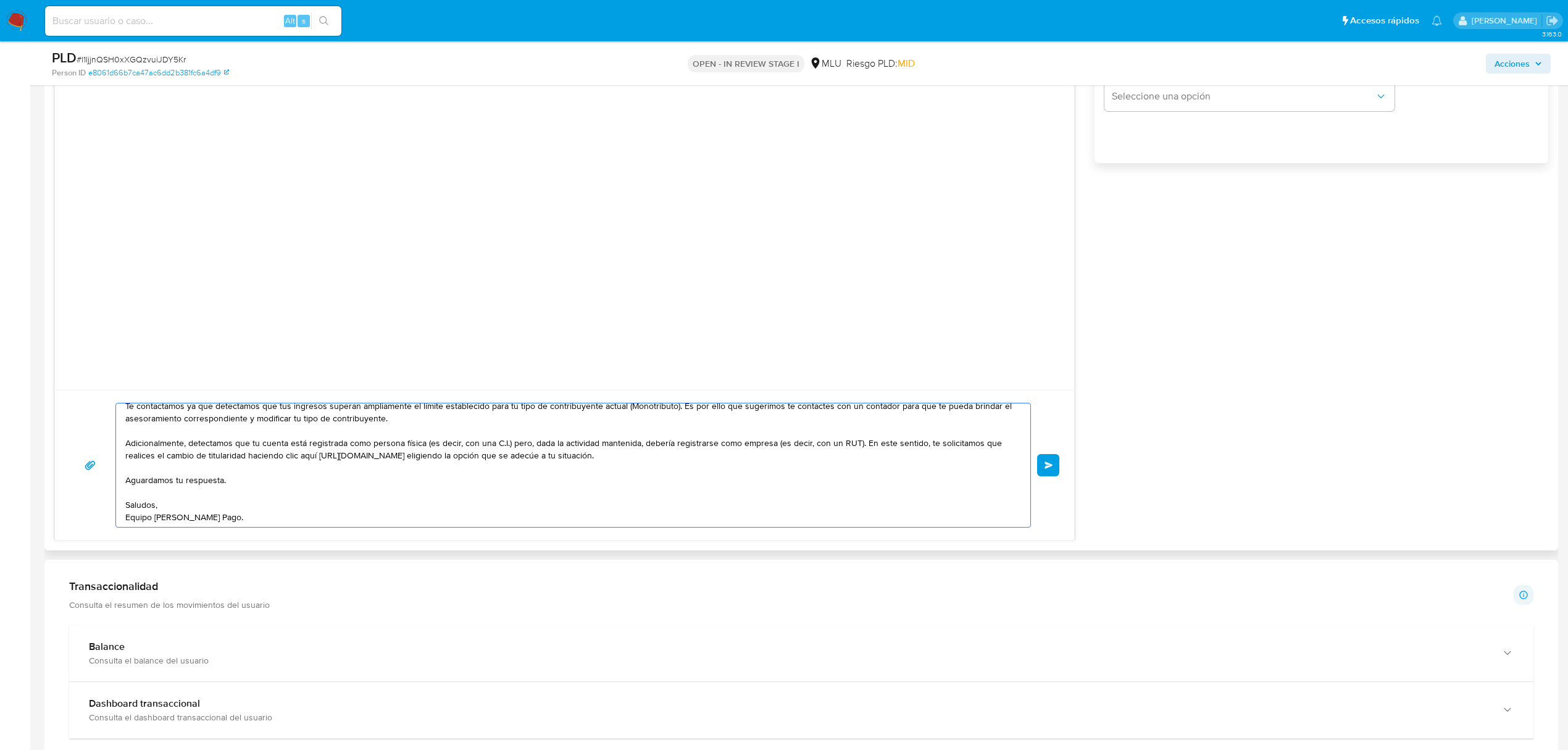
click at [1050, 471] on button "Enviar" at bounding box center [1048, 465] width 22 height 22
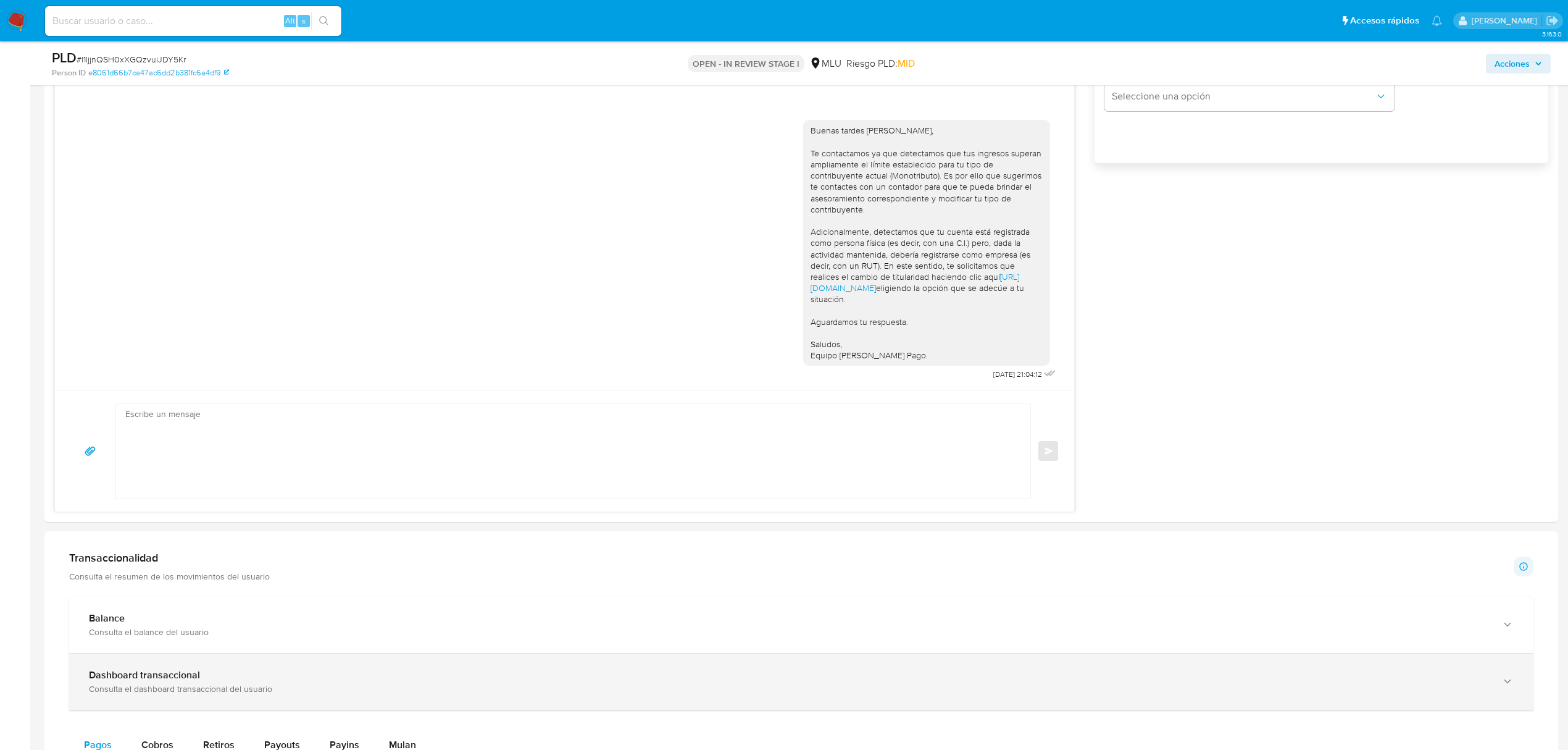
scroll to position [0, 0]
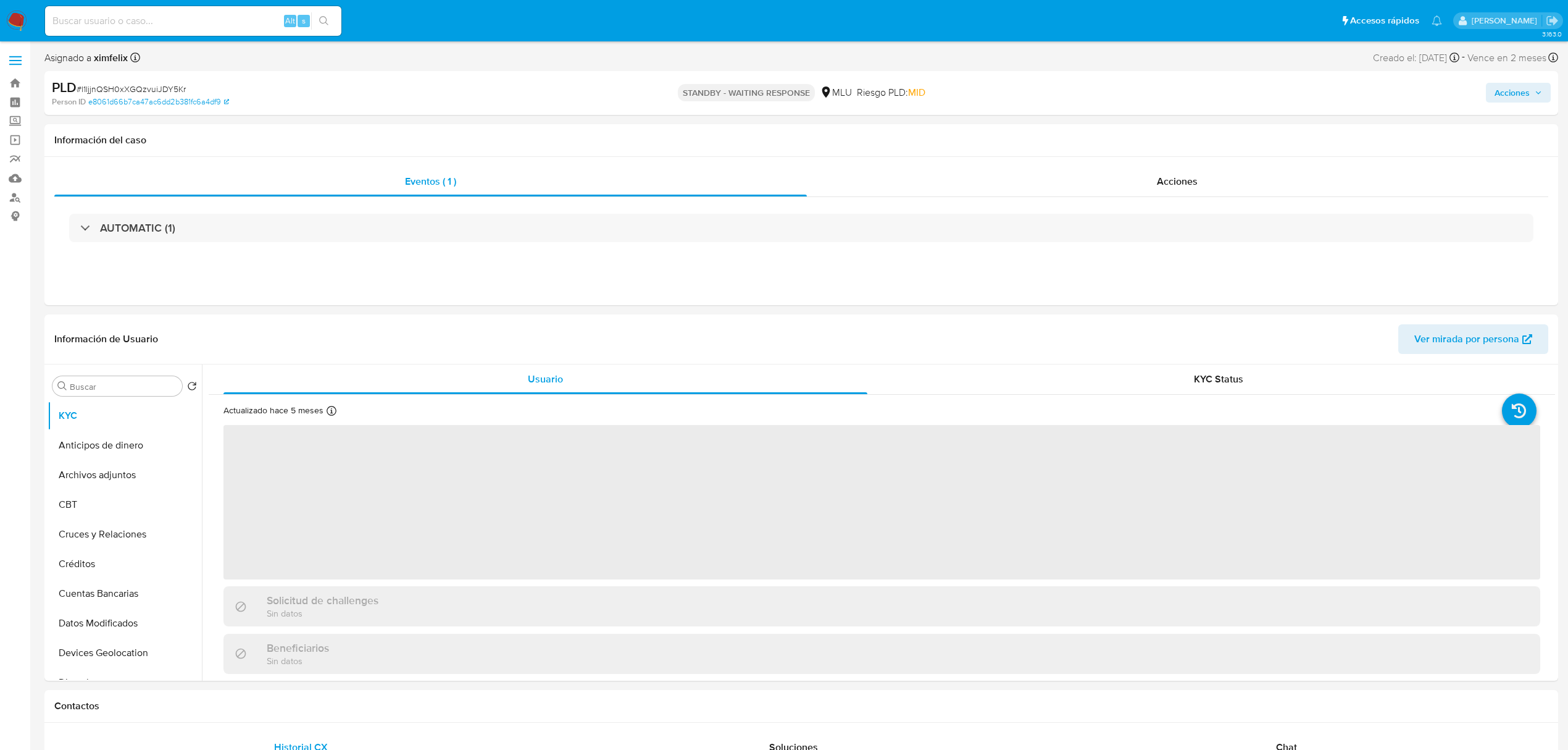
select select "10"
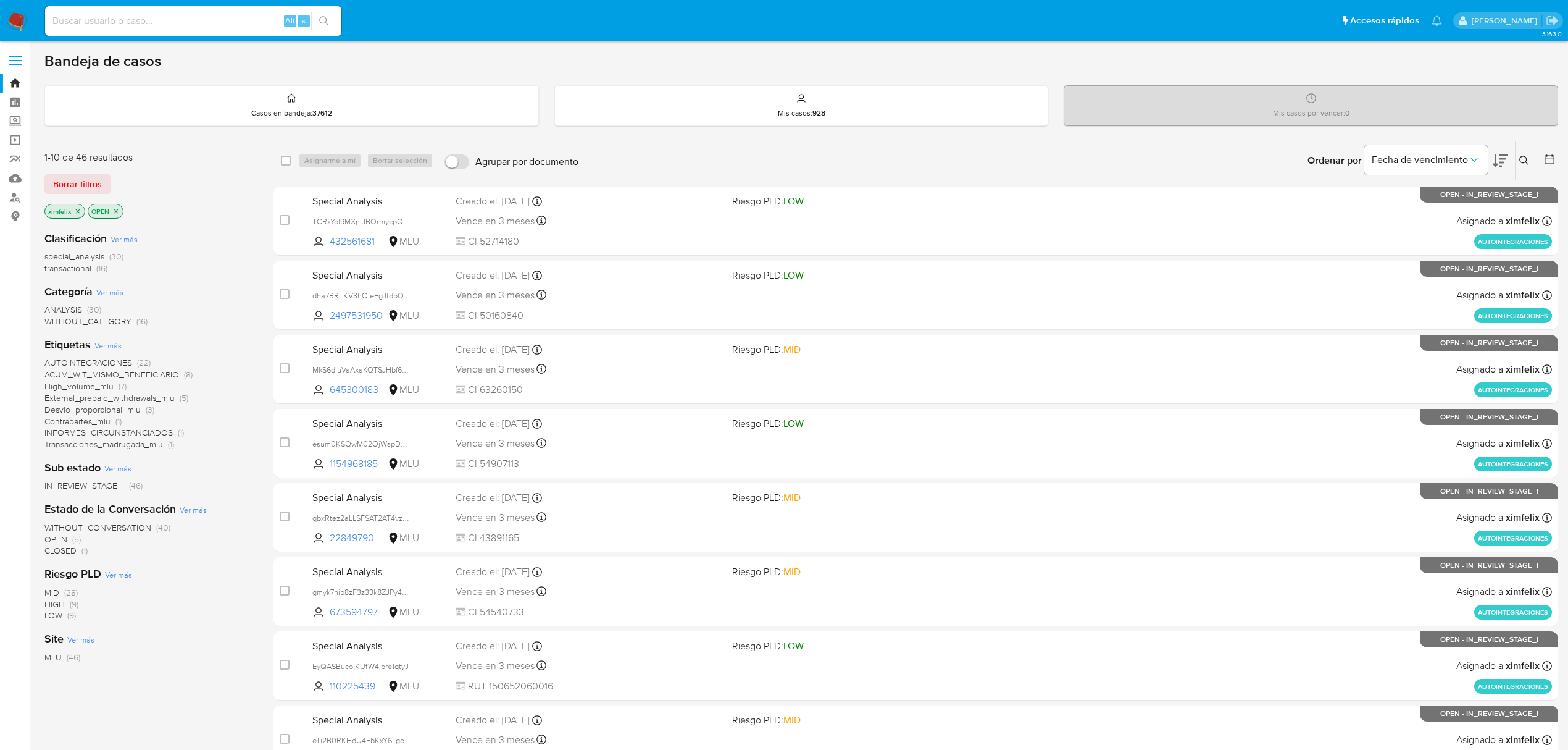
click at [72, 541] on span "(5)" at bounding box center [76, 539] width 8 height 12
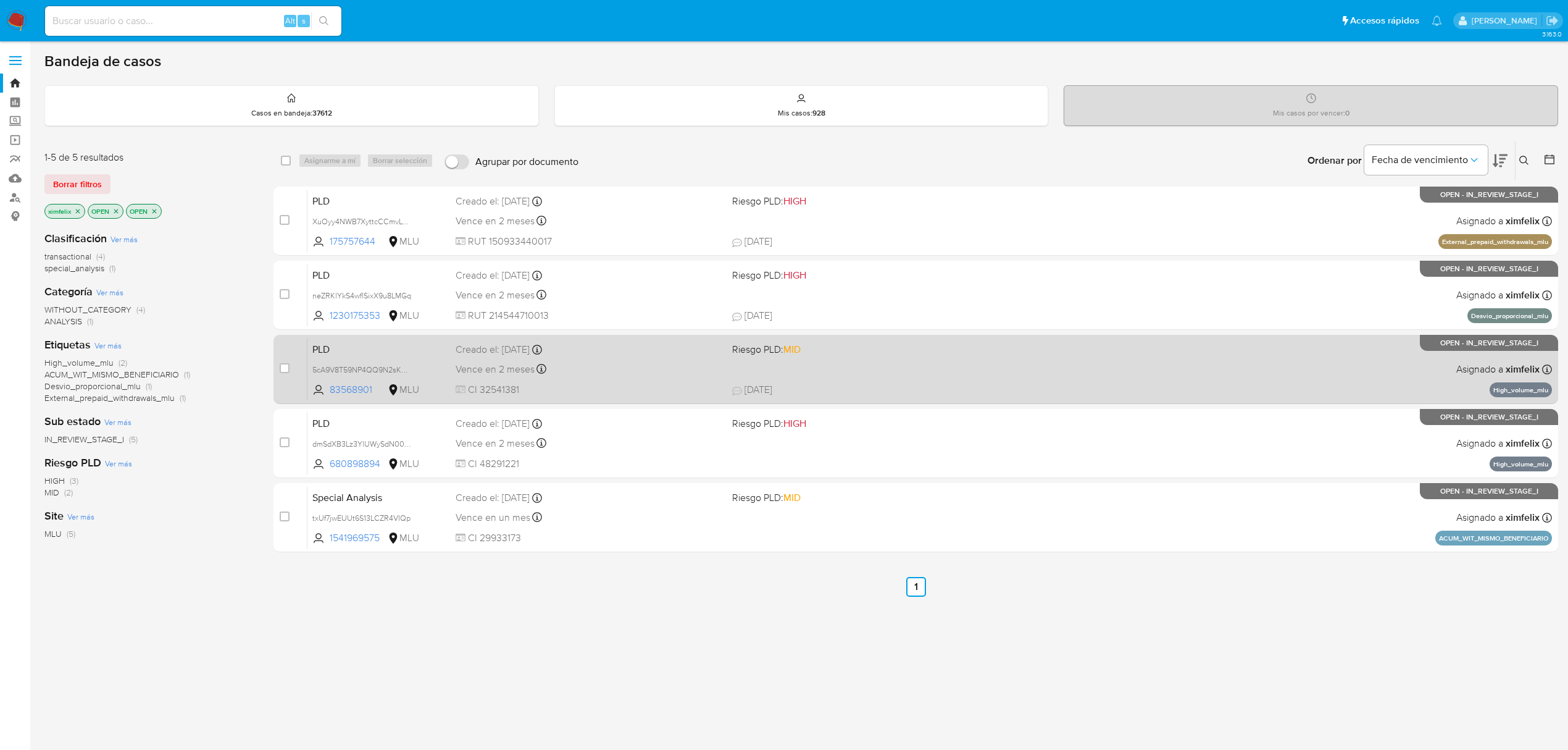
click at [761, 364] on div "PLD 5cA9V8T59NP4QQ9N2sKzltjx 83568901 MLU Riesgo PLD: MID Creado el: 12/09/2025…" at bounding box center [929, 369] width 1245 height 62
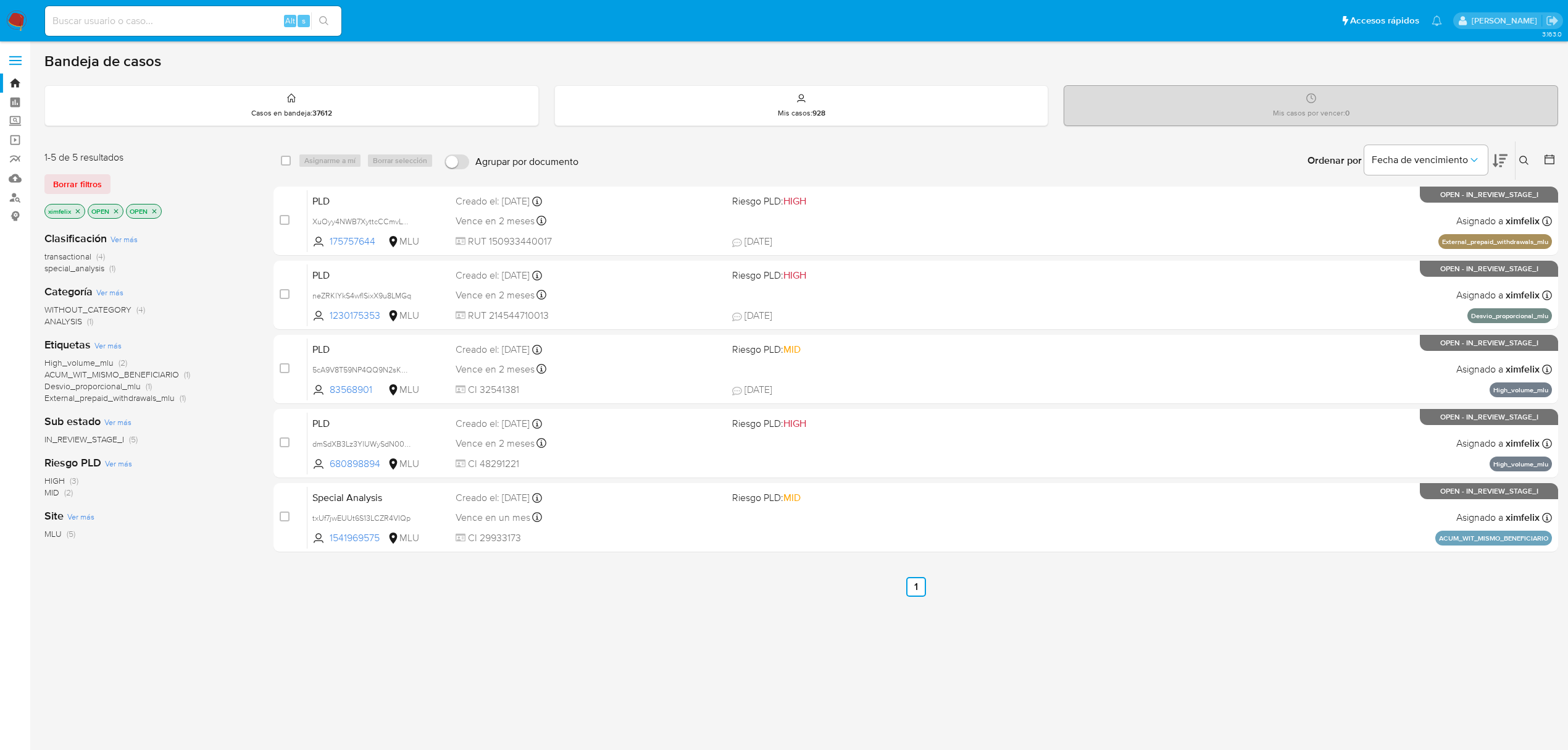
click at [10, 15] on img at bounding box center [17, 21] width 21 height 21
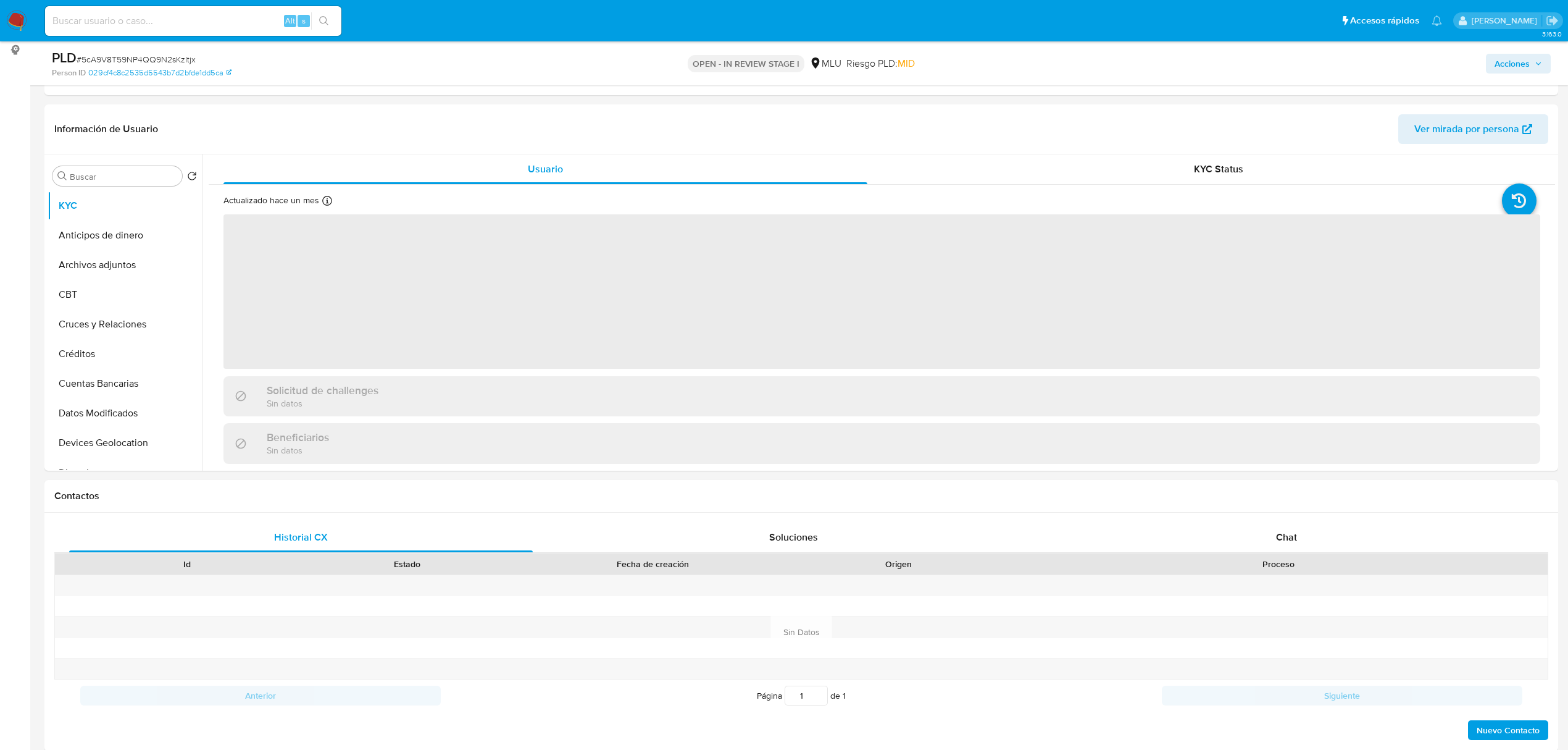
scroll to position [178, 0]
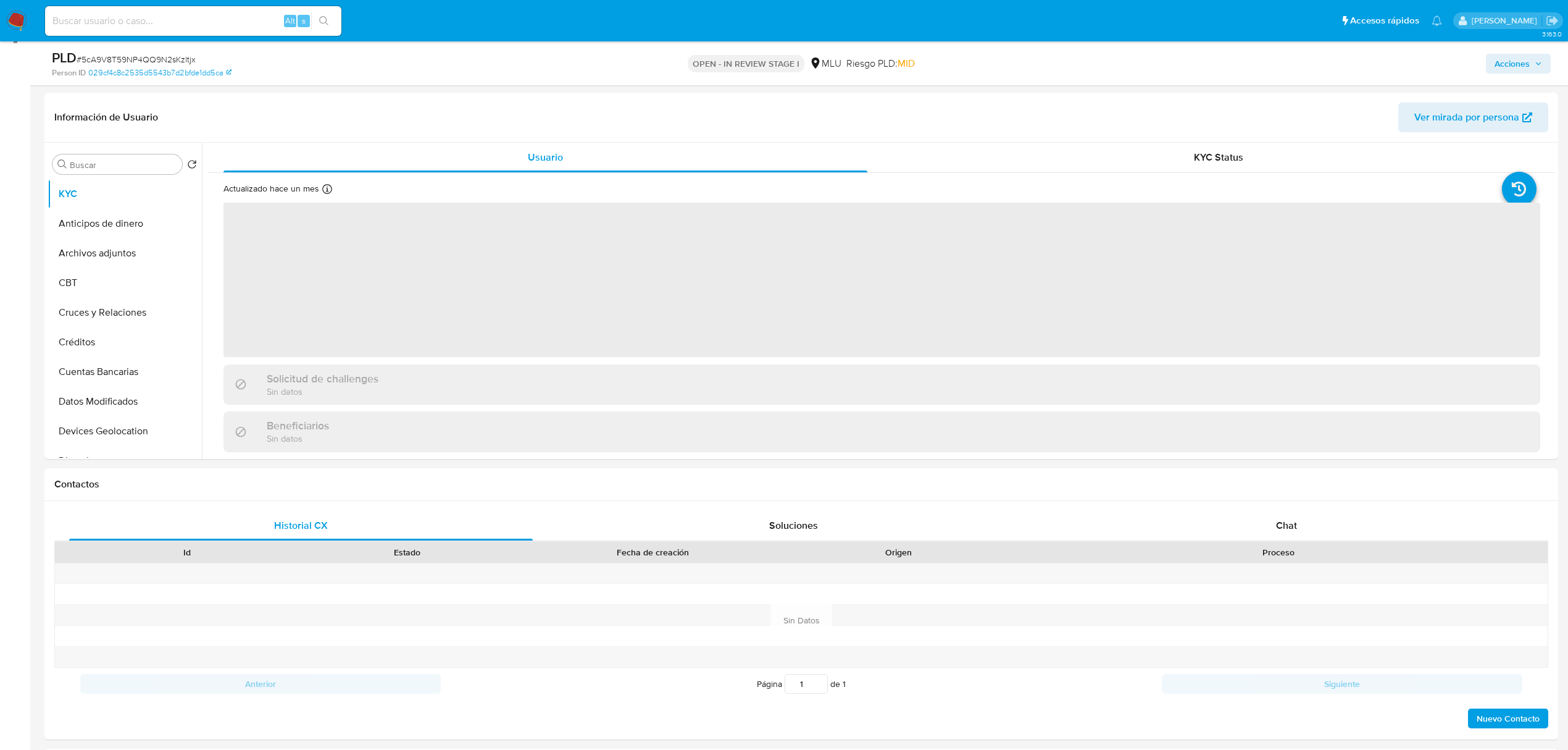
select select "10"
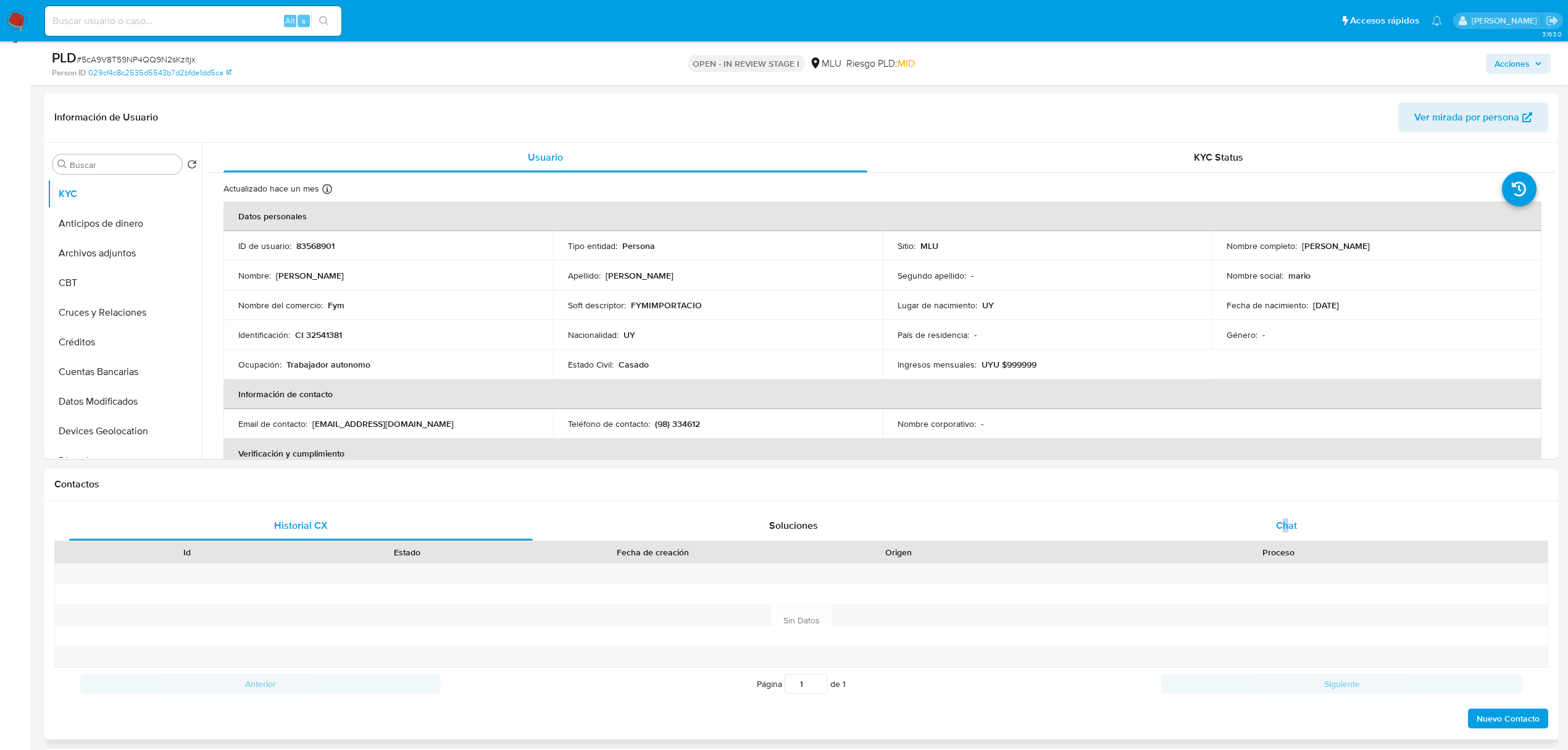
drag, startPoint x: 1284, startPoint y: 507, endPoint x: 1290, endPoint y: 540, distance: 33.5
click at [1290, 540] on div "Historial CX Soluciones Chat Id Estado Fecha de creación Origen Proceso Anterio…" at bounding box center [801, 620] width 1513 height 239
click at [1290, 540] on div "Chat" at bounding box center [1286, 525] width 464 height 30
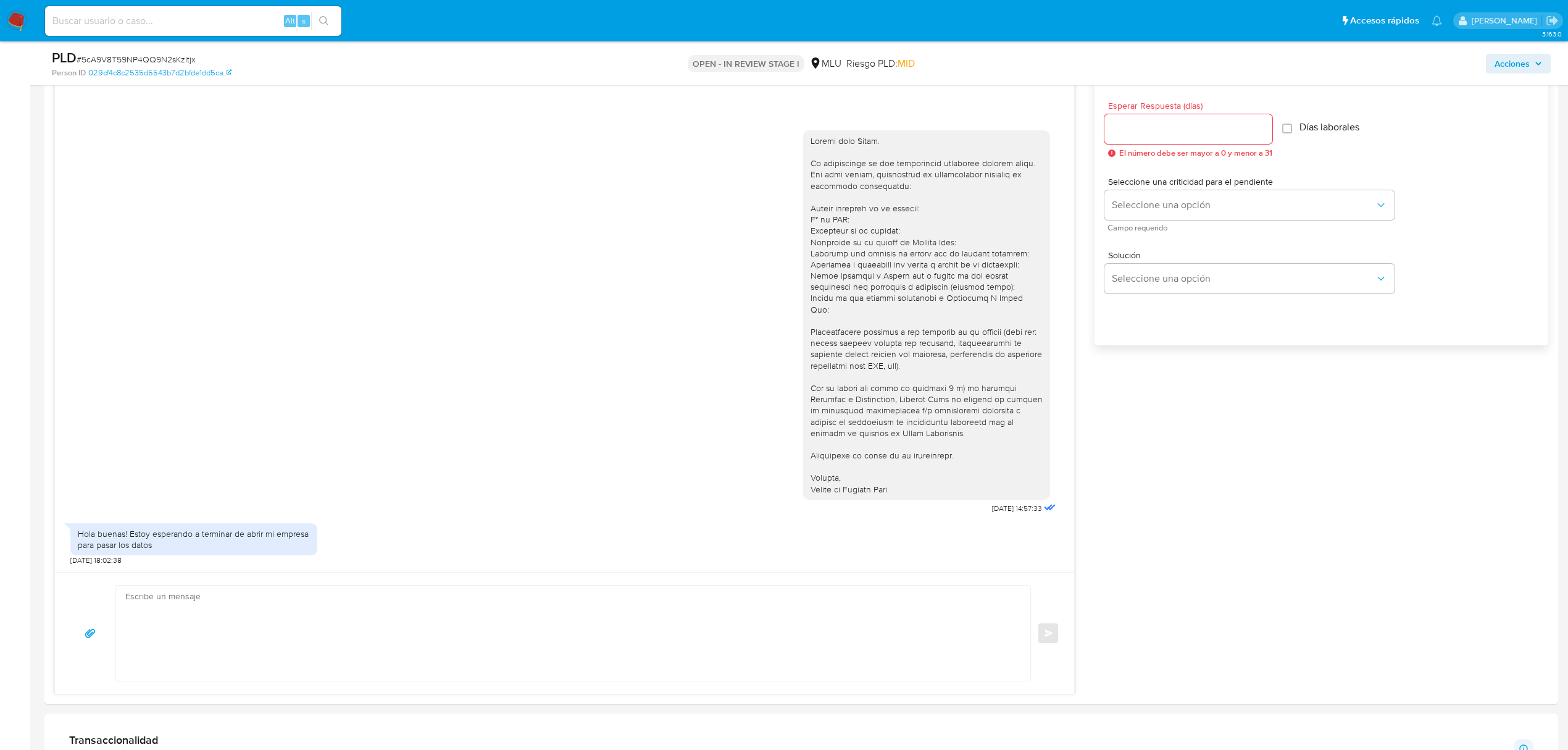
scroll to position [706, 0]
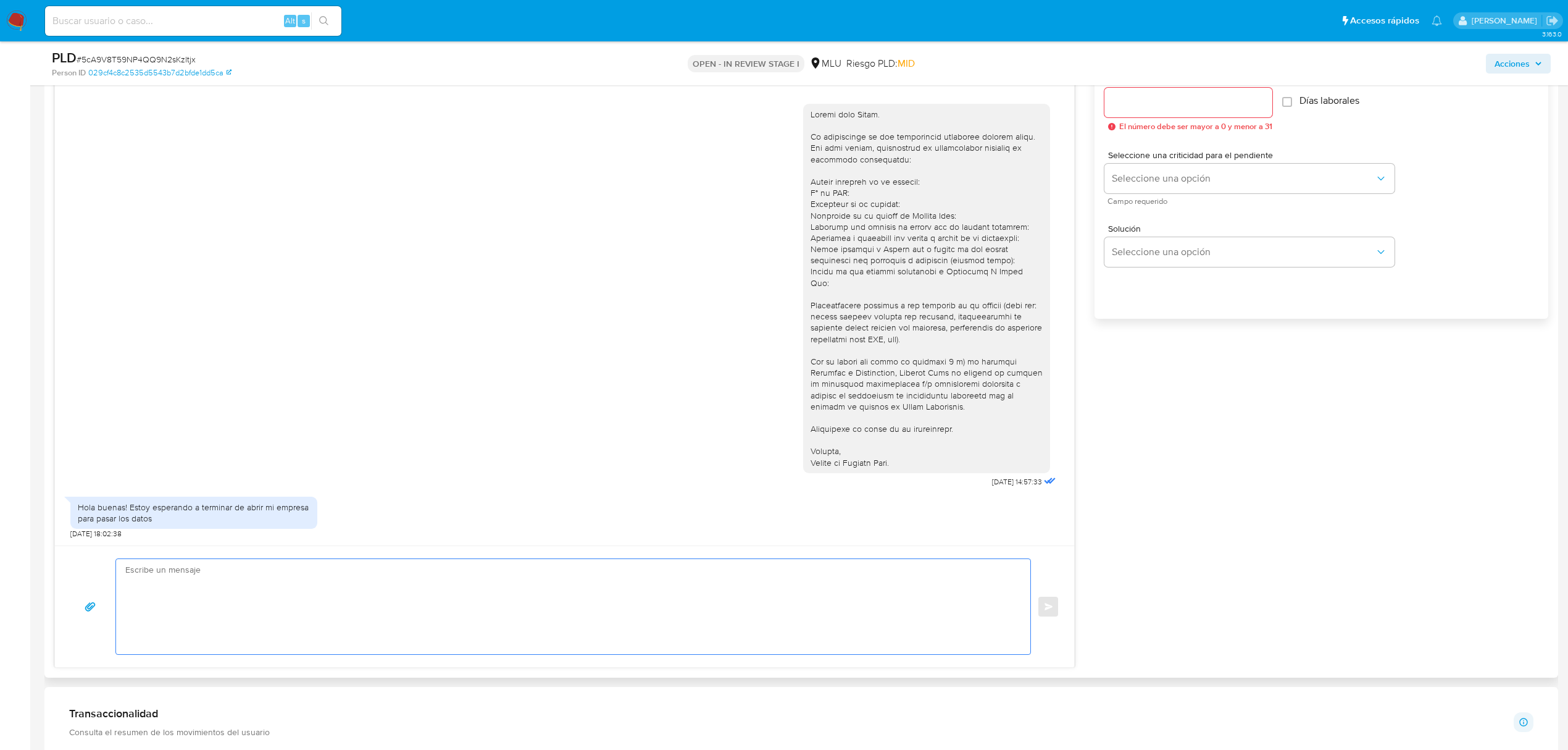
click at [502, 597] on textarea at bounding box center [569, 606] width 889 height 95
type textarea "B"
drag, startPoint x: 502, startPoint y: 597, endPoint x: 106, endPoint y: 619, distance: 396.6
click at [106, 619] on div "Muchas gracias por tu respuesta. ¿Podrías comentarnos a que te dedicas? Enviar" at bounding box center [564, 606] width 990 height 96
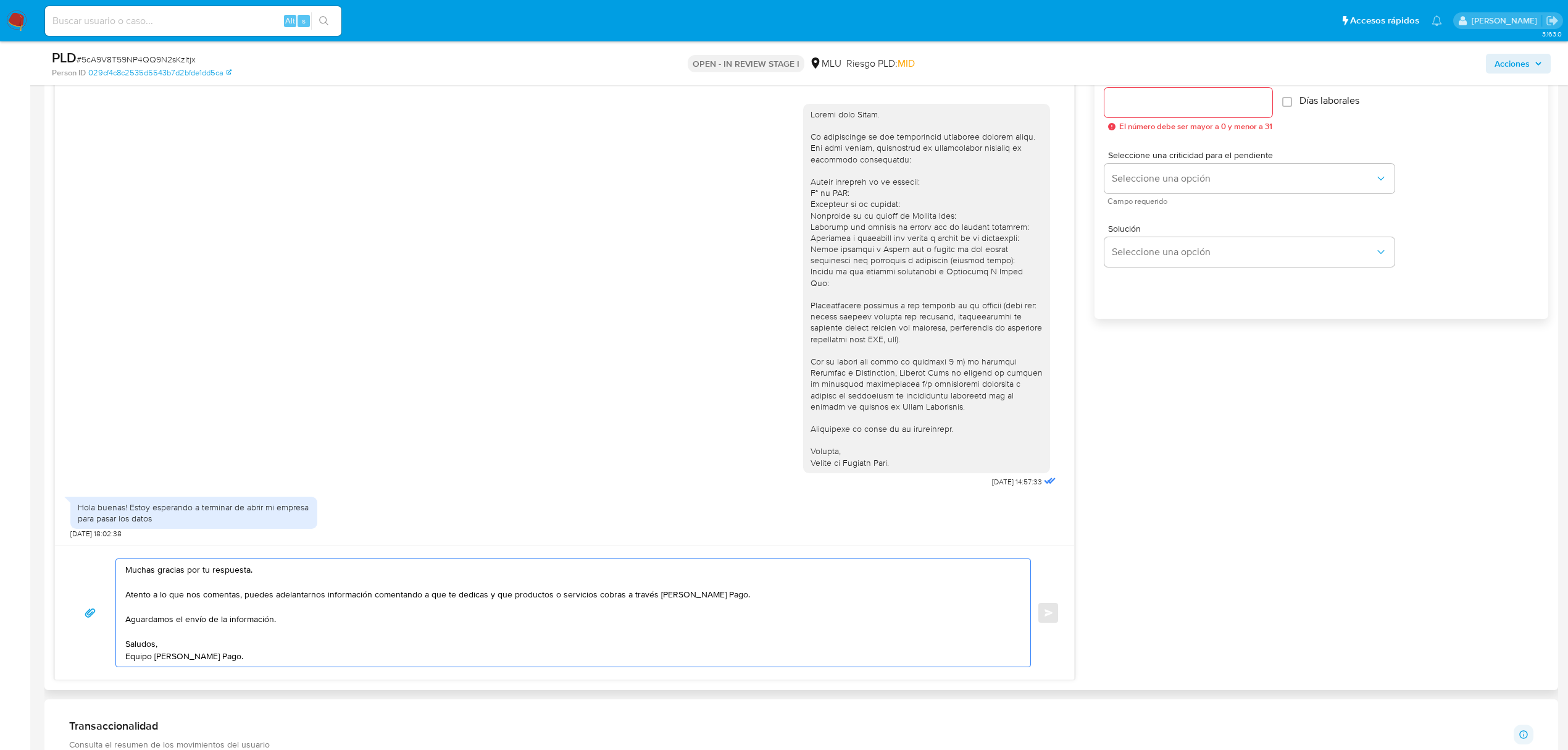
type textarea "Muchas gracias por tu respuesta. Atento a lo que nos comentas, puedes adelantar…"
click at [1166, 111] on div at bounding box center [1188, 103] width 168 height 30
click at [1159, 107] on input "Esperar Respuesta (días)" at bounding box center [1188, 102] width 168 height 16
type input "3"
click at [1142, 182] on span "Seleccione una opción" at bounding box center [1243, 178] width 263 height 12
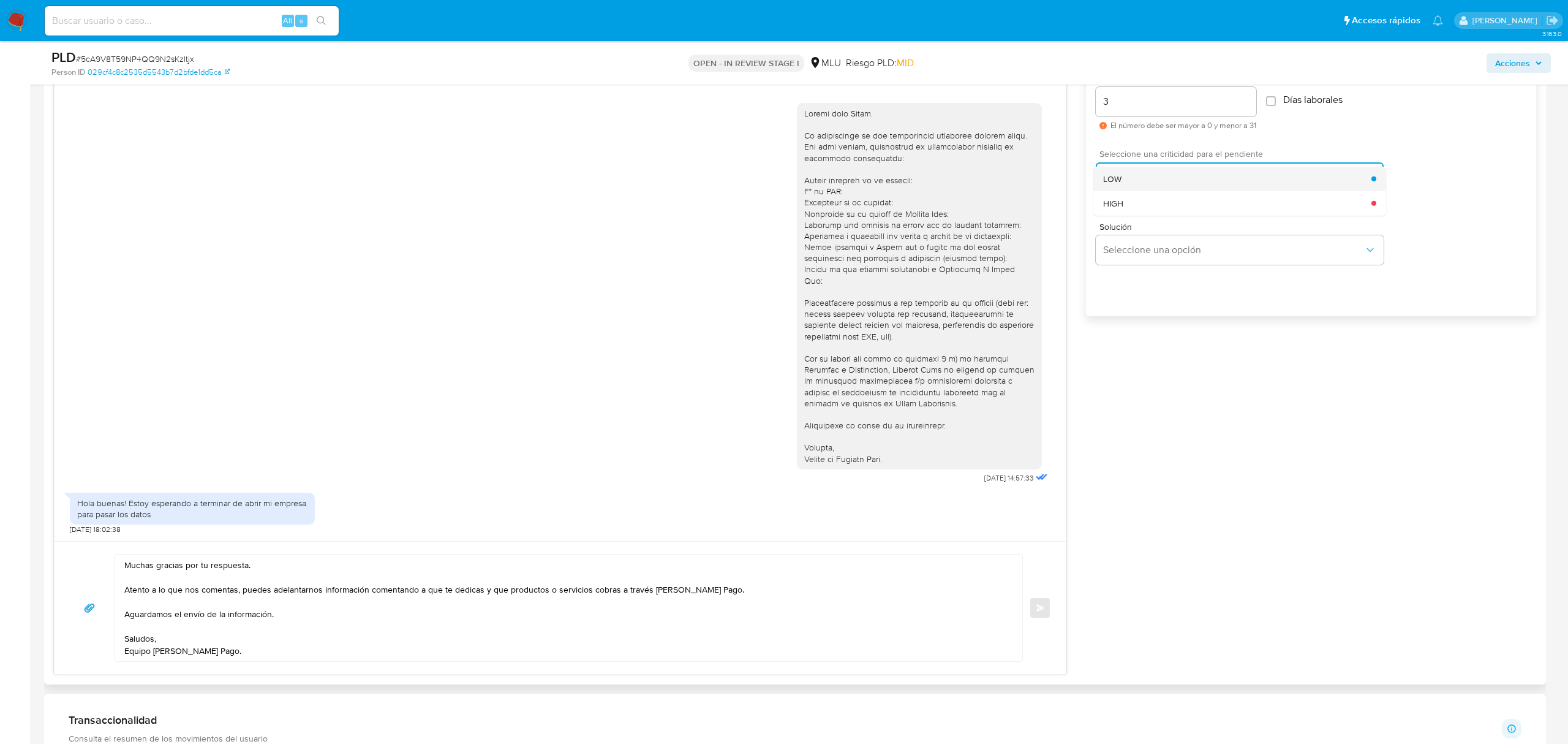
click at [1117, 177] on span "LOW" at bounding box center [1112, 178] width 18 height 11
click at [1040, 617] on button "Enviar" at bounding box center [1040, 608] width 22 height 22
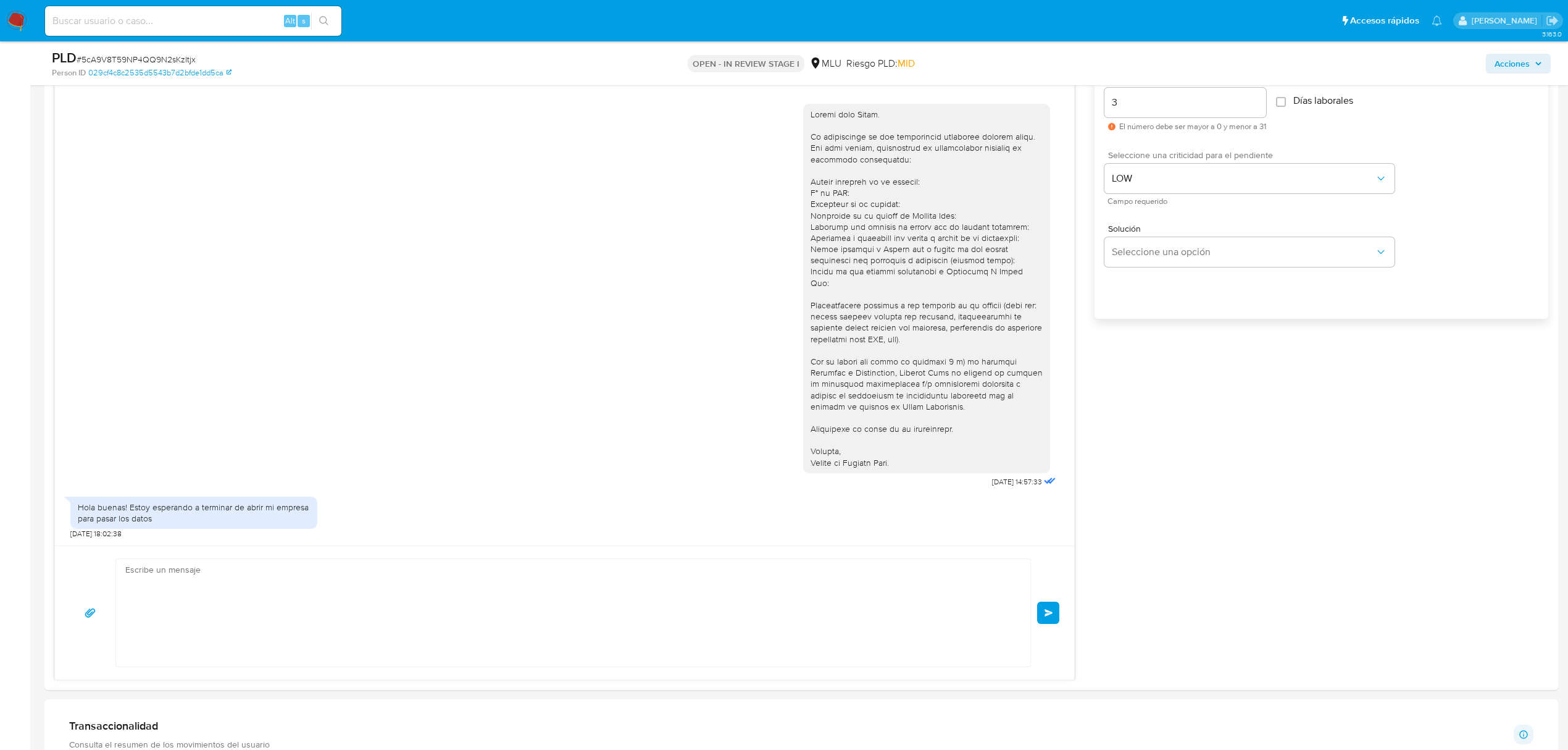
scroll to position [90, 0]
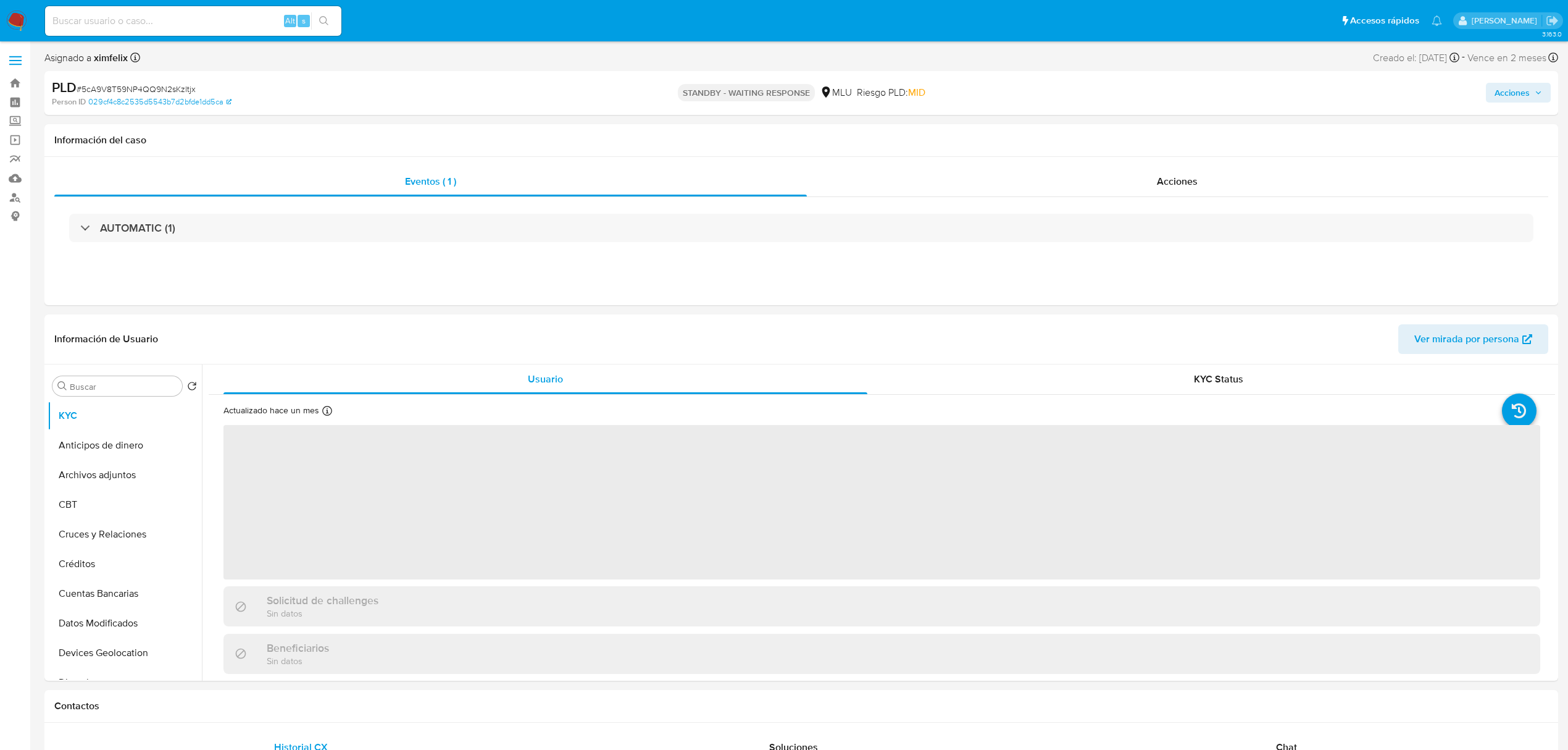
select select "10"
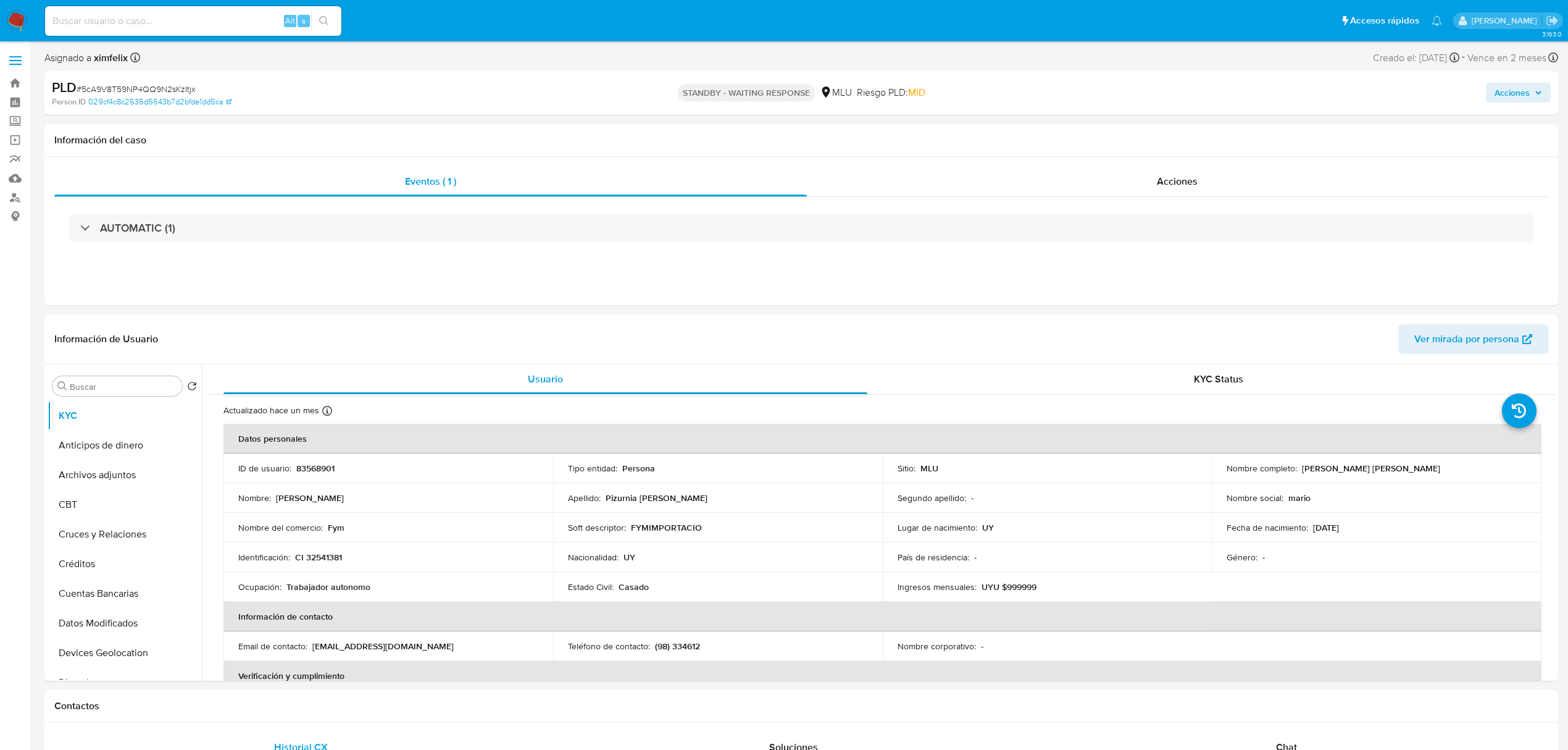
click at [137, 20] on input at bounding box center [193, 21] width 296 height 16
paste input "FUTWS3brts0PRxC81fMe8Cje"
type input "FUTWS3brts0PRxC81fMe8Cje"
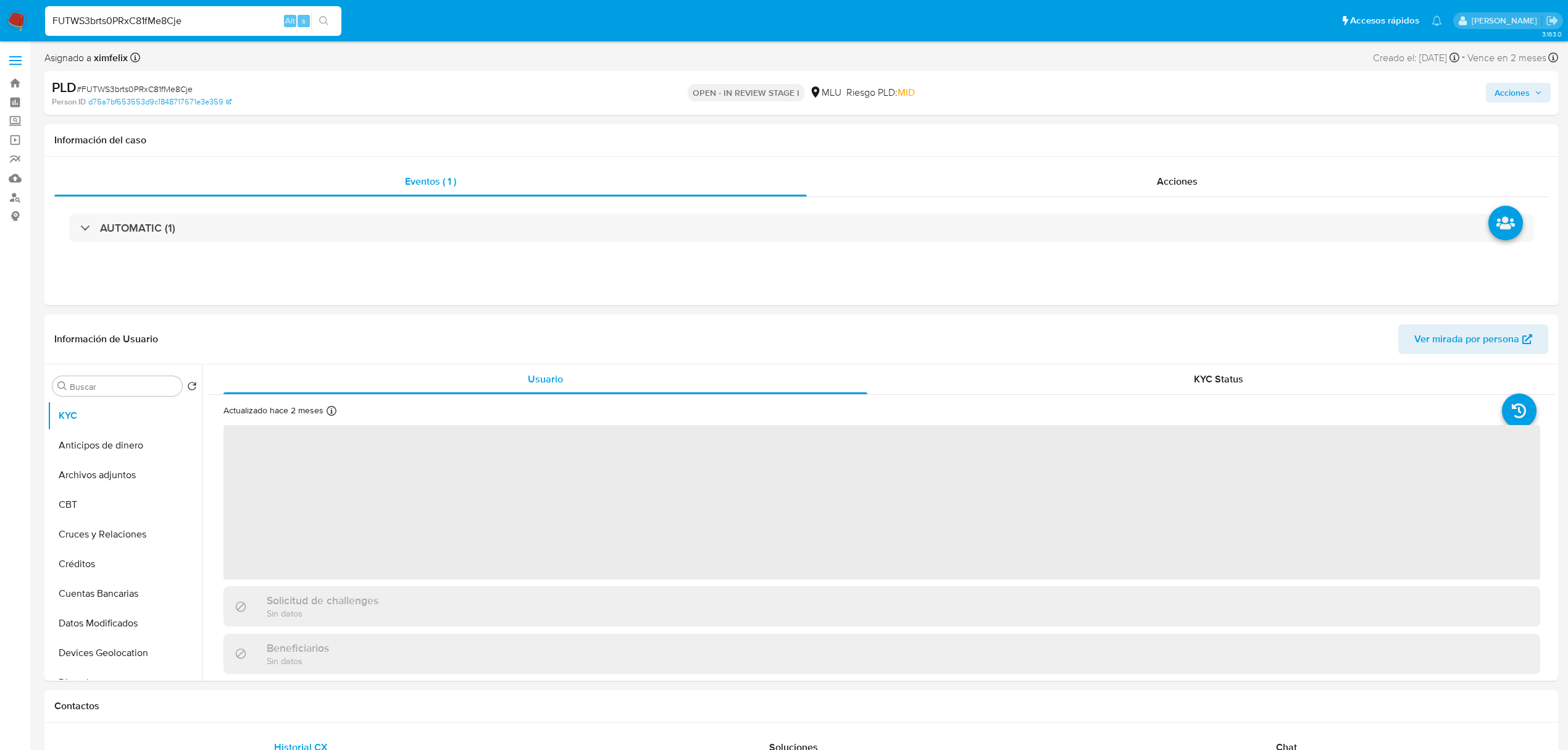
select select "10"
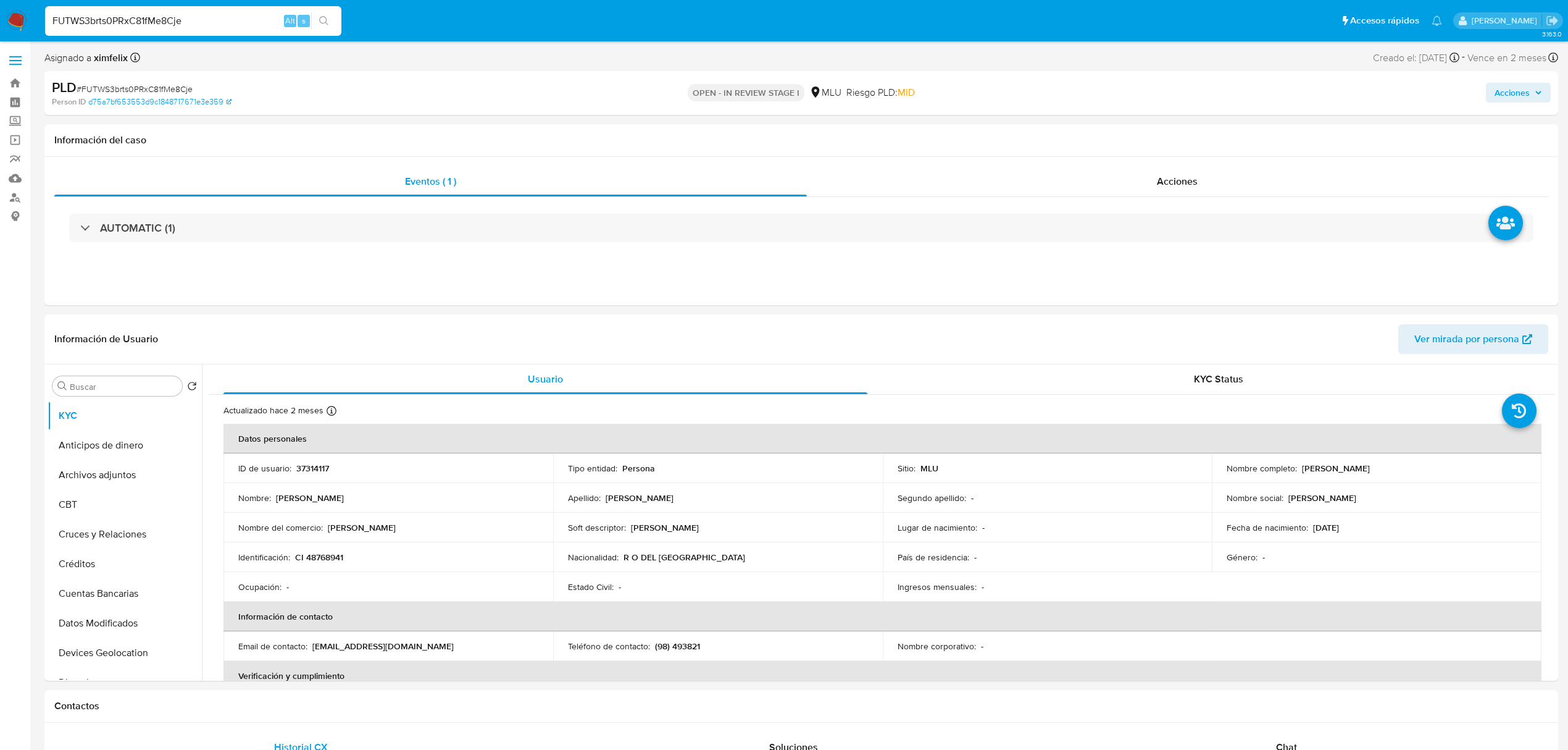
click at [111, 13] on input "FUTWS3brts0PRxC81fMe8Cje" at bounding box center [193, 21] width 296 height 16
click at [936, 596] on td "Ingresos mensuales : -" at bounding box center [1048, 586] width 330 height 30
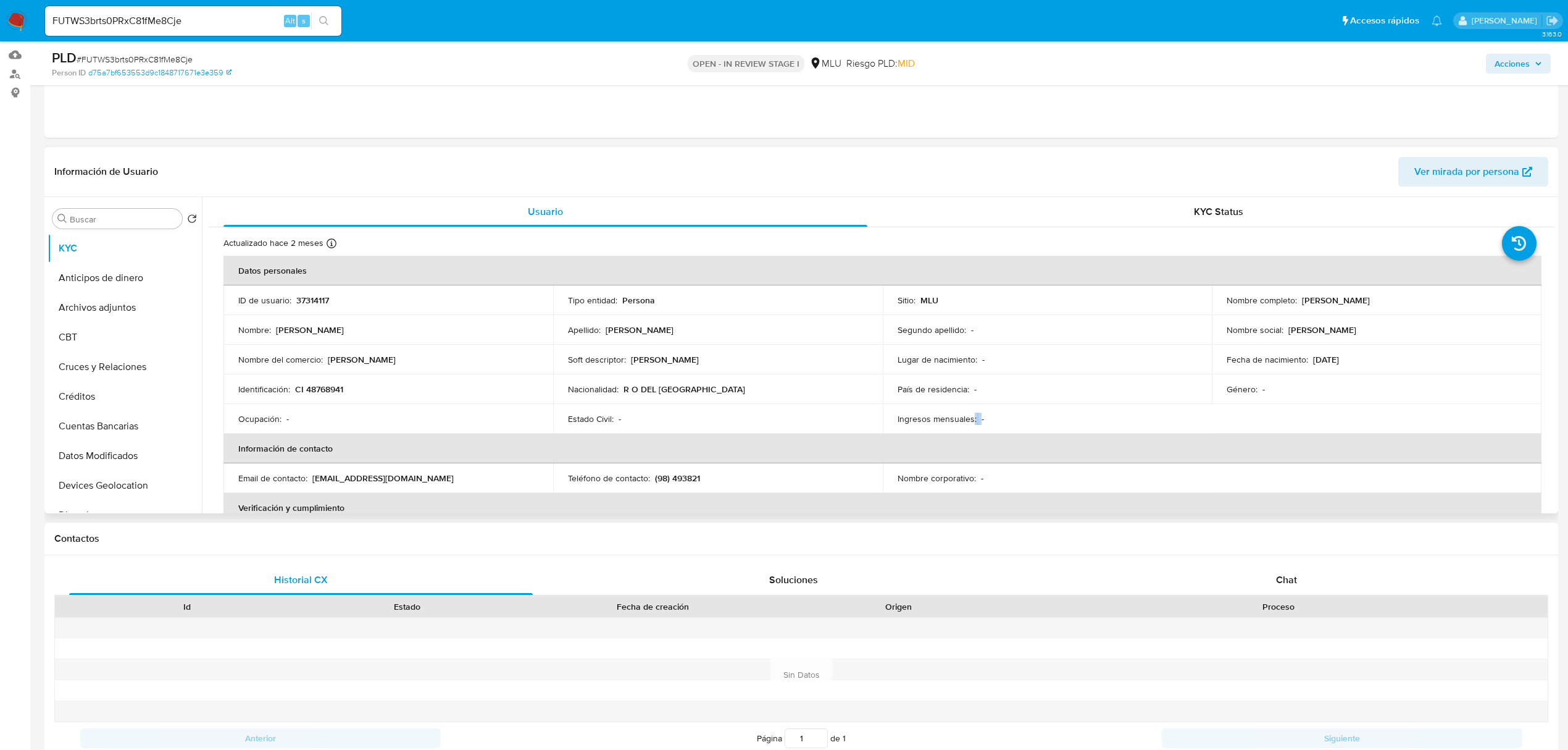
drag, startPoint x: 1448, startPoint y: 302, endPoint x: 1298, endPoint y: 299, distance: 150.0
click at [1298, 299] on div "Nombre completo : Federico Martin Hernandez Toledo" at bounding box center [1377, 300] width 300 height 11
copy p "[PERSON_NAME]"
click at [161, 310] on button "Archivos adjuntos" at bounding box center [119, 307] width 144 height 30
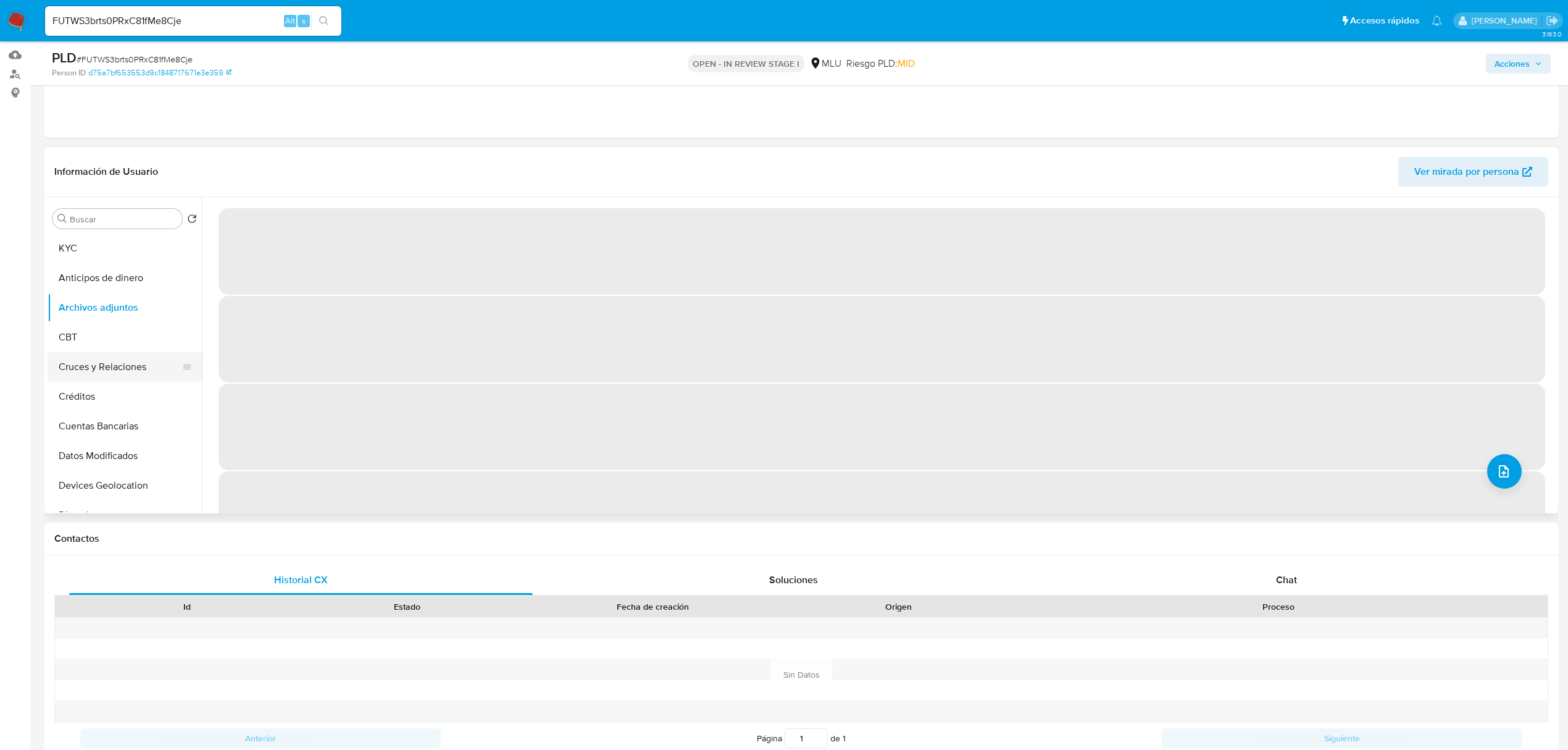
click at [111, 362] on button "Cruces y Relaciones" at bounding box center [119, 367] width 144 height 30
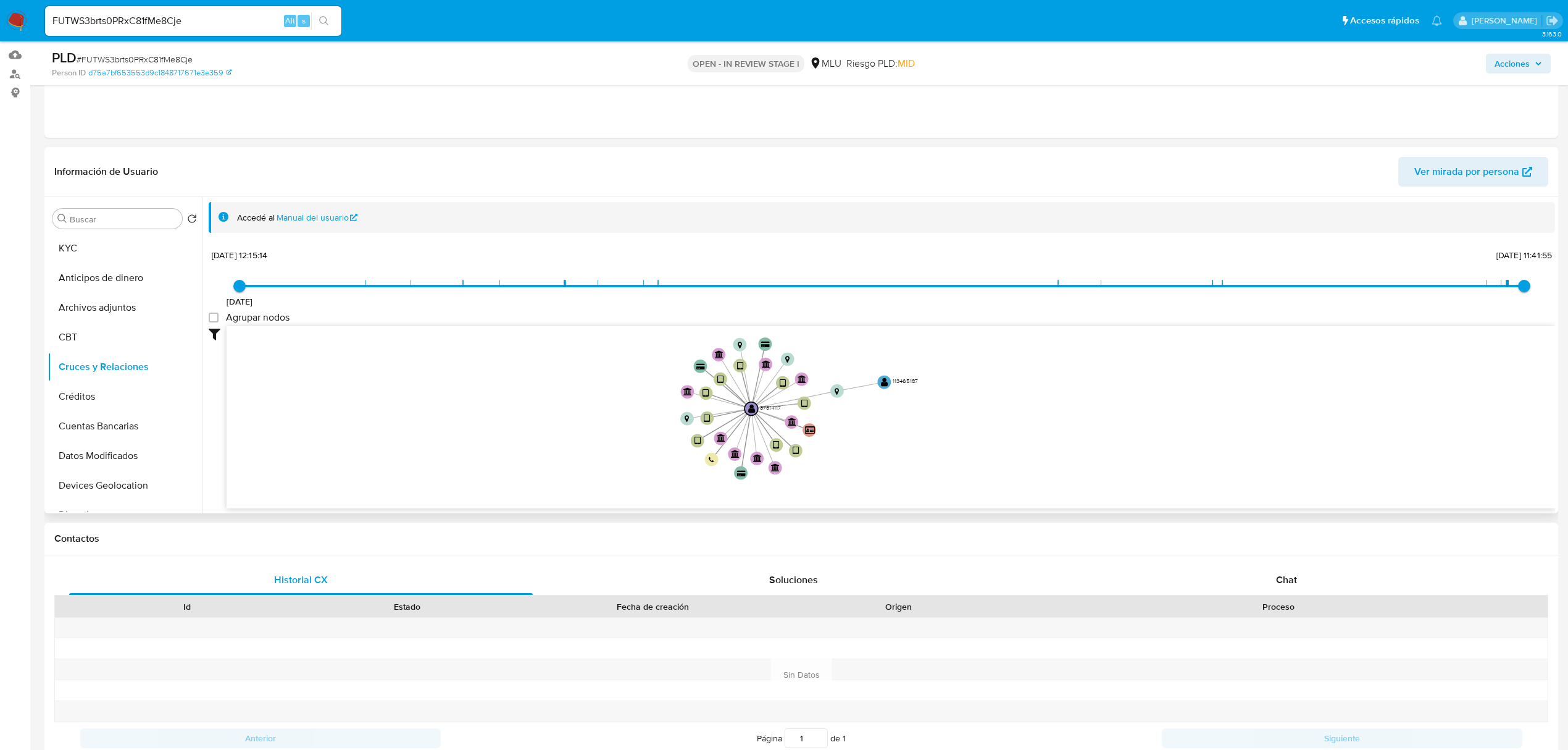
drag, startPoint x: 791, startPoint y: 356, endPoint x: 813, endPoint y: 373, distance: 27.8
click at [813, 373] on icon "device-5f73486b08813b001775a084  device-635d509508813b001860079a  device-62c9…" at bounding box center [891, 415] width 1329 height 179
click at [121, 255] on button "KYC" at bounding box center [119, 248] width 144 height 30
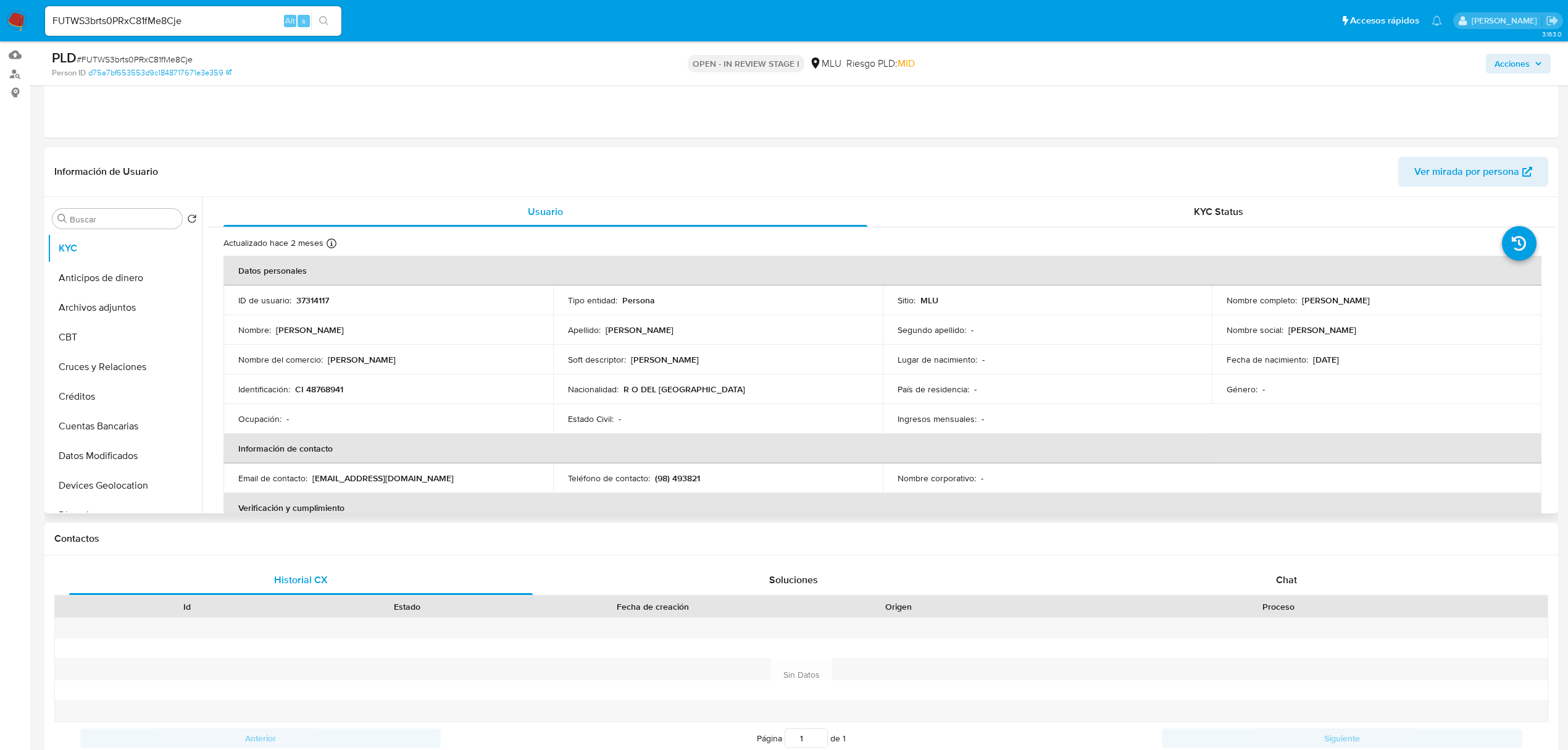
drag, startPoint x: 1412, startPoint y: 303, endPoint x: 1299, endPoint y: 302, distance: 113.0
click at [1299, 302] on div "Nombre completo : Federico Martin Hernandez Toledo" at bounding box center [1377, 300] width 300 height 11
copy p "[PERSON_NAME]"
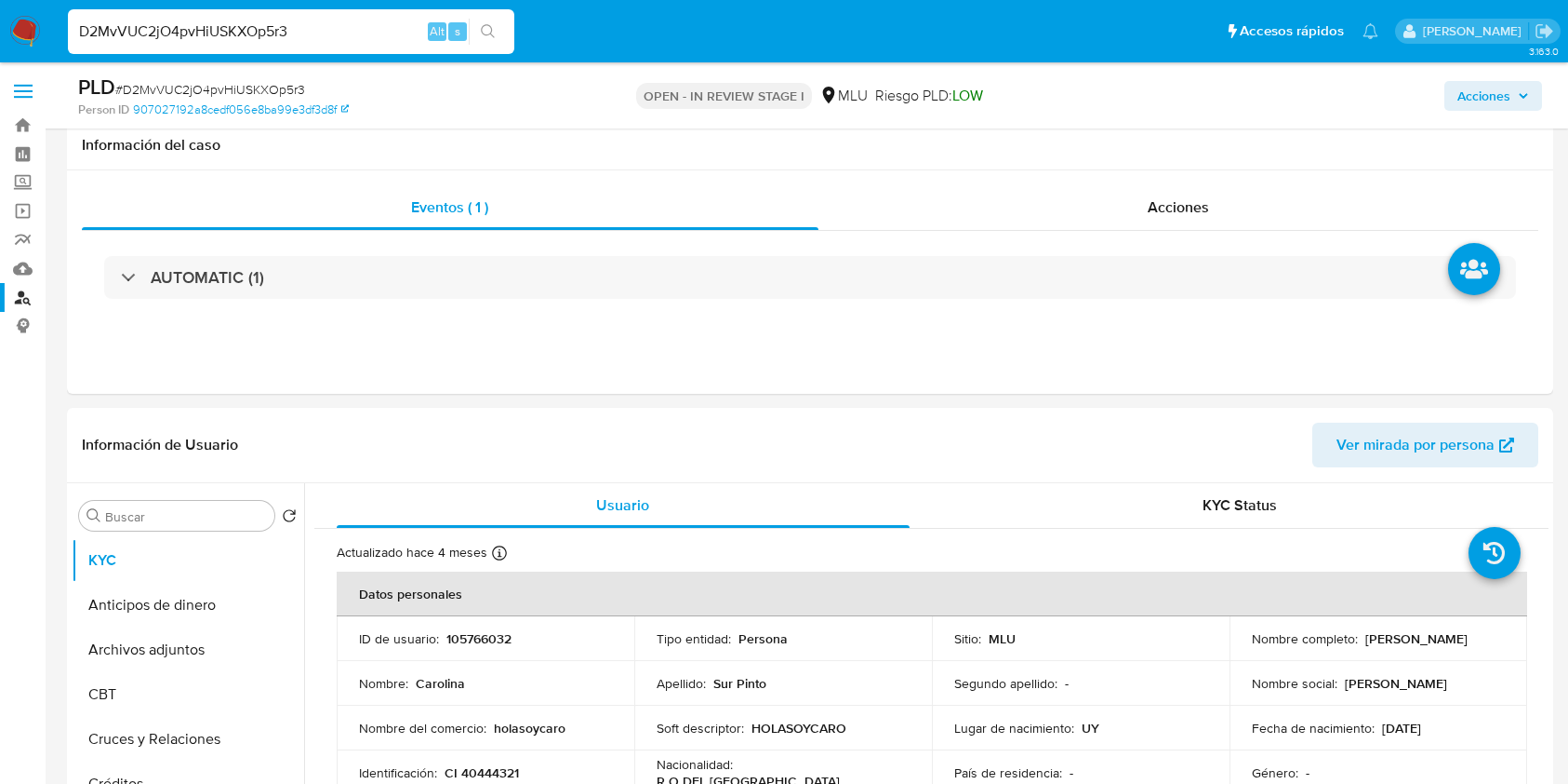
select select "10"
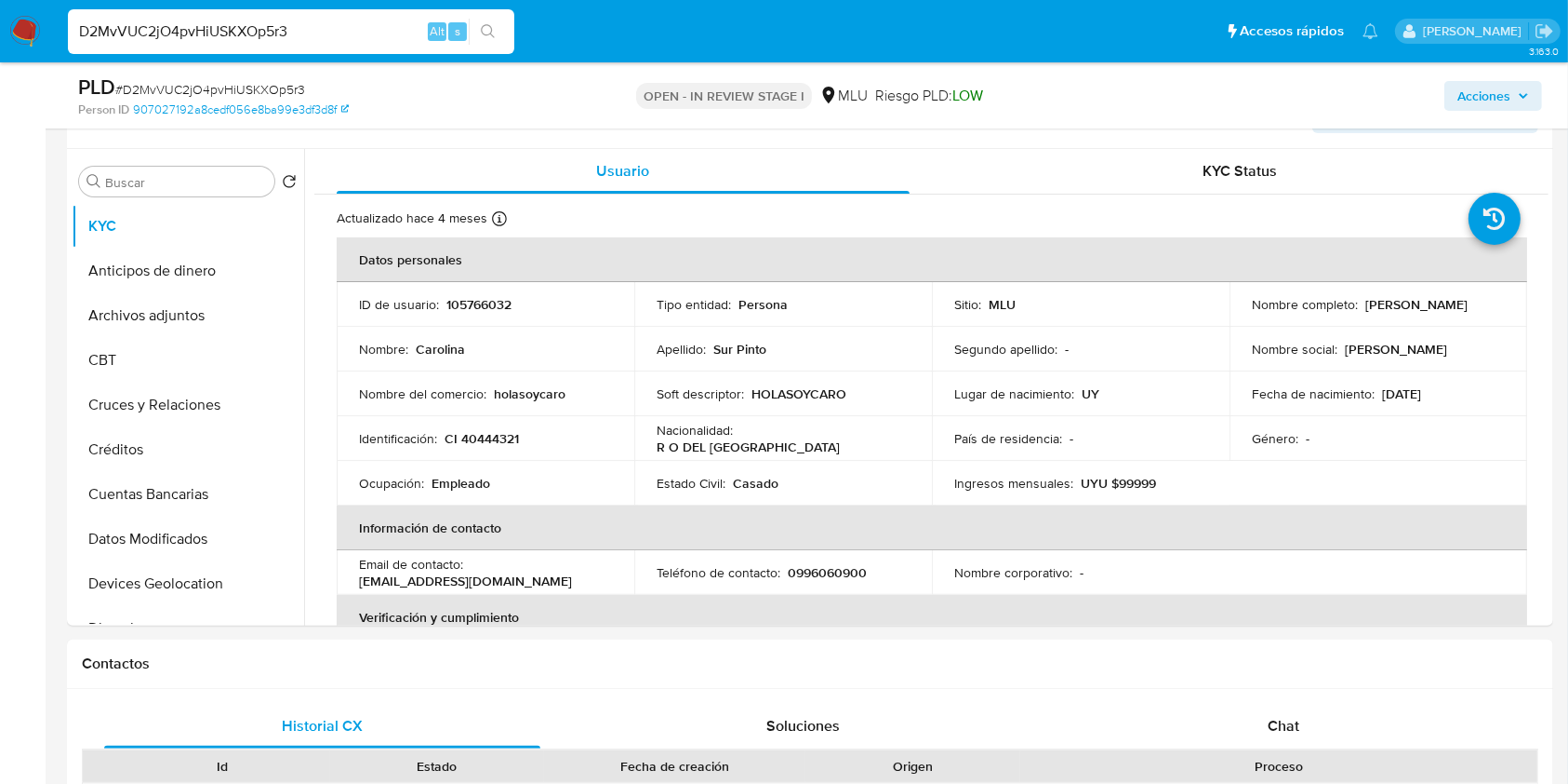
scroll to position [935, 0]
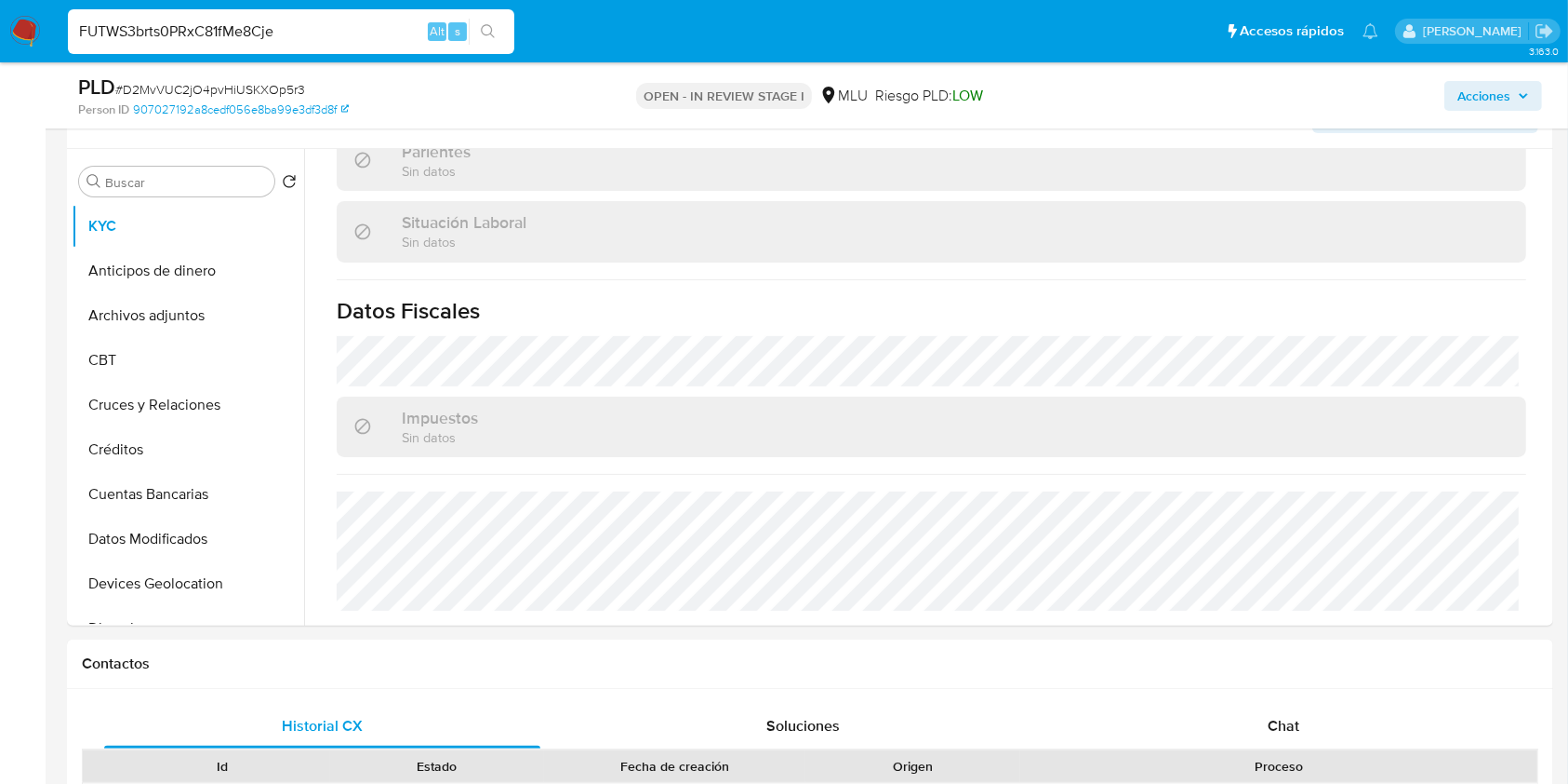
type input "FUTWS3brts0PRxC81fMe8Cje"
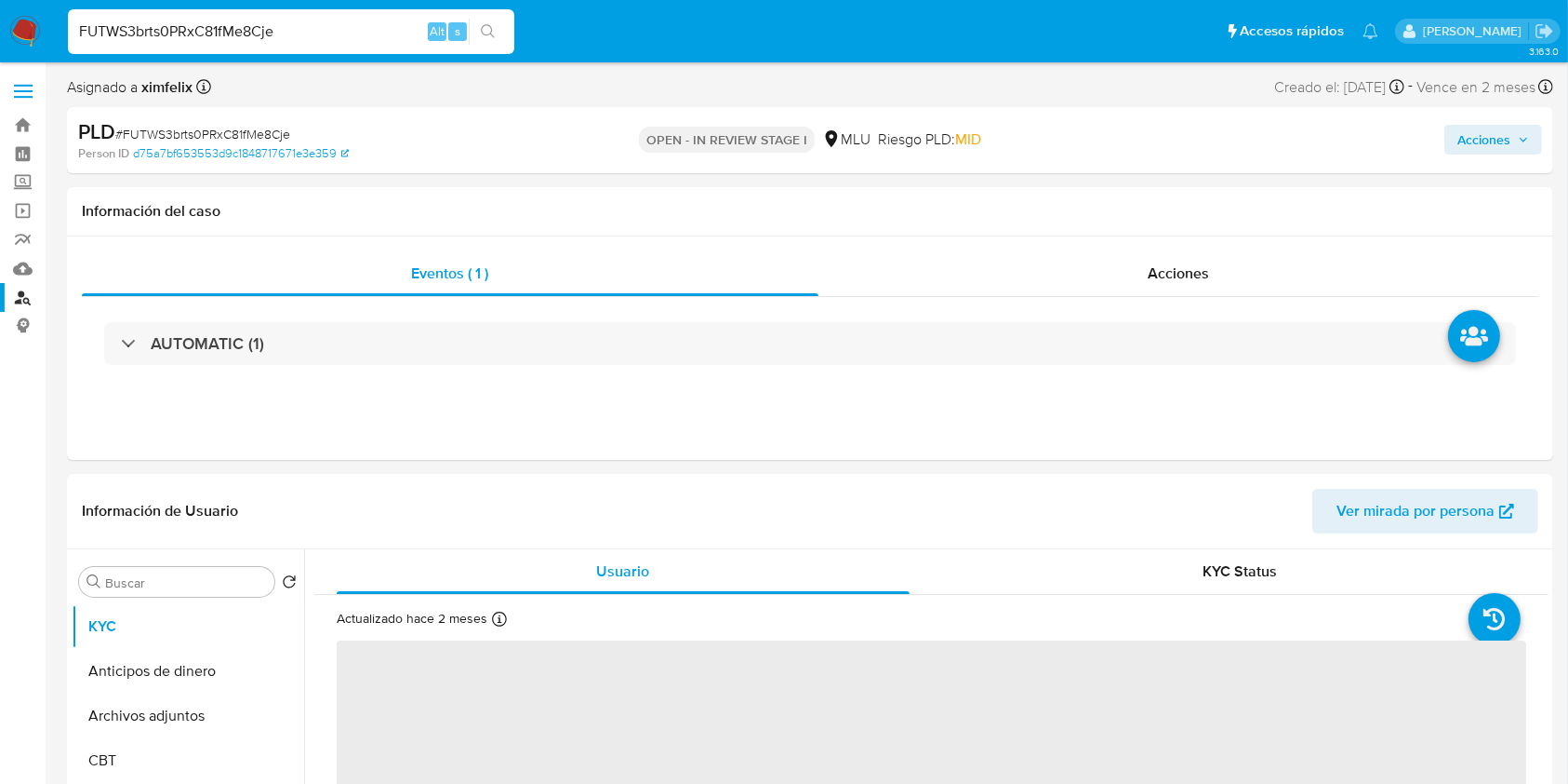
select select "10"
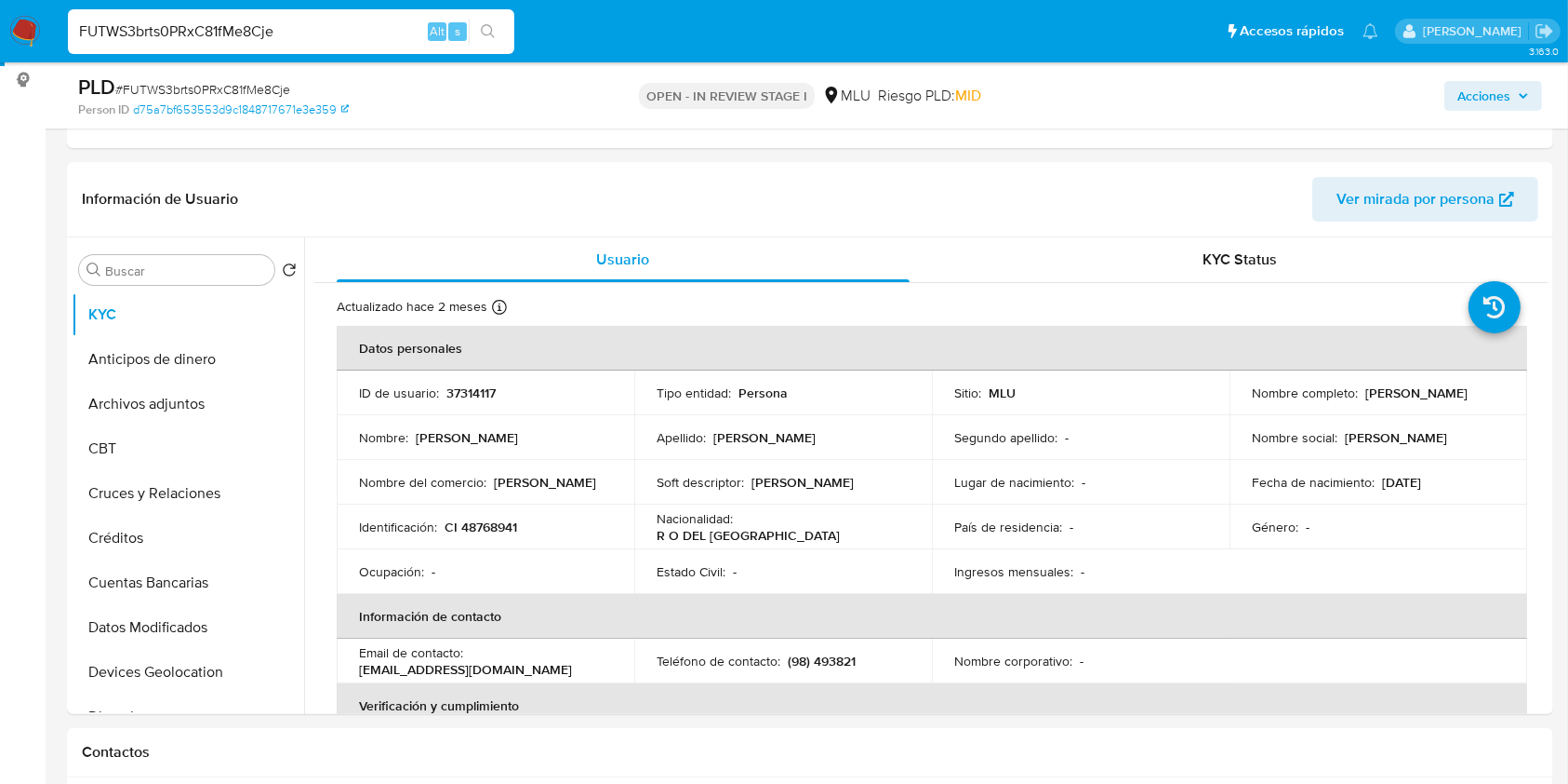
scroll to position [248, 0]
click at [199, 589] on button "Cuentas Bancarias" at bounding box center [180, 580] width 217 height 44
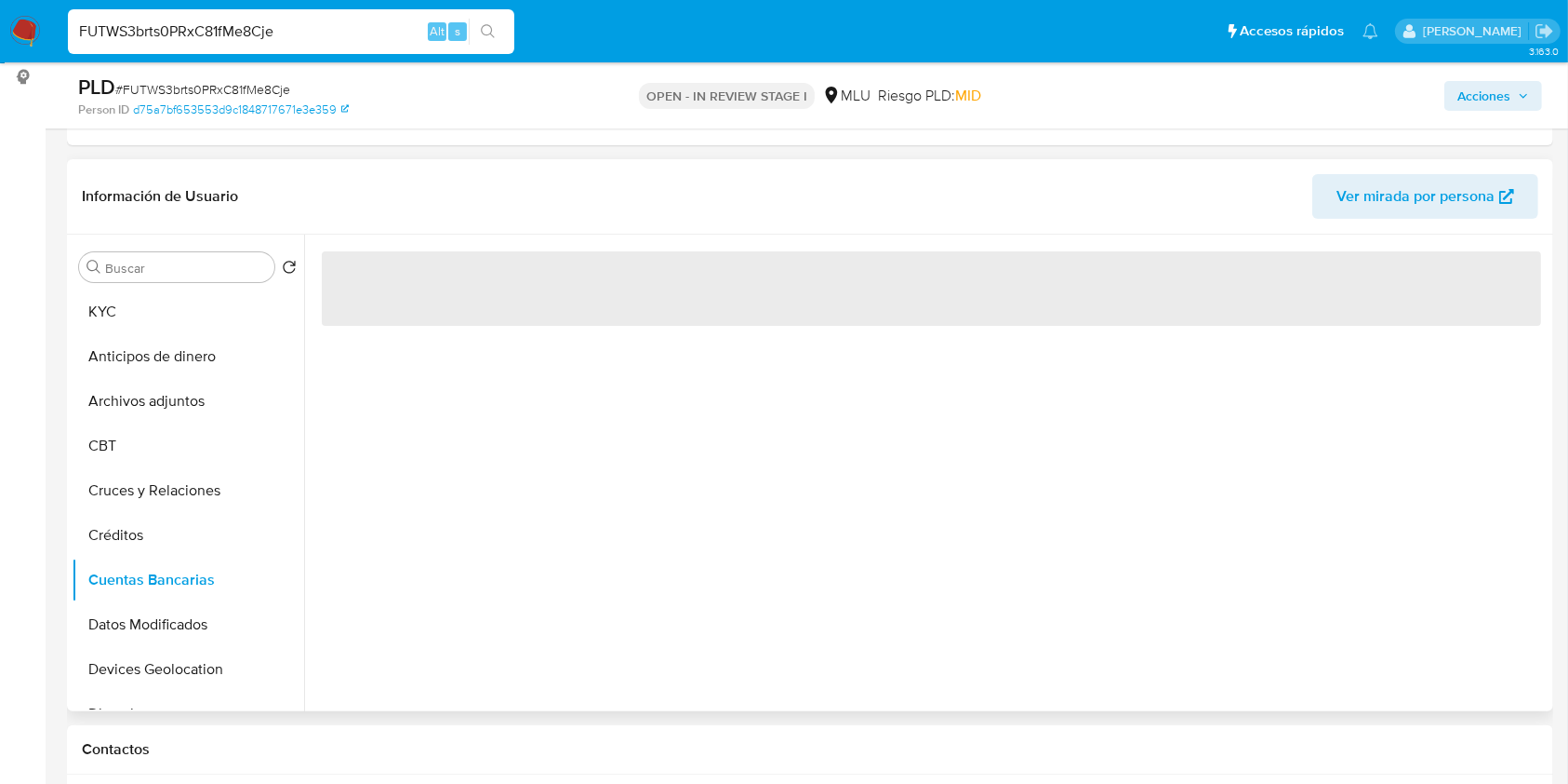
click at [609, 479] on div "‌" at bounding box center [927, 473] width 1244 height 477
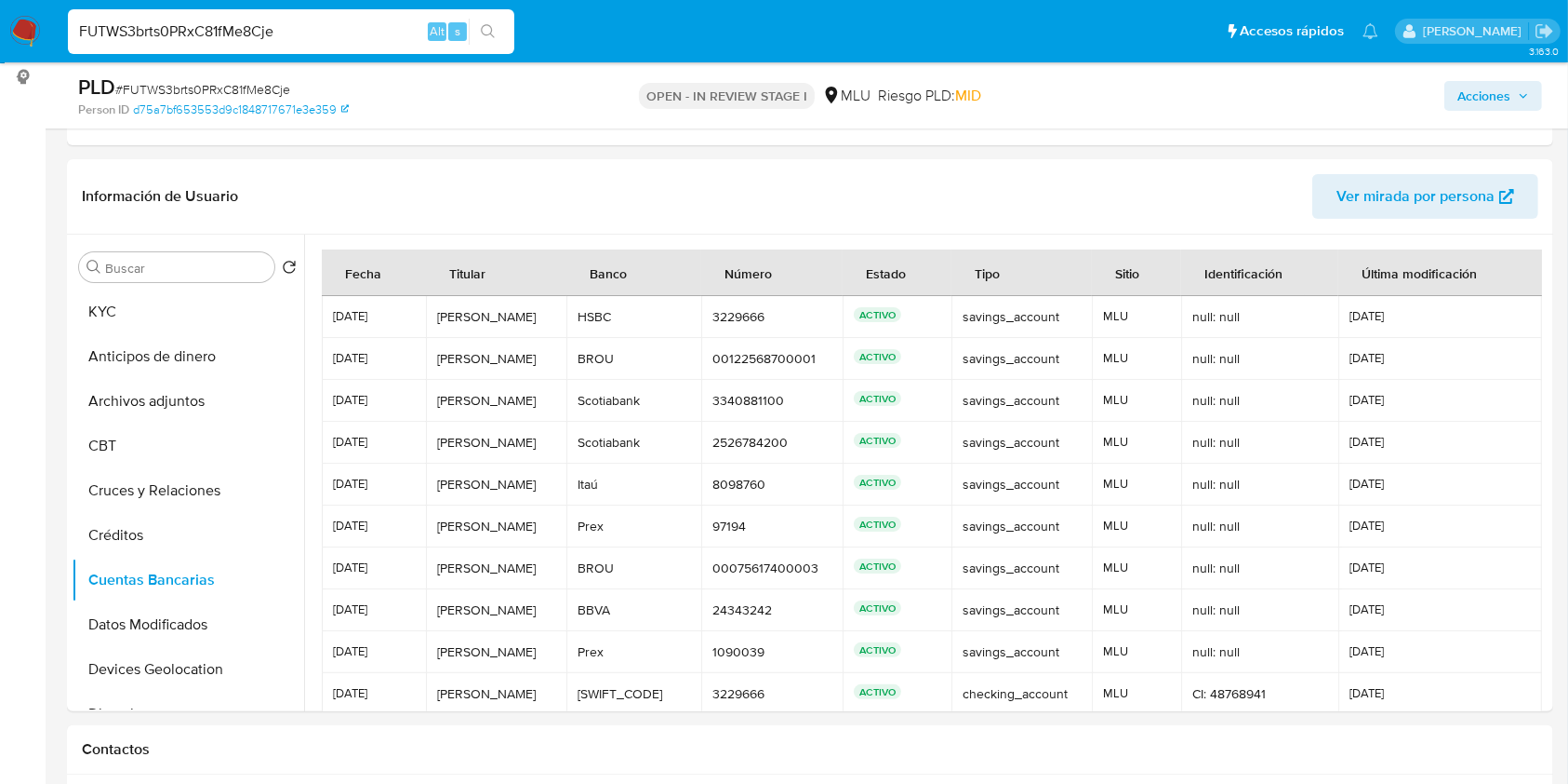
drag, startPoint x: 293, startPoint y: 36, endPoint x: 57, endPoint y: 61, distance: 237.3
click at [57, 61] on nav "Pausado Ver notificaciones FUTWS3brts0PRxC81fMe8Cje Alt s Accesos rápidos Presi…" at bounding box center [784, 31] width 1568 height 62
paste input "116051560"
type input "116051560"
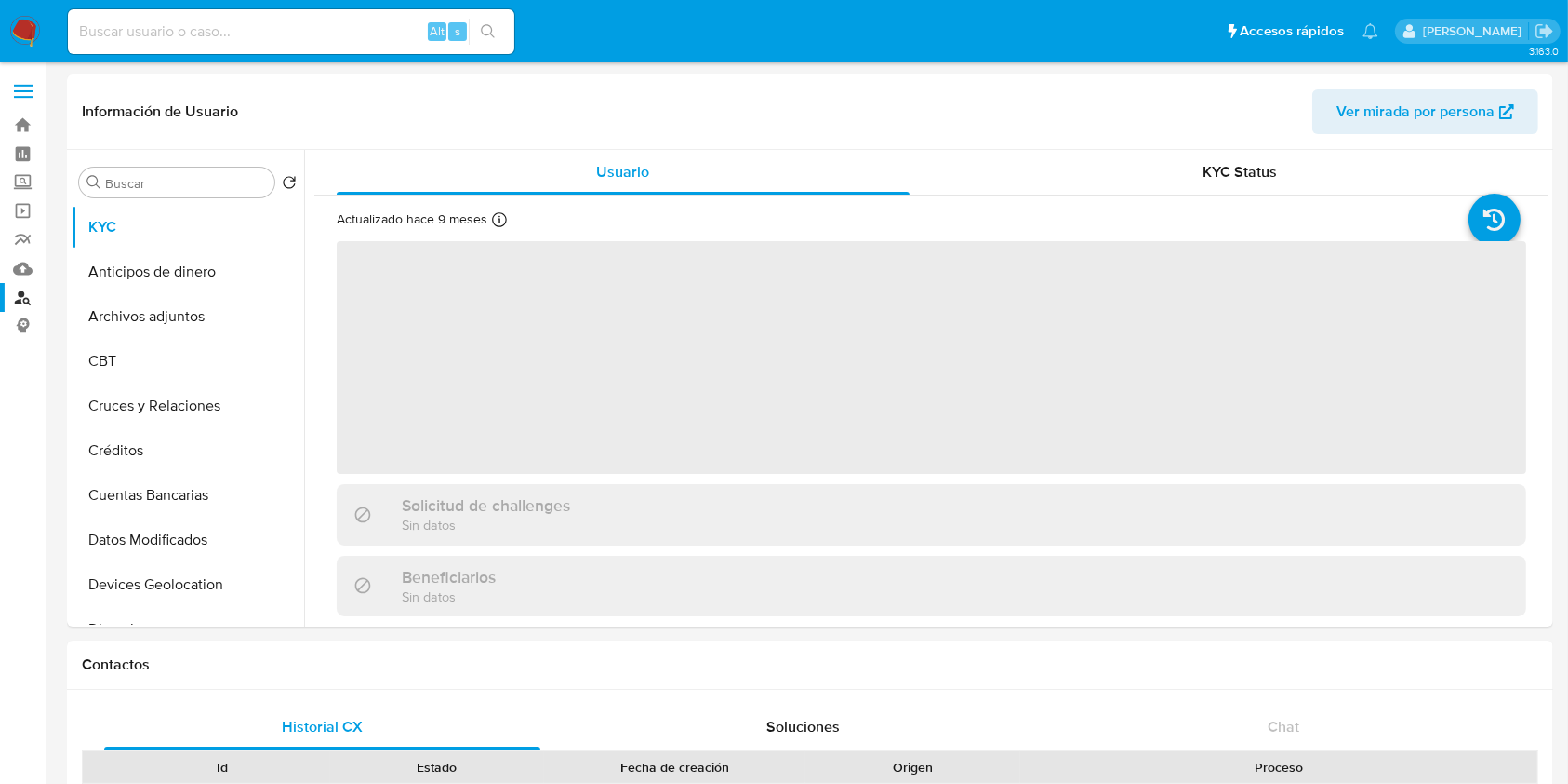
select select "10"
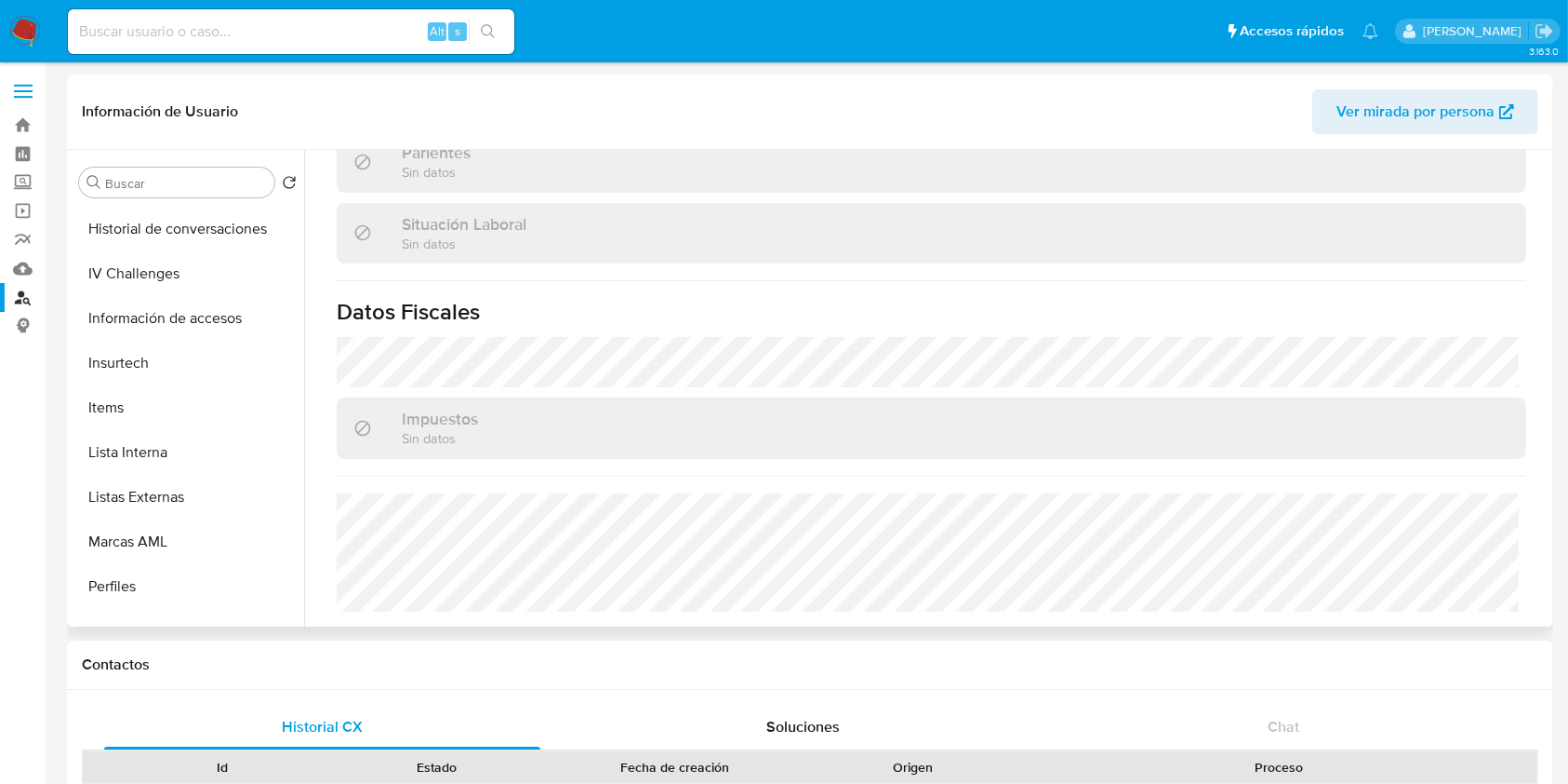
scroll to position [965, 0]
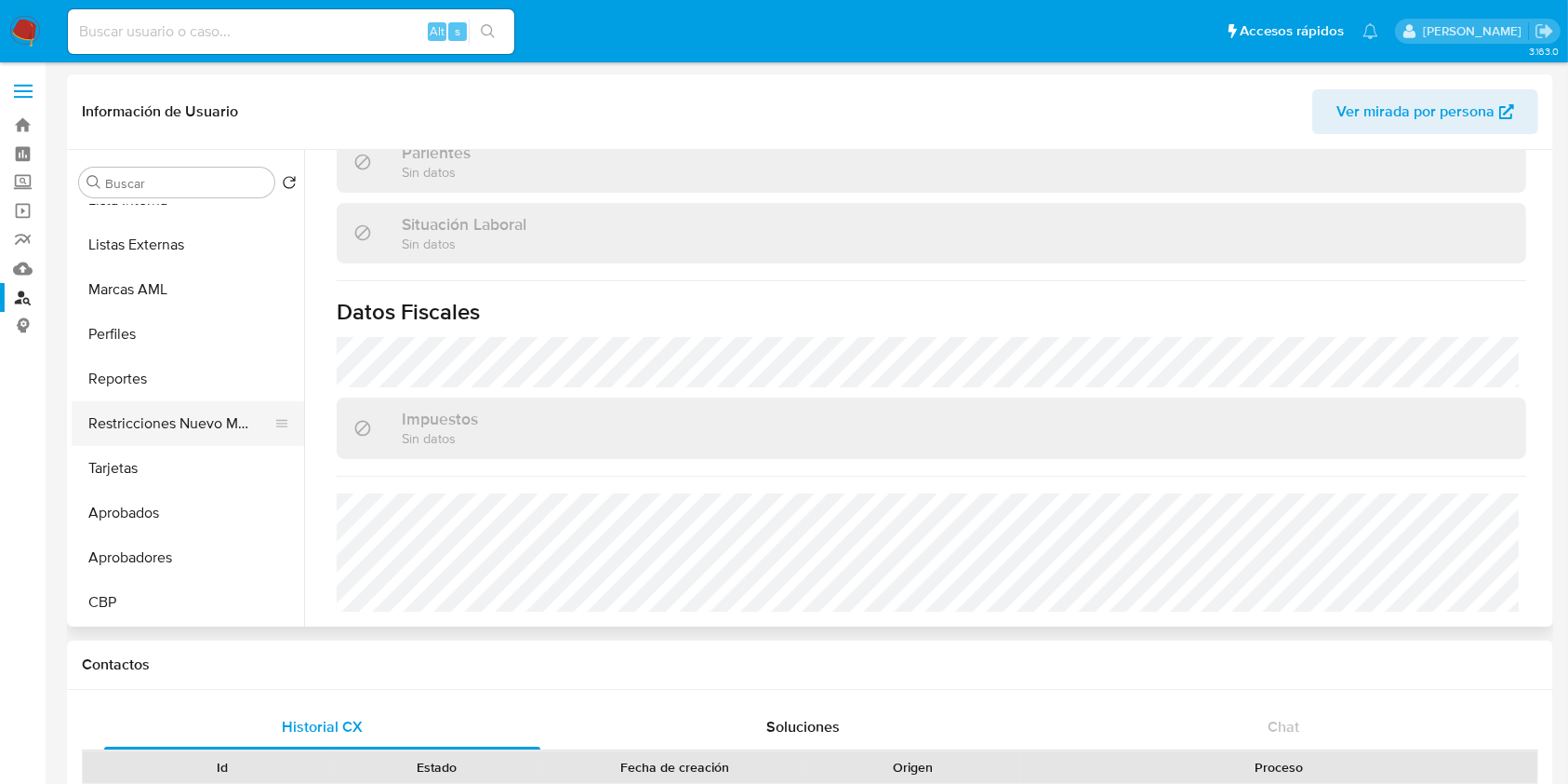
click at [190, 442] on button "Restricciones Nuevo Mundo" at bounding box center [180, 423] width 217 height 44
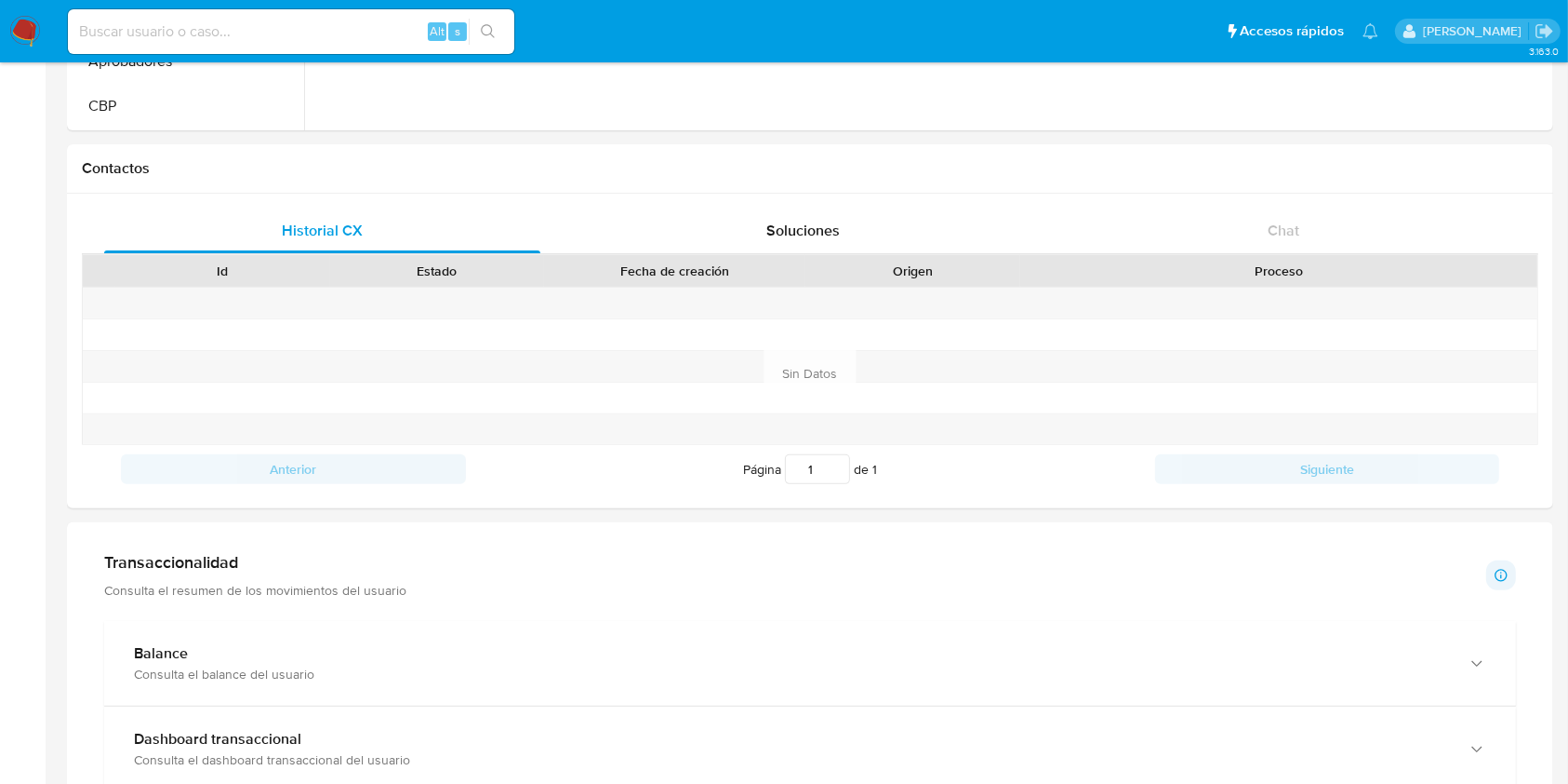
scroll to position [484, 0]
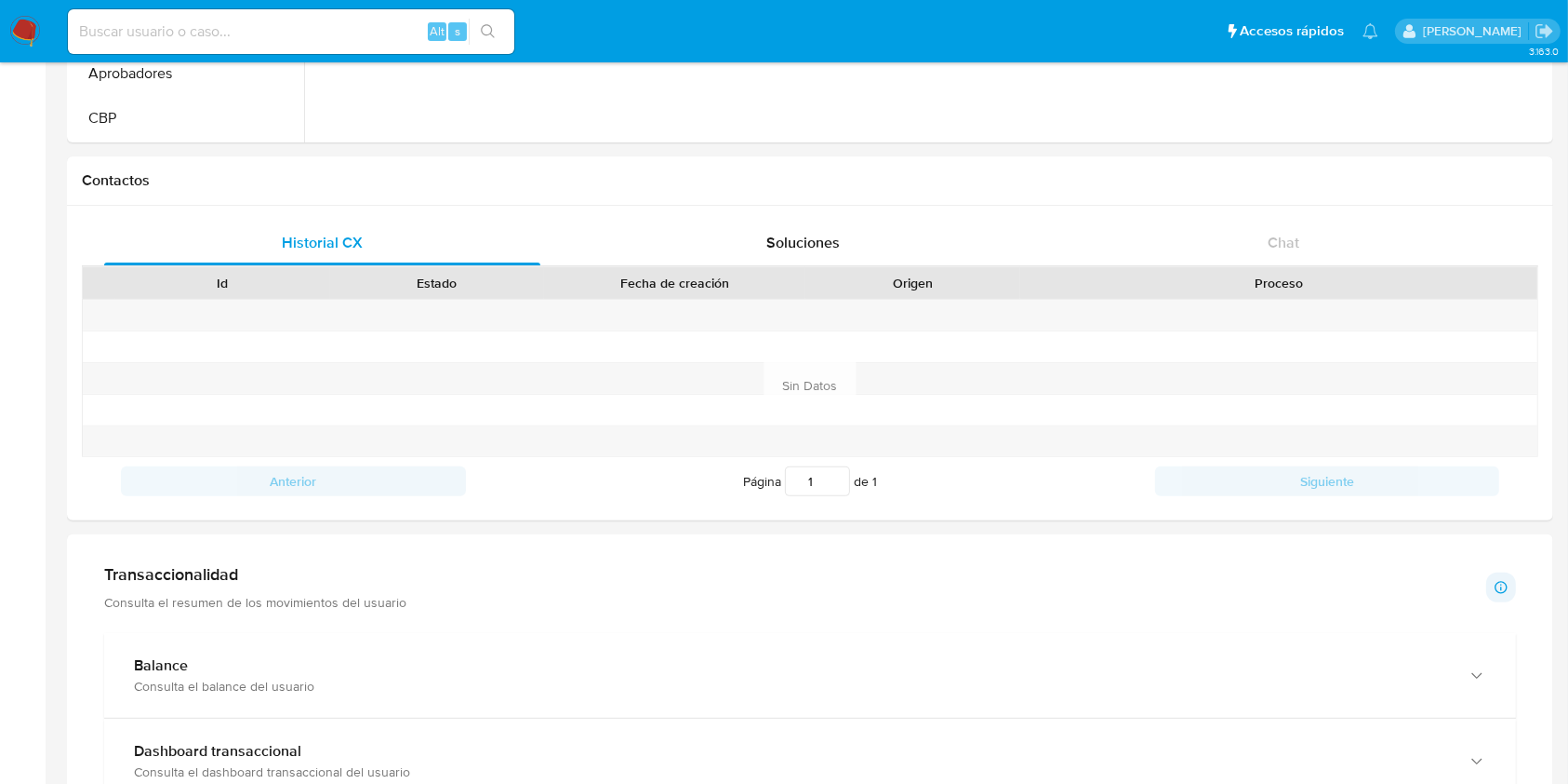
click at [298, 29] on input at bounding box center [291, 31] width 446 height 24
paste input "138936984"
type input "138936984"
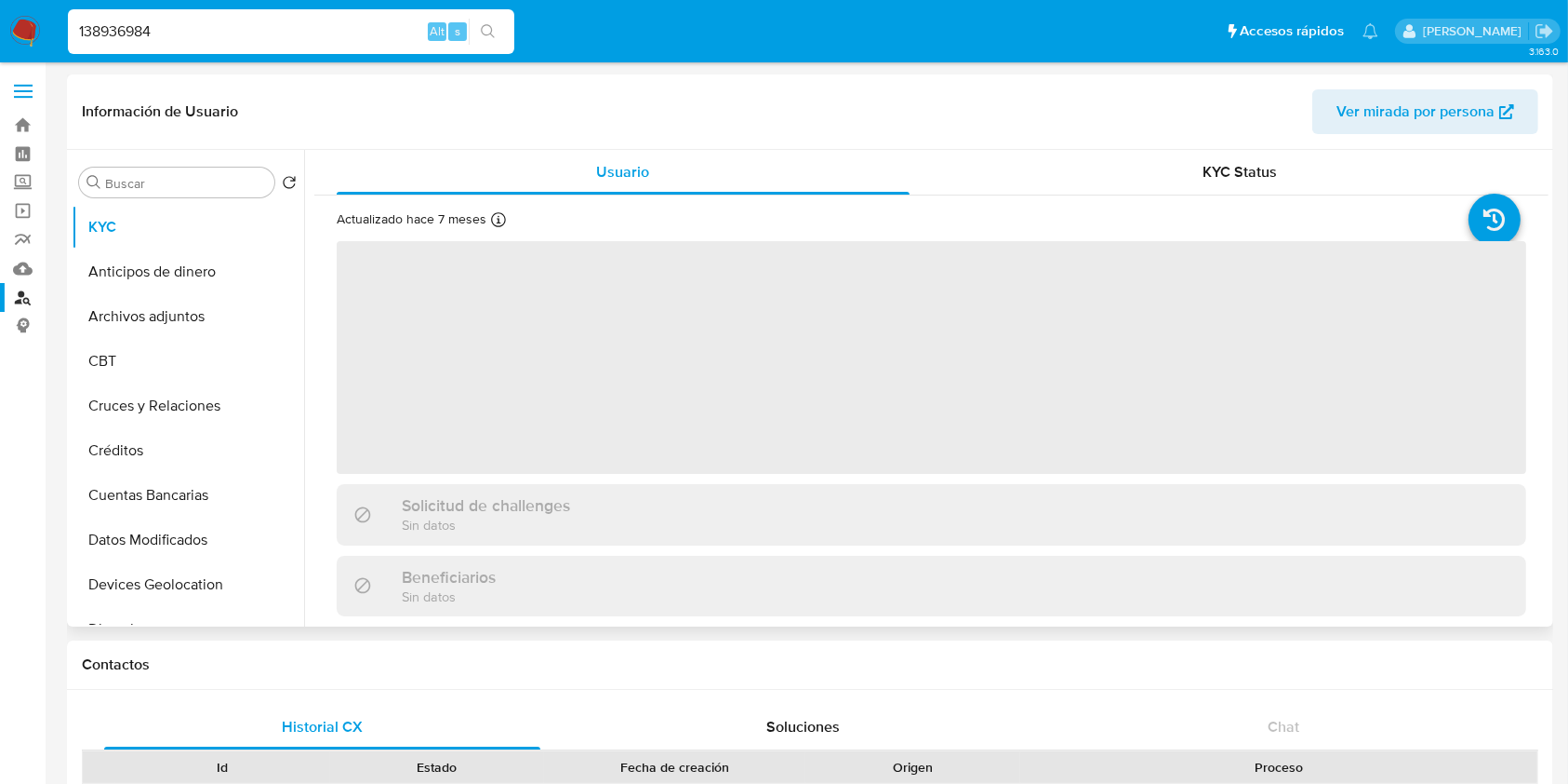
select select "10"
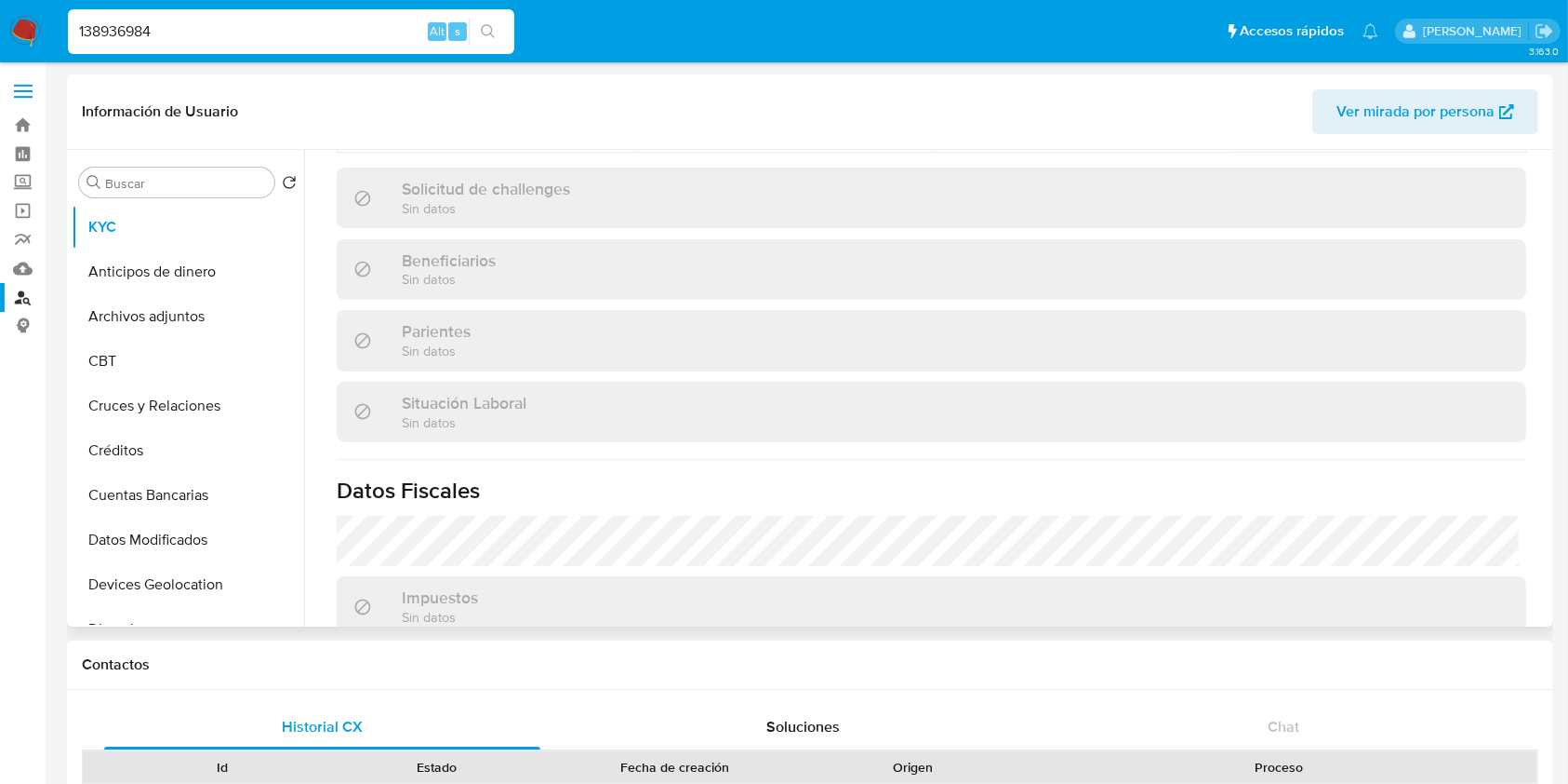
scroll to position [835, 0]
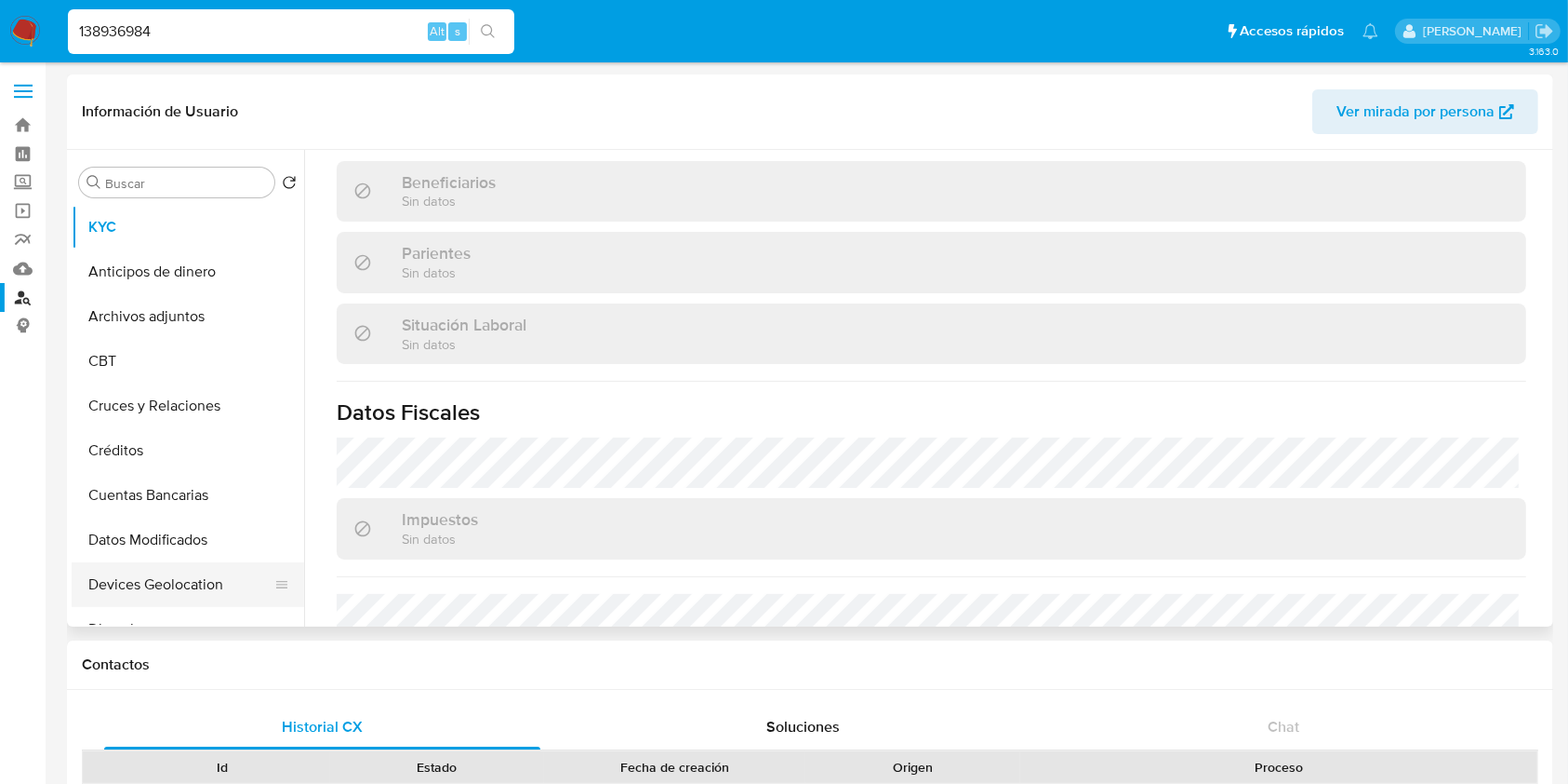
click at [155, 592] on button "Devices Geolocation" at bounding box center [180, 584] width 217 height 44
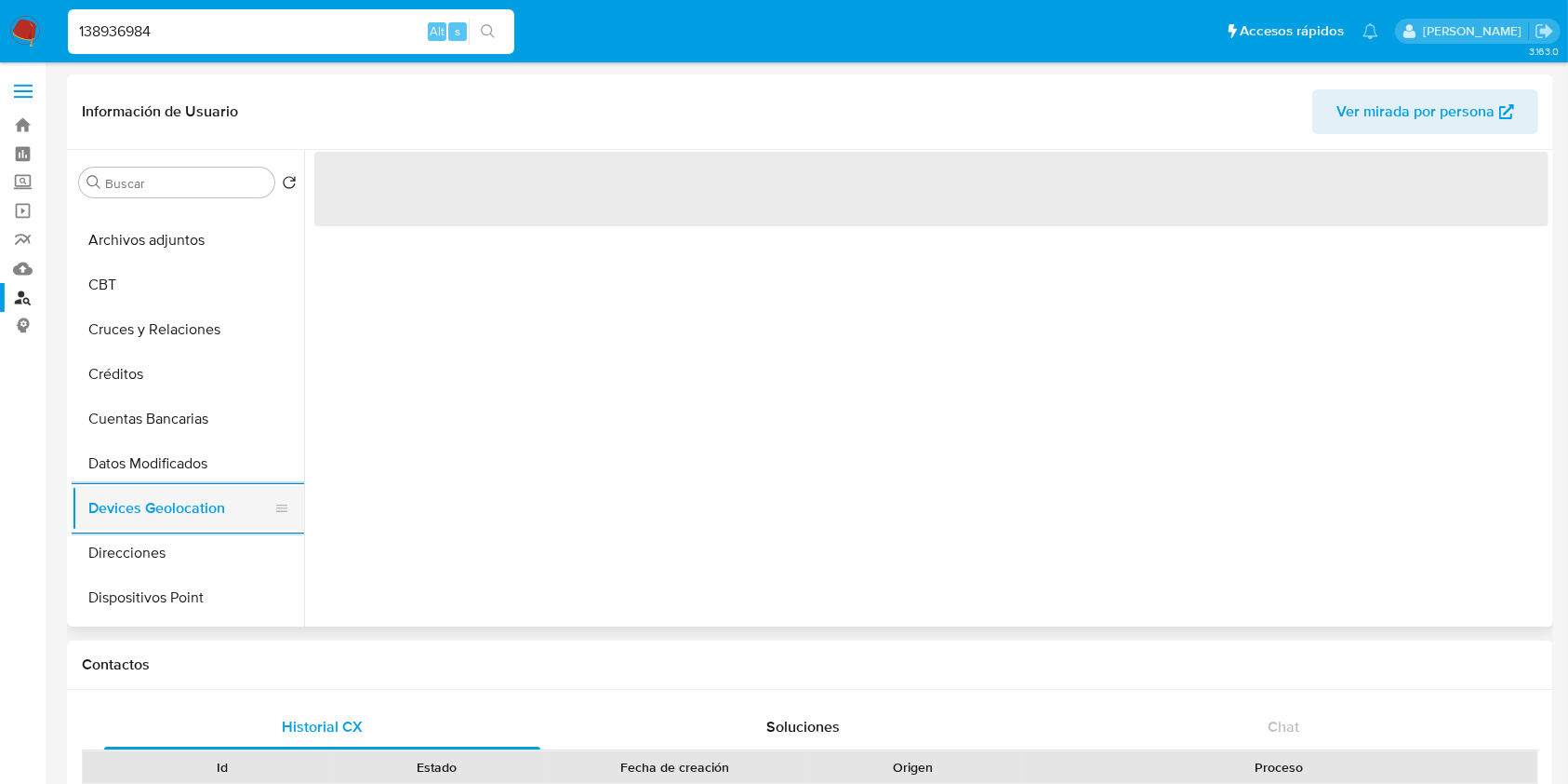
scroll to position [99, 0]
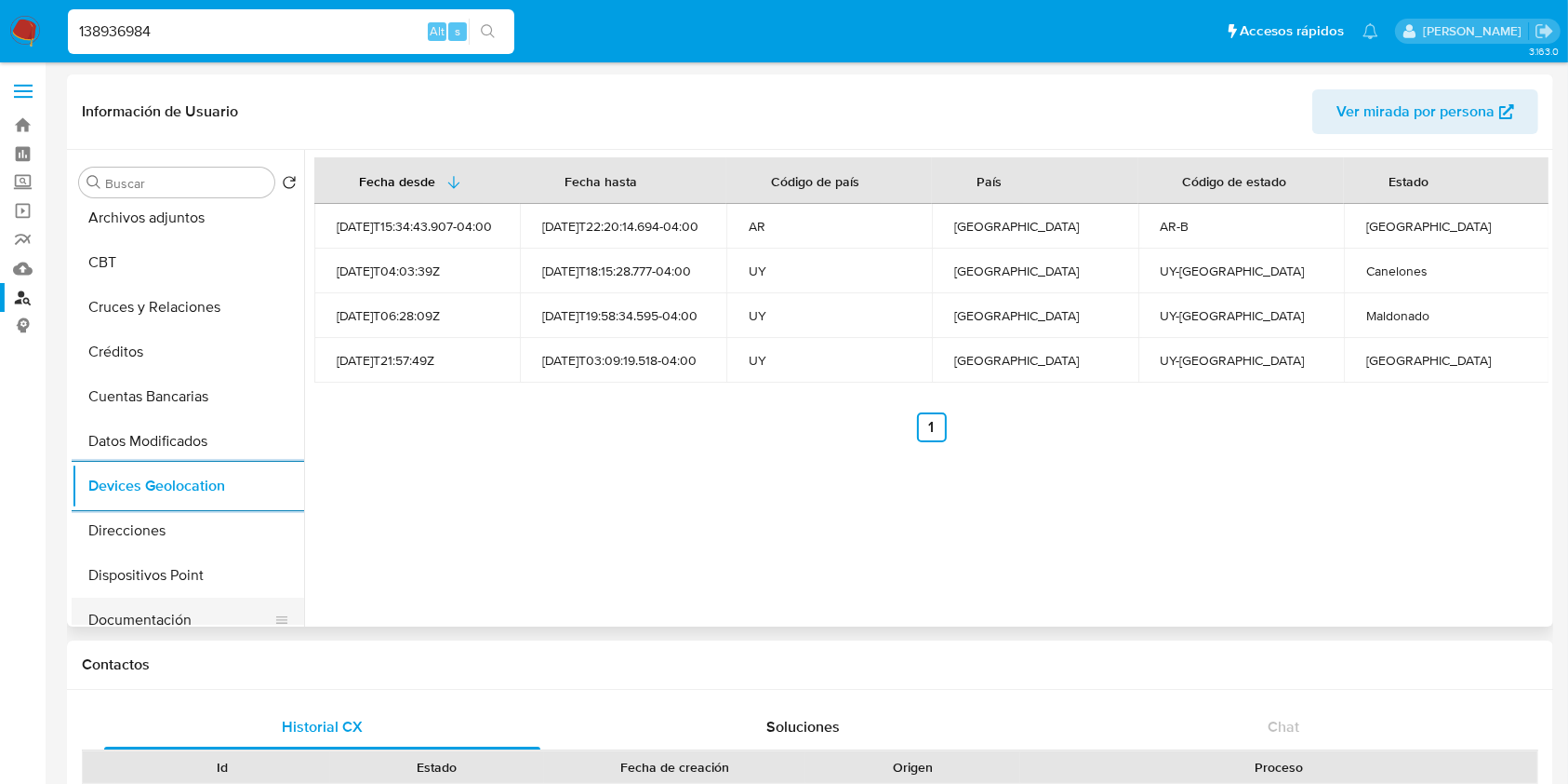
click at [161, 611] on button "Documentación" at bounding box center [180, 620] width 217 height 44
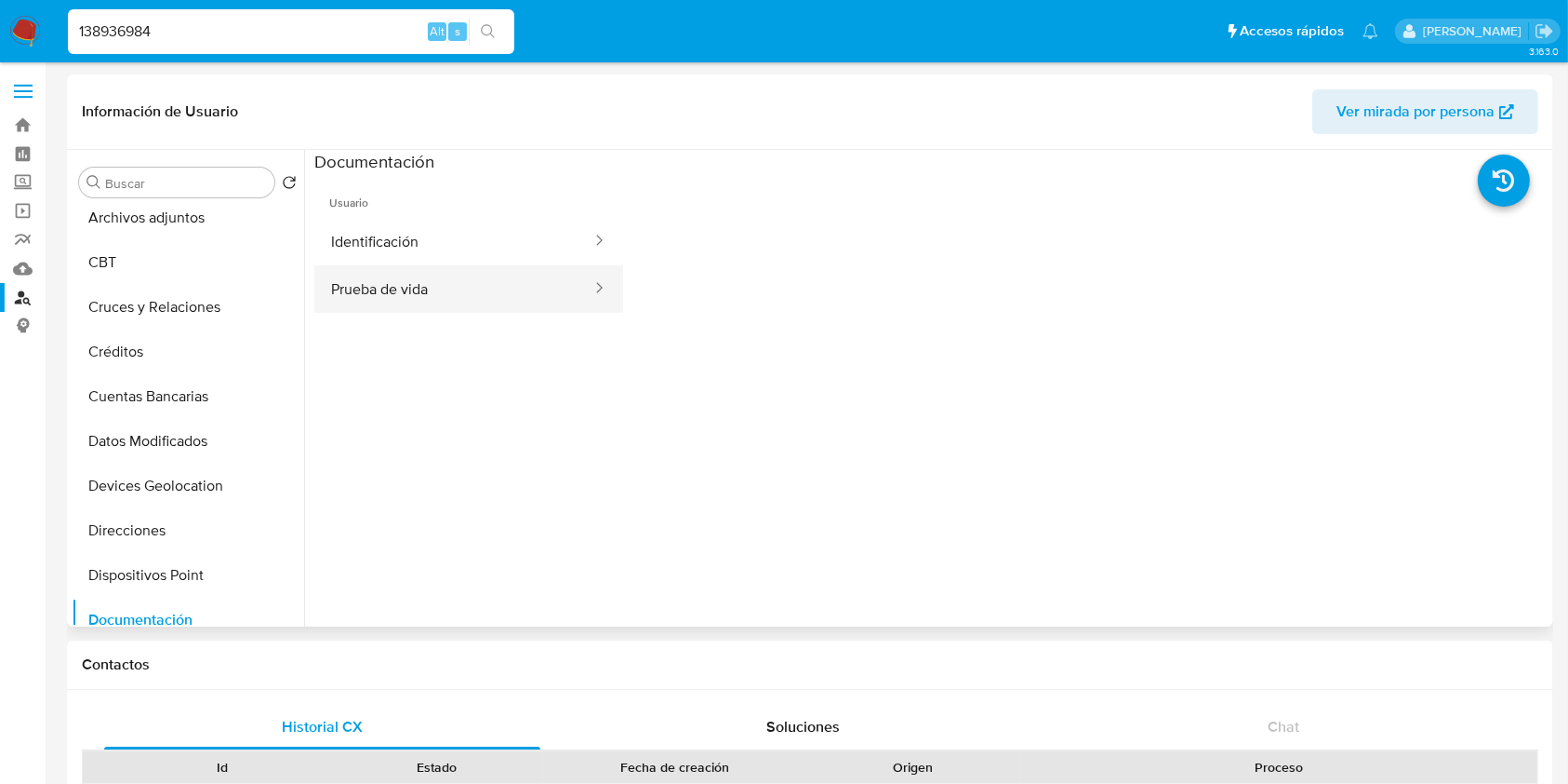
click at [500, 302] on button "Prueba de vida" at bounding box center [453, 288] width 279 height 47
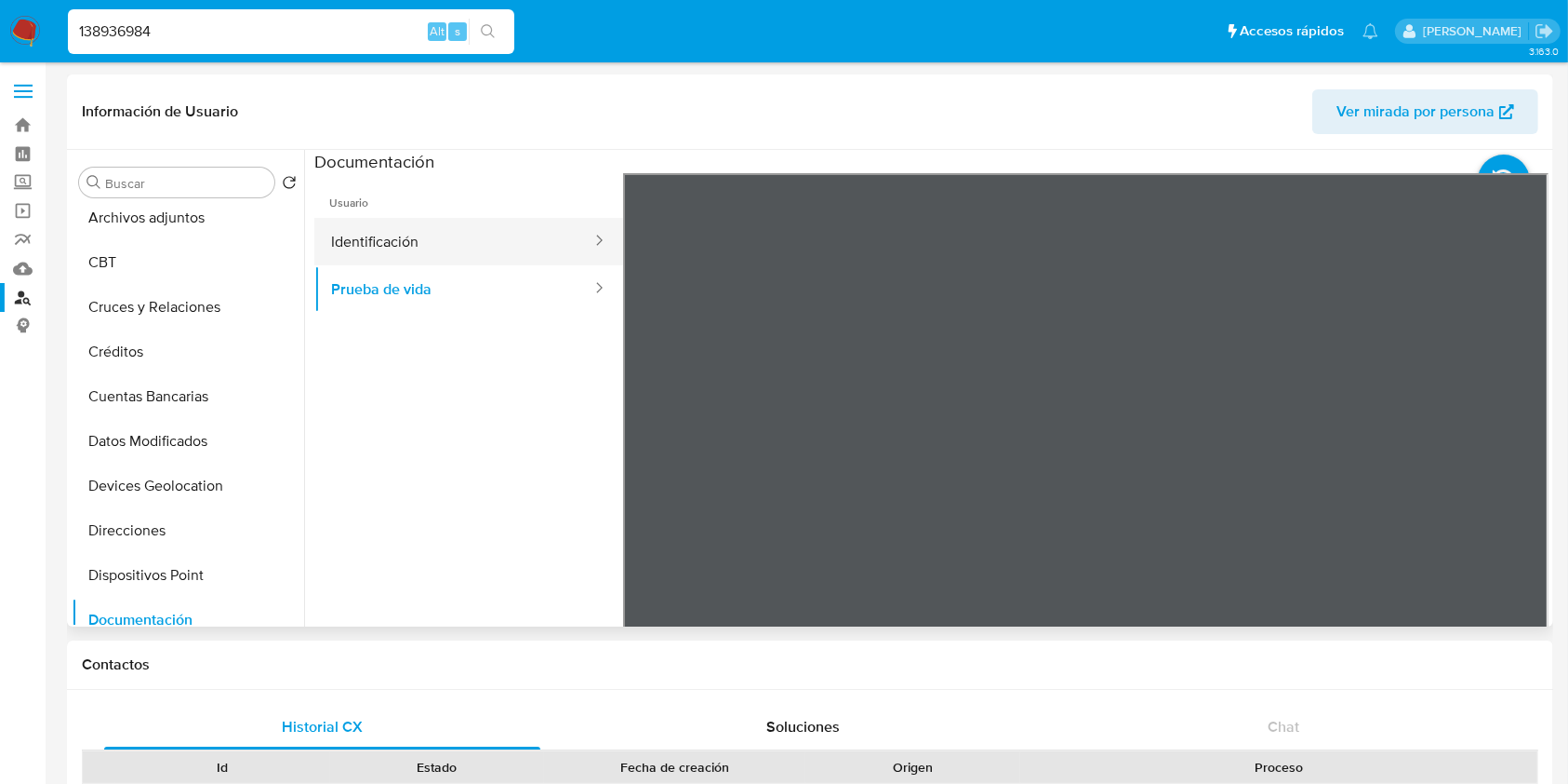
click at [506, 239] on button "Identificación" at bounding box center [453, 241] width 279 height 47
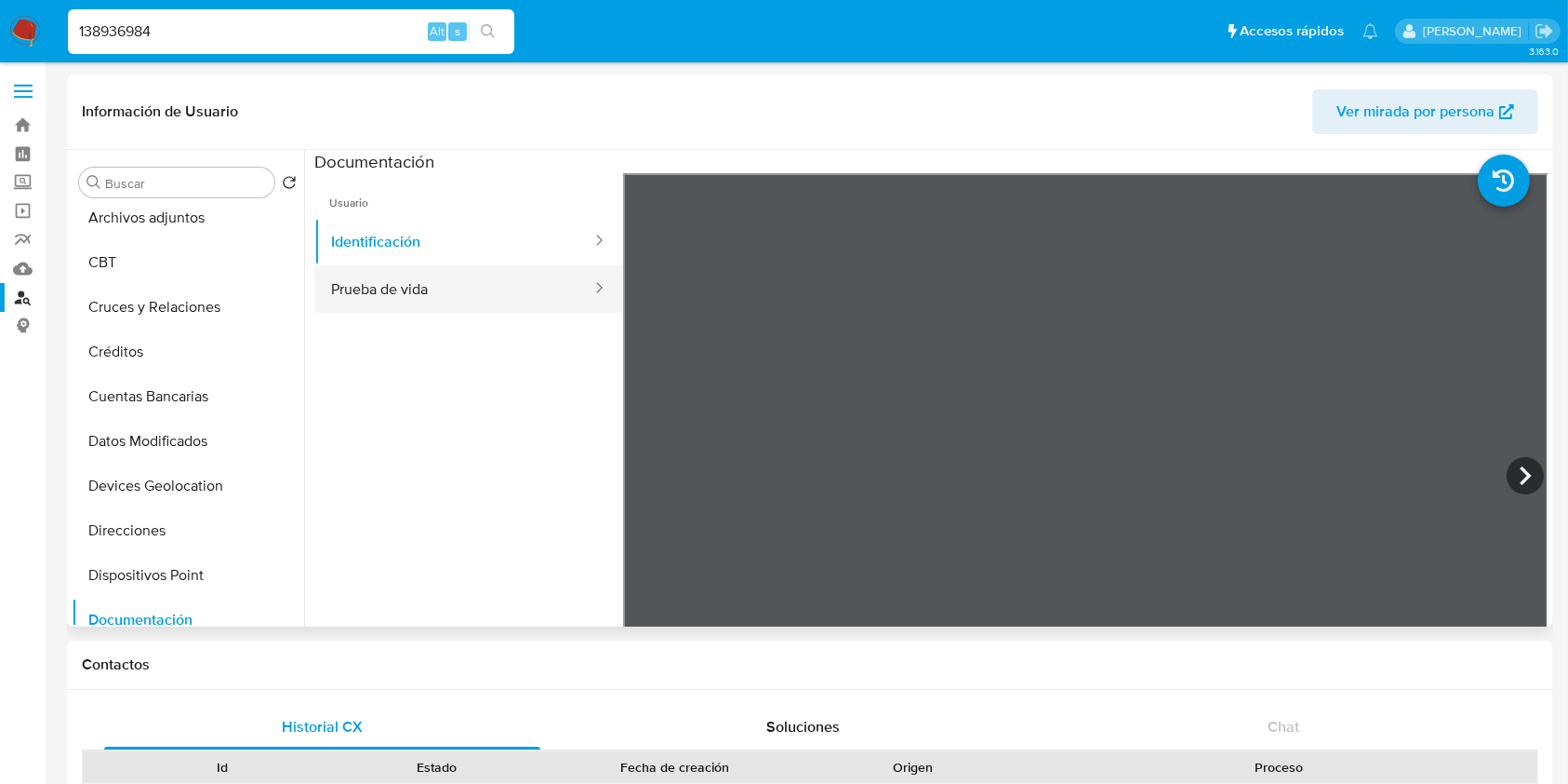
click at [528, 296] on button "Prueba de vida" at bounding box center [453, 288] width 279 height 47
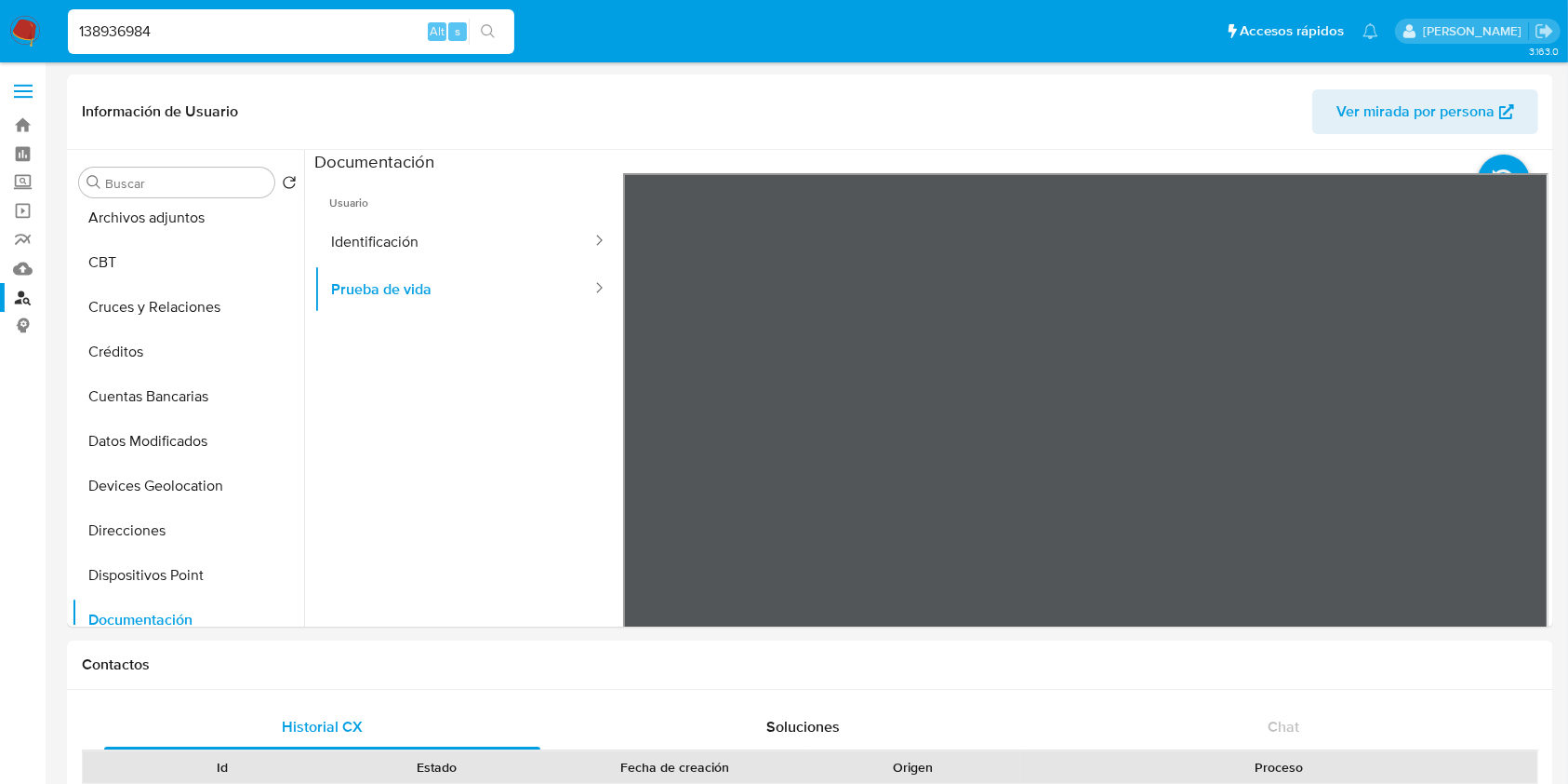
drag, startPoint x: 266, startPoint y: 16, endPoint x: 66, endPoint y: 28, distance: 200.4
click at [66, 28] on li "138936984 Alt s" at bounding box center [291, 31] width 456 height 46
drag, startPoint x: 201, startPoint y: 17, endPoint x: 53, endPoint y: 19, distance: 148.0
click at [53, 19] on nav "Pausado Ver notificaciones 138936984 Alt s Accesos rápidos Presiona las siguien…" at bounding box center [784, 31] width 1568 height 62
drag, startPoint x: 175, startPoint y: 31, endPoint x: 9, endPoint y: 39, distance: 166.2
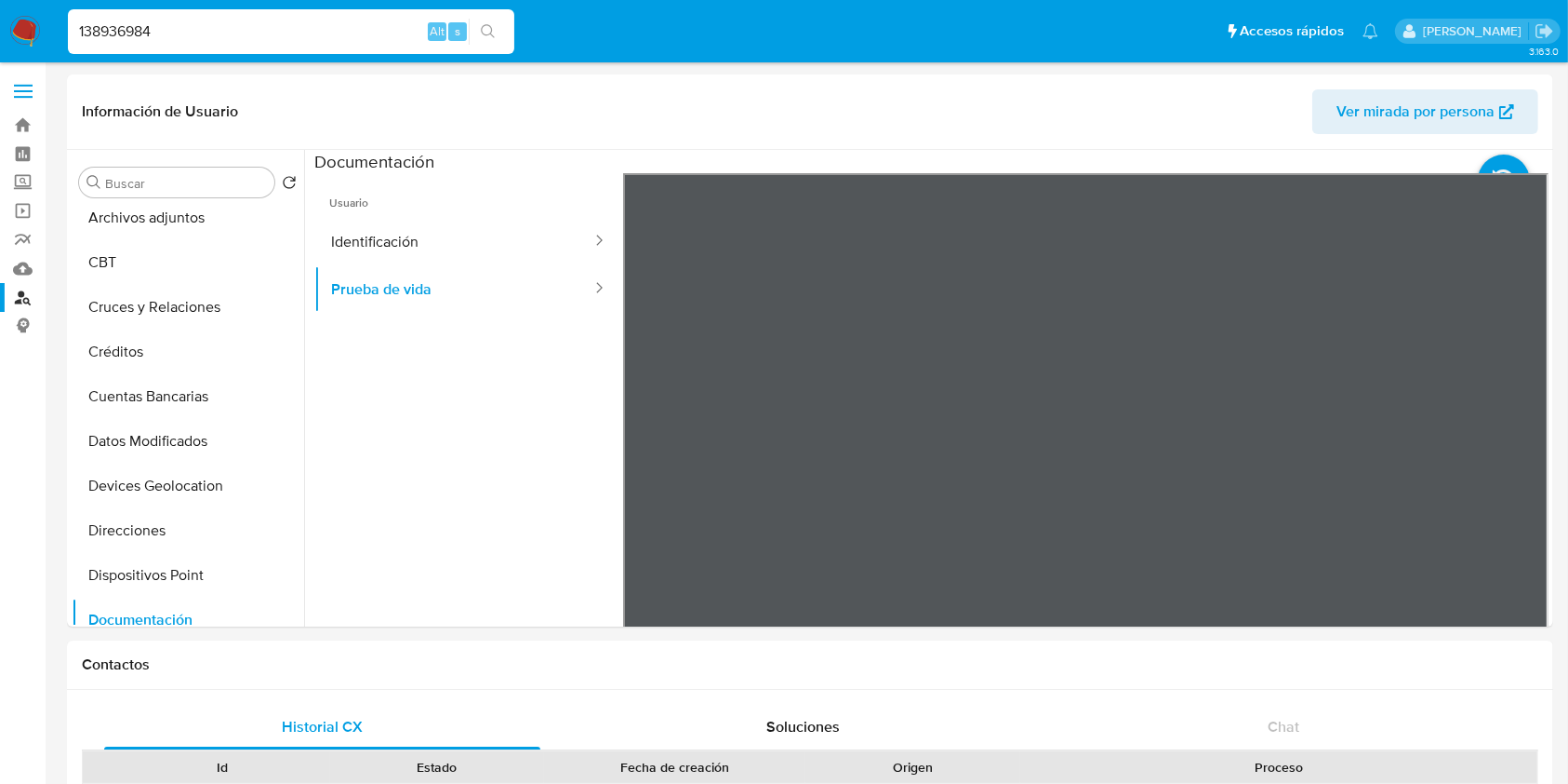
click at [9, 39] on nav "Pausado Ver notificaciones 138936984 Alt s Accesos rápidos Presiona las siguien…" at bounding box center [784, 31] width 1568 height 62
paste input "16051560"
type input "116051560"
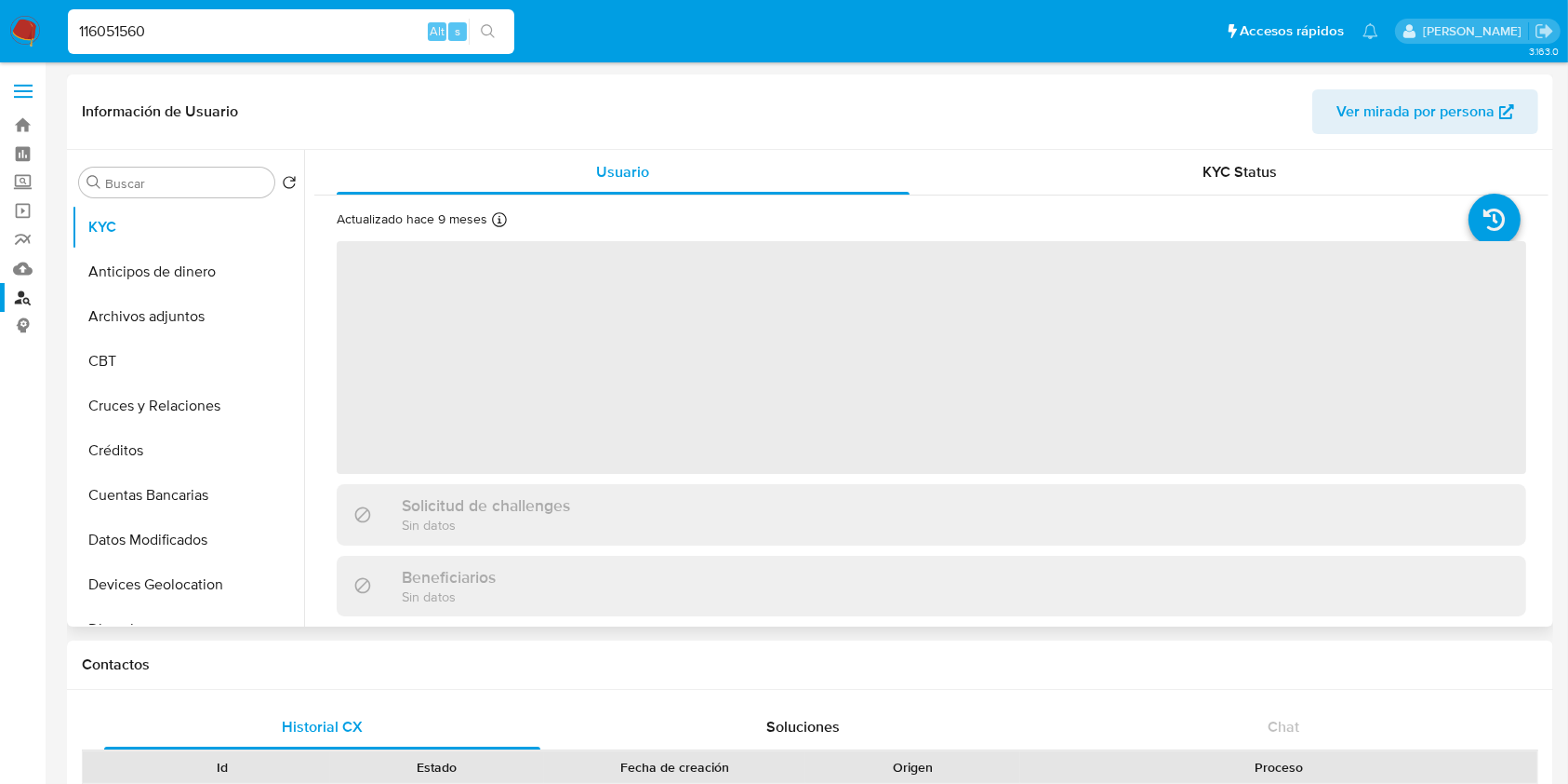
select select "10"
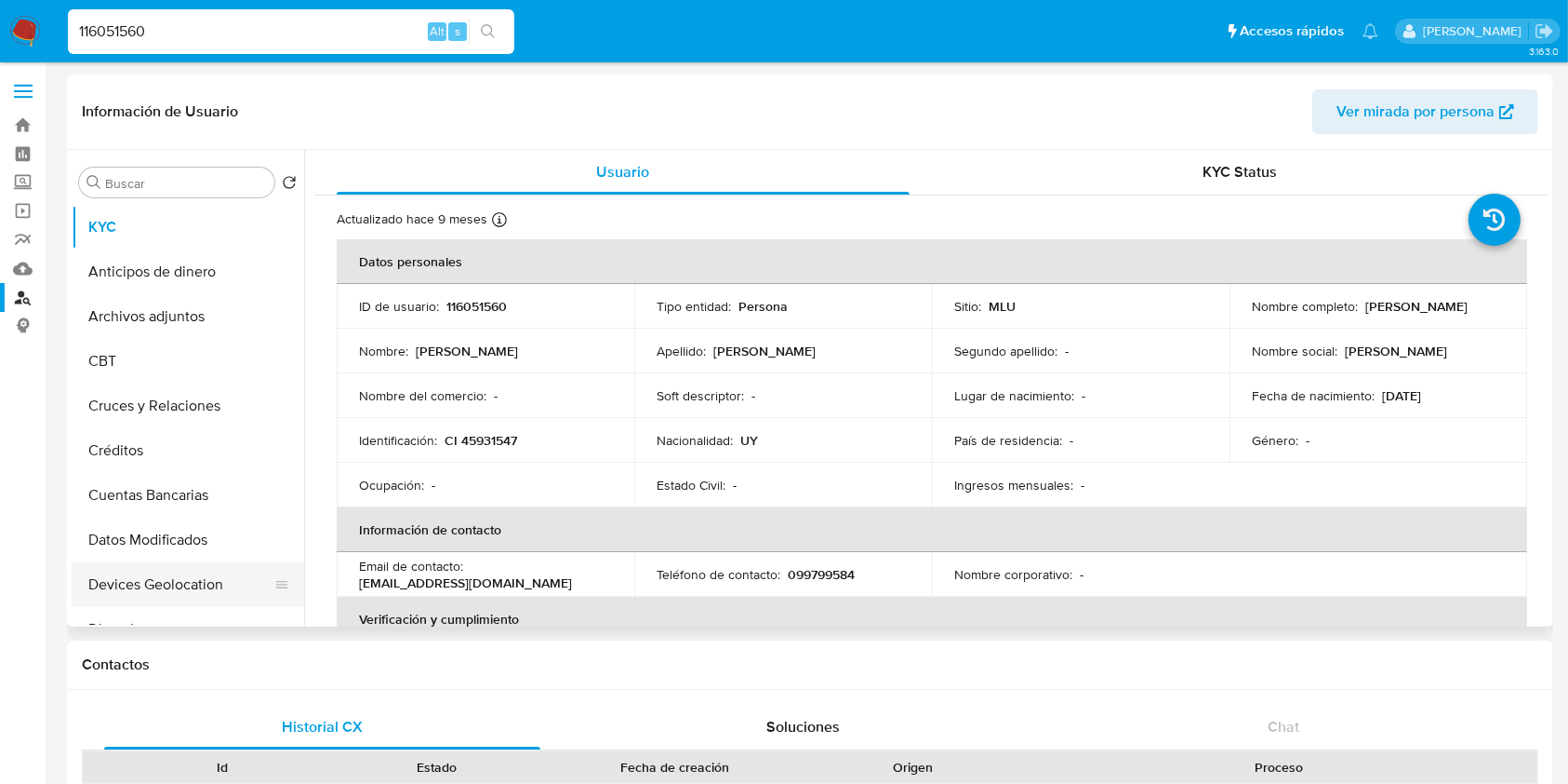
click at [220, 562] on button "Devices Geolocation" at bounding box center [180, 584] width 217 height 44
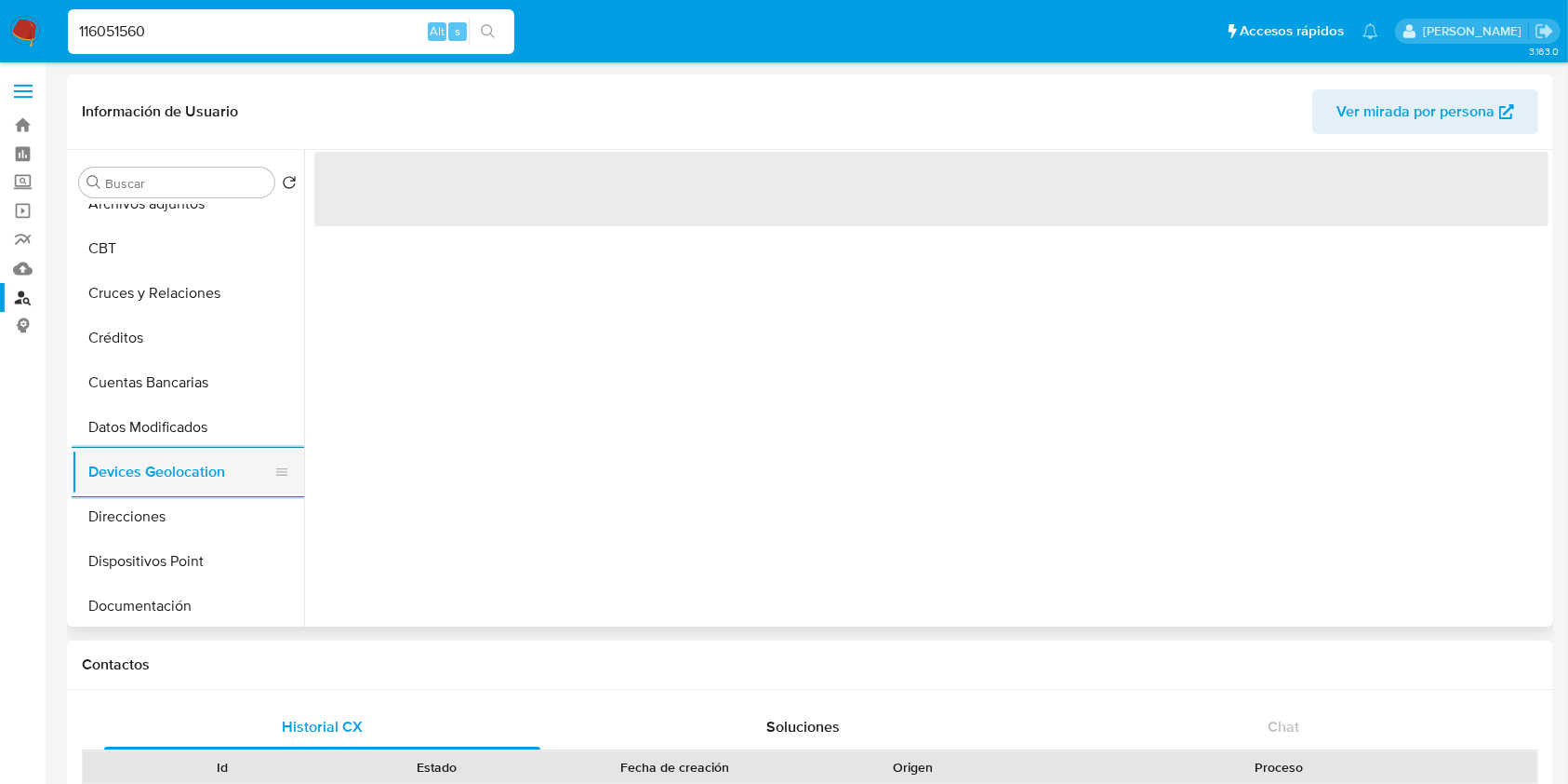
scroll to position [149, 0]
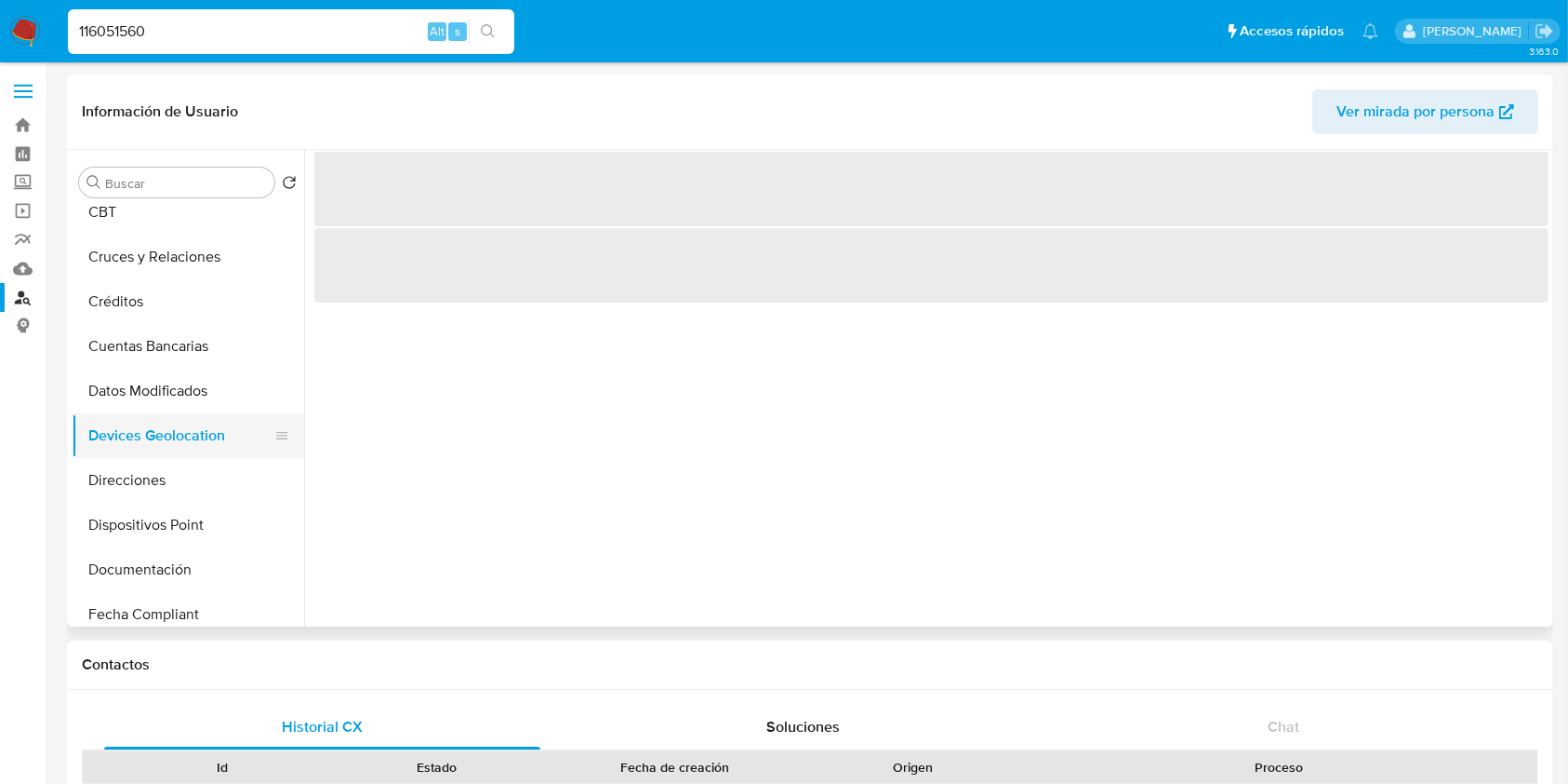
click at [220, 562] on button "Documentación" at bounding box center [187, 569] width 233 height 44
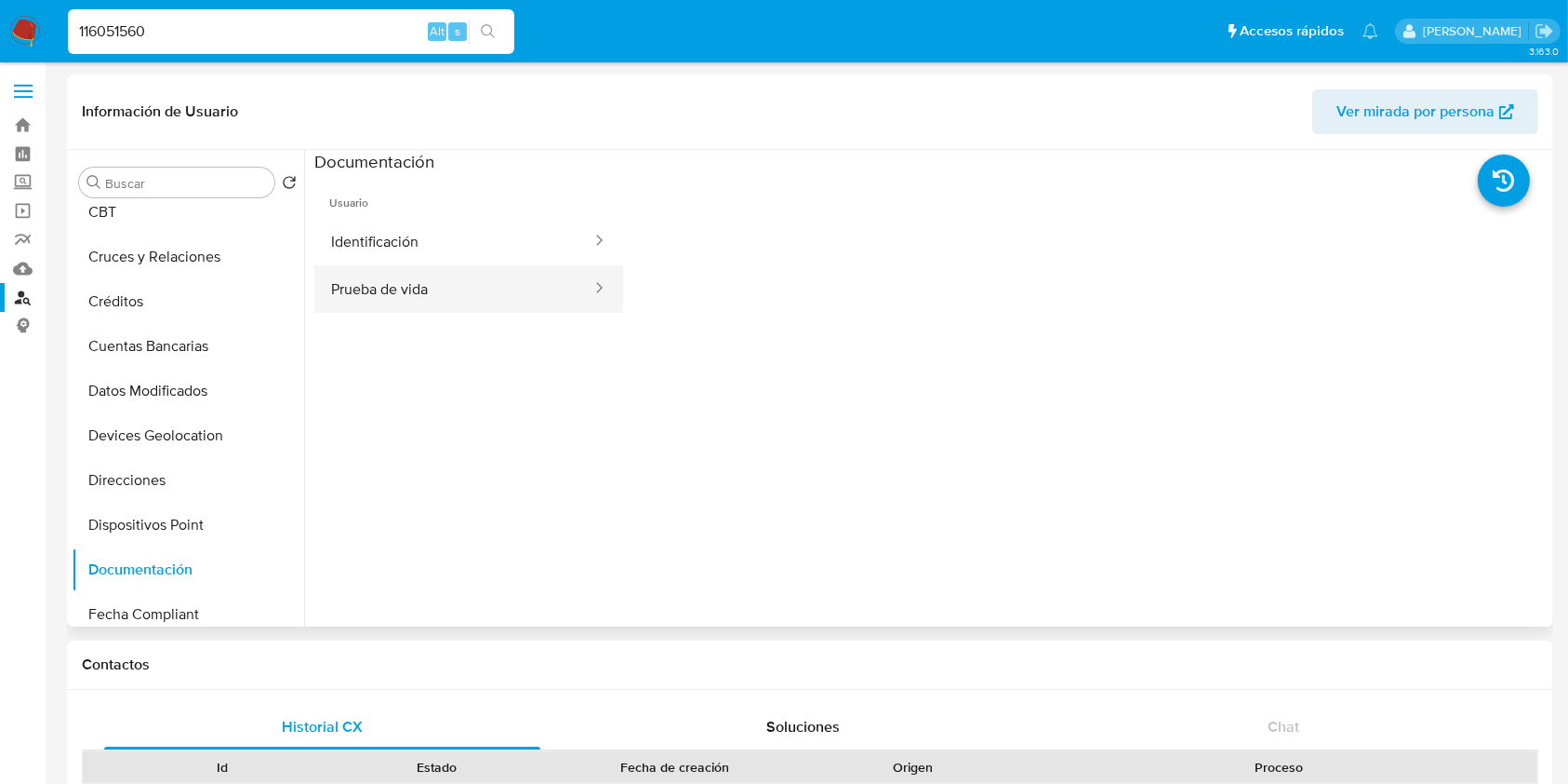
click at [496, 282] on button "Prueba de vida" at bounding box center [453, 288] width 279 height 47
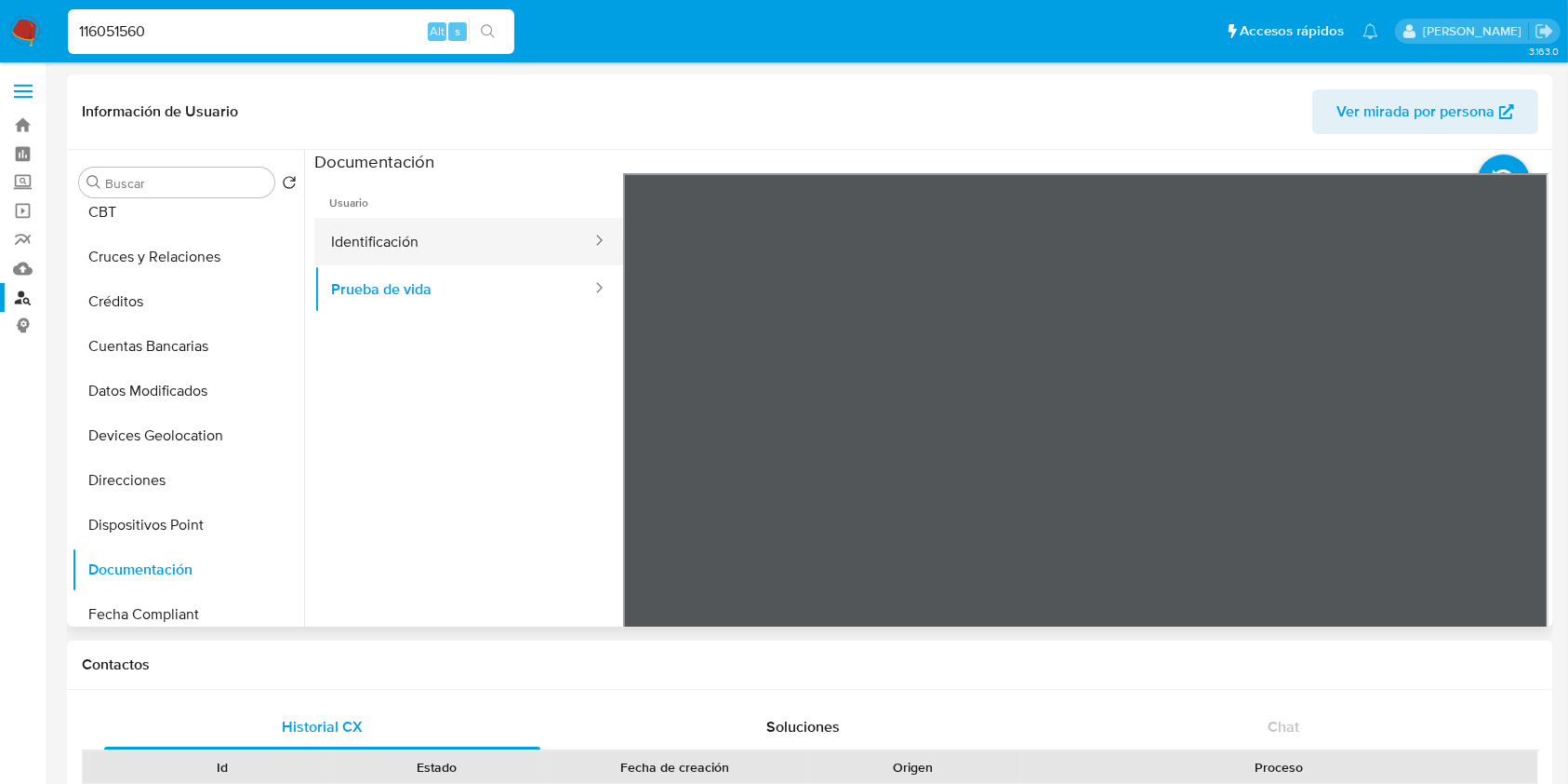
click at [547, 259] on button "Identificación" at bounding box center [453, 241] width 279 height 47
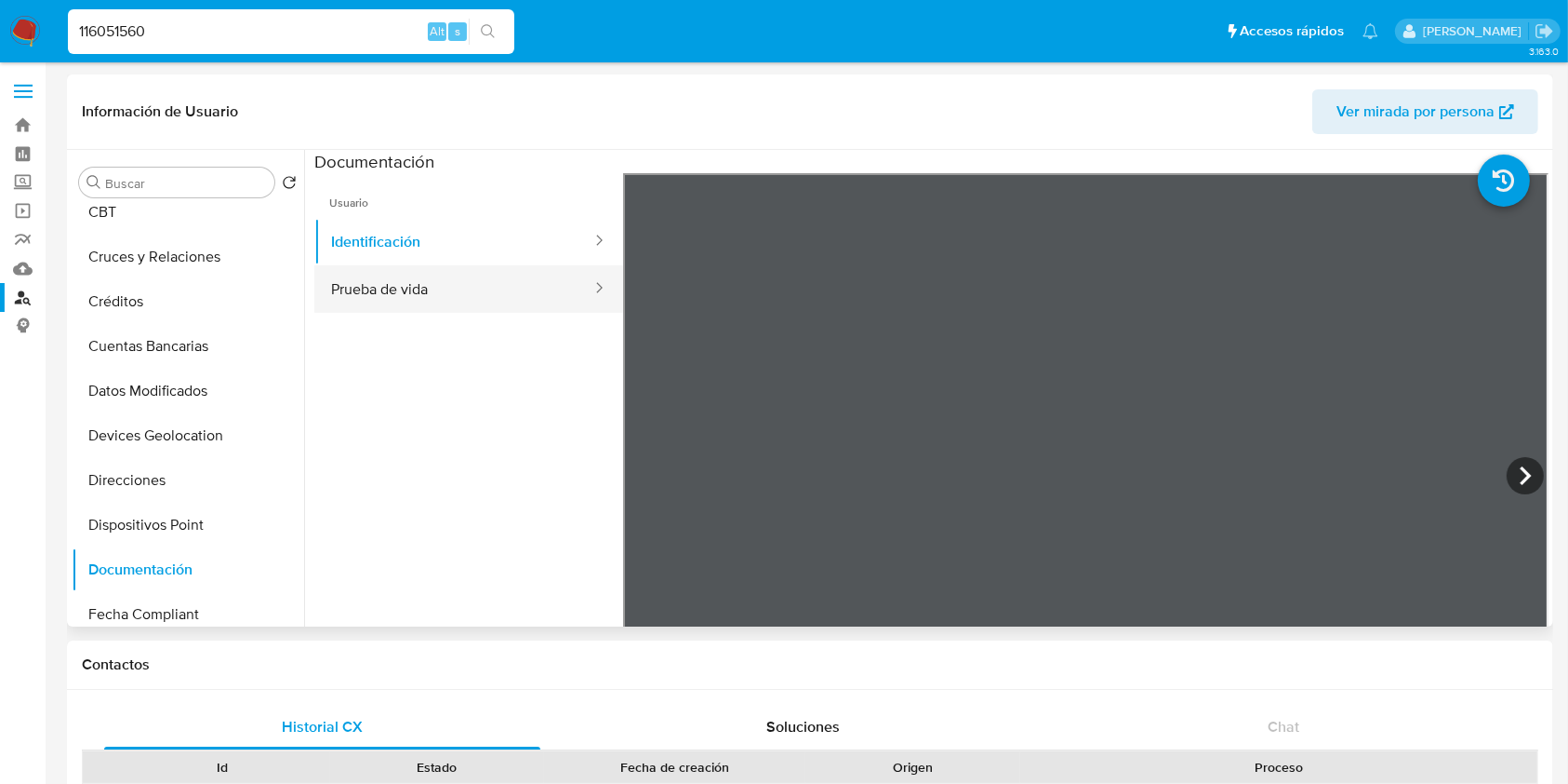
click at [511, 292] on button "Prueba de vida" at bounding box center [453, 288] width 279 height 47
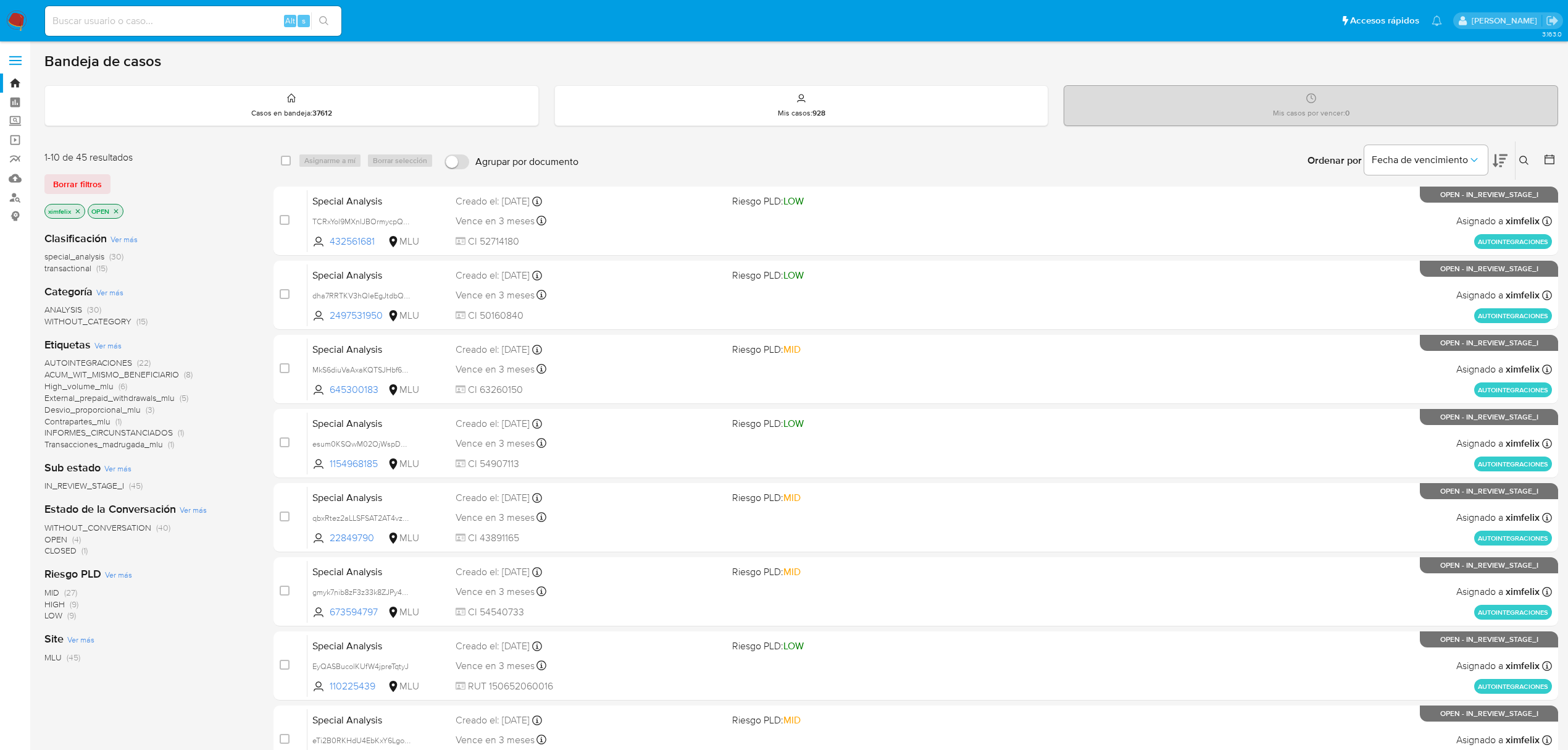
click at [80, 210] on icon "close-filter" at bounding box center [78, 211] width 8 height 8
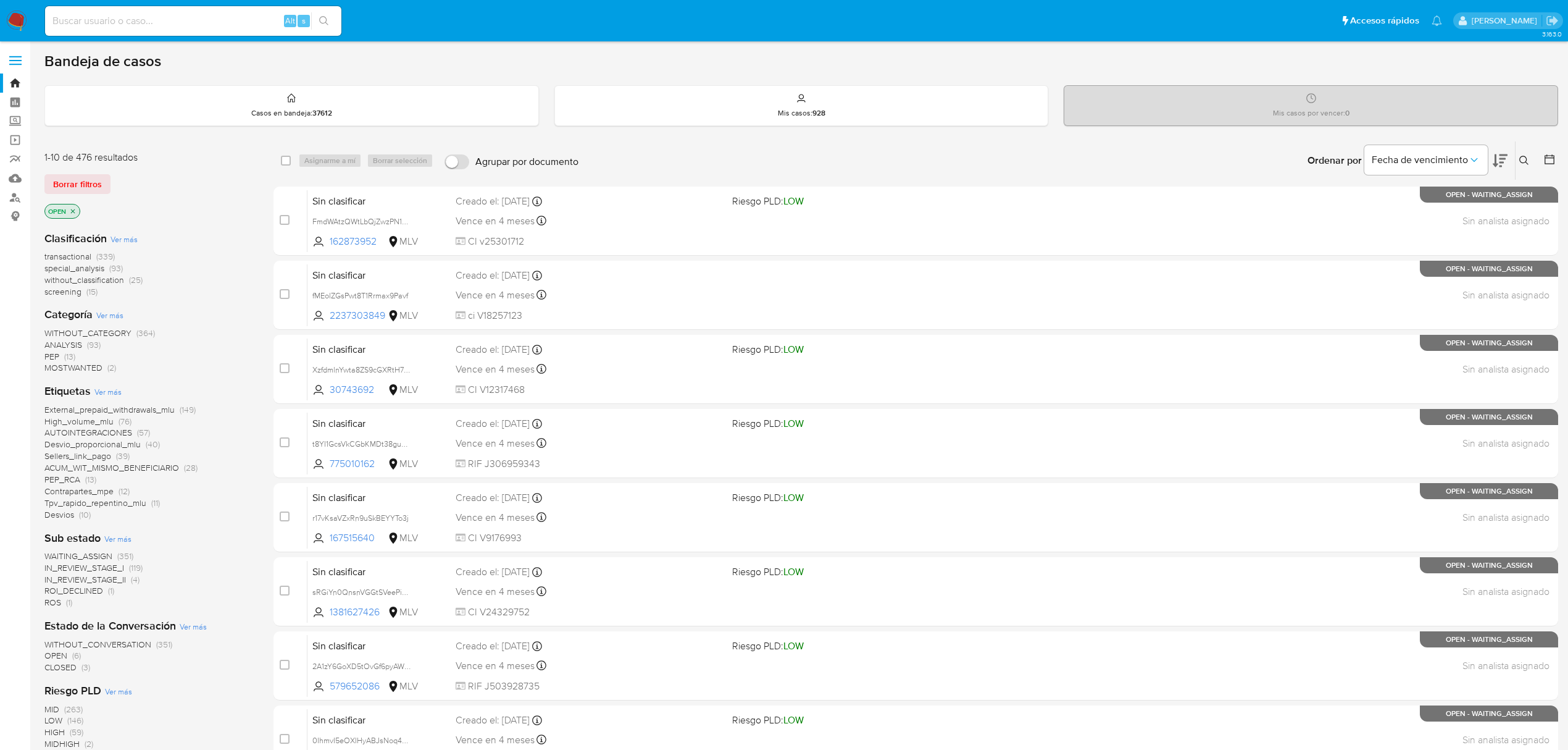
click at [97, 554] on span "WAITING_ASSIGN" at bounding box center [78, 556] width 68 height 12
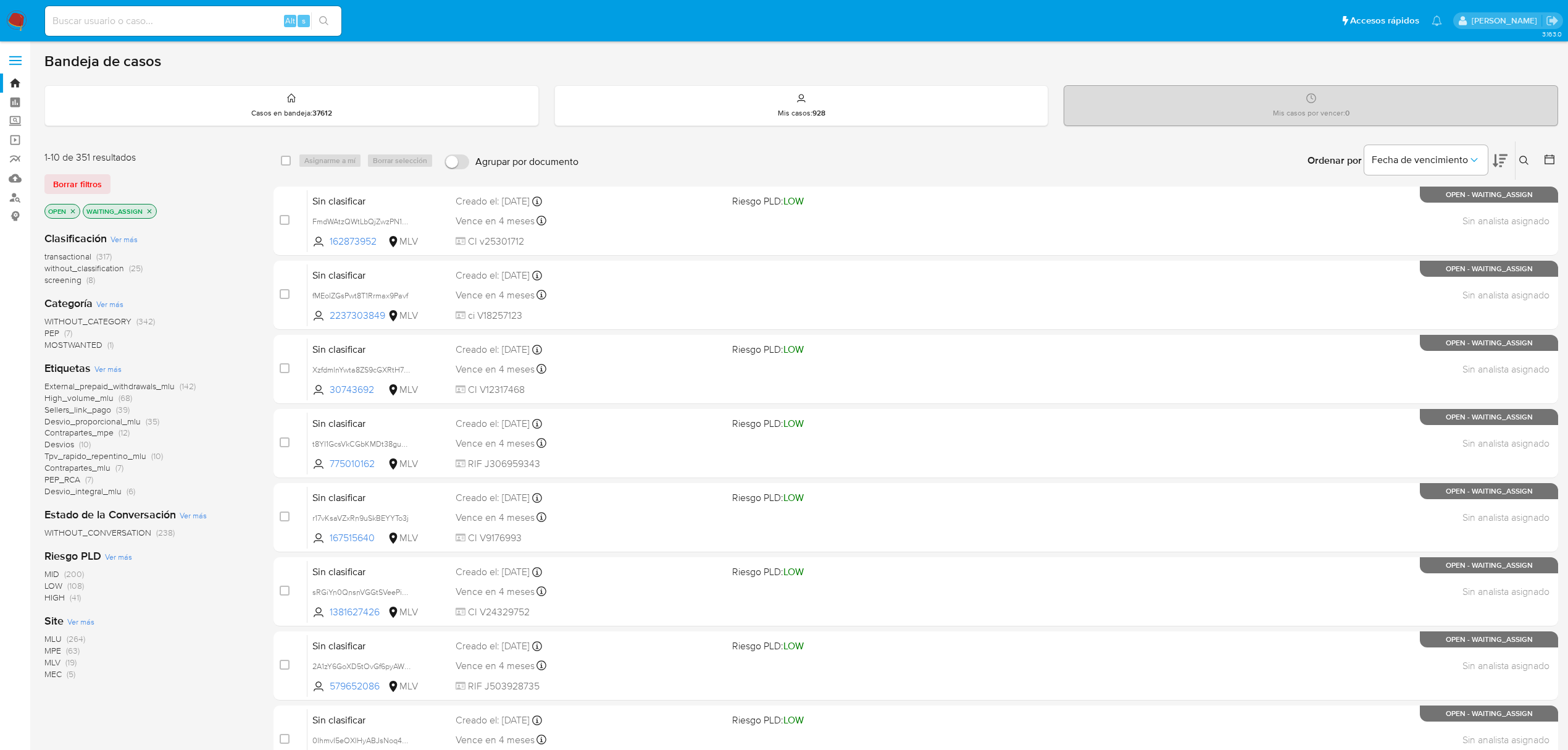
click at [47, 640] on span "MLU" at bounding box center [53, 638] width 17 height 12
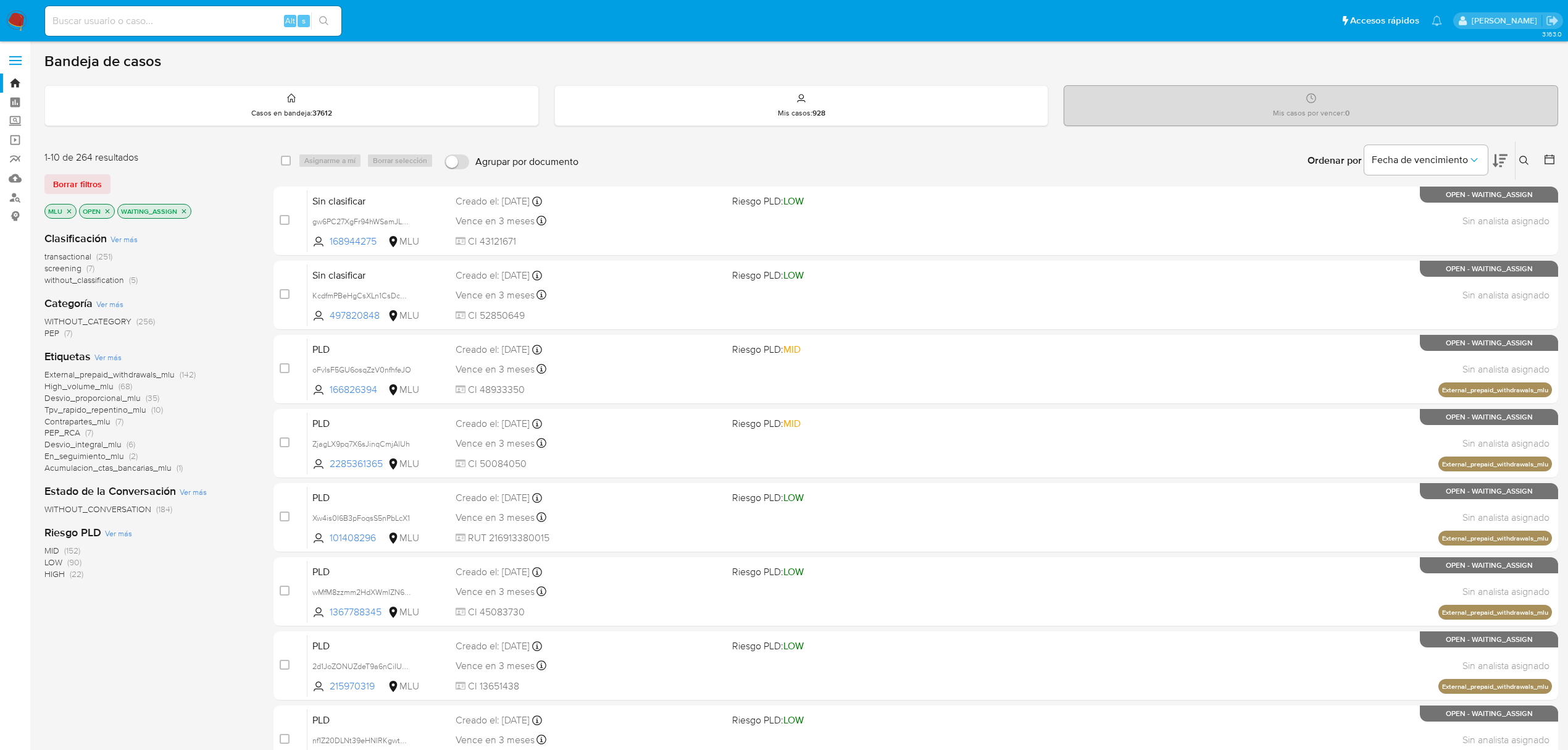
click at [1488, 162] on div "Fecha de vencimiento" at bounding box center [1436, 160] width 143 height 38
click at [1497, 166] on icon at bounding box center [1500, 160] width 15 height 15
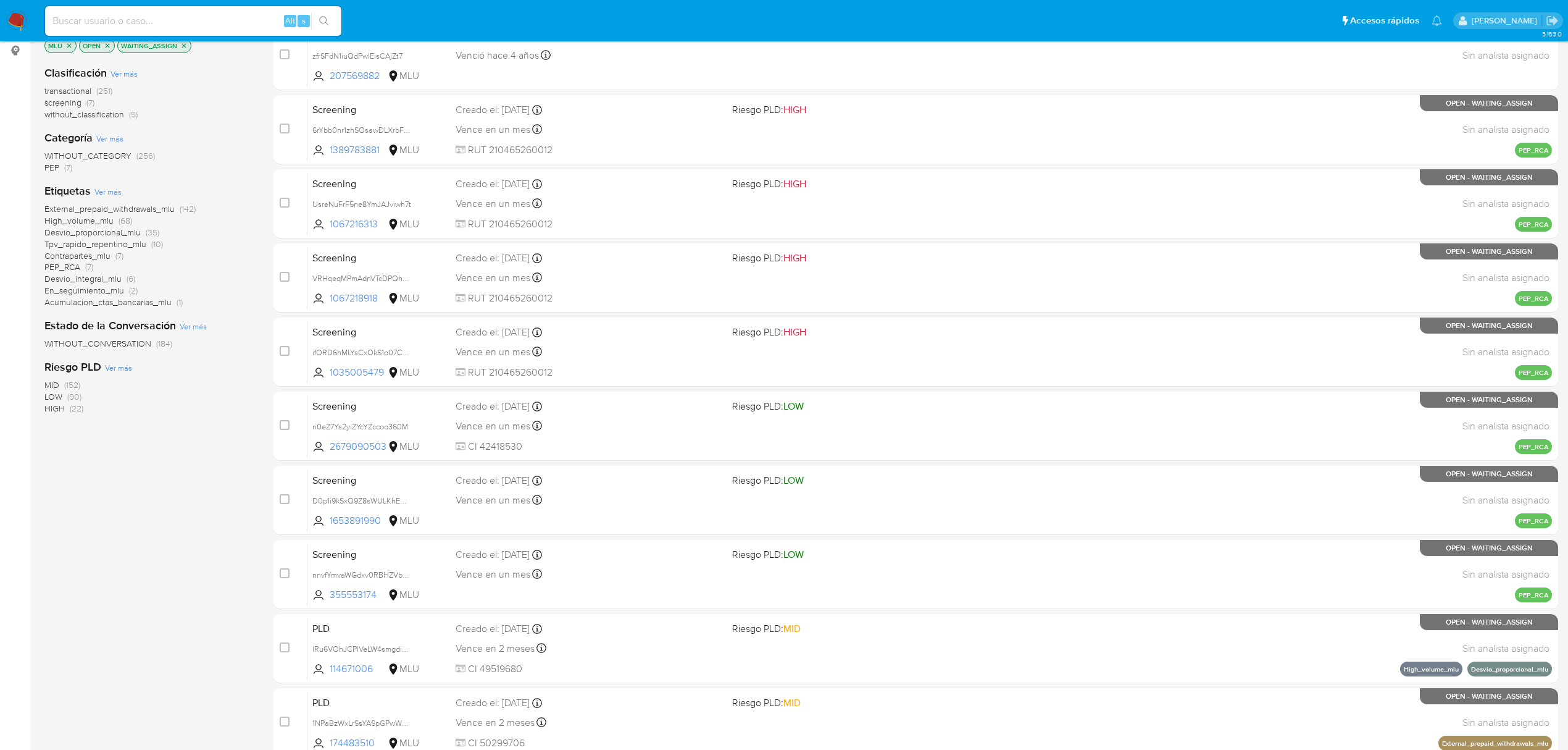
scroll to position [269, 0]
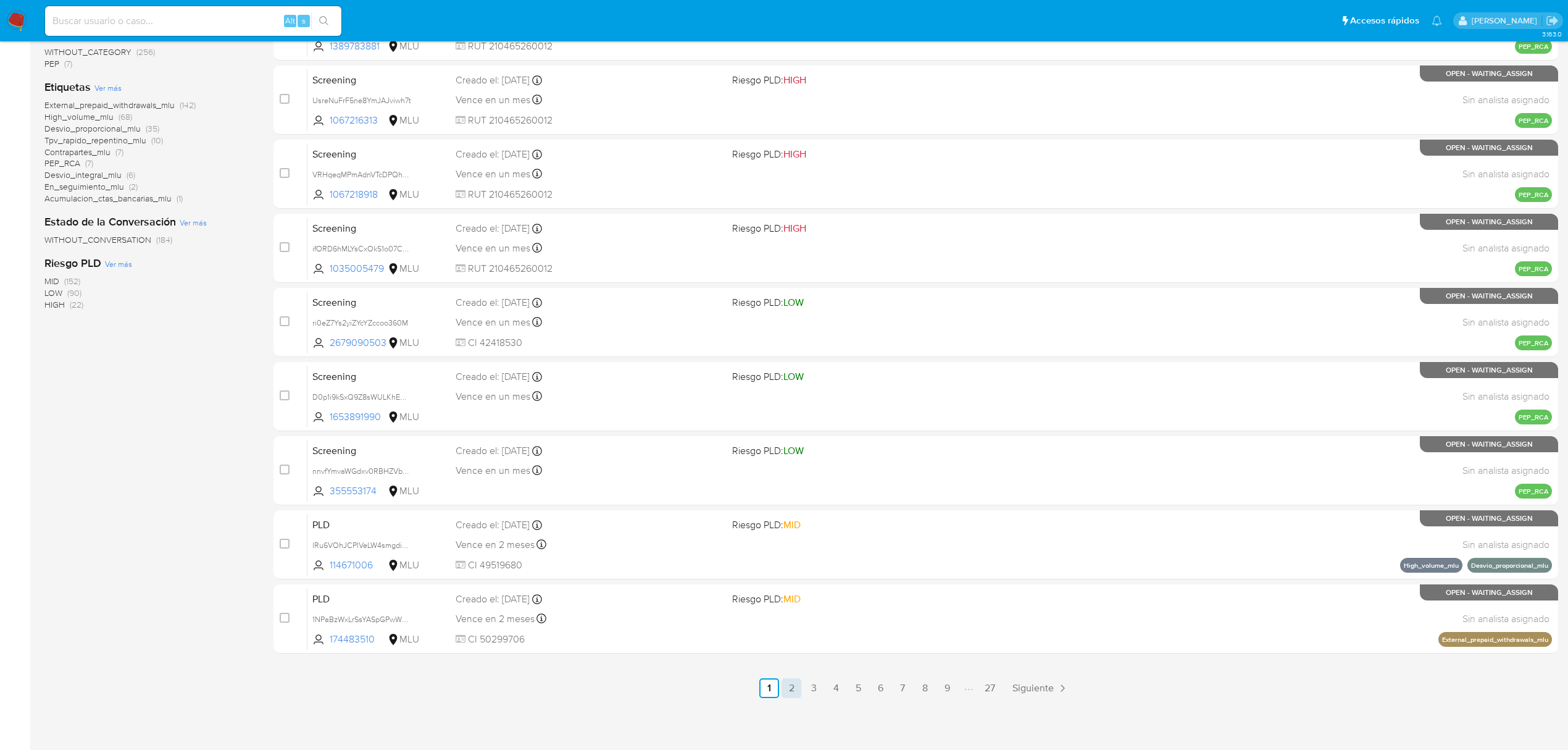
click at [789, 688] on link "2" at bounding box center [791, 688] width 20 height 20
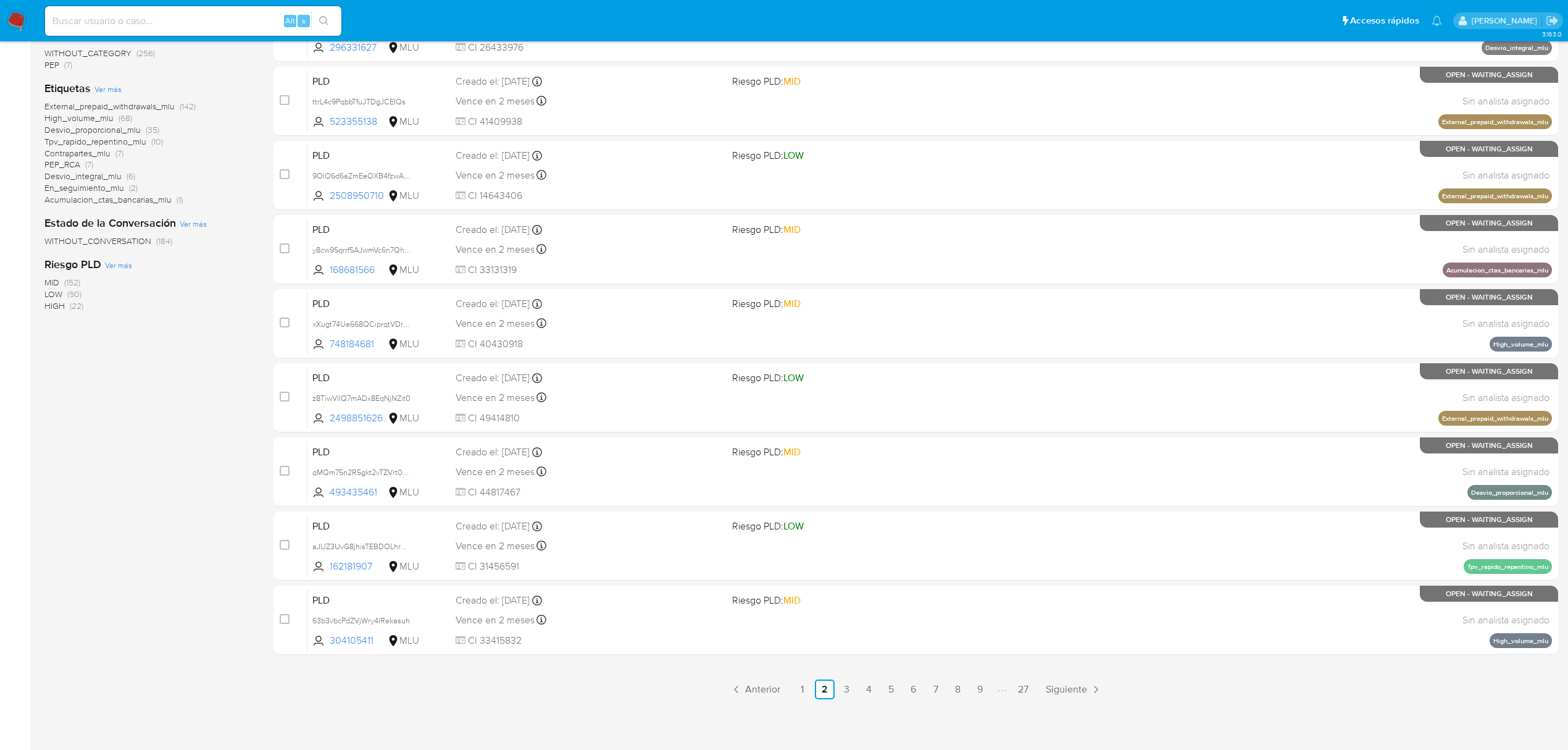
scroll to position [269, 0]
click at [846, 681] on link "3" at bounding box center [847, 688] width 20 height 20
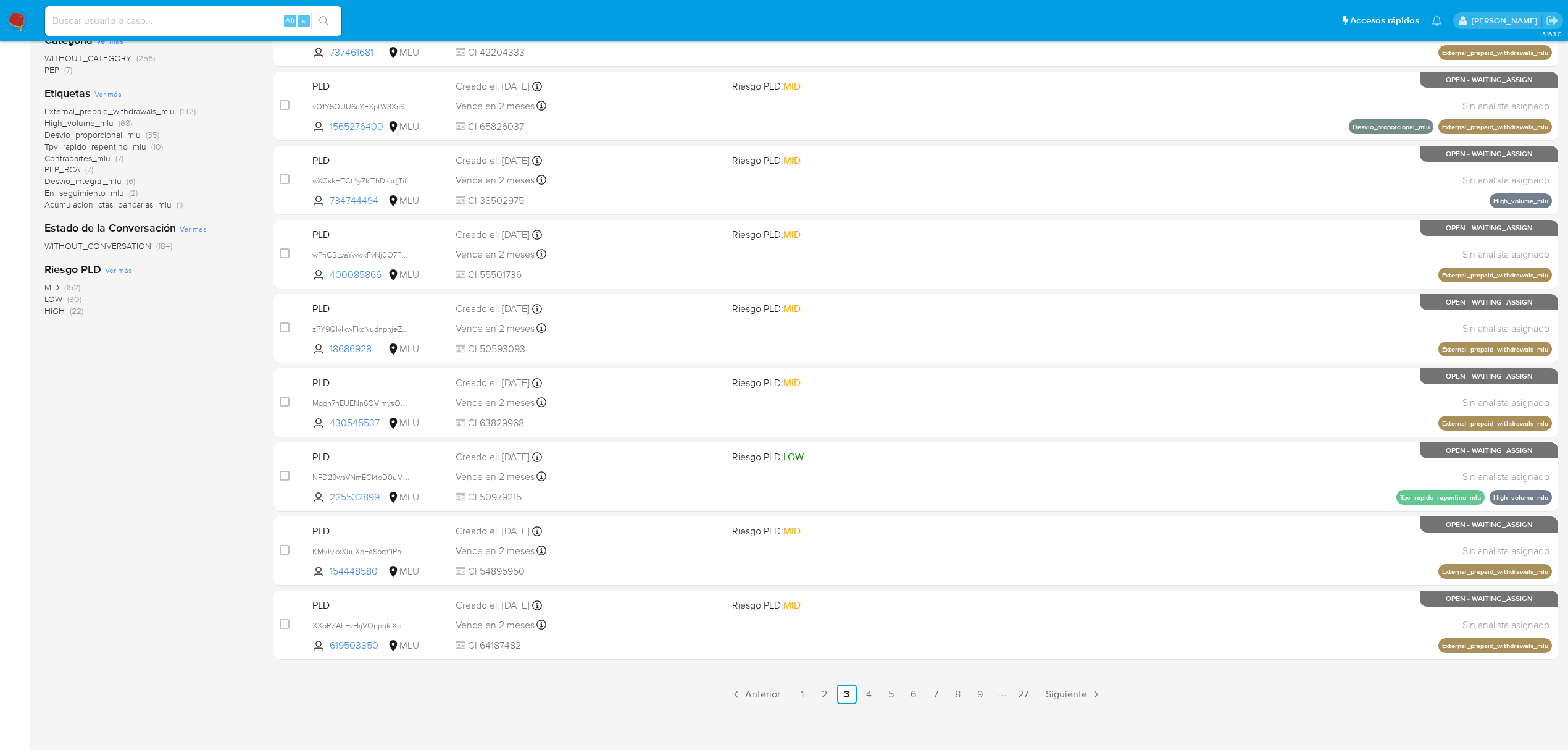
scroll to position [269, 0]
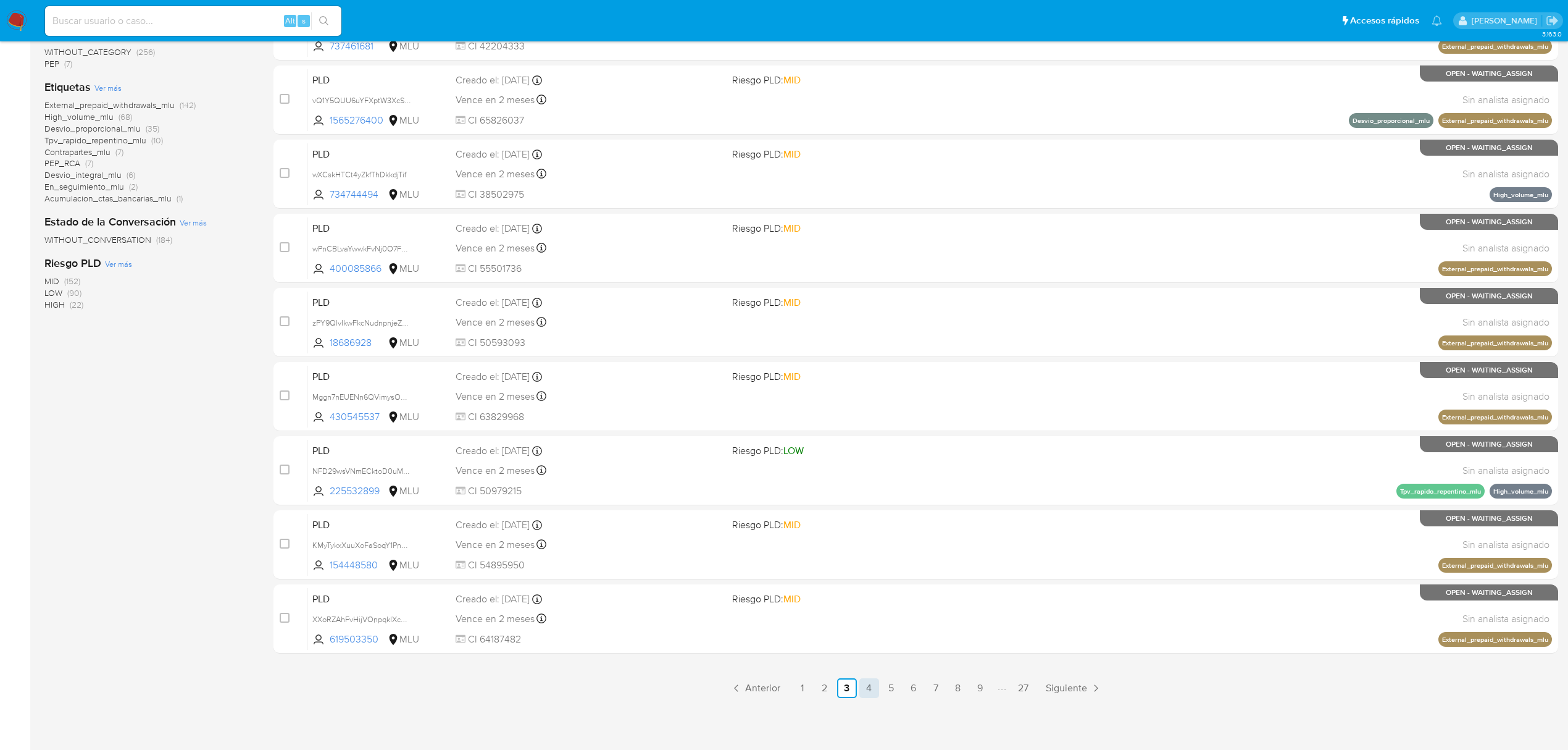
click at [870, 683] on link "4" at bounding box center [869, 688] width 20 height 20
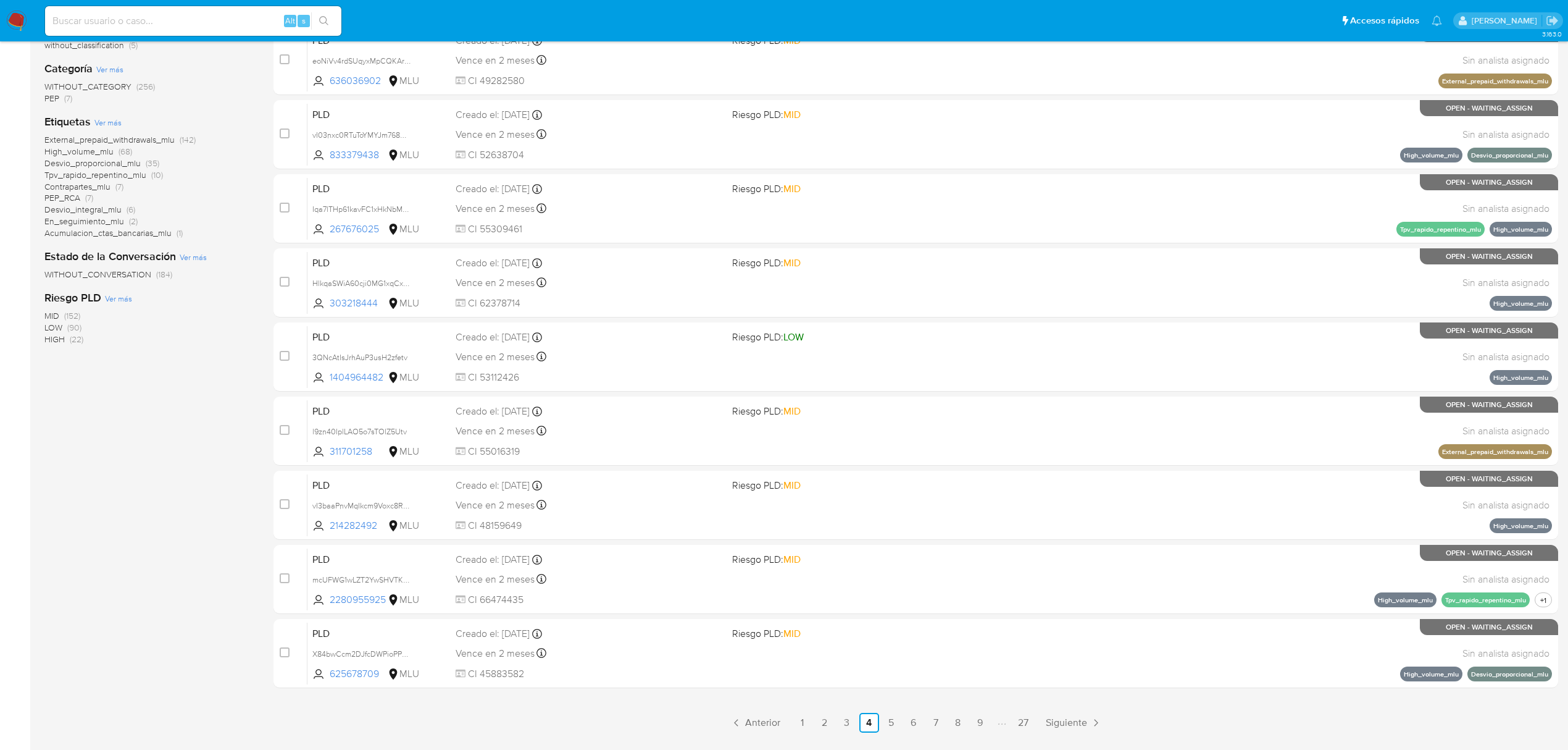
scroll to position [269, 0]
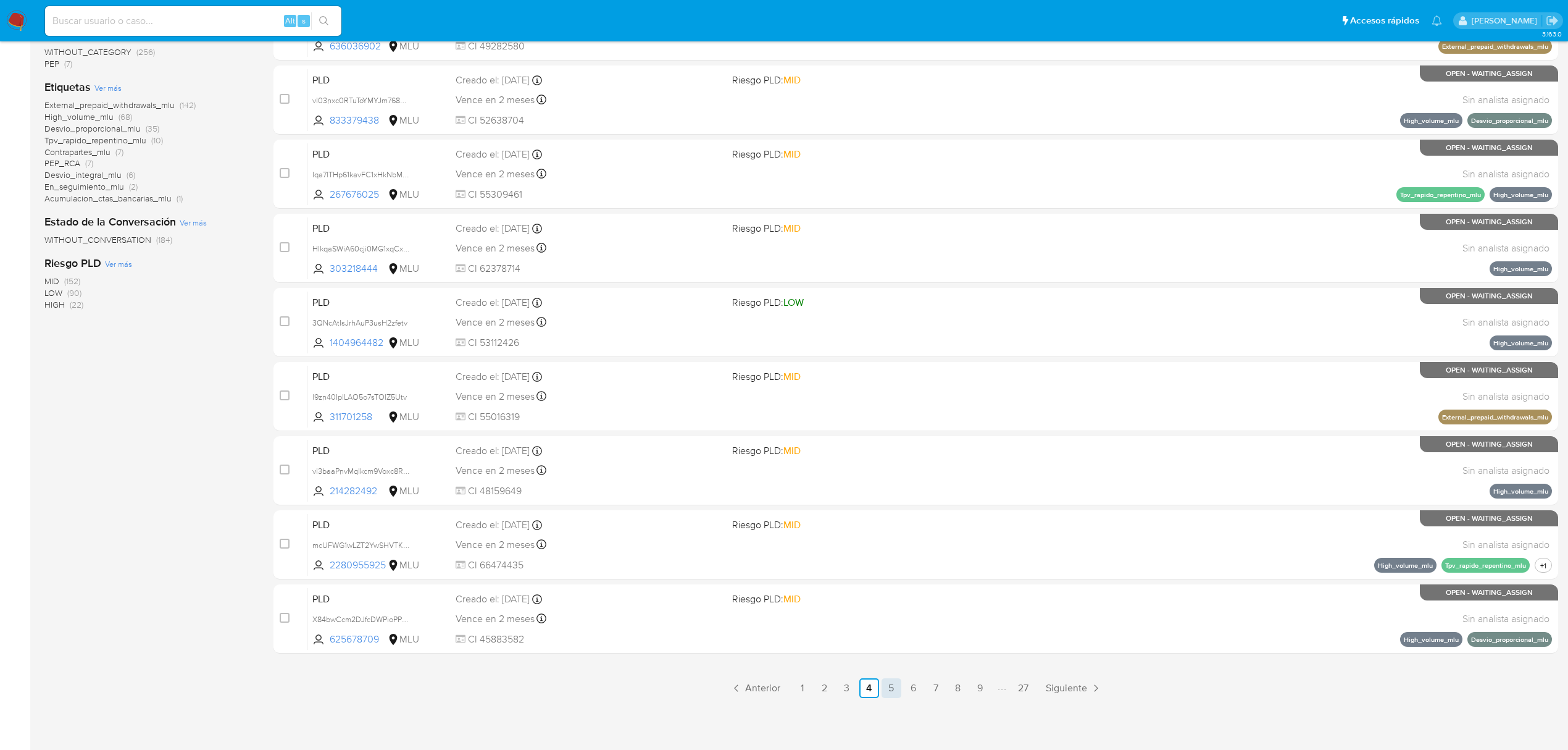
click at [889, 690] on link "5" at bounding box center [891, 688] width 20 height 20
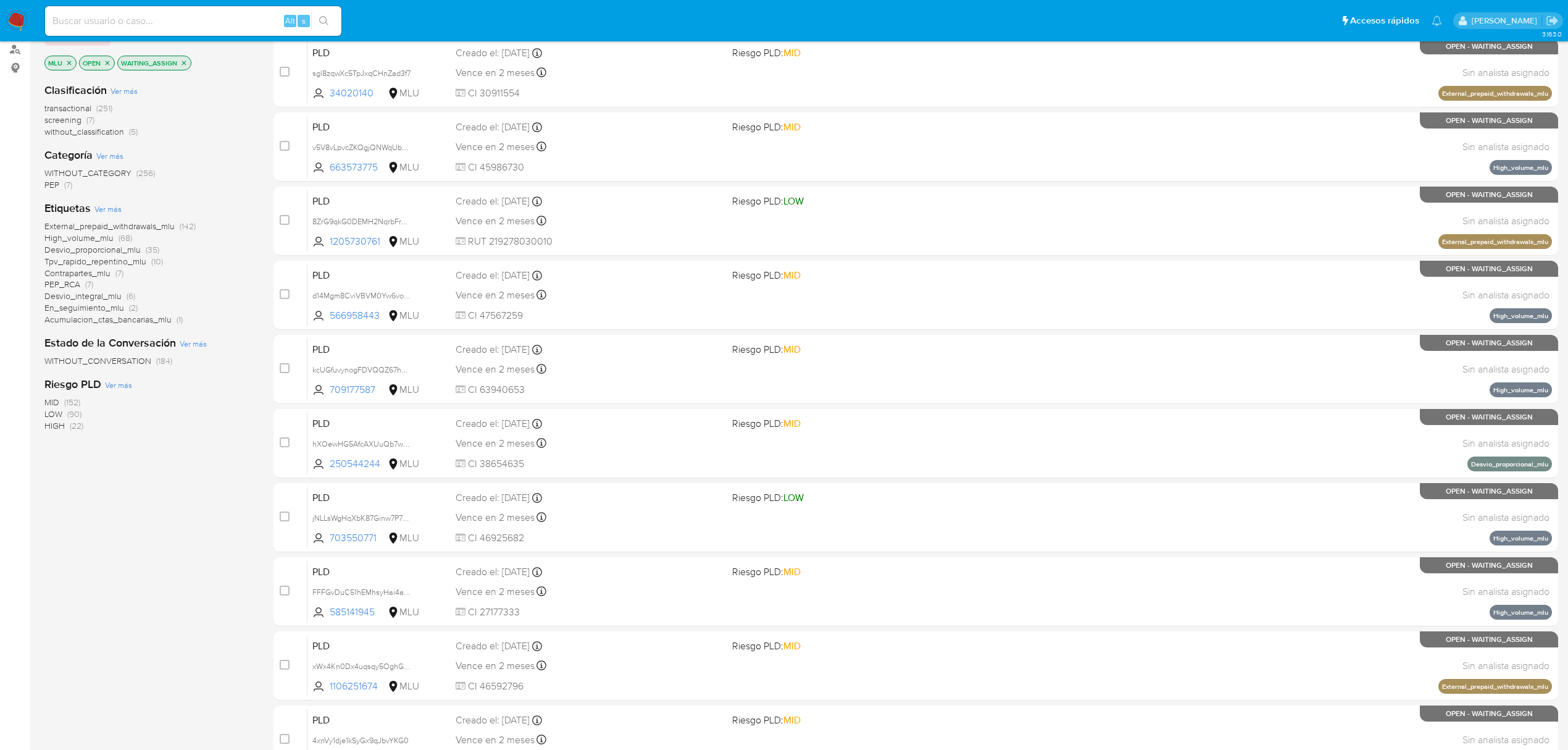
scroll to position [269, 0]
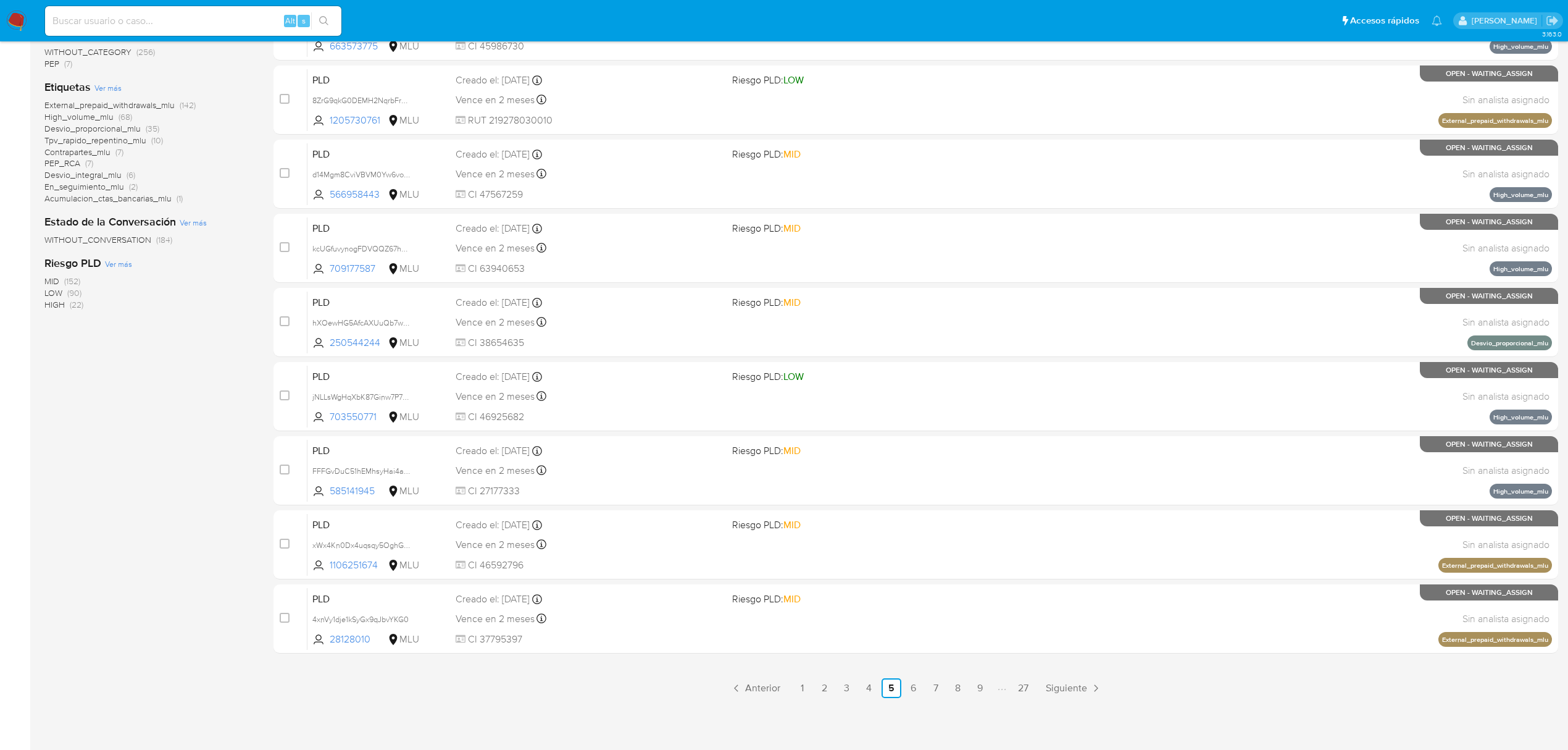
click at [10, 17] on img at bounding box center [17, 21] width 21 height 21
